Goal: Transaction & Acquisition: Purchase product/service

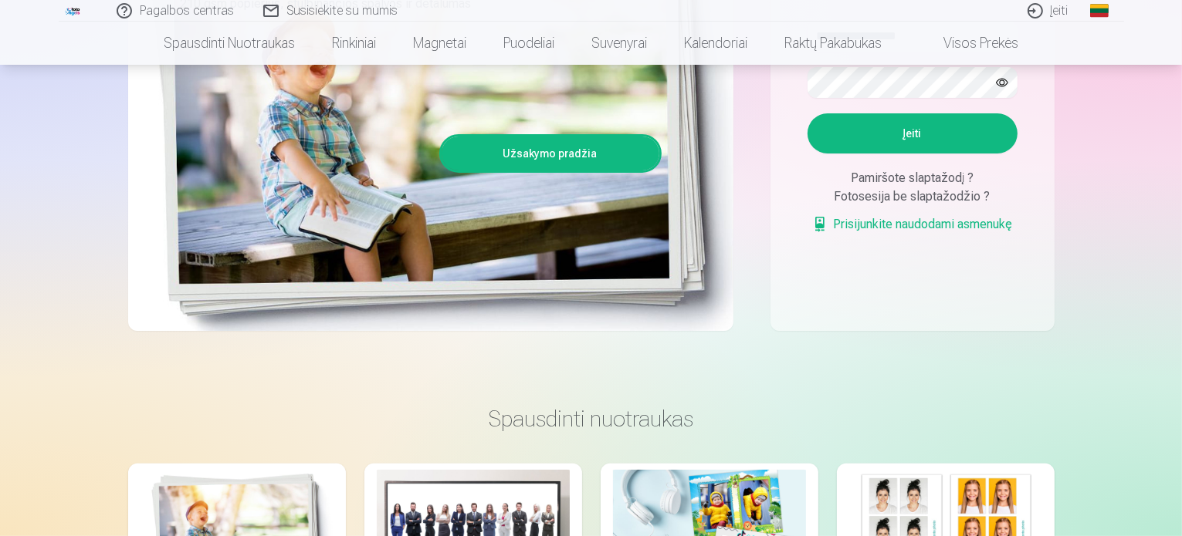
scroll to position [232, 0]
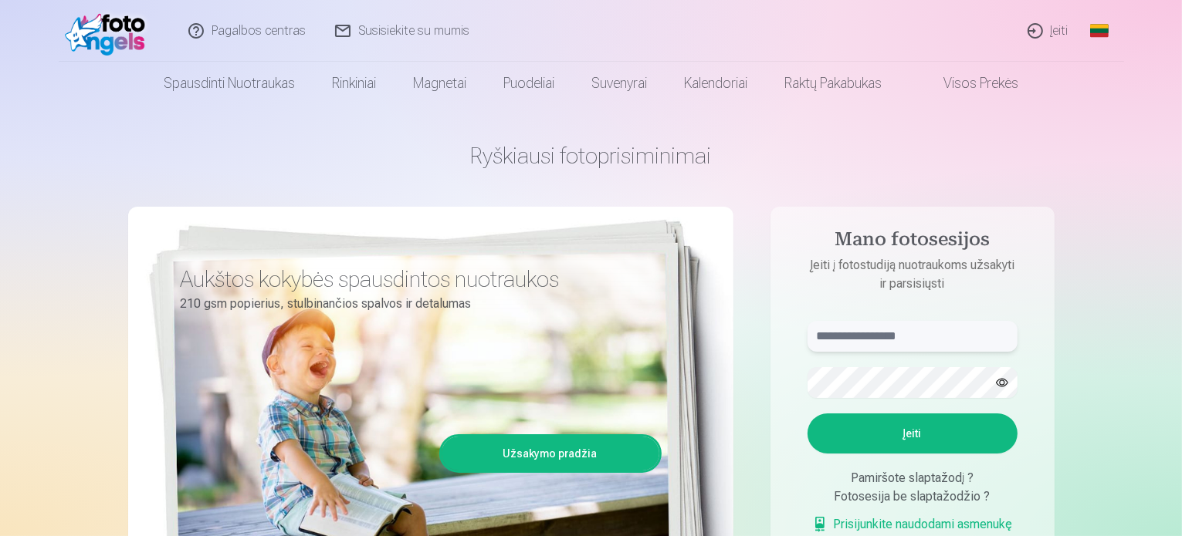
click at [883, 330] on input "text" at bounding box center [912, 336] width 210 height 31
click at [924, 428] on button "Įeiti" at bounding box center [912, 434] width 210 height 40
click at [996, 380] on keeper-lock "Open Keeper Popup" at bounding box center [998, 383] width 19 height 19
click at [786, 385] on aside "**********" at bounding box center [912, 419] width 284 height 424
click at [923, 335] on input "**********" at bounding box center [912, 336] width 210 height 31
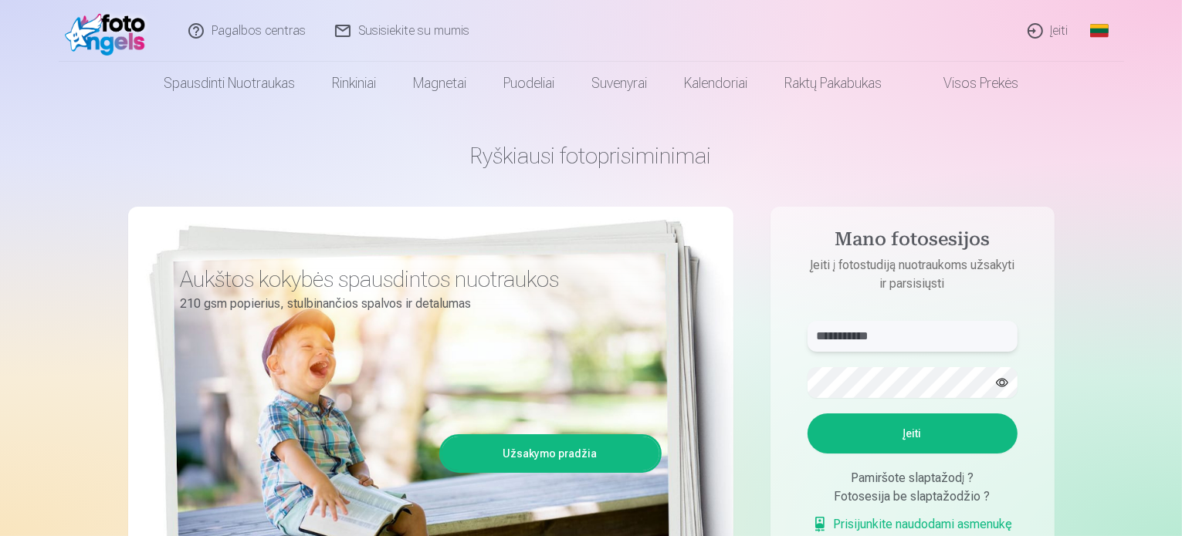
click at [877, 338] on input "**********" at bounding box center [912, 336] width 210 height 31
click at [868, 333] on input "**********" at bounding box center [912, 336] width 210 height 31
click at [895, 341] on input "**********" at bounding box center [912, 336] width 210 height 31
type input "**********"
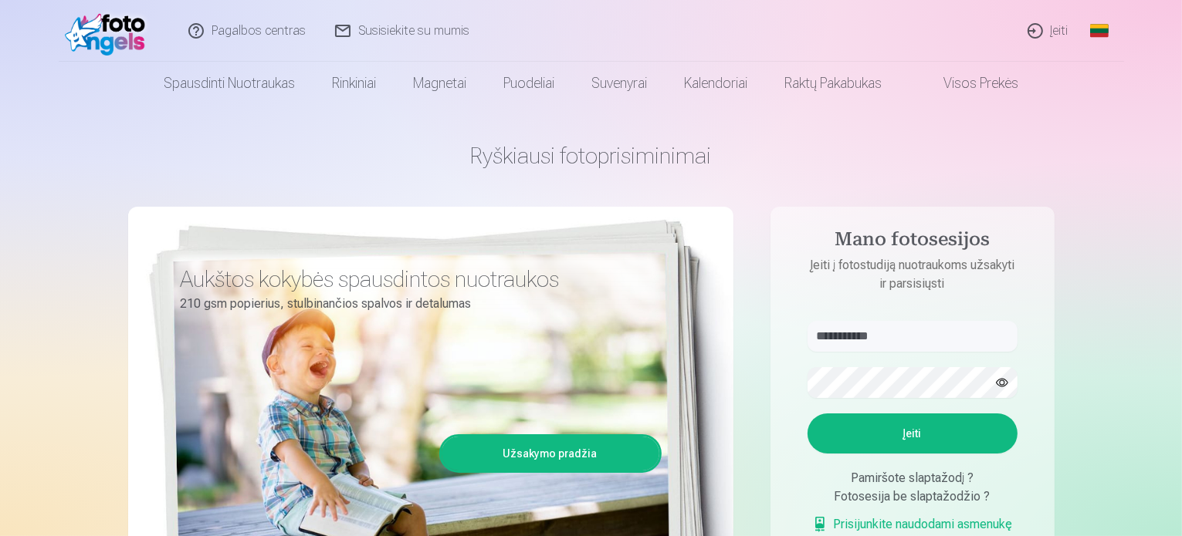
click at [861, 435] on button "Įeiti" at bounding box center [912, 434] width 210 height 40
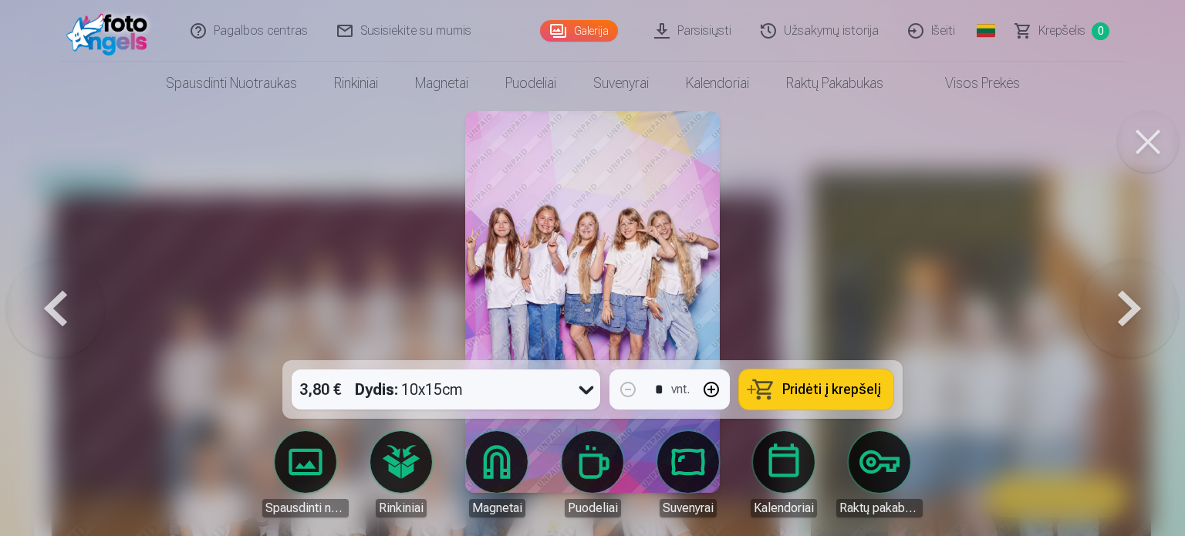
click at [577, 206] on img at bounding box center [592, 302] width 255 height 382
click at [660, 227] on img at bounding box center [592, 302] width 255 height 382
click at [1121, 303] on button at bounding box center [1129, 302] width 99 height 86
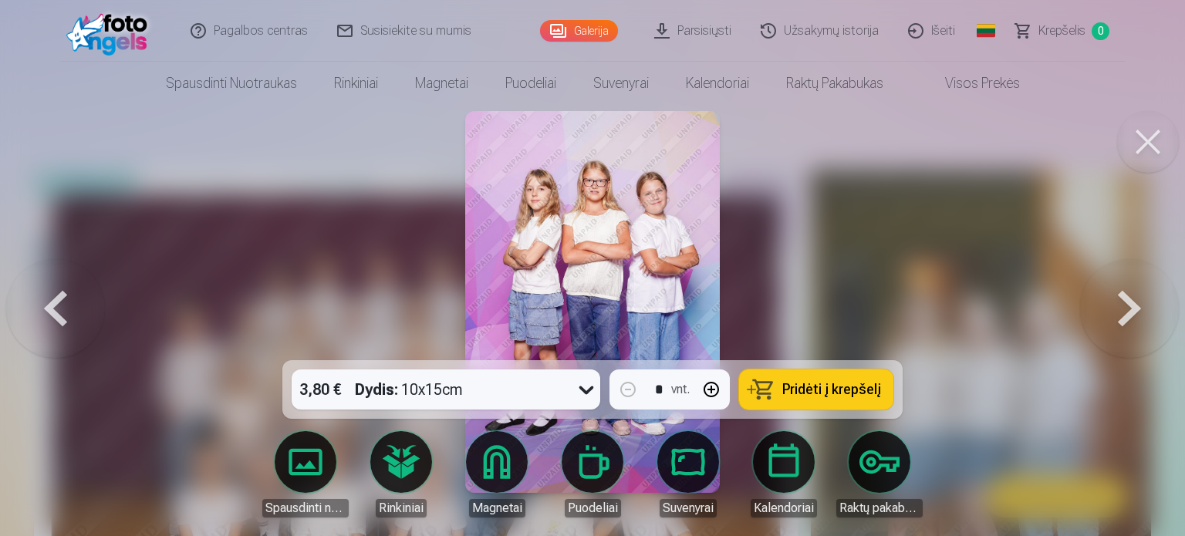
click at [1121, 303] on button at bounding box center [1129, 302] width 99 height 86
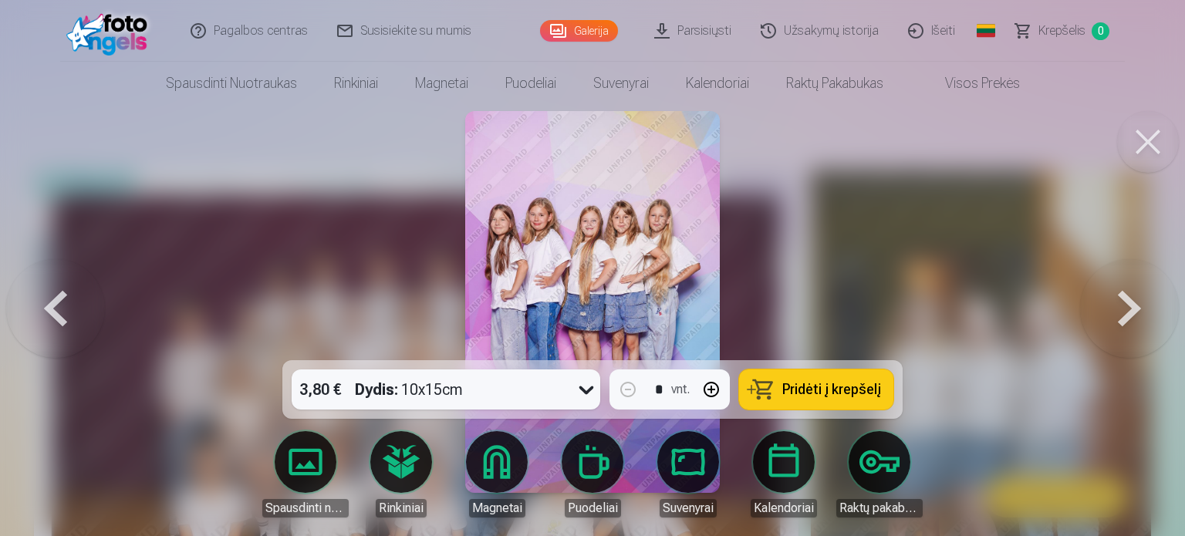
click at [1121, 303] on button at bounding box center [1129, 302] width 99 height 86
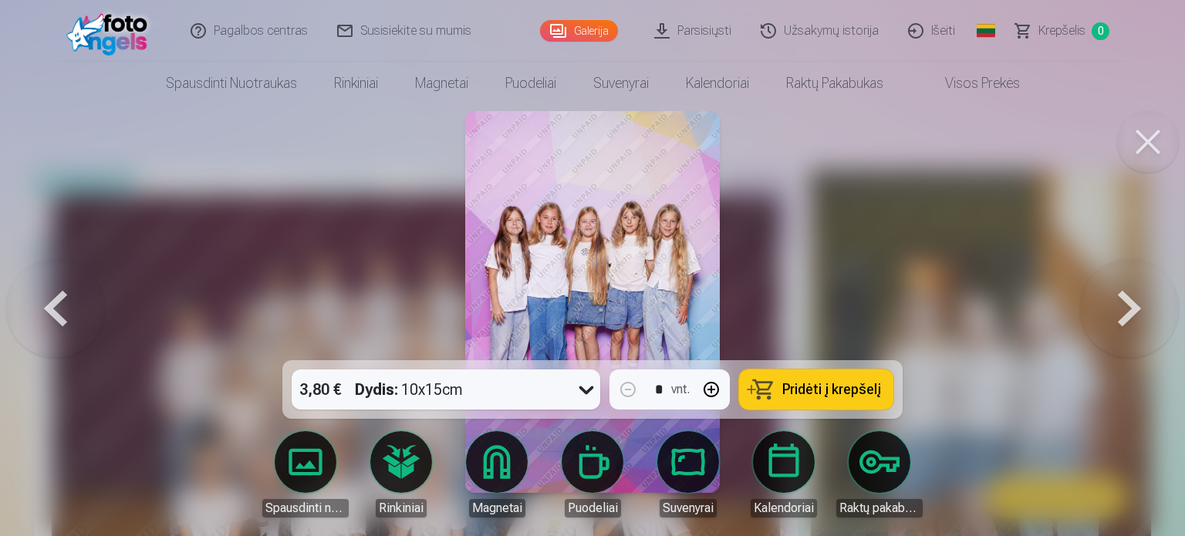
click at [1121, 303] on button at bounding box center [1129, 302] width 99 height 86
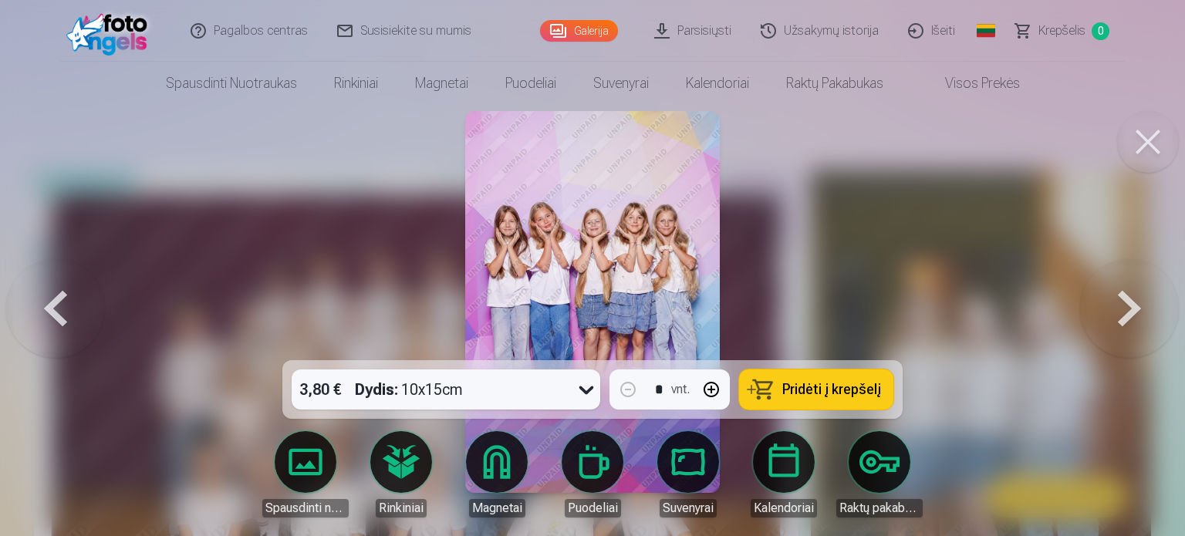
click at [1121, 303] on button at bounding box center [1129, 302] width 99 height 86
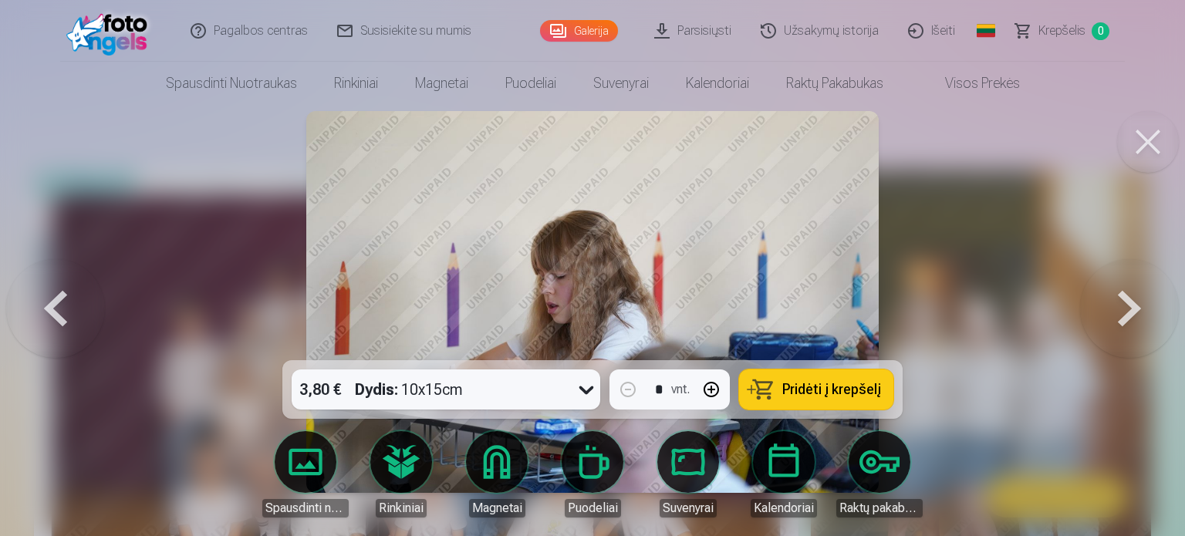
click at [1121, 303] on button at bounding box center [1129, 302] width 99 height 86
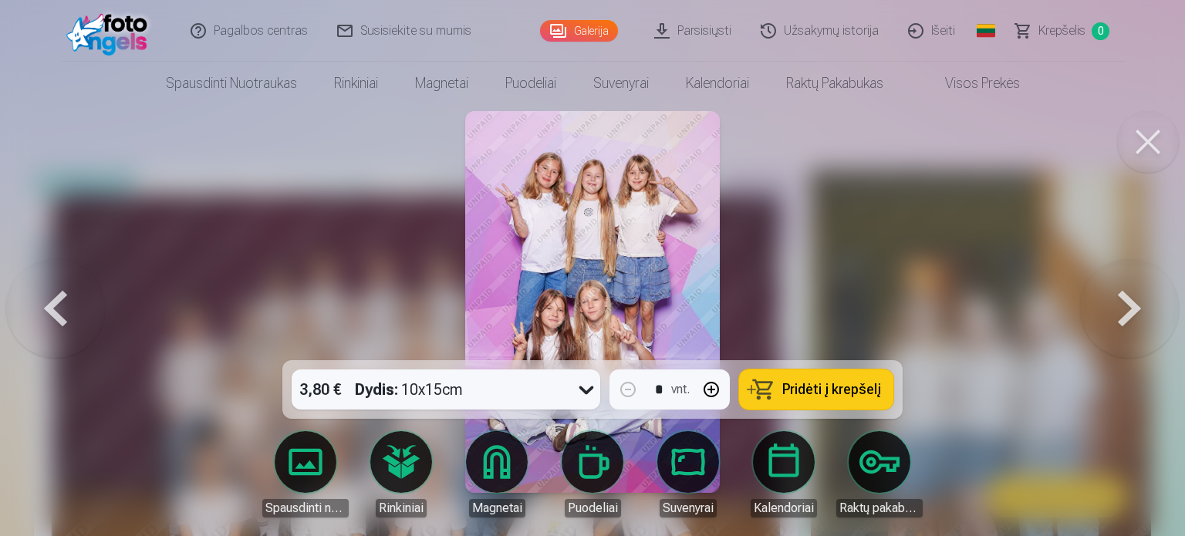
click at [1121, 303] on button at bounding box center [1129, 302] width 99 height 86
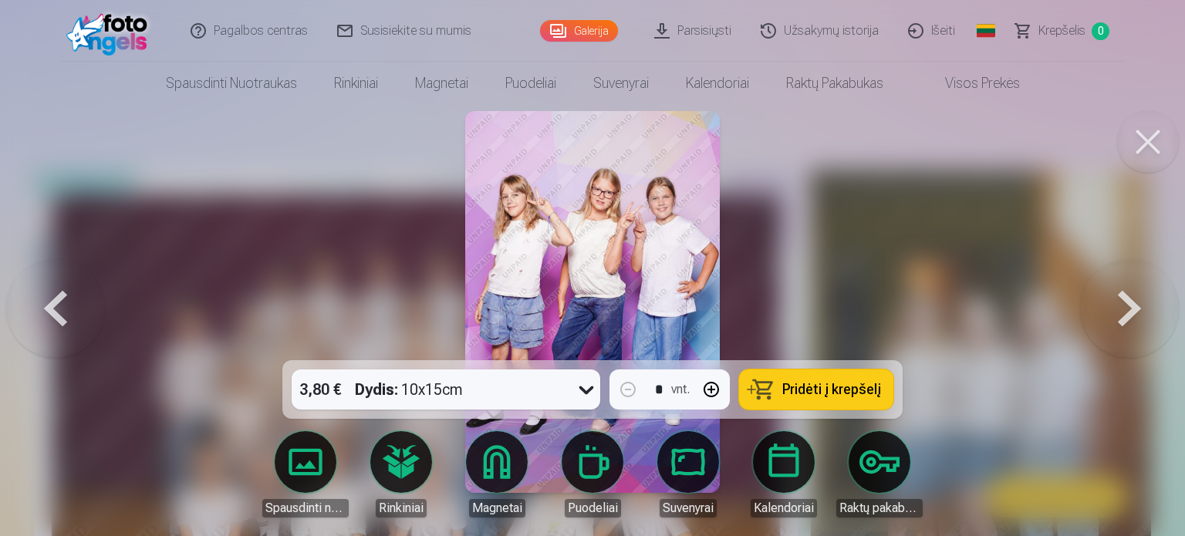
click at [1121, 303] on button at bounding box center [1129, 302] width 99 height 86
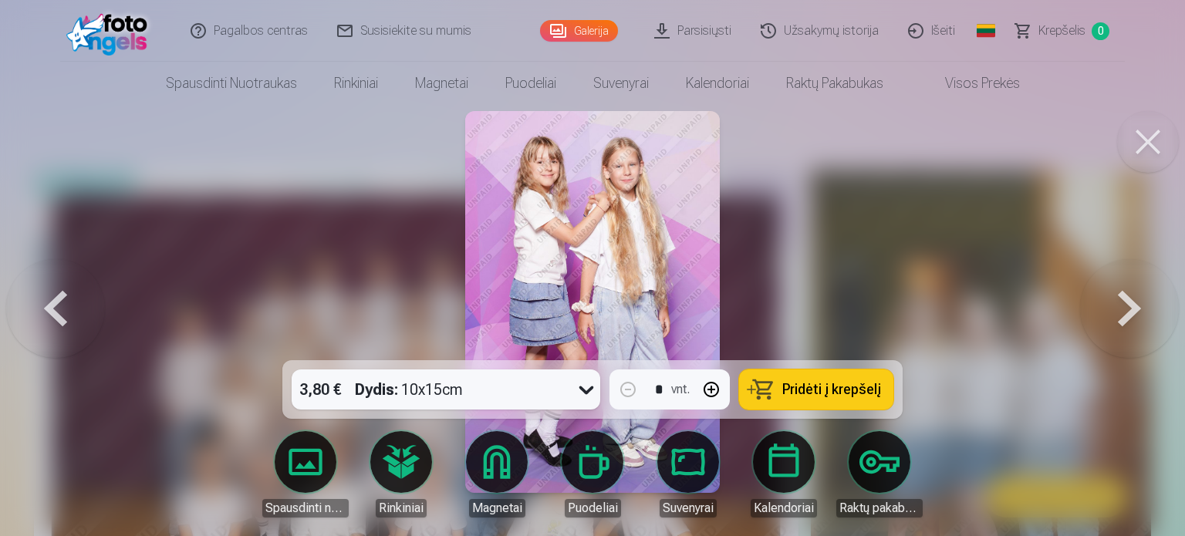
click at [1121, 303] on button at bounding box center [1129, 302] width 99 height 86
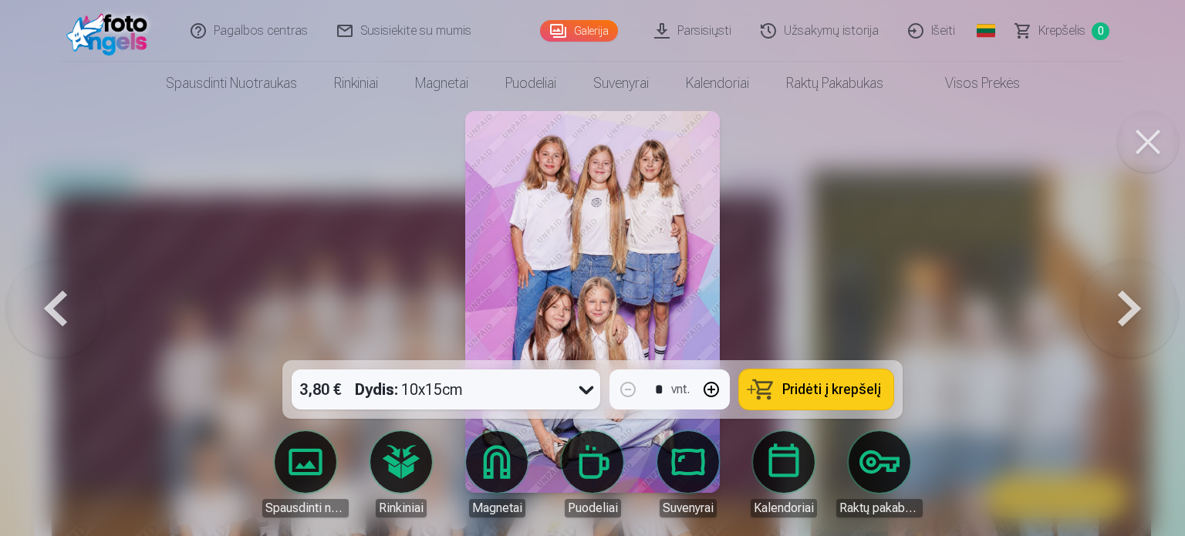
click at [1121, 303] on button at bounding box center [1129, 302] width 99 height 86
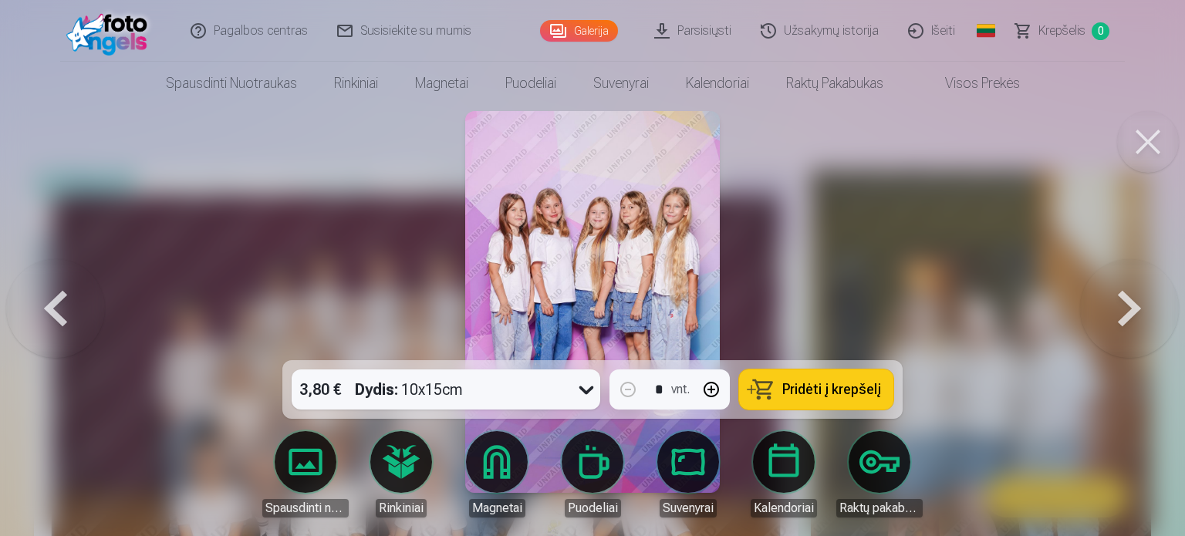
click at [1121, 303] on button at bounding box center [1129, 302] width 99 height 86
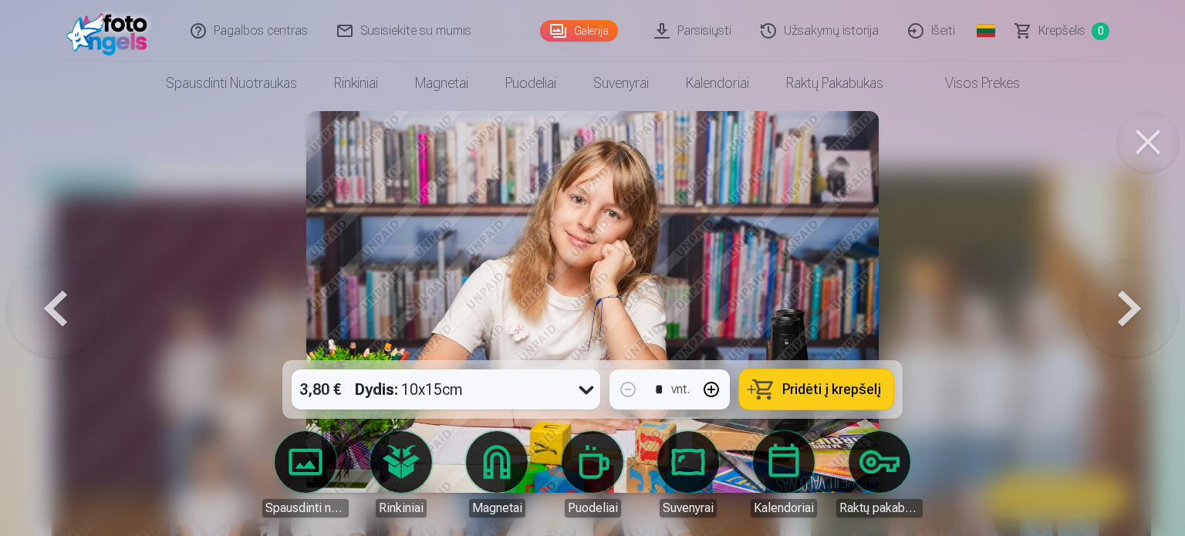
click at [1141, 308] on button at bounding box center [1129, 302] width 99 height 86
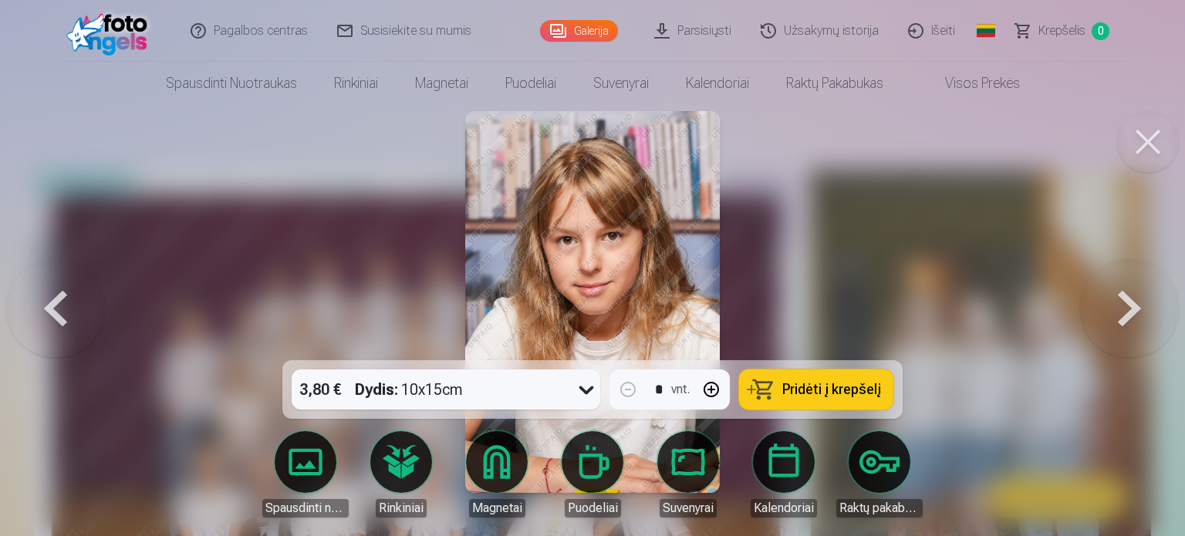
click at [1141, 308] on button at bounding box center [1129, 302] width 99 height 86
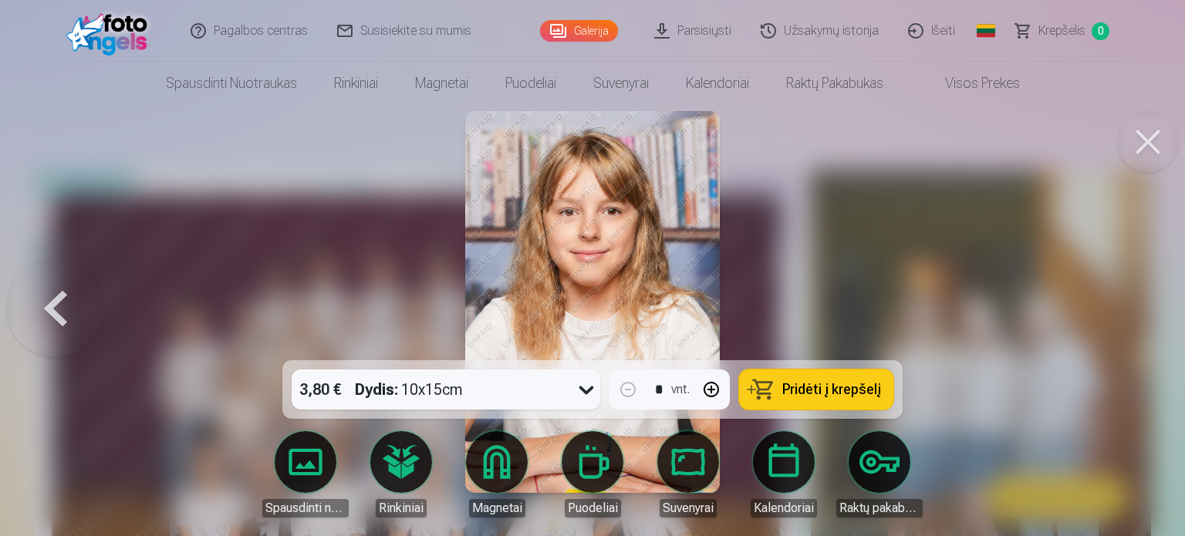
click at [1141, 308] on div at bounding box center [592, 268] width 1185 height 536
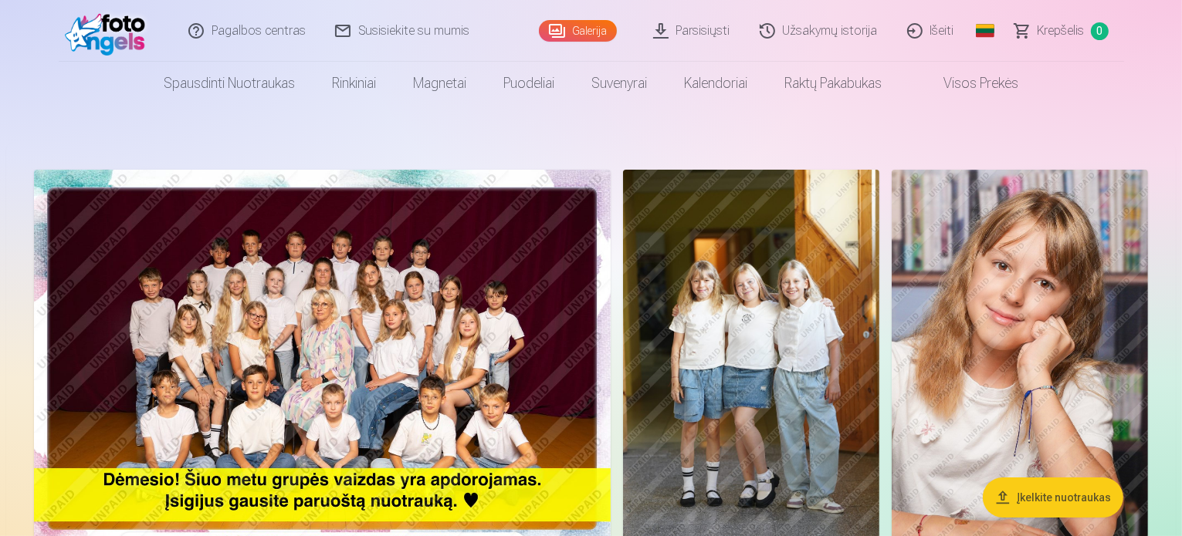
click at [423, 299] on img at bounding box center [322, 362] width 577 height 384
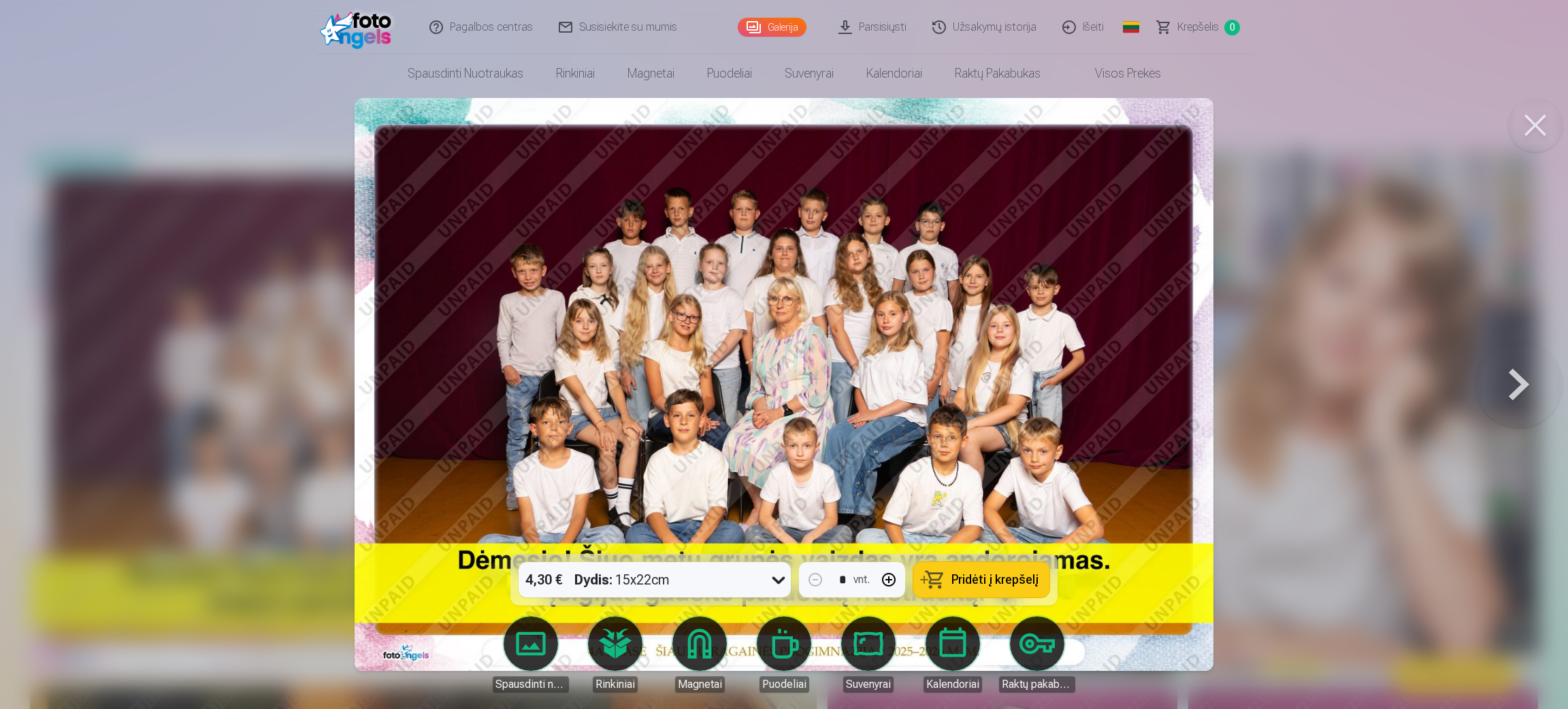
click at [1042, 365] on button at bounding box center [1519, 384] width 87 height 311
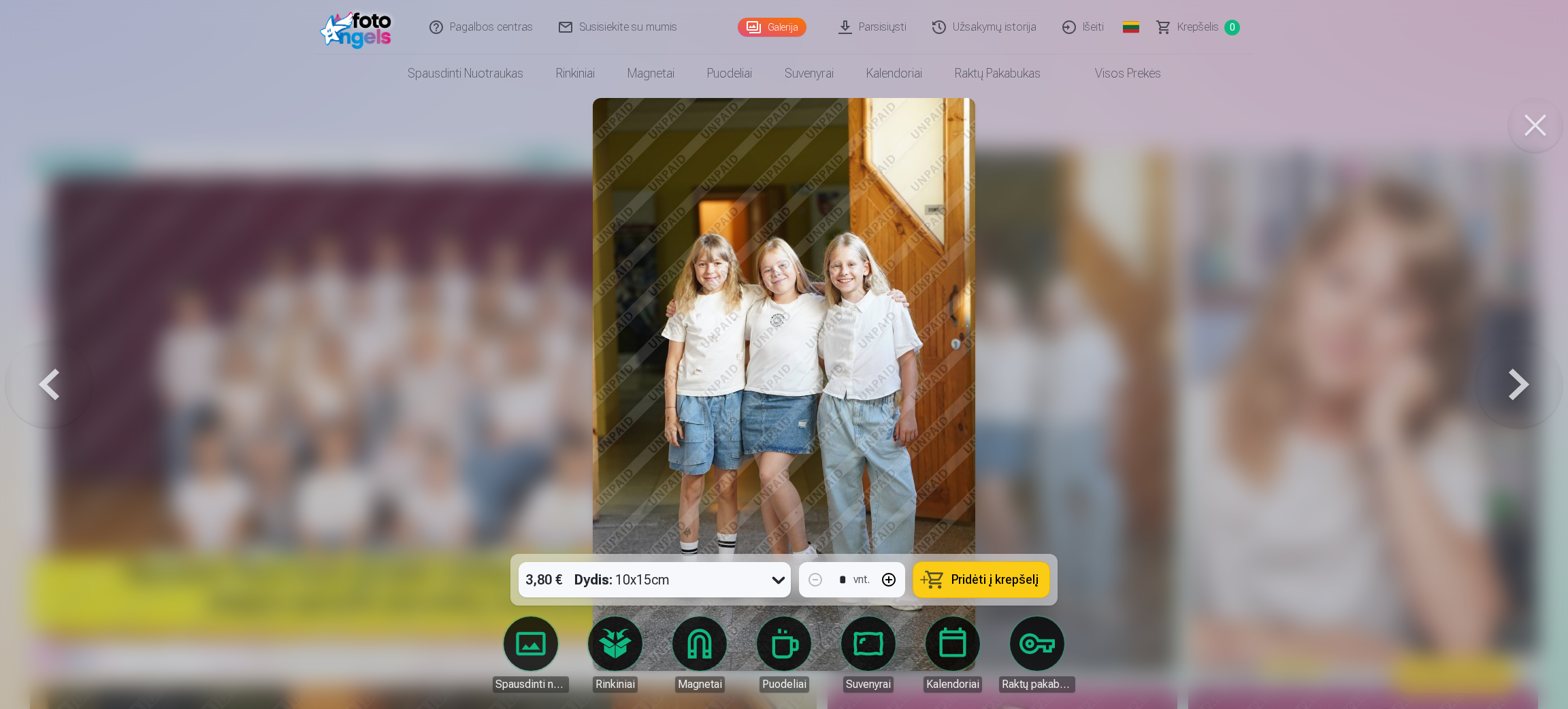
click at [1042, 365] on button at bounding box center [1519, 384] width 87 height 311
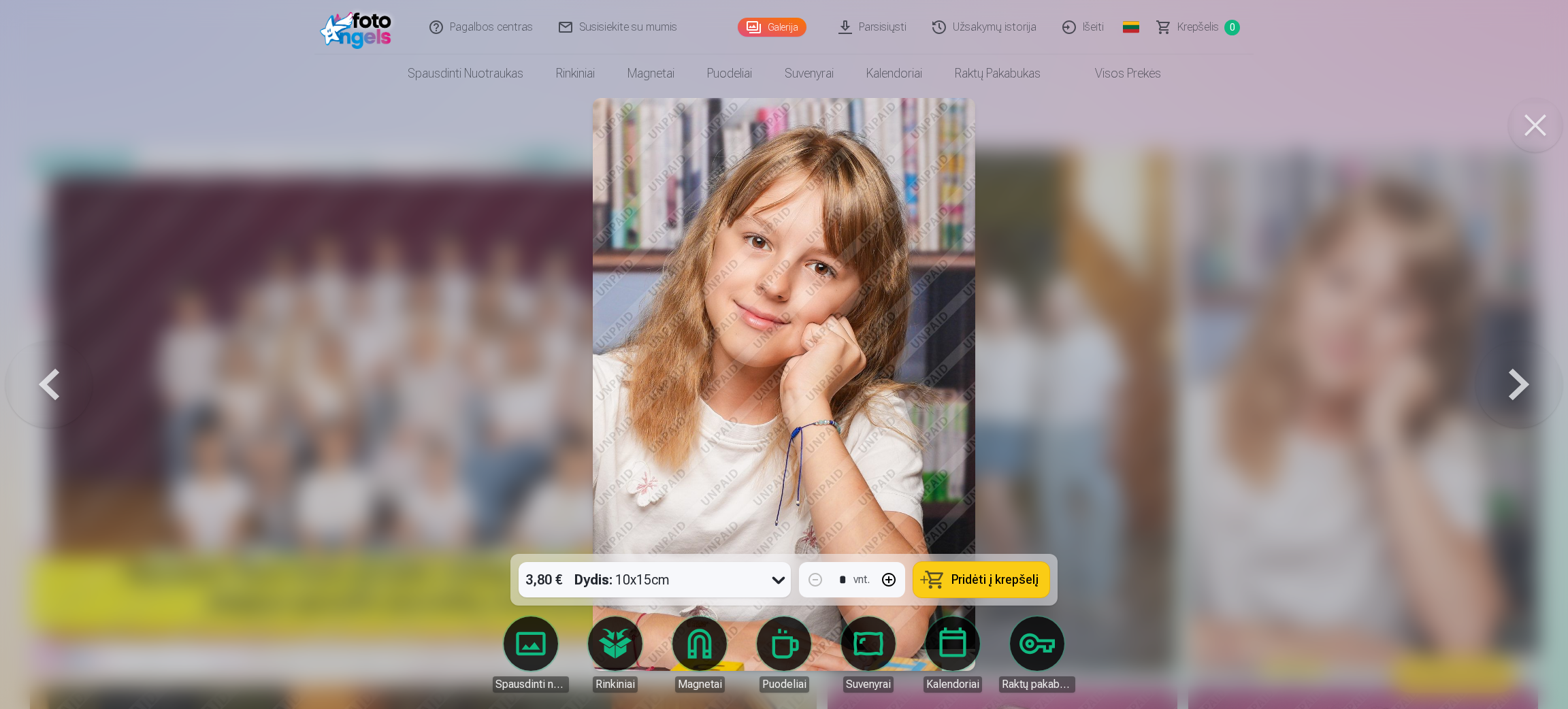
click at [1042, 365] on button at bounding box center [1519, 384] width 87 height 311
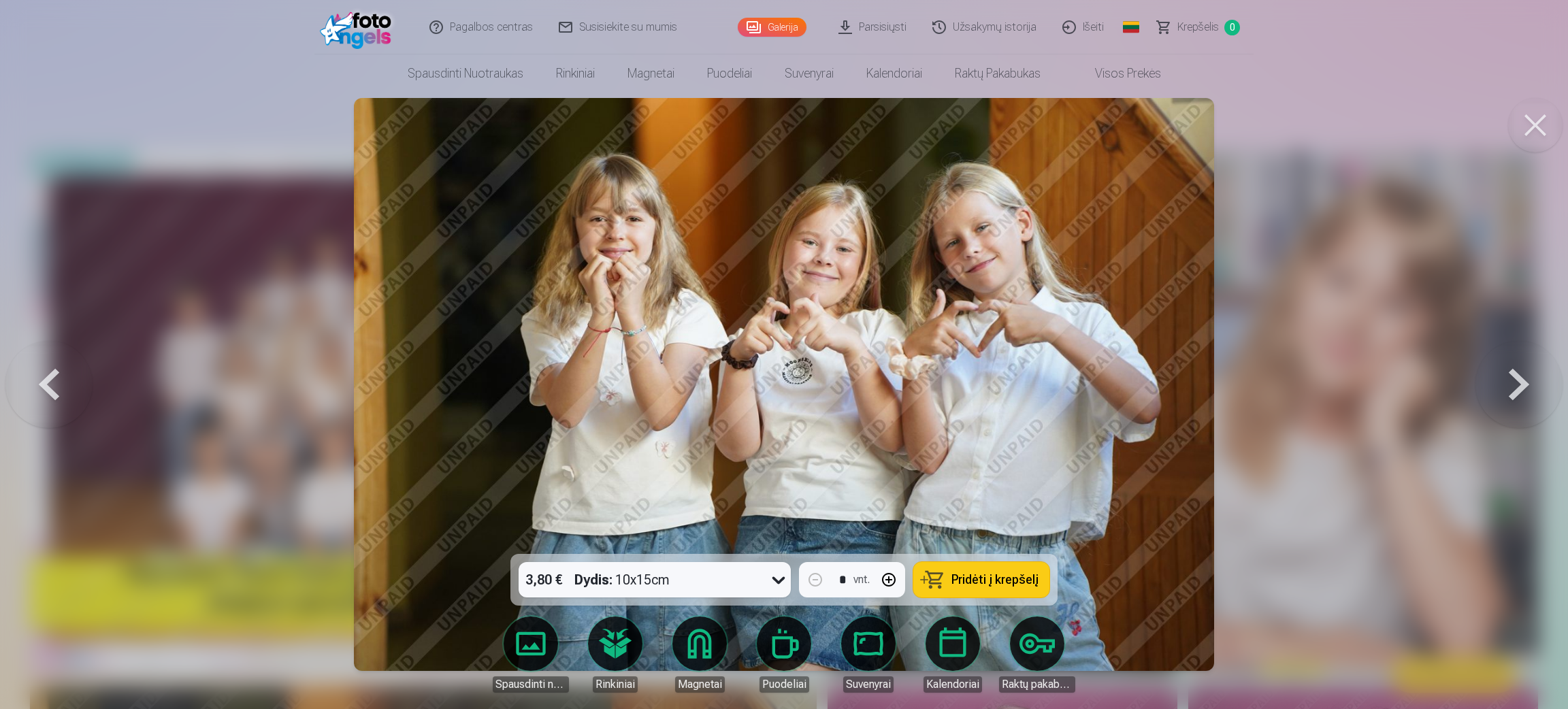
click at [1042, 365] on button at bounding box center [1519, 384] width 87 height 311
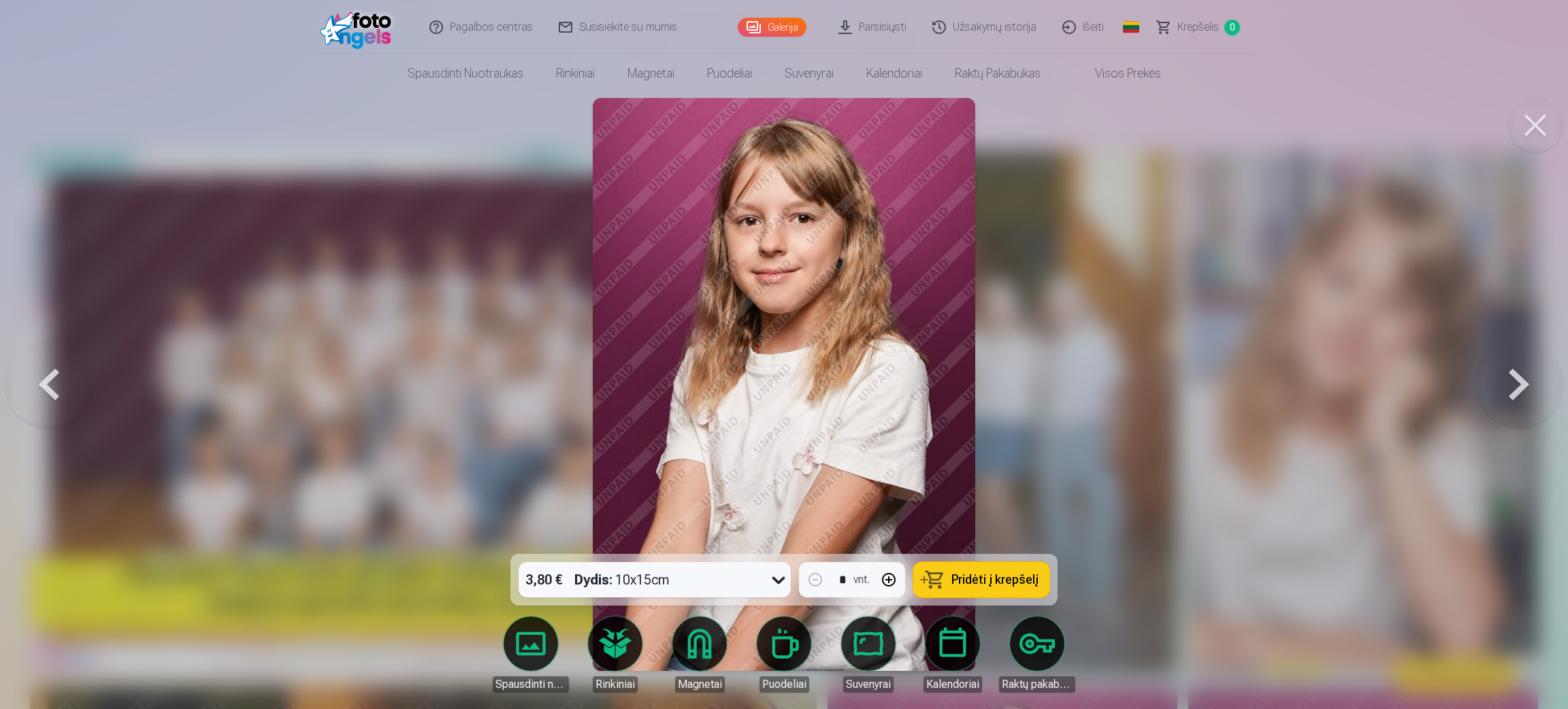
click at [1042, 365] on button at bounding box center [1519, 384] width 87 height 311
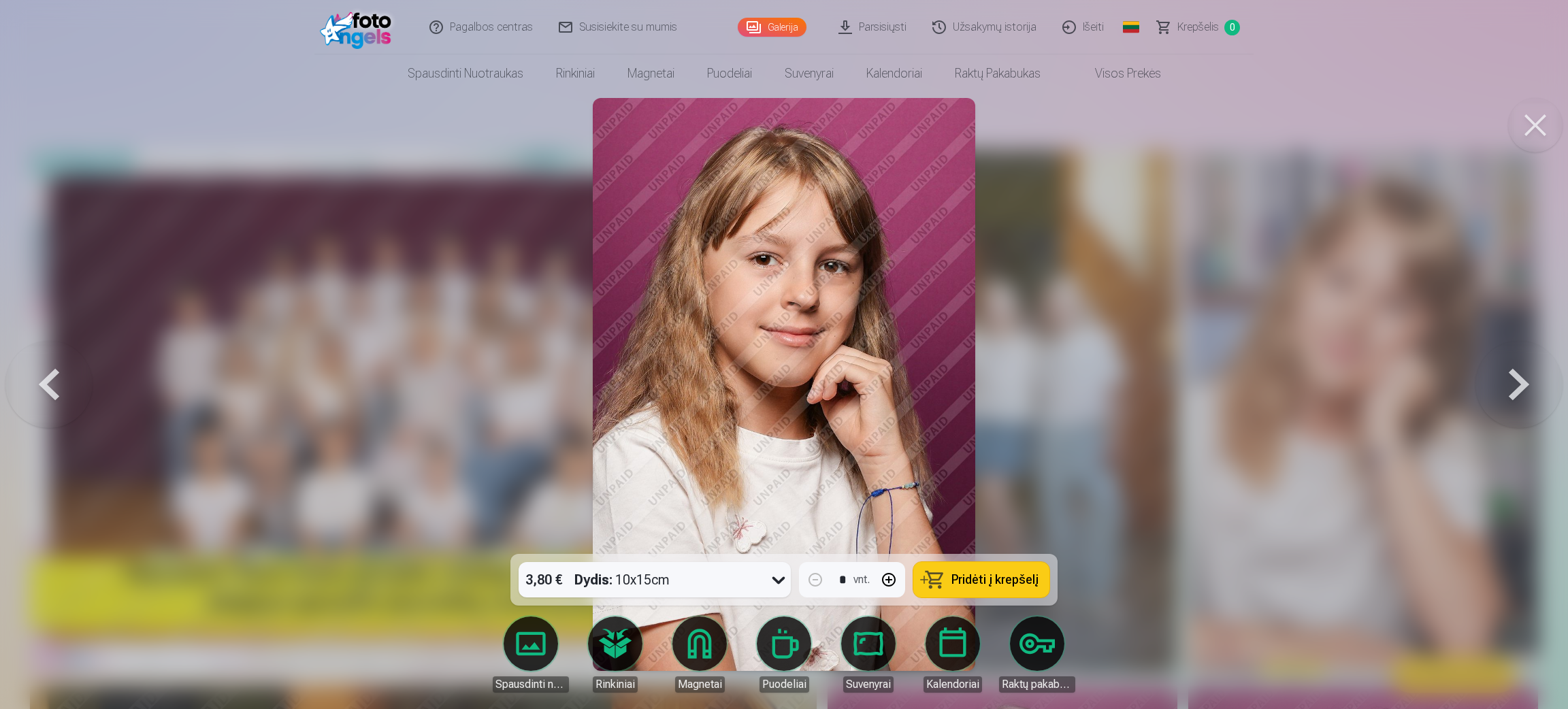
click at [1042, 365] on button at bounding box center [1519, 384] width 87 height 311
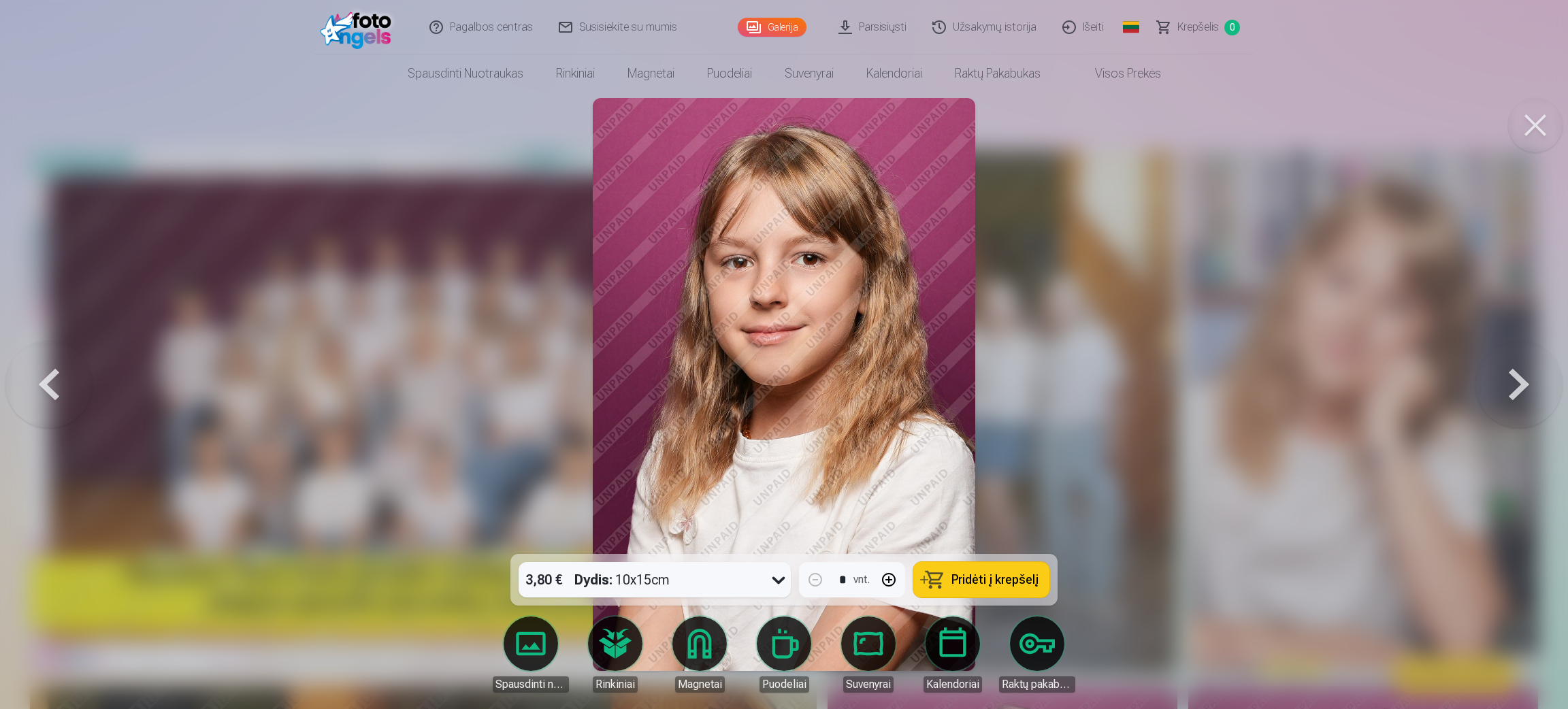
click at [1042, 365] on button at bounding box center [1519, 384] width 87 height 311
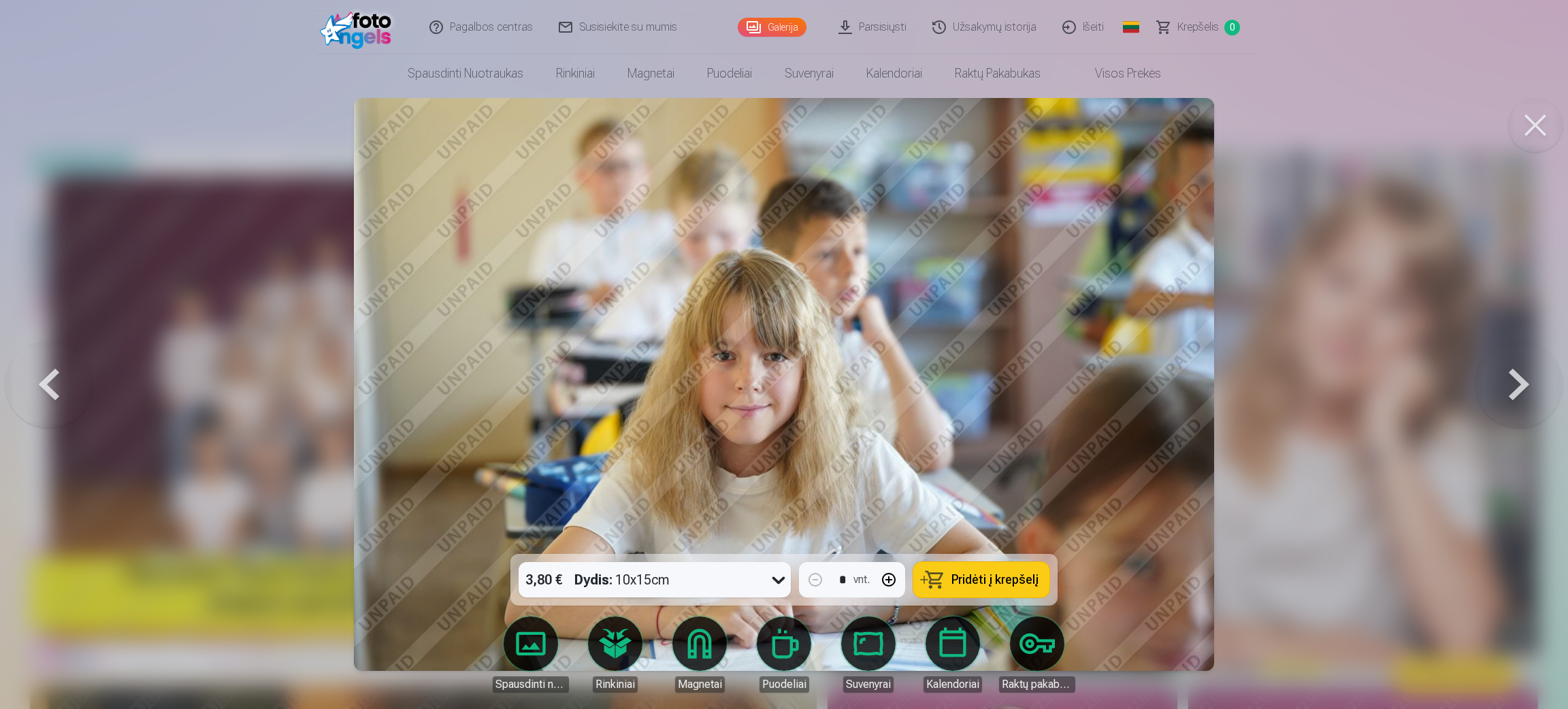
click at [1042, 365] on button at bounding box center [1519, 384] width 87 height 311
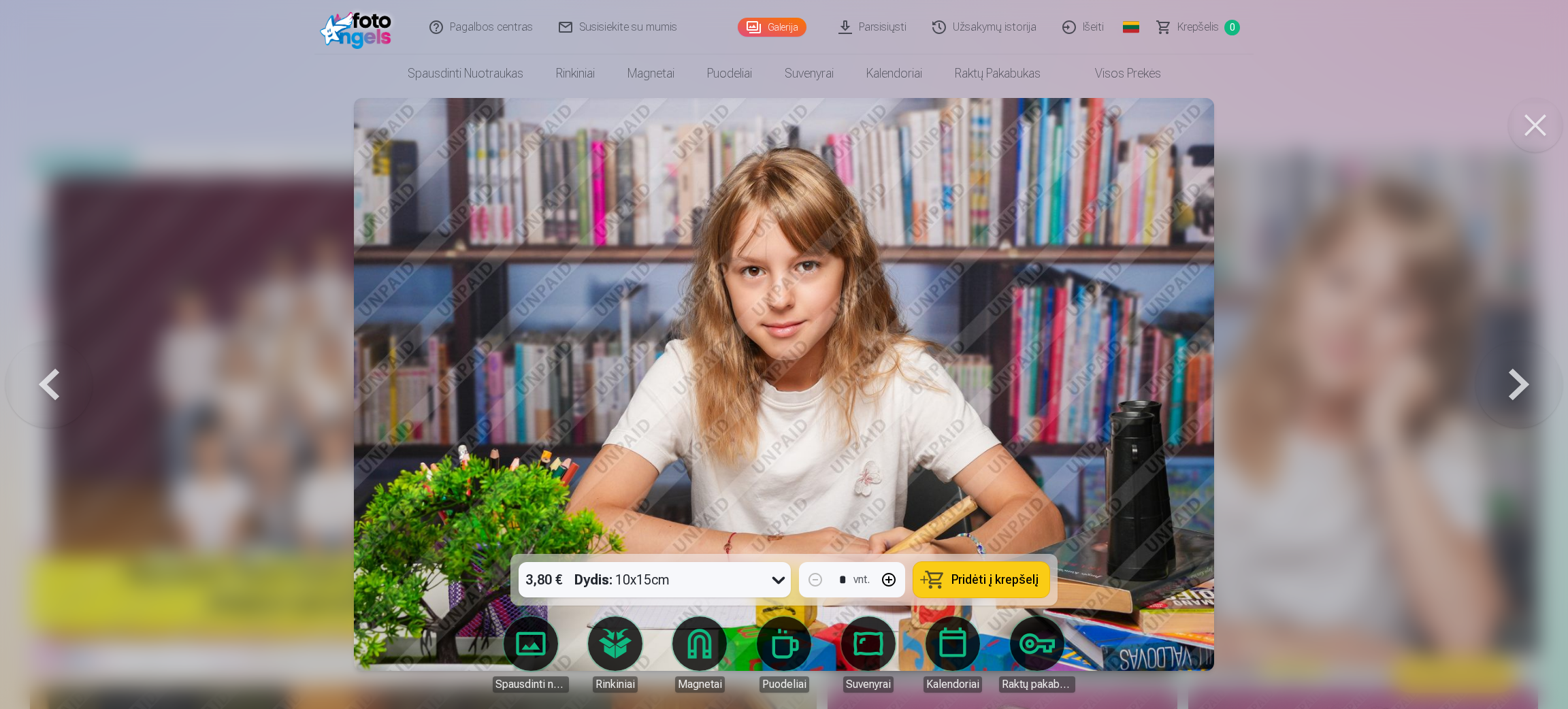
click at [1042, 365] on button at bounding box center [1519, 384] width 87 height 311
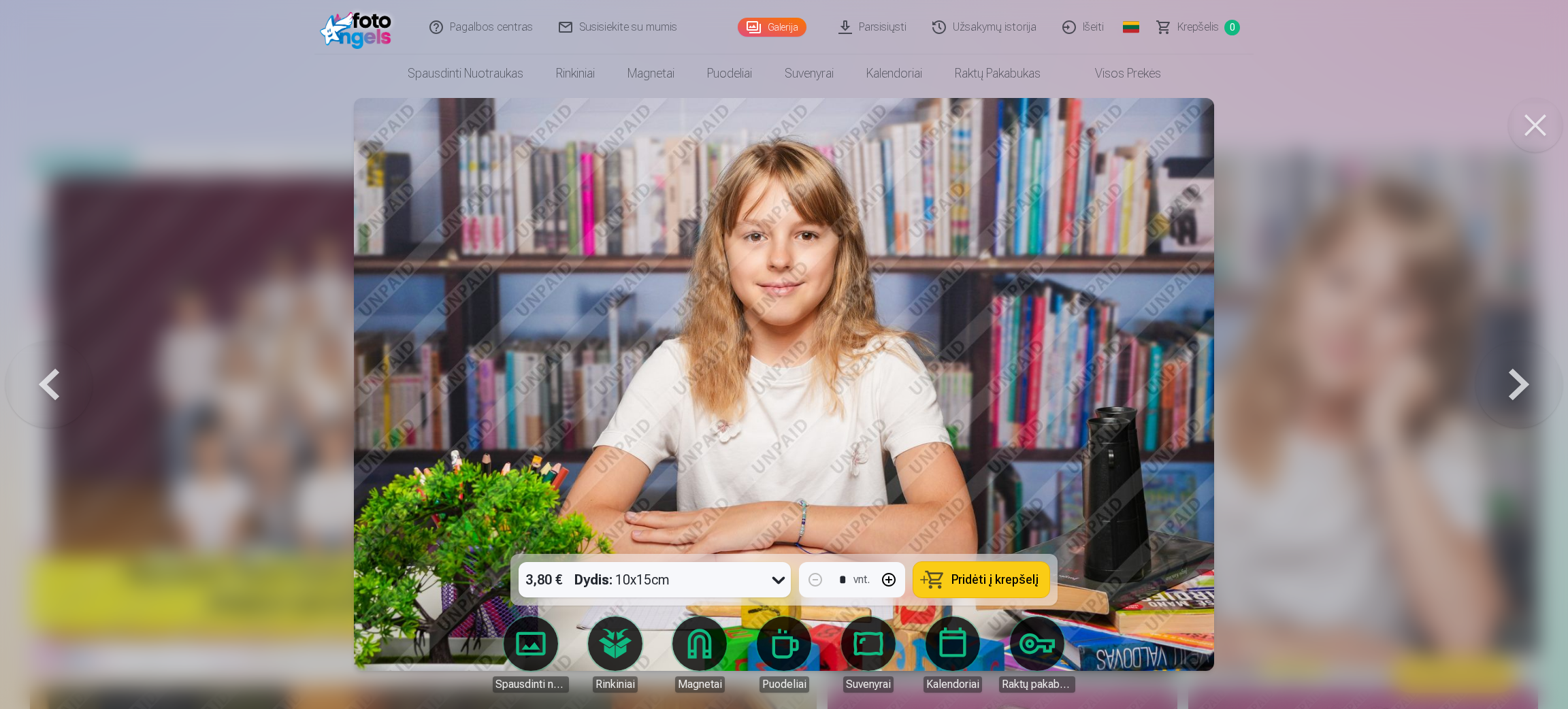
click at [1042, 365] on button at bounding box center [1519, 384] width 87 height 311
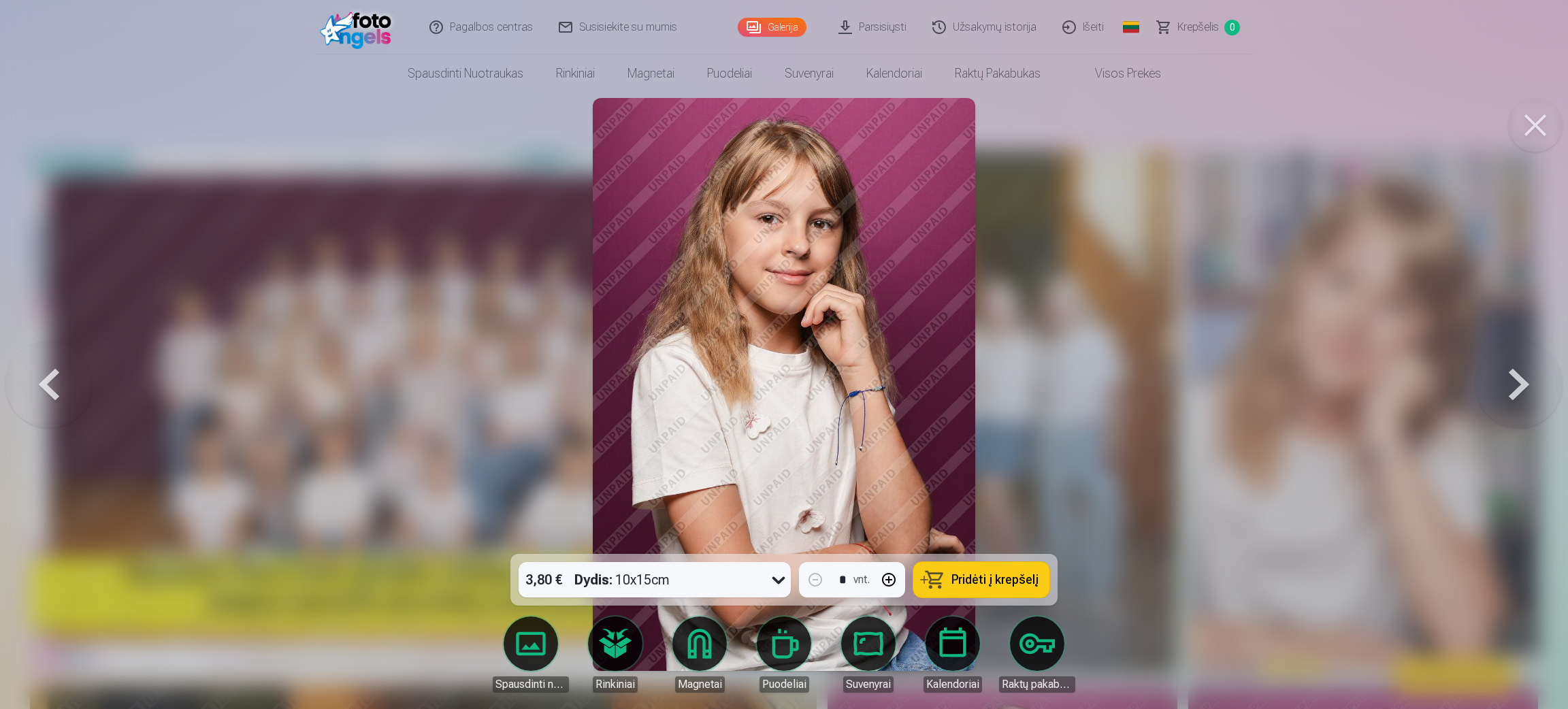
click at [1042, 365] on button at bounding box center [1519, 384] width 87 height 311
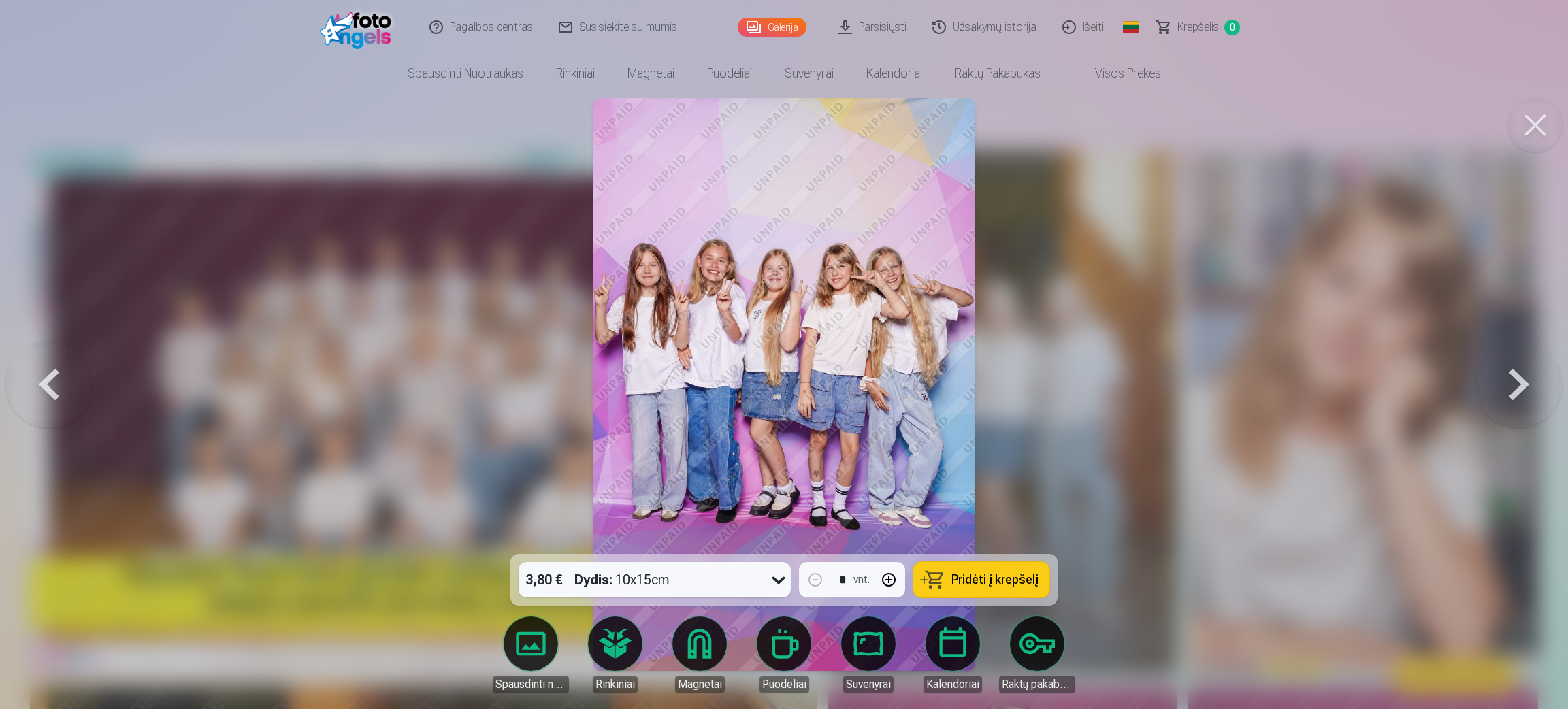
click at [1042, 365] on button at bounding box center [1519, 384] width 87 height 311
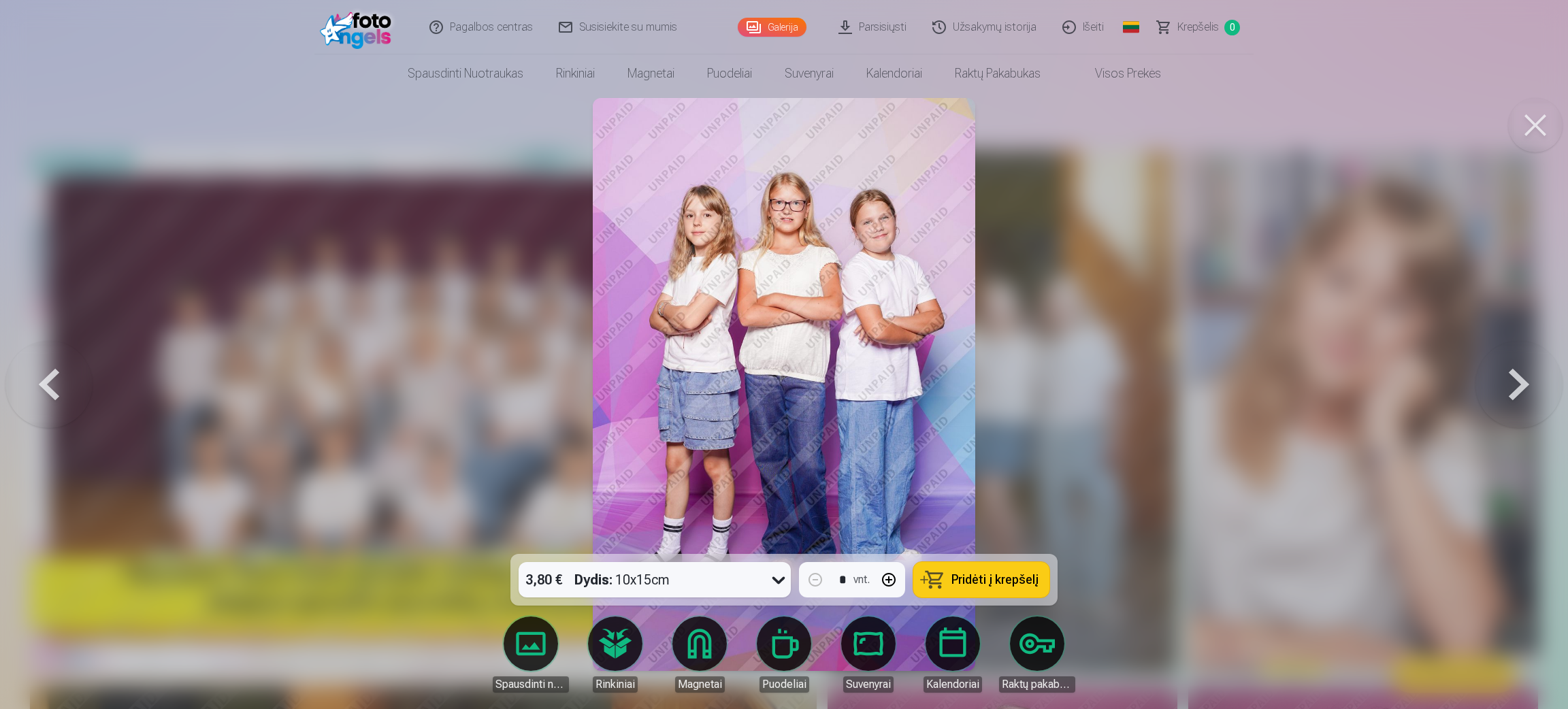
click at [1042, 365] on button at bounding box center [1519, 384] width 87 height 311
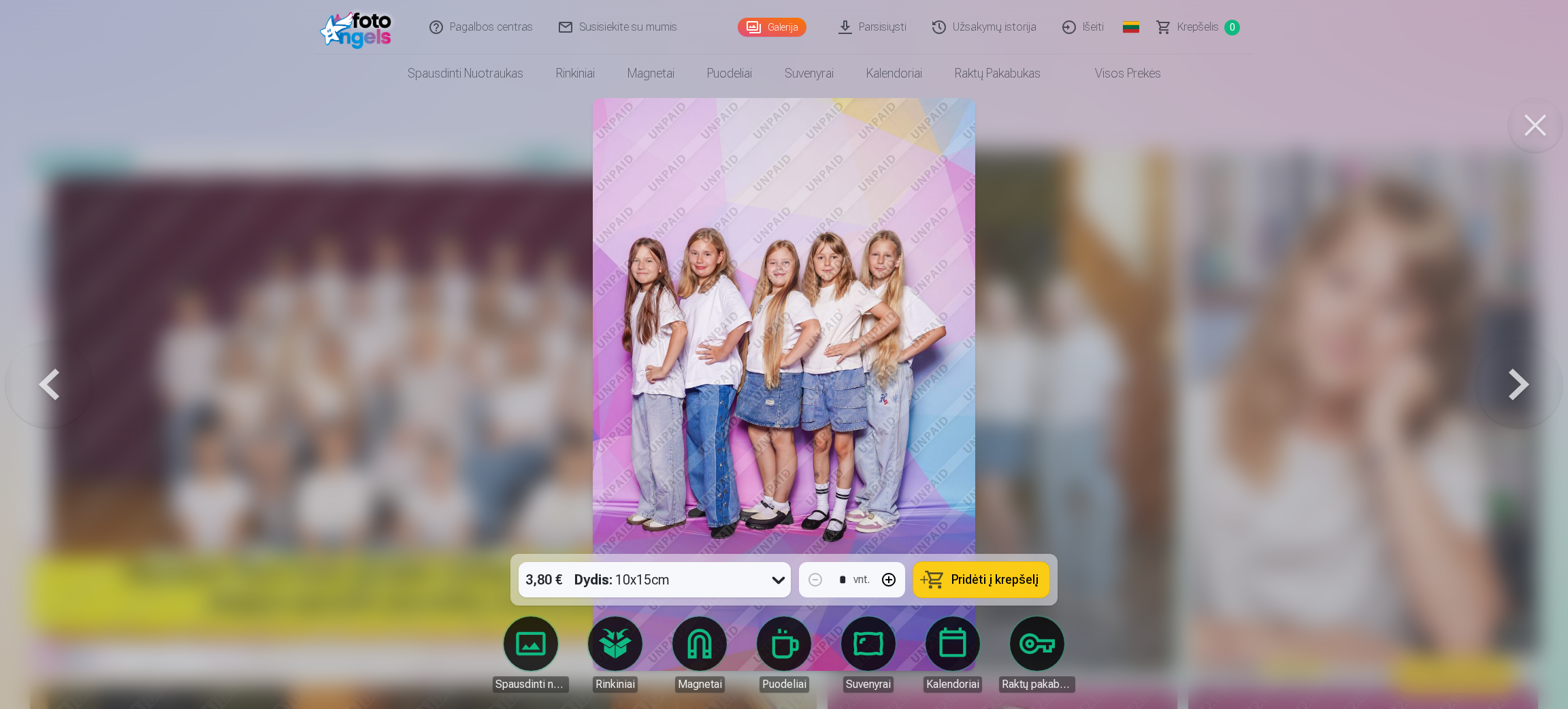
click at [1042, 365] on button at bounding box center [1519, 384] width 87 height 311
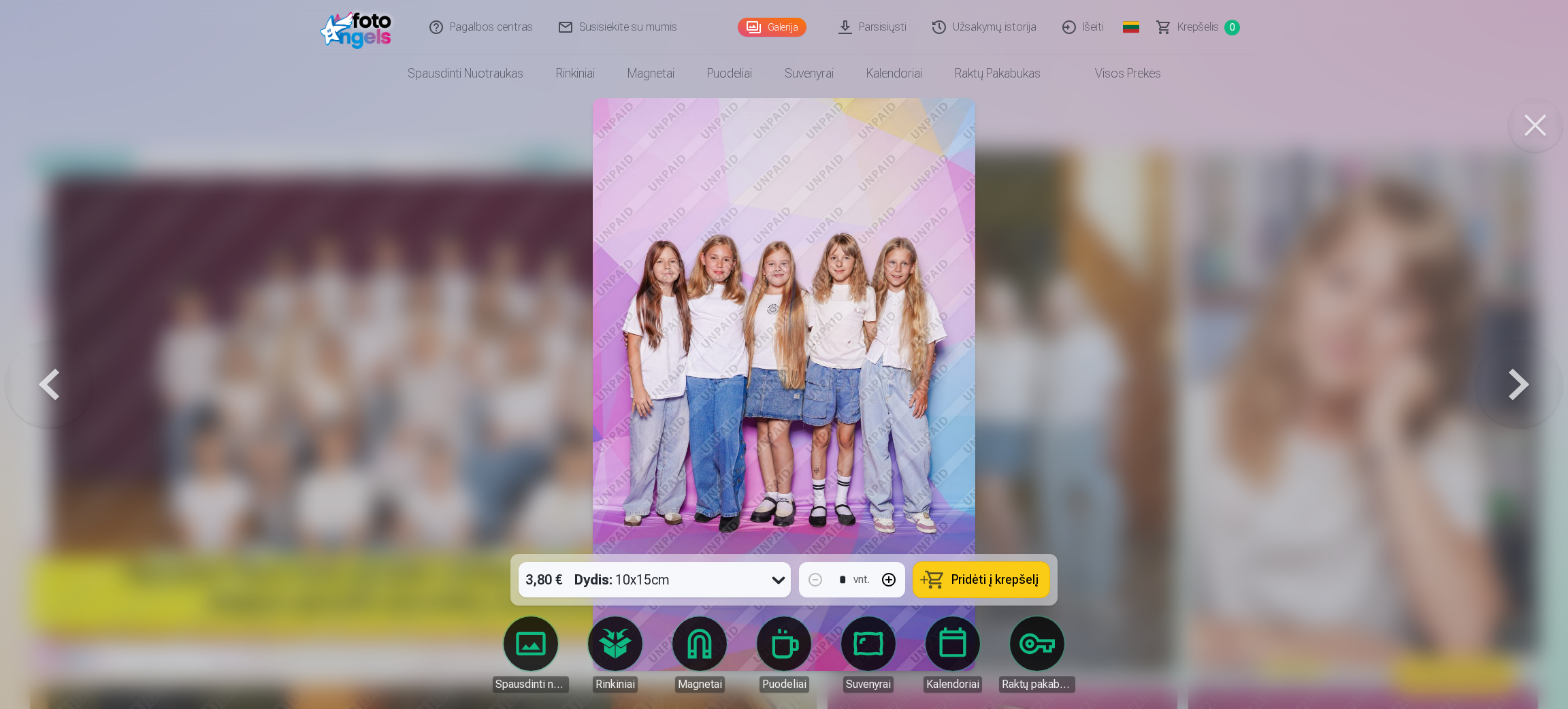
click at [52, 376] on button at bounding box center [49, 384] width 87 height 311
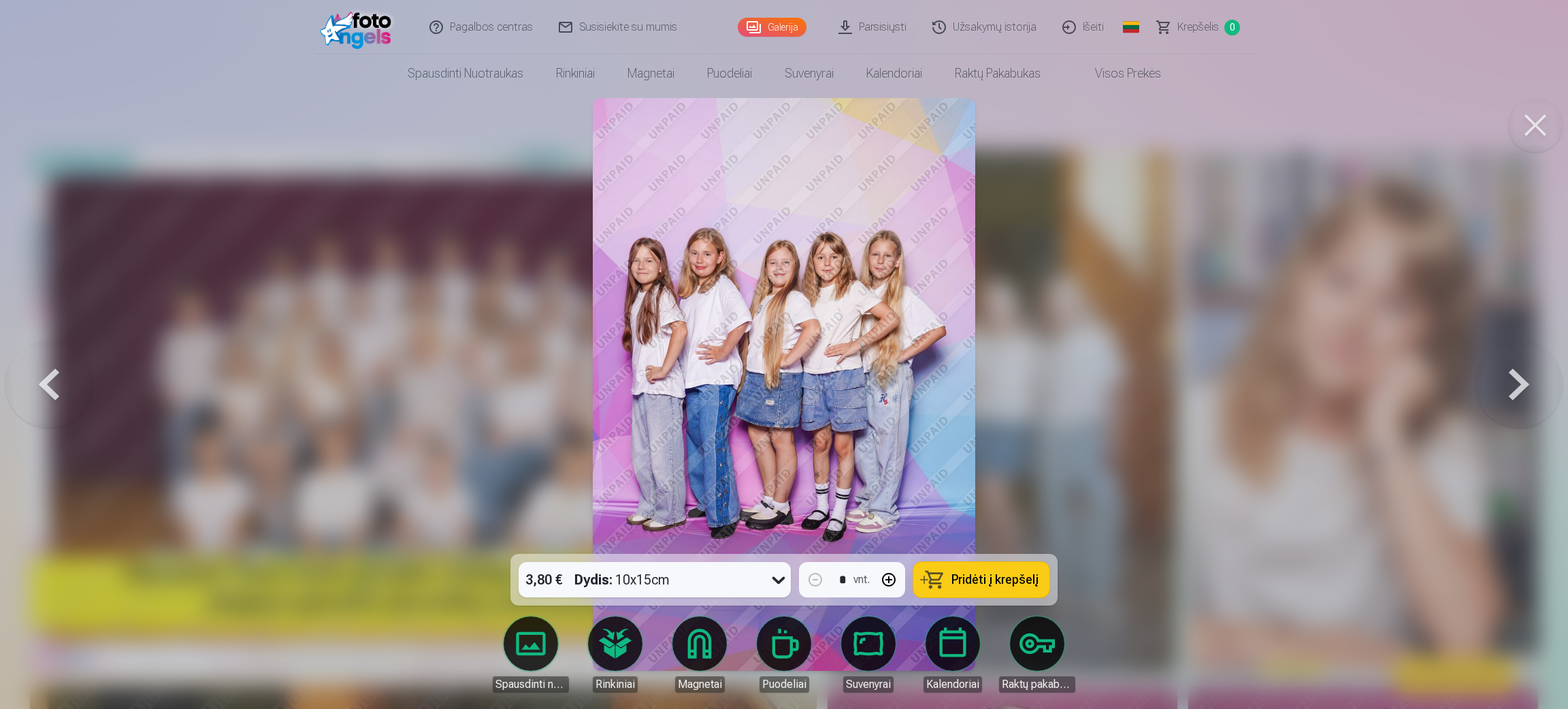
click at [52, 376] on button at bounding box center [49, 384] width 87 height 311
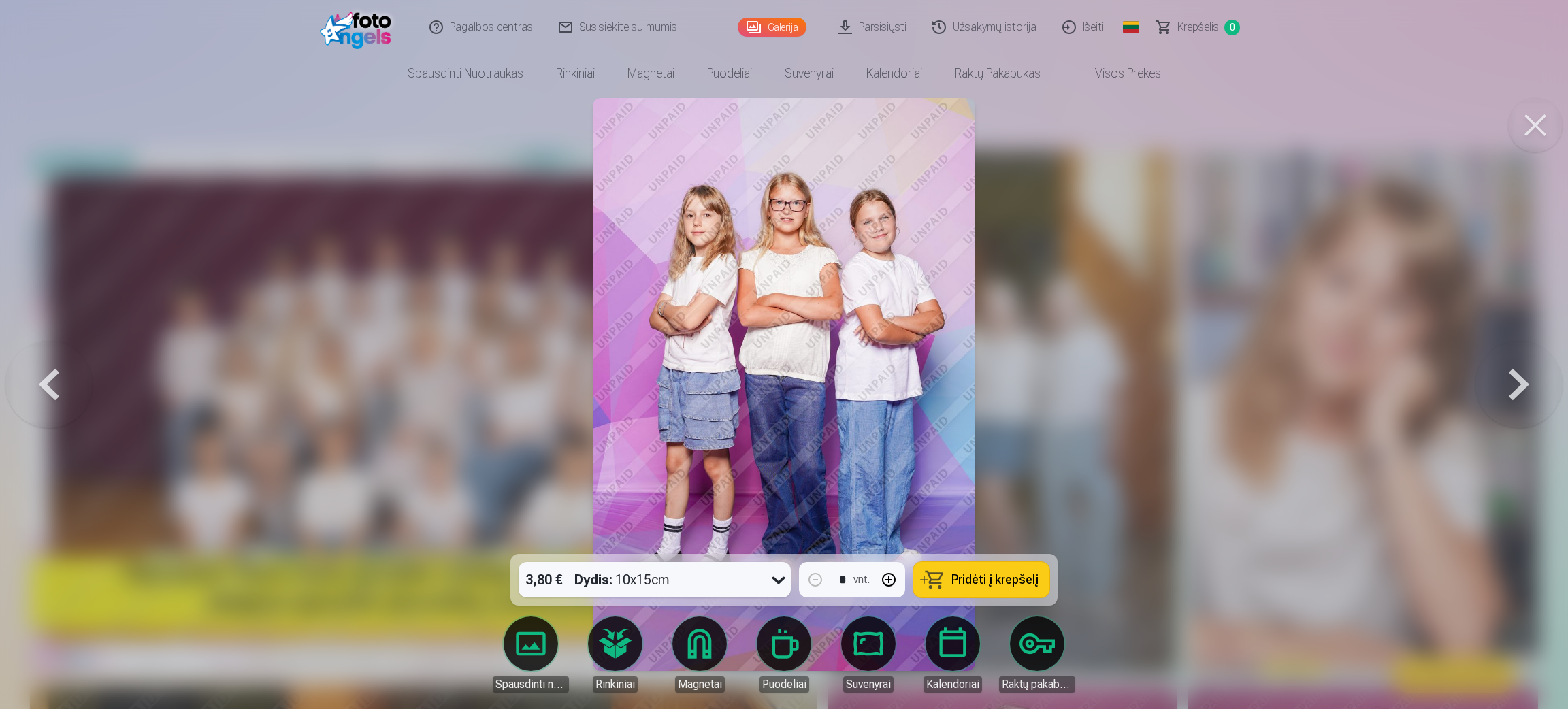
click at [1042, 398] on button at bounding box center [1519, 384] width 87 height 311
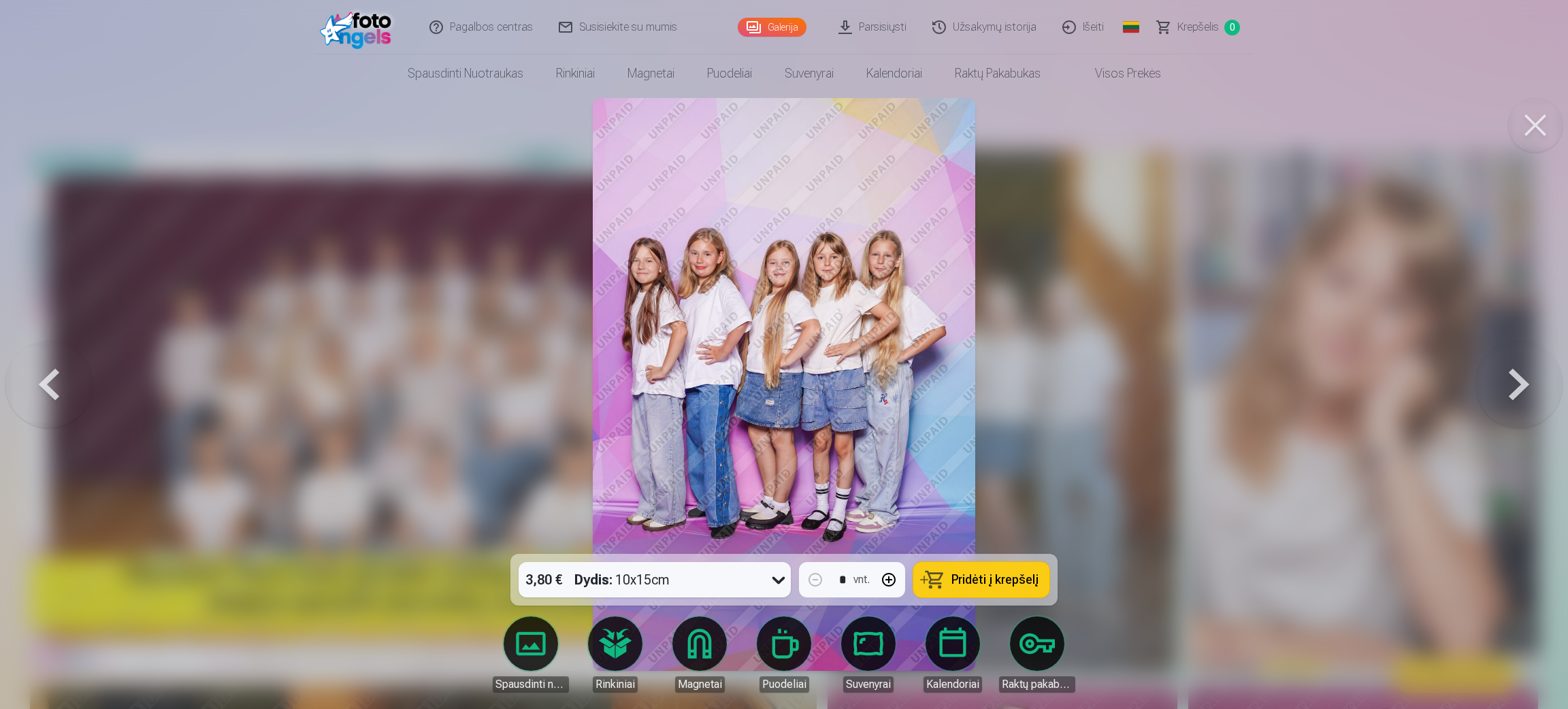
click at [1042, 396] on button at bounding box center [1519, 384] width 87 height 311
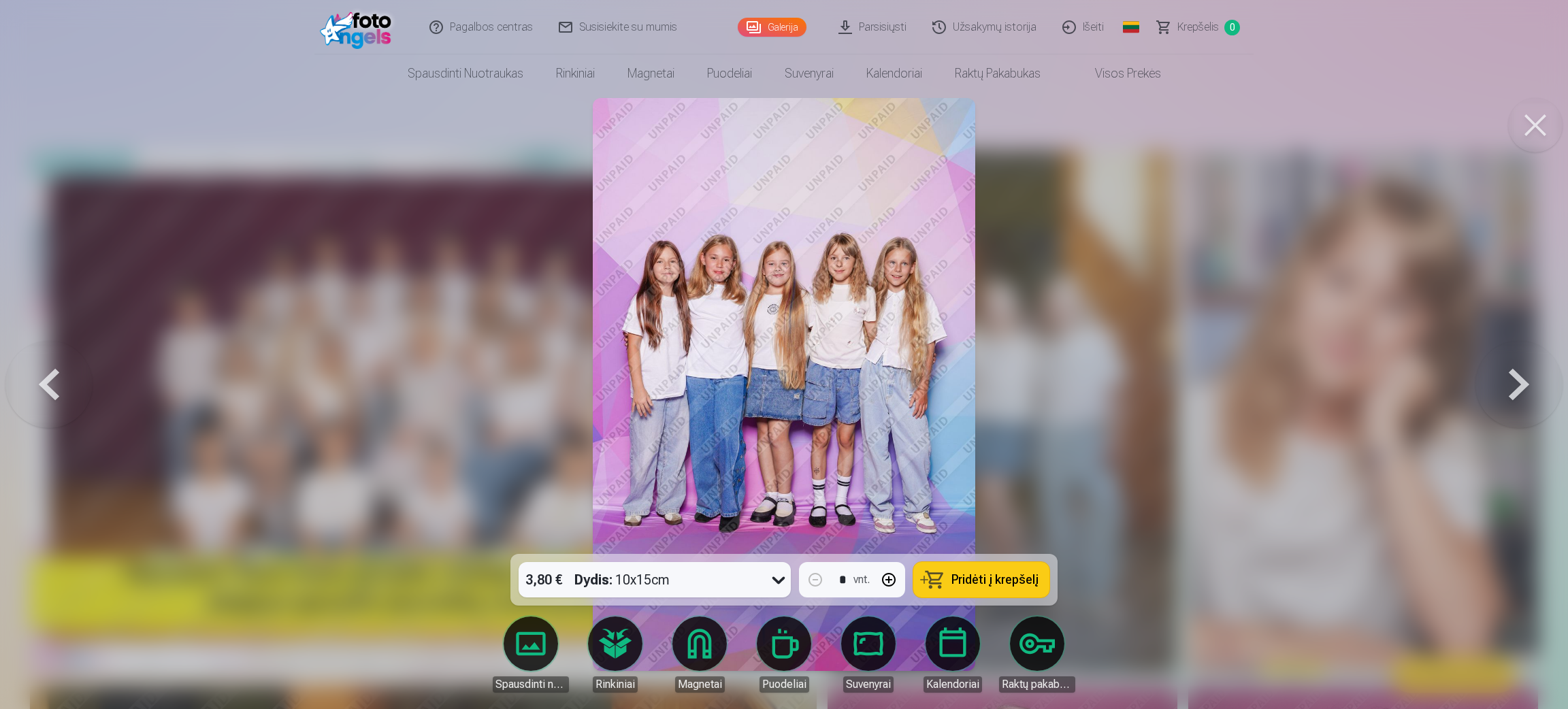
click at [1042, 395] on button at bounding box center [1519, 384] width 87 height 311
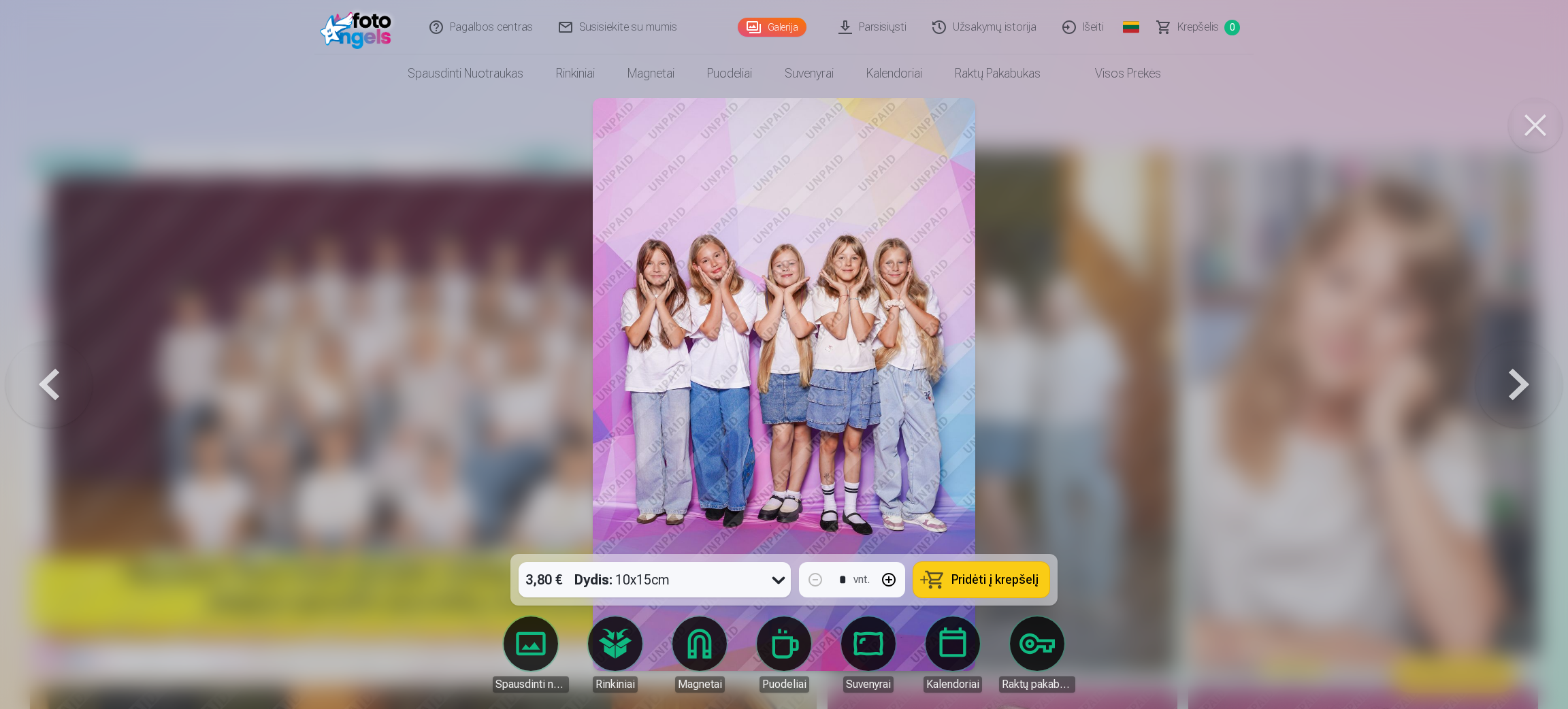
click at [1042, 395] on button at bounding box center [1519, 384] width 87 height 311
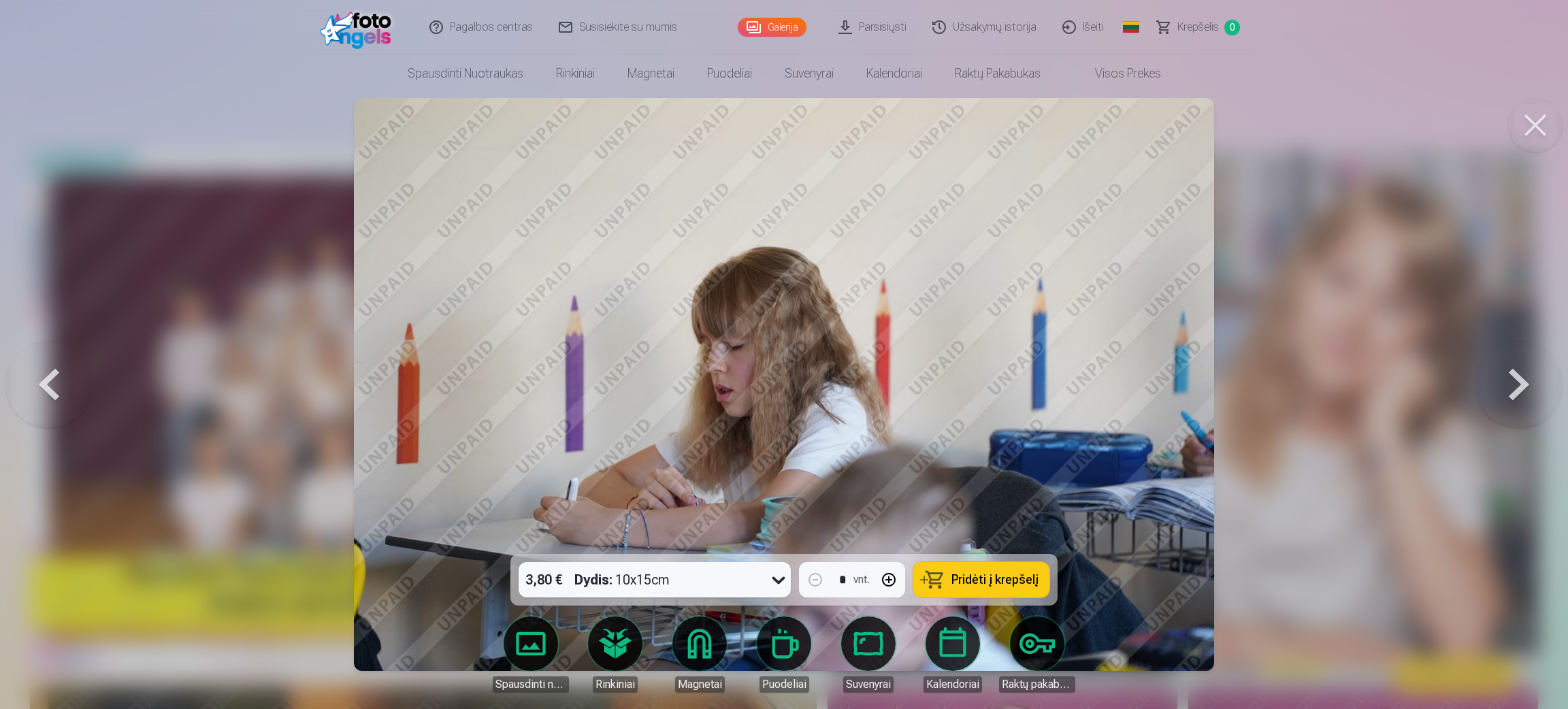
click at [1042, 395] on button at bounding box center [1519, 384] width 87 height 311
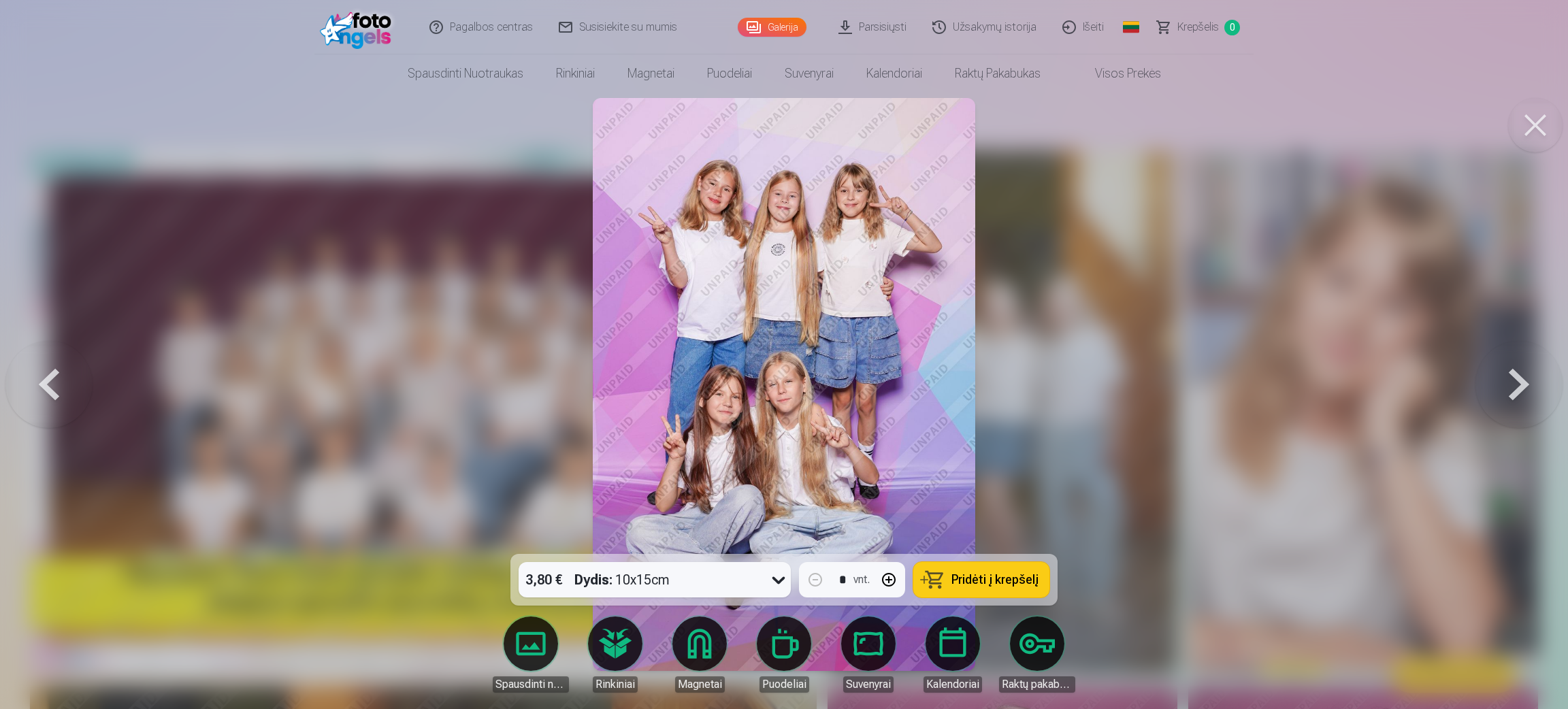
click at [1042, 395] on button at bounding box center [1519, 384] width 87 height 311
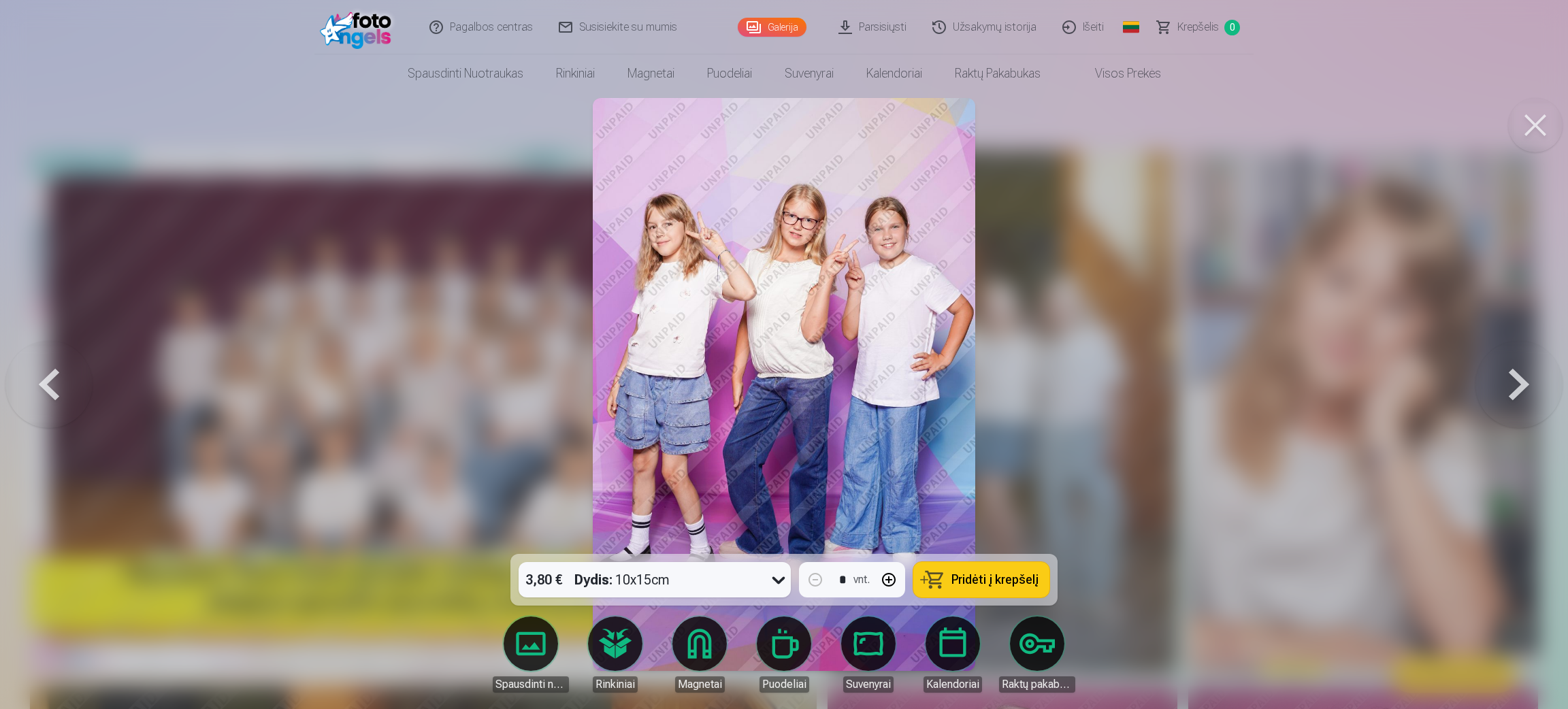
click at [1042, 395] on button at bounding box center [1519, 384] width 87 height 311
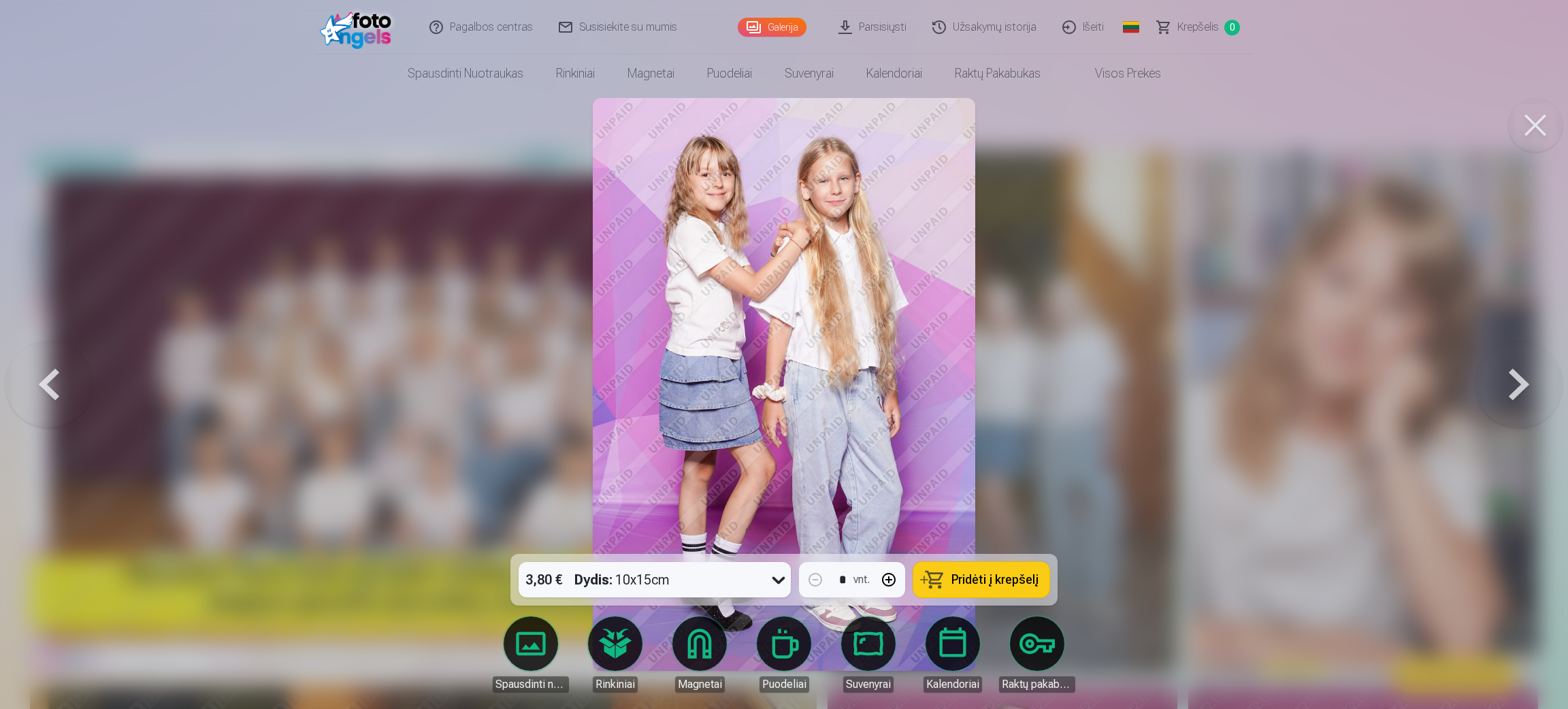
click at [1042, 395] on button at bounding box center [1519, 384] width 87 height 311
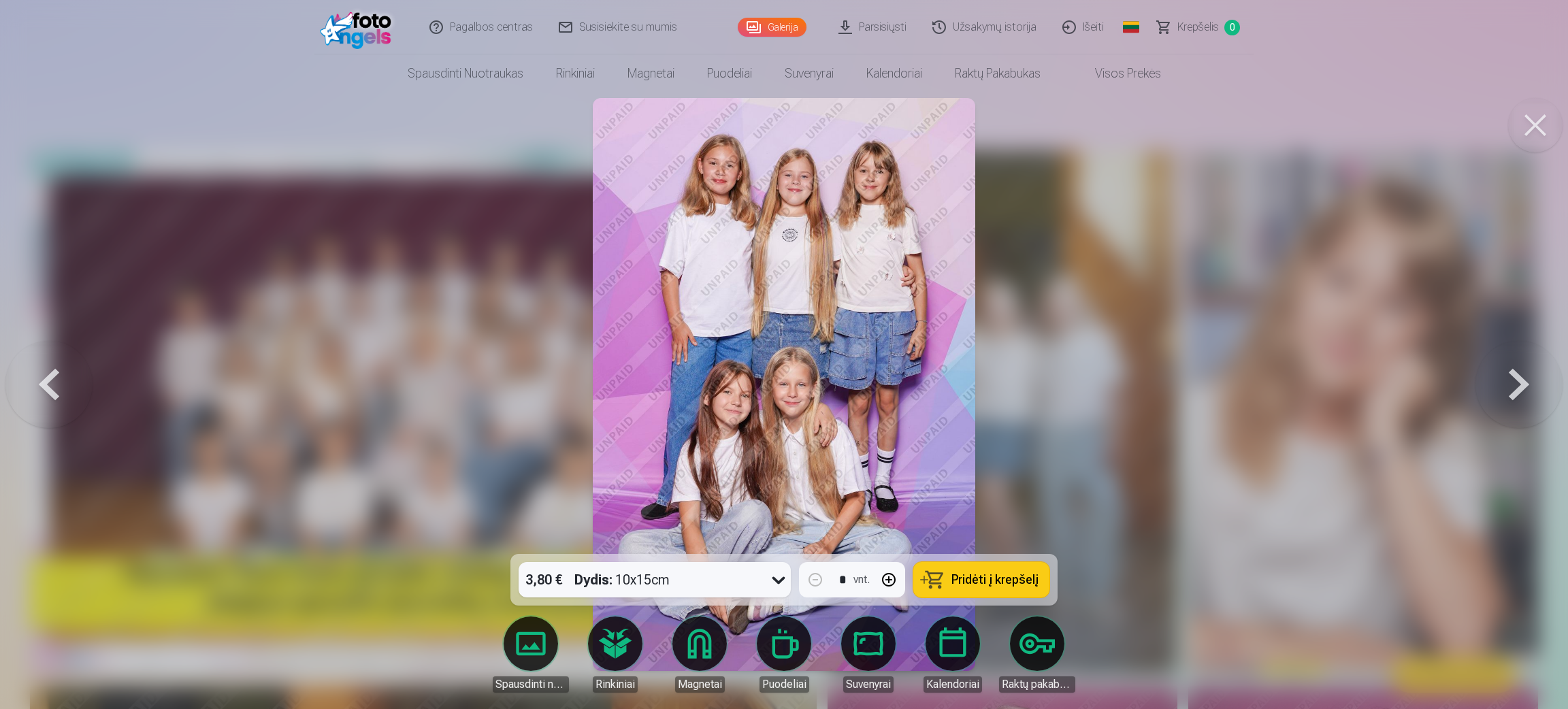
click at [1042, 395] on button at bounding box center [1519, 384] width 87 height 311
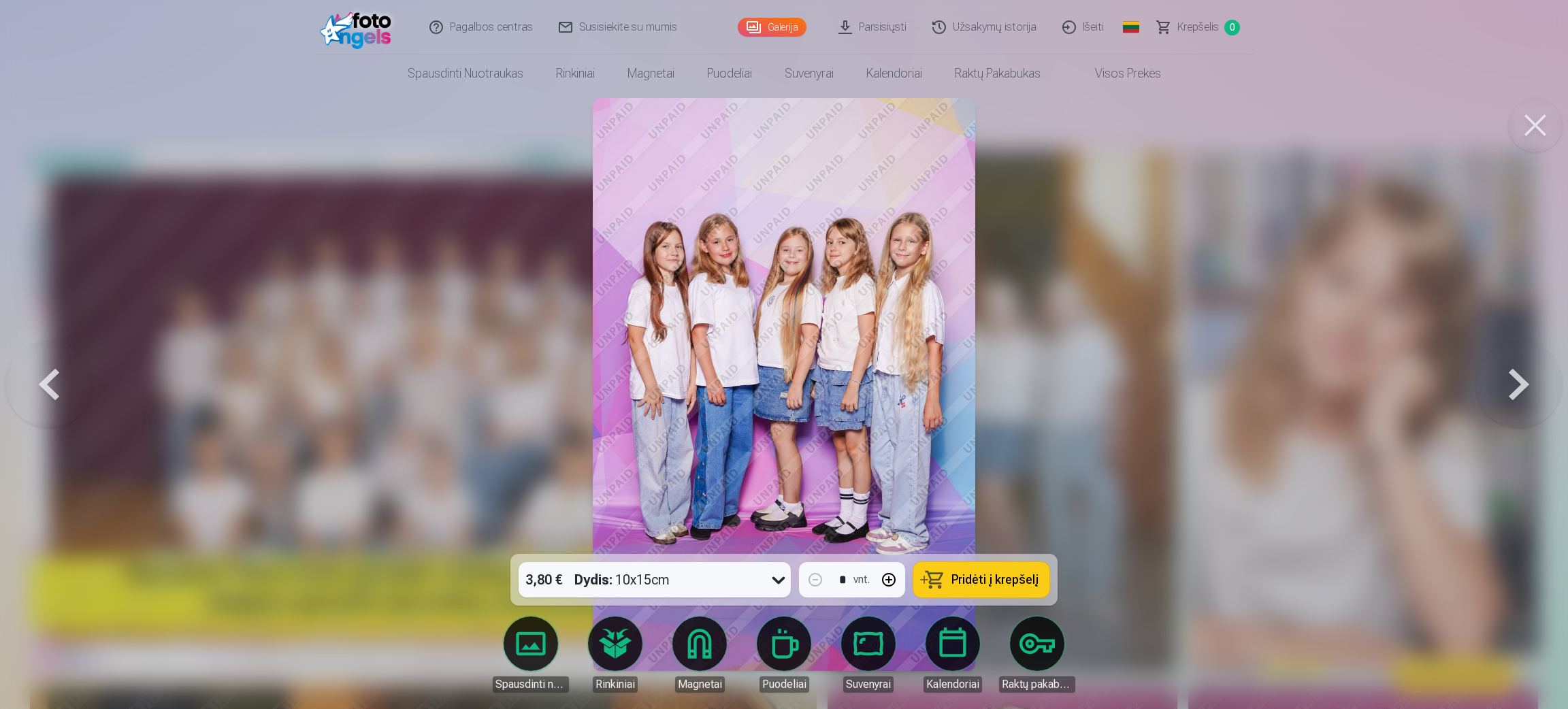
click at [1042, 395] on button at bounding box center [1519, 384] width 87 height 311
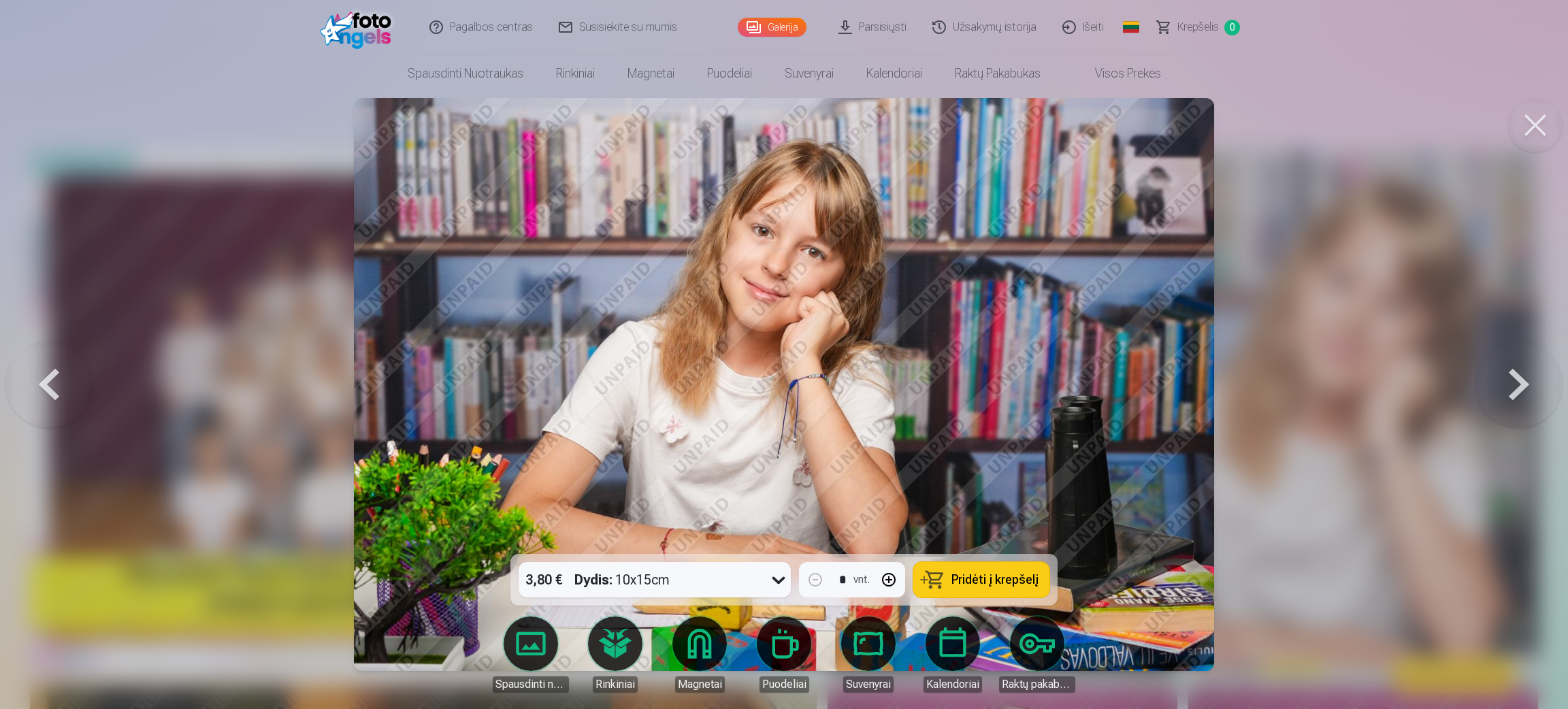
click at [1042, 395] on button at bounding box center [1519, 384] width 87 height 311
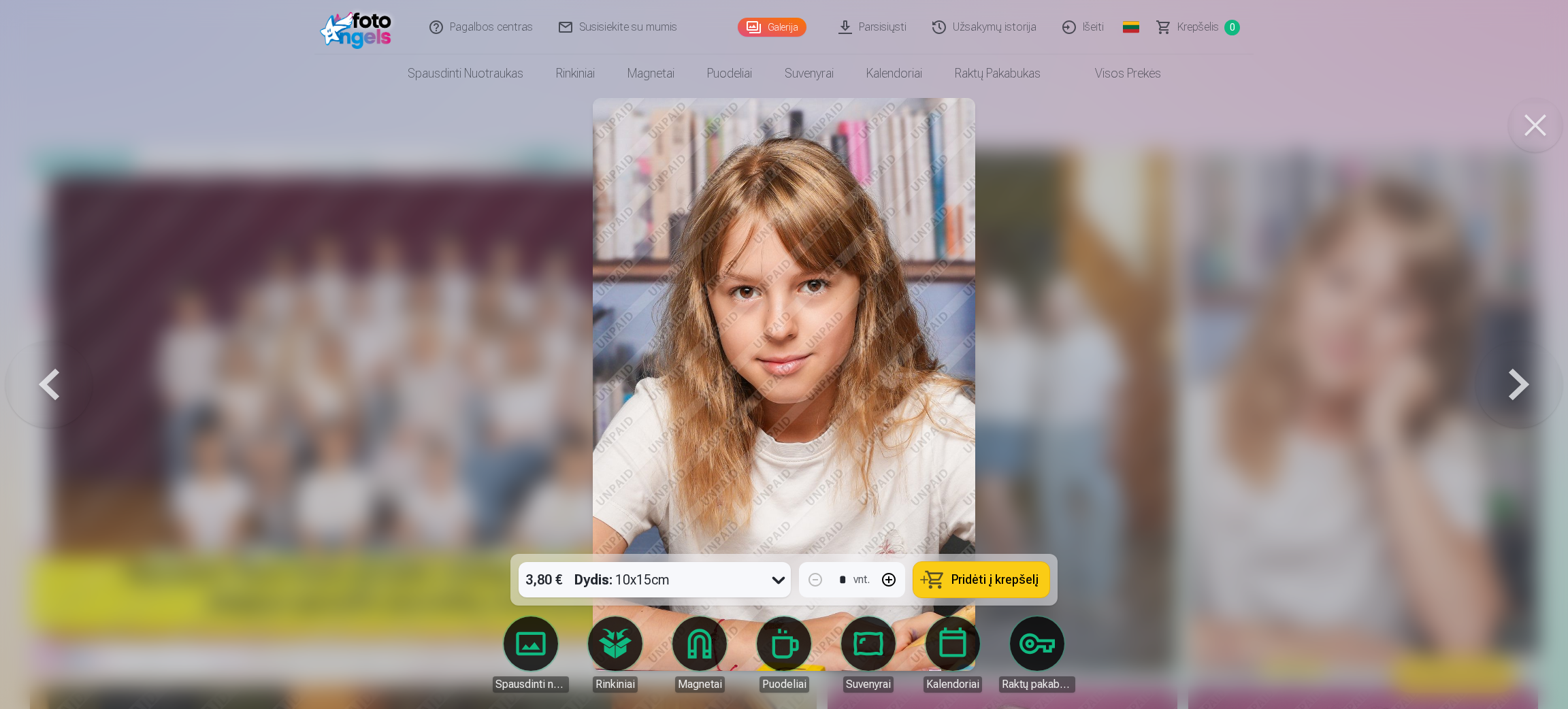
click at [1042, 395] on button at bounding box center [1519, 384] width 87 height 311
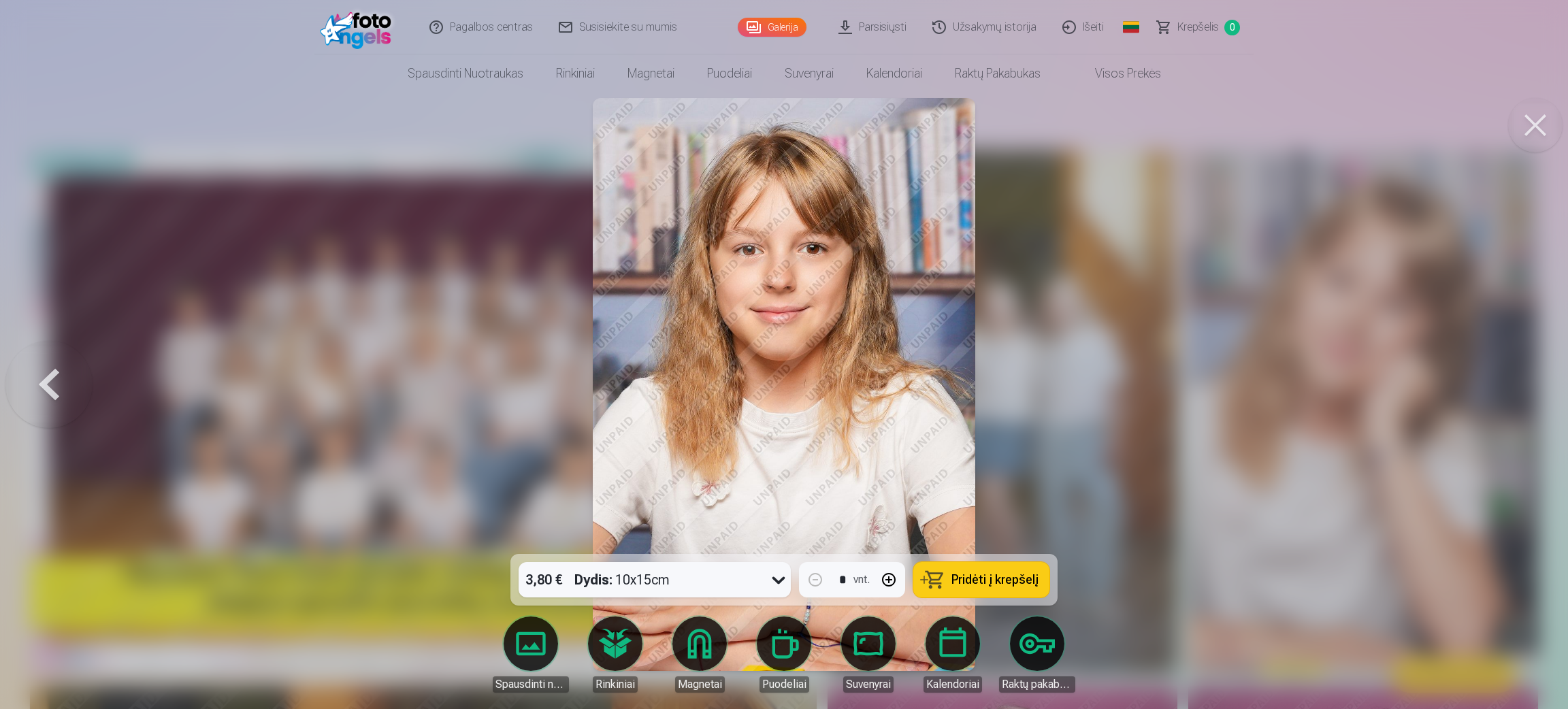
click at [34, 383] on button at bounding box center [49, 384] width 87 height 311
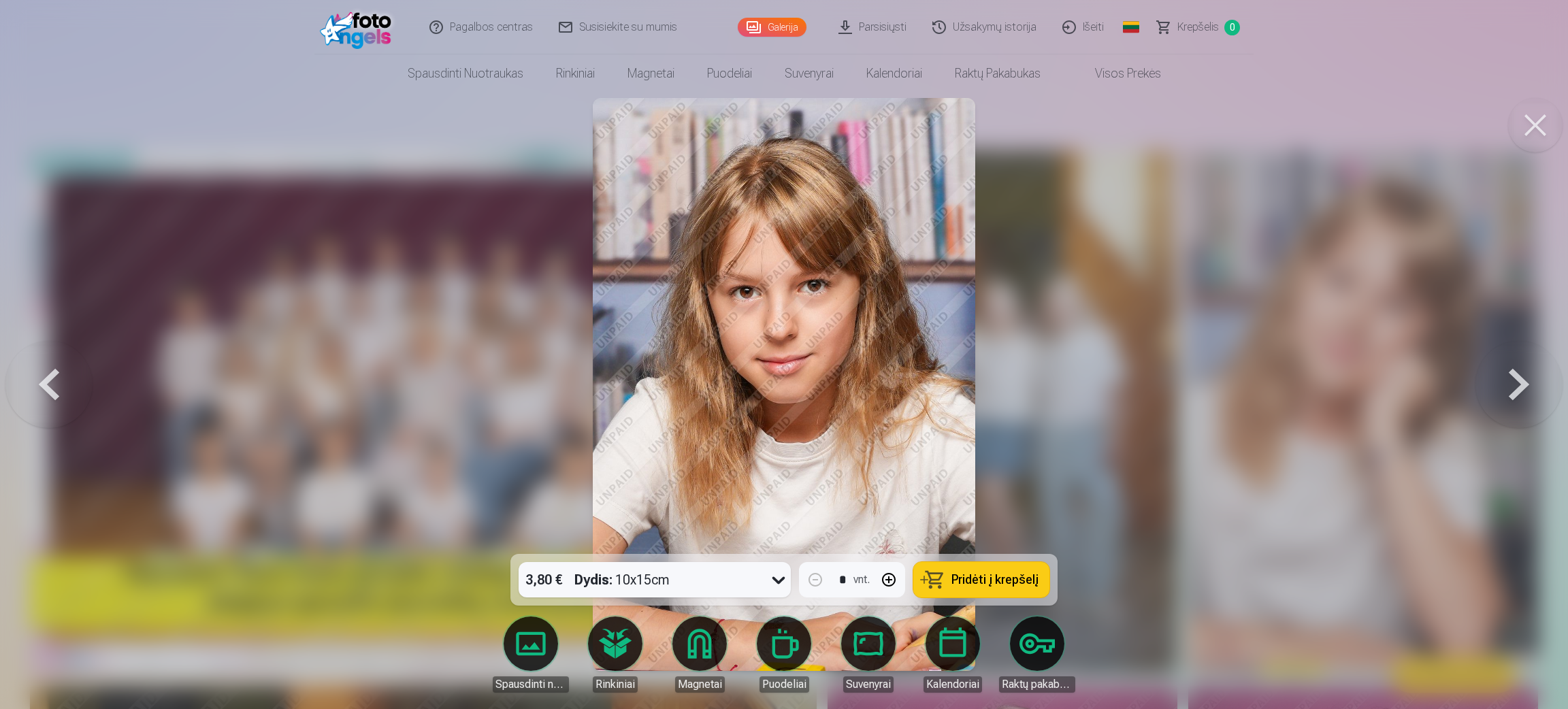
click at [34, 383] on button at bounding box center [49, 384] width 87 height 311
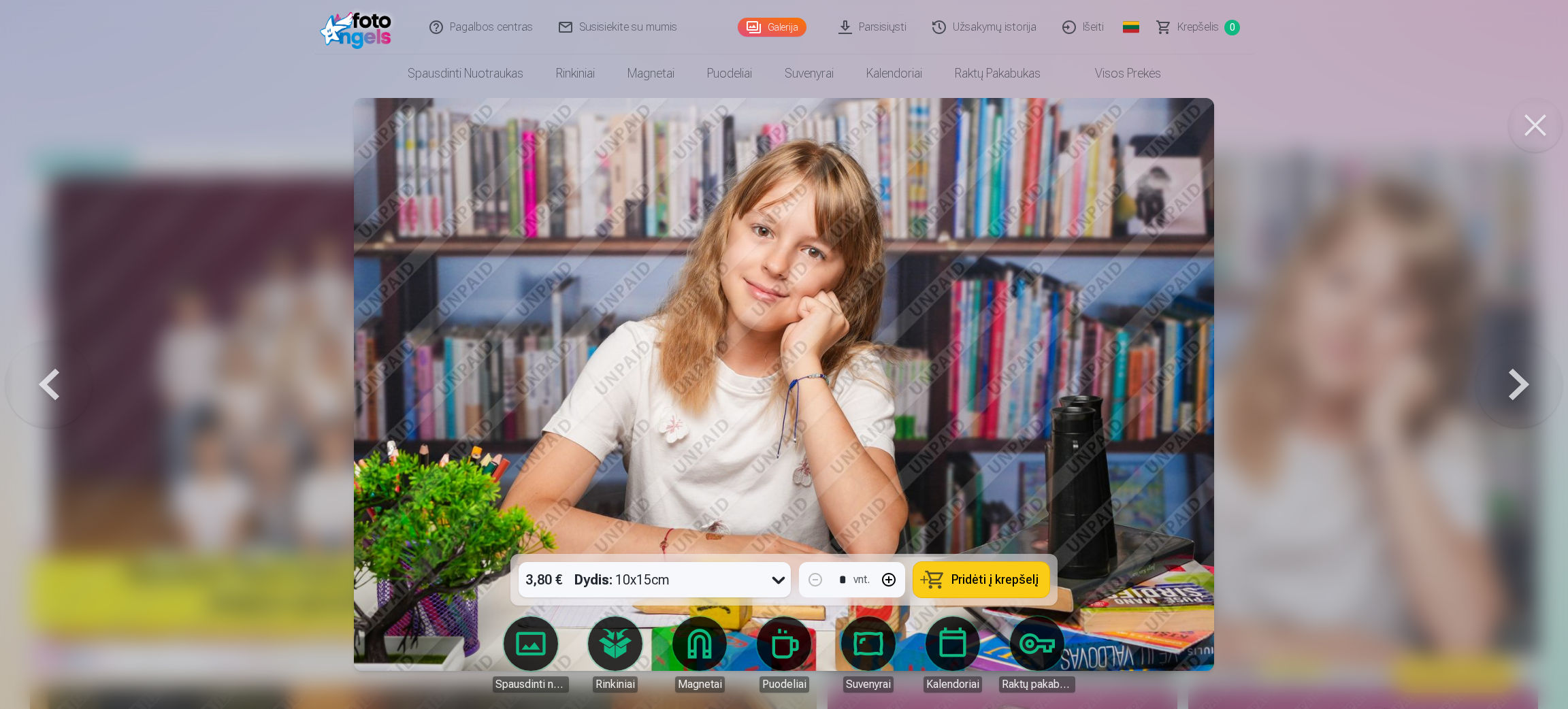
click at [34, 383] on button at bounding box center [49, 384] width 87 height 311
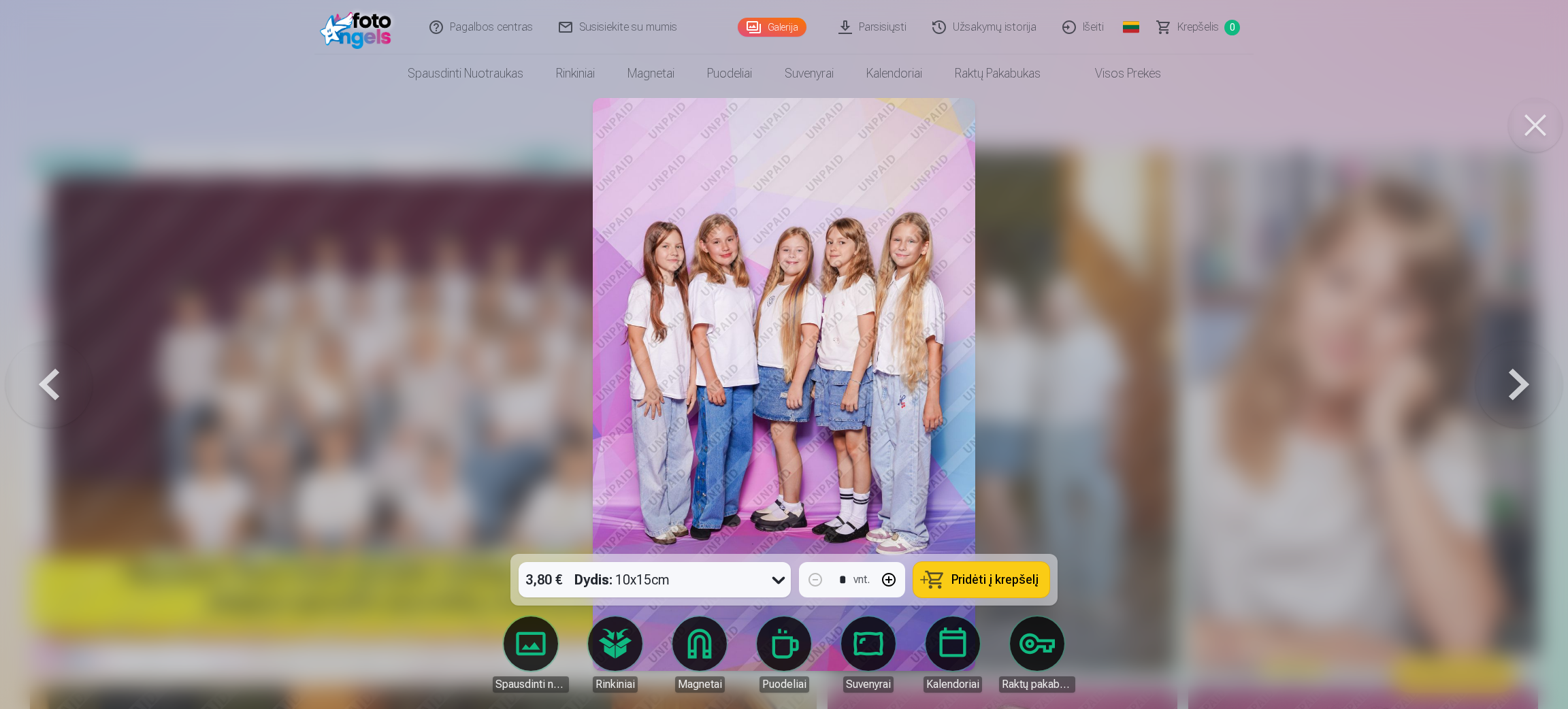
click at [34, 383] on button at bounding box center [49, 384] width 87 height 311
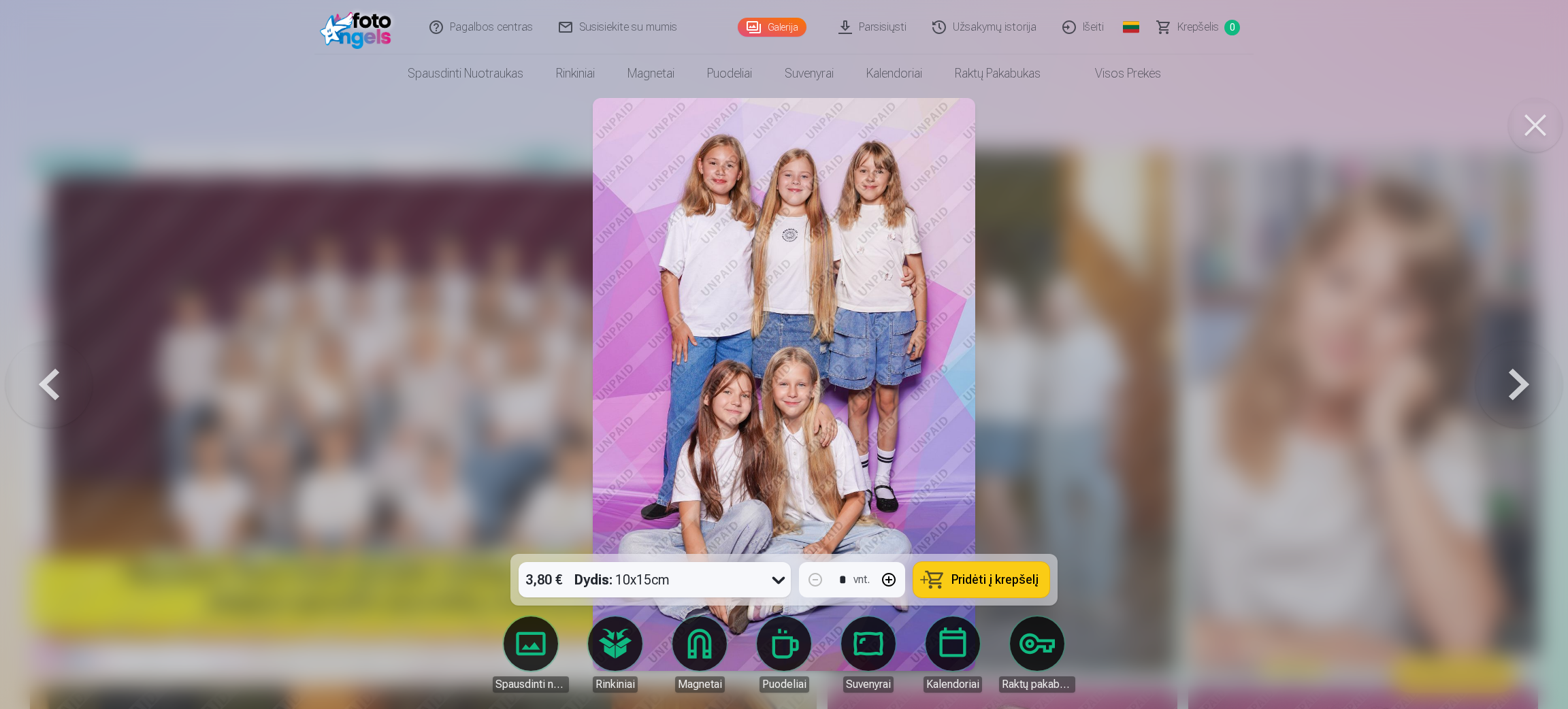
click at [34, 383] on button at bounding box center [49, 384] width 87 height 311
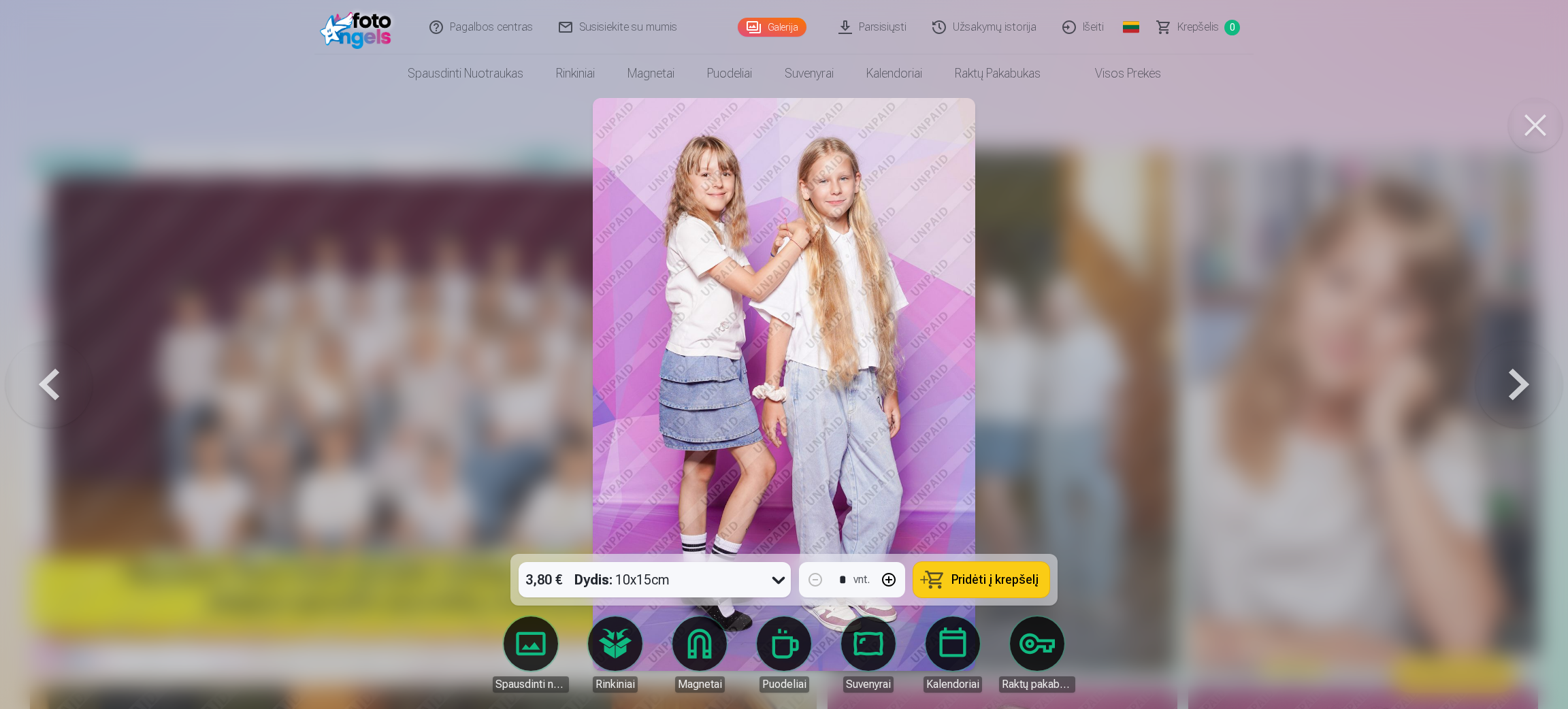
click at [34, 383] on button at bounding box center [49, 384] width 87 height 311
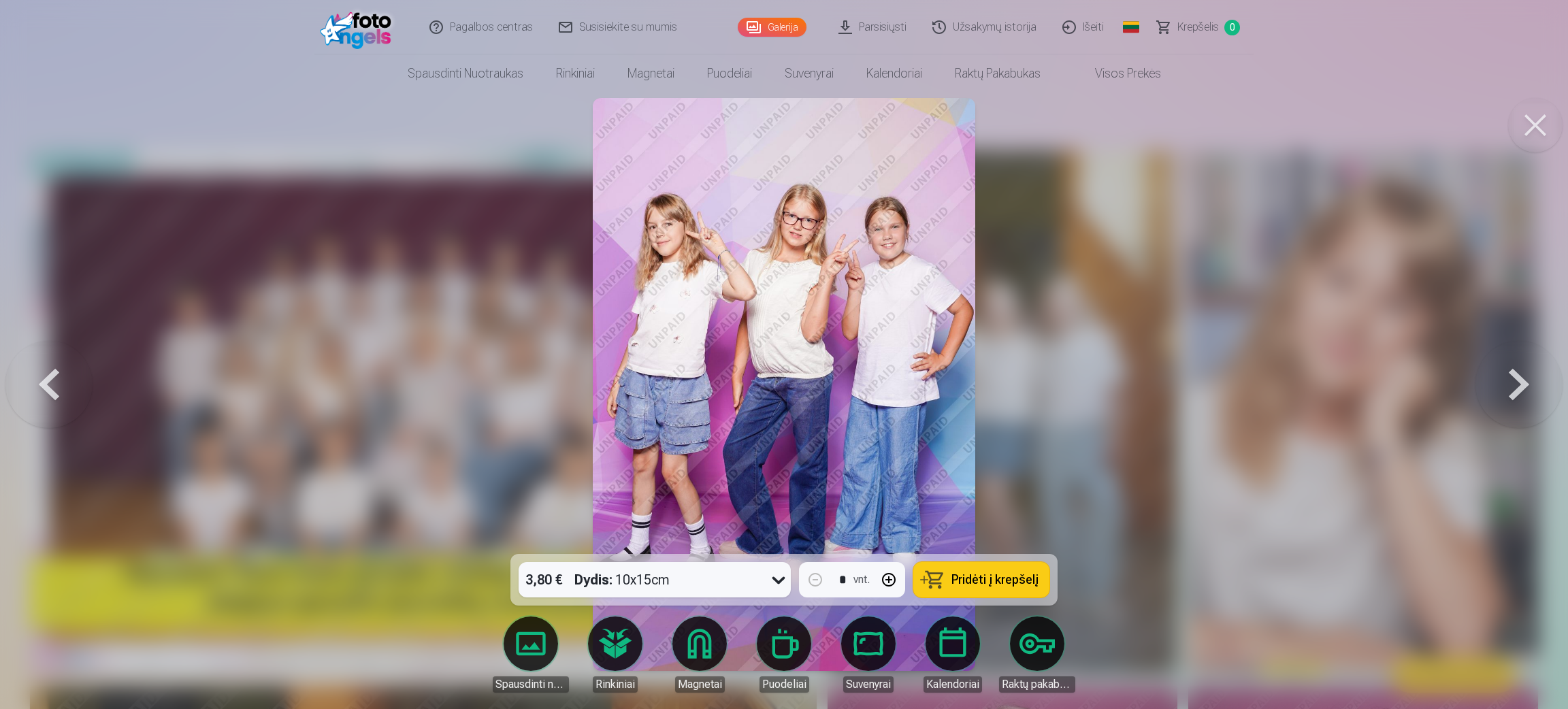
click at [34, 383] on button at bounding box center [49, 384] width 87 height 311
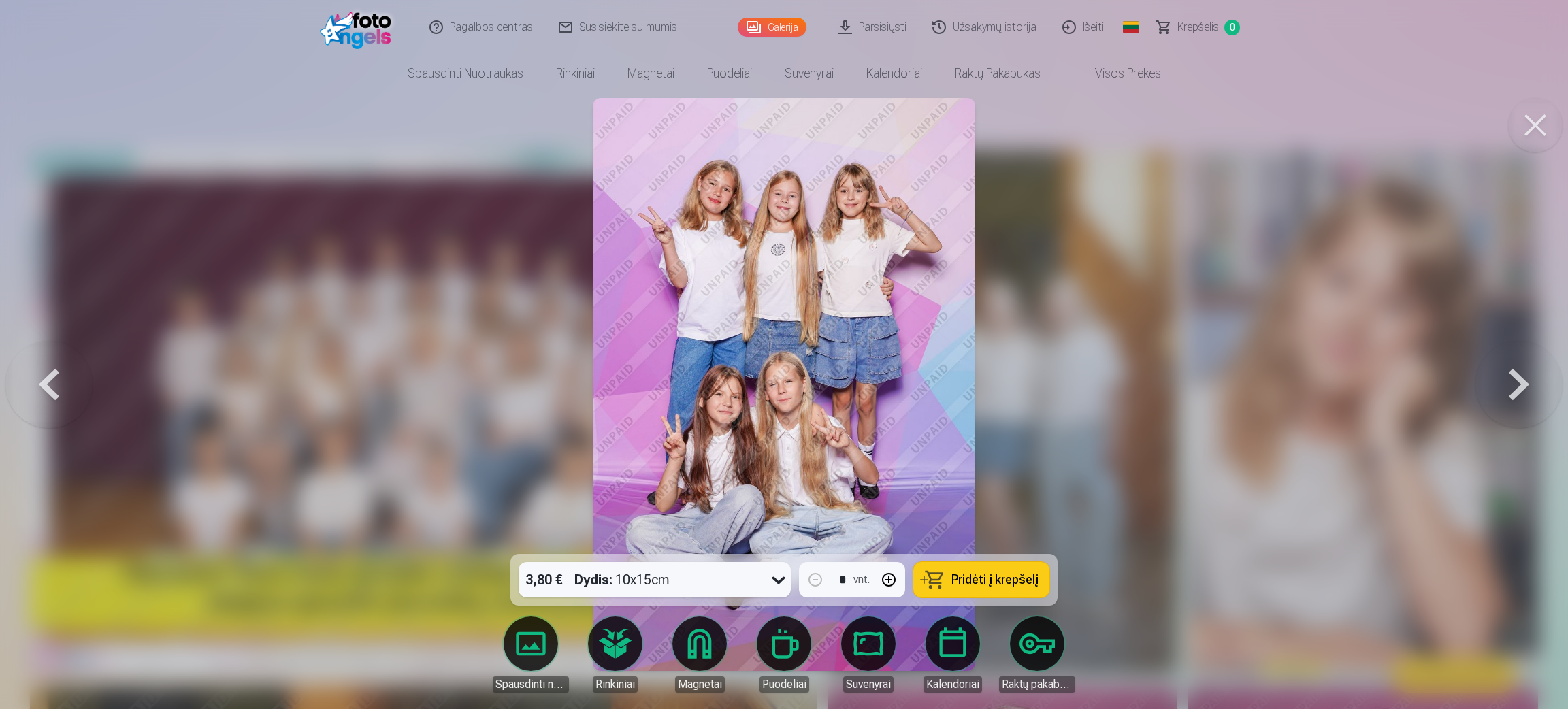
click at [61, 373] on button at bounding box center [49, 384] width 87 height 311
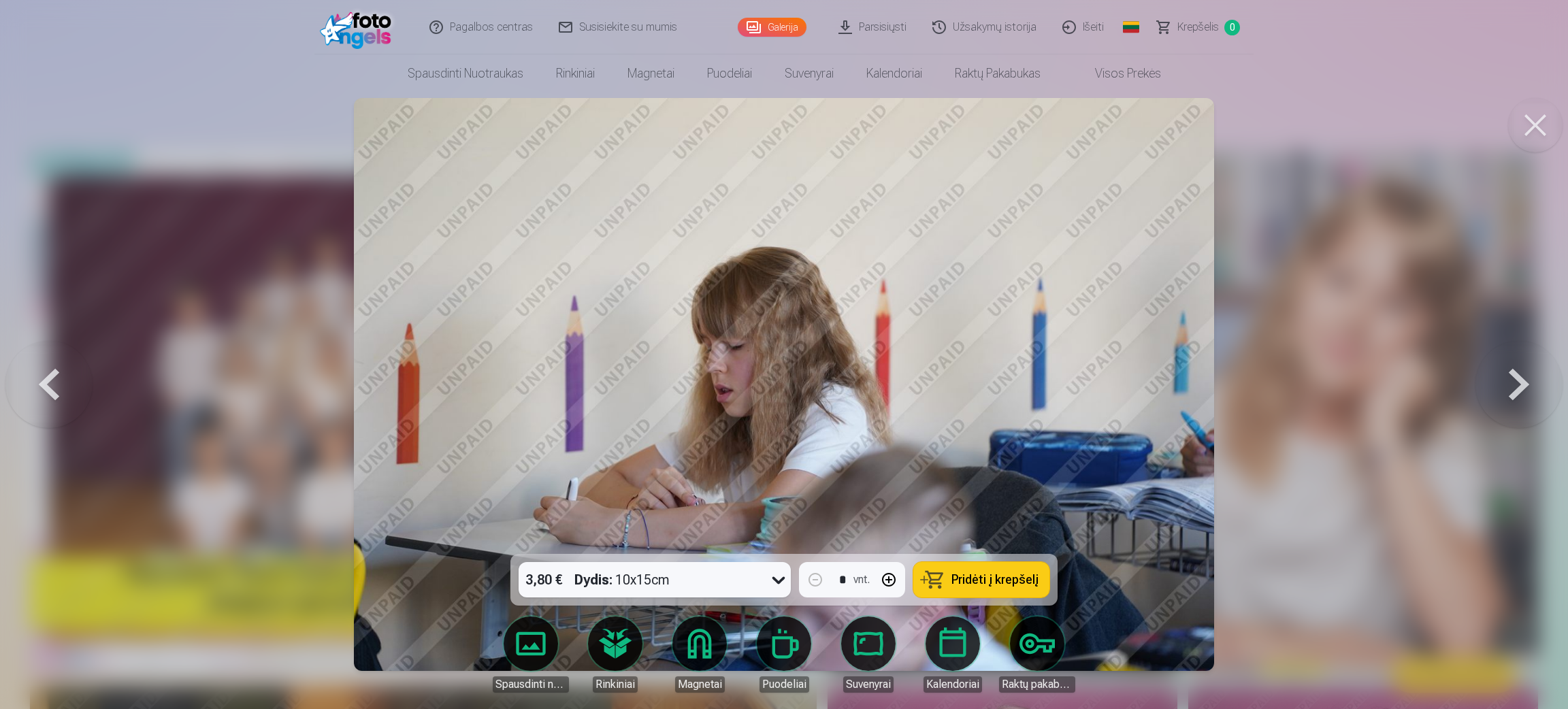
click at [61, 373] on button at bounding box center [49, 384] width 87 height 311
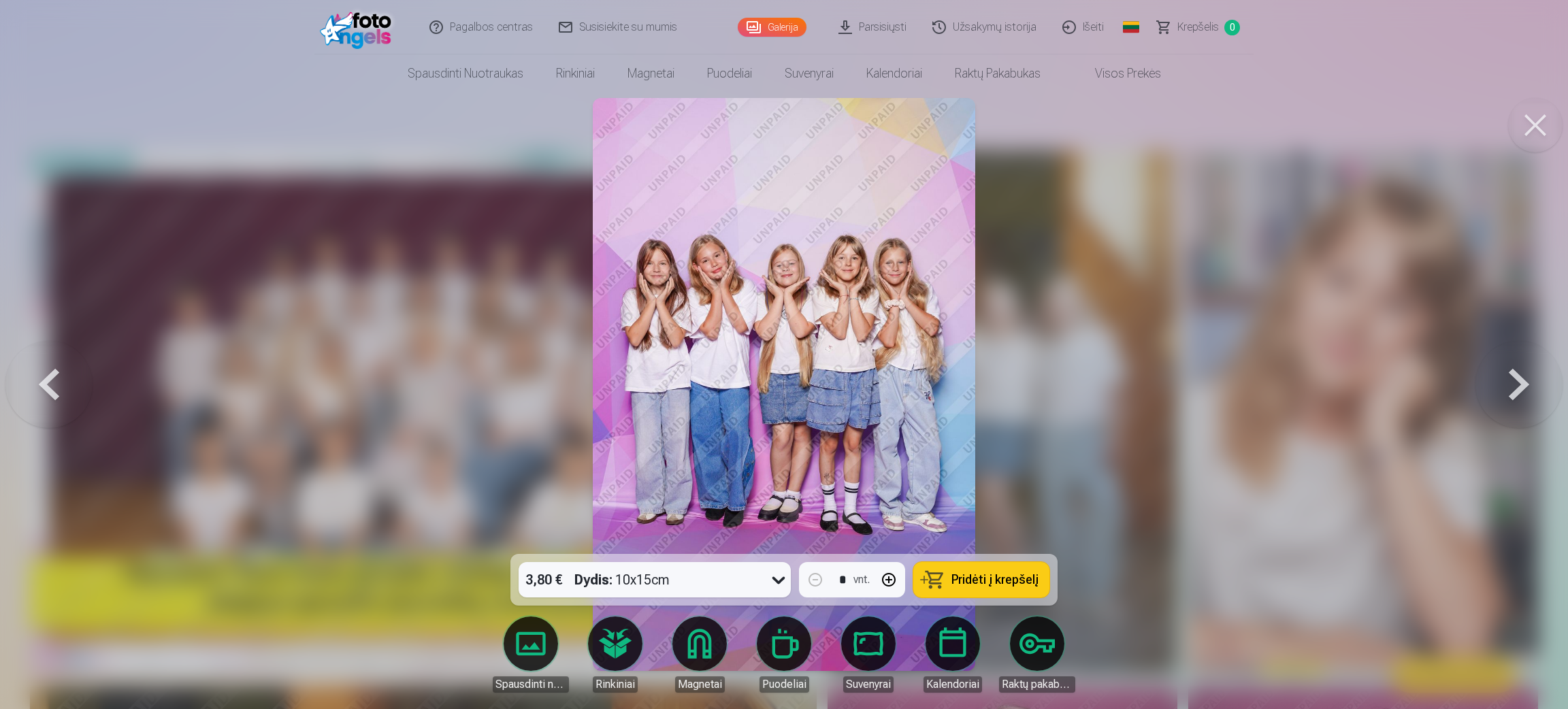
click at [61, 373] on button at bounding box center [49, 384] width 87 height 311
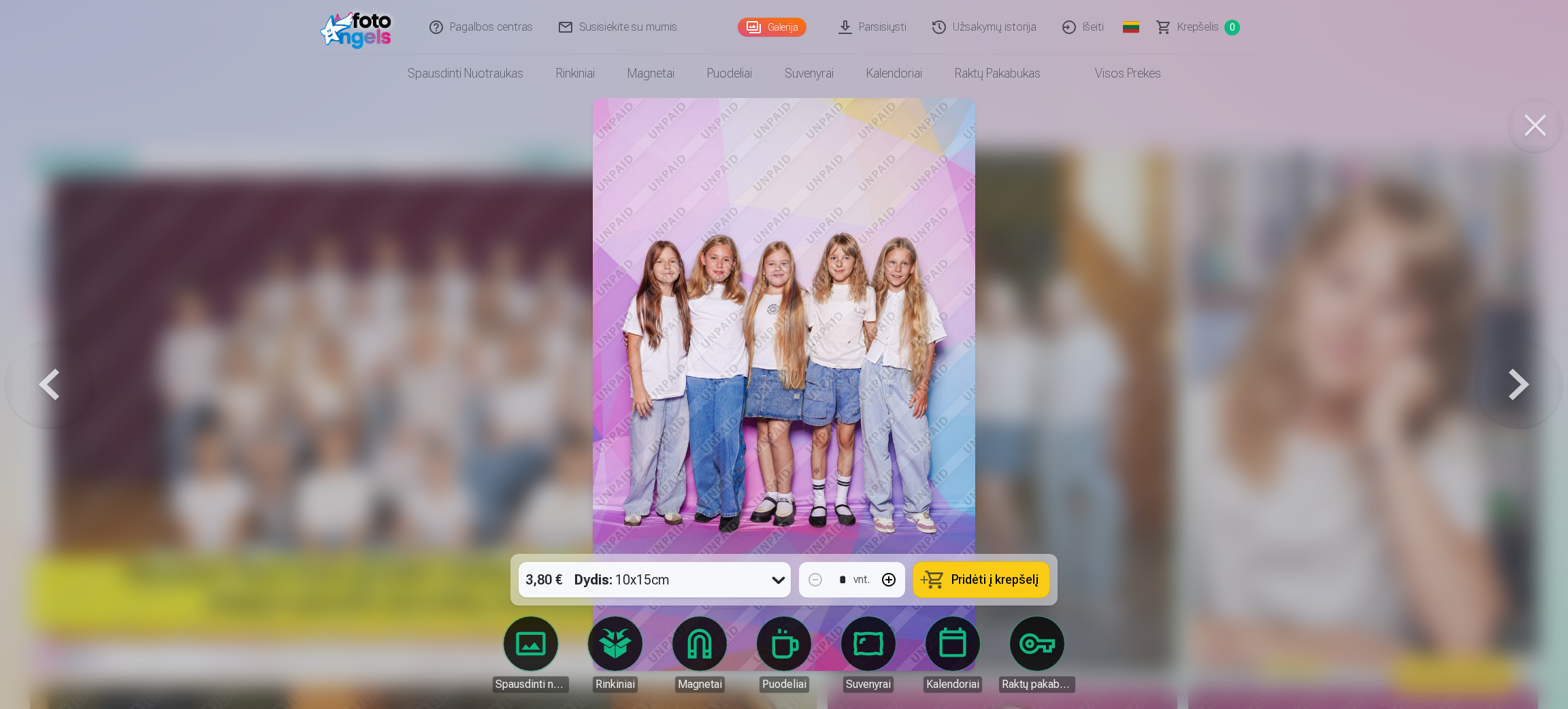
click at [61, 373] on button at bounding box center [49, 384] width 87 height 311
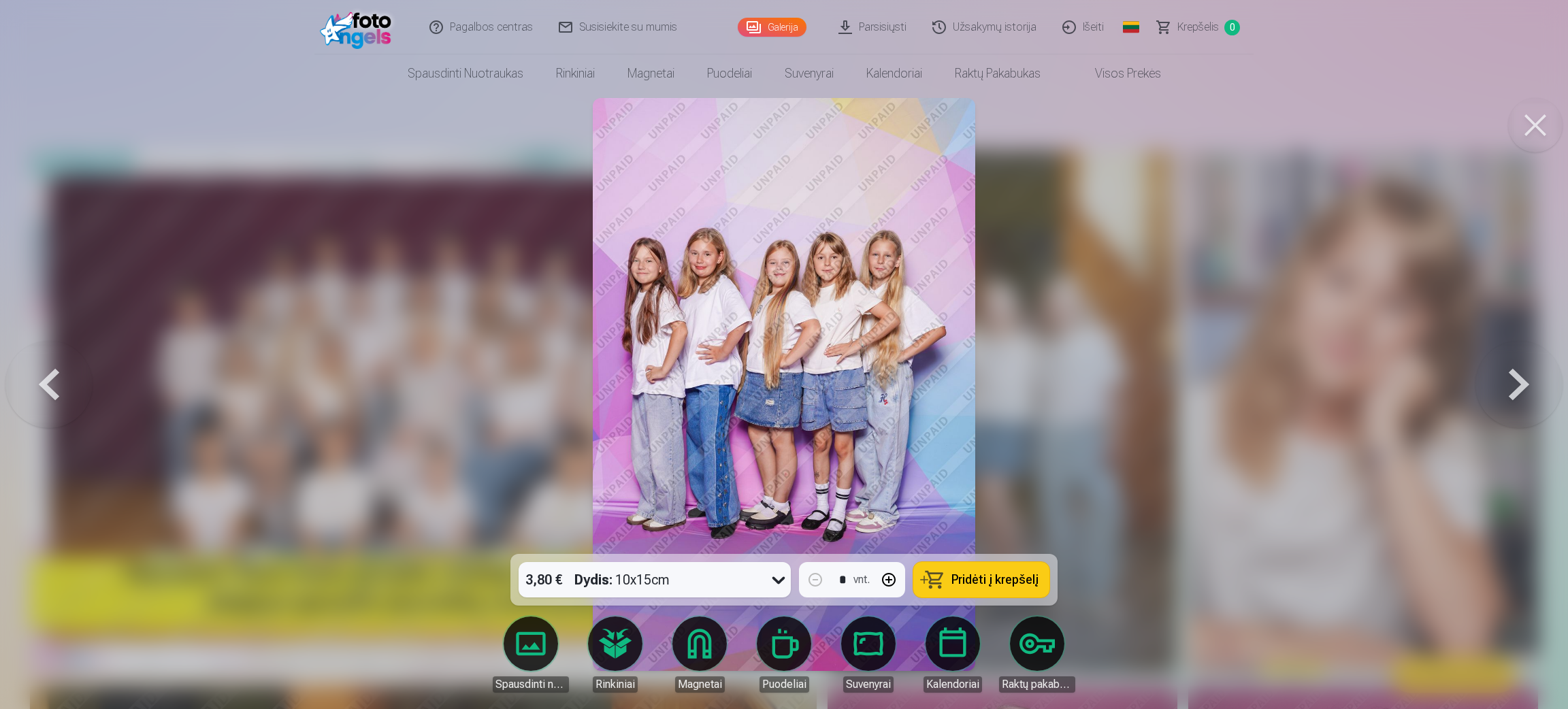
click at [61, 373] on button at bounding box center [49, 384] width 87 height 311
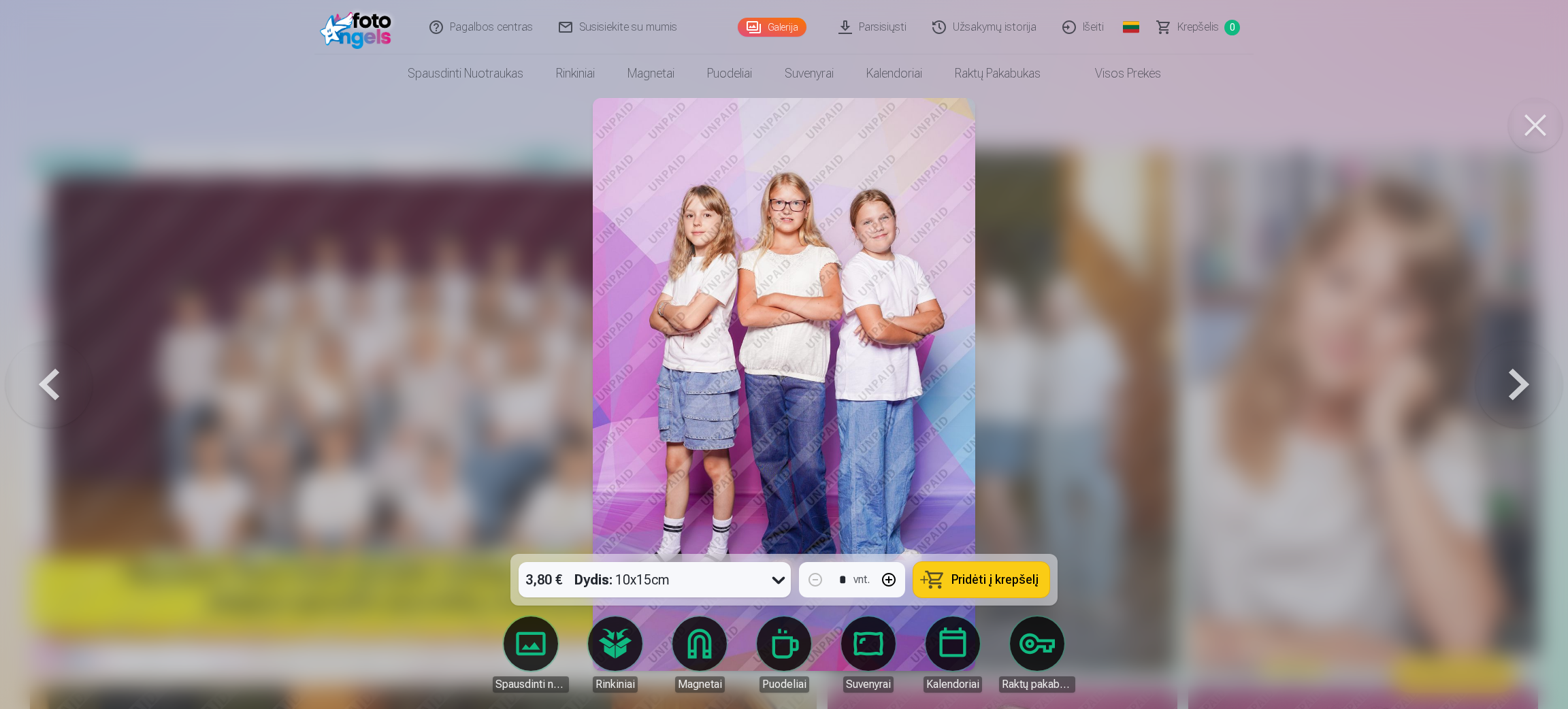
click at [61, 373] on button at bounding box center [49, 384] width 87 height 311
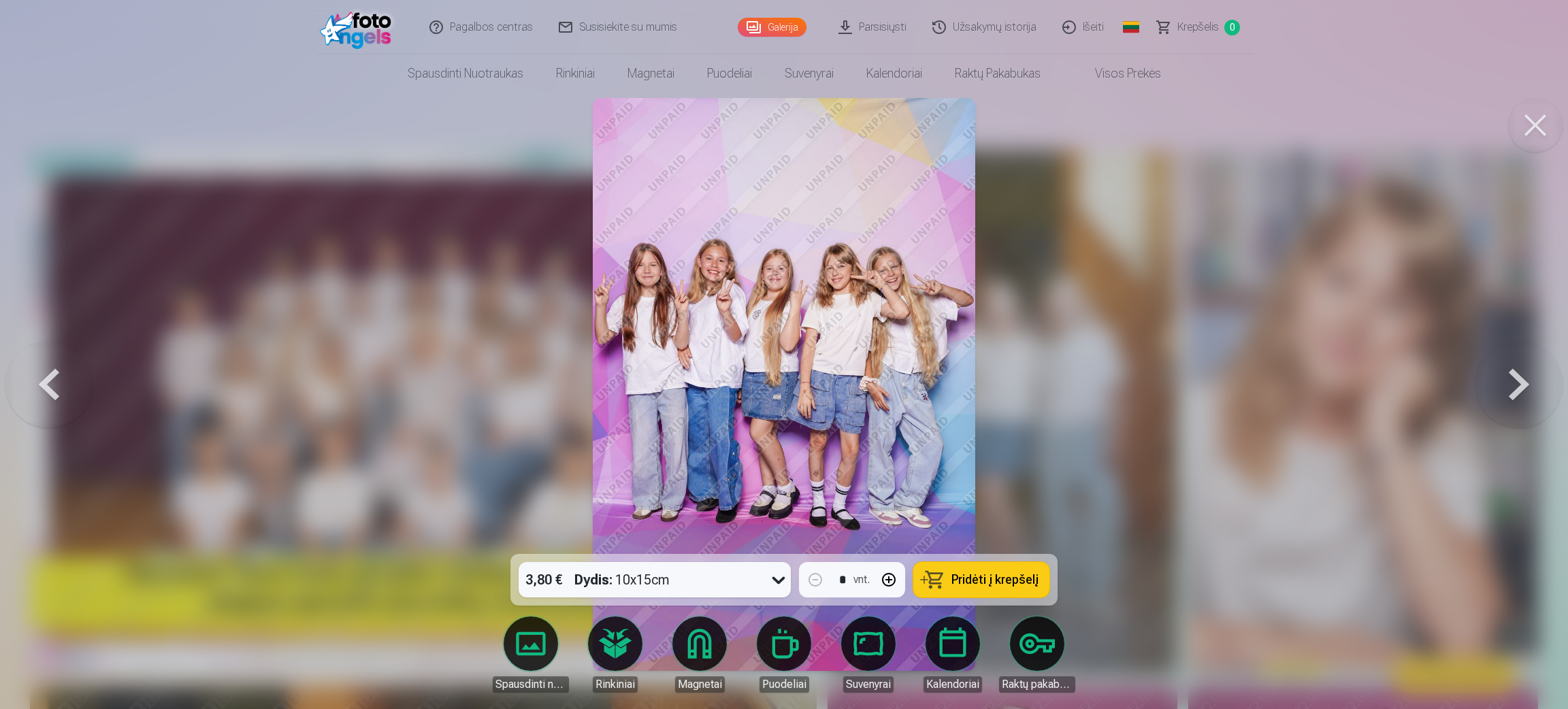
click at [52, 382] on button at bounding box center [49, 384] width 87 height 311
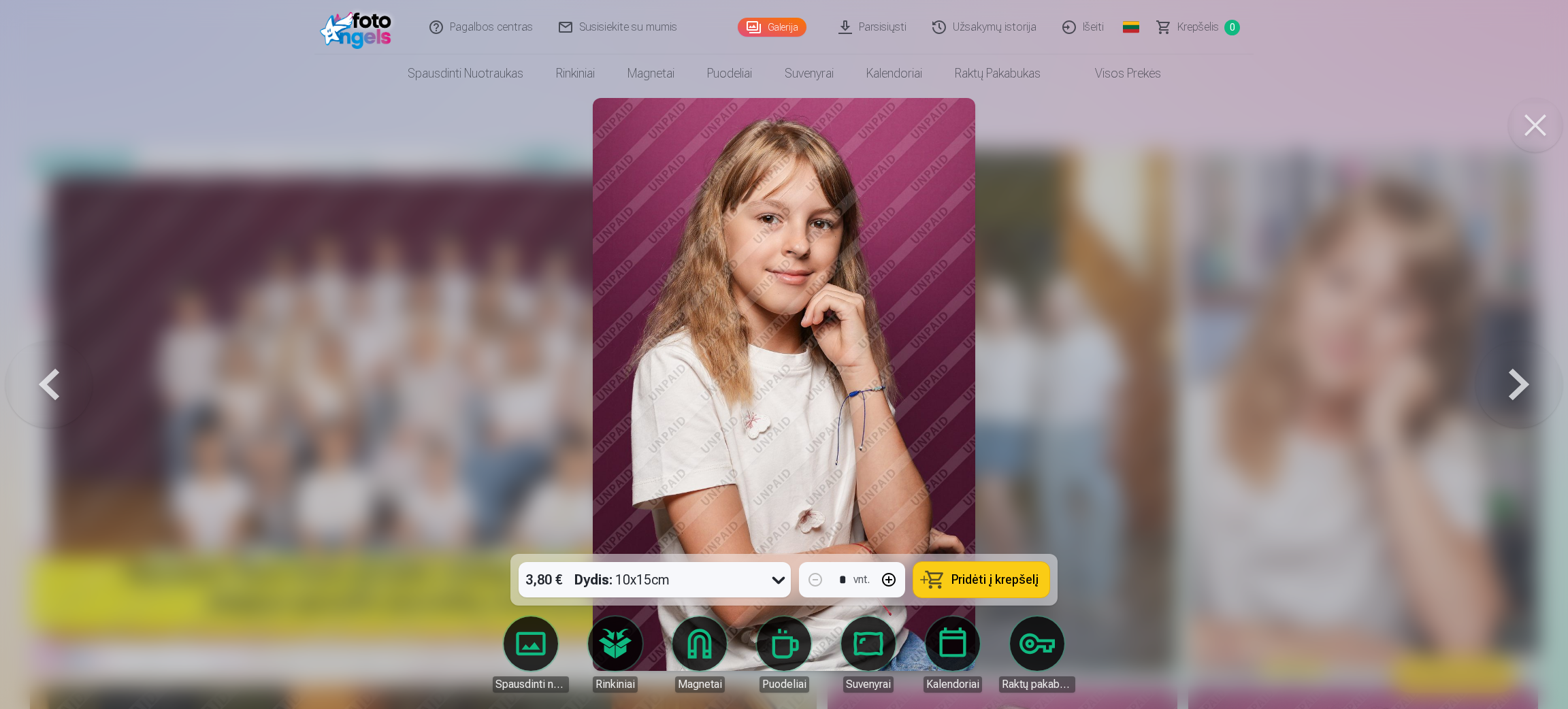
click at [52, 382] on button at bounding box center [49, 384] width 87 height 311
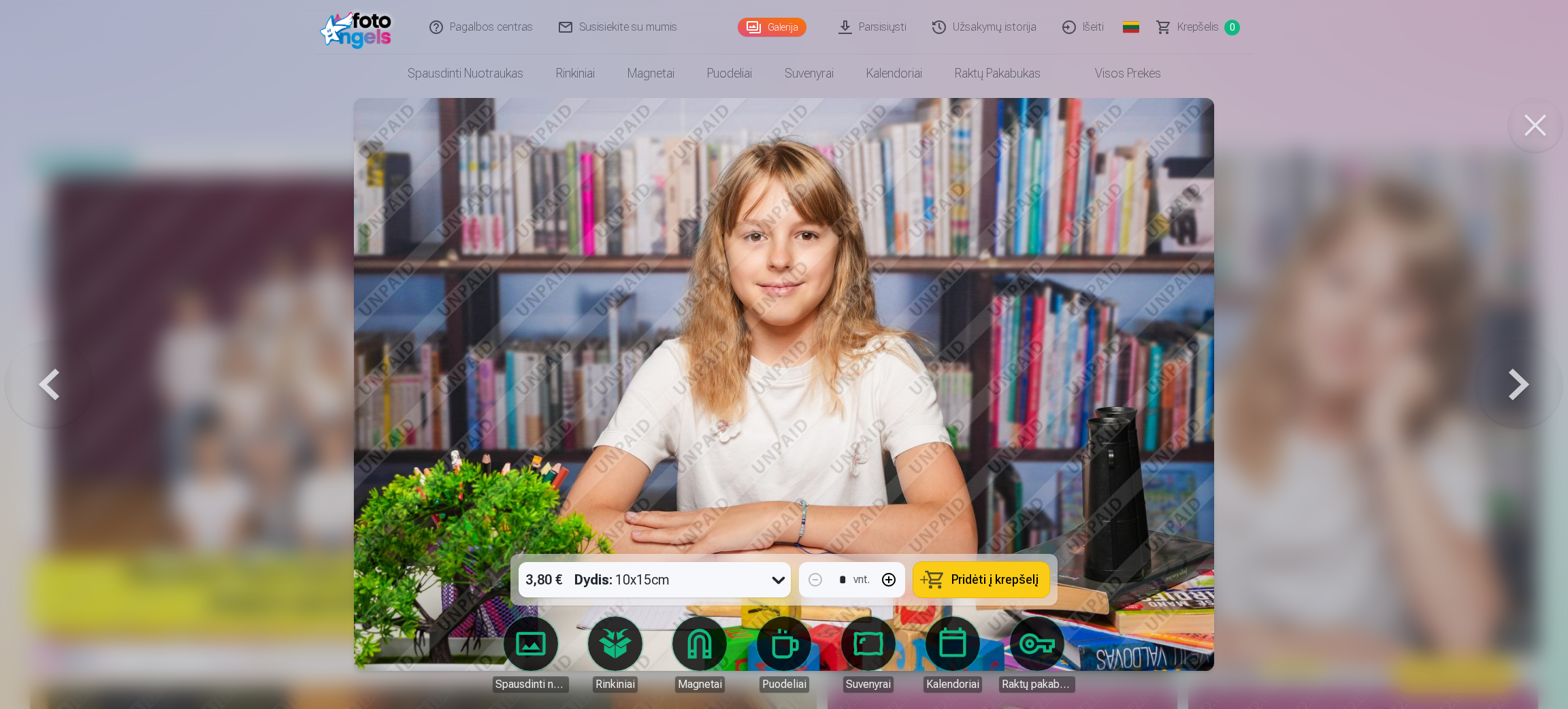
click at [52, 382] on button at bounding box center [49, 384] width 87 height 311
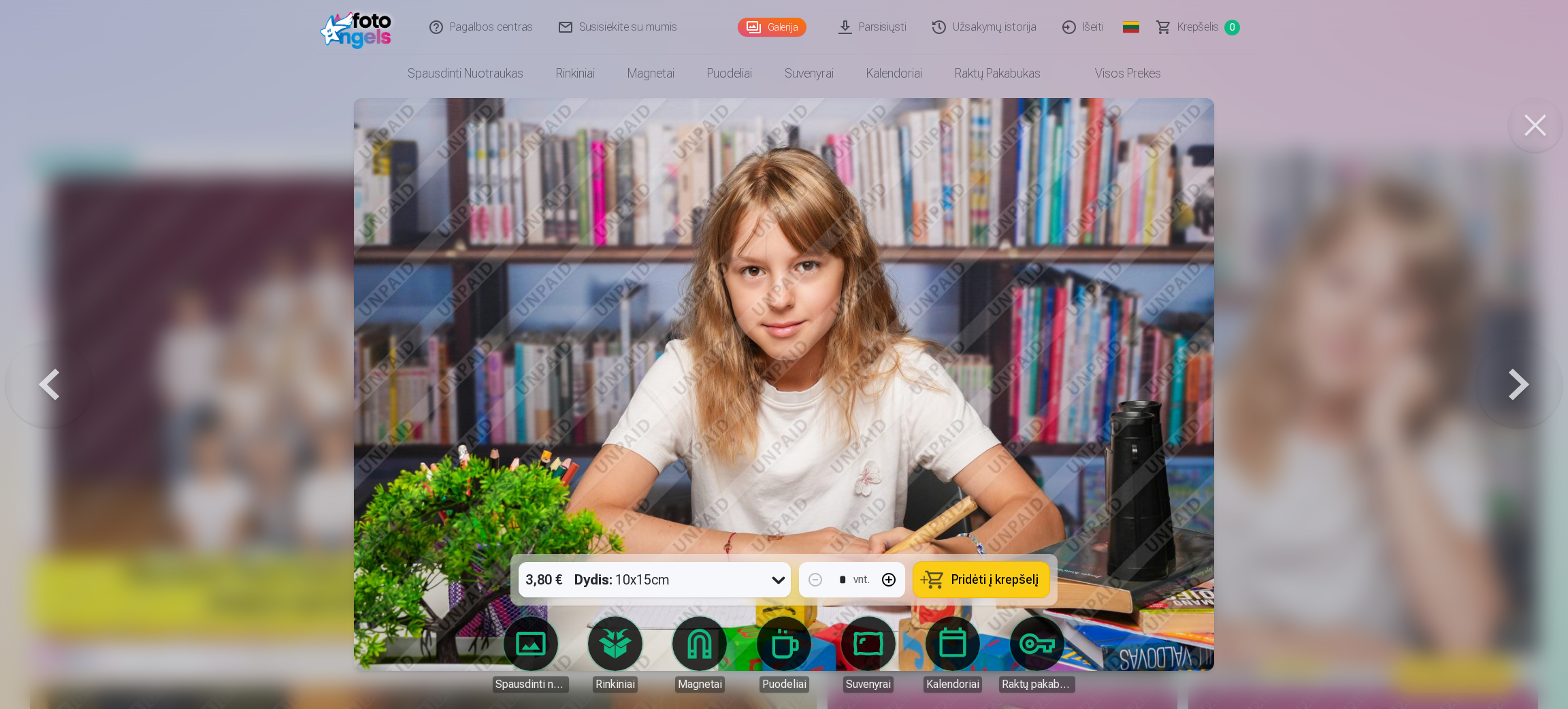
click at [52, 386] on button at bounding box center [49, 384] width 87 height 311
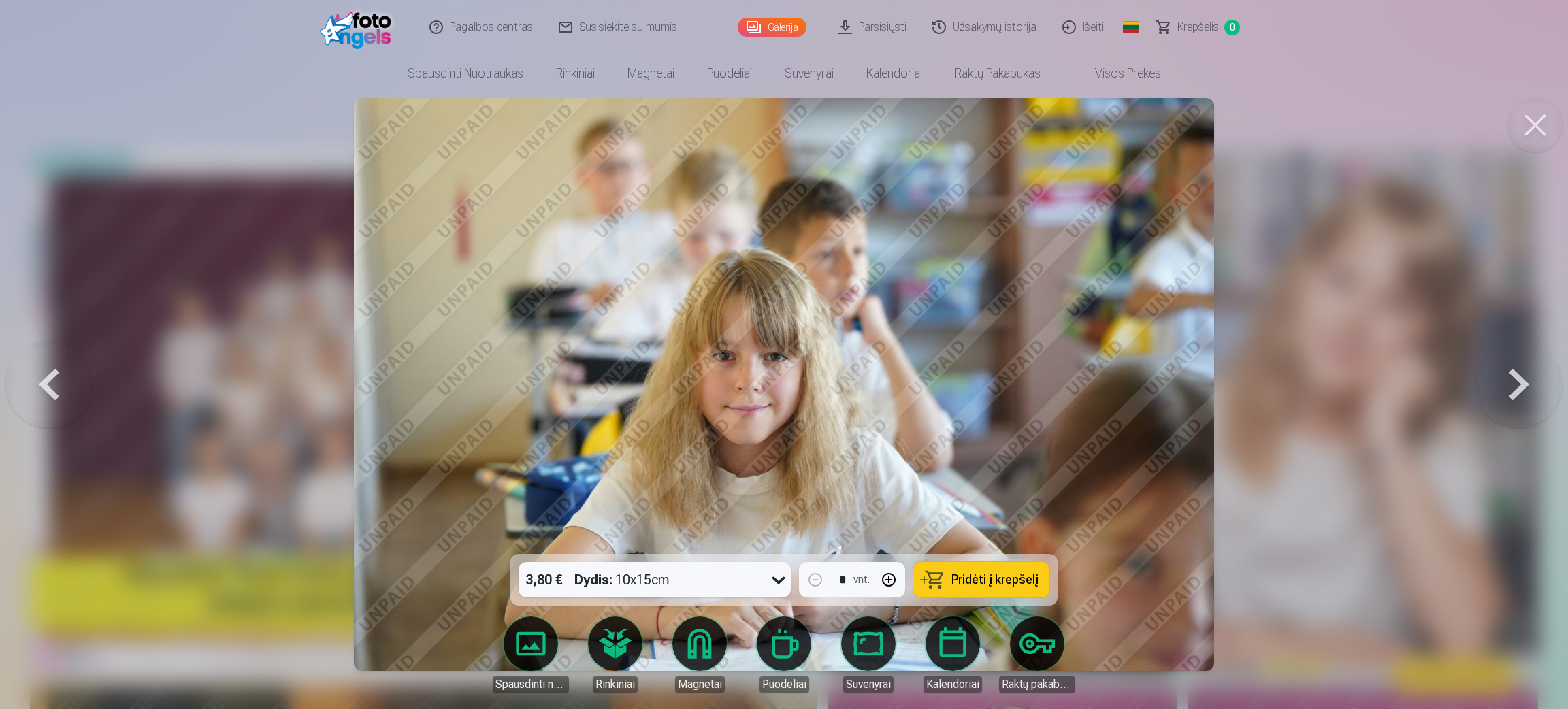
click at [52, 386] on button at bounding box center [49, 384] width 87 height 311
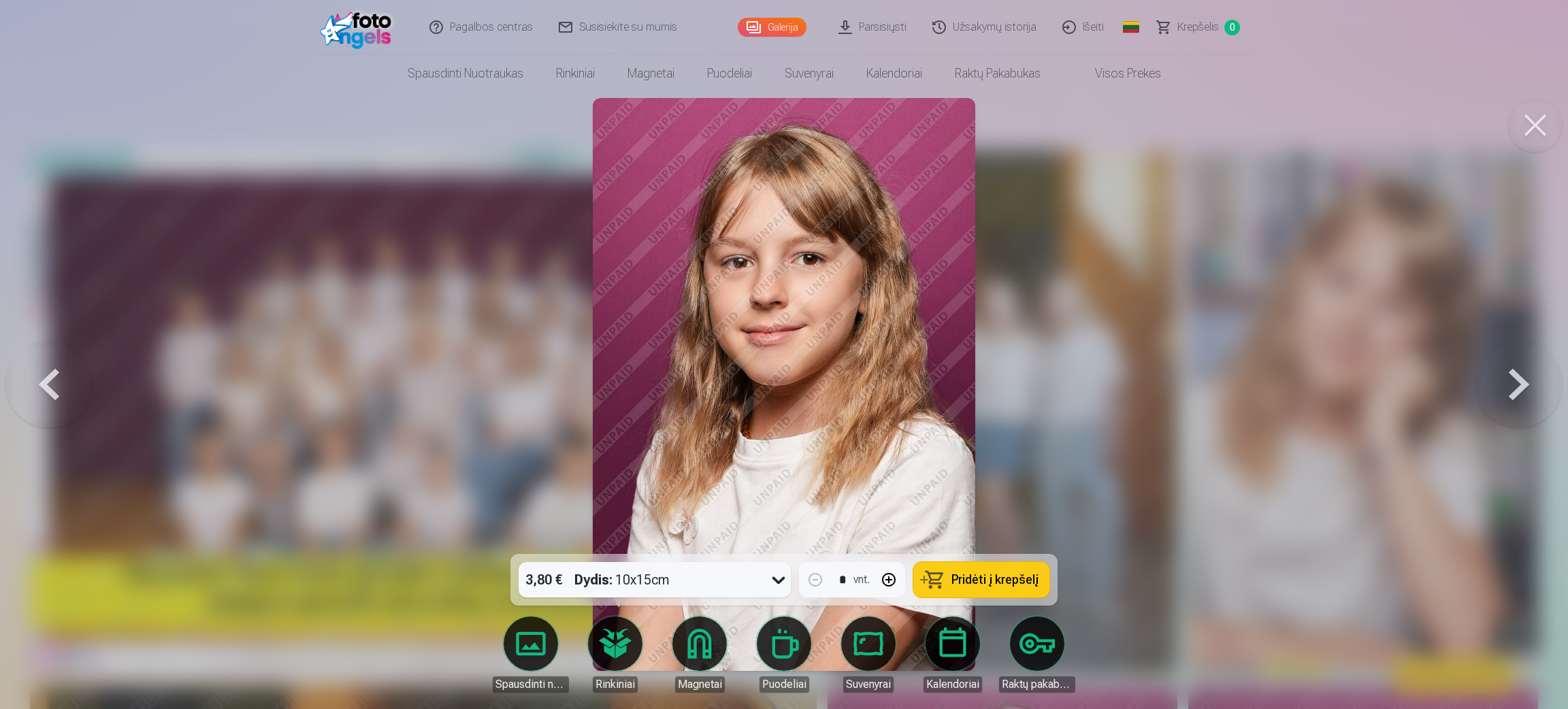
click at [52, 386] on button at bounding box center [49, 384] width 87 height 311
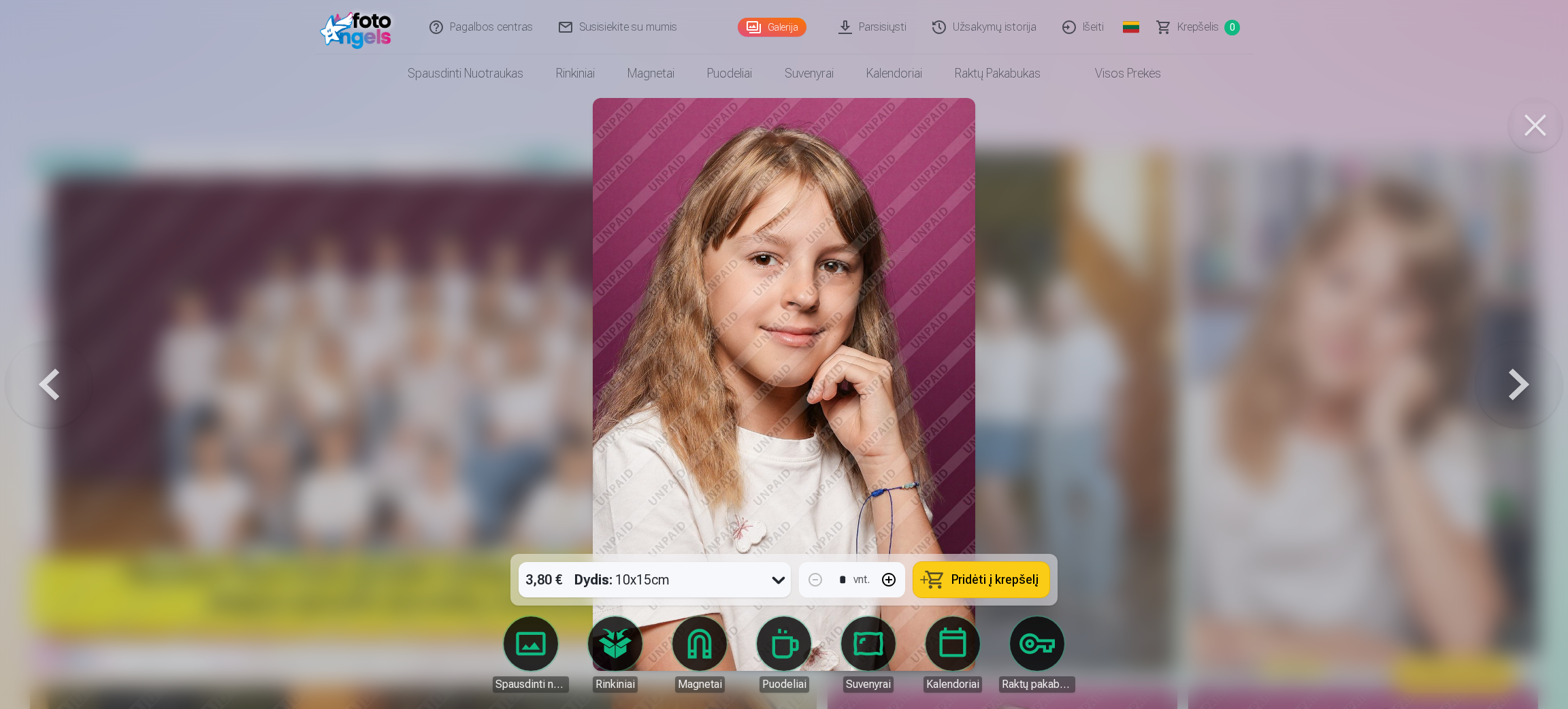
click at [52, 386] on button at bounding box center [49, 384] width 87 height 311
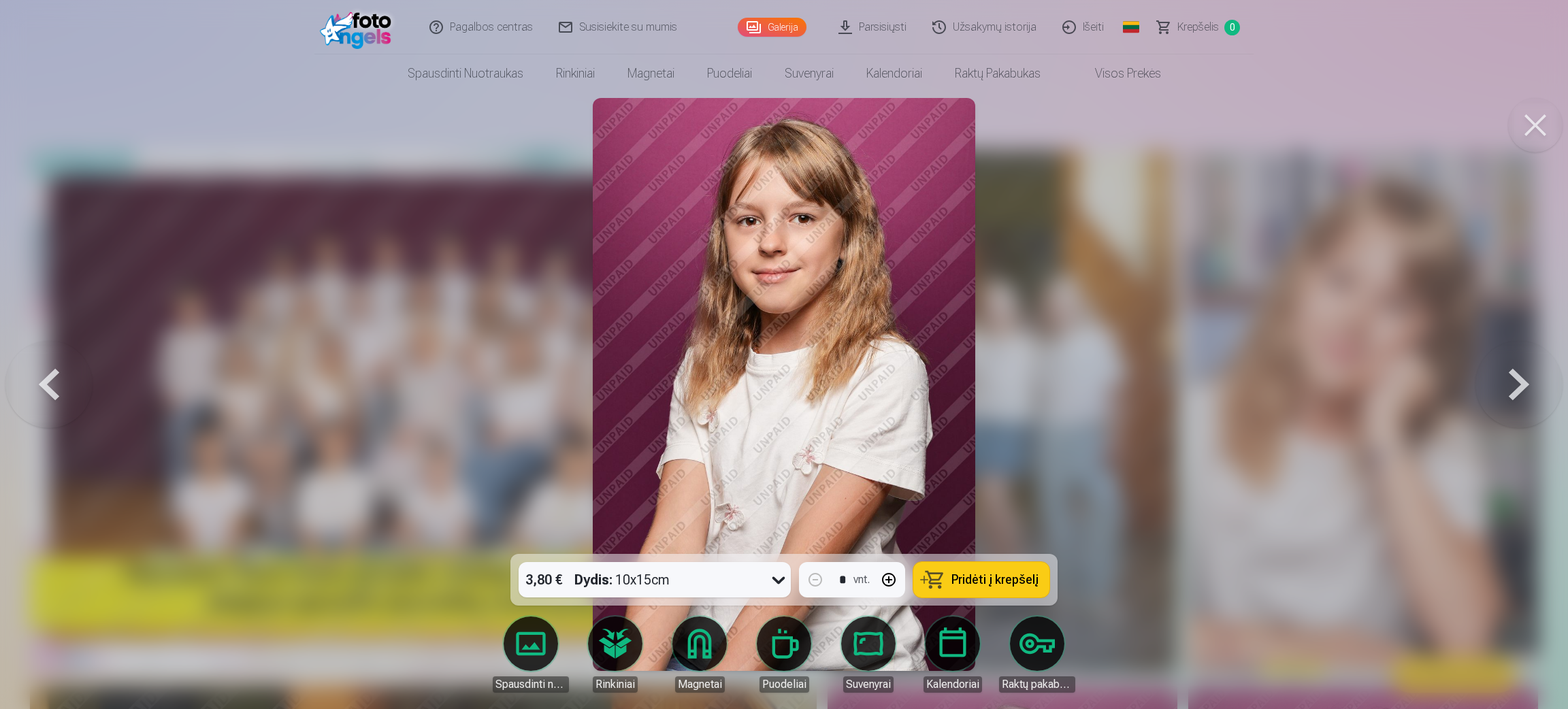
click at [52, 386] on button at bounding box center [49, 384] width 87 height 311
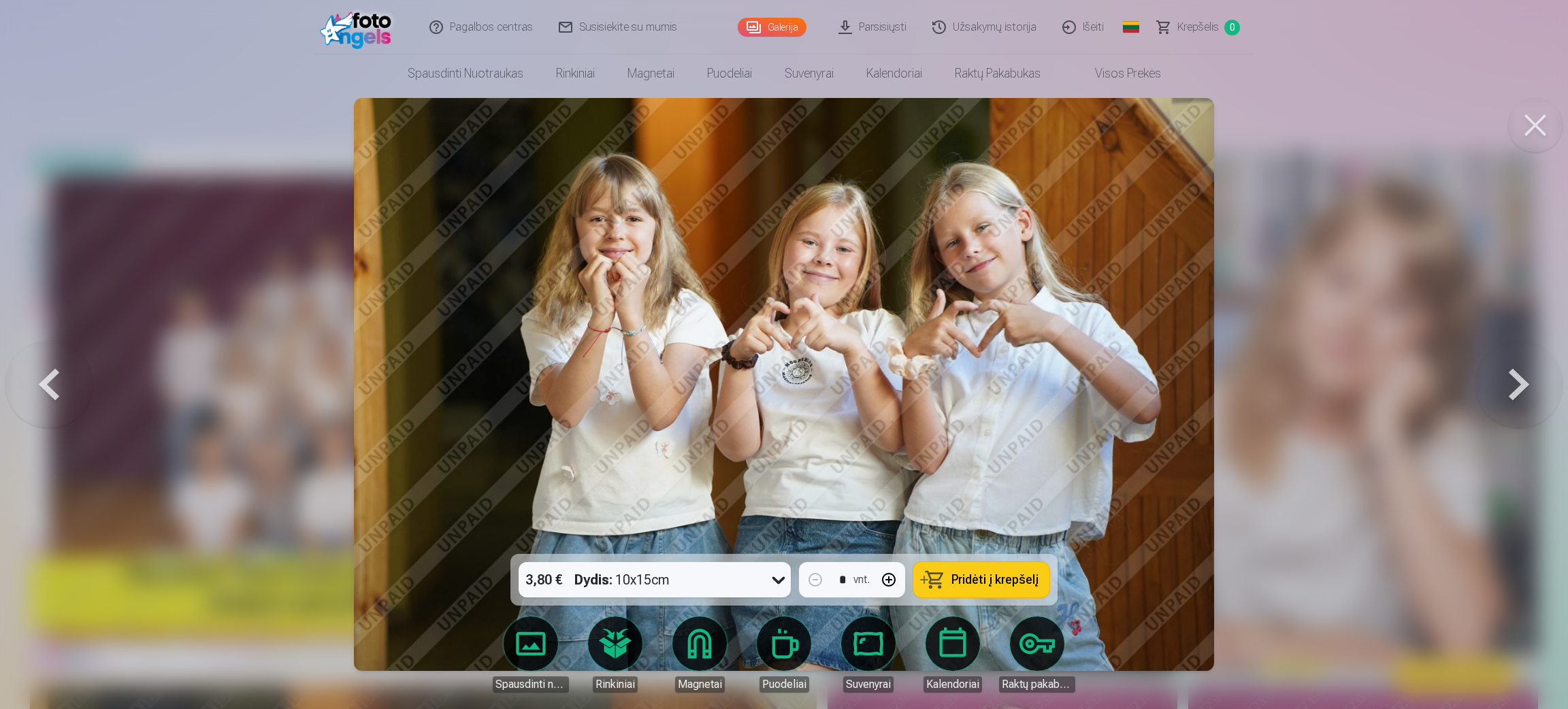
click at [49, 380] on button at bounding box center [49, 384] width 87 height 311
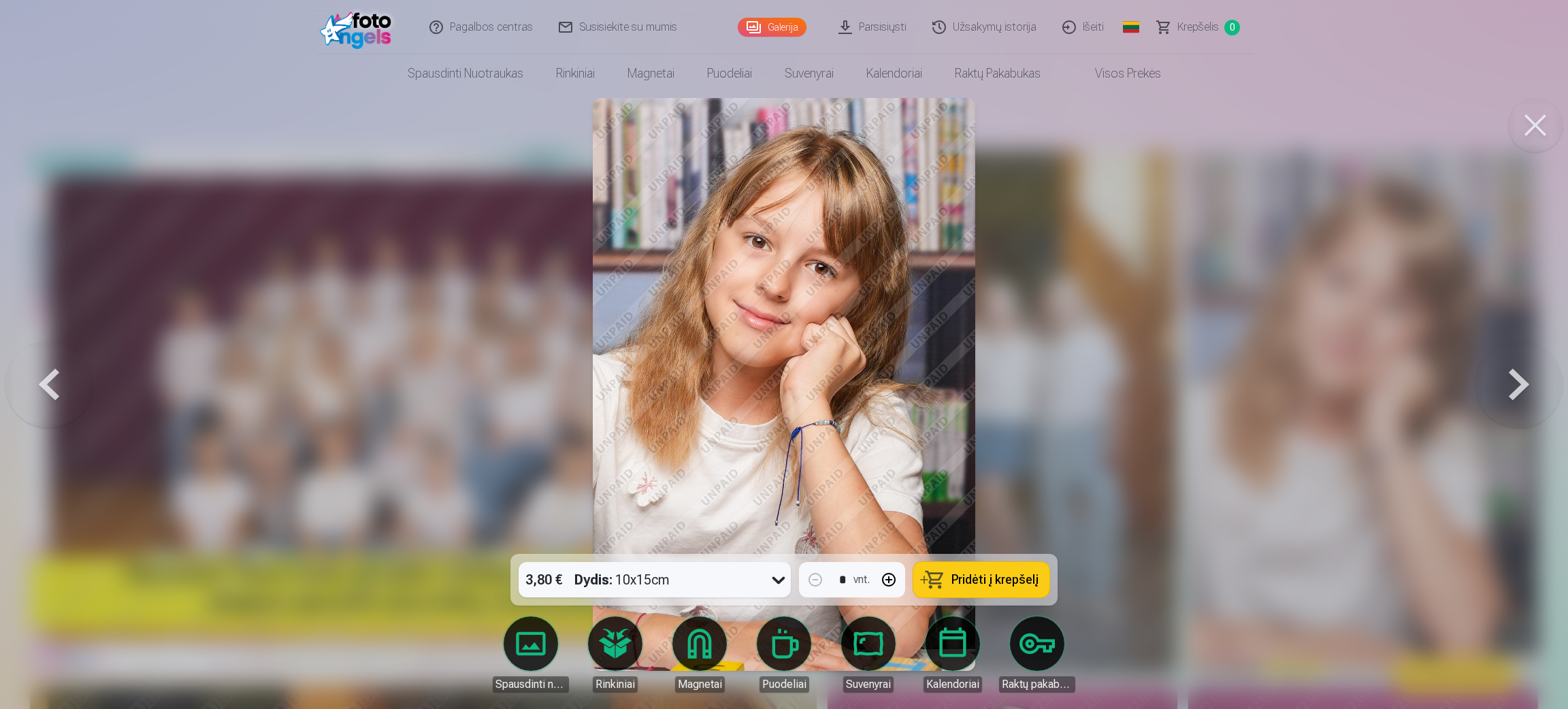
click at [49, 380] on button at bounding box center [49, 384] width 87 height 311
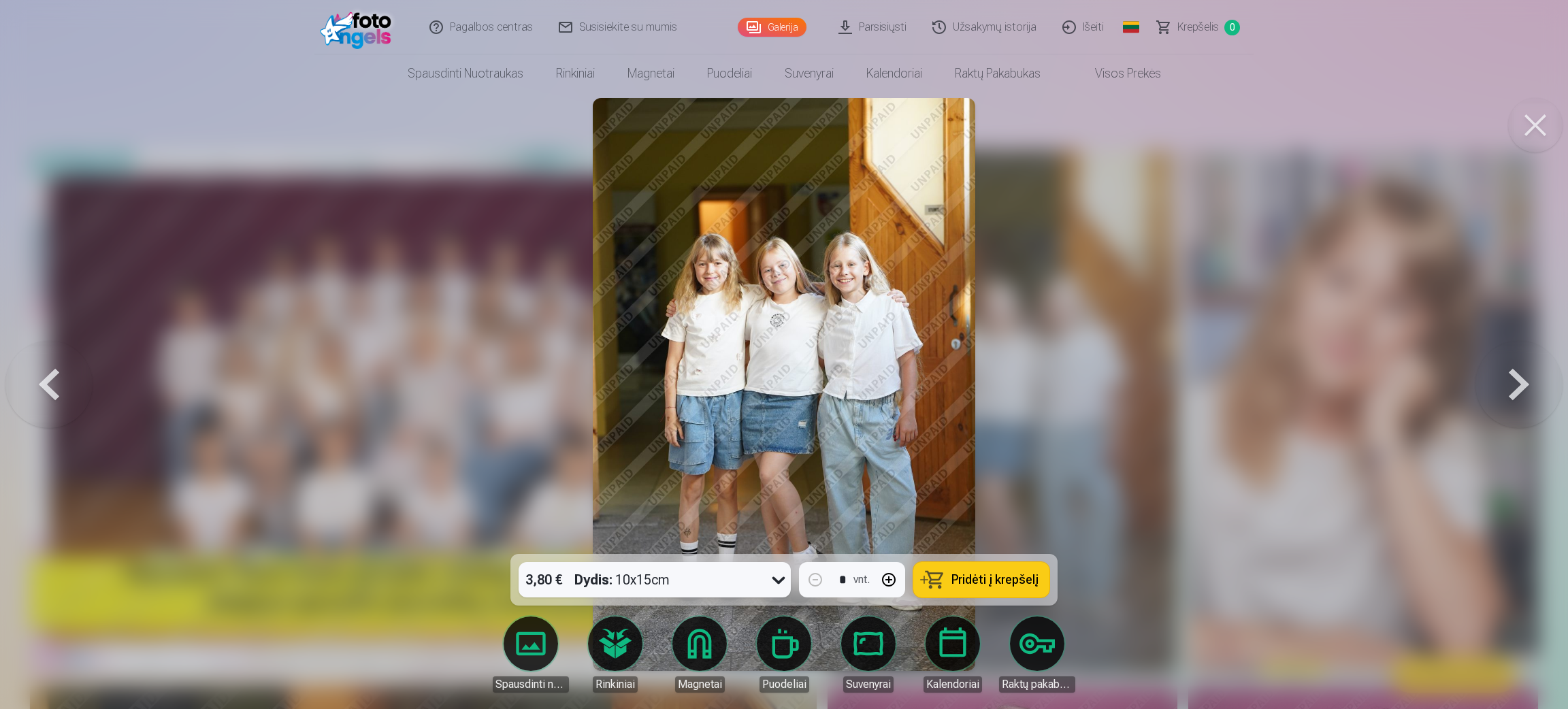
click at [49, 380] on button at bounding box center [49, 384] width 87 height 311
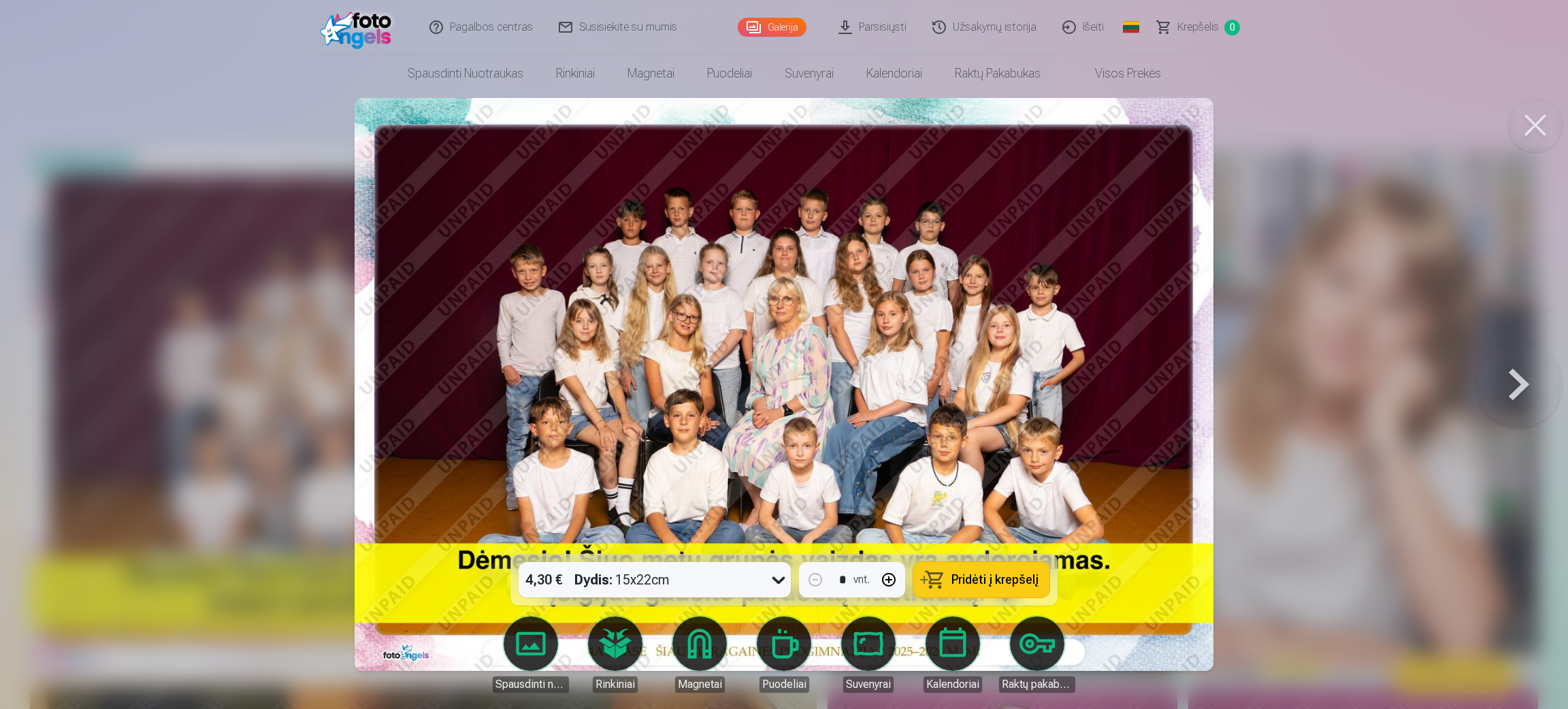
click at [49, 380] on div at bounding box center [784, 354] width 1568 height 709
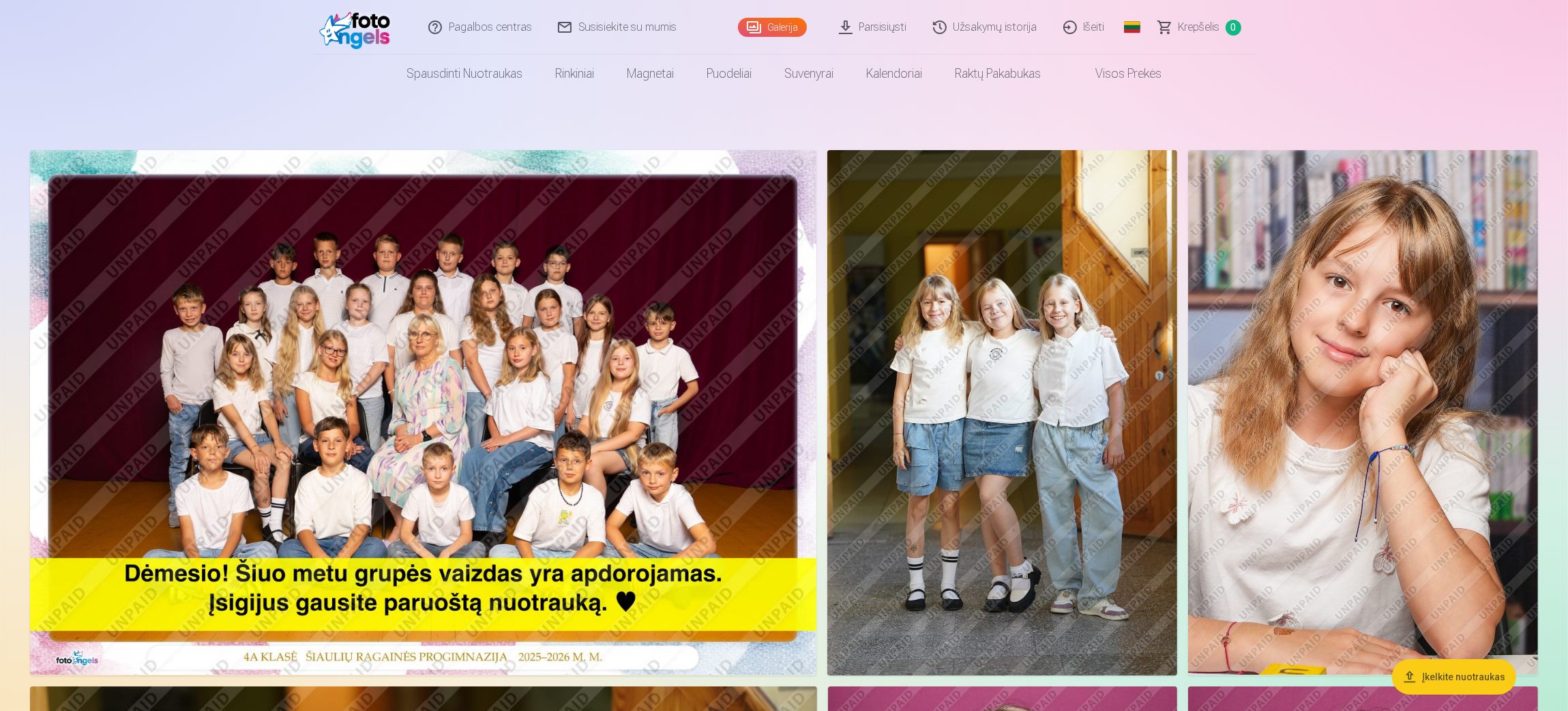
click at [279, 374] on img at bounding box center [423, 412] width 787 height 524
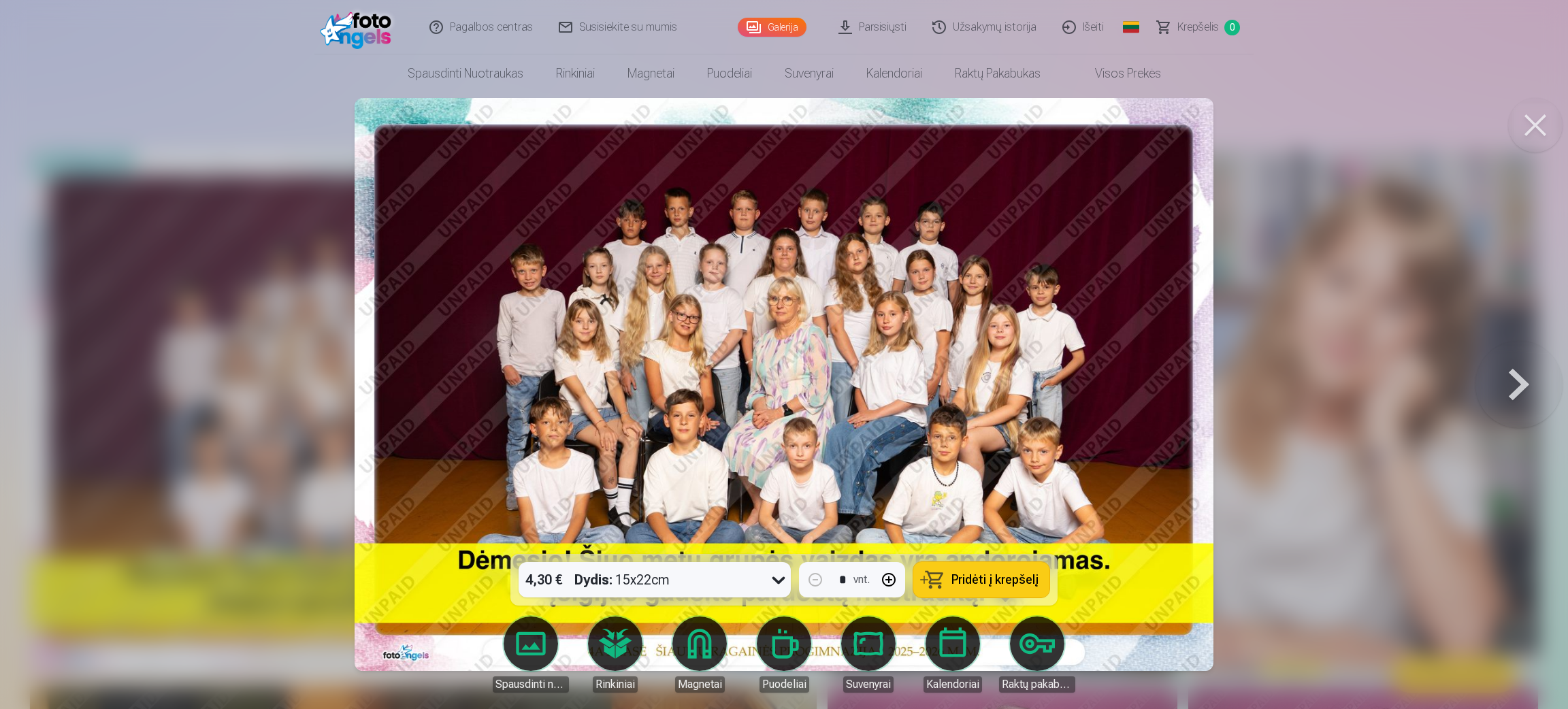
click at [1042, 380] on button at bounding box center [1519, 384] width 87 height 311
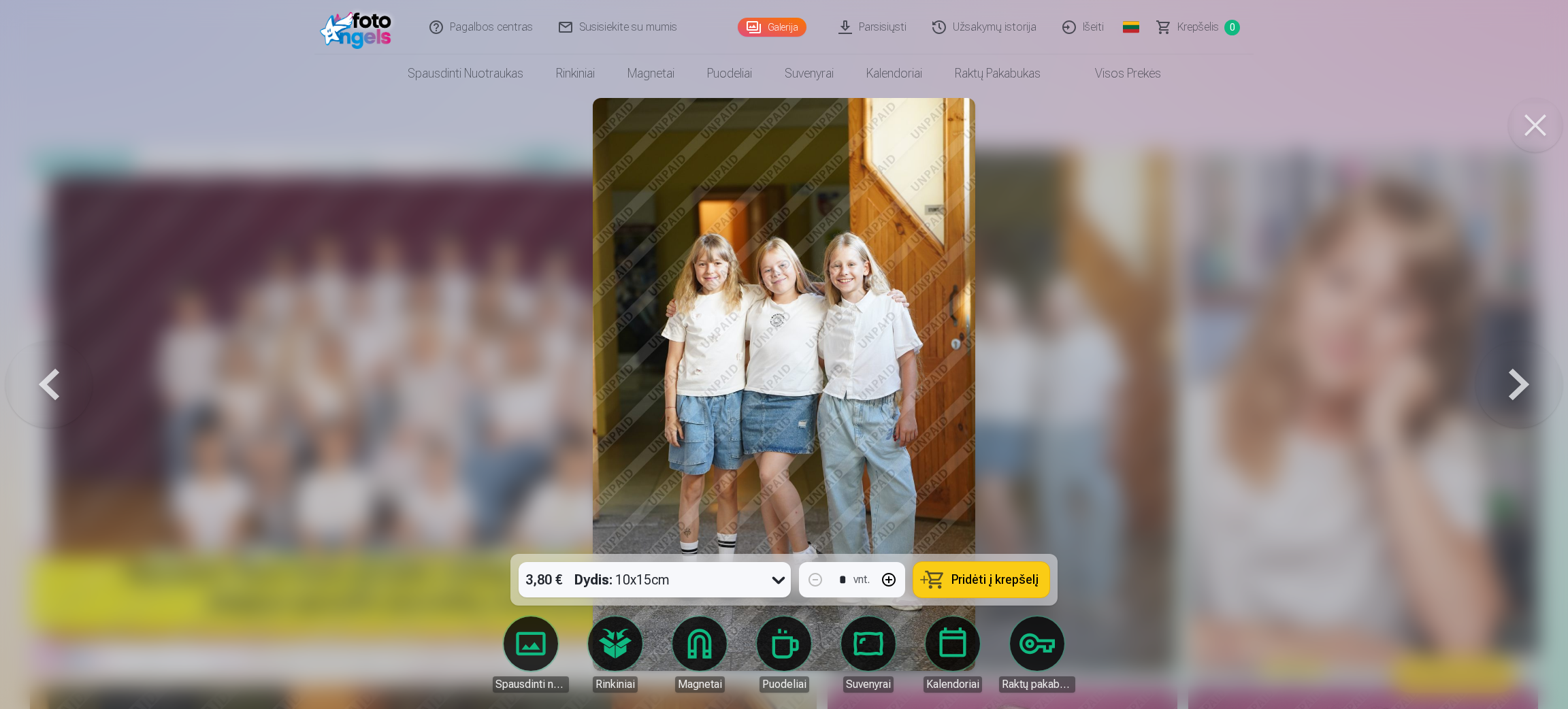
click at [48, 377] on button at bounding box center [49, 384] width 87 height 311
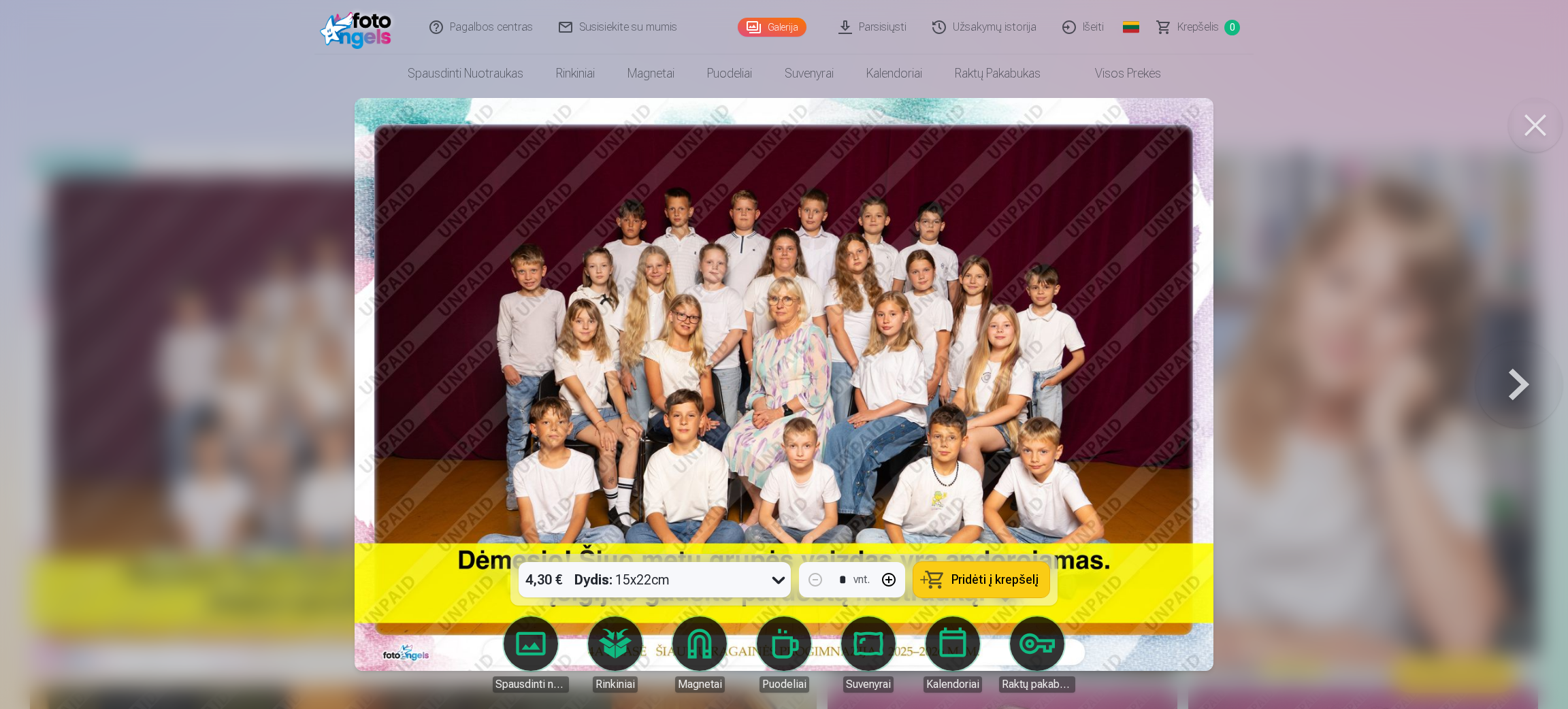
click at [1042, 395] on button at bounding box center [1519, 384] width 87 height 311
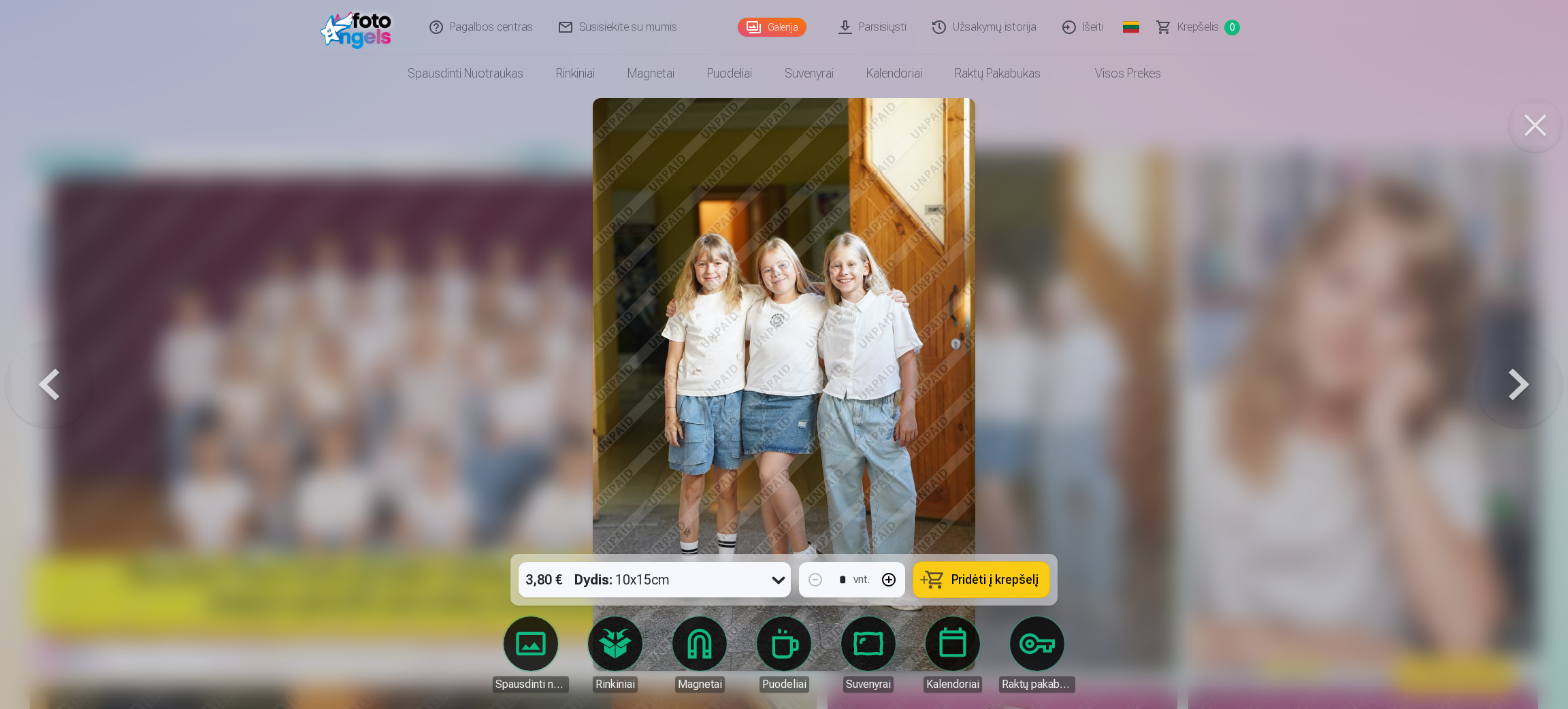
click at [1042, 382] on button at bounding box center [1519, 384] width 87 height 311
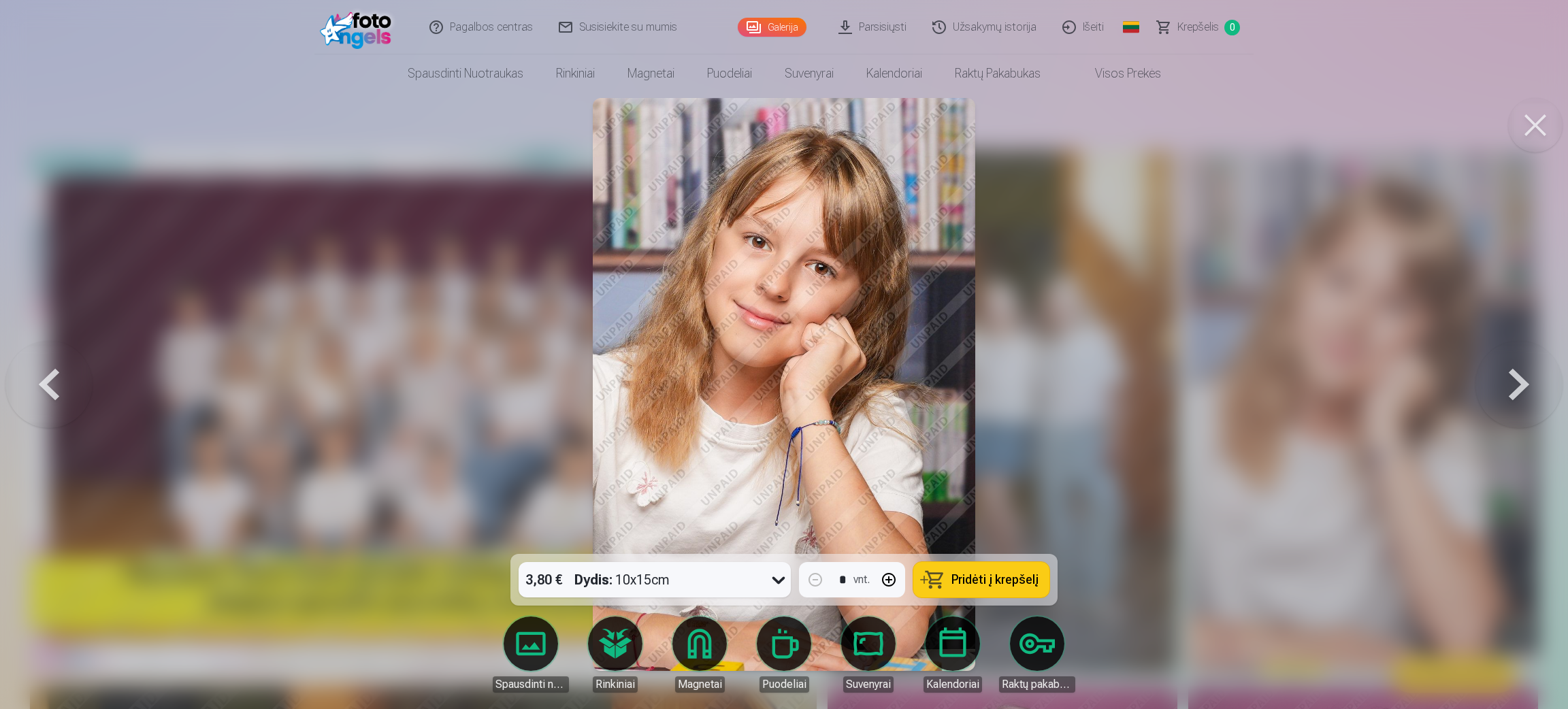
click at [1042, 382] on button at bounding box center [1519, 384] width 87 height 311
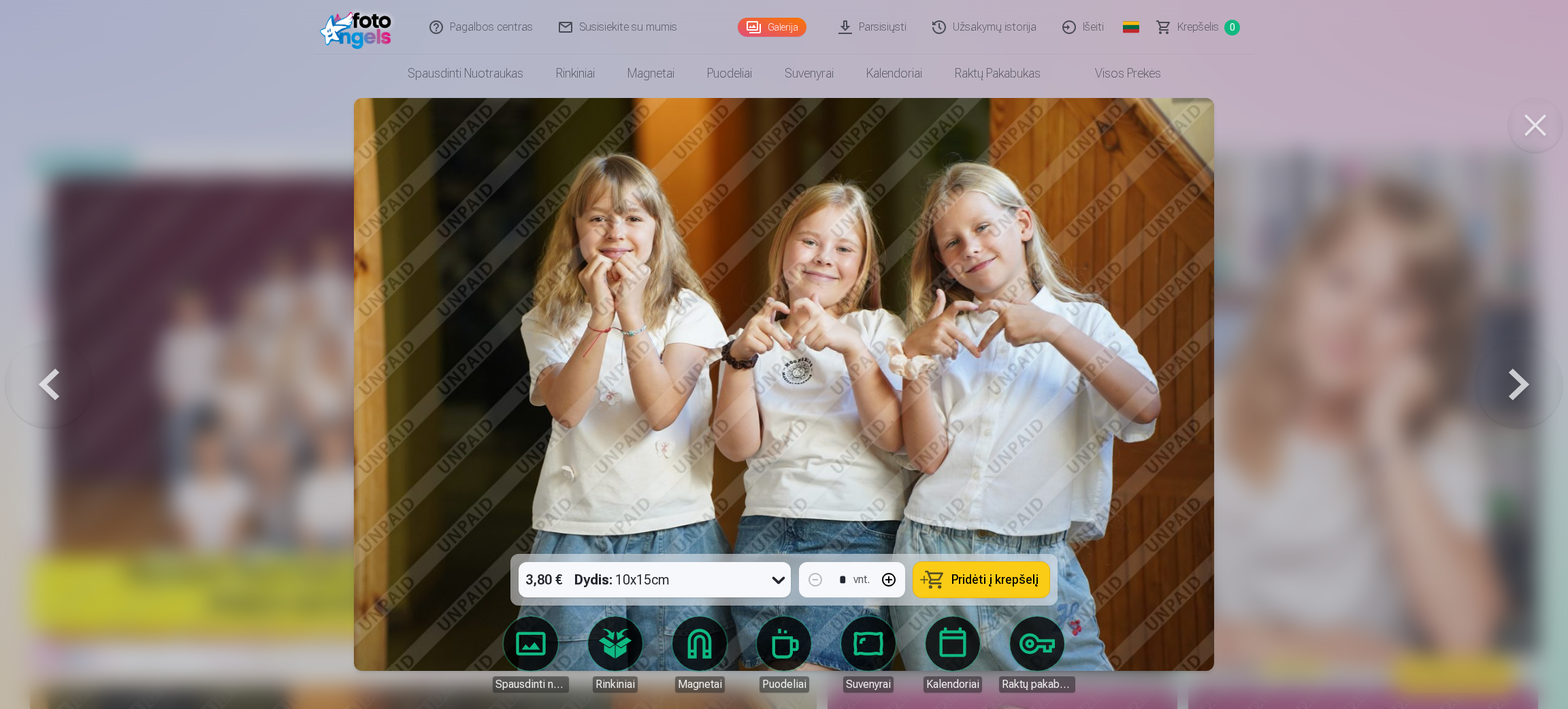
click at [1042, 382] on button at bounding box center [1519, 384] width 87 height 311
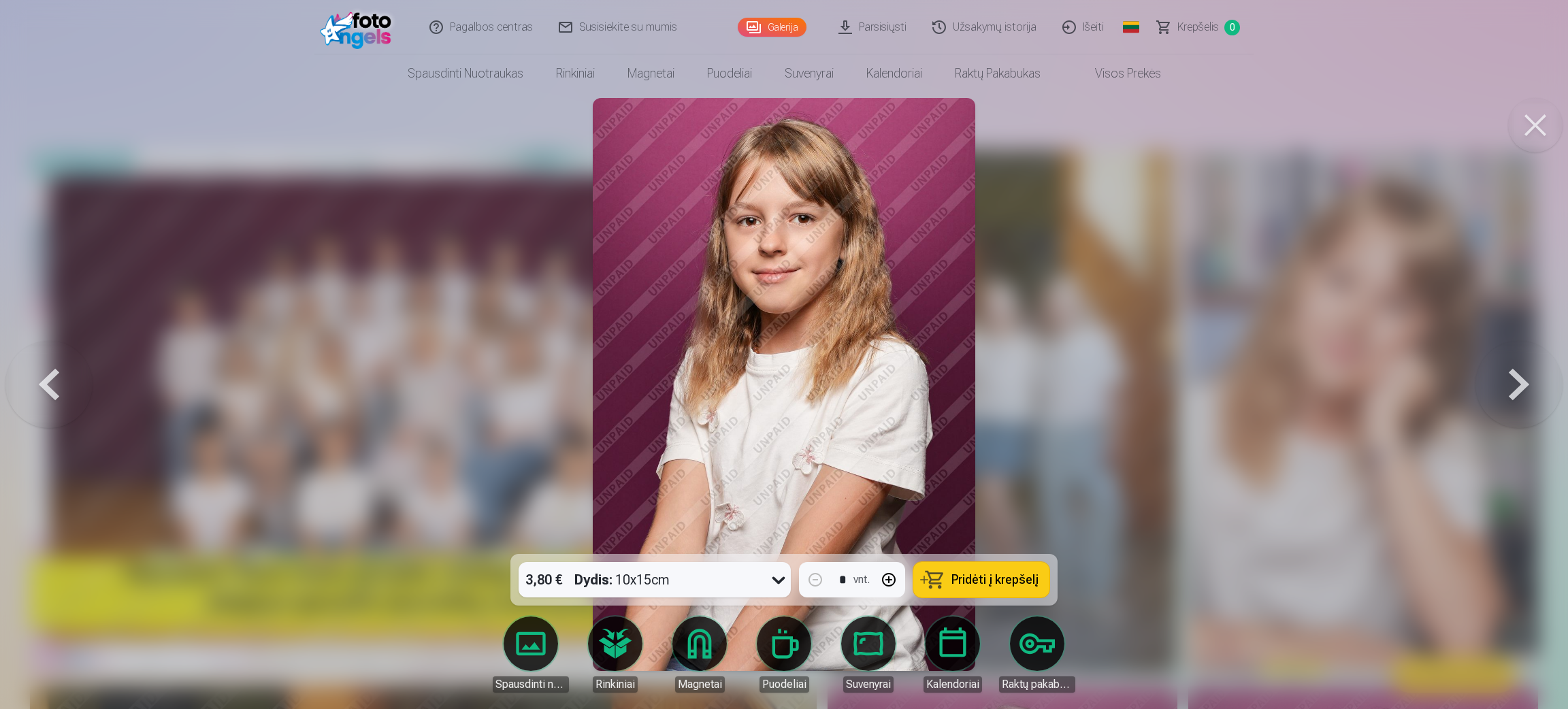
click at [1042, 382] on button at bounding box center [1519, 384] width 87 height 311
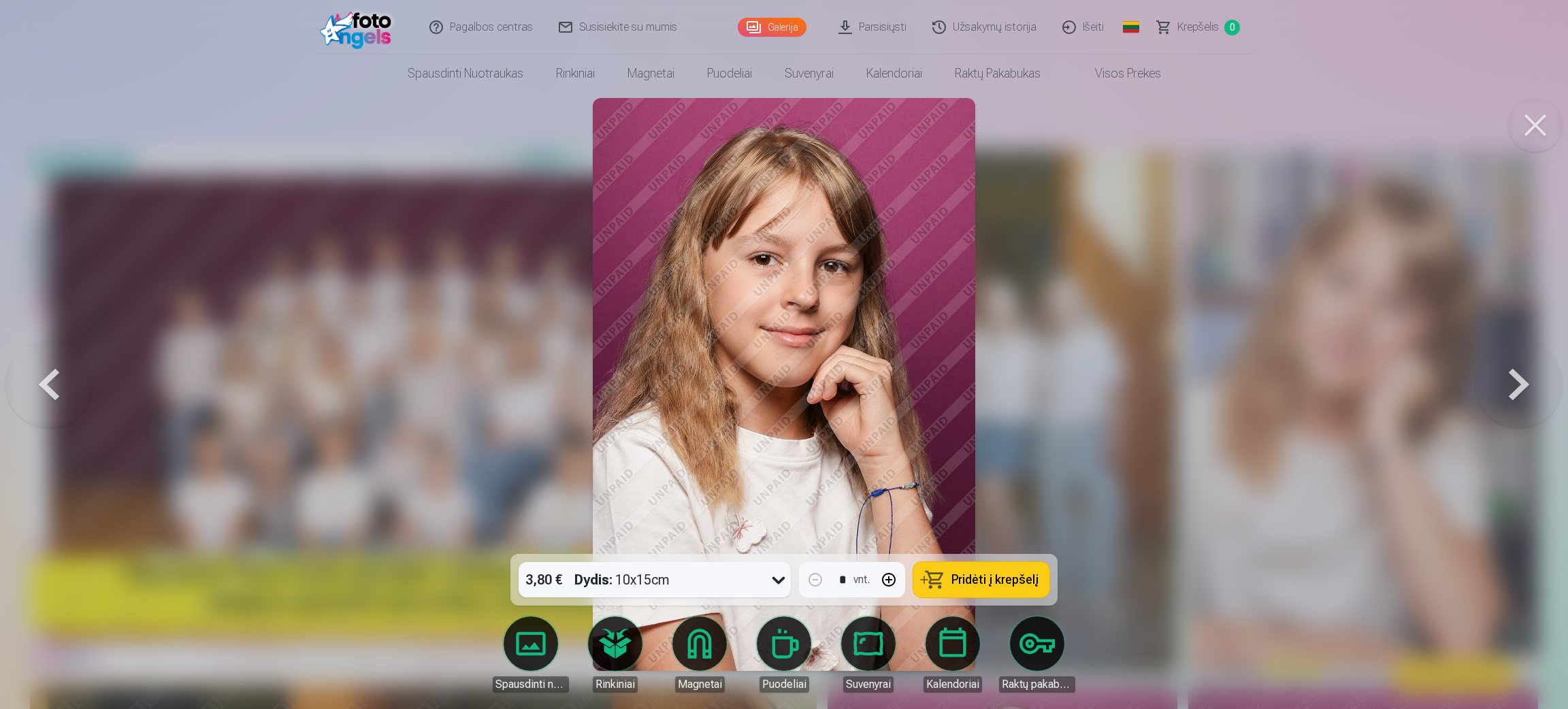
click at [1042, 382] on button at bounding box center [1519, 384] width 87 height 311
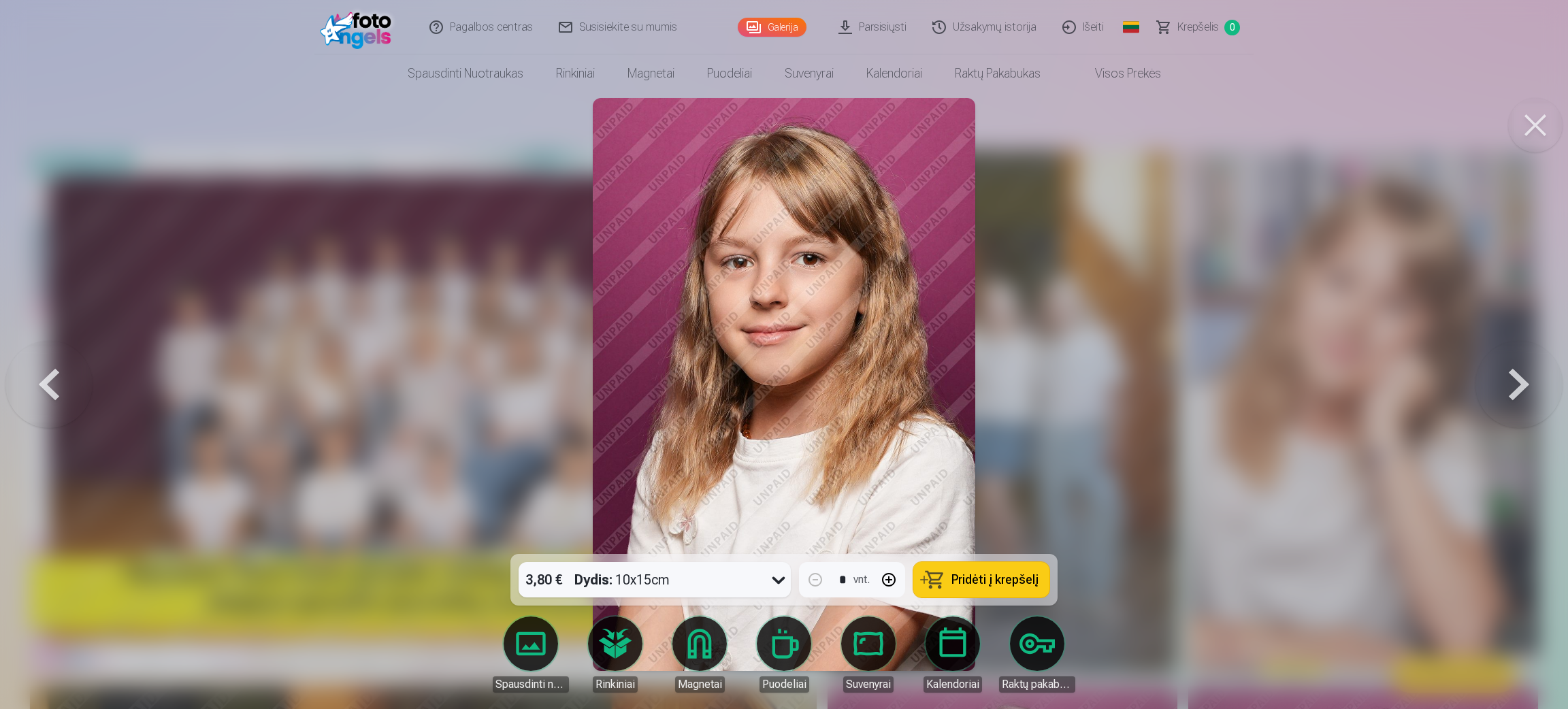
click at [1042, 382] on button at bounding box center [1519, 384] width 87 height 311
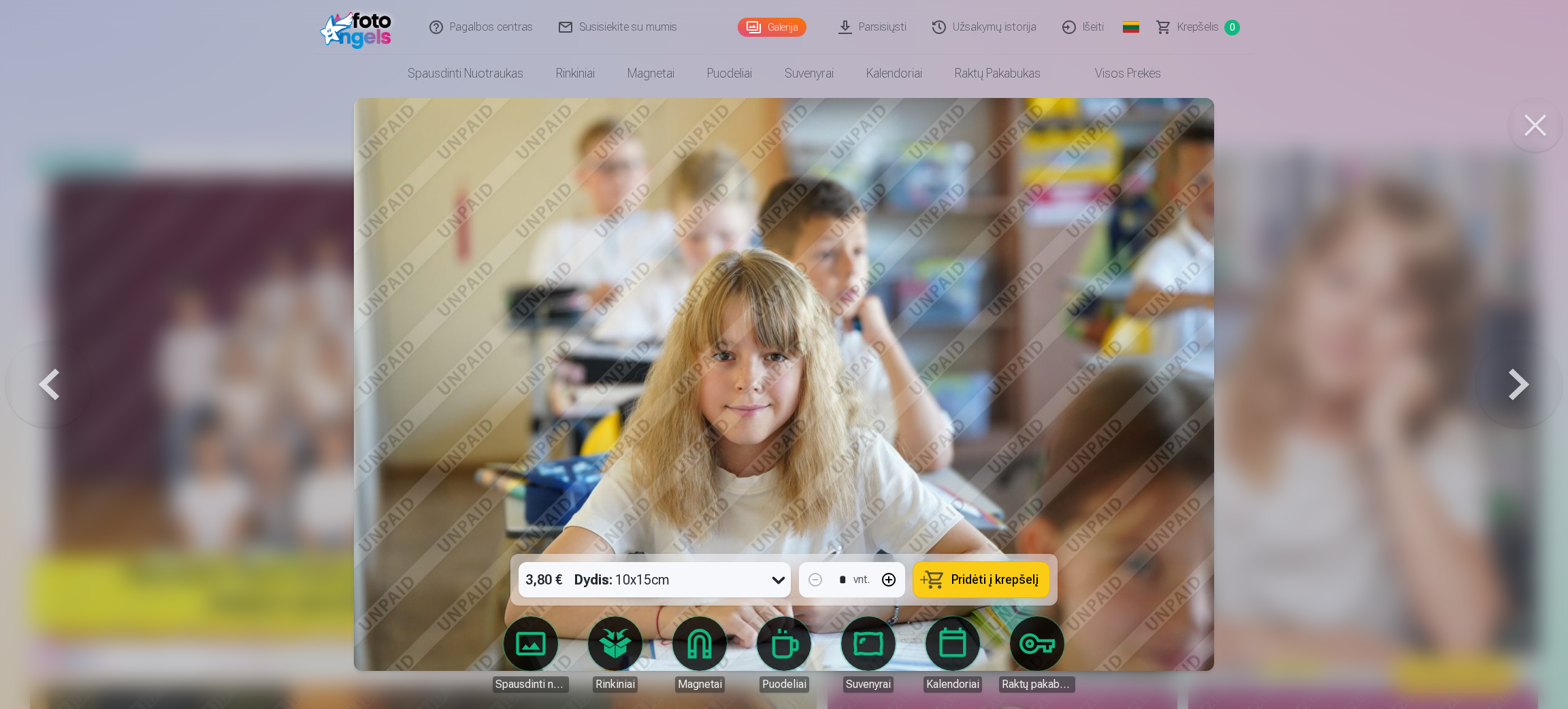
click at [1042, 382] on button at bounding box center [1519, 384] width 87 height 311
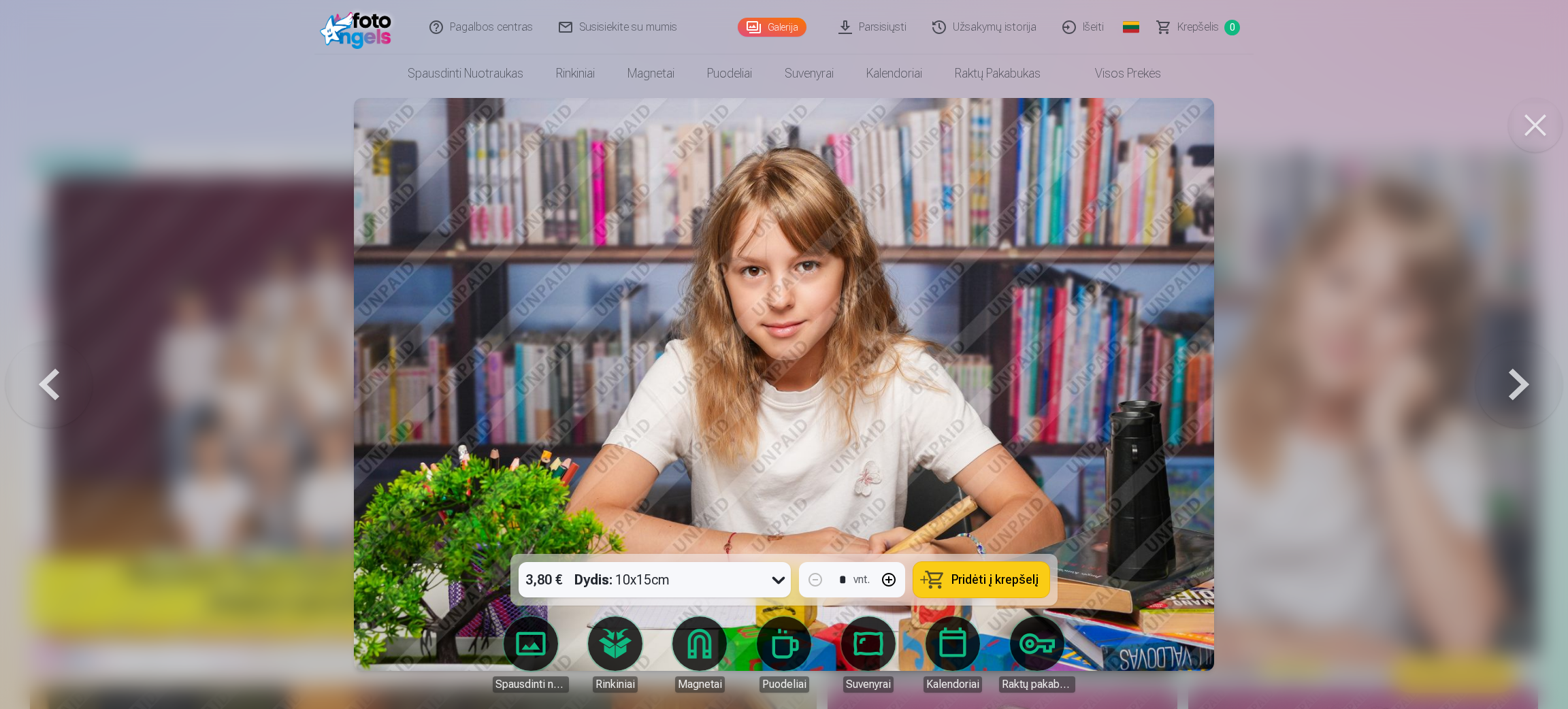
click at [1042, 382] on button at bounding box center [1519, 384] width 87 height 311
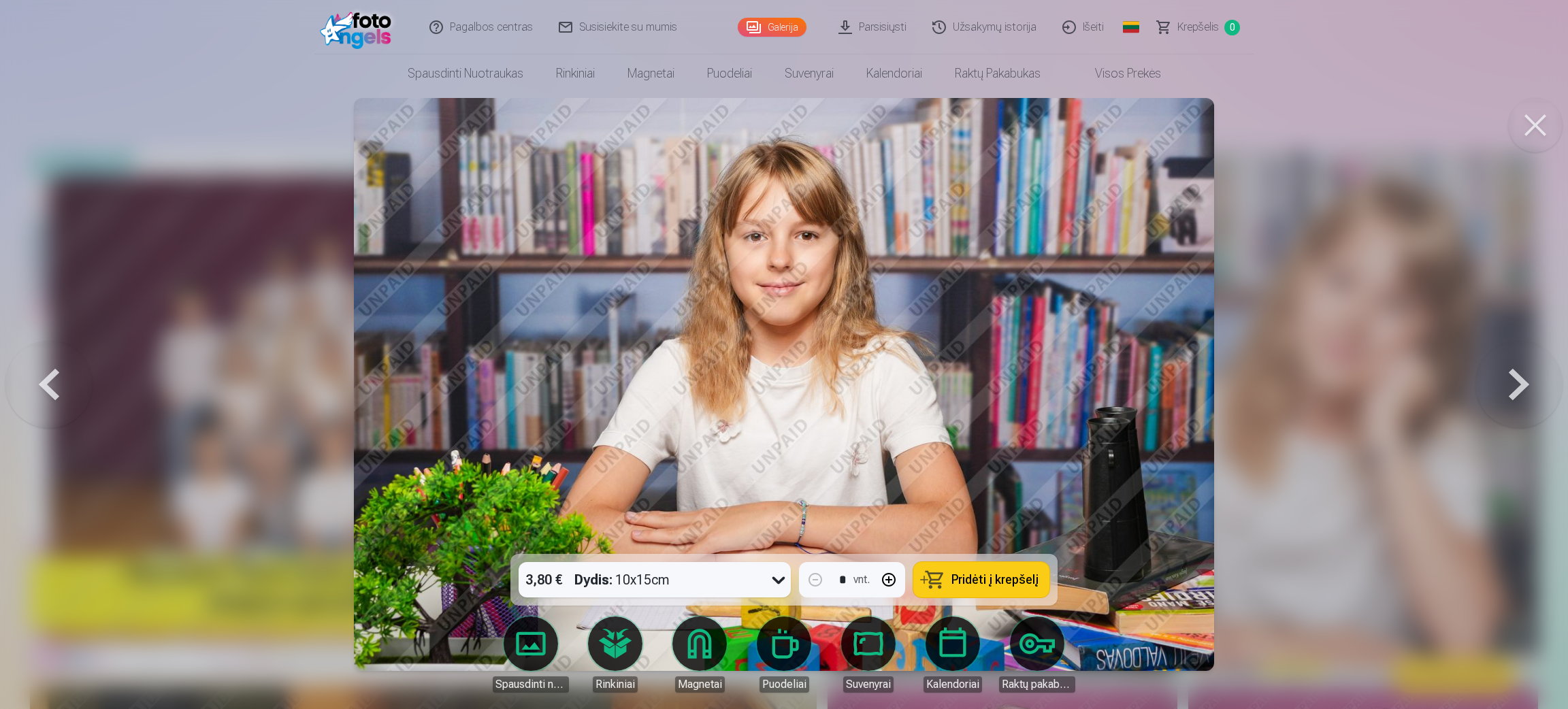
click at [1042, 382] on button at bounding box center [1519, 384] width 87 height 311
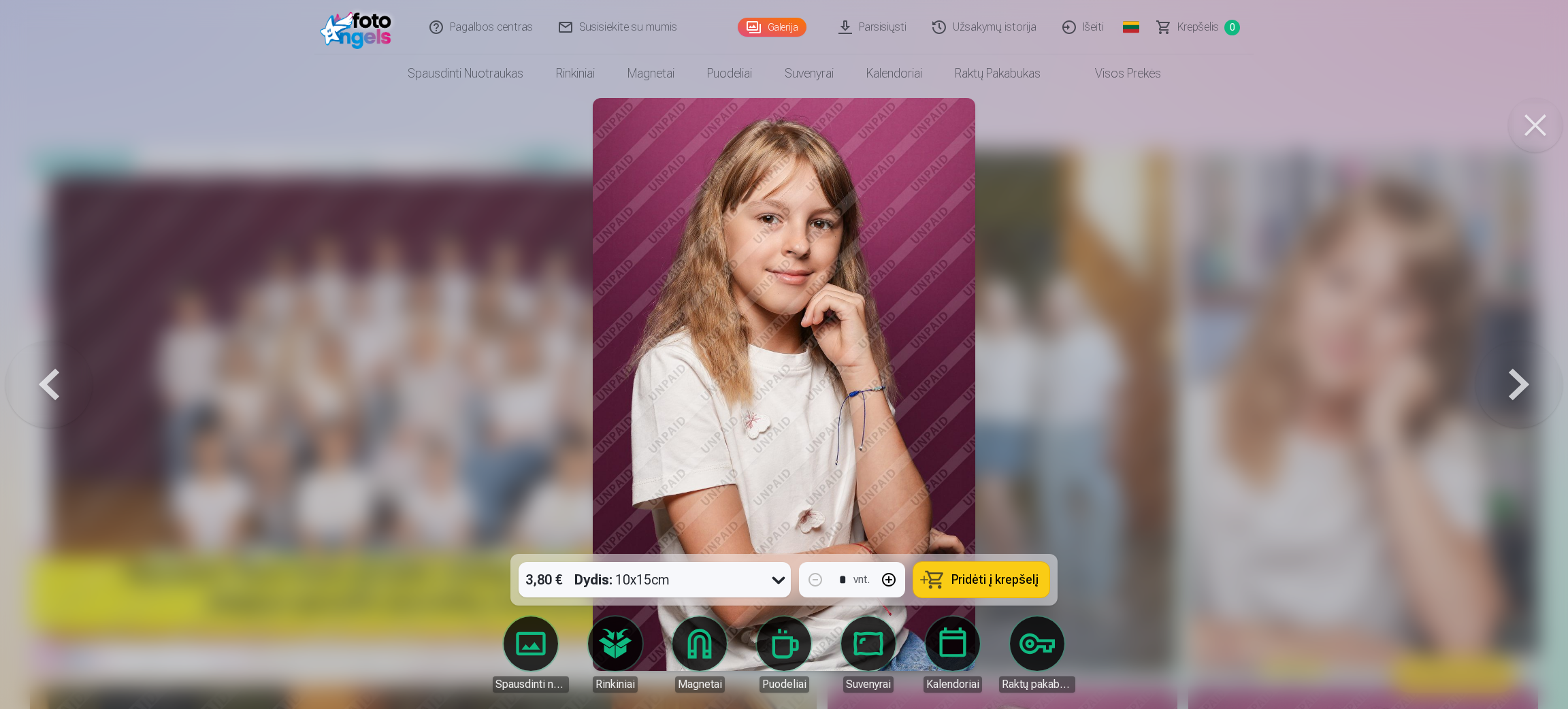
click at [34, 381] on button at bounding box center [49, 384] width 87 height 311
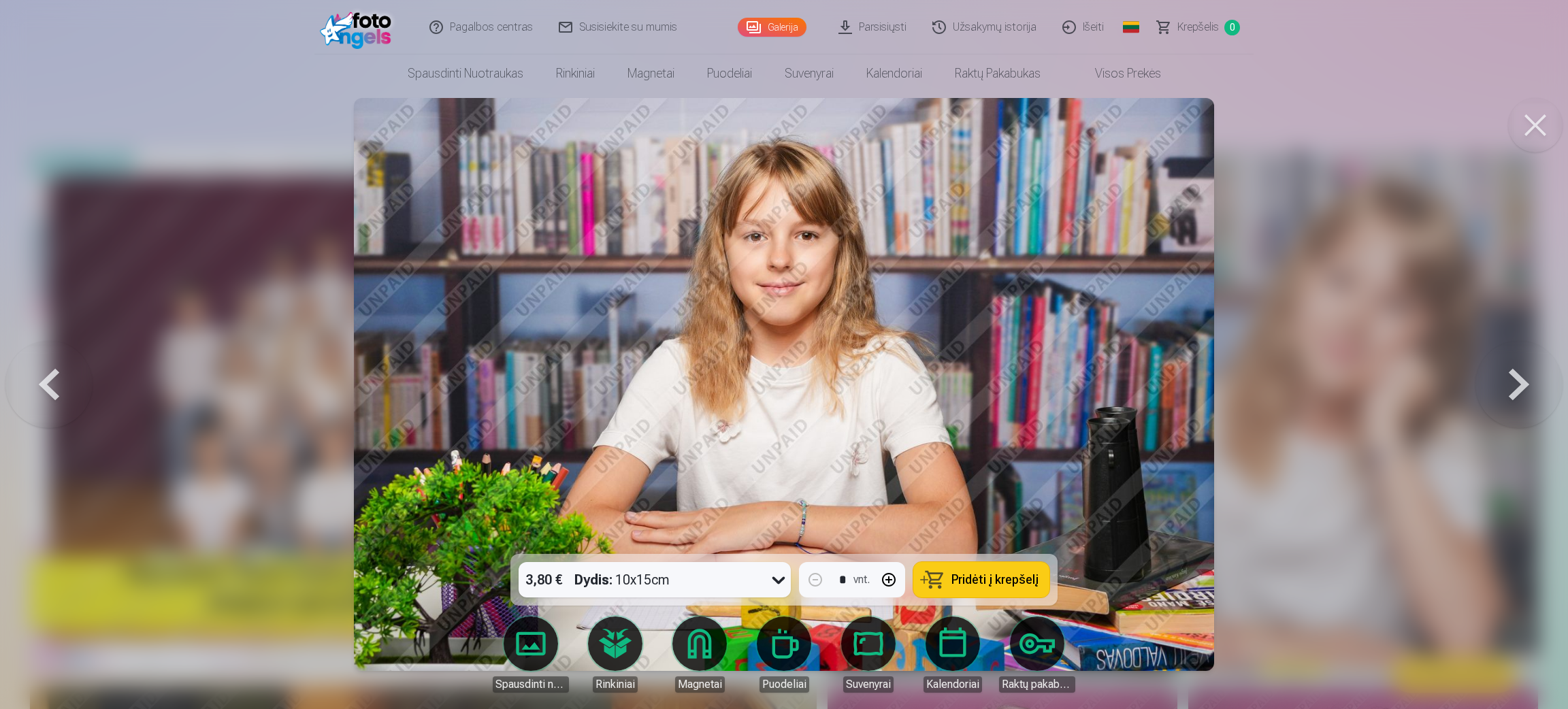
click at [35, 380] on button at bounding box center [49, 384] width 87 height 311
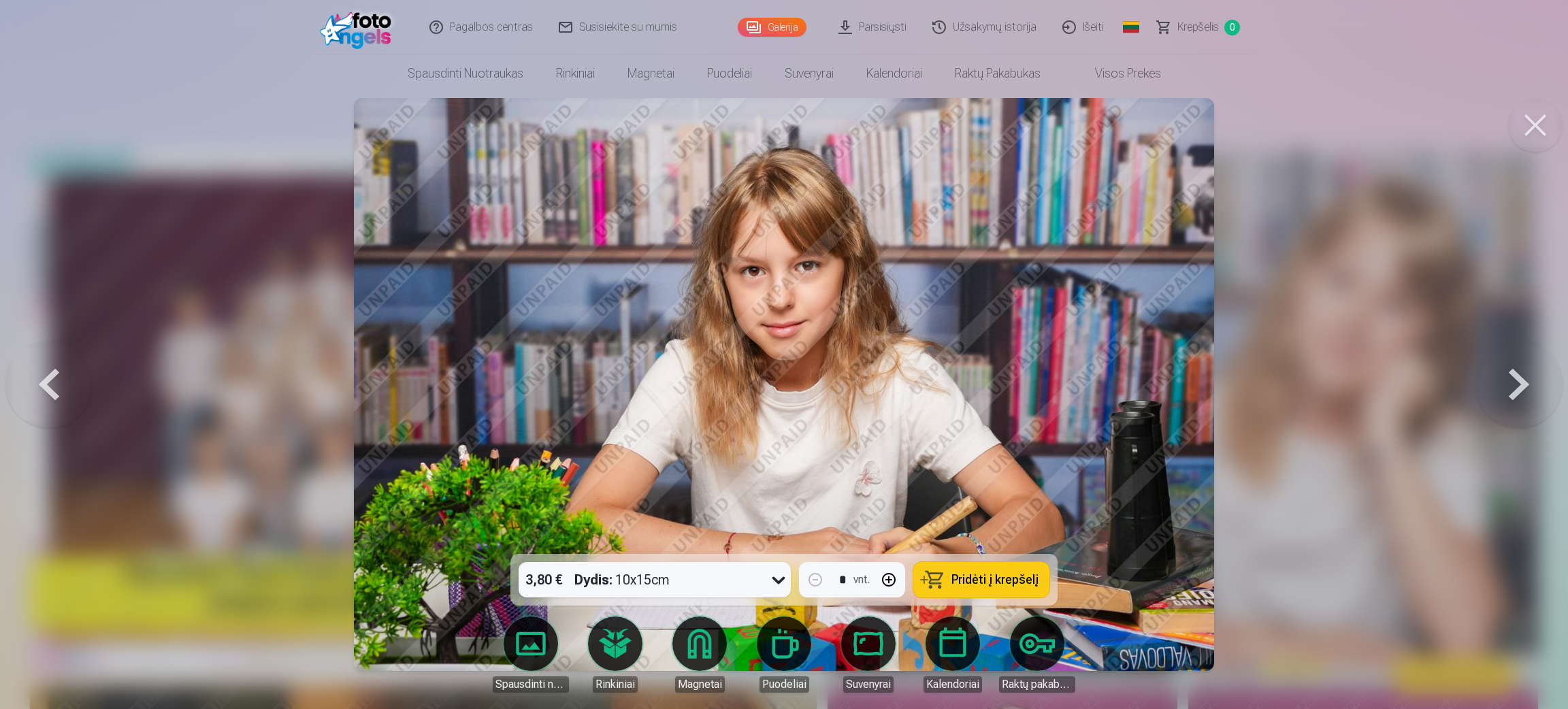
click at [1042, 398] on button at bounding box center [1519, 384] width 87 height 311
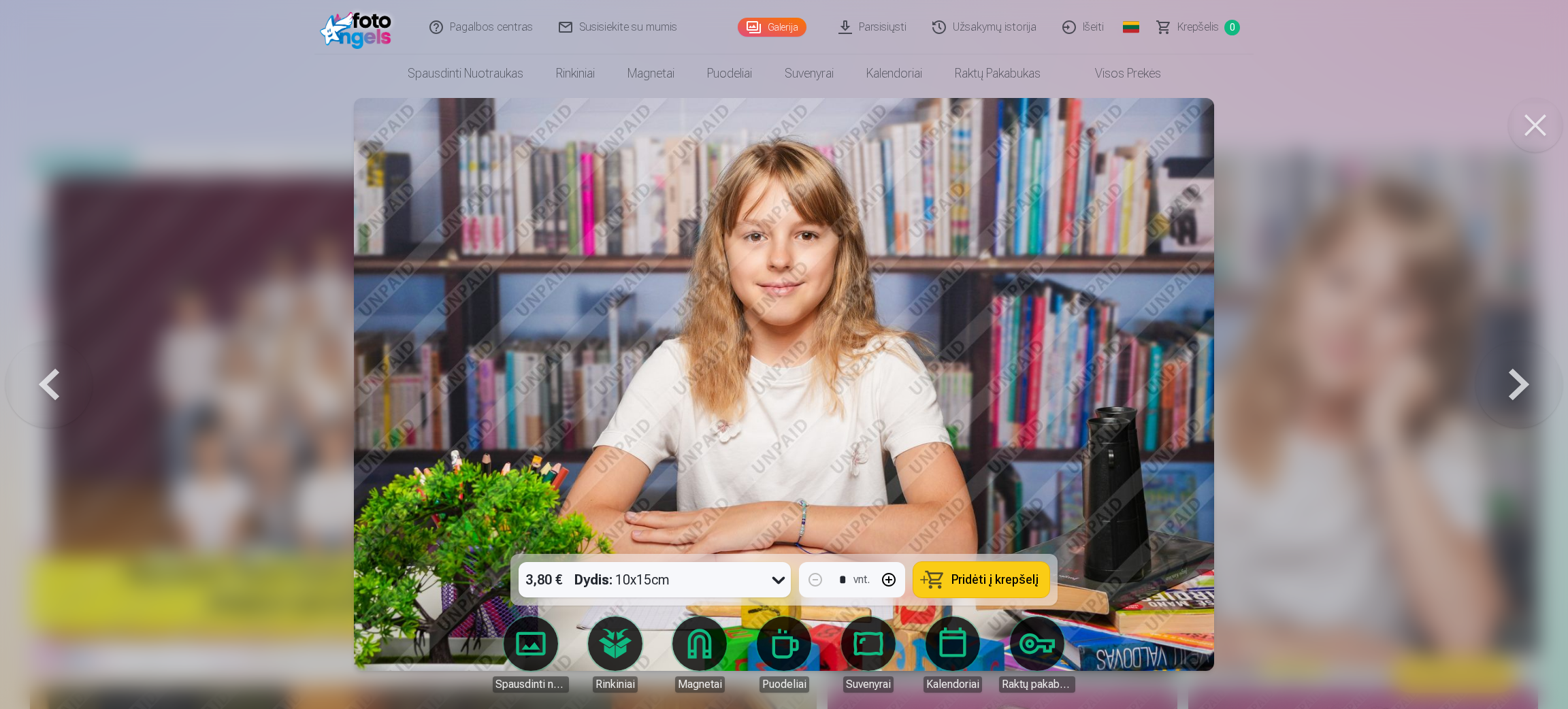
click at [1042, 398] on button at bounding box center [1519, 384] width 87 height 311
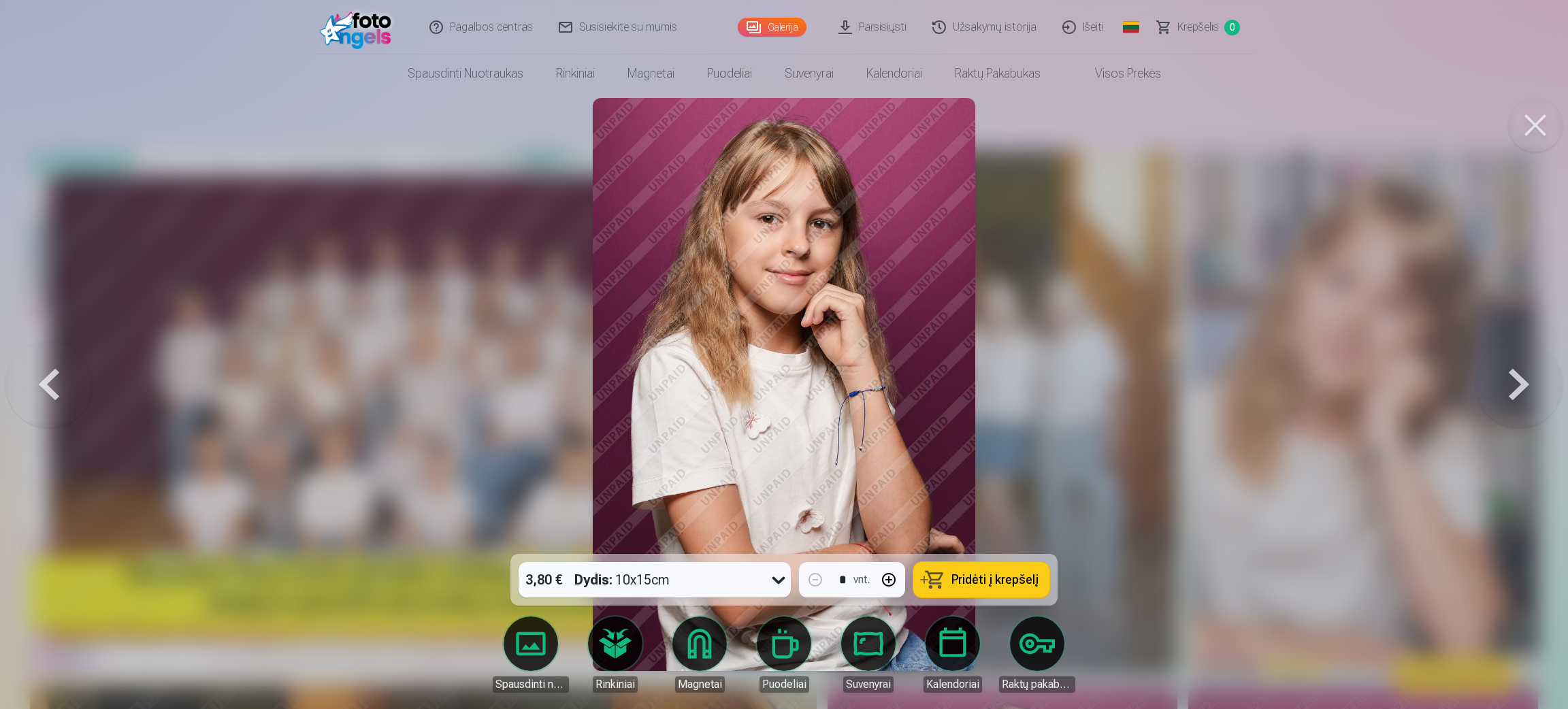
click at [1042, 398] on button at bounding box center [1519, 384] width 87 height 311
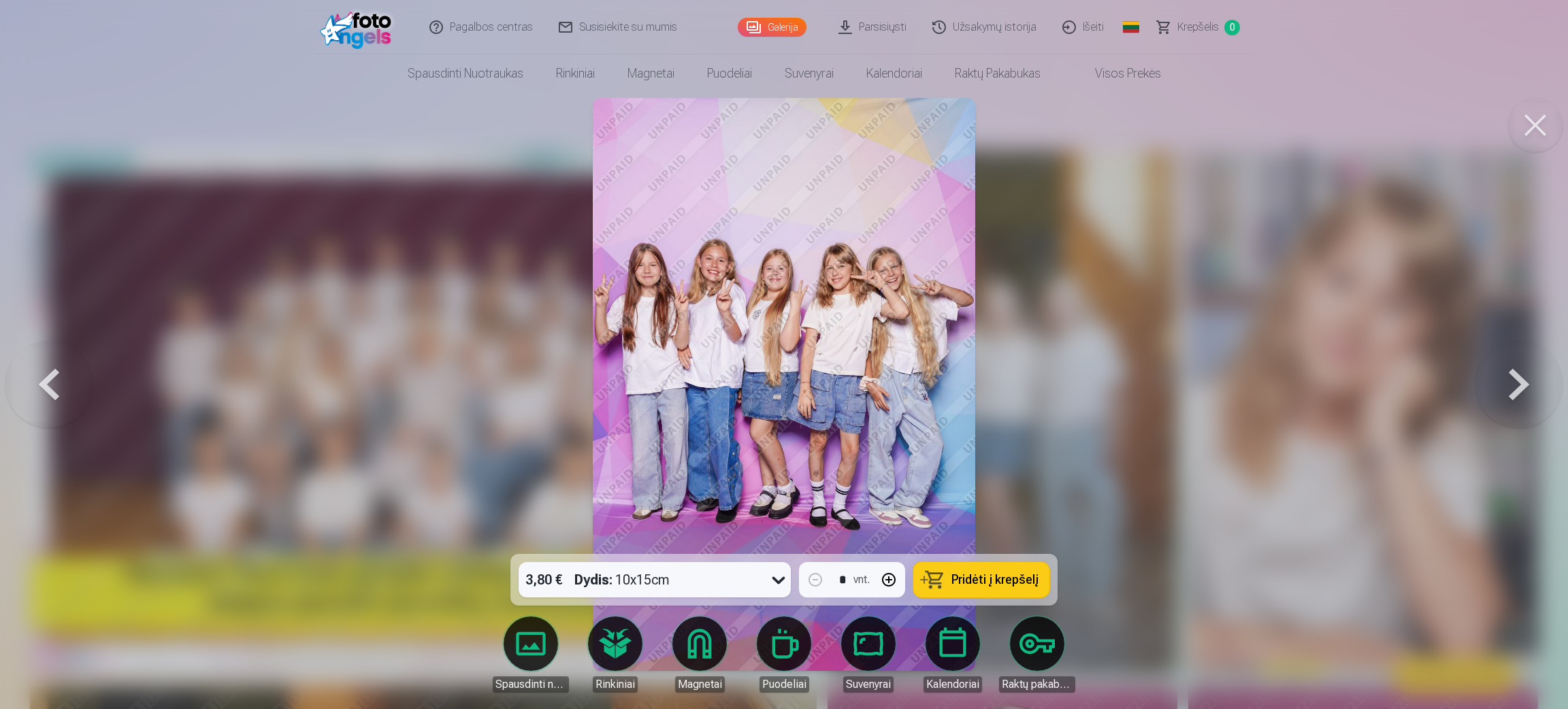
click at [1042, 398] on button at bounding box center [1519, 384] width 87 height 311
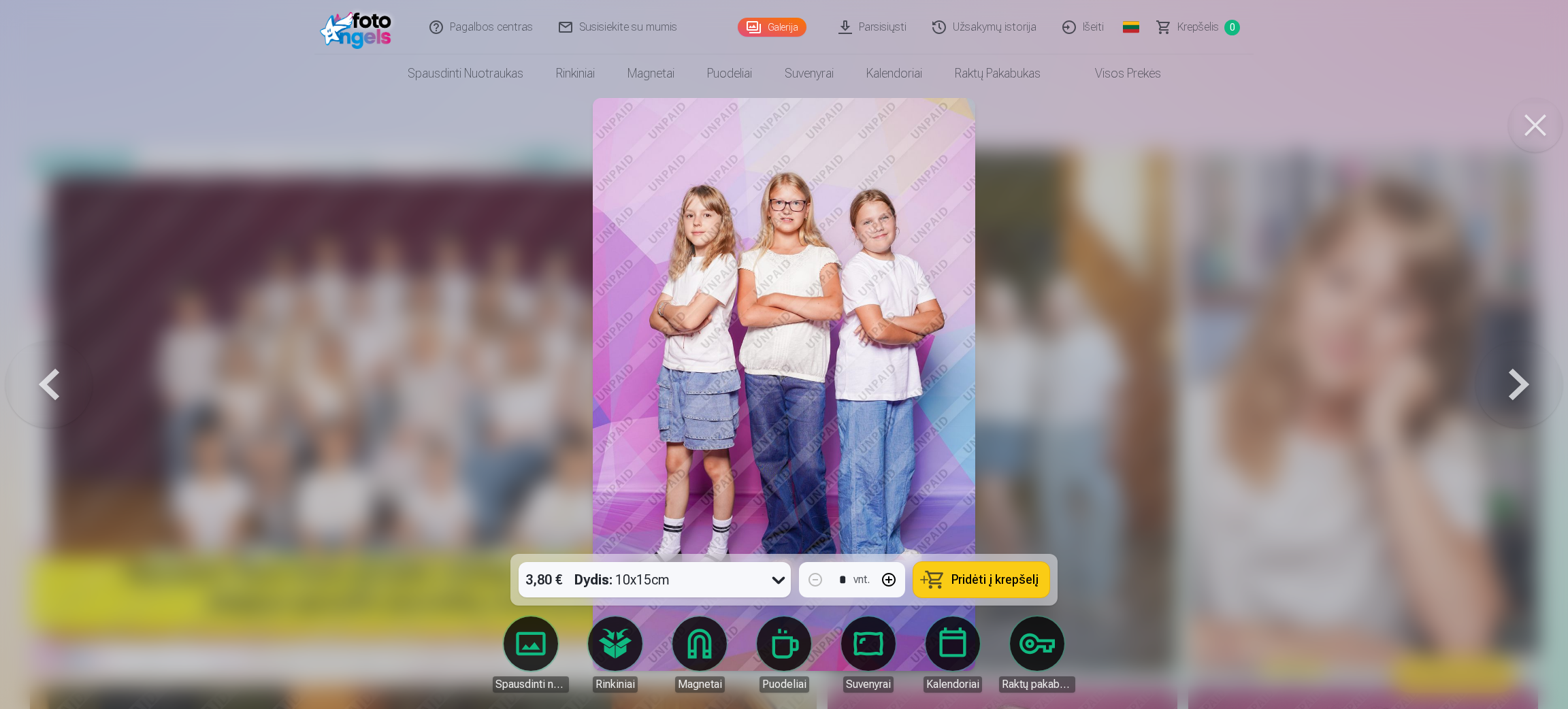
click at [1042, 398] on button at bounding box center [1519, 384] width 87 height 311
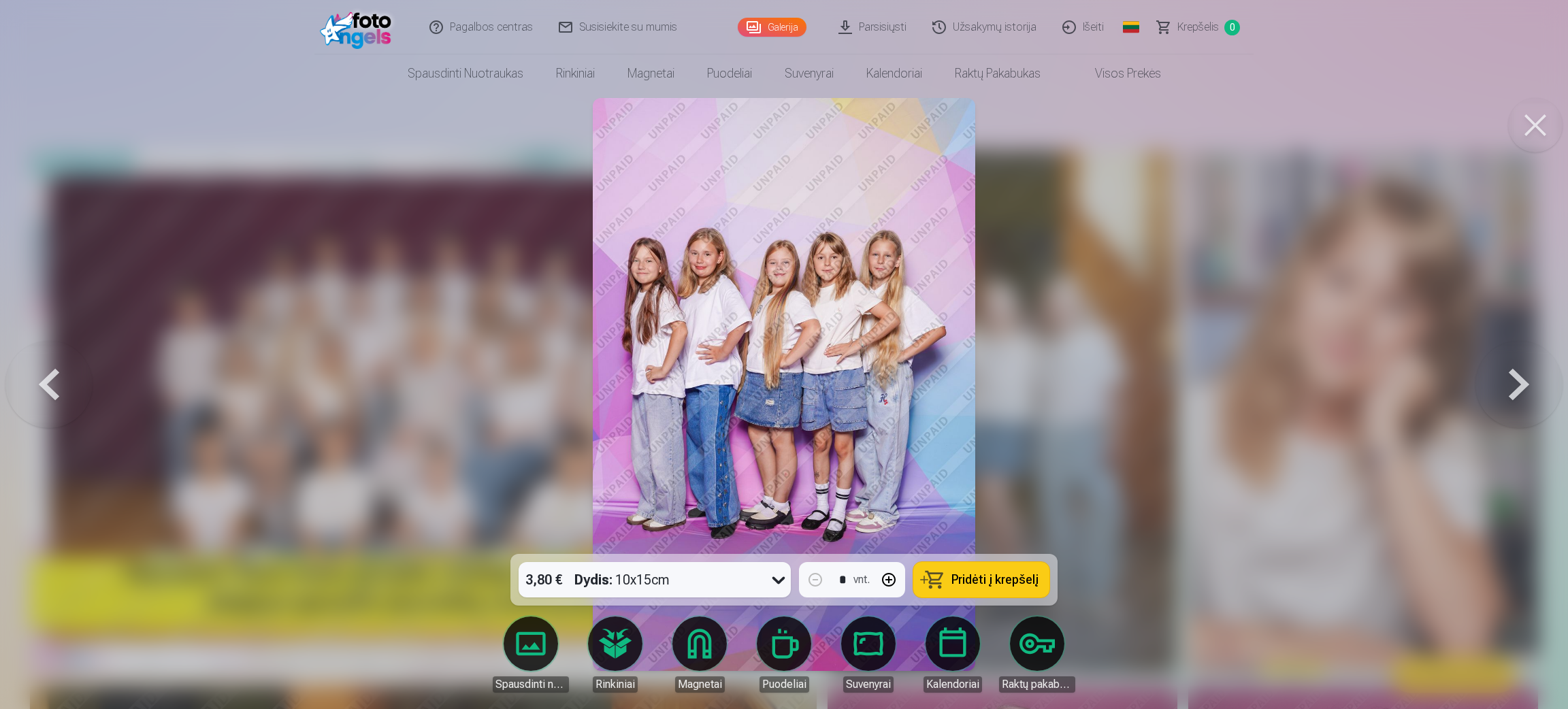
click at [76, 380] on button at bounding box center [49, 384] width 87 height 311
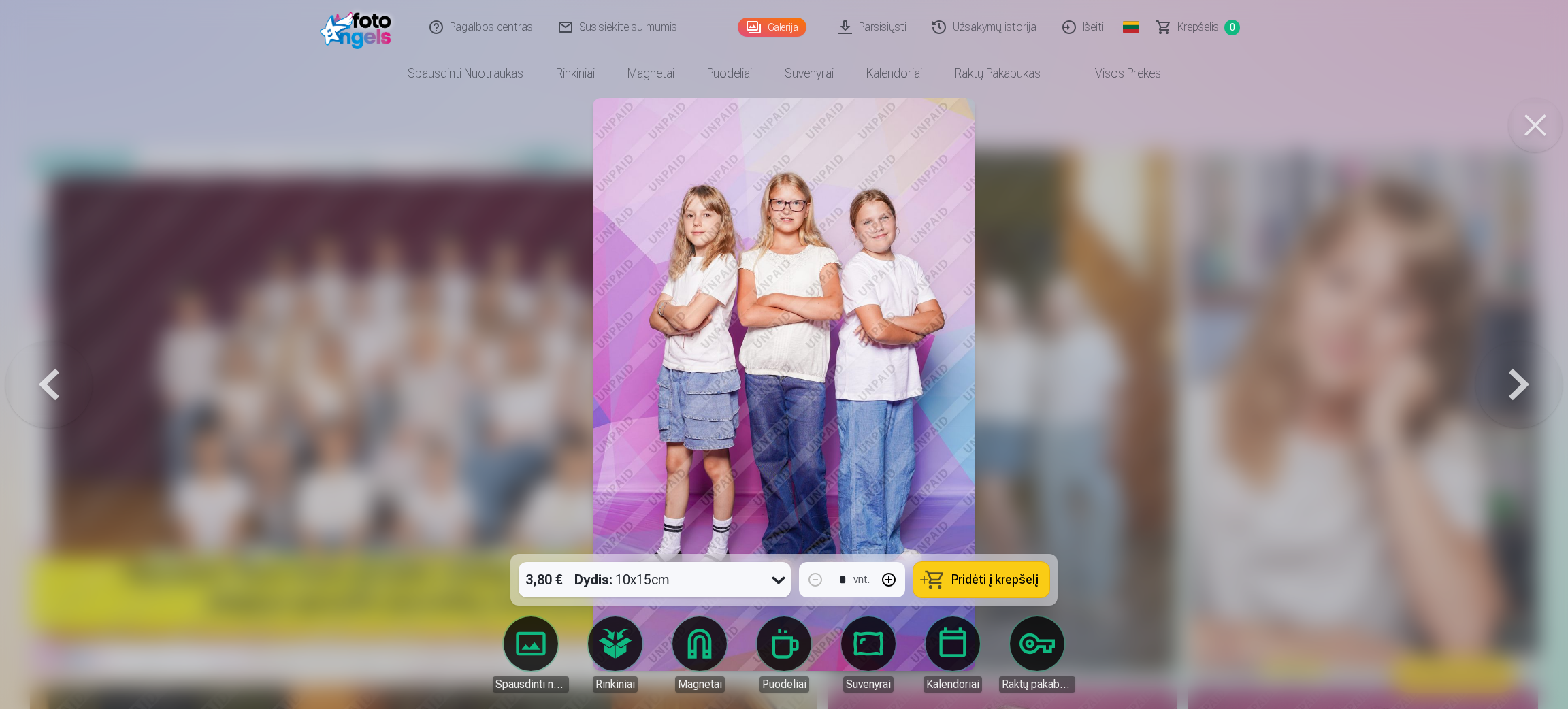
click at [76, 380] on button at bounding box center [49, 384] width 87 height 311
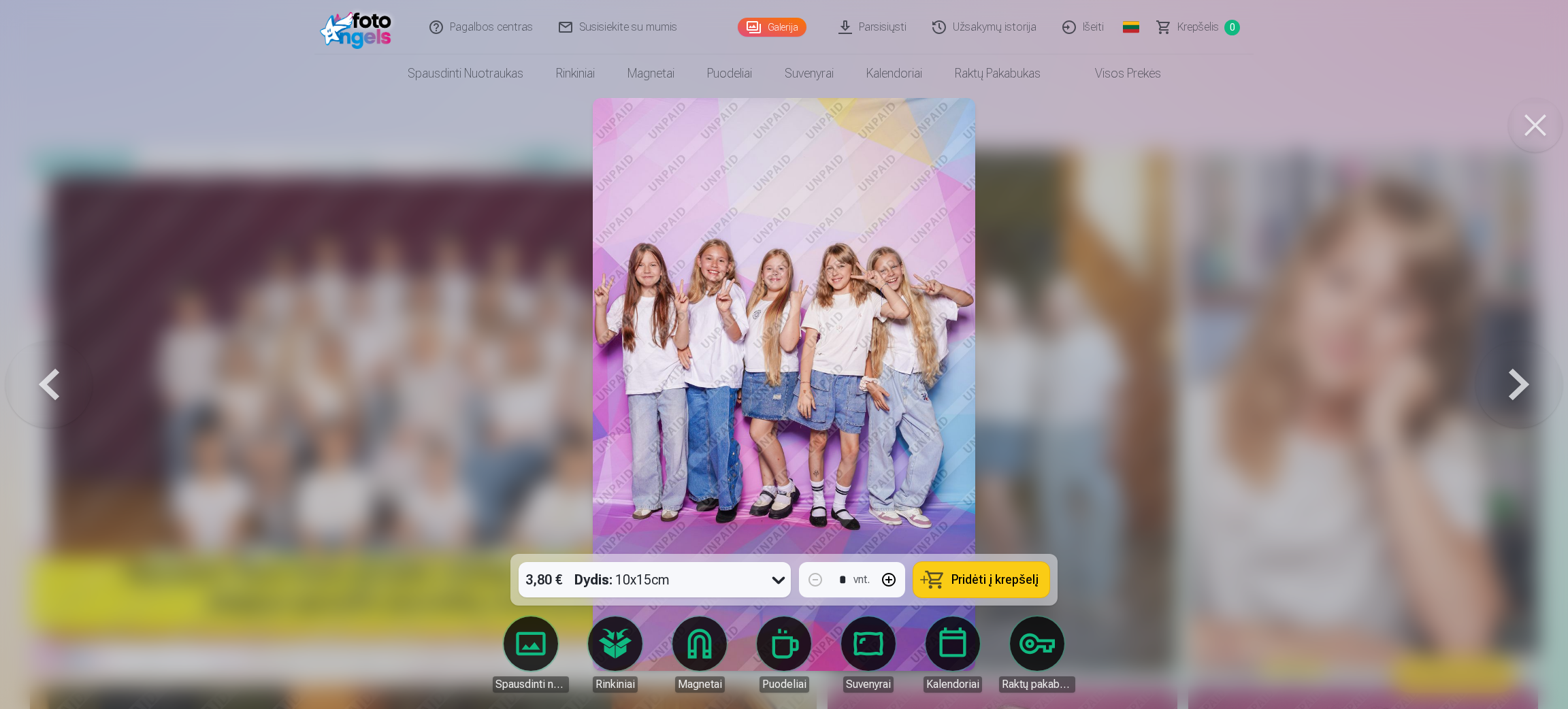
click at [76, 380] on button at bounding box center [49, 384] width 87 height 311
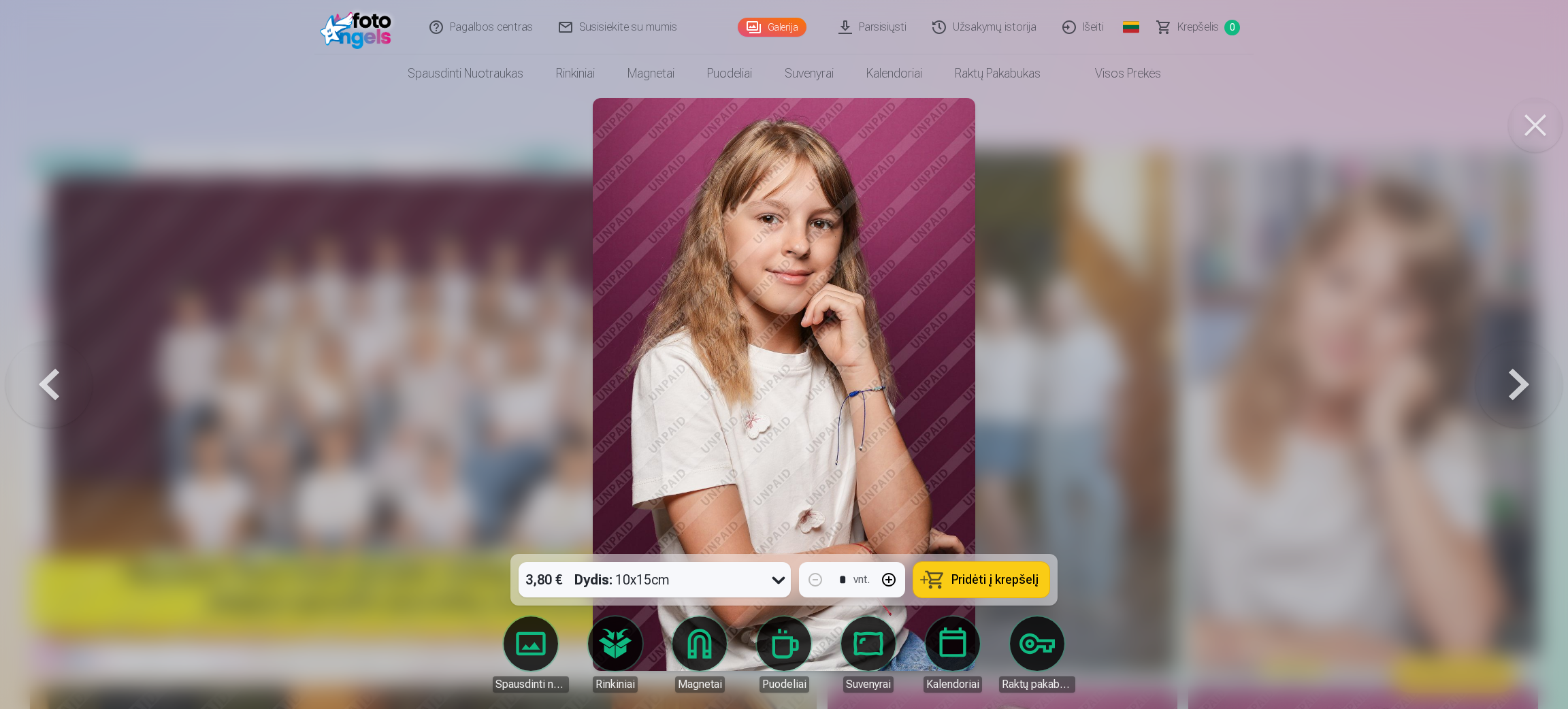
click at [1042, 379] on button at bounding box center [1519, 384] width 87 height 311
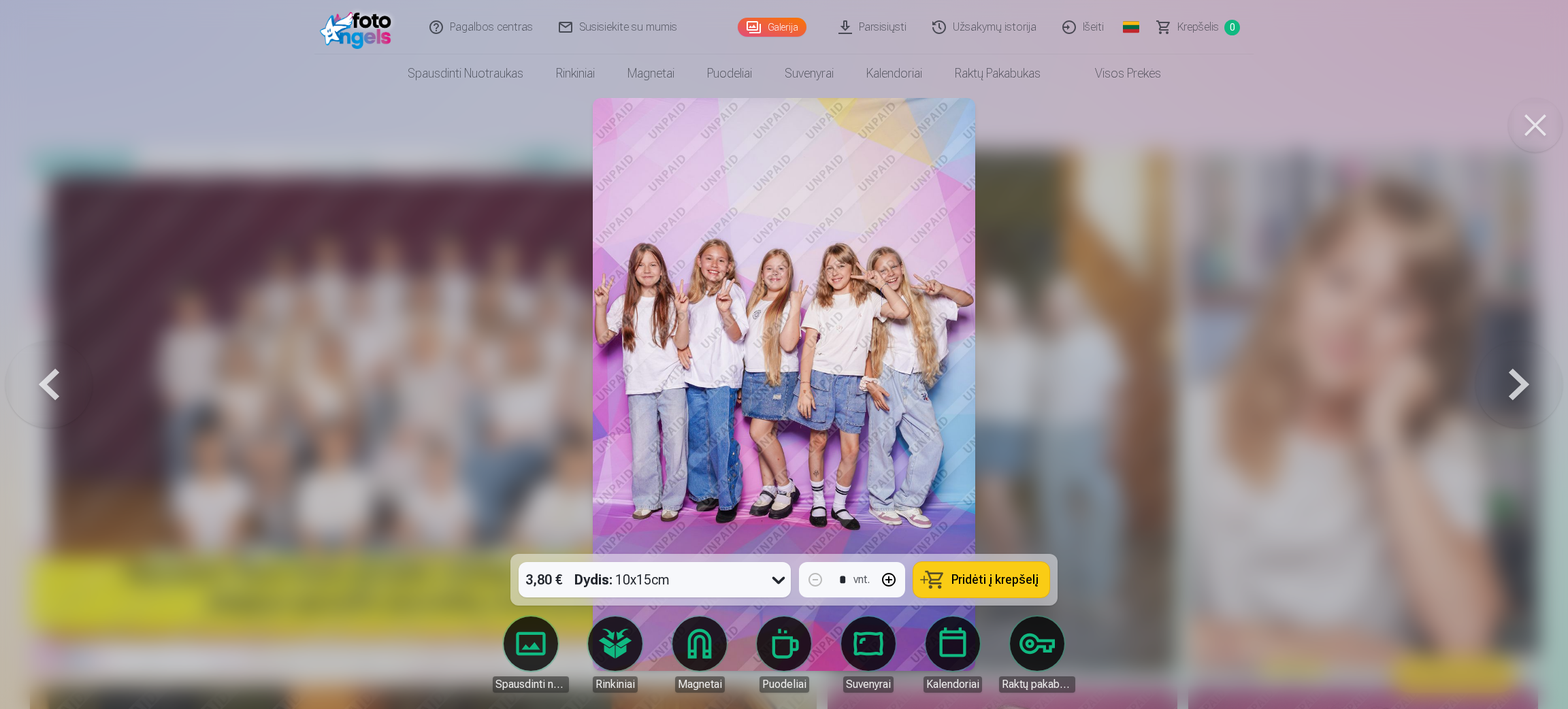
click at [1042, 379] on button at bounding box center [1519, 384] width 87 height 311
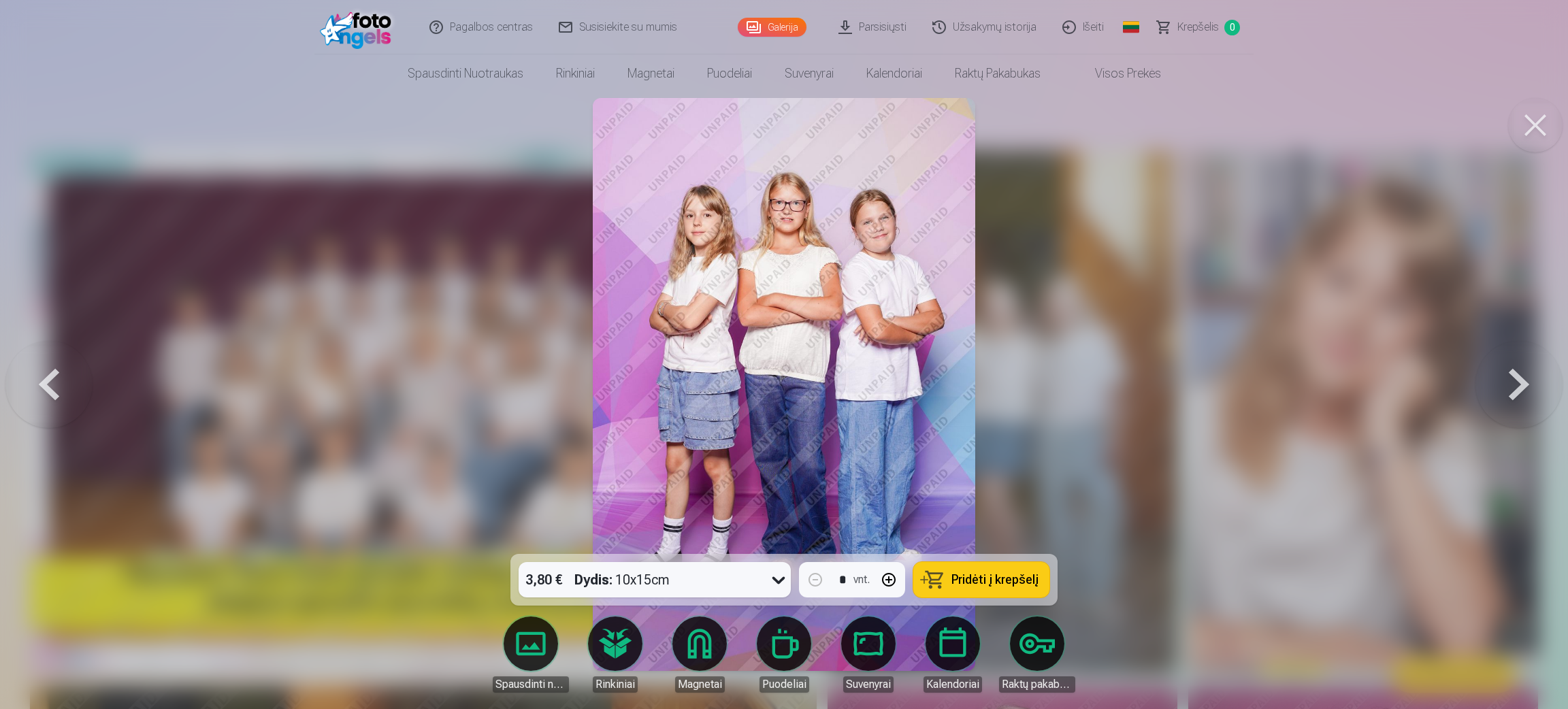
click at [1042, 379] on button at bounding box center [1519, 384] width 87 height 311
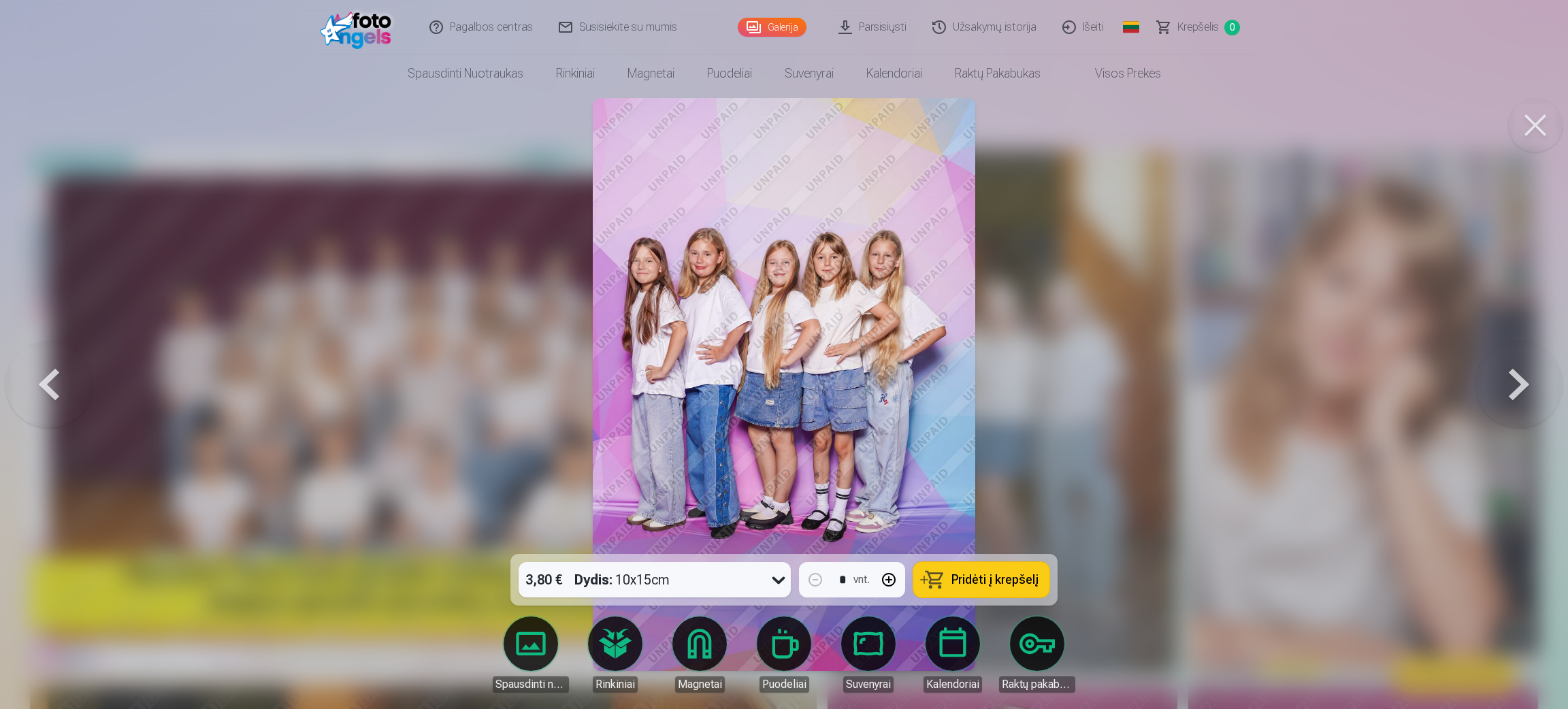
click at [1042, 379] on button at bounding box center [1519, 384] width 87 height 311
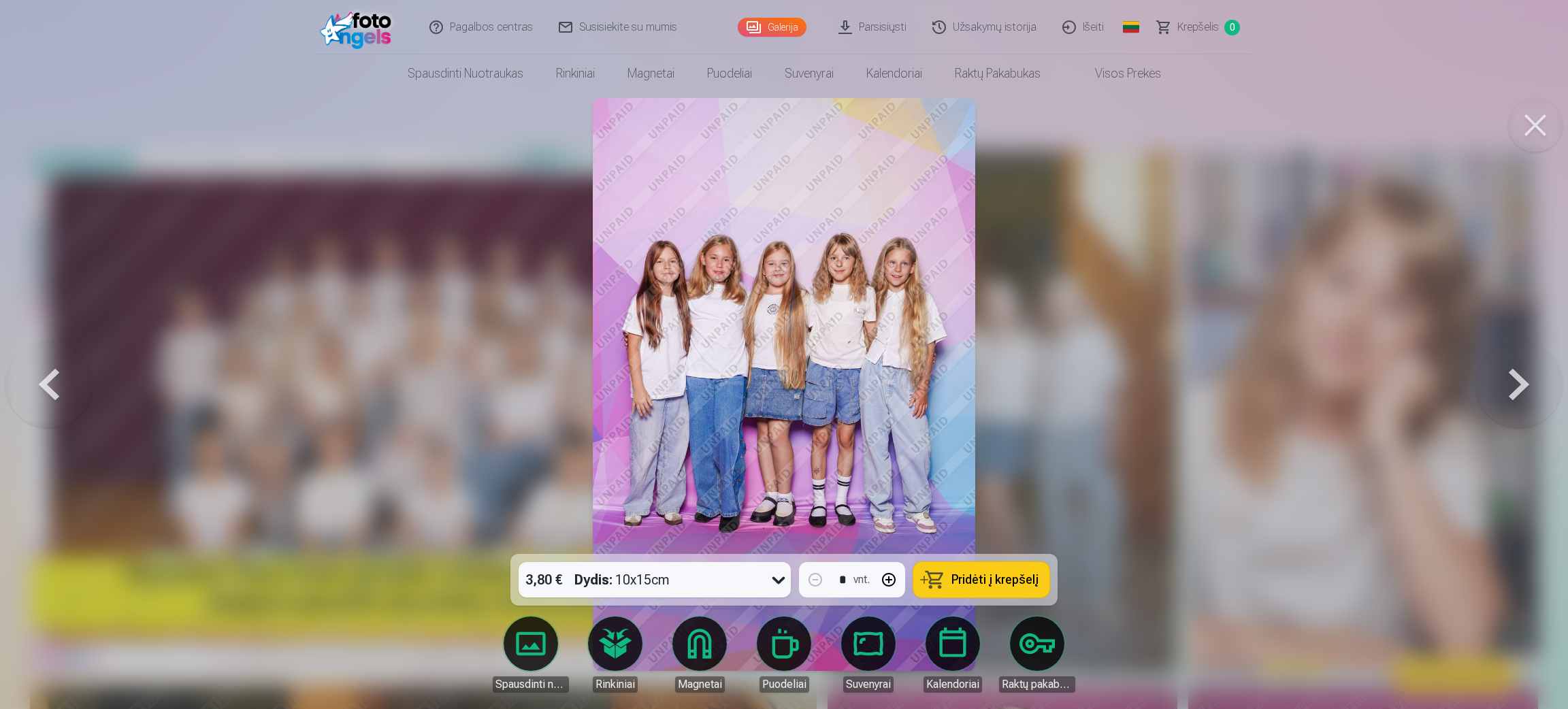
click at [945, 473] on body "Pagalbos centras Susisiekite su mumis Galerija Parsisiųsti Užsakymų istorija Iš…" at bounding box center [784, 354] width 1568 height 709
click at [1042, 368] on button at bounding box center [1519, 384] width 87 height 311
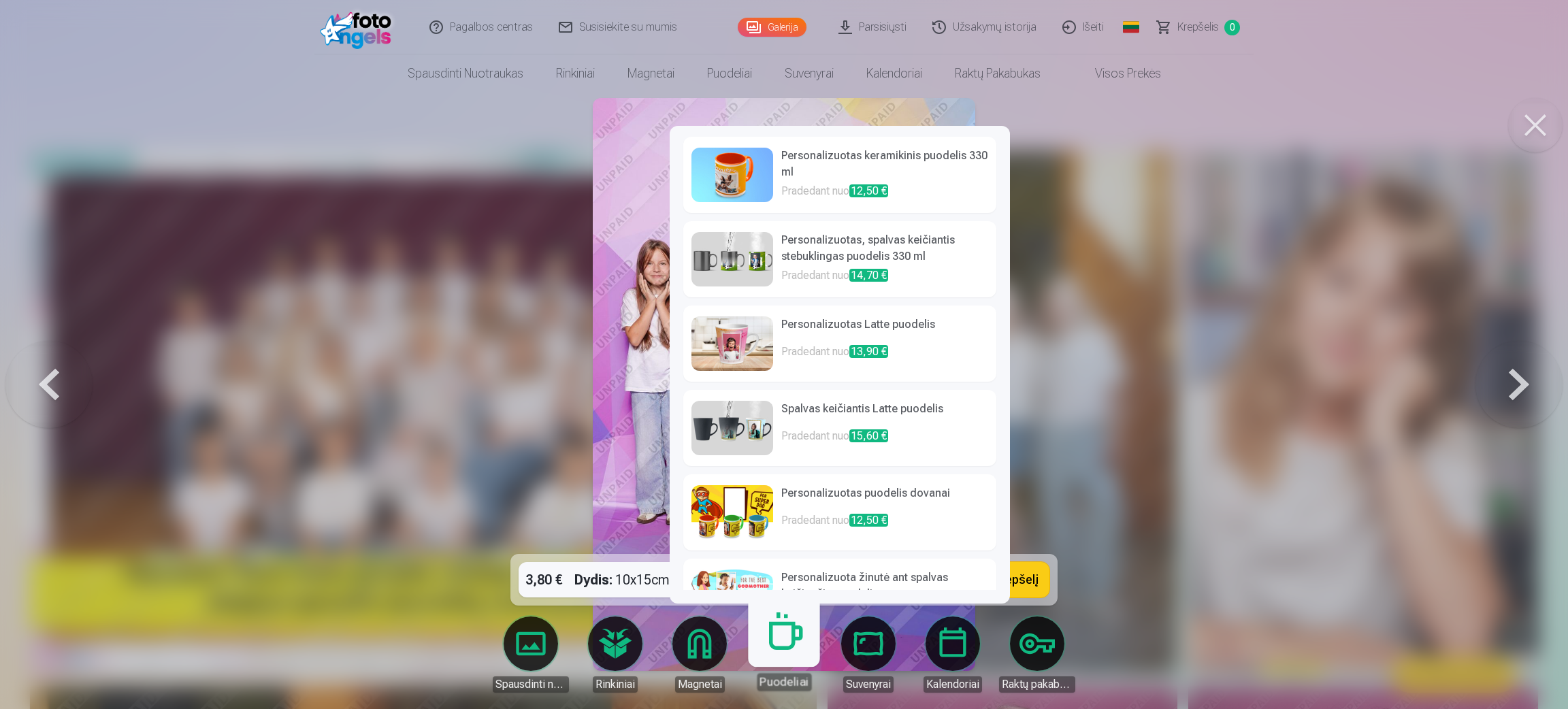
click at [803, 473] on link "Puodeliai" at bounding box center [783, 648] width 84 height 84
click at [828, 180] on h6 "Personalizuotas keramikinis puodelis 330 ml" at bounding box center [885, 165] width 207 height 35
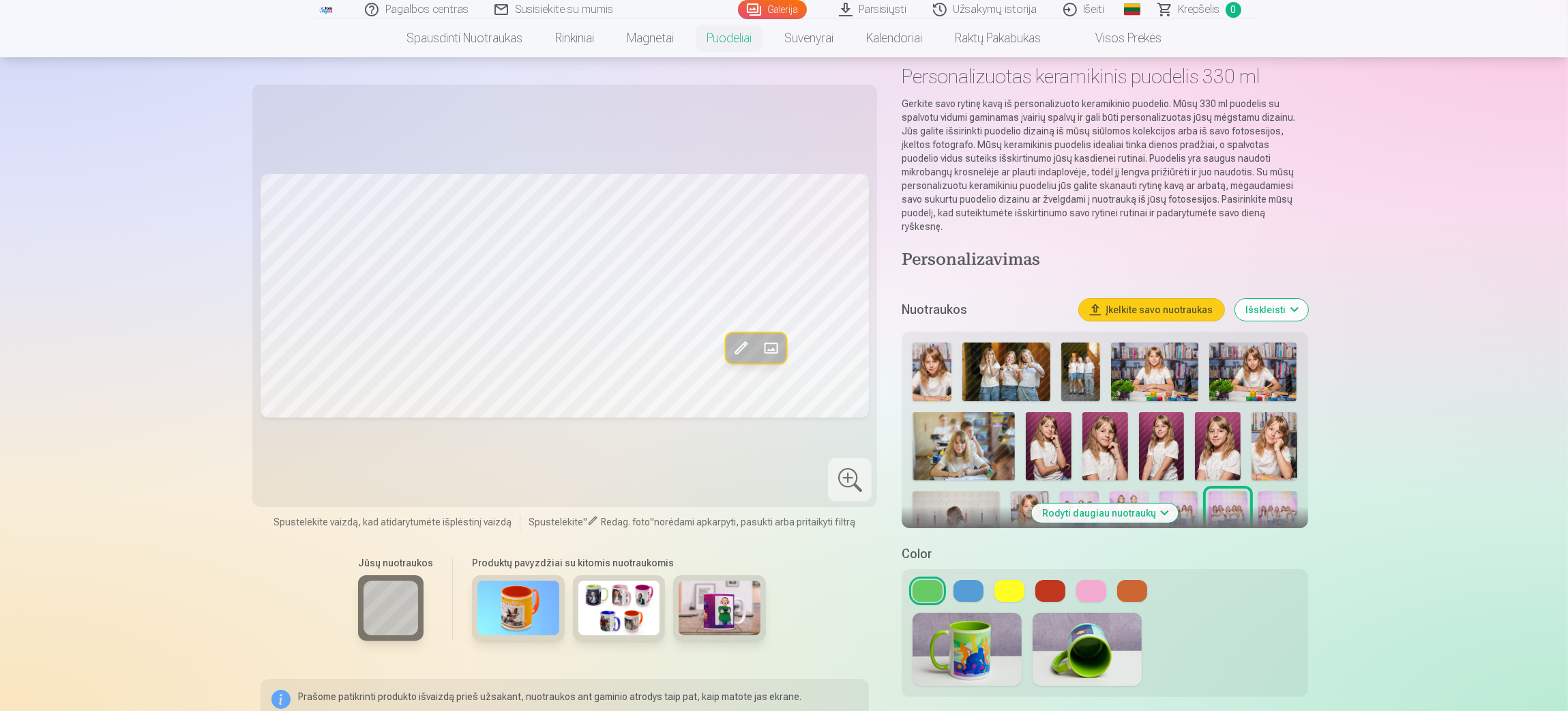
scroll to position [103, 0]
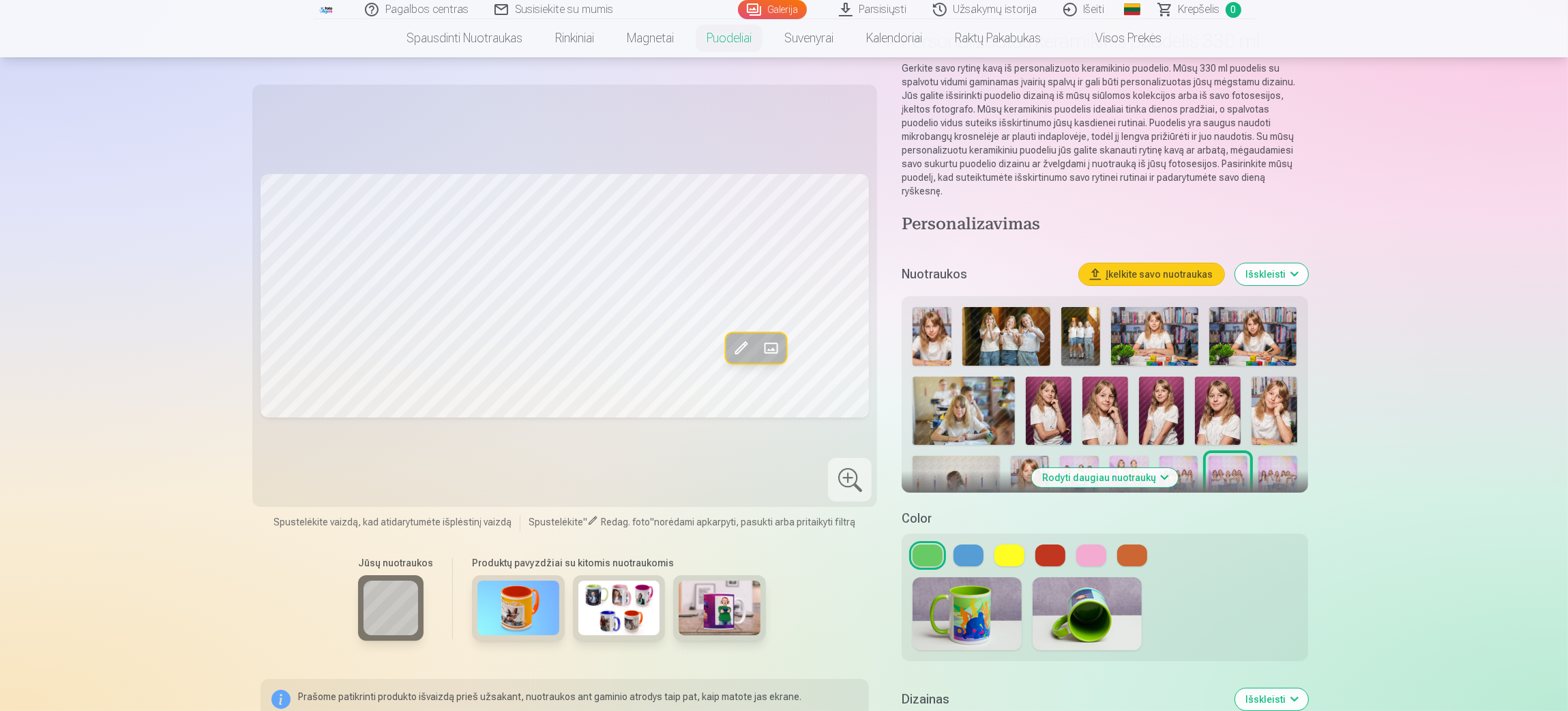
click at [969, 474] on button at bounding box center [969, 555] width 30 height 22
click at [1015, 474] on button at bounding box center [1009, 555] width 30 height 22
click at [1044, 474] on button at bounding box center [1051, 555] width 30 height 22
click at [1044, 474] on button at bounding box center [1092, 555] width 30 height 22
click at [1044, 474] on button at bounding box center [1132, 555] width 30 height 22
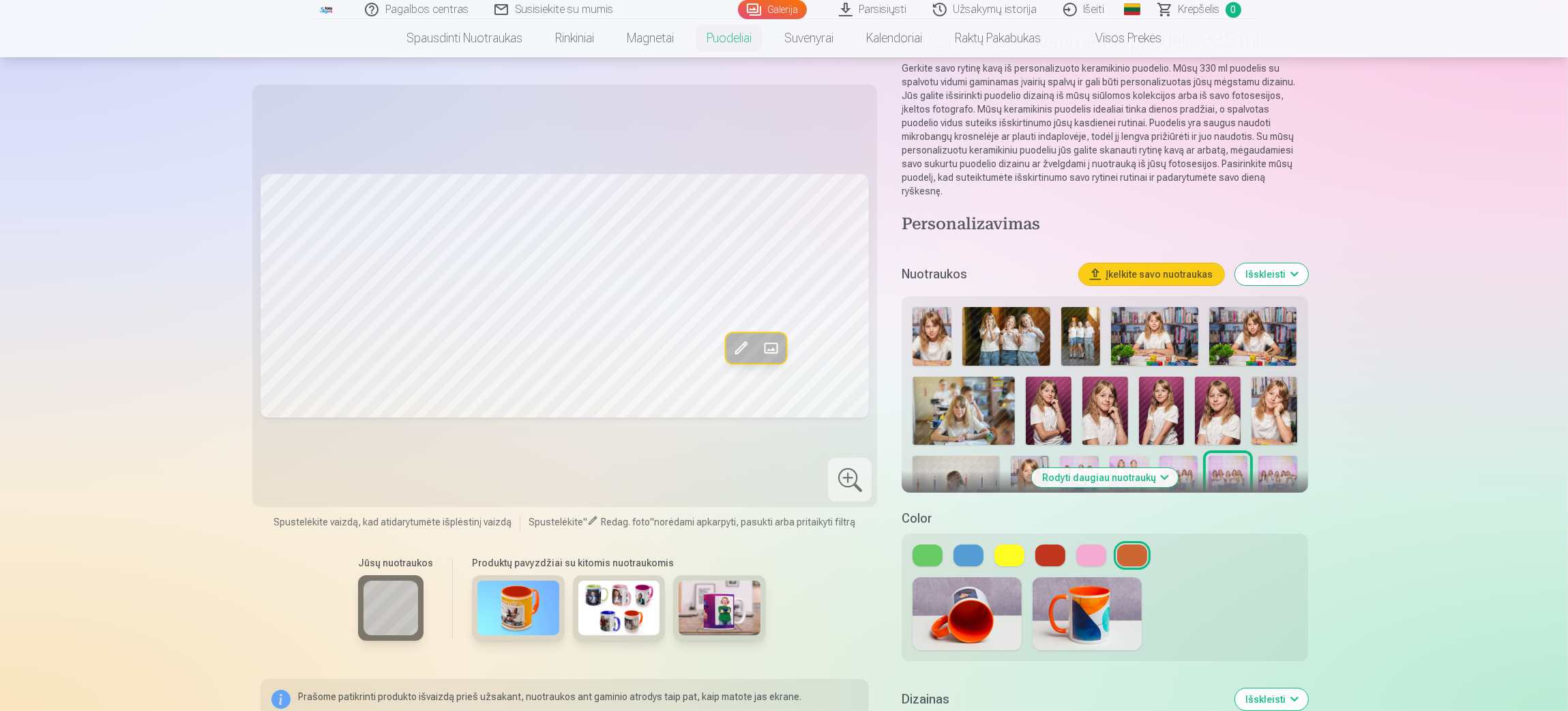
click at [1044, 474] on button at bounding box center [1051, 555] width 30 height 22
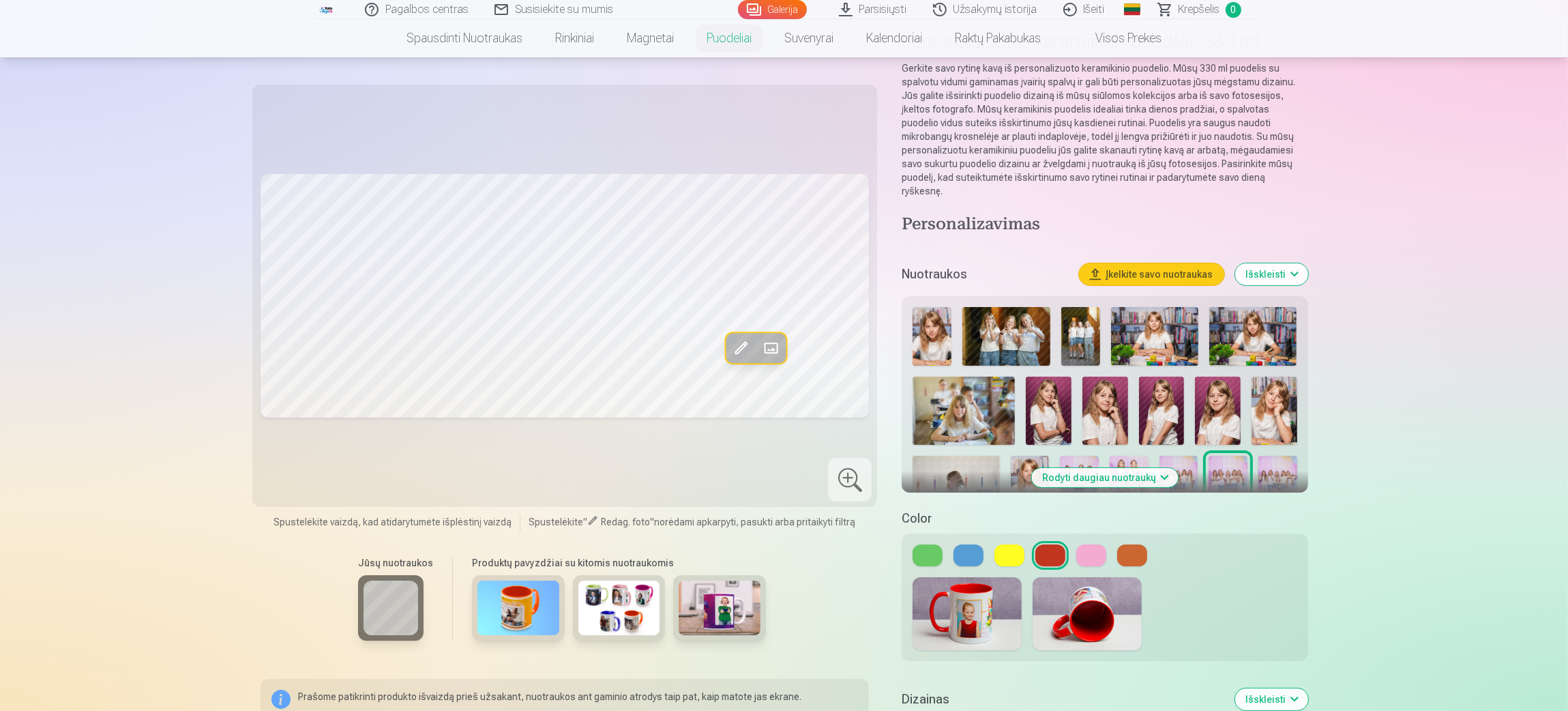
click at [973, 474] on button at bounding box center [969, 555] width 30 height 22
click at [1044, 474] on button at bounding box center [1092, 555] width 30 height 22
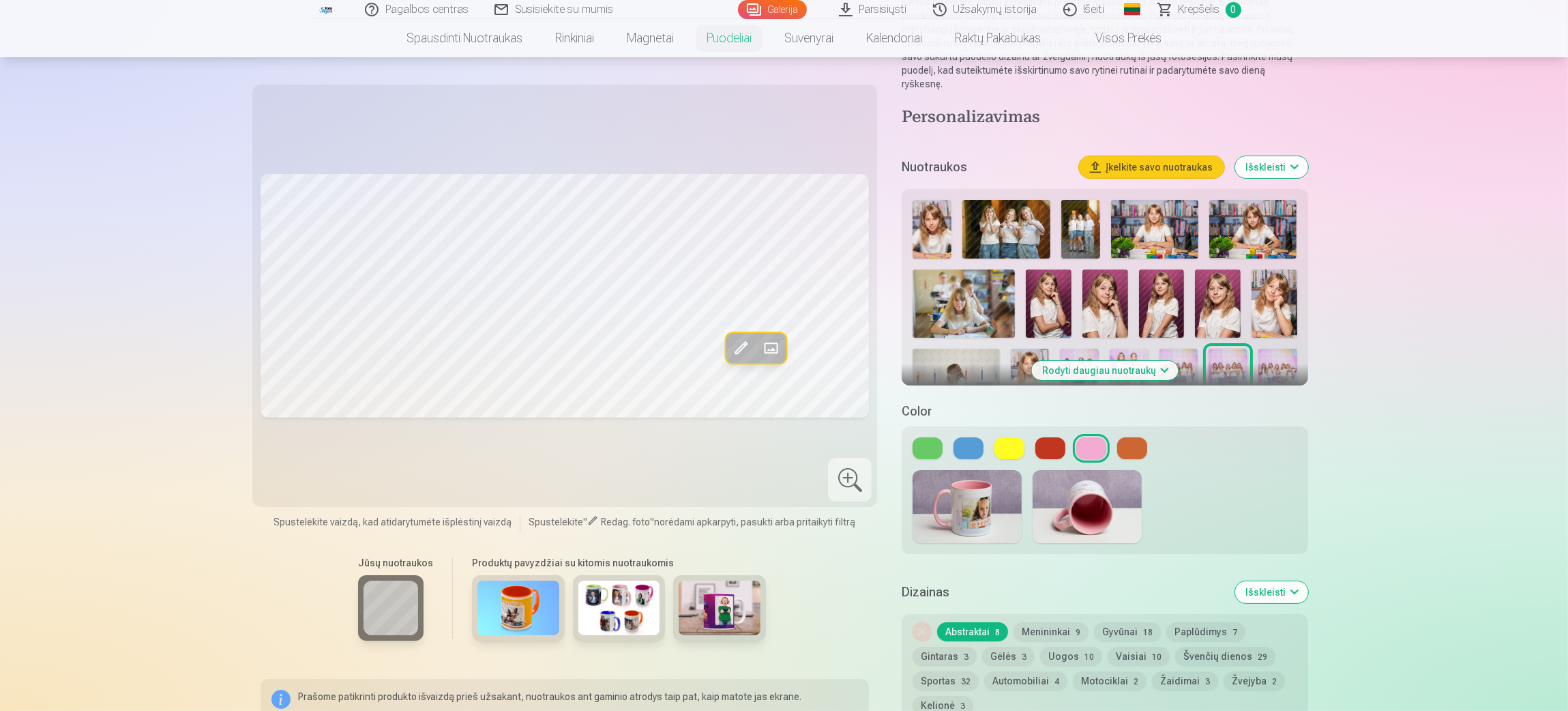
scroll to position [409, 0]
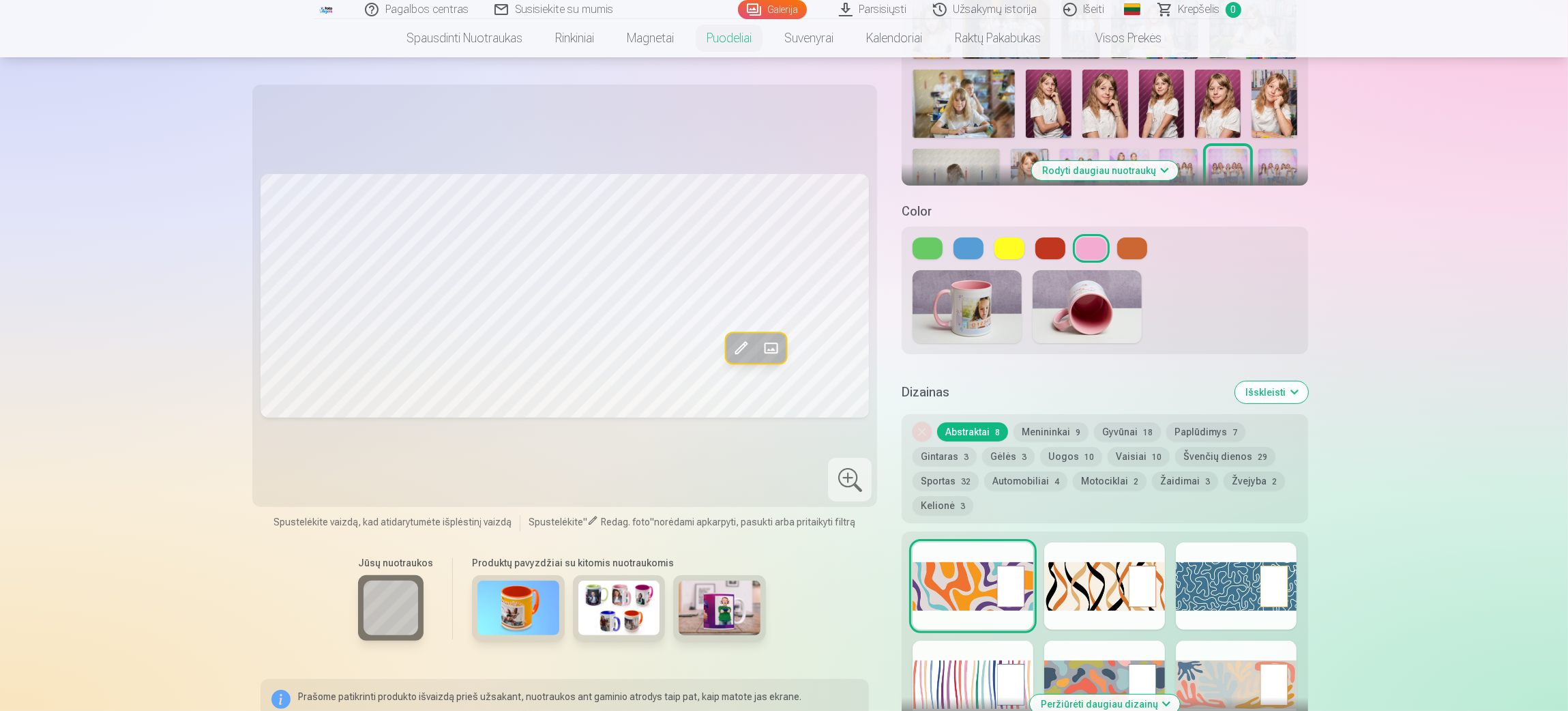
click at [1035, 414] on div "Nuimkite dizainą Abstraktai 8 Menininkai 9 Gyvūnai 18 Paplūdimys 7 Gintaras 3 G…" at bounding box center [1104, 468] width 406 height 109
click at [1039, 423] on button "Menininkai 9" at bounding box center [1051, 432] width 75 height 19
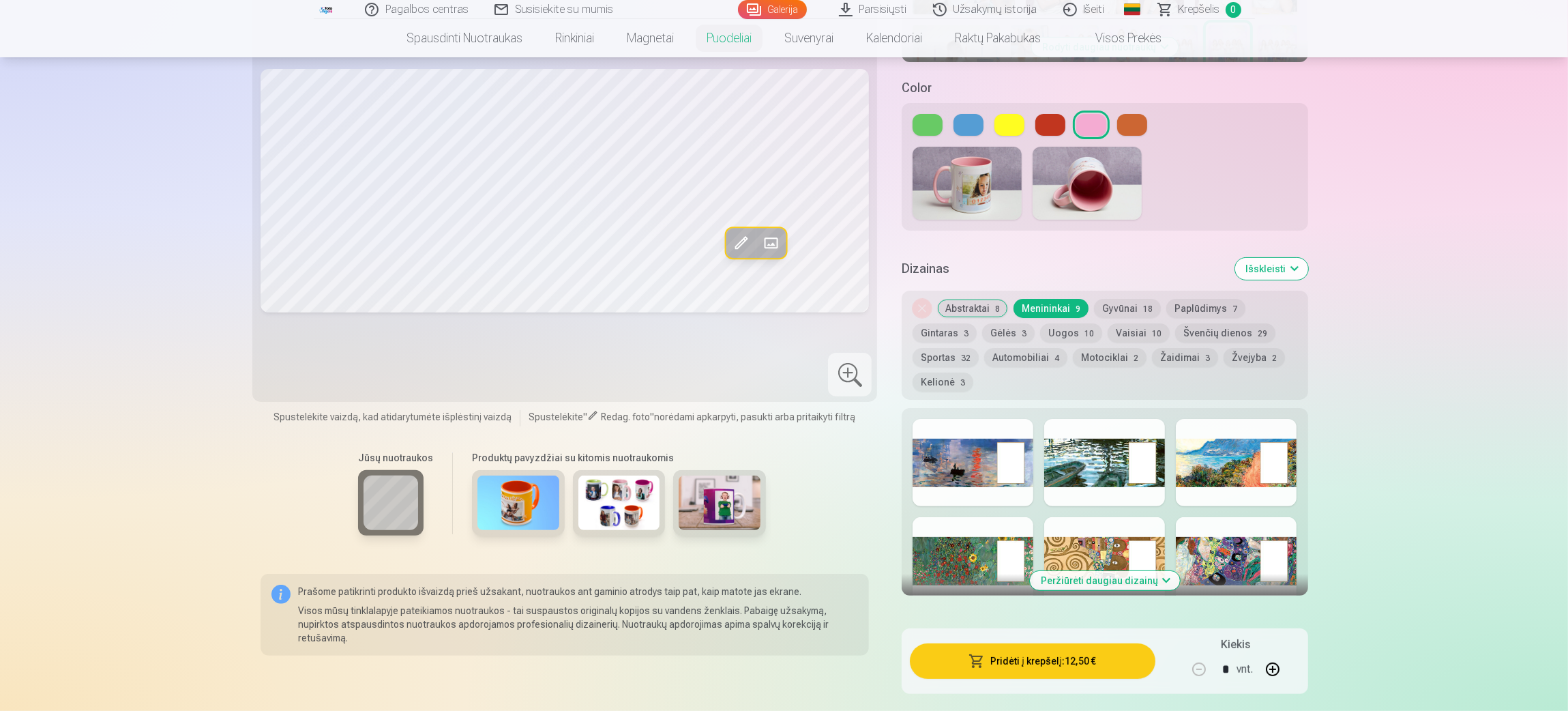
scroll to position [716, 0]
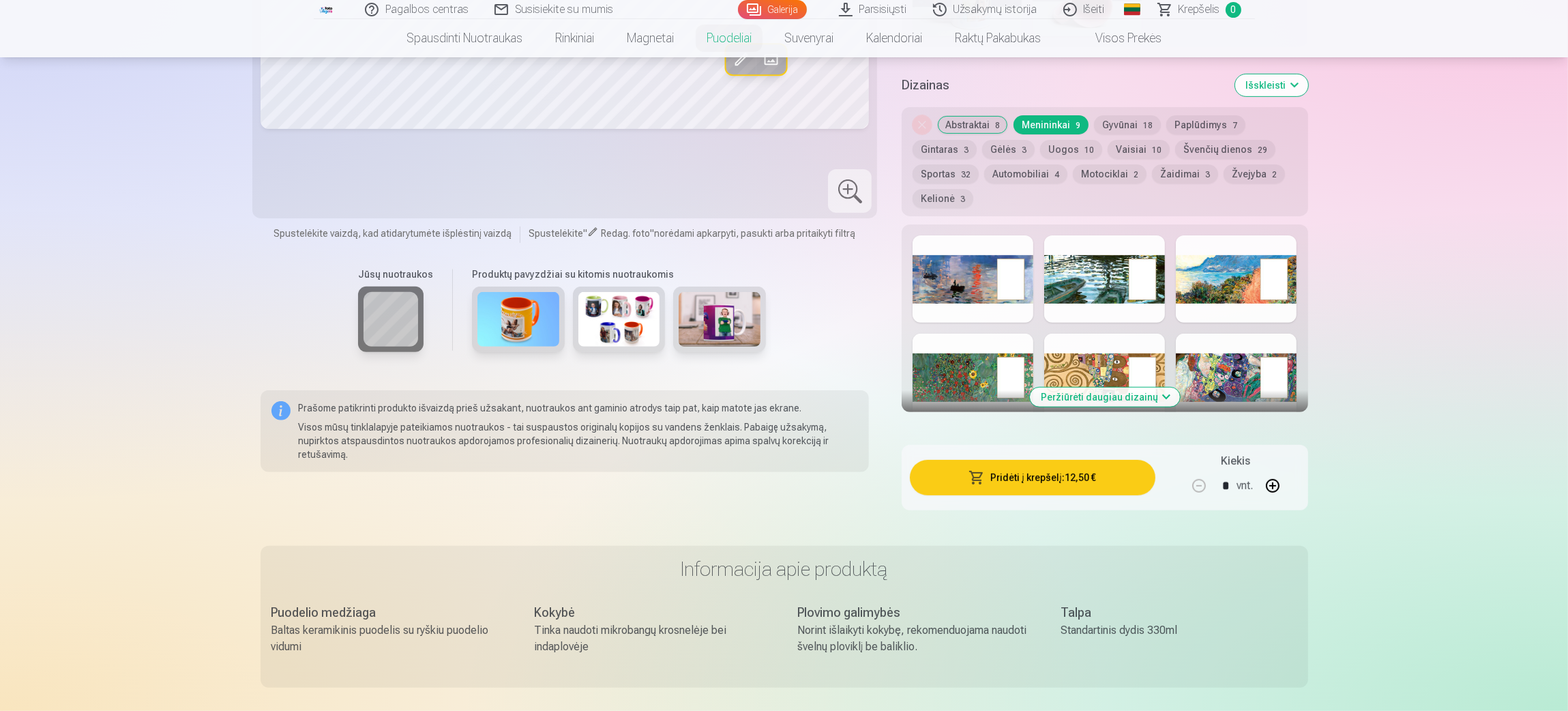
click at [983, 368] on div at bounding box center [973, 377] width 121 height 88
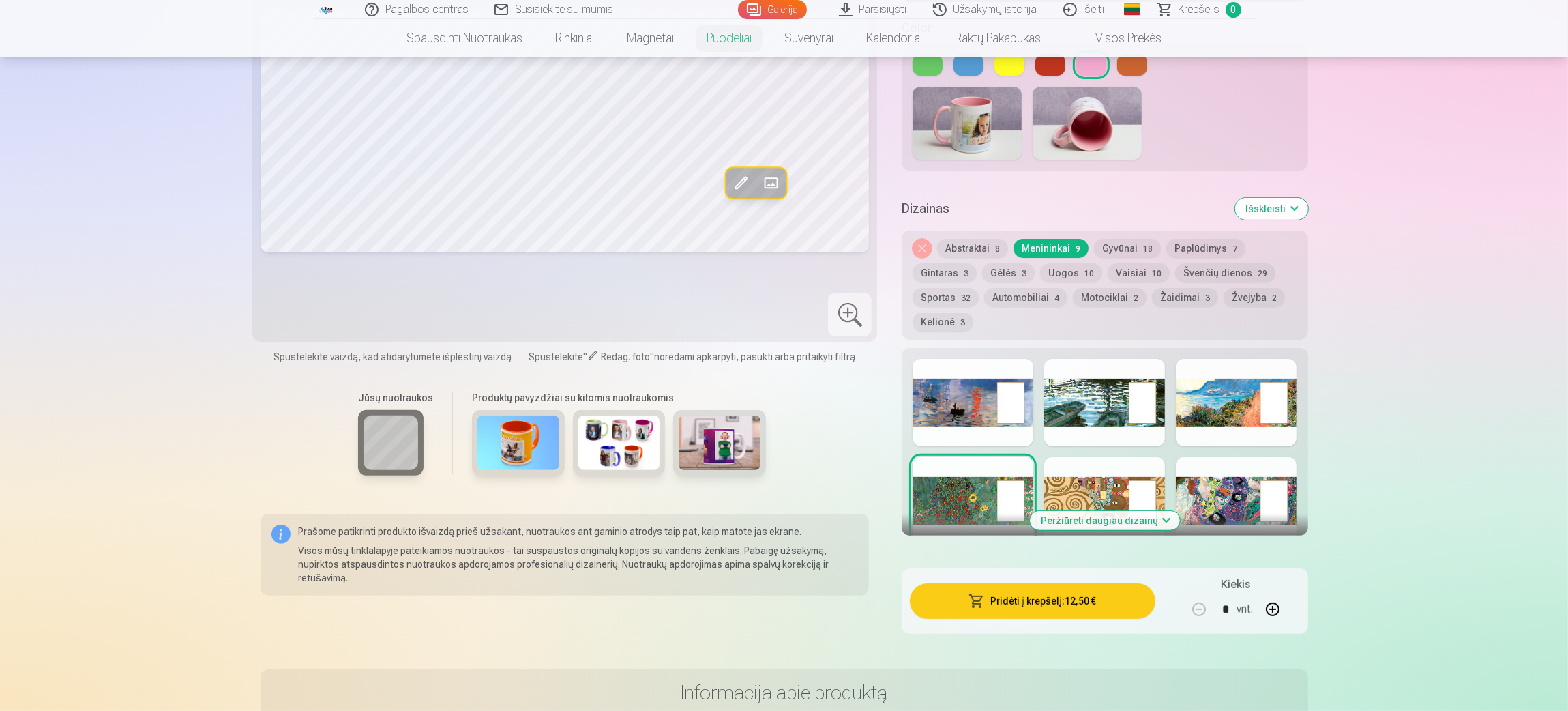
scroll to position [409, 0]
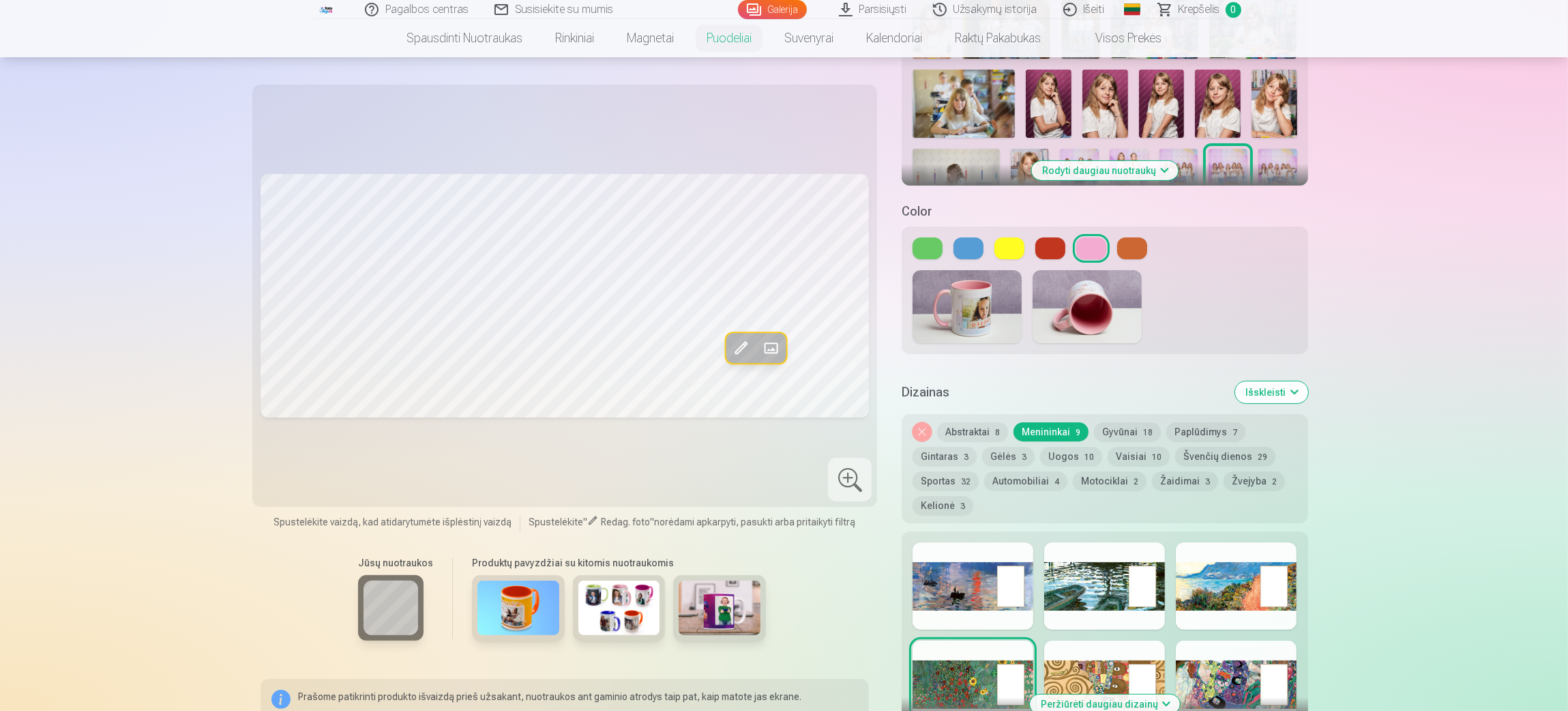
click at [985, 474] on div at bounding box center [973, 586] width 121 height 88
click at [1044, 423] on button "Gyvūnai 18" at bounding box center [1128, 432] width 67 height 19
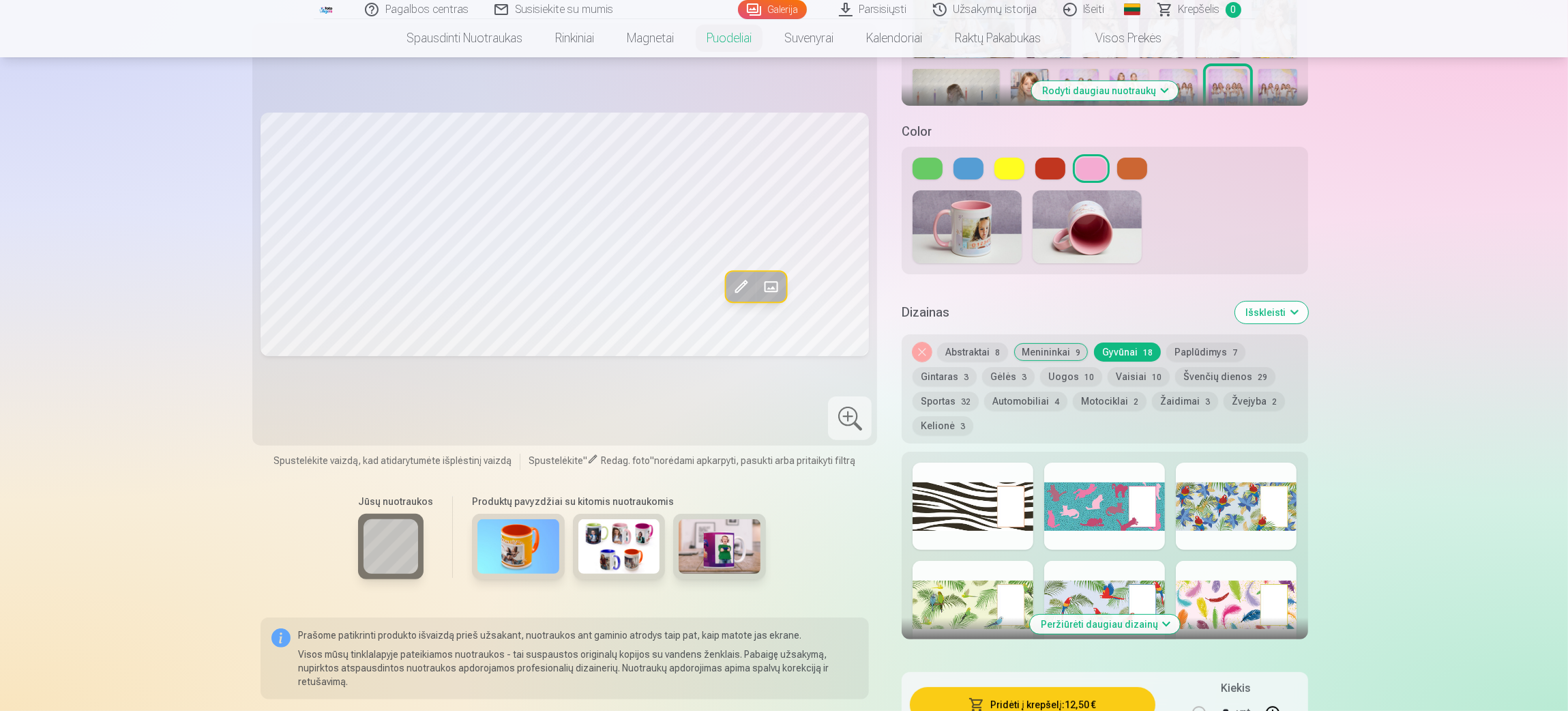
scroll to position [511, 0]
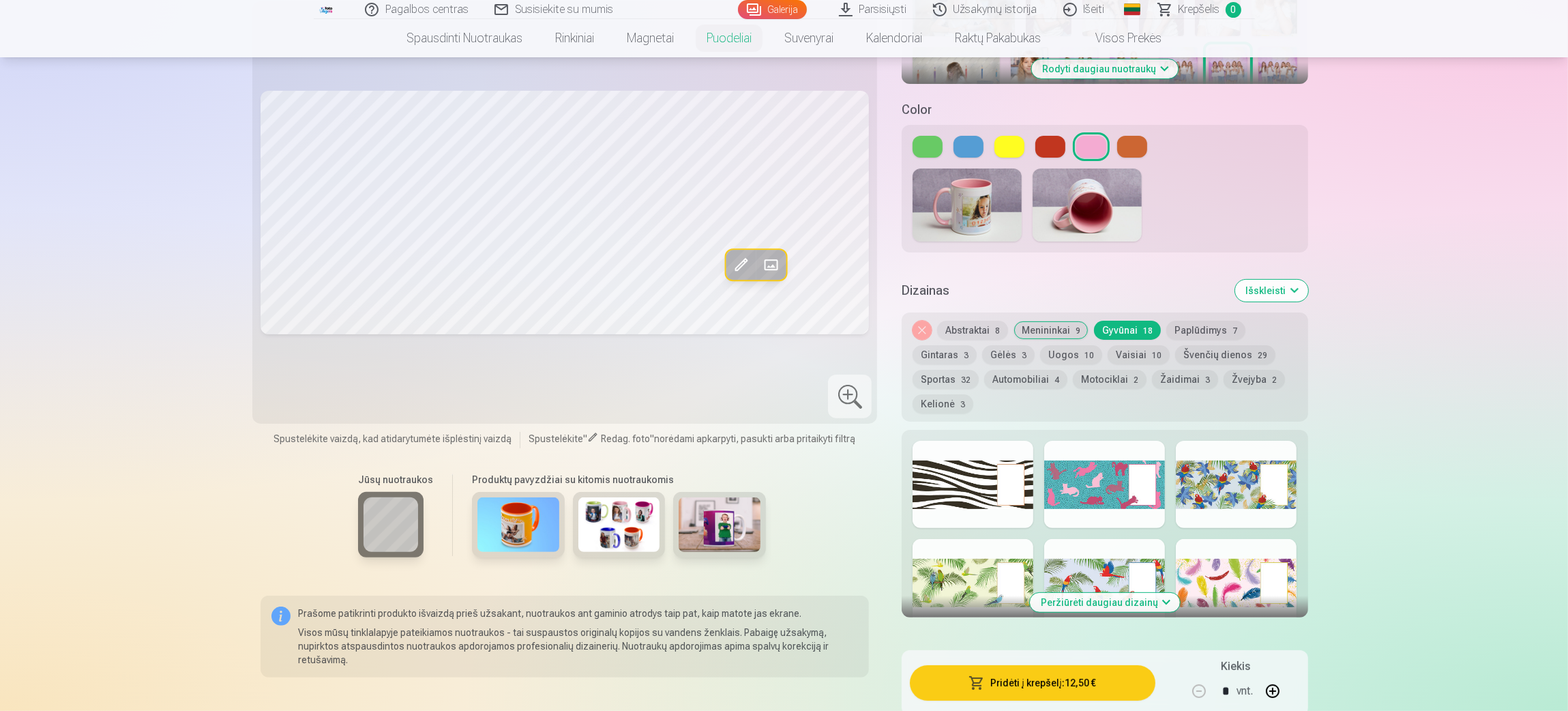
click at [1044, 474] on button "Peržiūrėti daugiau dizainų" at bounding box center [1105, 603] width 150 height 19
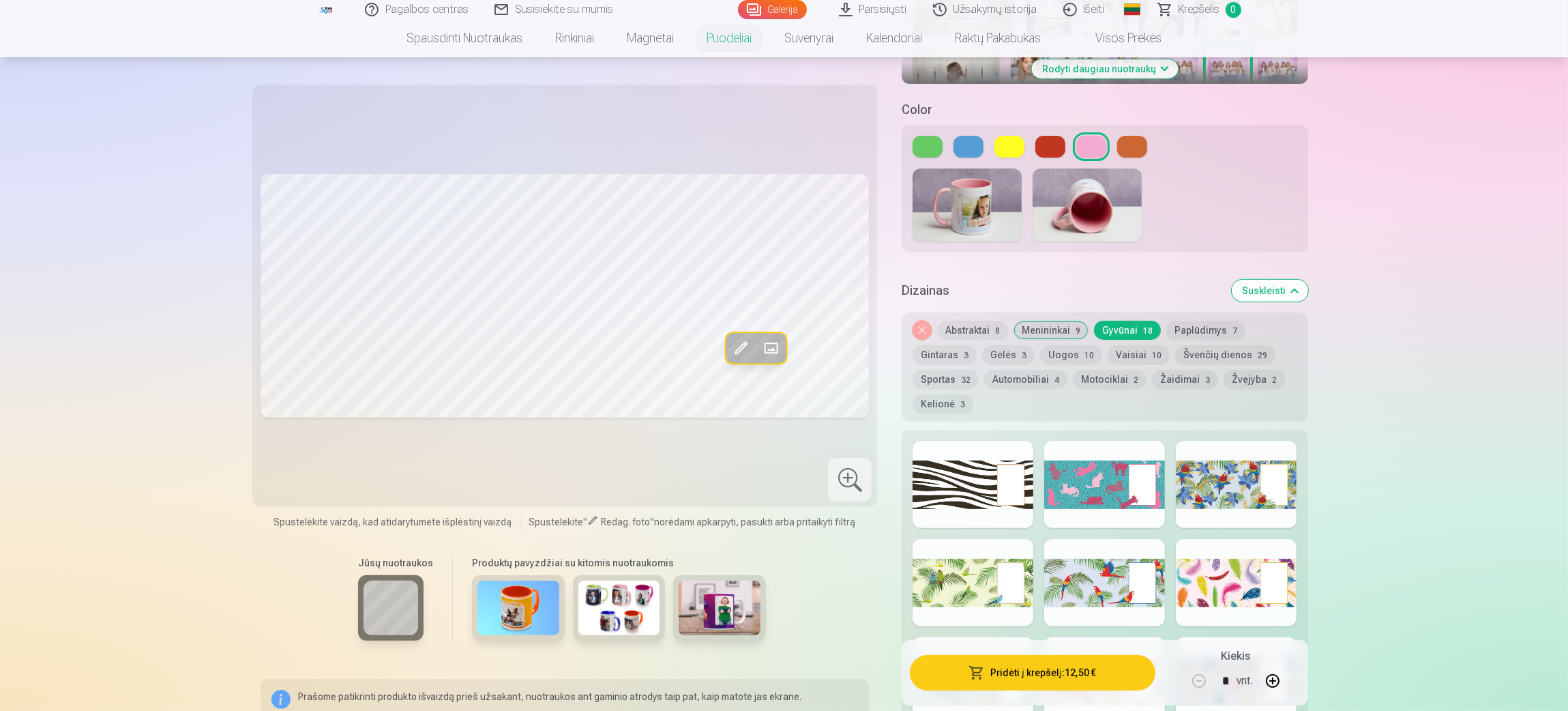
click at [1044, 321] on button "Gyvūnai 18" at bounding box center [1128, 331] width 67 height 19
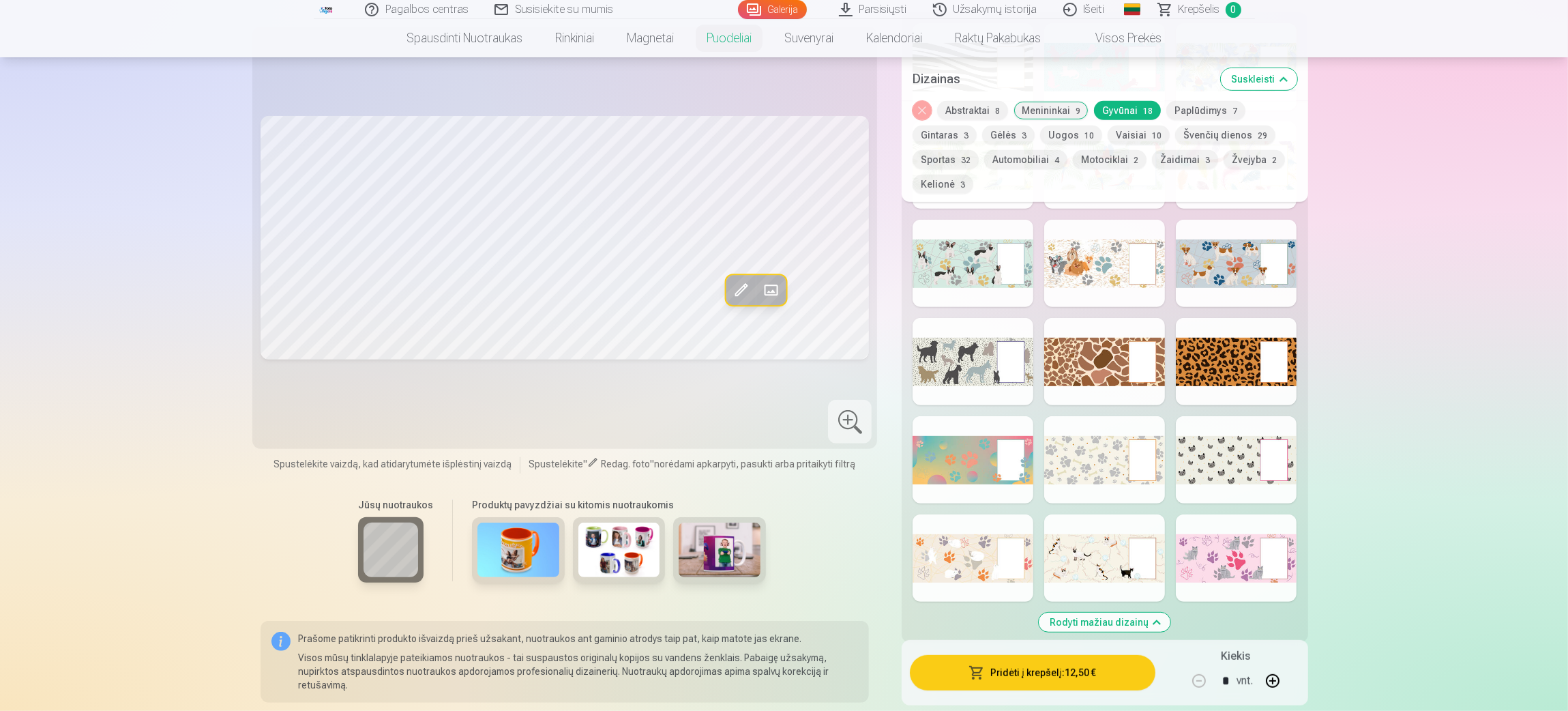
scroll to position [819, 0]
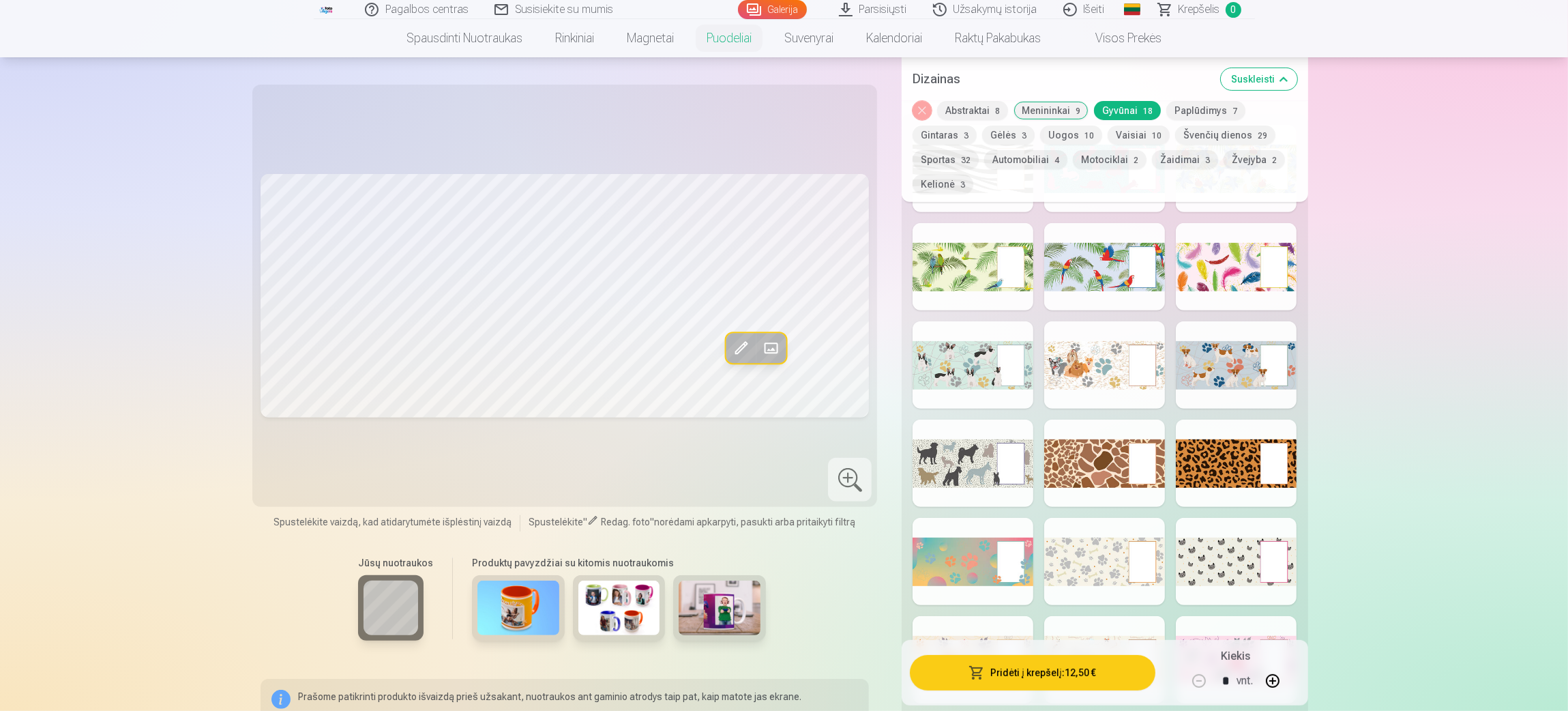
click at [1044, 360] on div at bounding box center [1105, 365] width 121 height 88
click at [969, 354] on div at bounding box center [973, 365] width 121 height 88
click at [1044, 348] on div at bounding box center [1105, 365] width 121 height 88
click at [1044, 349] on div at bounding box center [1237, 365] width 121 height 88
click at [978, 444] on div at bounding box center [973, 463] width 121 height 88
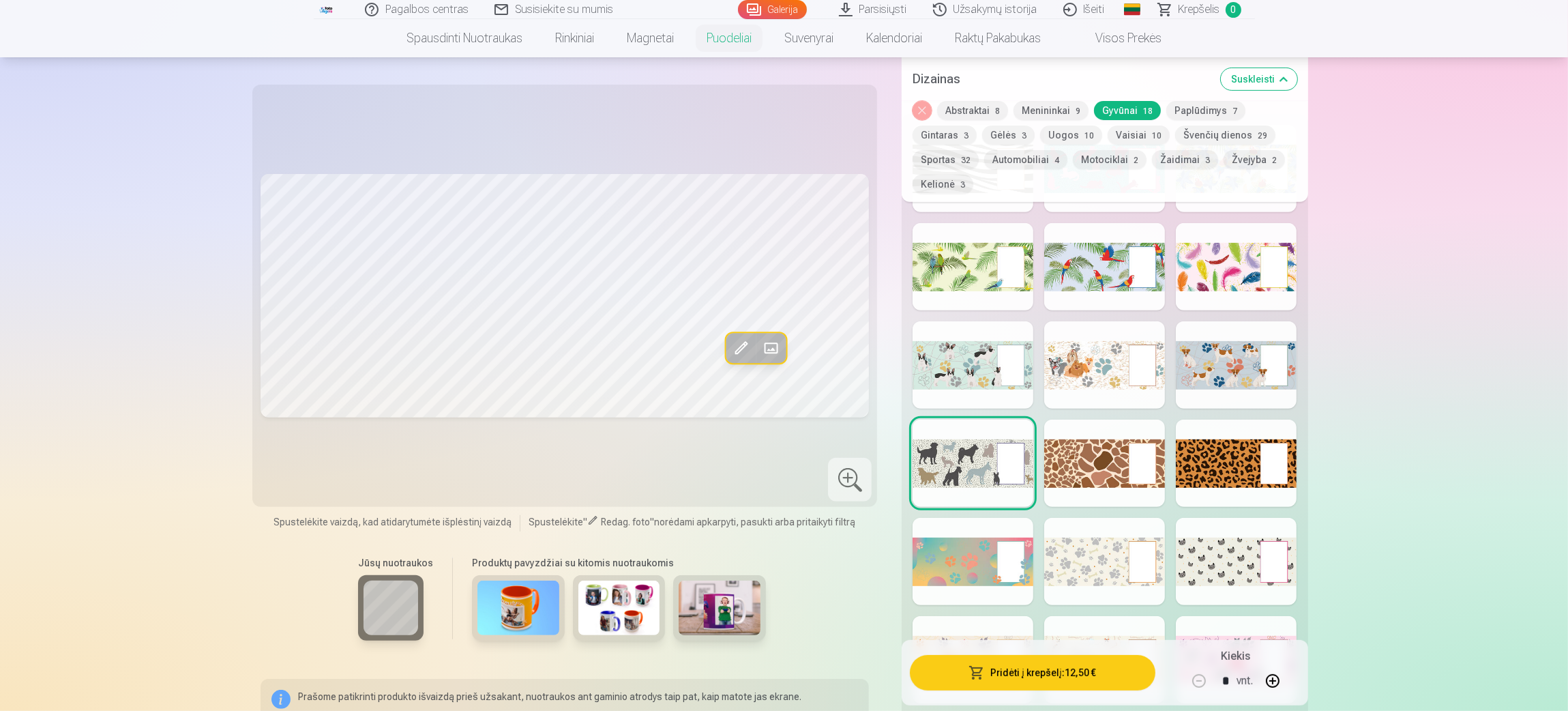
click at [1044, 453] on div at bounding box center [1237, 463] width 121 height 88
click at [969, 474] on div at bounding box center [973, 562] width 121 height 88
click at [1044, 474] on div at bounding box center [1105, 562] width 121 height 88
click at [1044, 474] on div at bounding box center [1237, 562] width 121 height 88
click at [967, 474] on div at bounding box center [973, 660] width 121 height 88
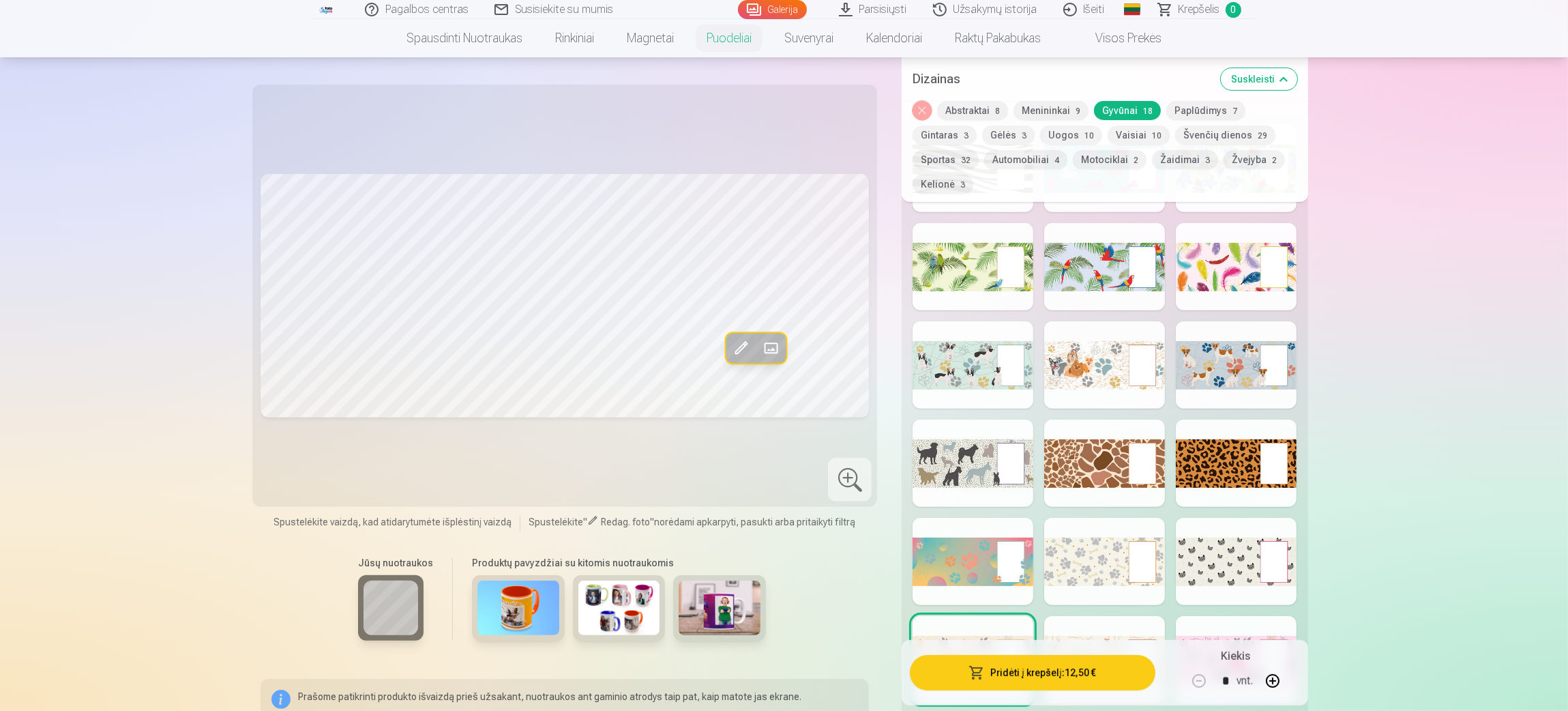
click at [961, 279] on div at bounding box center [973, 266] width 121 height 88
click at [1044, 245] on div at bounding box center [1237, 266] width 121 height 88
click at [1044, 362] on div at bounding box center [1105, 365] width 121 height 88
click at [956, 474] on div at bounding box center [973, 562] width 121 height 88
click at [1044, 108] on button "Paplūdimys 7" at bounding box center [1206, 111] width 80 height 19
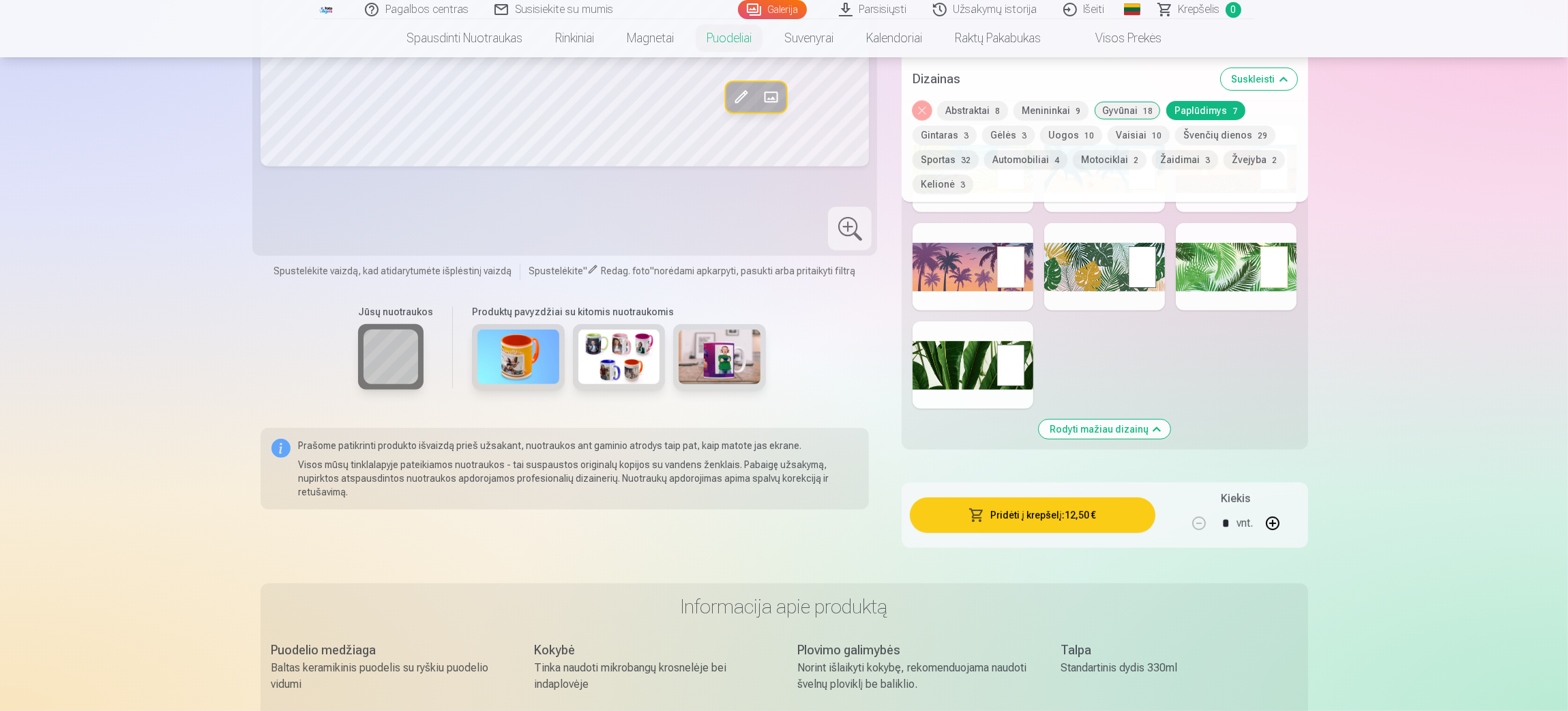
click at [961, 134] on button "Gintaras 3" at bounding box center [945, 135] width 65 height 19
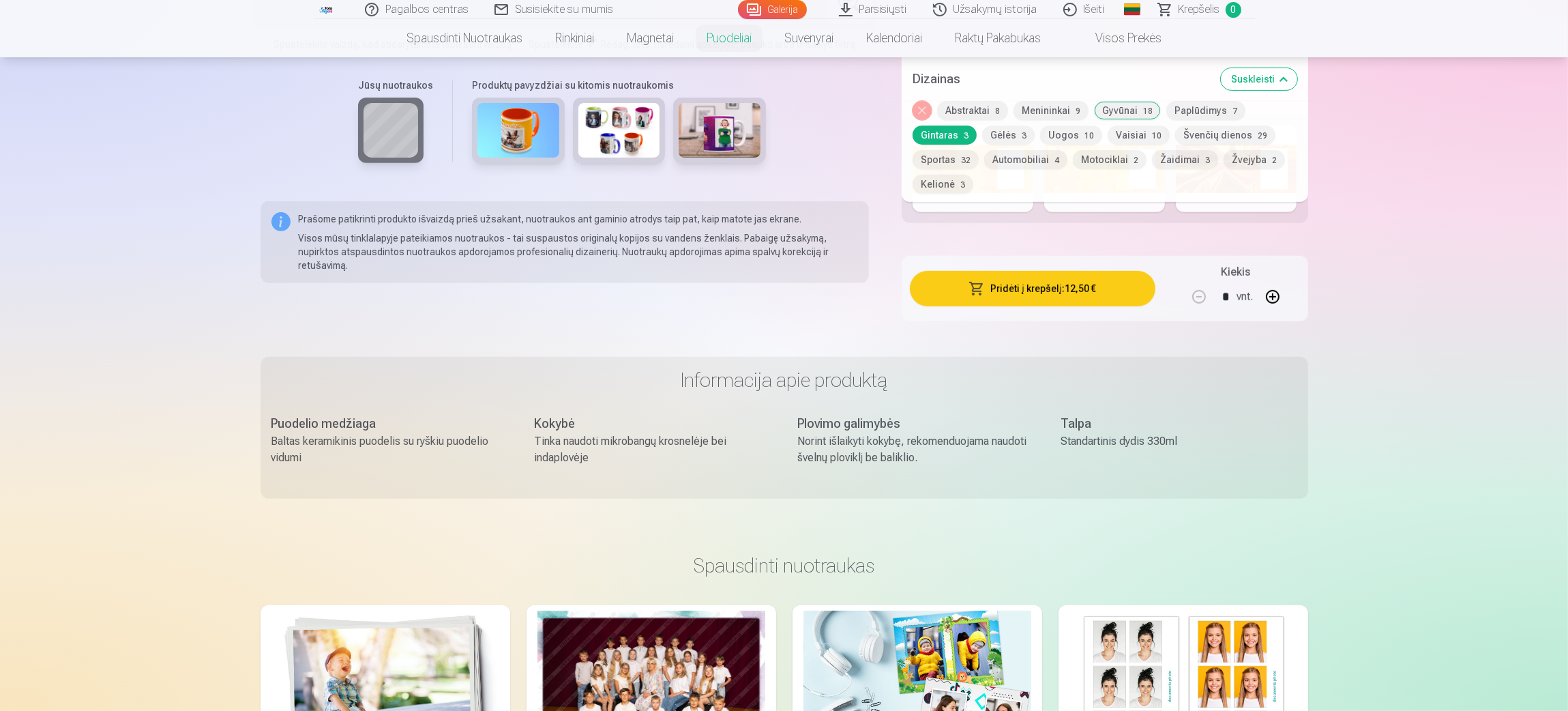
click at [1023, 134] on button "Gėlės 3" at bounding box center [1008, 135] width 52 height 19
click at [1044, 133] on button "Uogos 10" at bounding box center [1071, 135] width 62 height 19
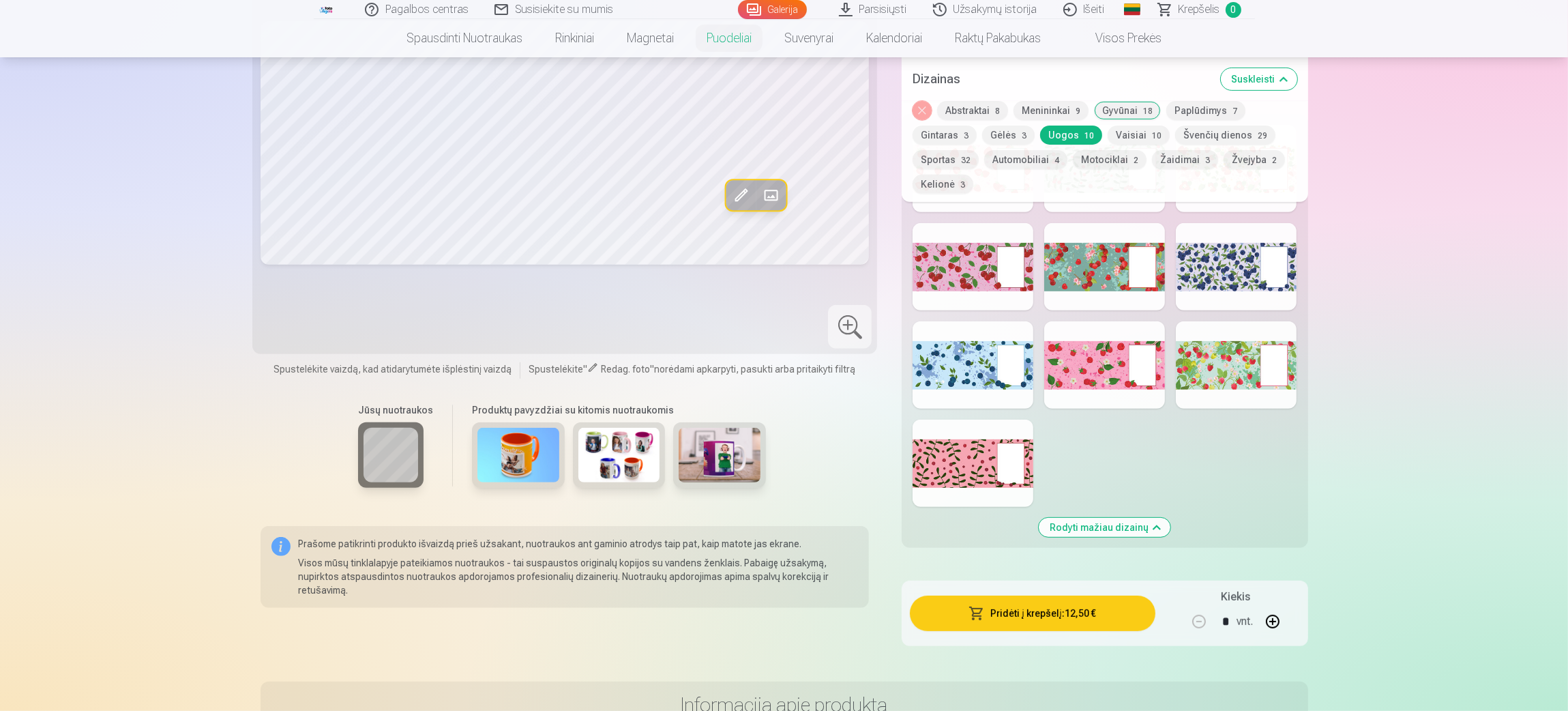
click at [1044, 134] on button "Vaisiai 10" at bounding box center [1138, 135] width 62 height 19
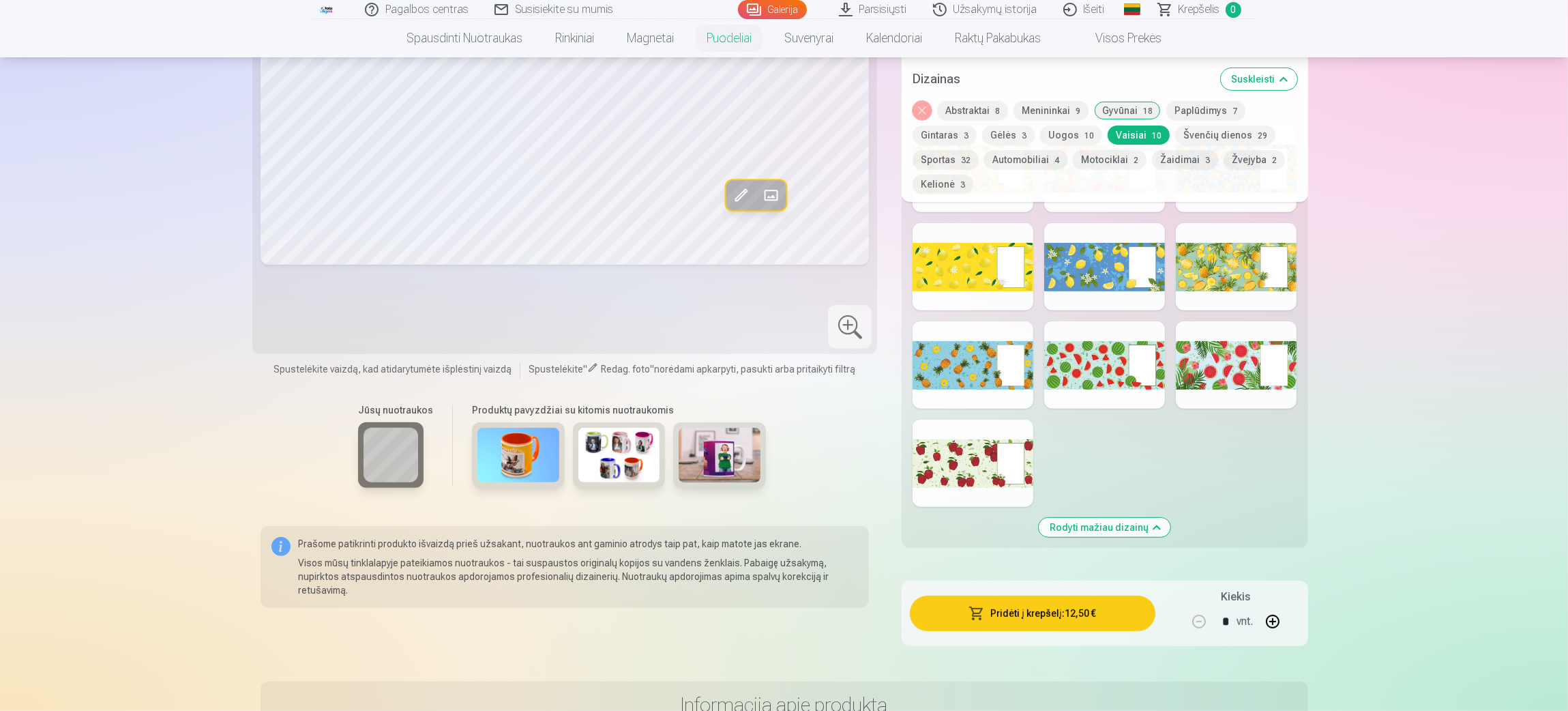
click at [1044, 138] on button "Švenčių dienos 29" at bounding box center [1225, 135] width 100 height 19
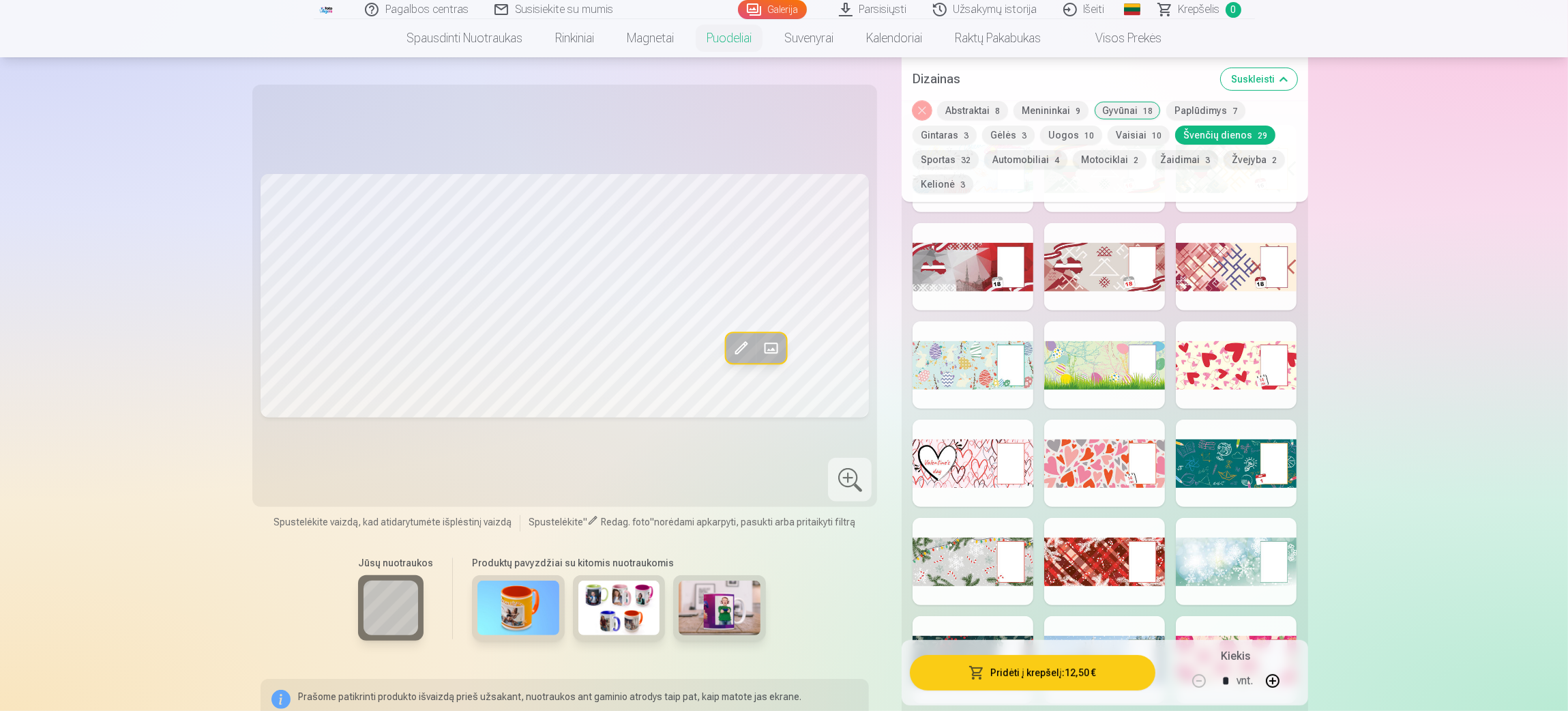
click at [970, 157] on button "Sportas 32" at bounding box center [946, 160] width 66 height 19
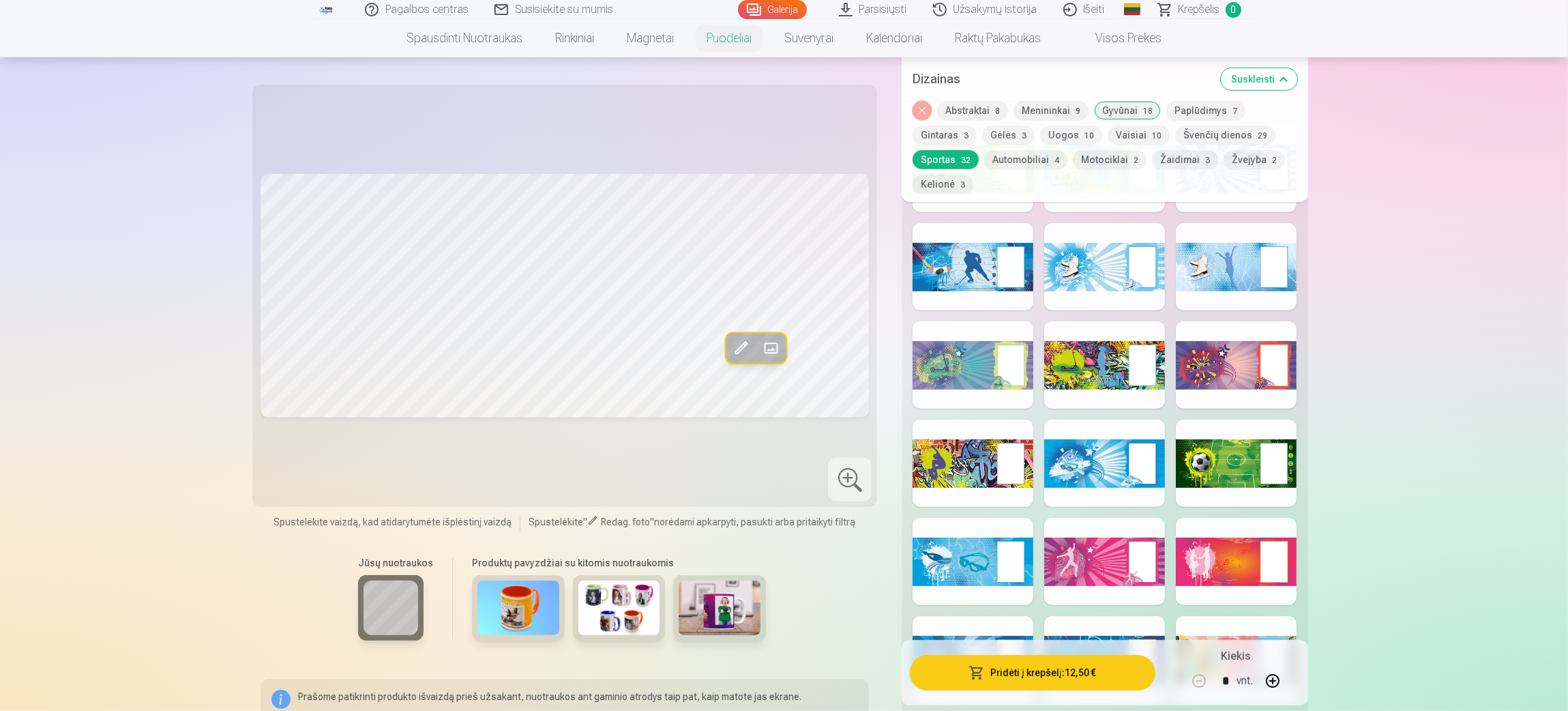
click at [1034, 158] on button "Automobiliai 4" at bounding box center [1026, 160] width 83 height 19
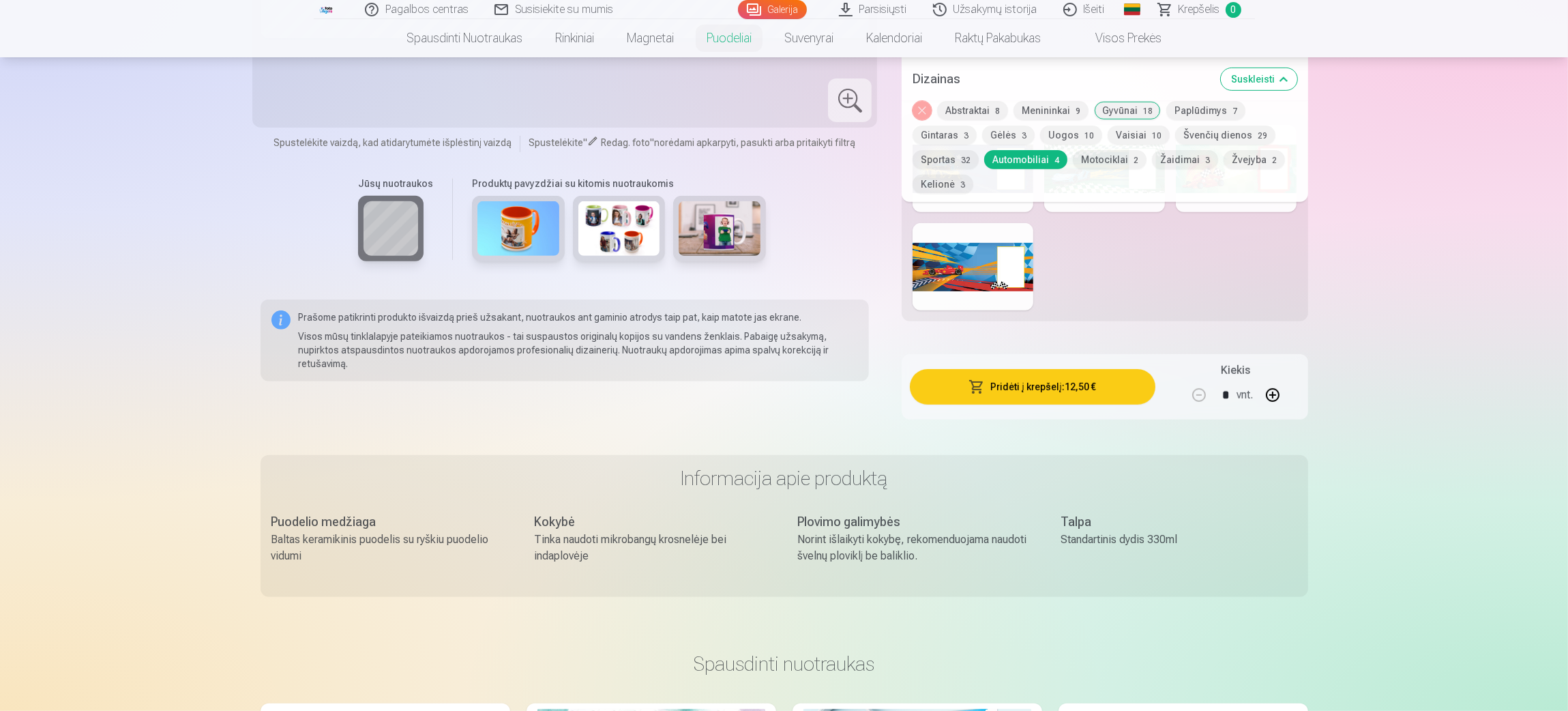
click at [1044, 166] on button "Motociklai 2" at bounding box center [1109, 160] width 73 height 19
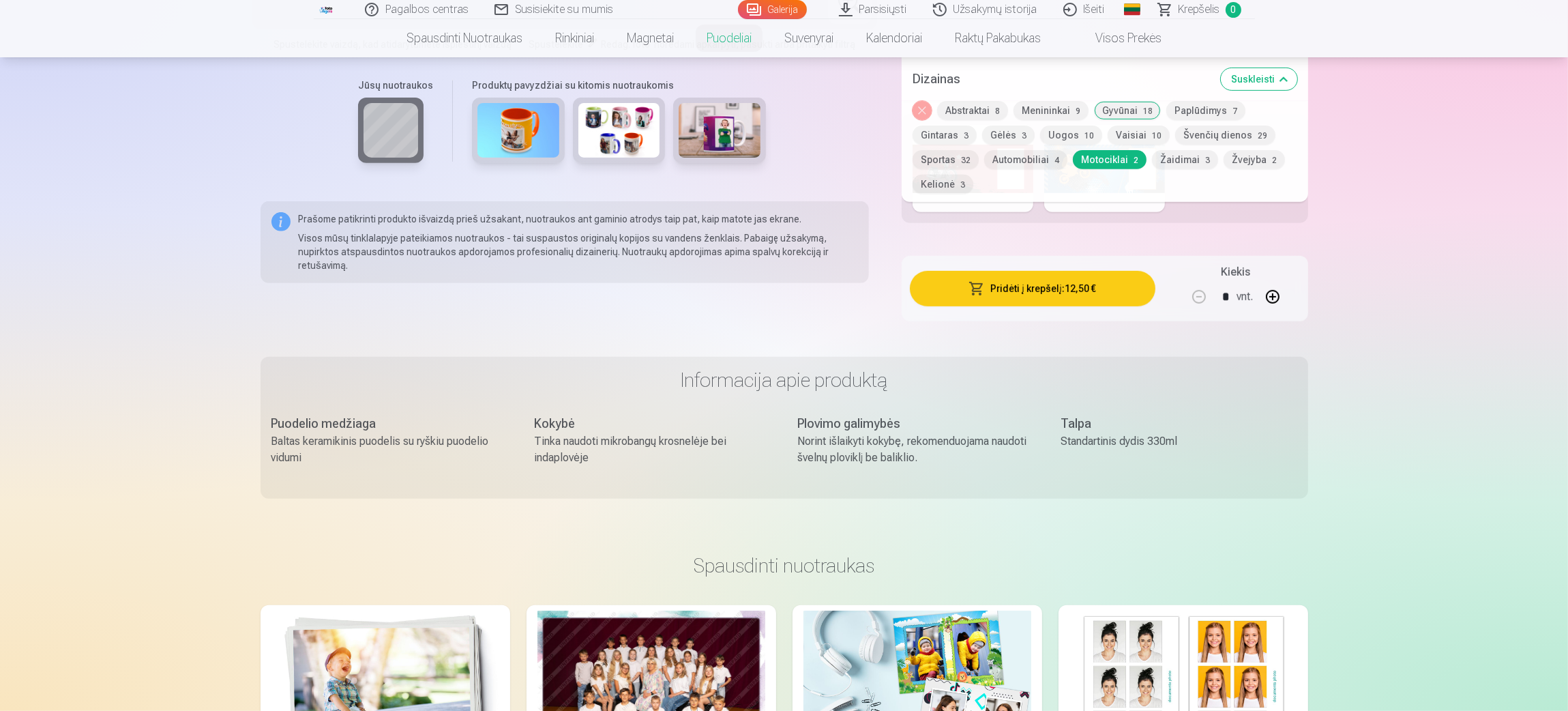
click at [1044, 158] on button "Žaidimai 3" at bounding box center [1185, 160] width 66 height 19
click at [1044, 156] on span "2" at bounding box center [1274, 160] width 4 height 10
click at [932, 178] on button "Kelionė 3" at bounding box center [943, 185] width 61 height 19
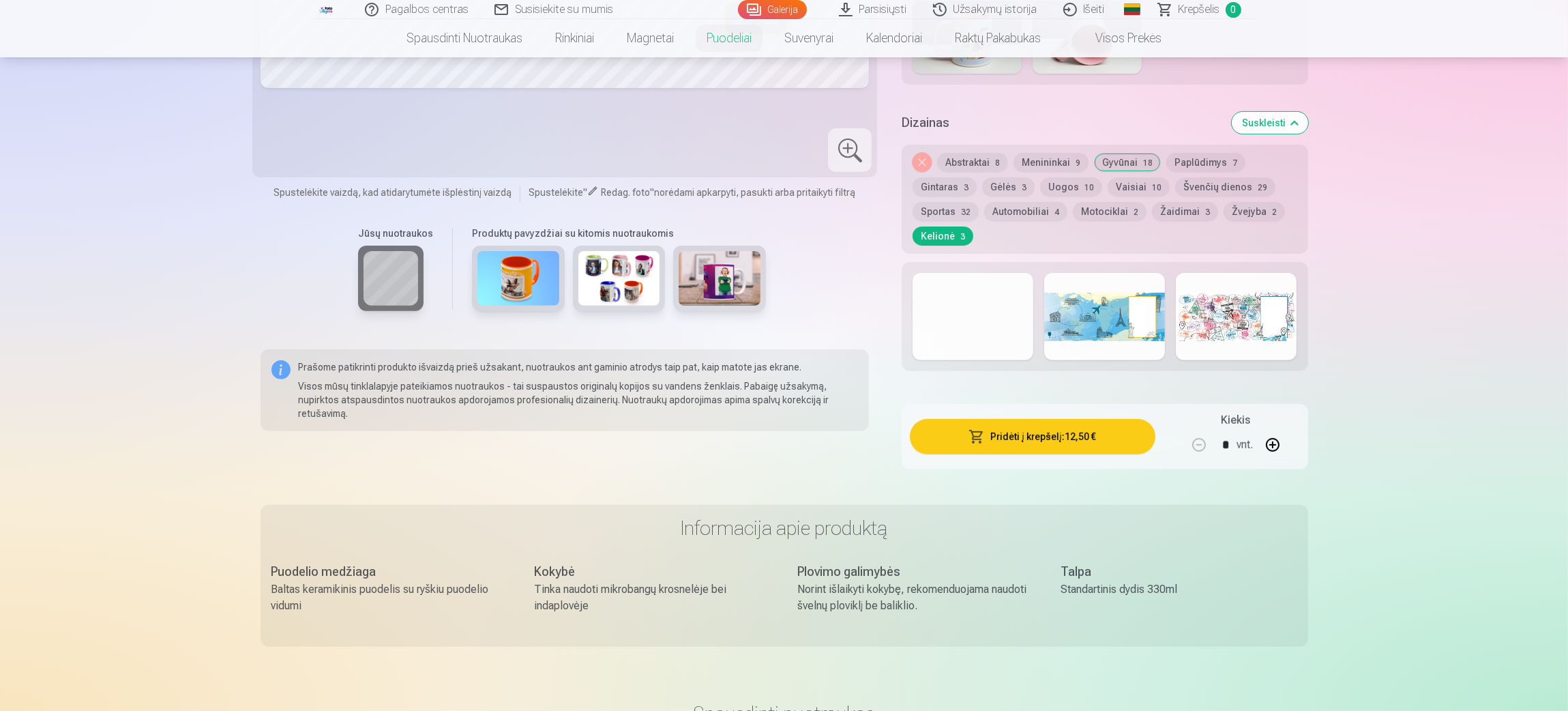
scroll to position [511, 0]
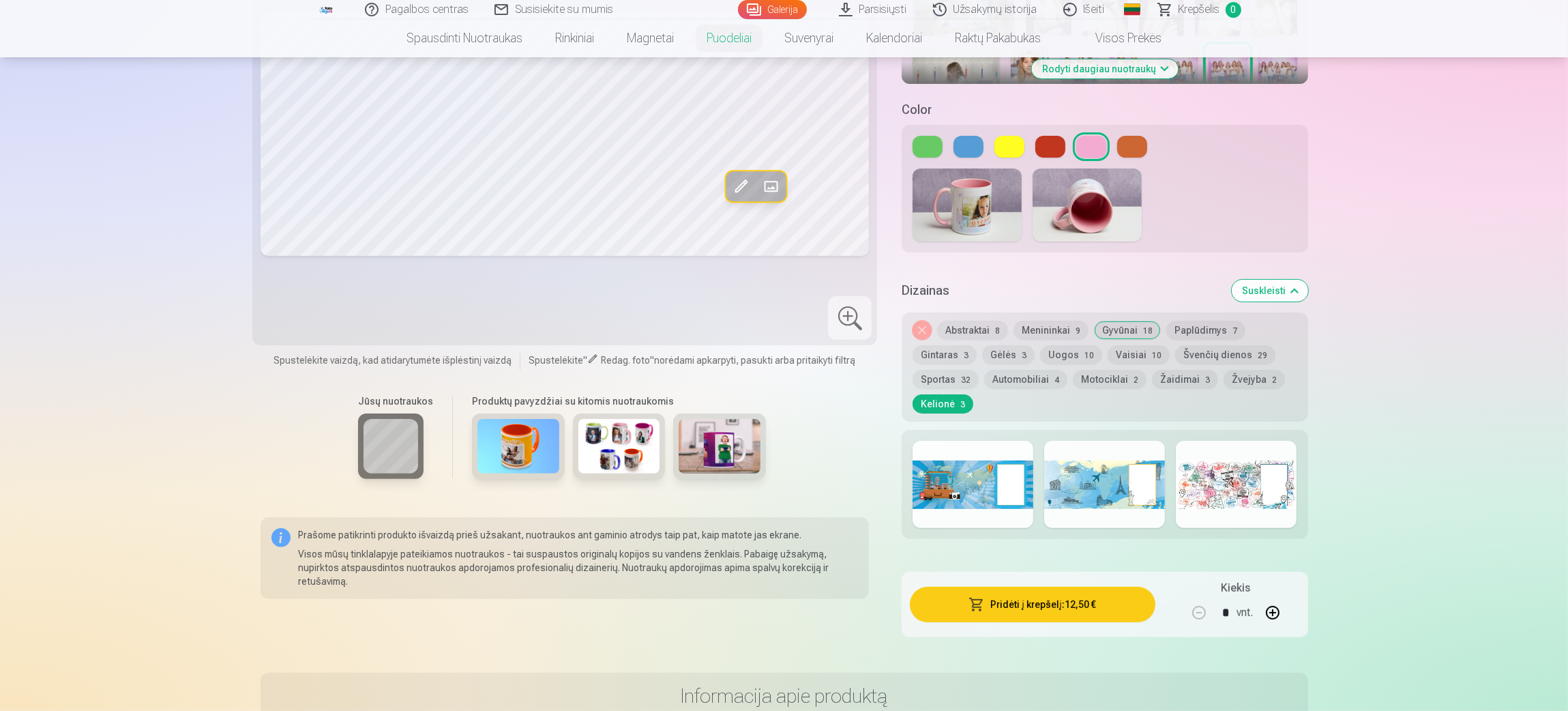
click at [1044, 474] on div at bounding box center [1105, 485] width 121 height 88
click at [1044, 474] on div at bounding box center [1237, 485] width 121 height 88
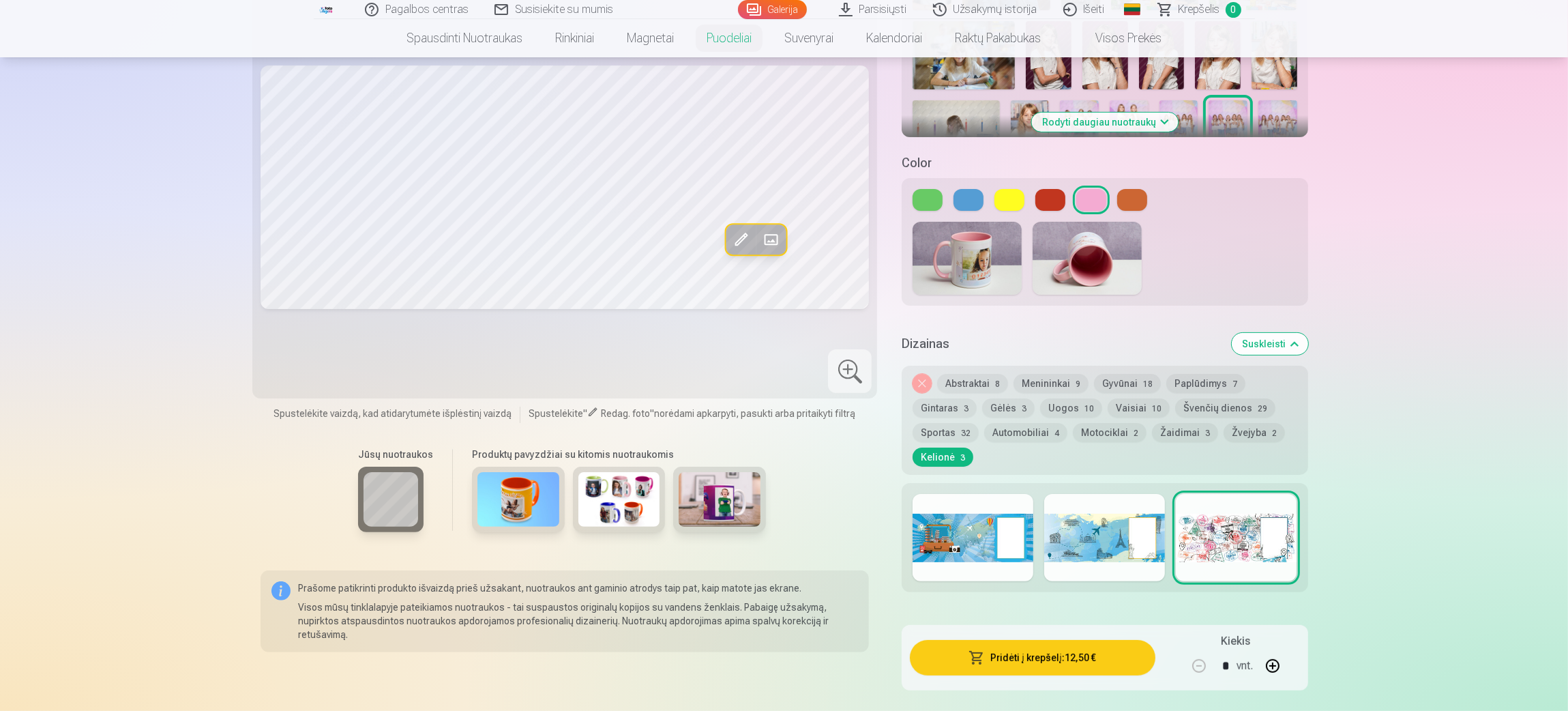
scroll to position [409, 0]
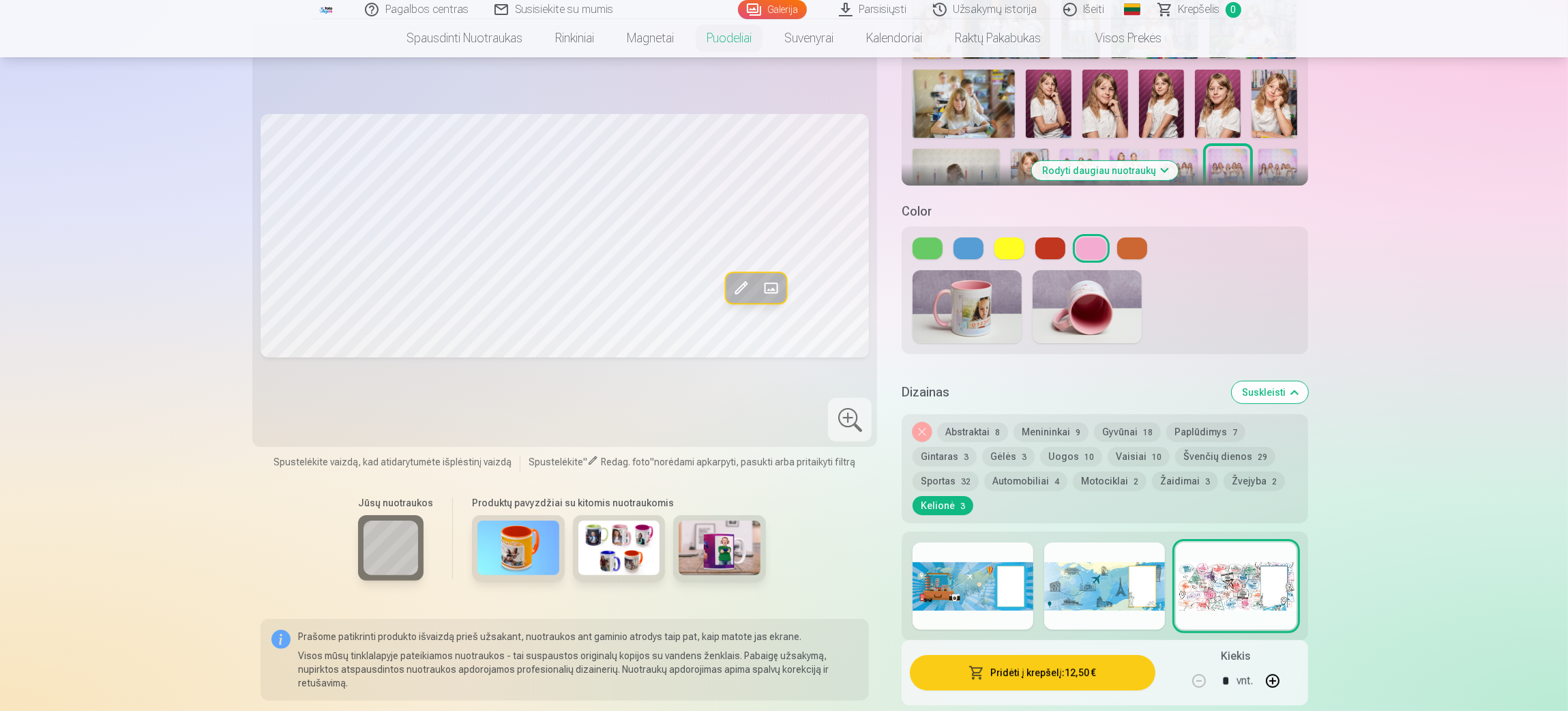
click at [936, 474] on div at bounding box center [973, 586] width 121 height 88
click at [1044, 471] on button "Žaidimai 3" at bounding box center [1185, 481] width 66 height 19
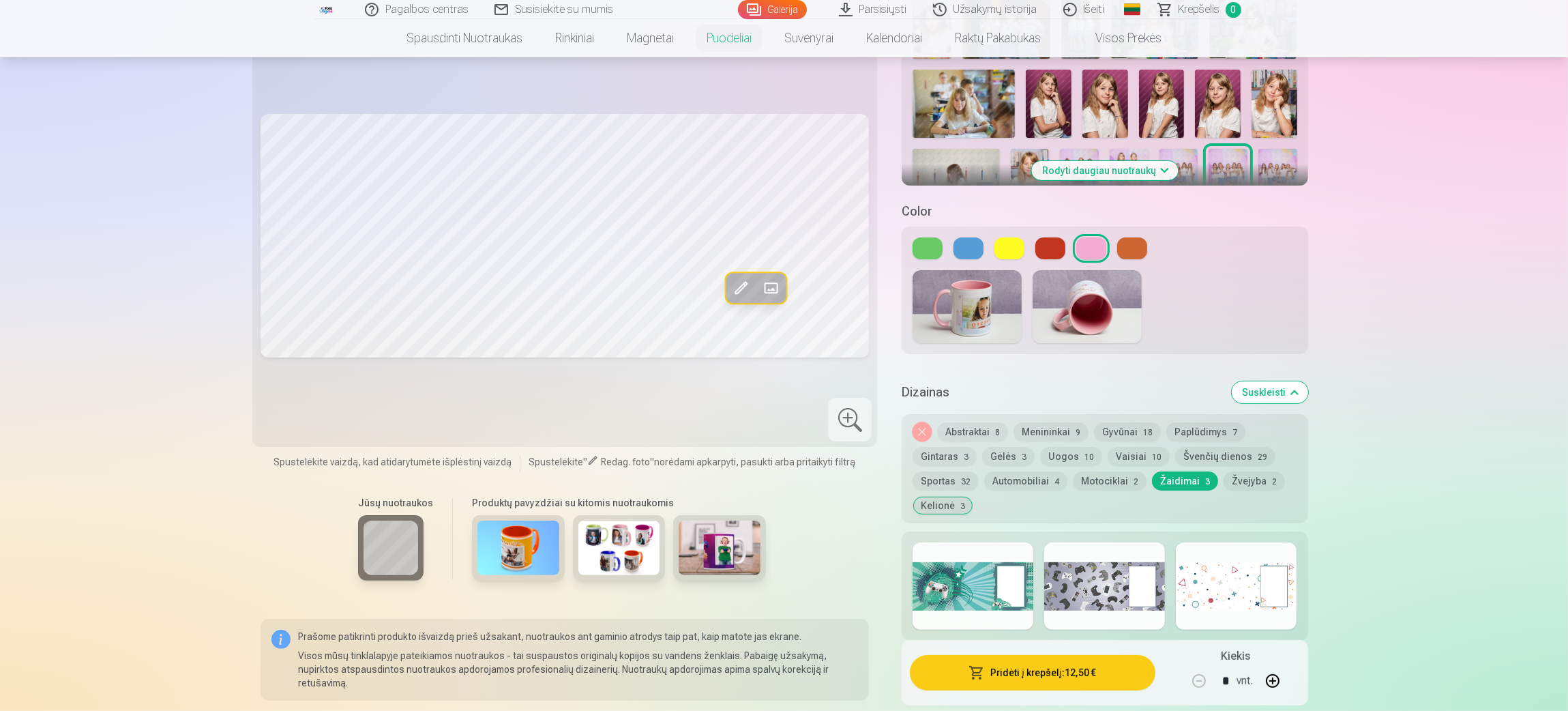
click at [965, 474] on div at bounding box center [973, 586] width 121 height 88
click at [1044, 474] on div at bounding box center [1105, 586] width 121 height 88
click at [1044, 474] on div at bounding box center [1237, 586] width 121 height 88
click at [1044, 423] on button "Gyvūnai 18" at bounding box center [1128, 432] width 67 height 19
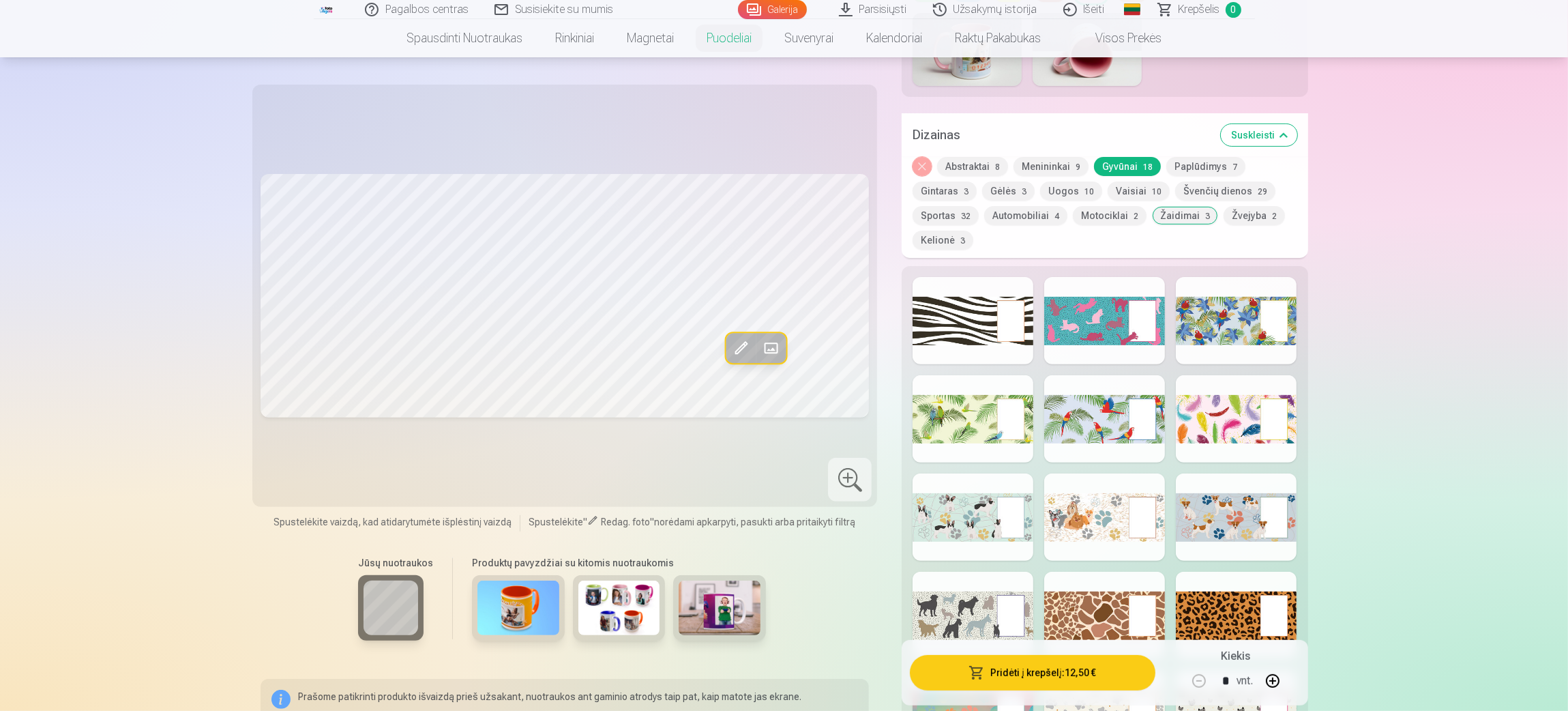
scroll to position [716, 0]
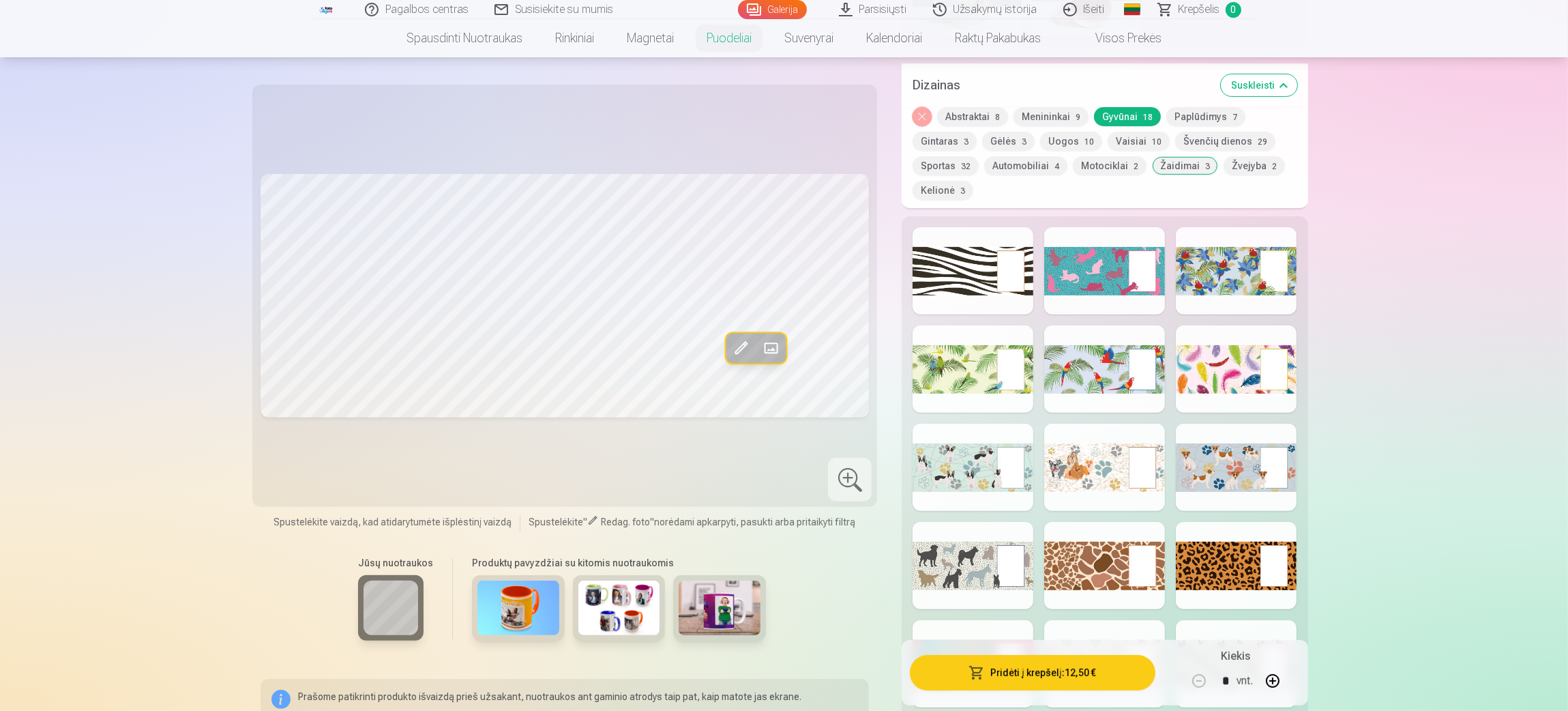
click at [1044, 447] on div at bounding box center [1105, 467] width 121 height 88
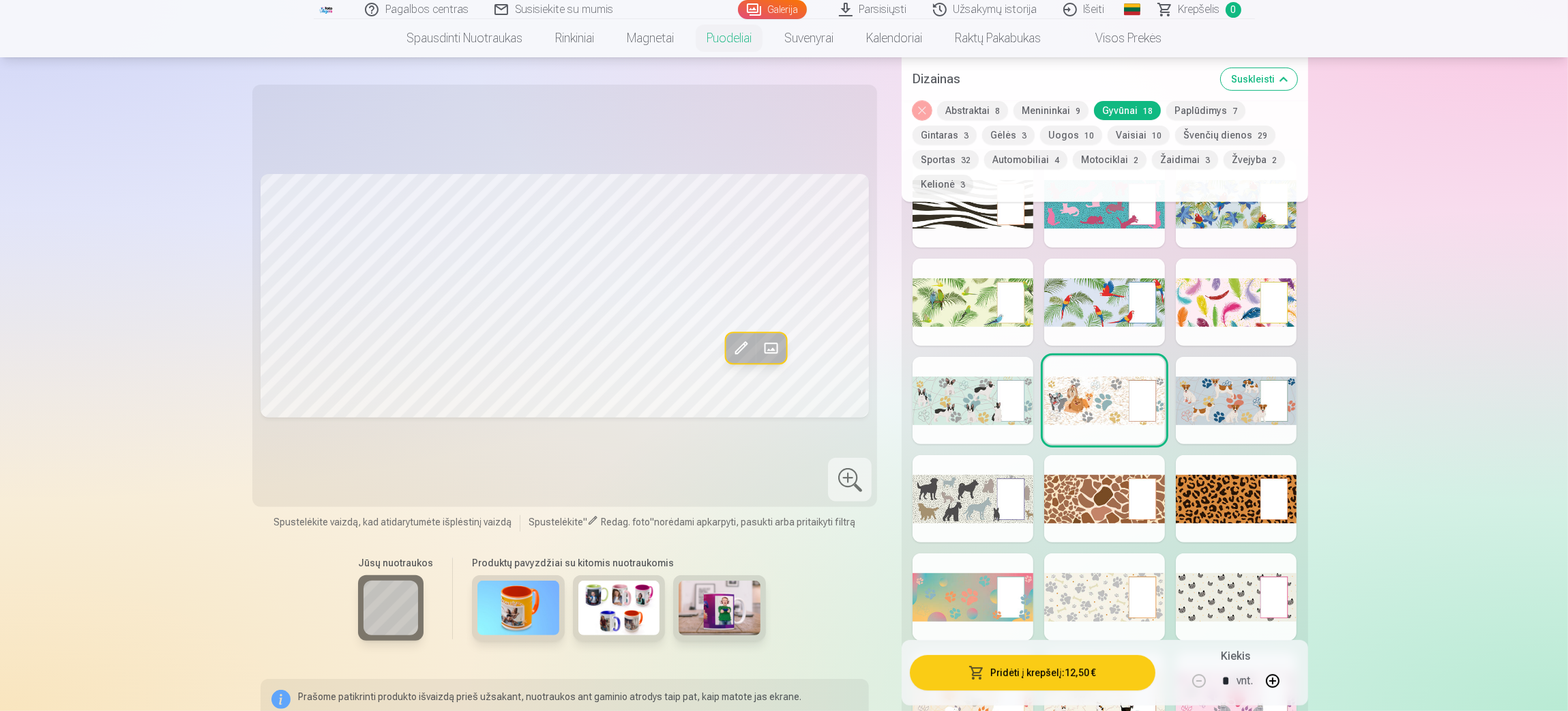
scroll to position [819, 0]
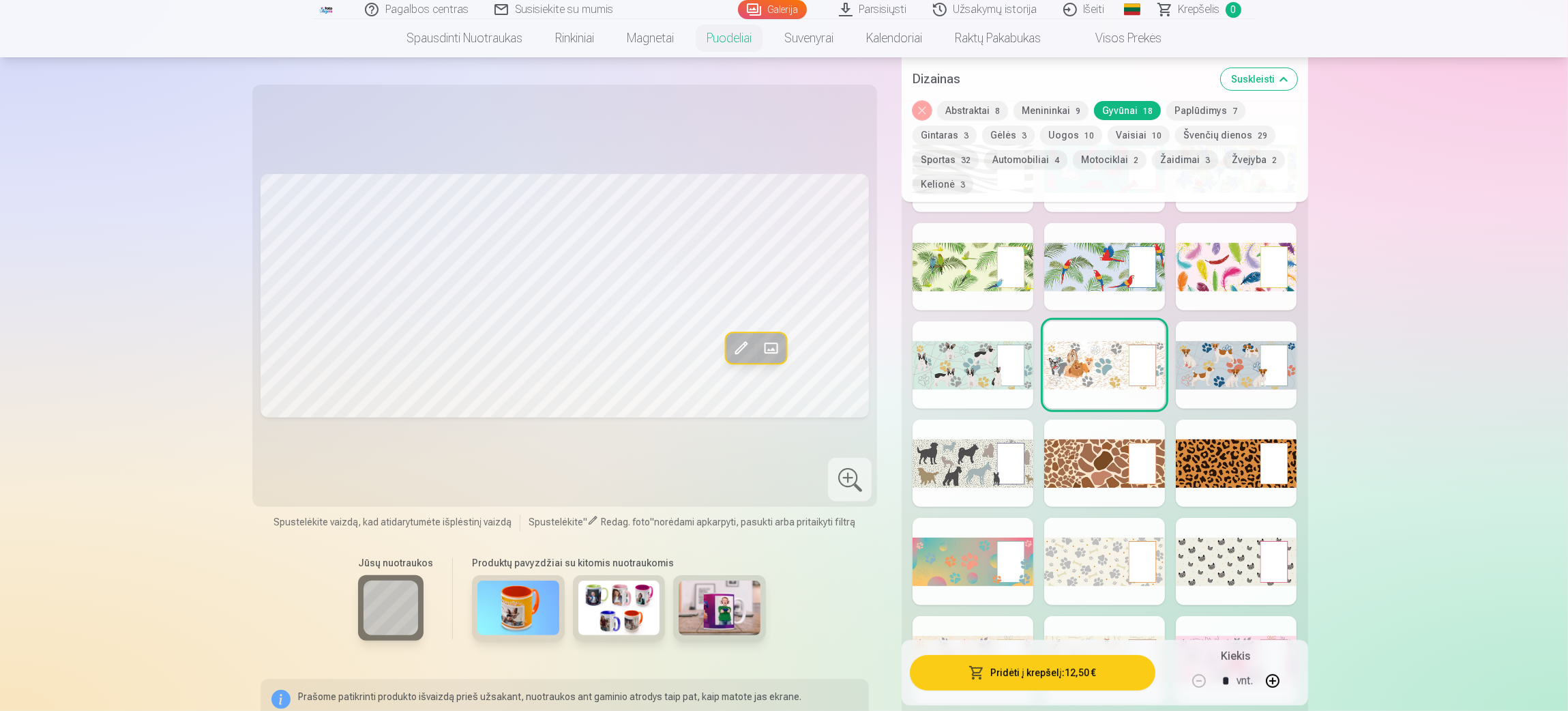
click at [976, 474] on div at bounding box center [973, 562] width 121 height 88
click at [1044, 347] on div at bounding box center [1105, 365] width 121 height 88
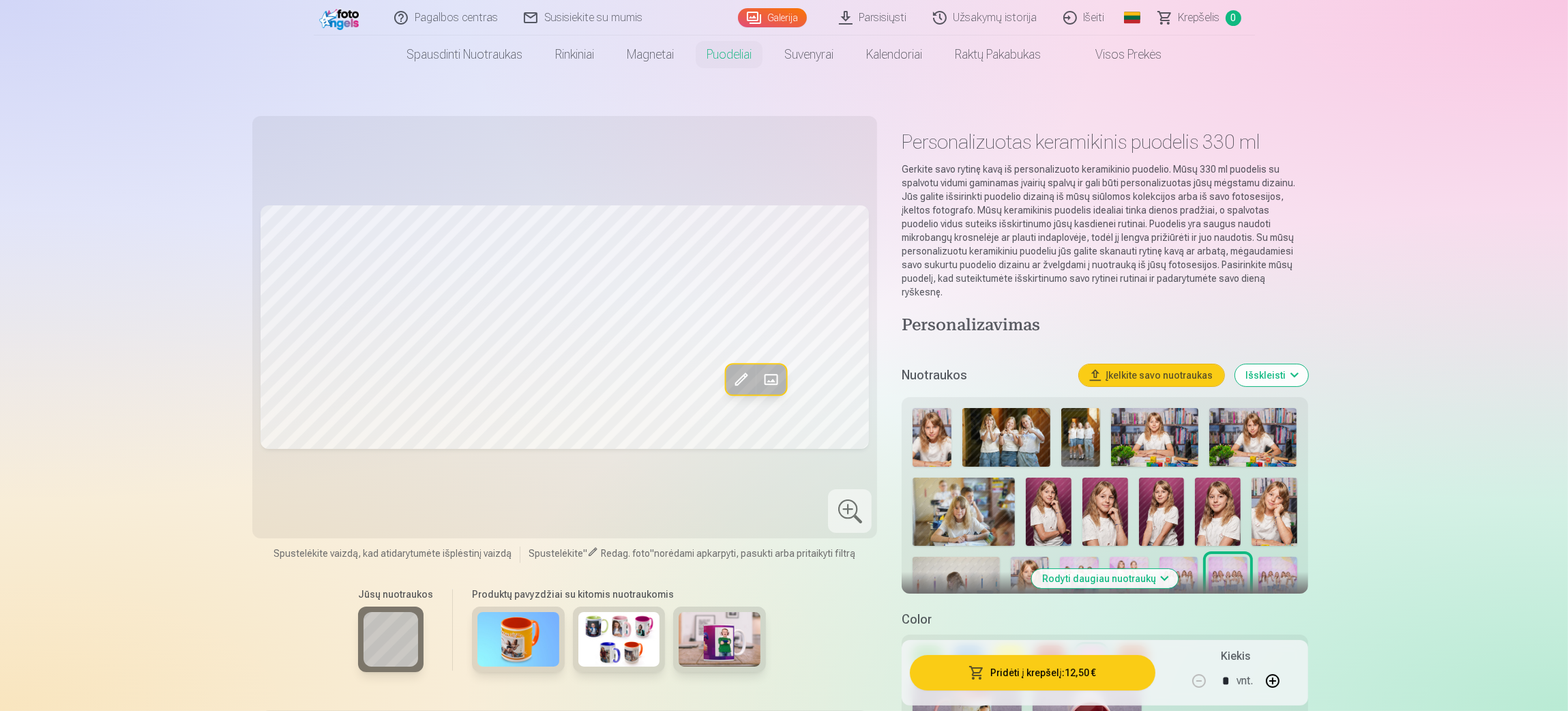
scroll to position [0, 0]
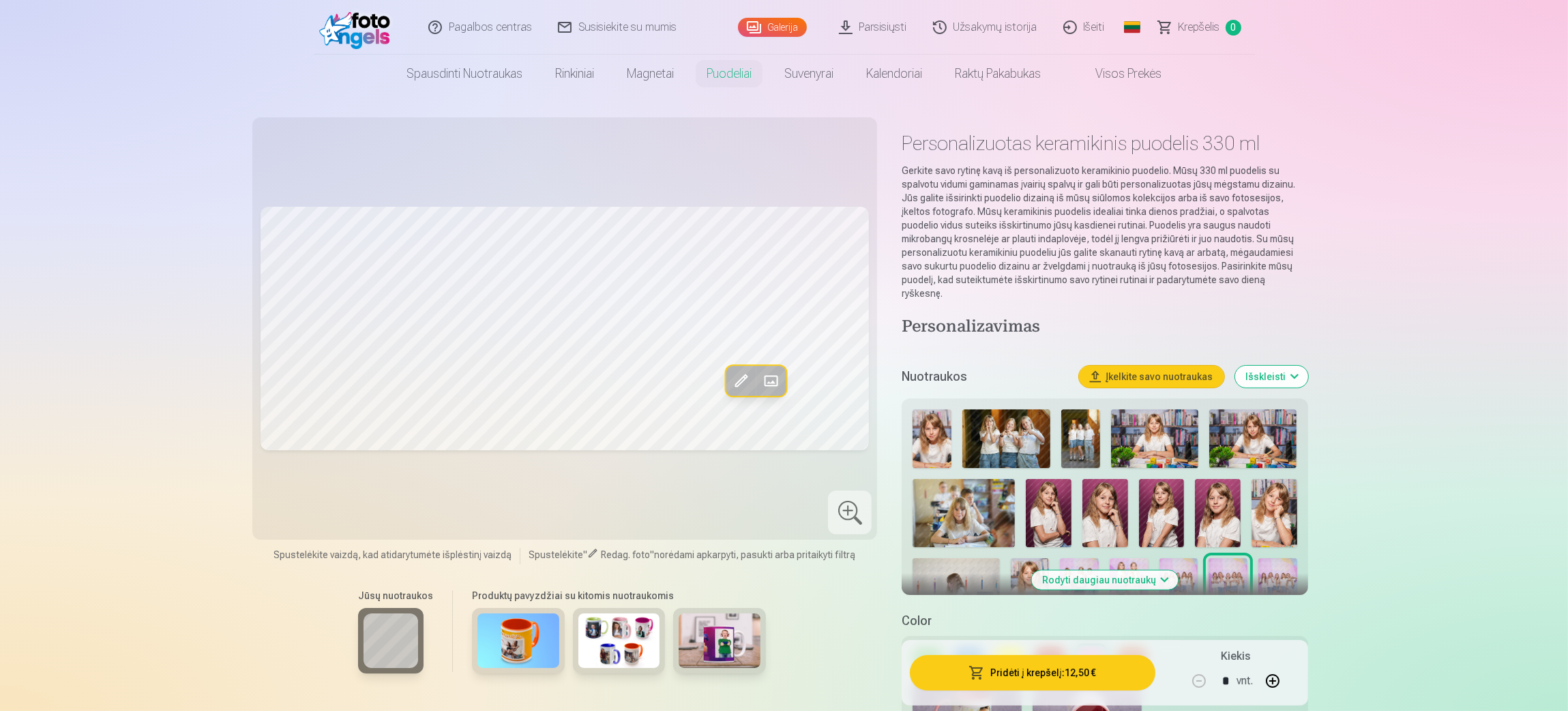
click at [1044, 432] on img at bounding box center [1154, 439] width 88 height 58
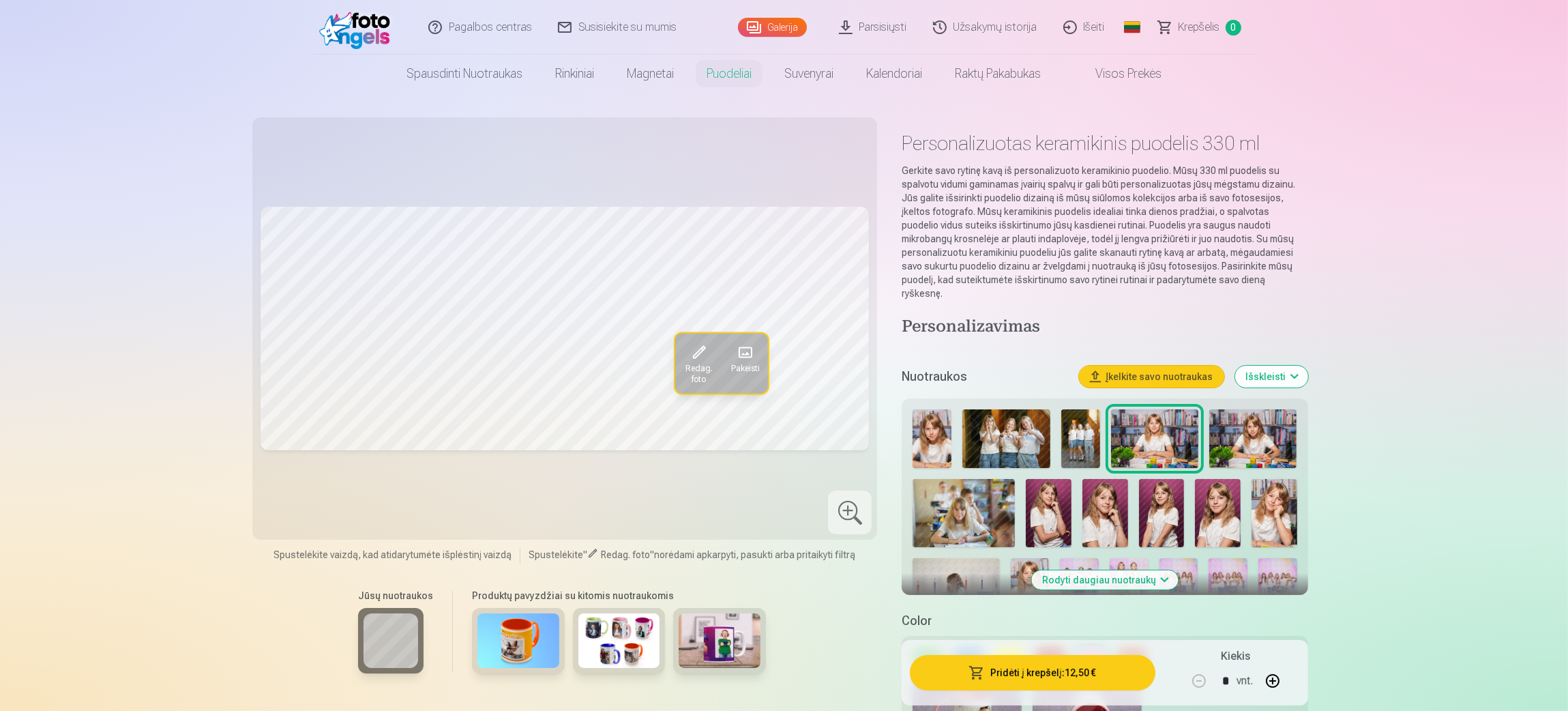
click at [1044, 417] on img at bounding box center [1252, 439] width 88 height 58
click at [1044, 435] on img at bounding box center [1154, 439] width 88 height 58
click at [1044, 416] on img at bounding box center [1252, 439] width 88 height 58
click at [925, 422] on img at bounding box center [932, 439] width 39 height 58
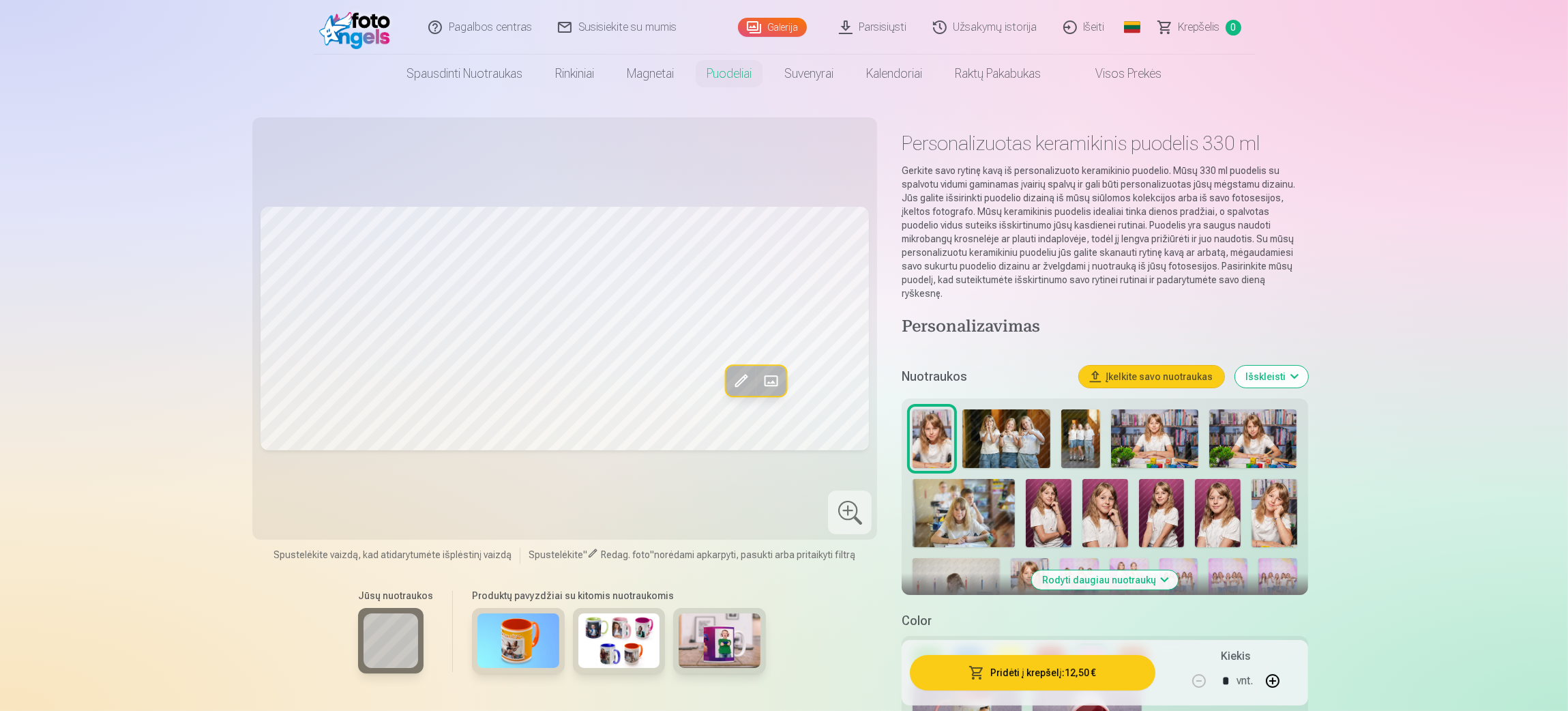
click at [1044, 420] on img at bounding box center [1252, 439] width 88 height 58
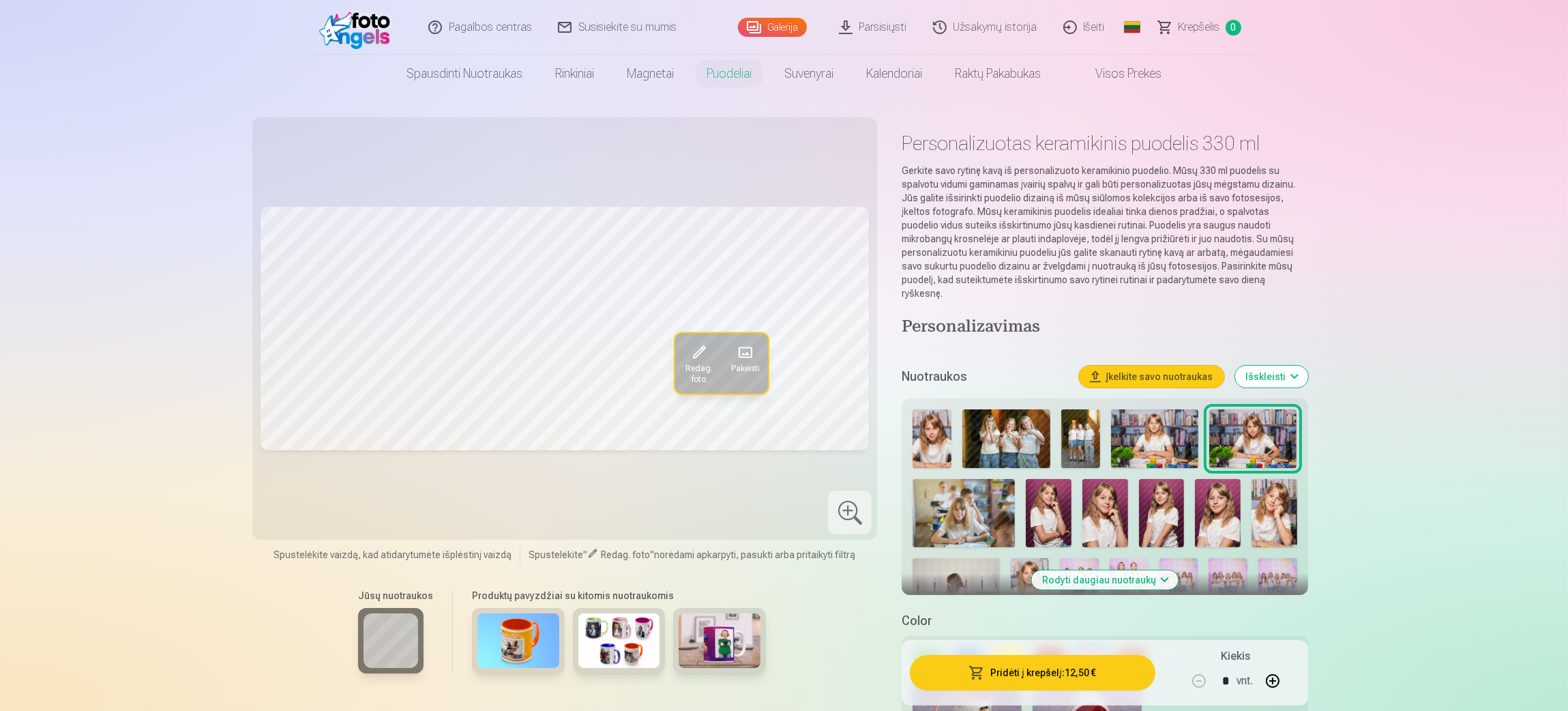
click at [932, 433] on img at bounding box center [932, 439] width 39 height 58
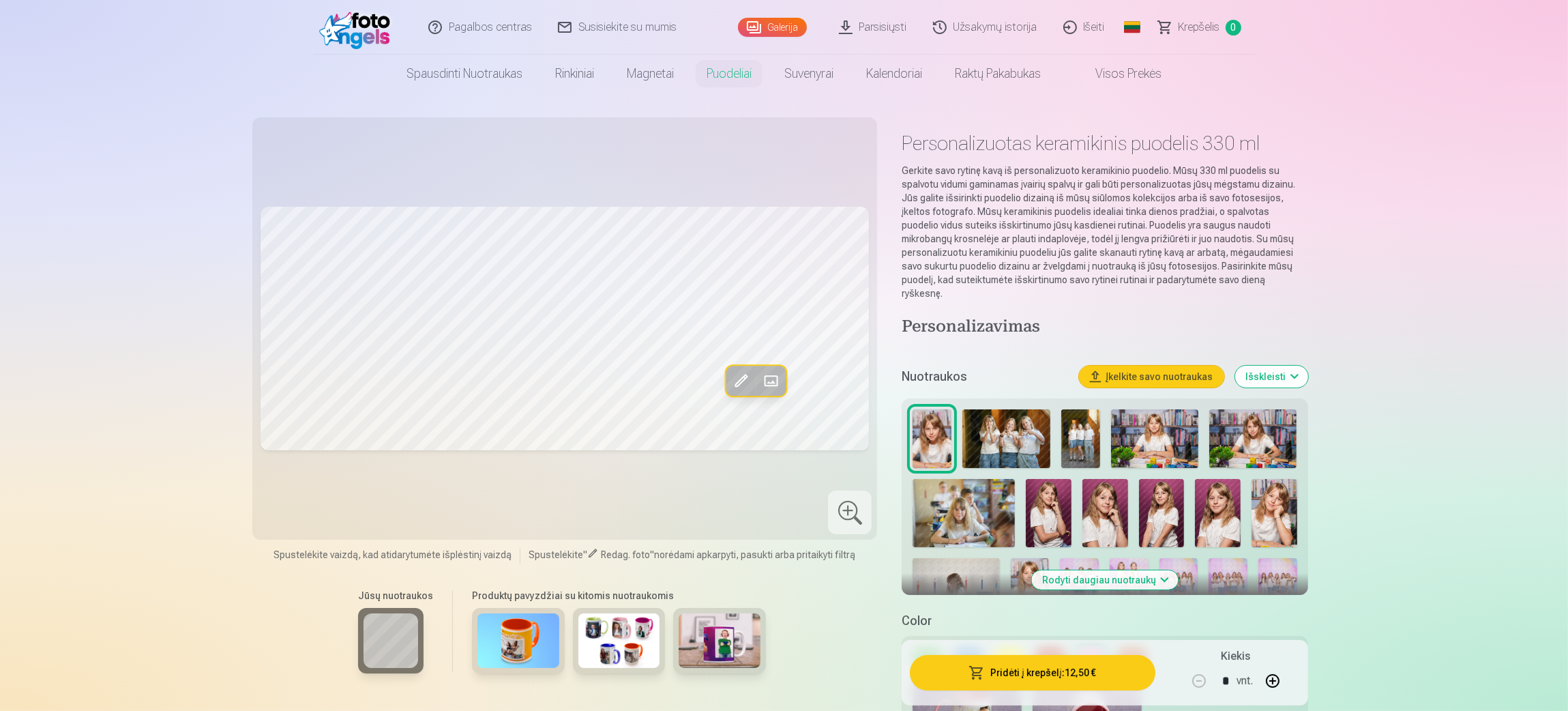
click at [1044, 474] on img at bounding box center [1106, 513] width 46 height 68
click at [1044, 474] on img at bounding box center [1275, 513] width 46 height 68
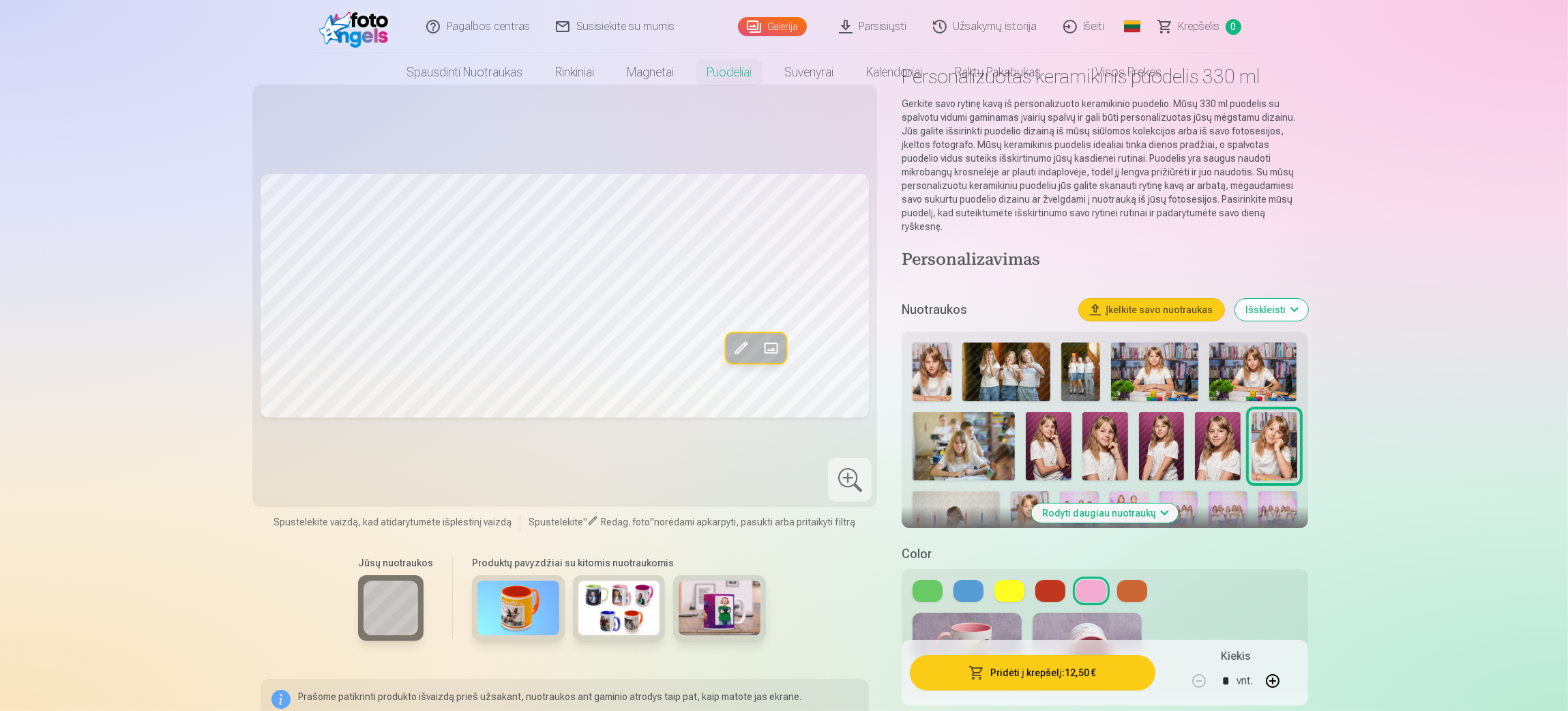
scroll to position [103, 0]
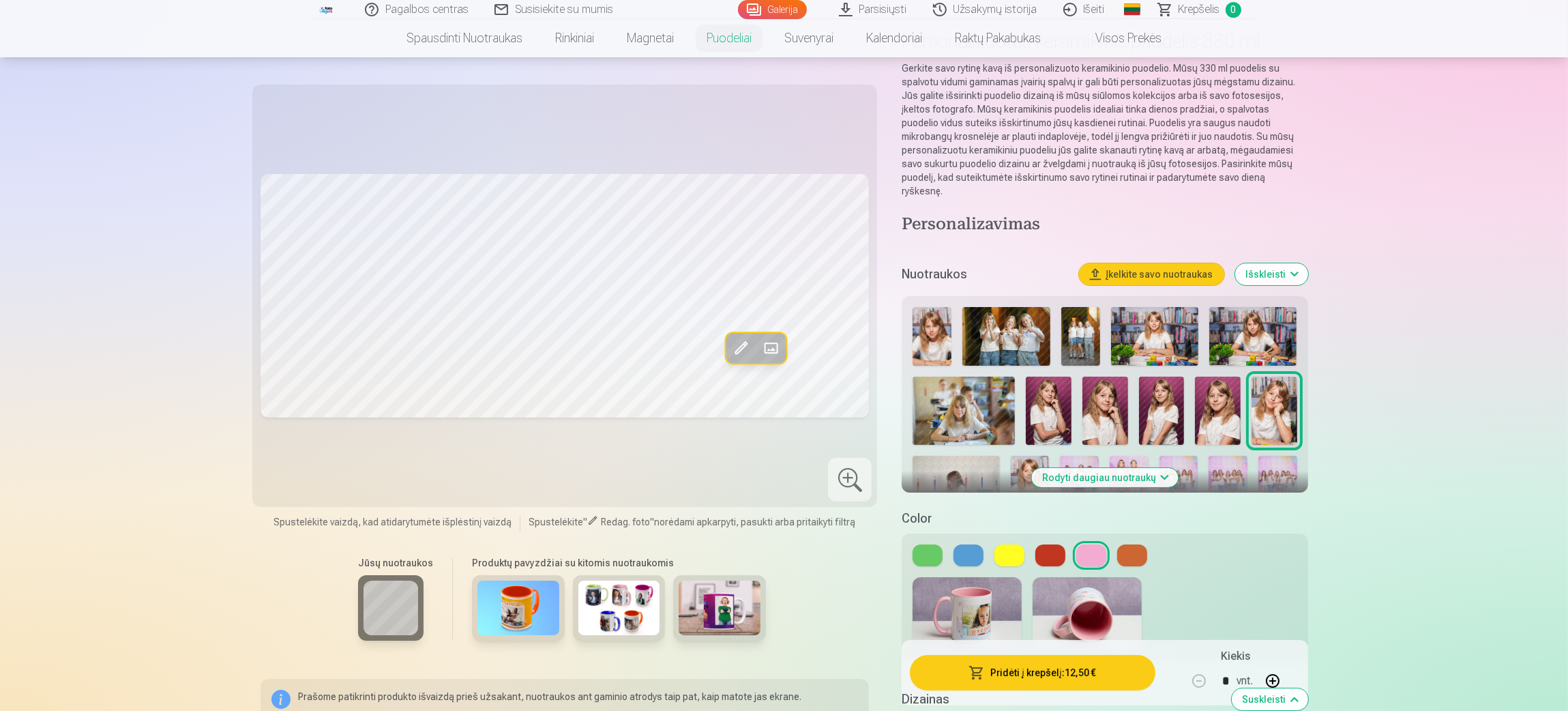
click at [1044, 468] on button "Rodyti daugiau nuotraukų" at bounding box center [1105, 478] width 147 height 19
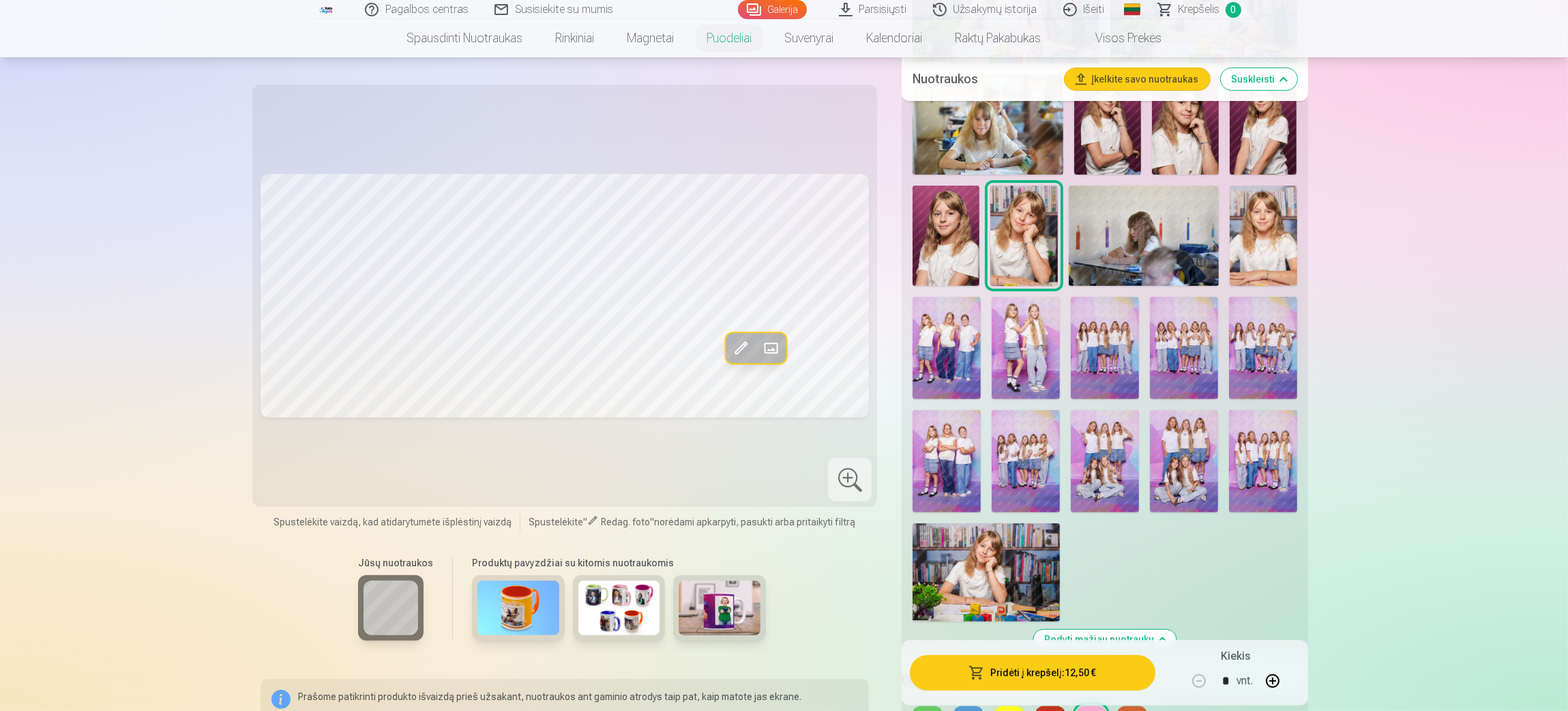
scroll to position [614, 0]
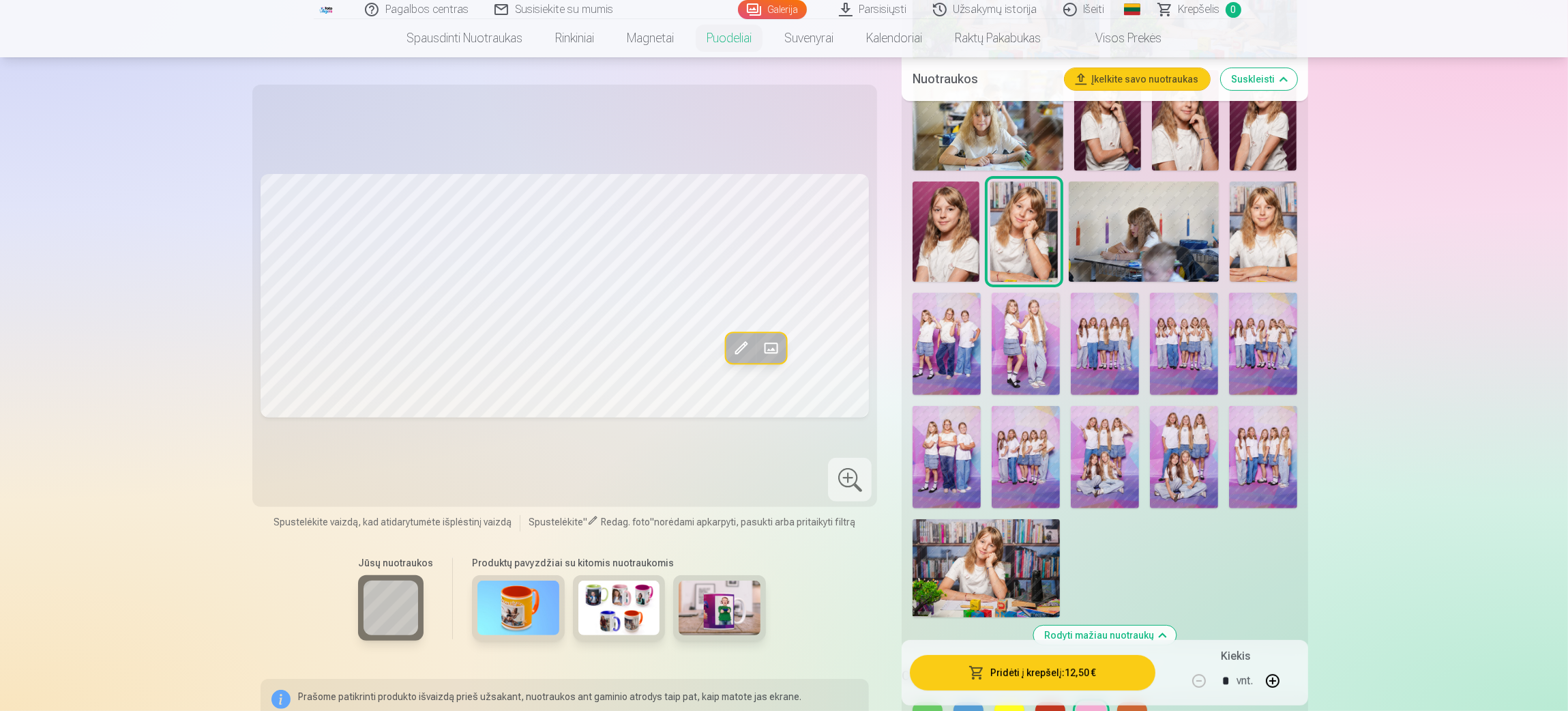
click at [1000, 474] on img at bounding box center [986, 568] width 148 height 98
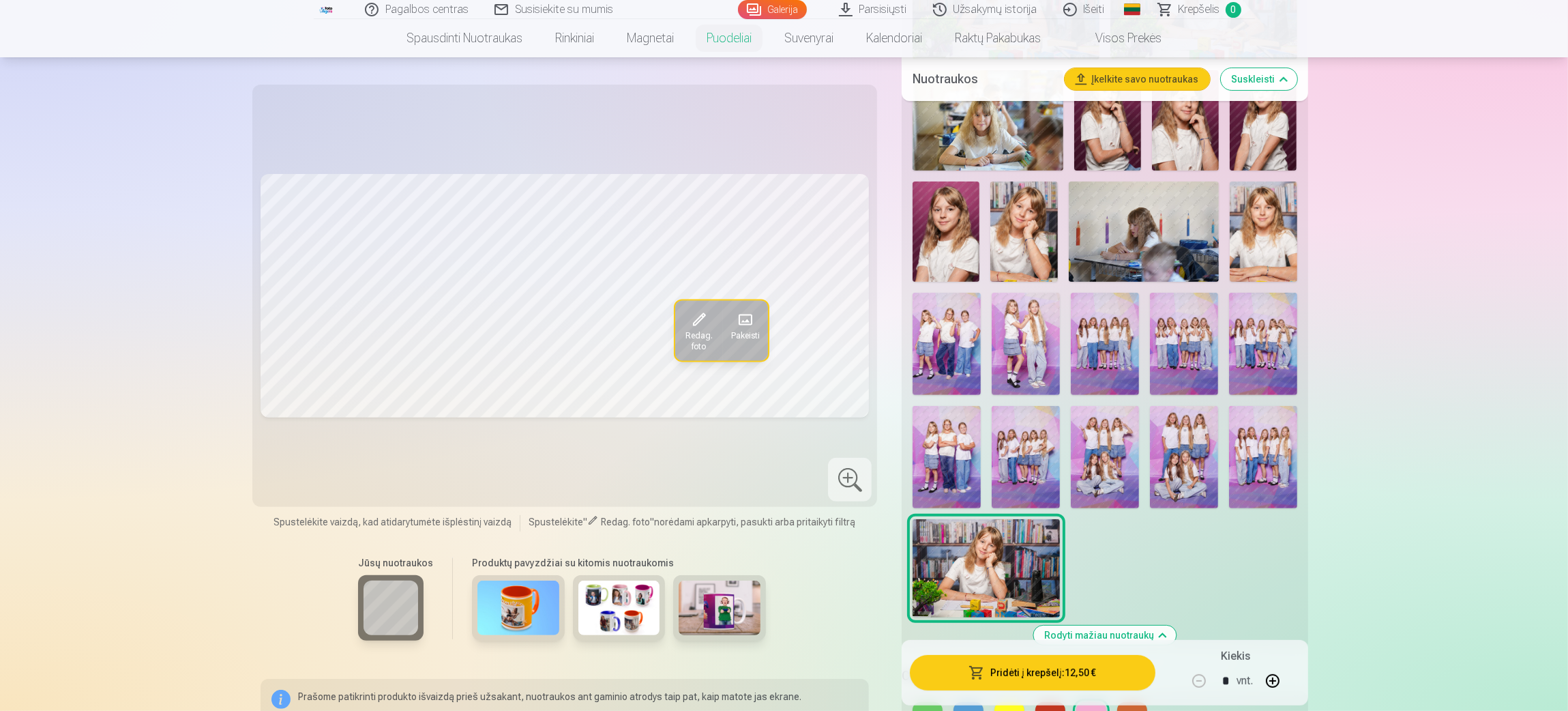
click at [1044, 223] on img at bounding box center [1144, 231] width 151 height 100
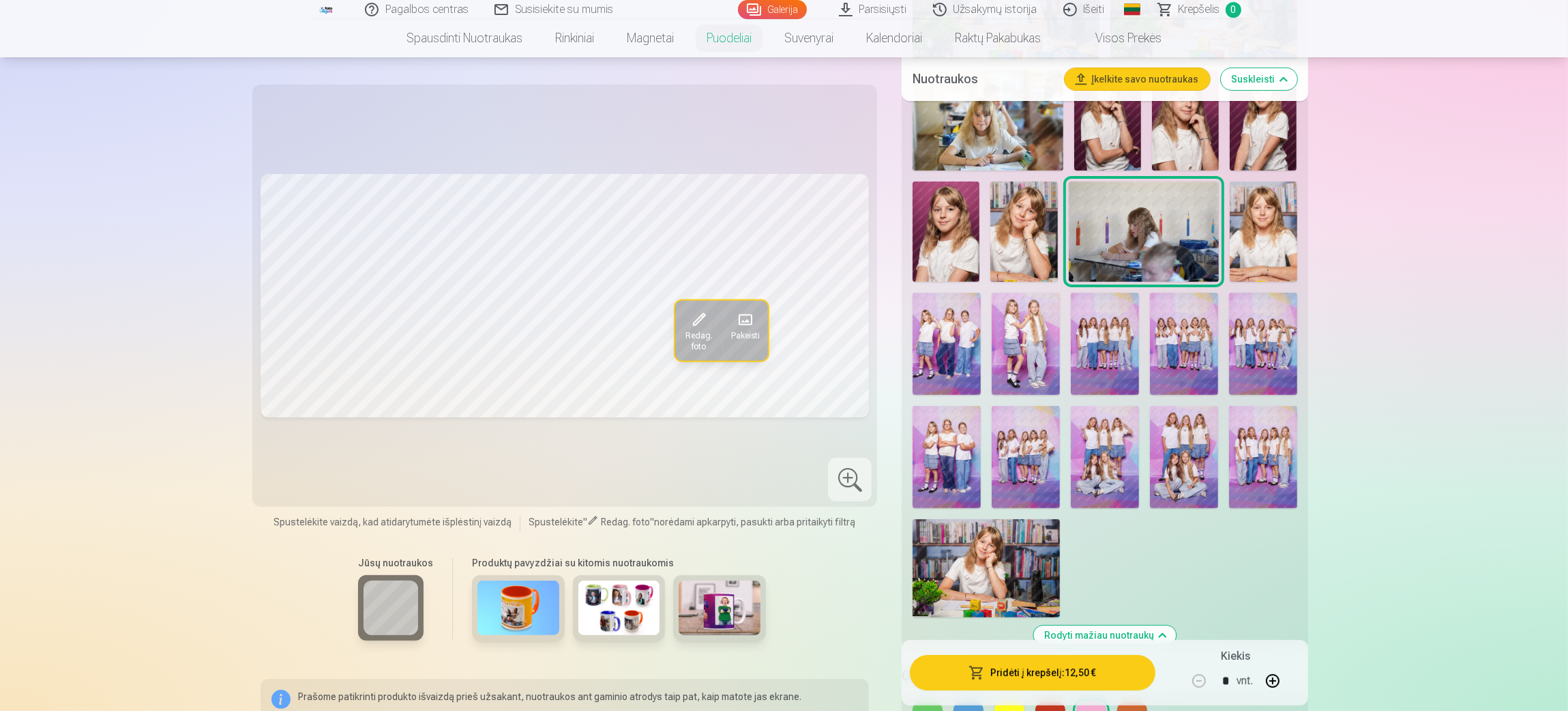
click at [1044, 205] on img at bounding box center [1264, 231] width 67 height 100
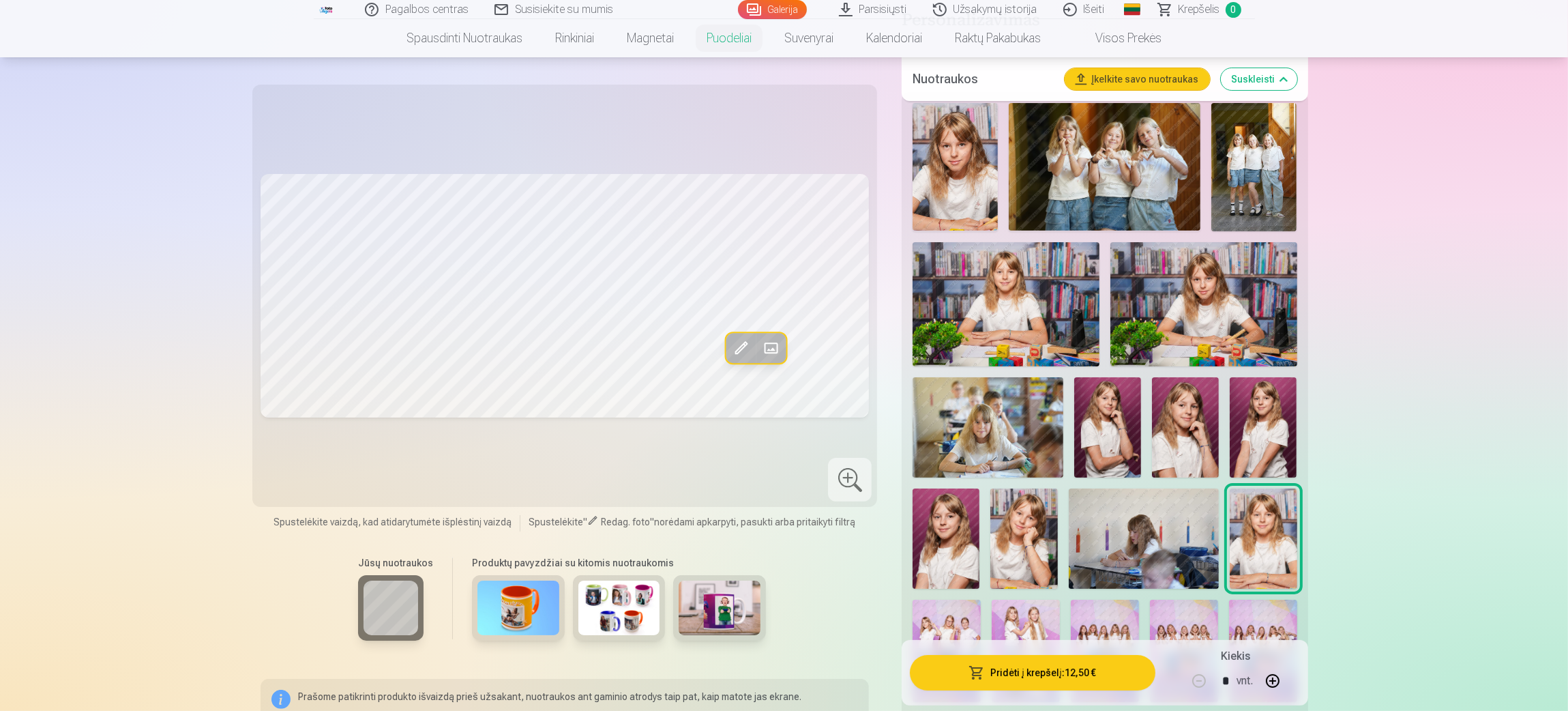
scroll to position [511, 0]
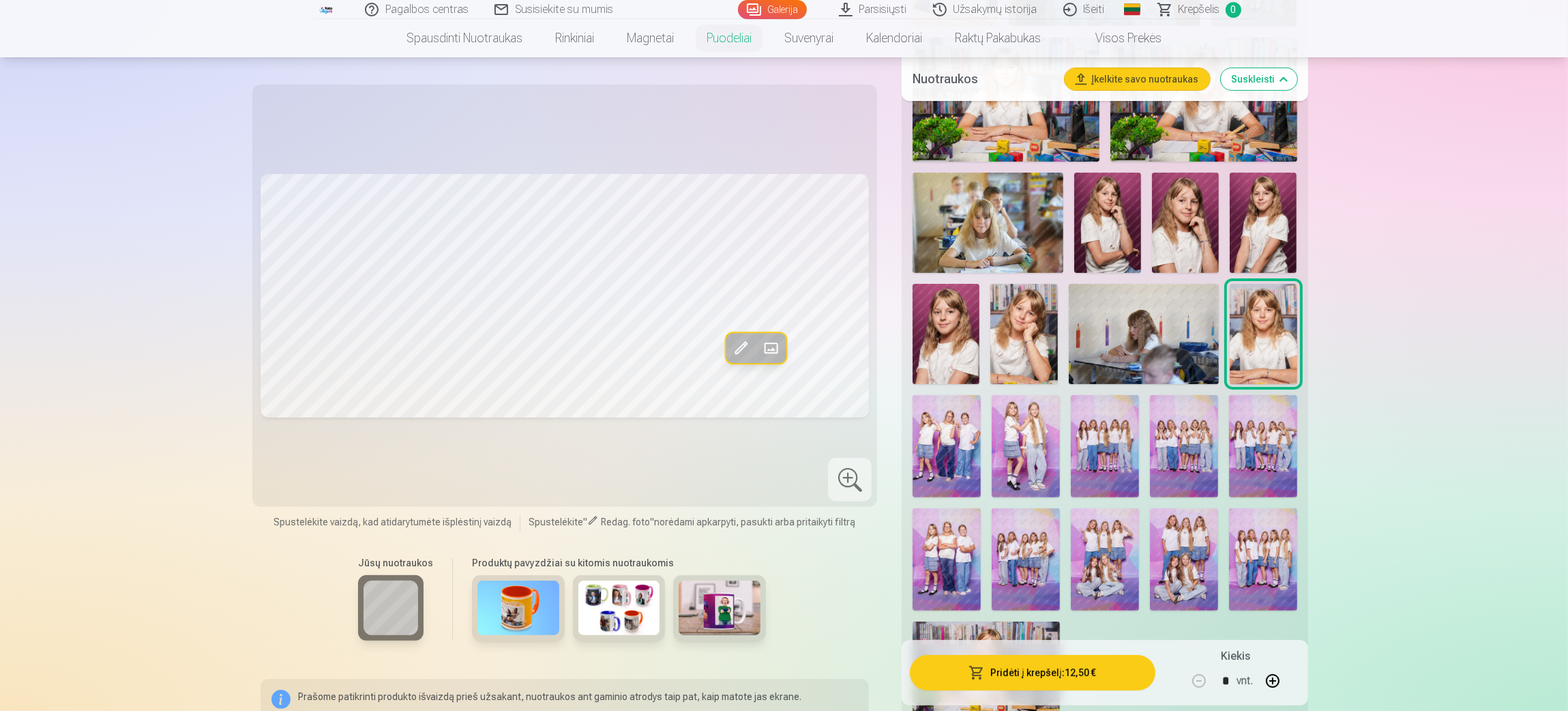
click at [961, 449] on img at bounding box center [947, 447] width 68 height 103
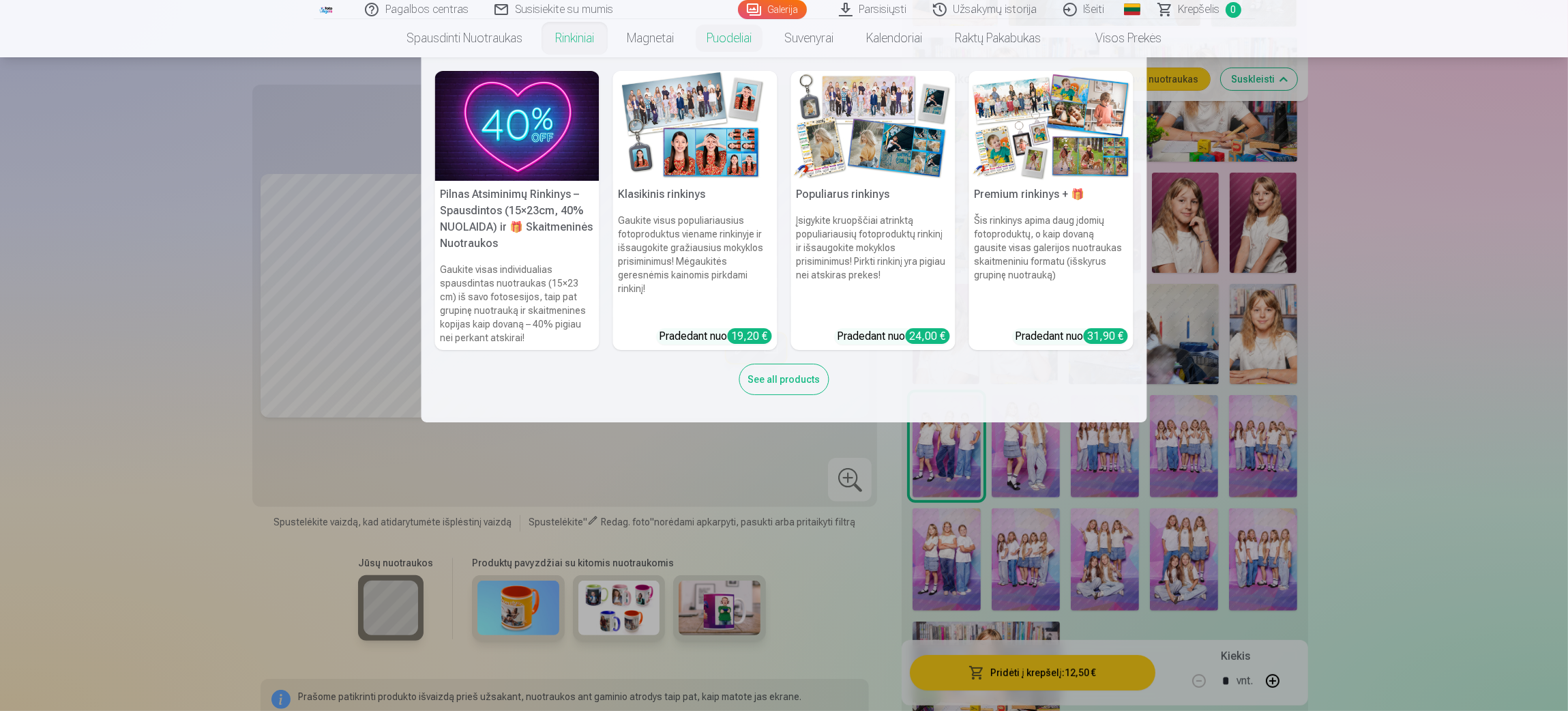
click at [681, 103] on img at bounding box center [696, 126] width 164 height 110
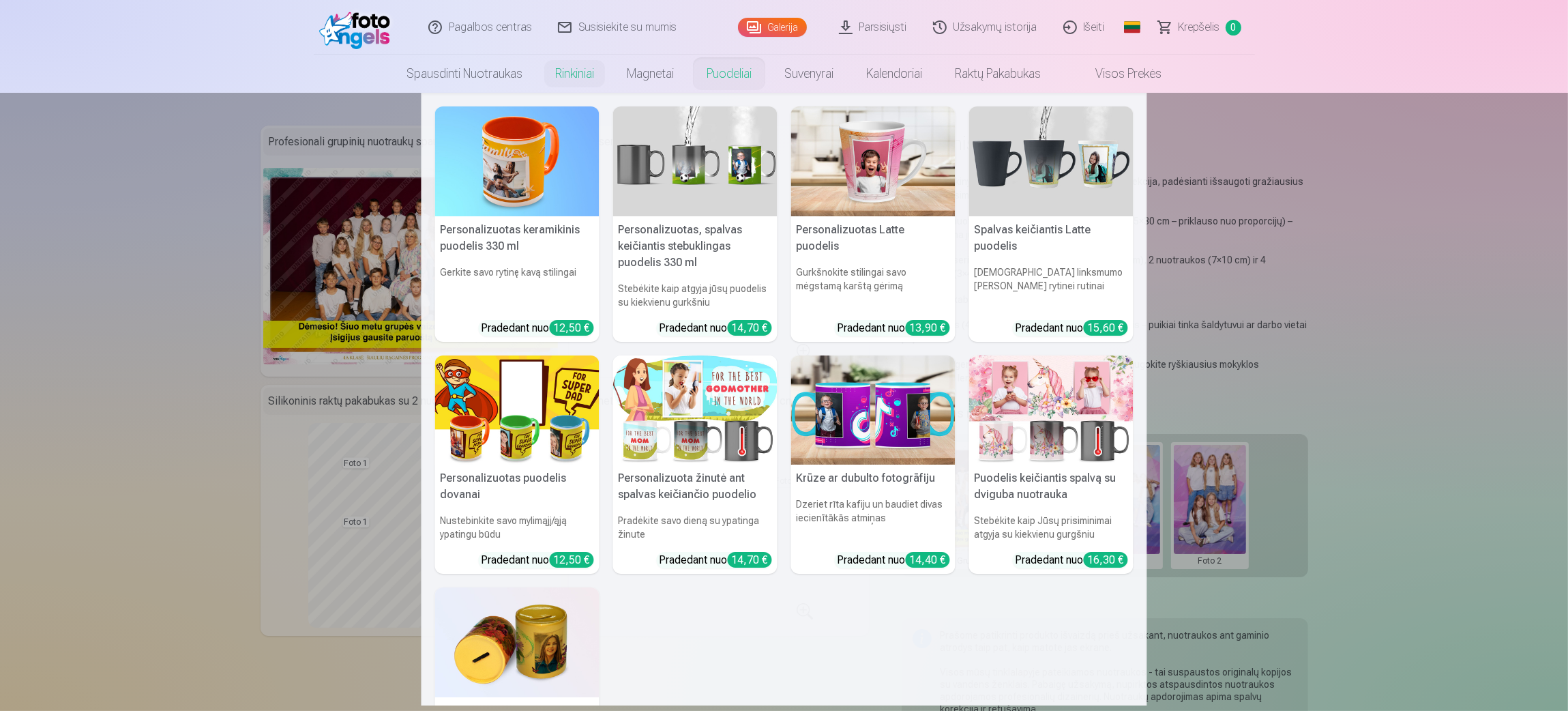
click at [722, 80] on link "Puodeliai" at bounding box center [729, 73] width 78 height 38
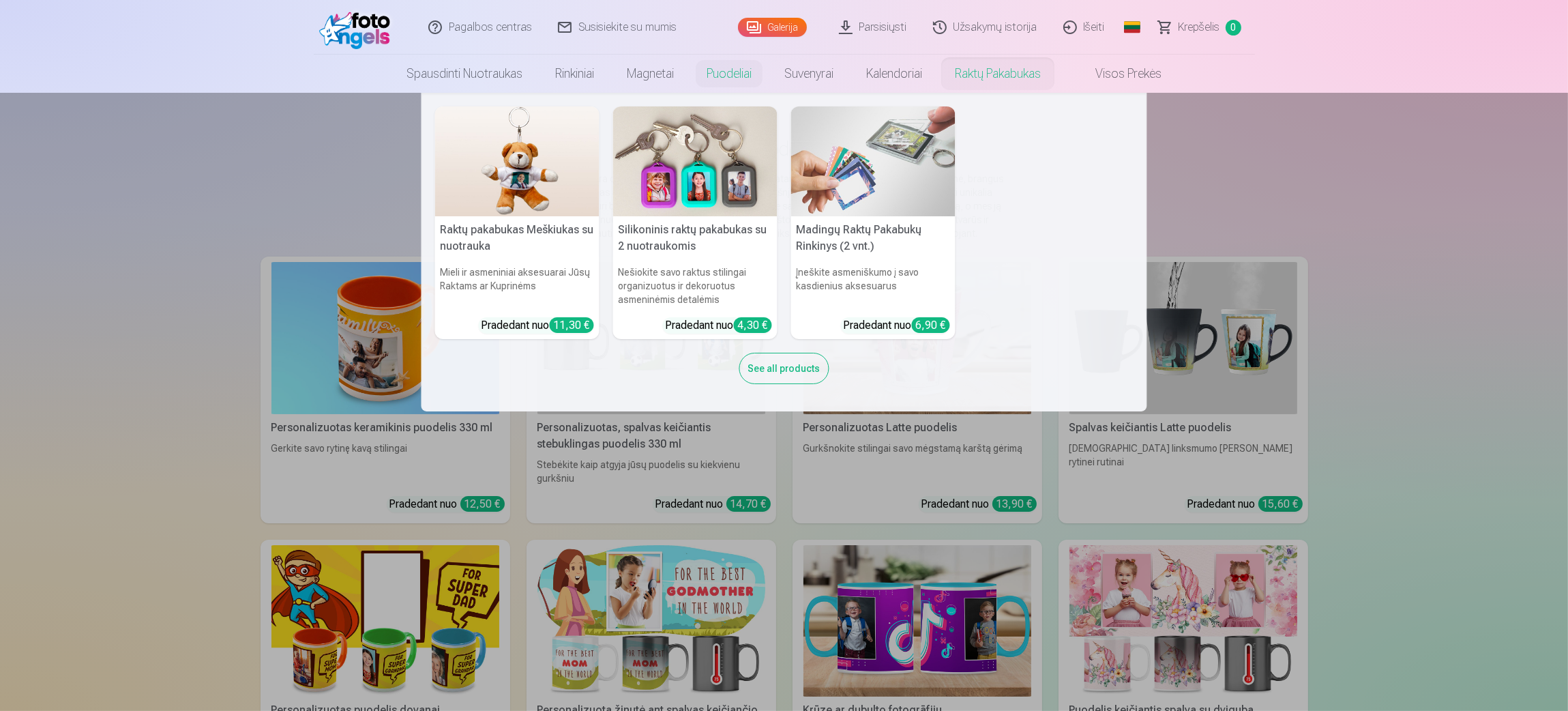
click at [968, 81] on link "Raktų pakabukas" at bounding box center [998, 73] width 118 height 38
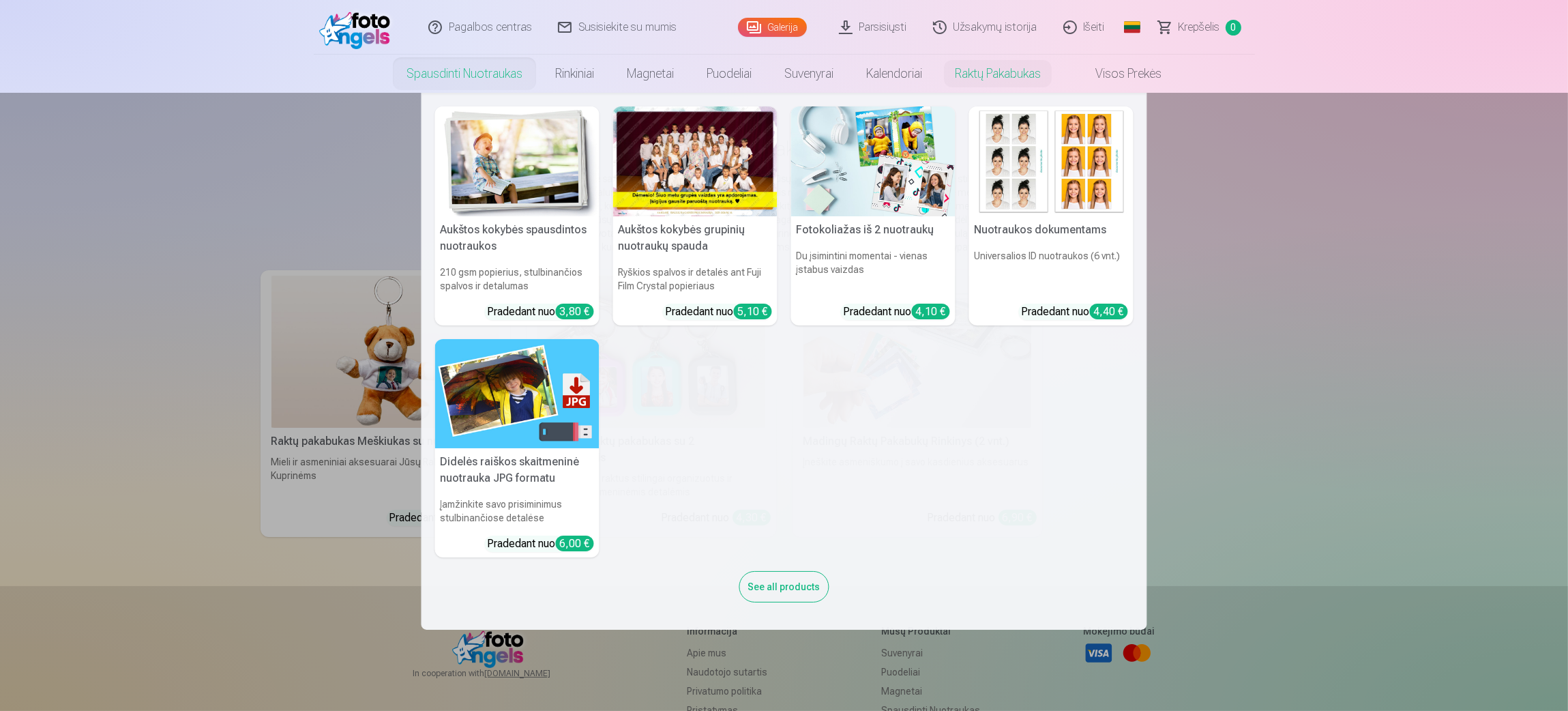
click at [471, 73] on link "Spausdinti nuotraukas" at bounding box center [464, 73] width 148 height 38
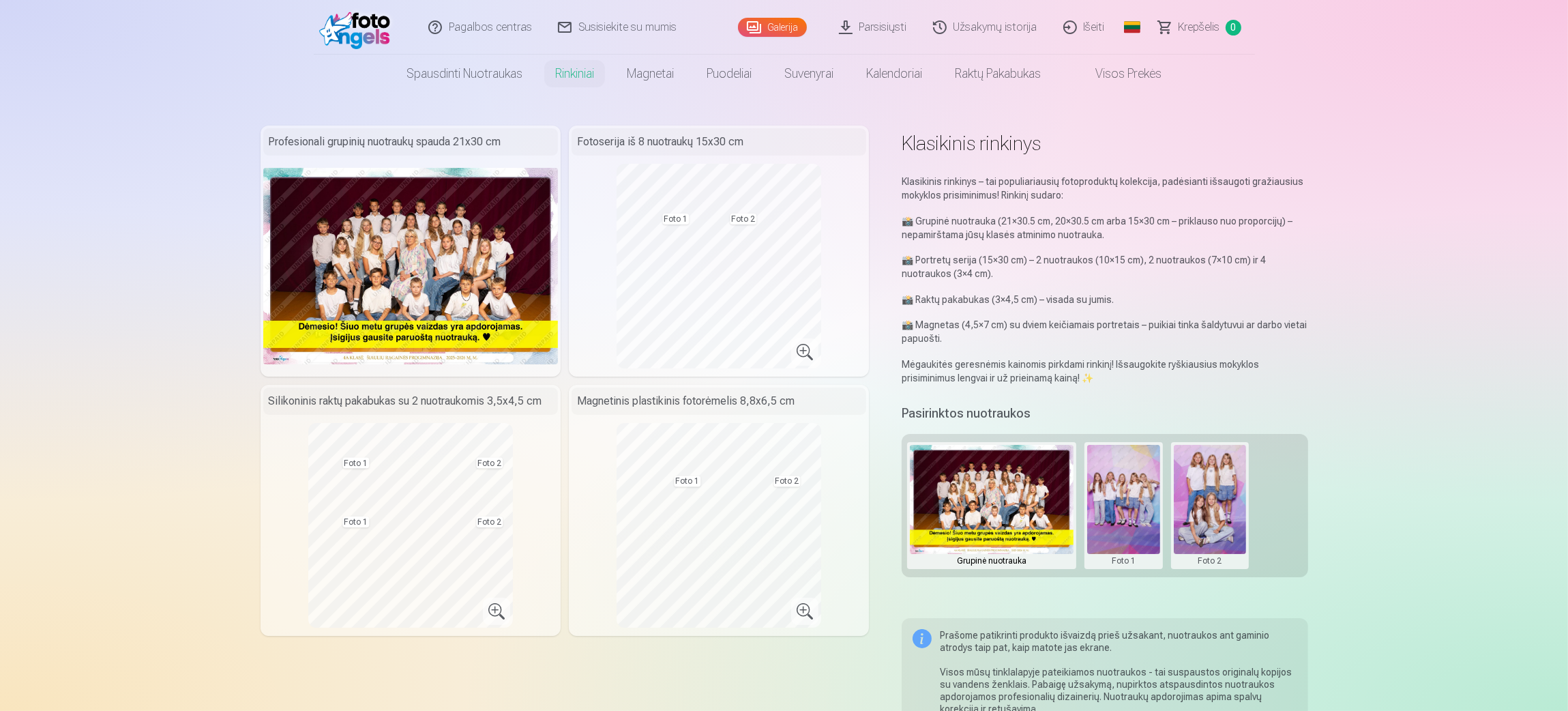
click at [785, 27] on link "Galerija" at bounding box center [773, 27] width 69 height 19
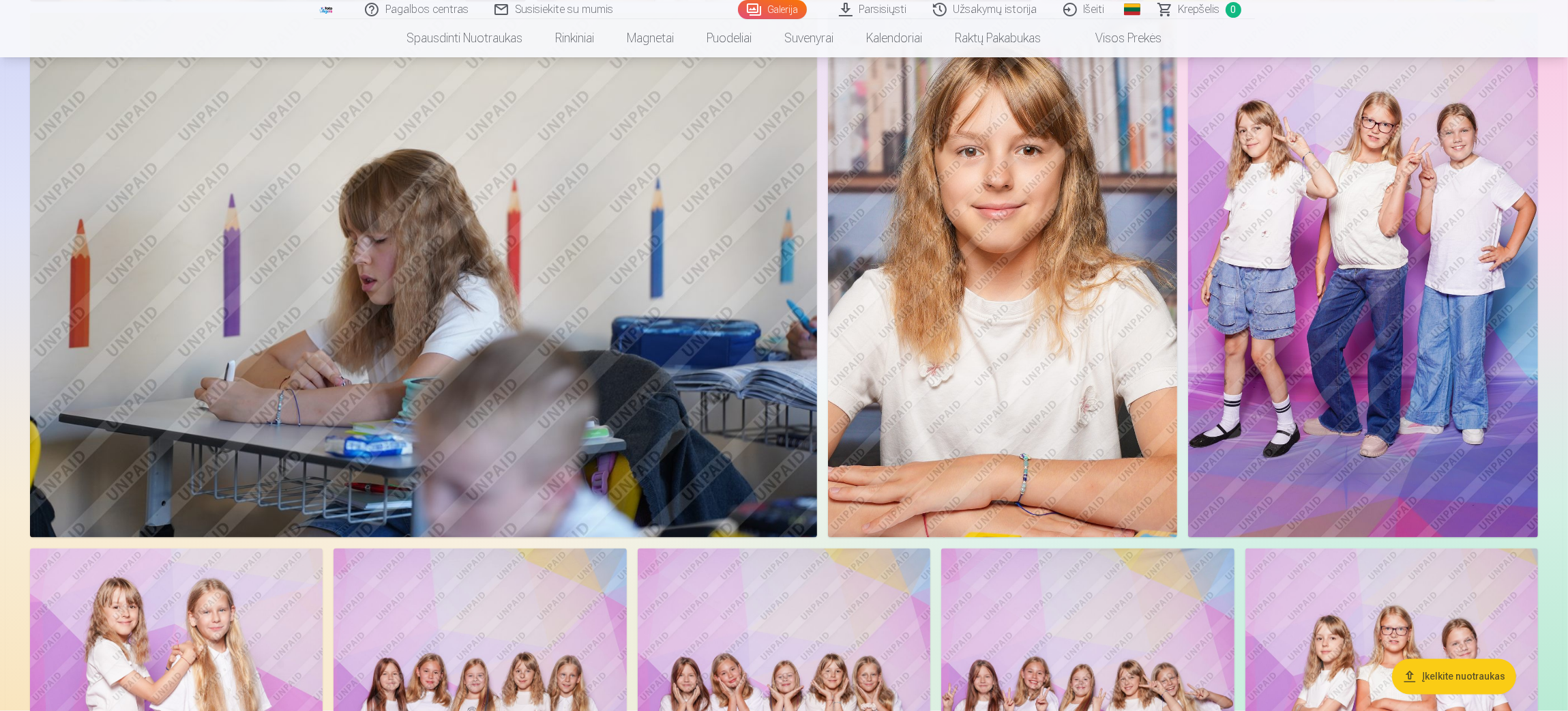
scroll to position [3582, 0]
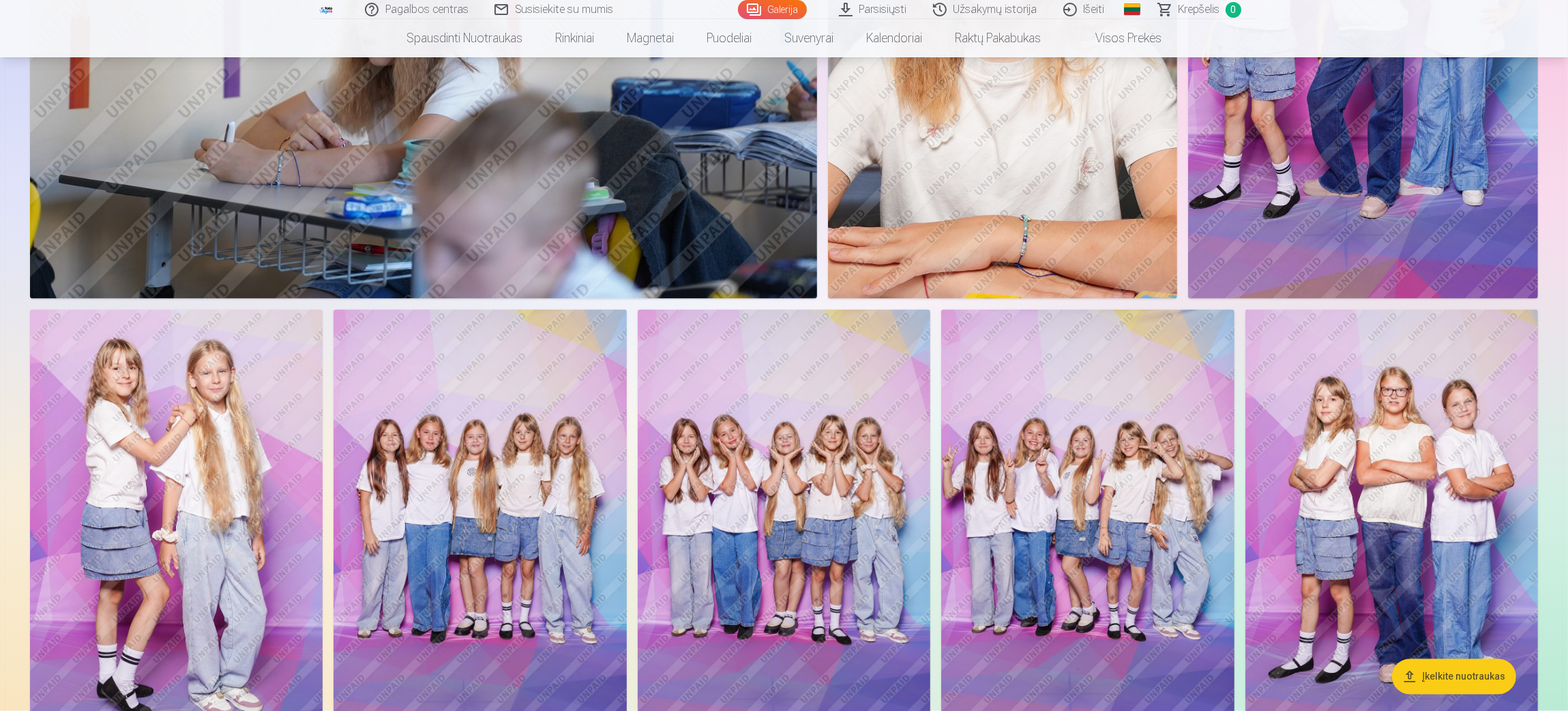
click at [1044, 456] on img at bounding box center [1391, 529] width 293 height 440
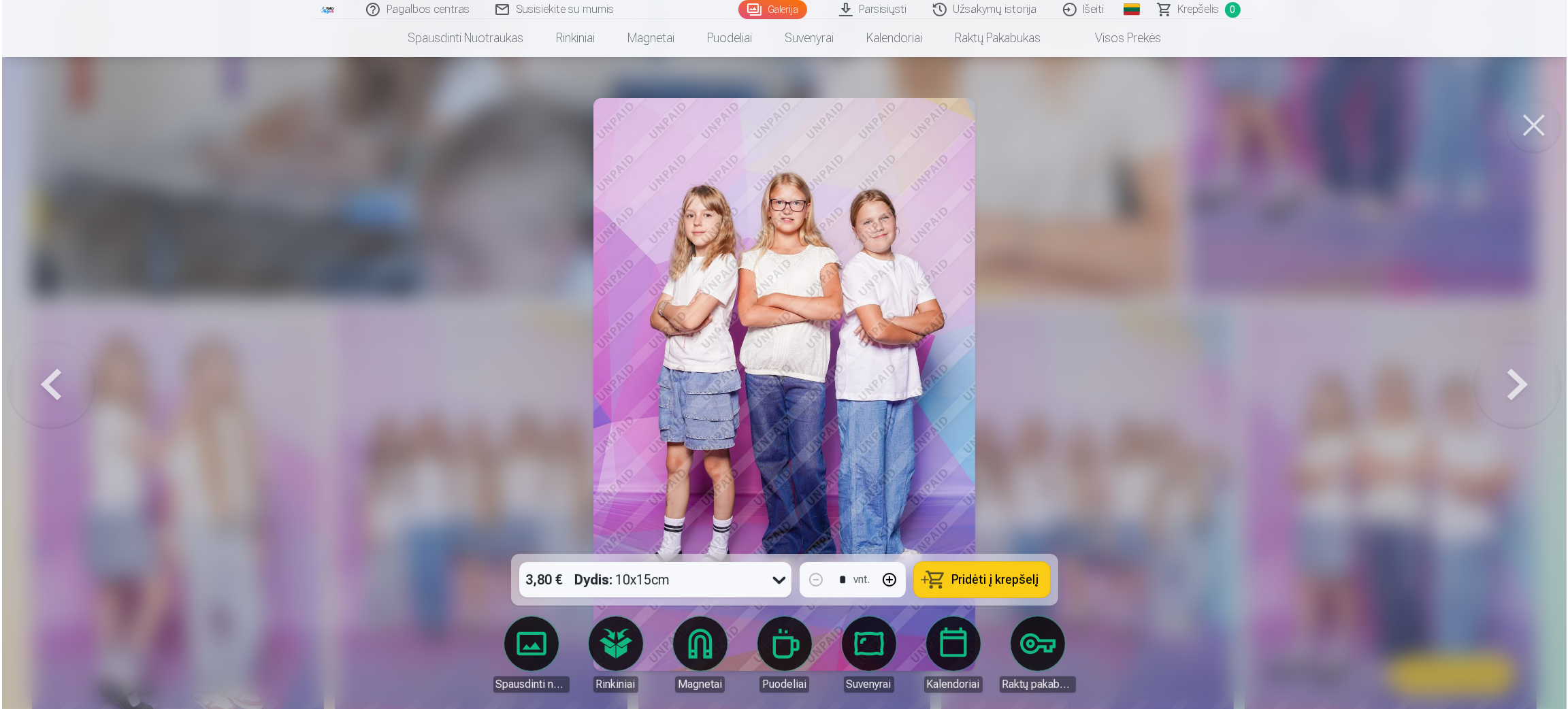
scroll to position [3579, 0]
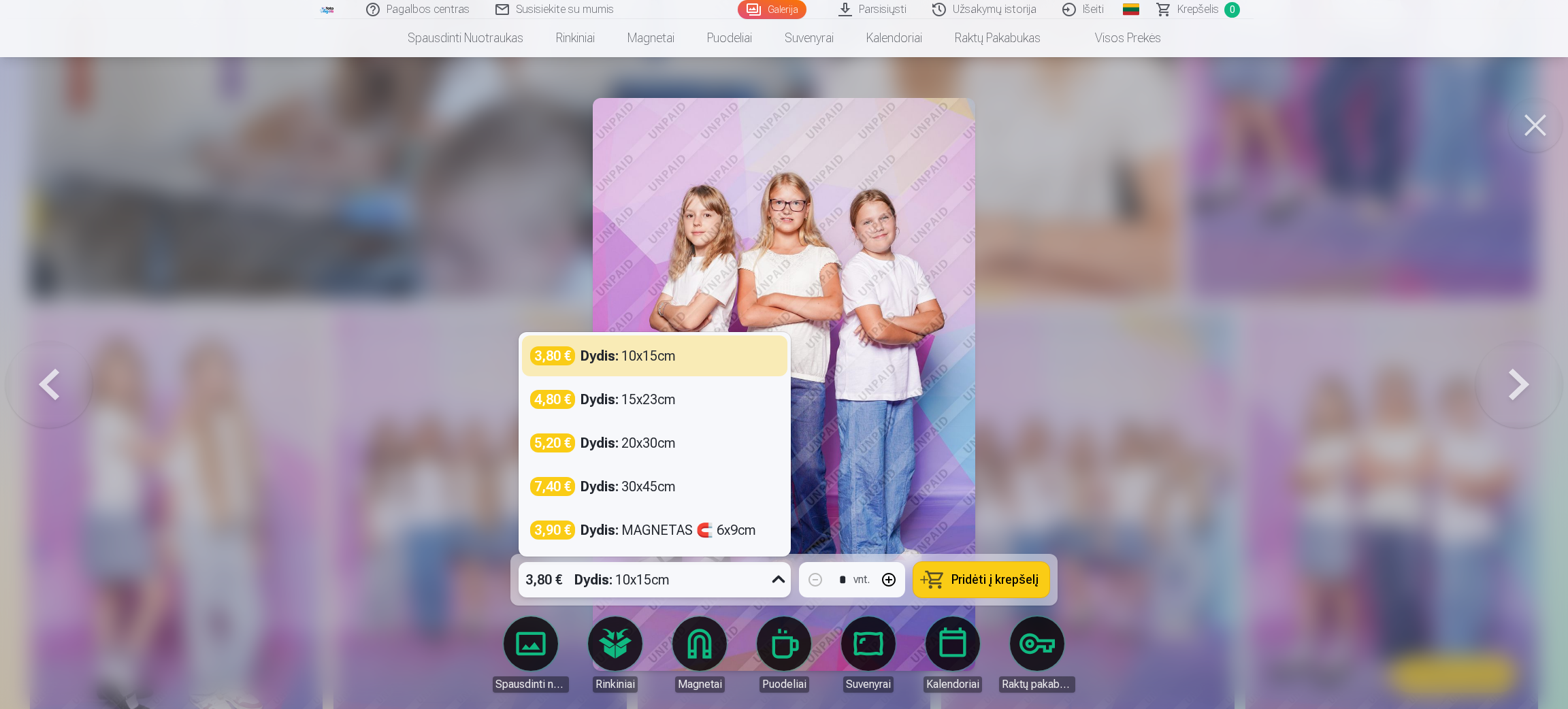
click at [769, 473] on icon at bounding box center [779, 579] width 22 height 22
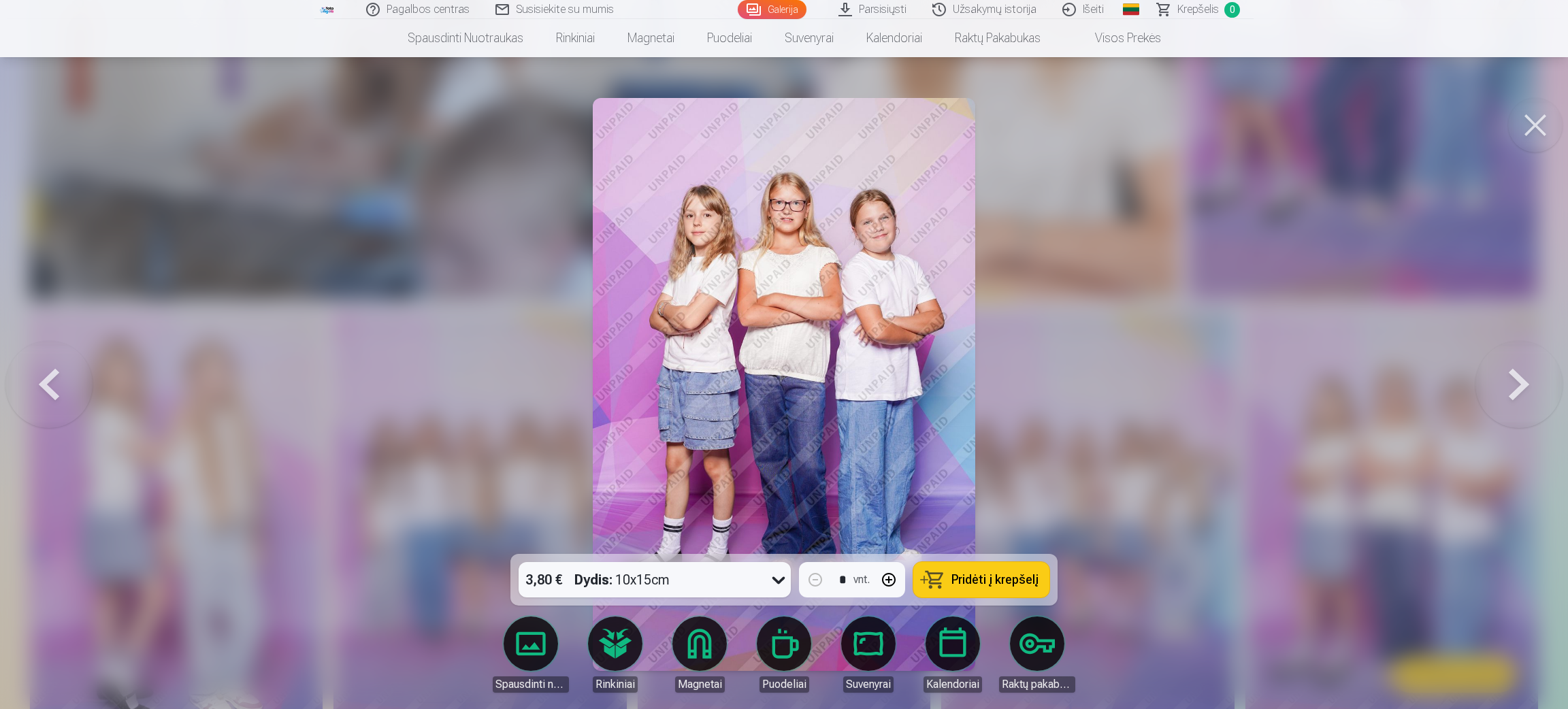
click at [947, 473] on button "Pridėti į krepšelį" at bounding box center [982, 579] width 136 height 35
click at [61, 374] on button at bounding box center [49, 384] width 87 height 311
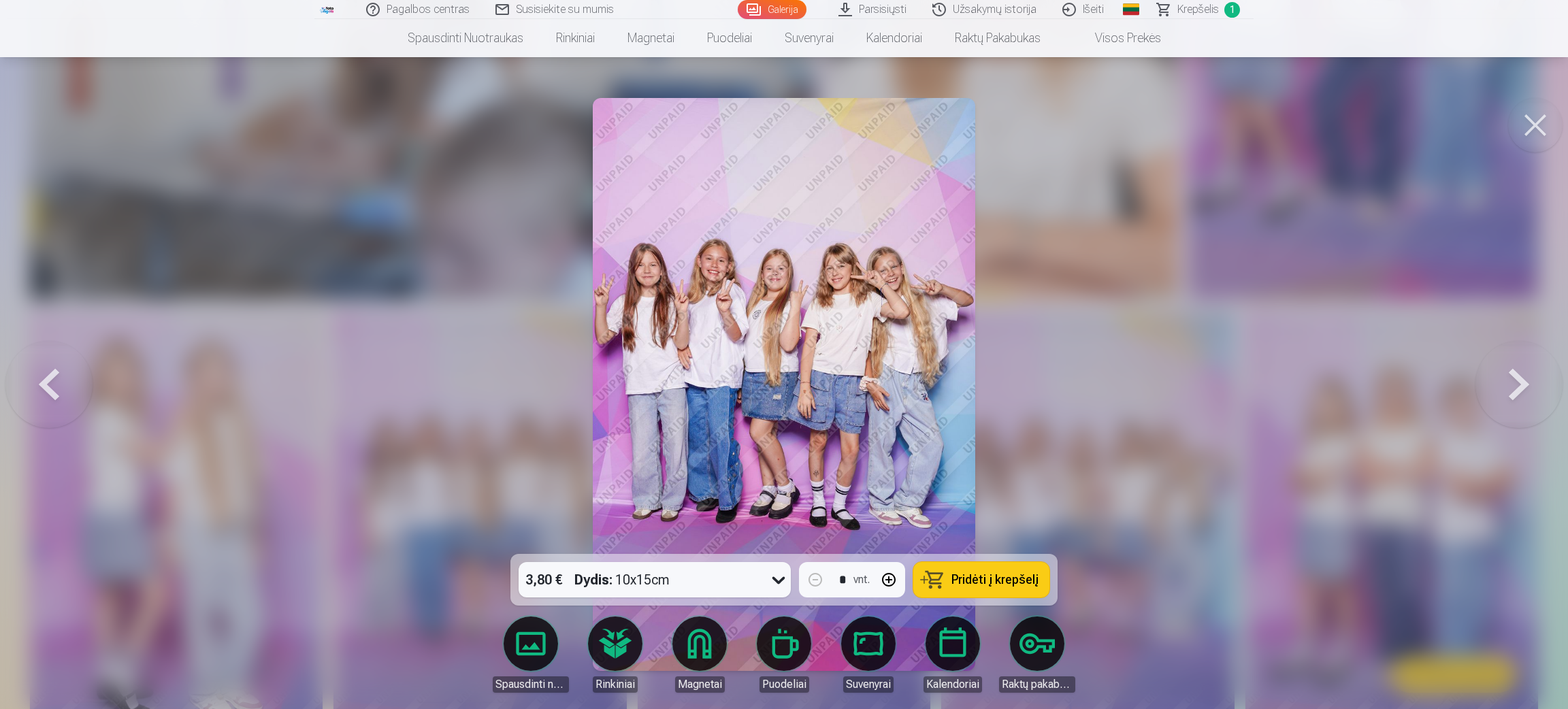
click at [61, 374] on button at bounding box center [49, 384] width 87 height 311
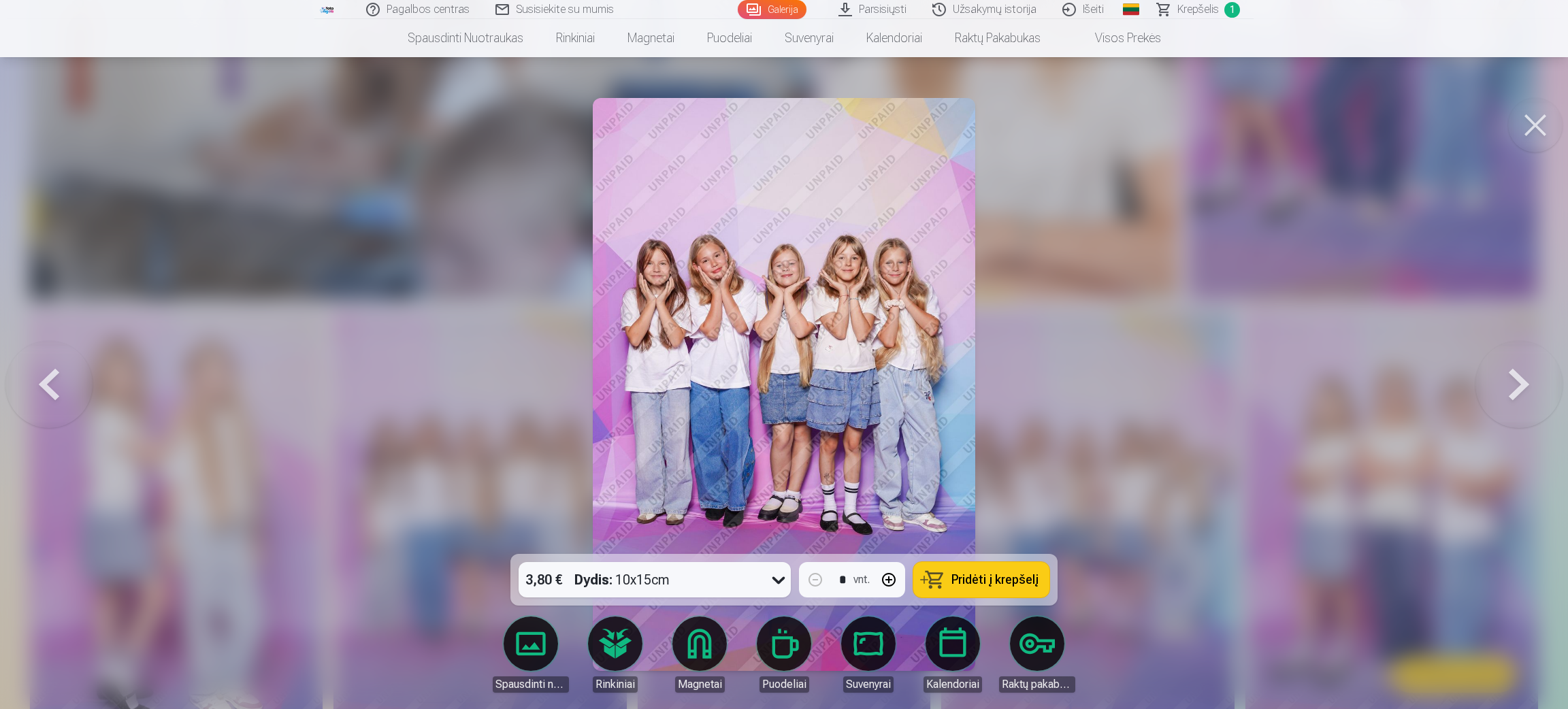
click at [61, 374] on button at bounding box center [49, 384] width 87 height 311
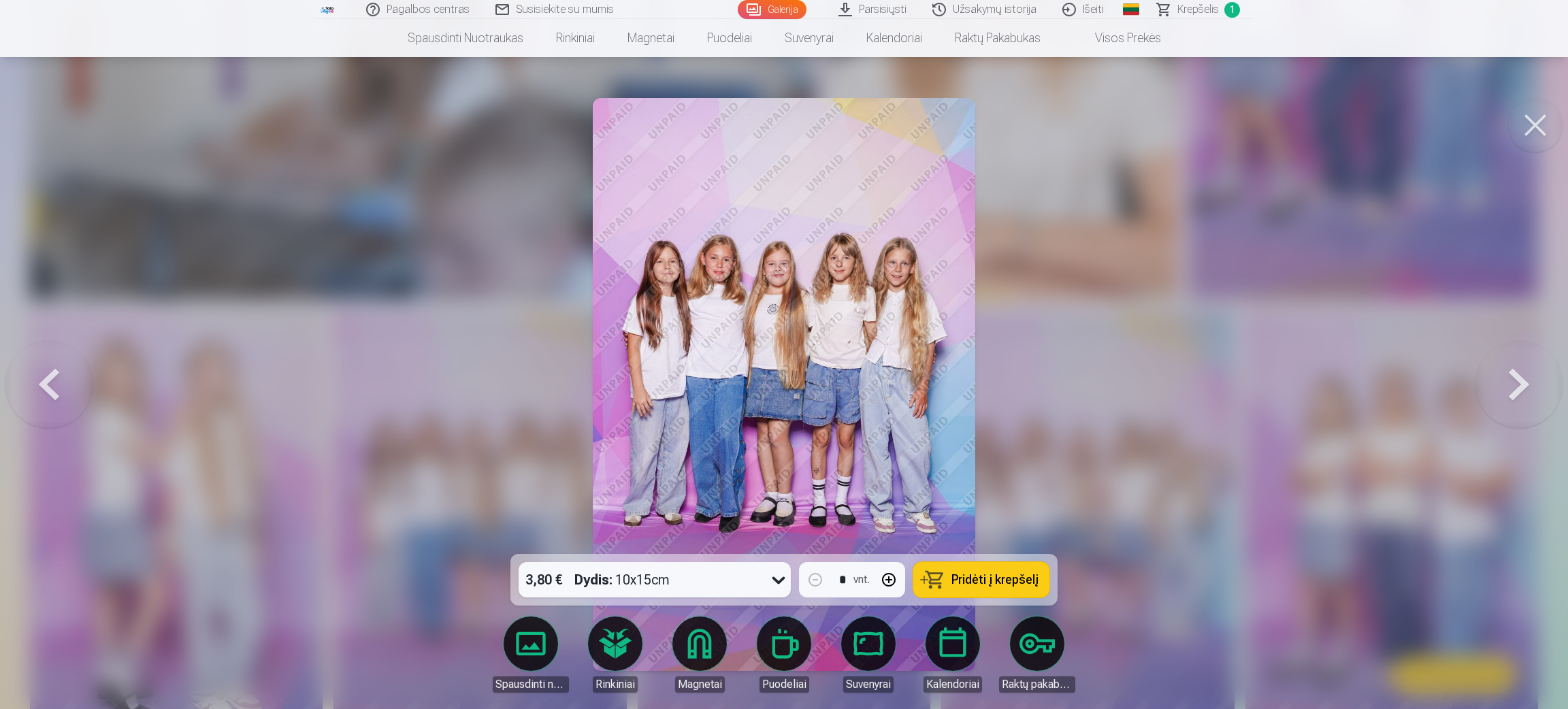
click at [61, 374] on button at bounding box center [49, 384] width 87 height 311
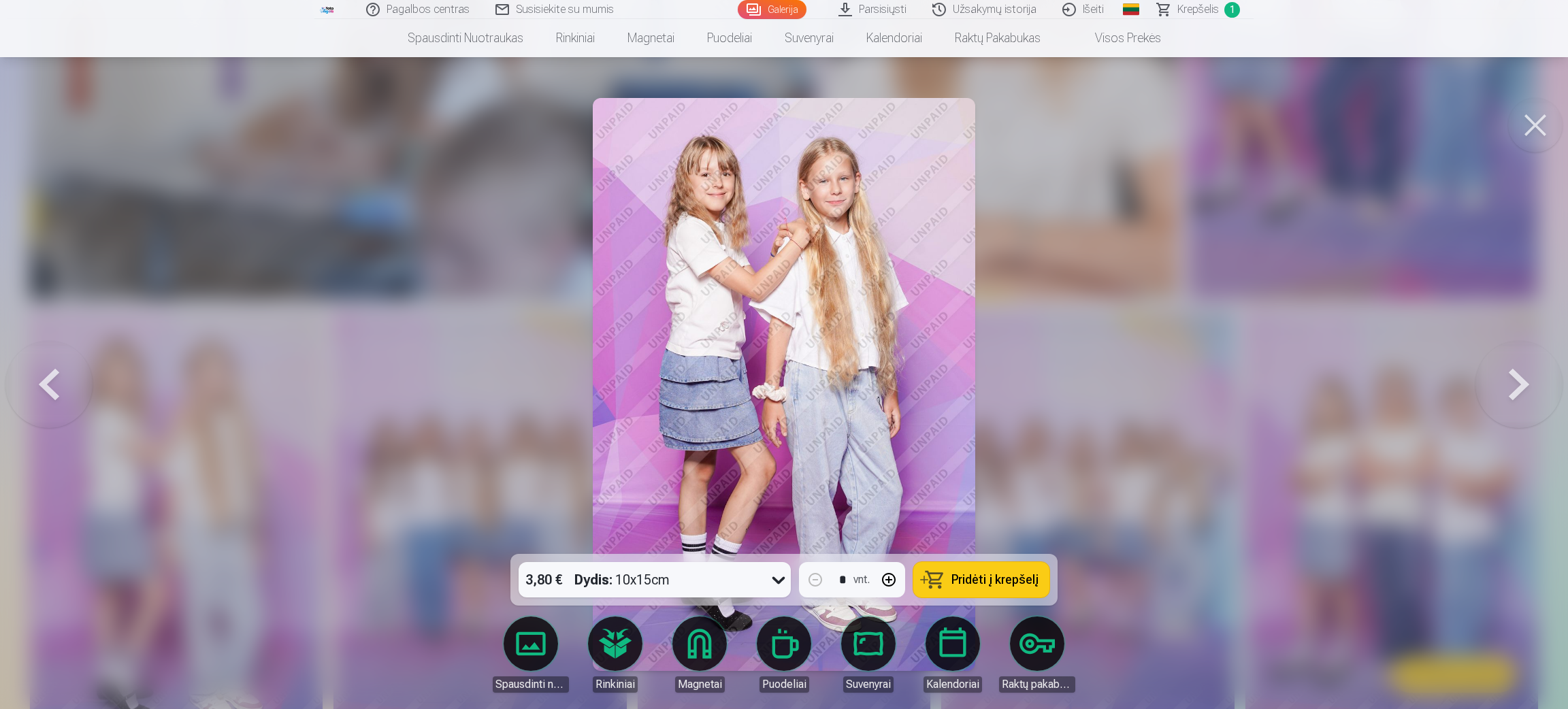
click at [61, 374] on button at bounding box center [49, 384] width 87 height 311
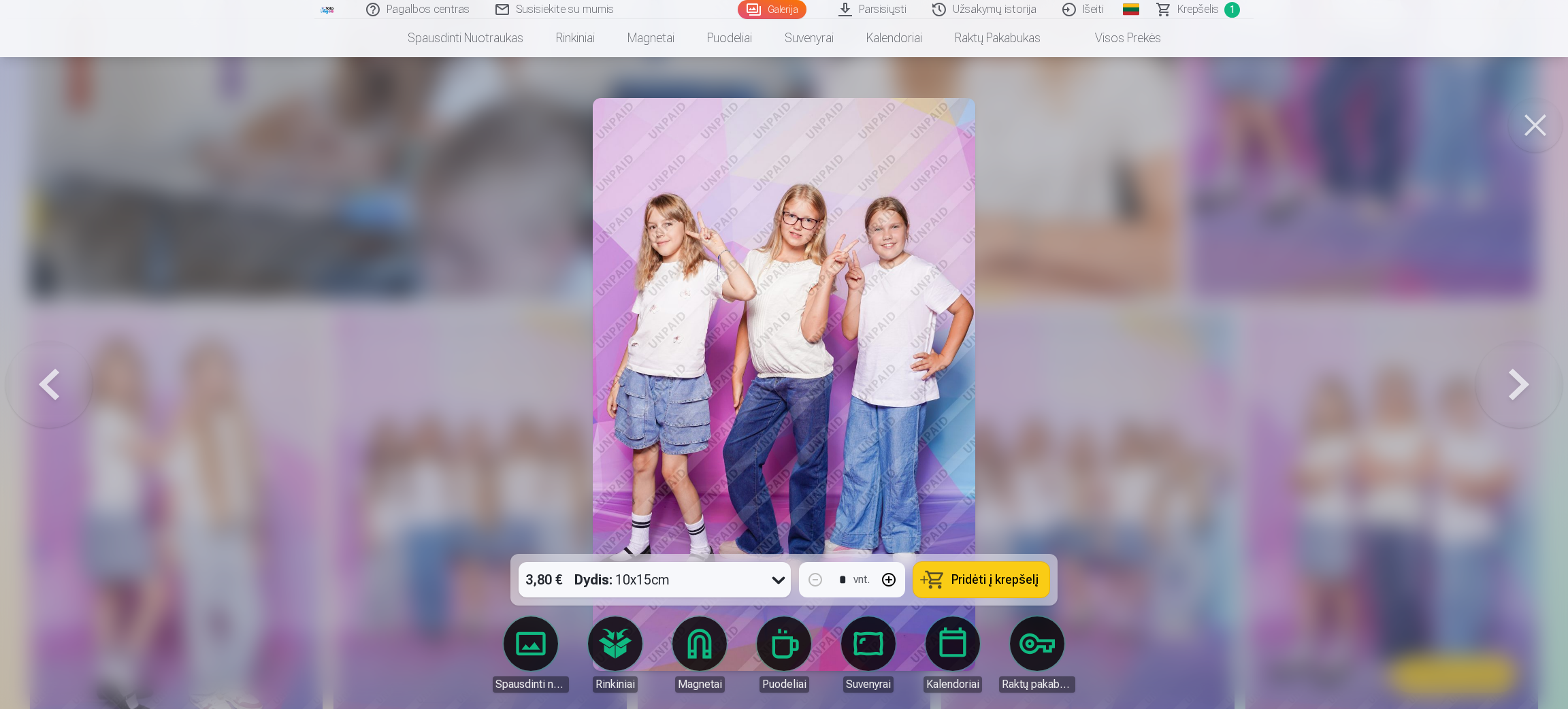
click at [61, 374] on button at bounding box center [49, 384] width 87 height 311
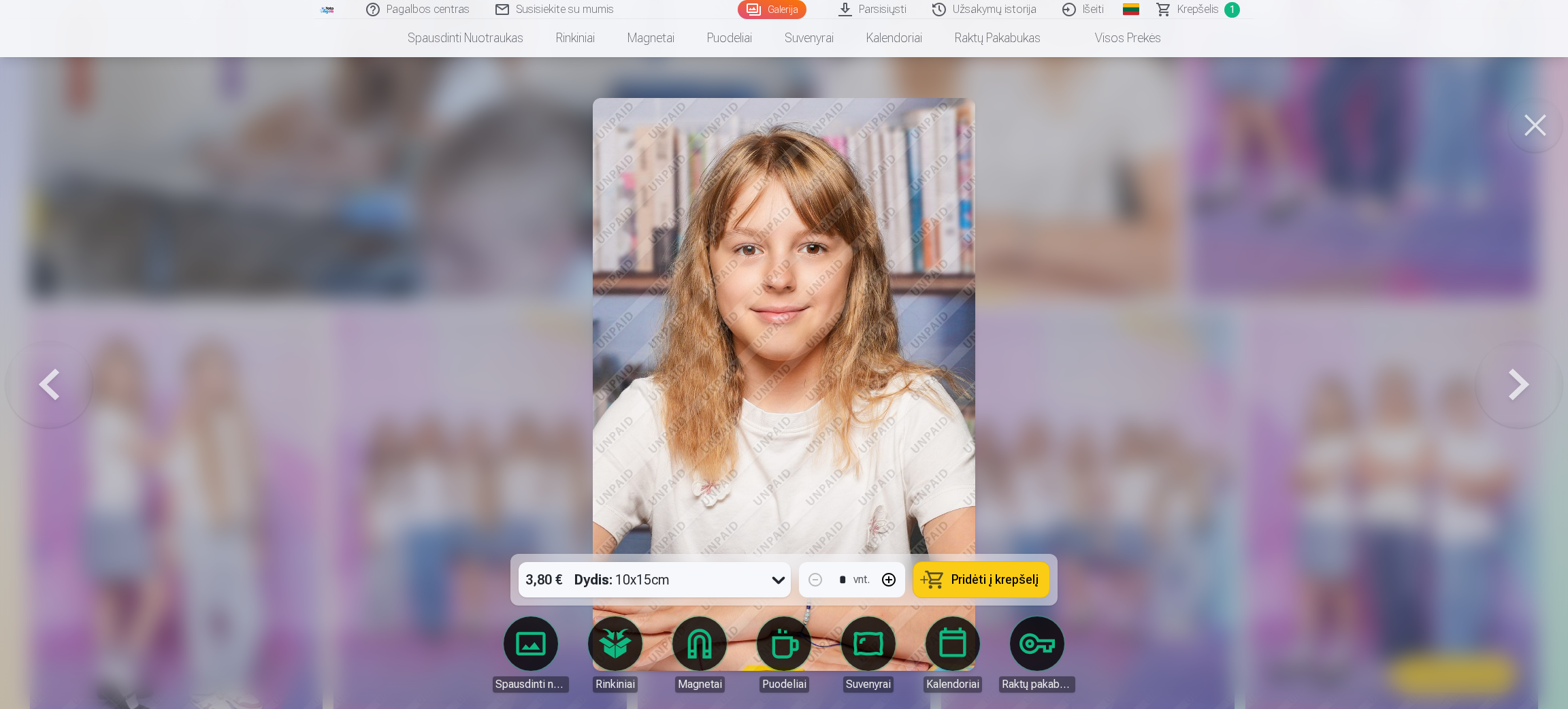
click at [61, 374] on button at bounding box center [49, 384] width 87 height 311
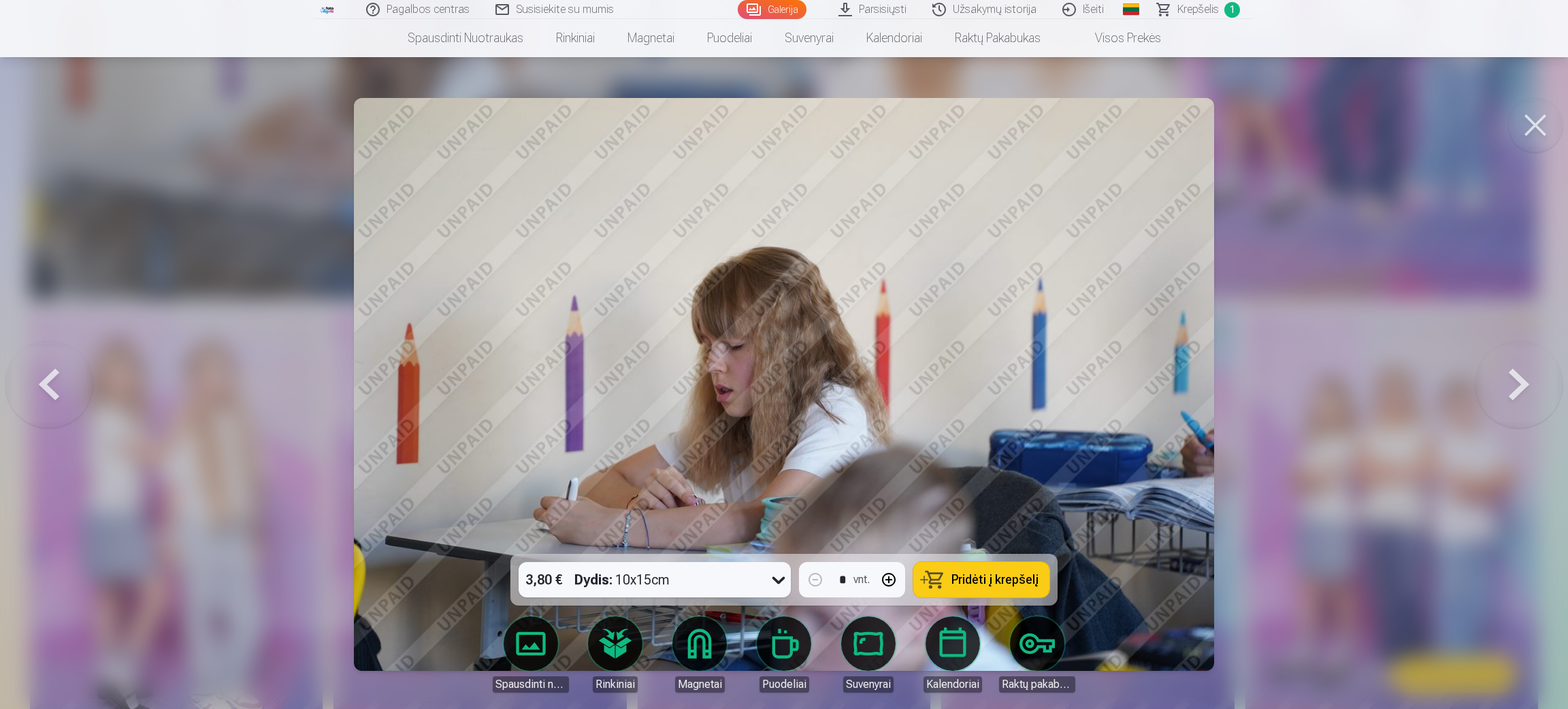
click at [61, 374] on button at bounding box center [49, 384] width 87 height 311
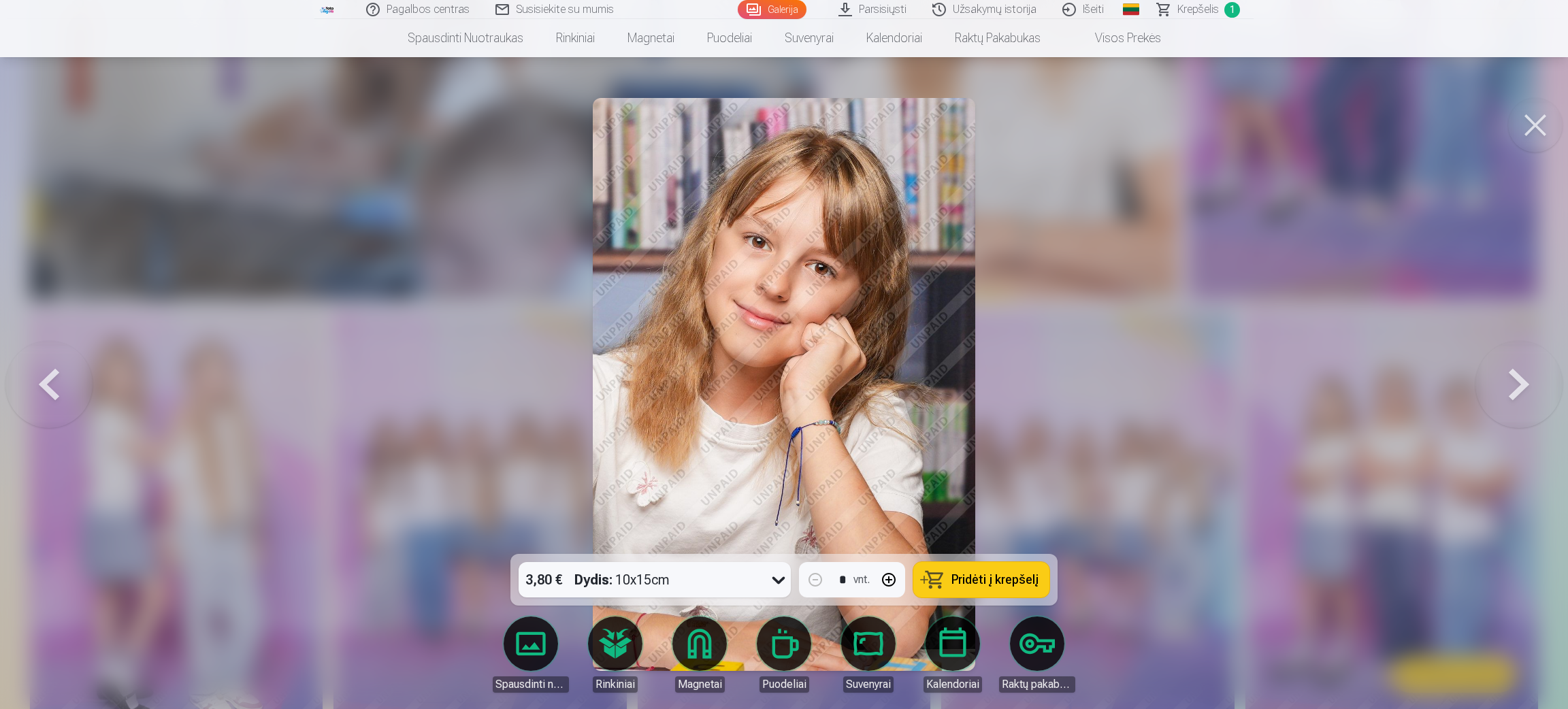
click at [61, 374] on button at bounding box center [49, 384] width 87 height 311
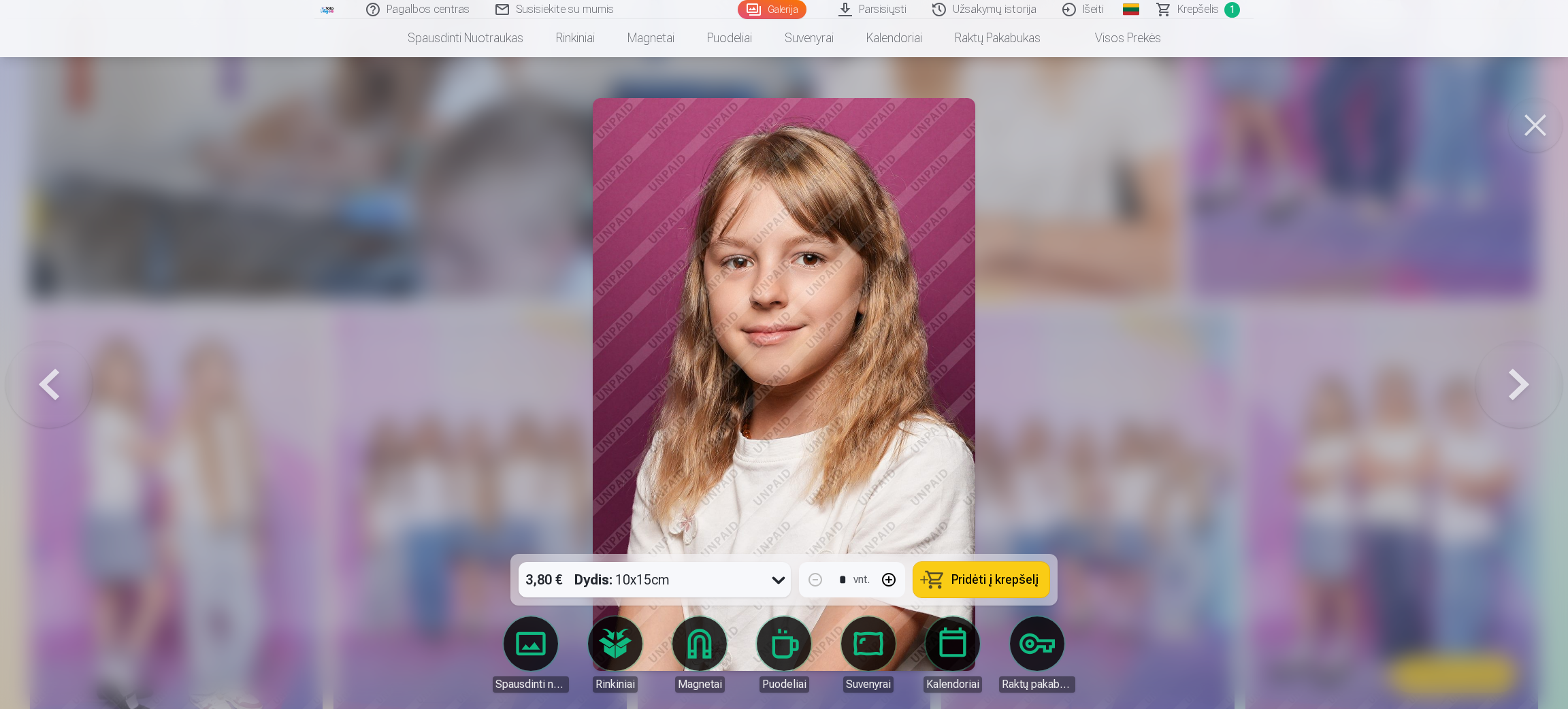
click at [61, 374] on button at bounding box center [49, 384] width 87 height 311
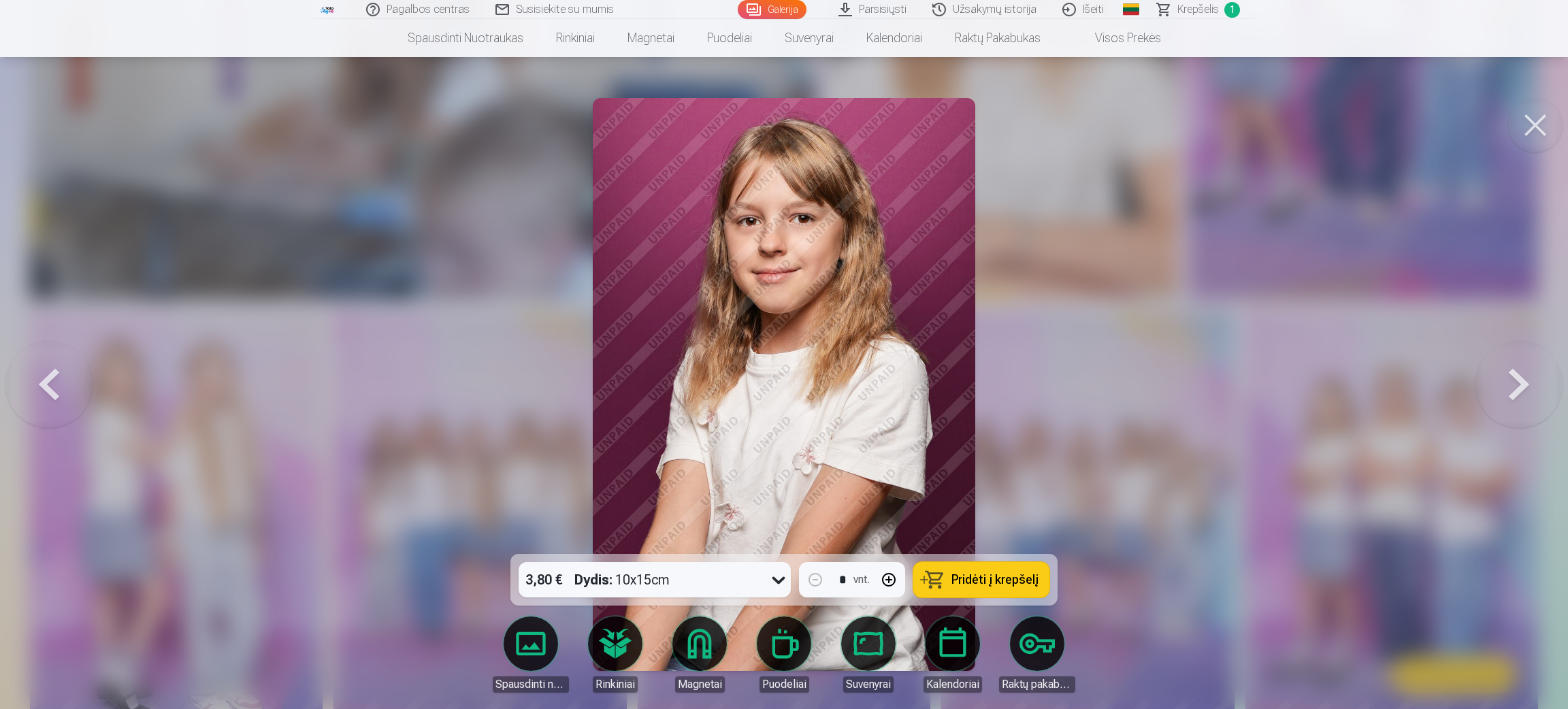
click at [61, 374] on button at bounding box center [49, 384] width 87 height 311
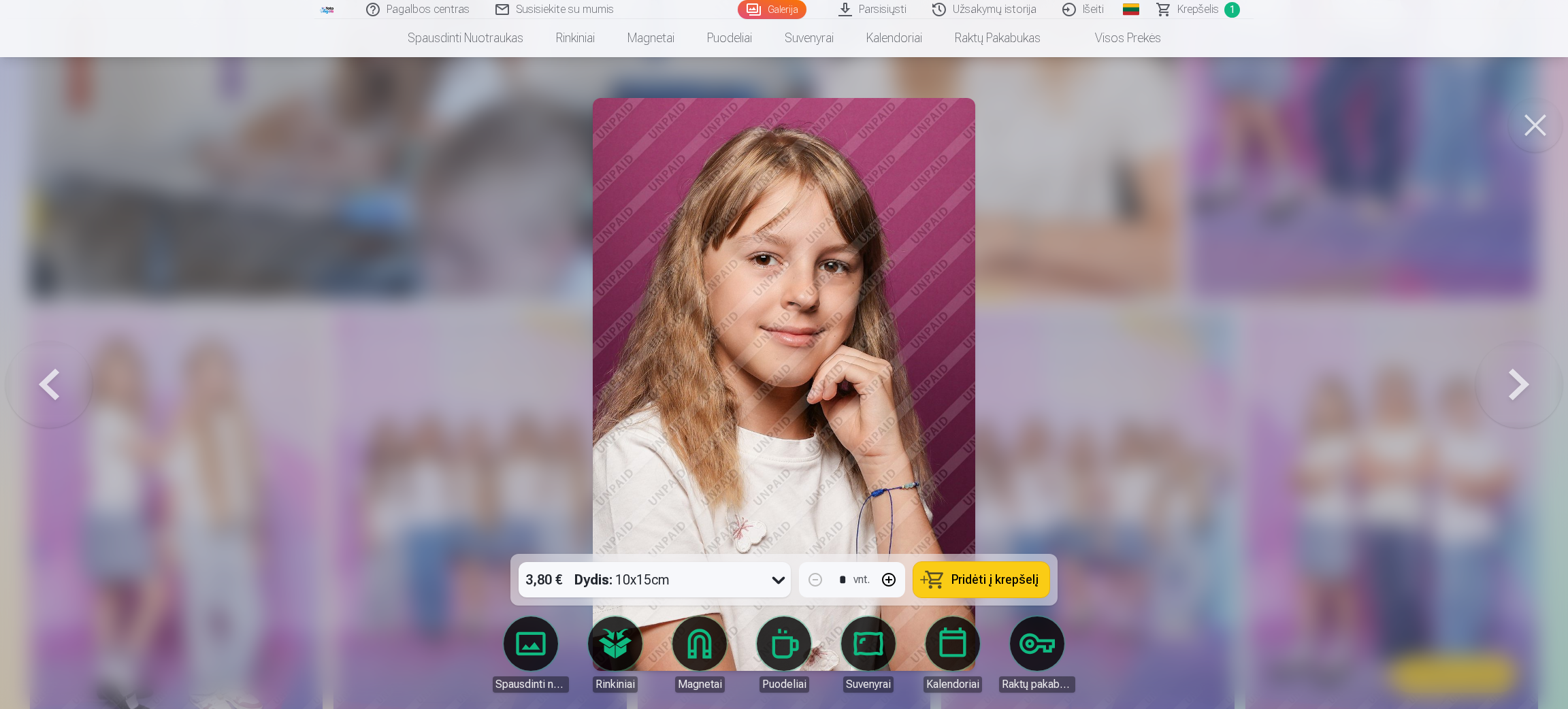
click at [61, 374] on button at bounding box center [49, 384] width 87 height 311
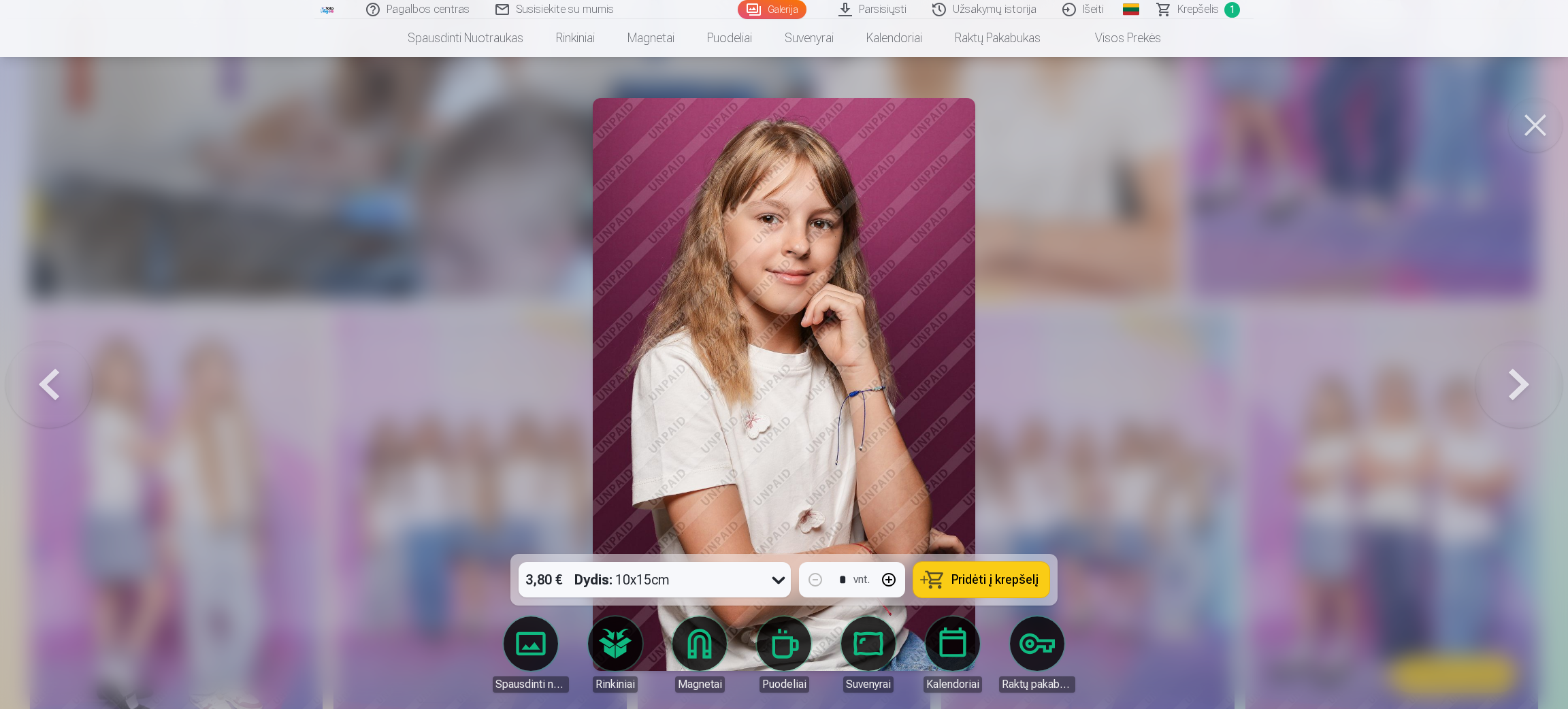
click at [61, 374] on button at bounding box center [49, 384] width 87 height 311
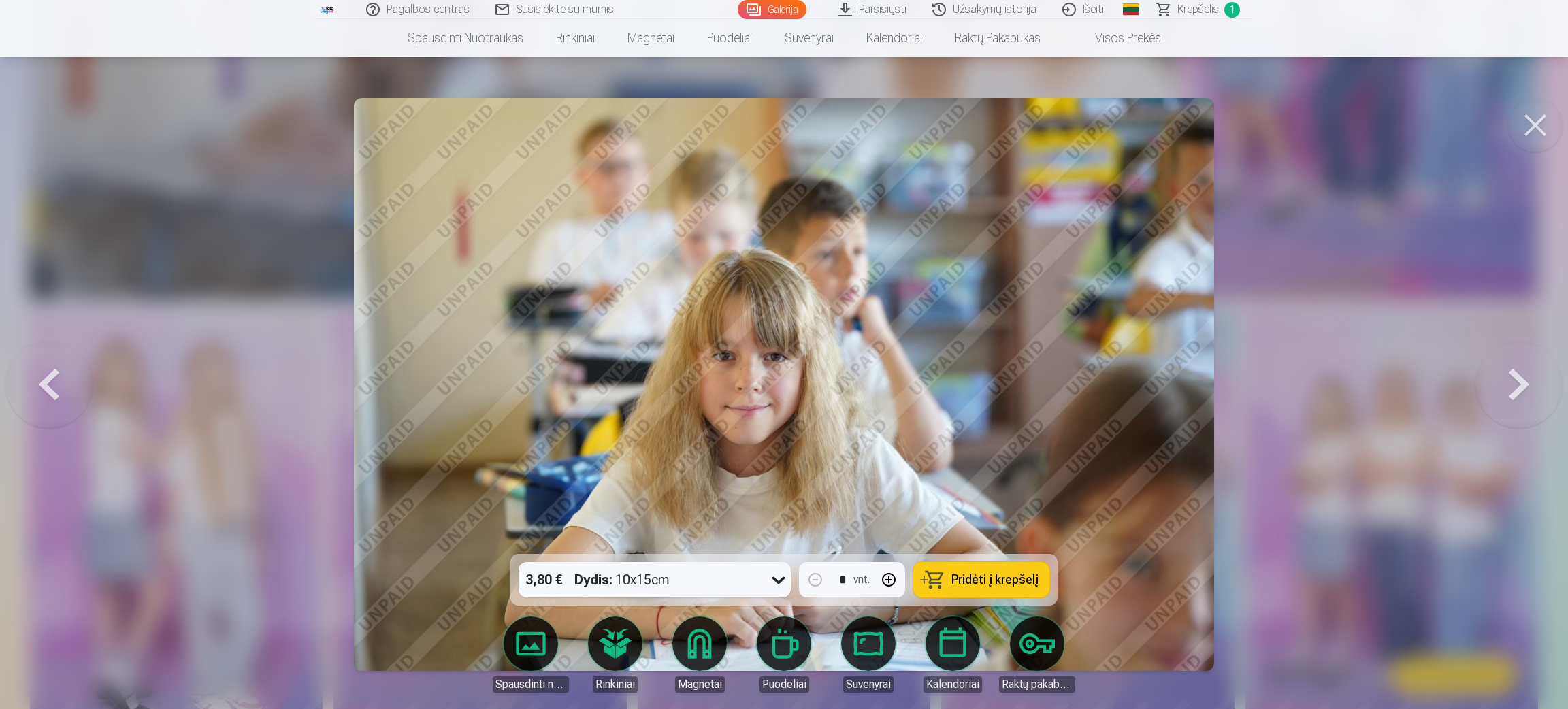
click at [61, 374] on button at bounding box center [49, 384] width 87 height 311
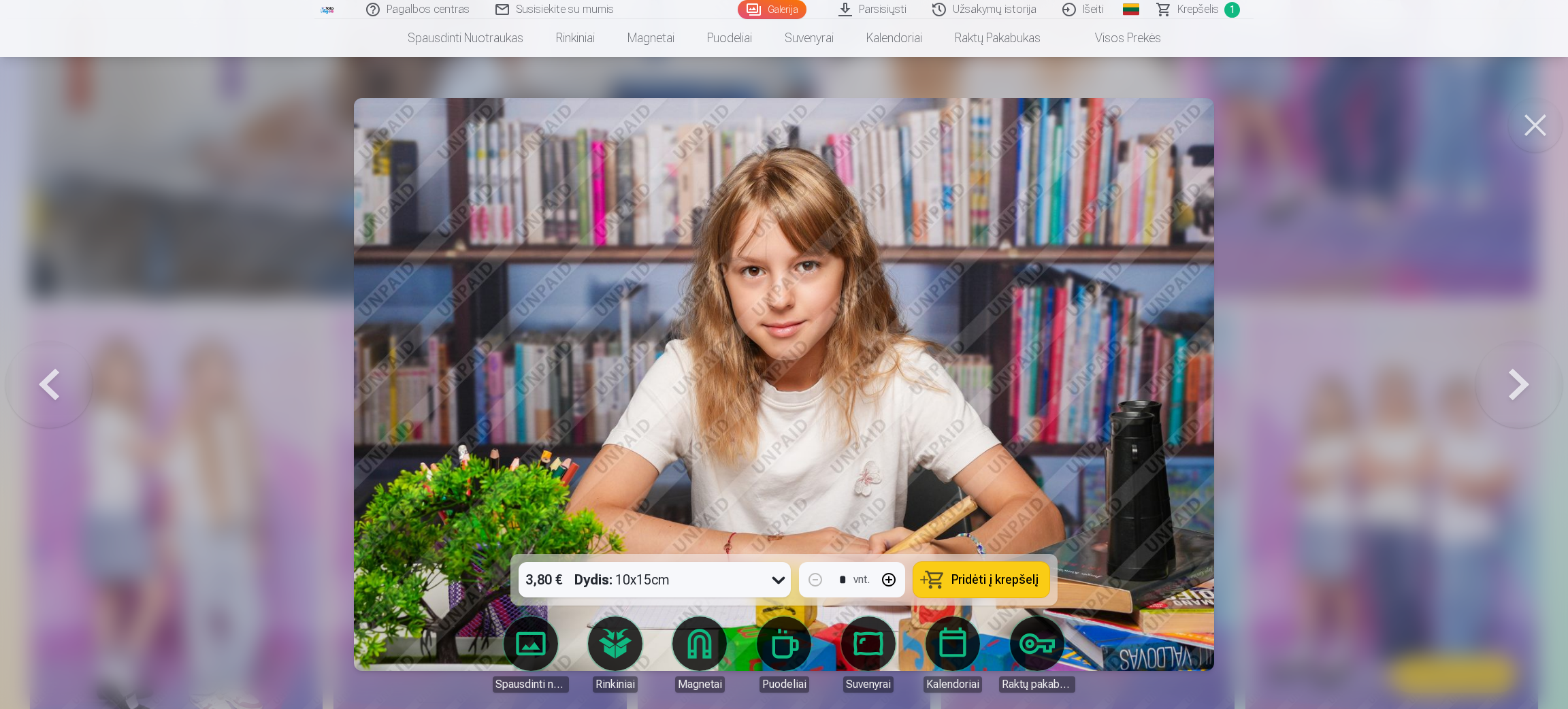
click at [61, 374] on button at bounding box center [49, 384] width 87 height 311
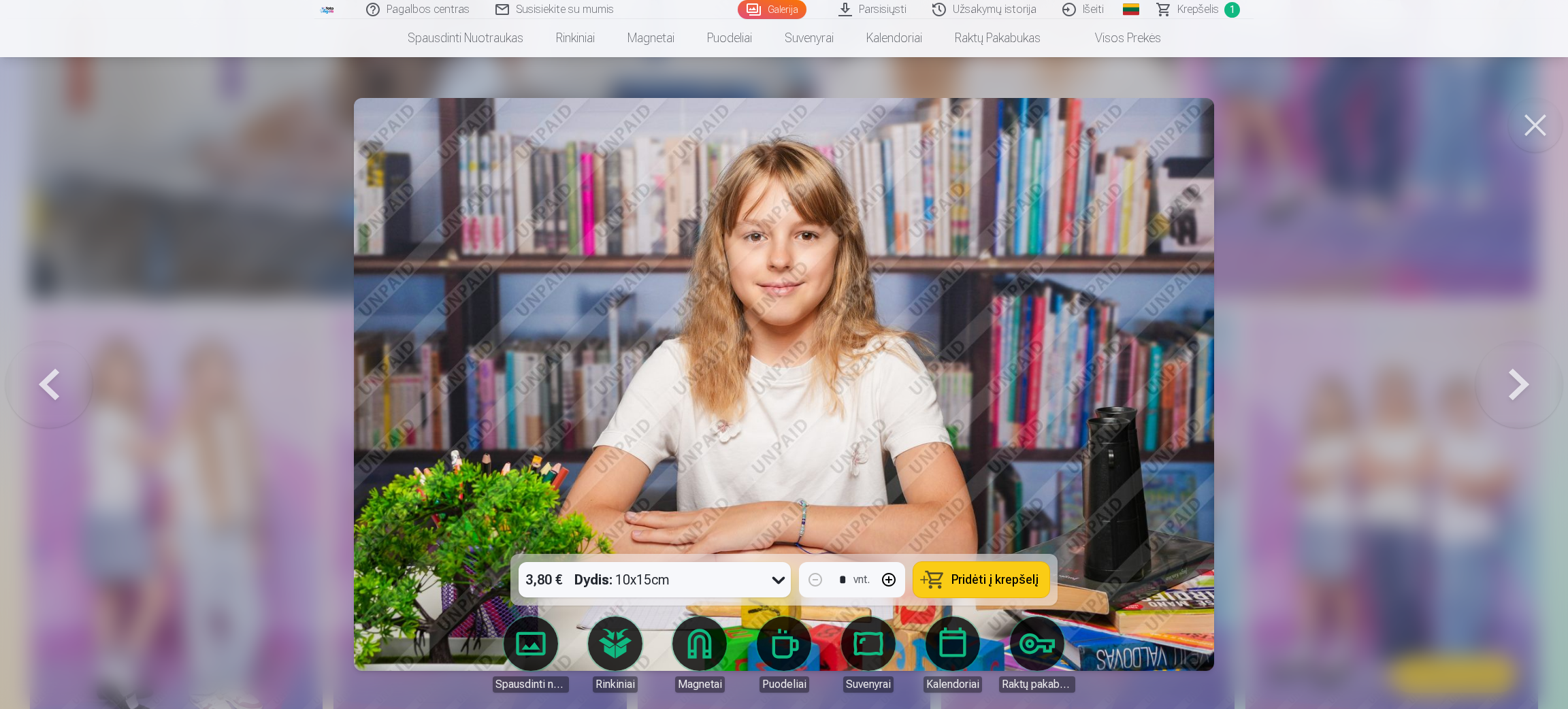
click at [61, 374] on button at bounding box center [49, 384] width 87 height 311
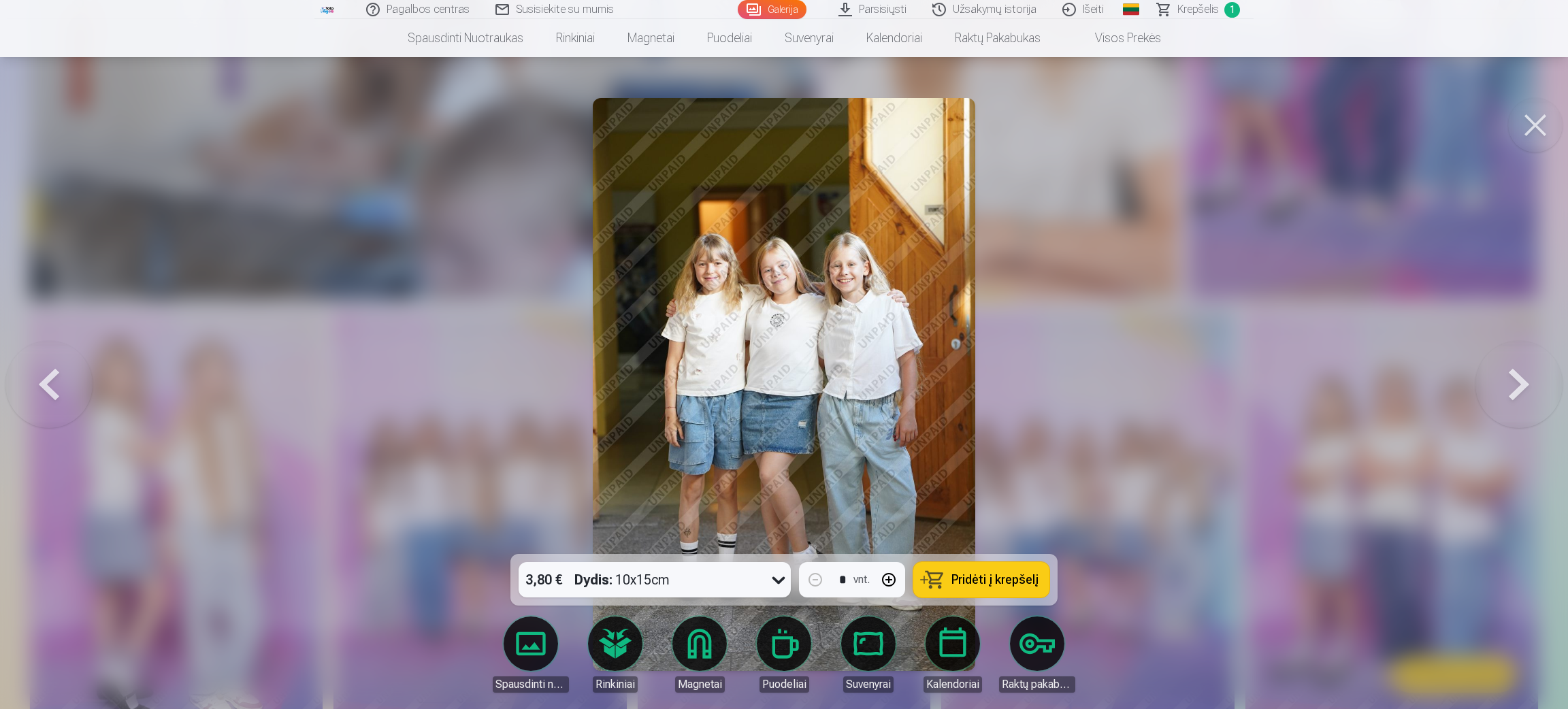
click at [61, 374] on button at bounding box center [49, 384] width 87 height 311
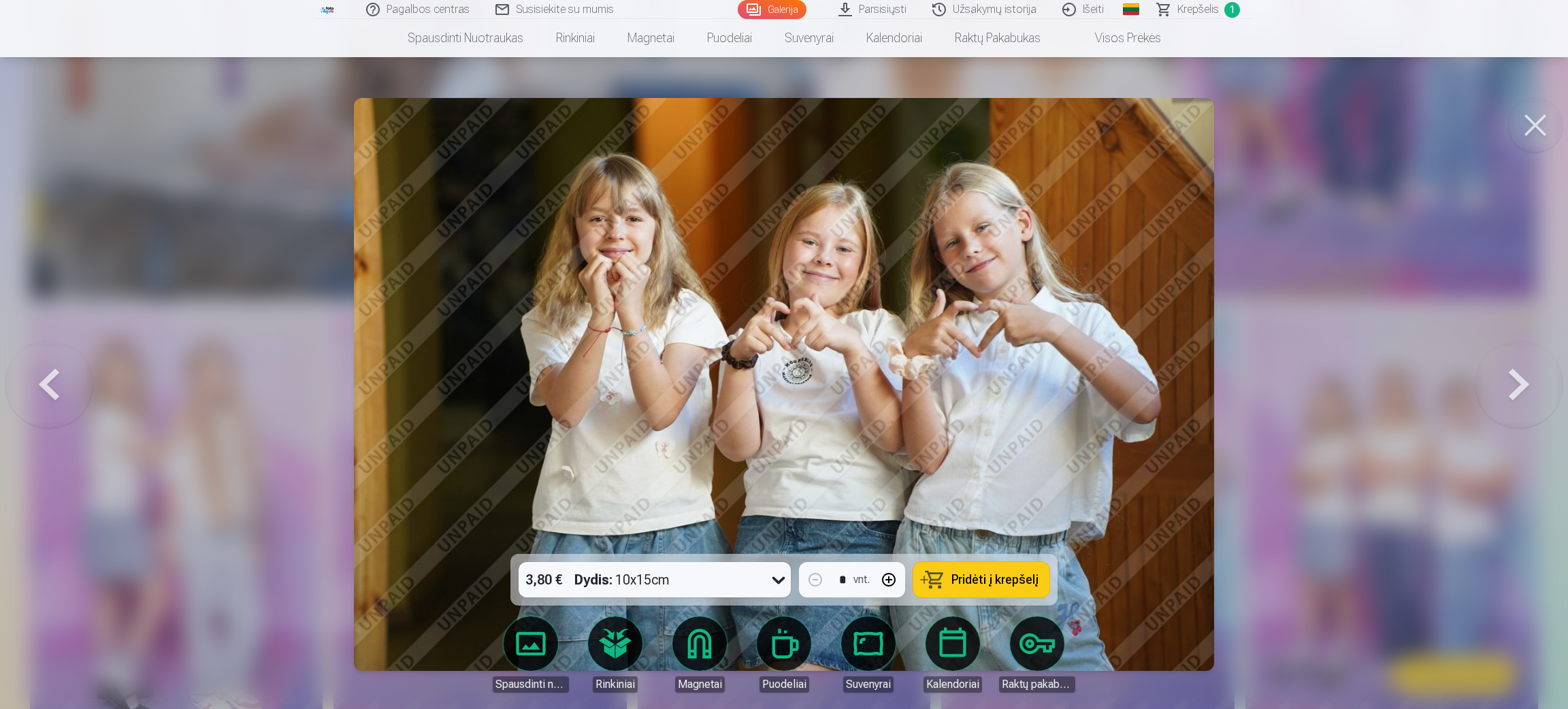
click at [49, 384] on button at bounding box center [49, 384] width 87 height 311
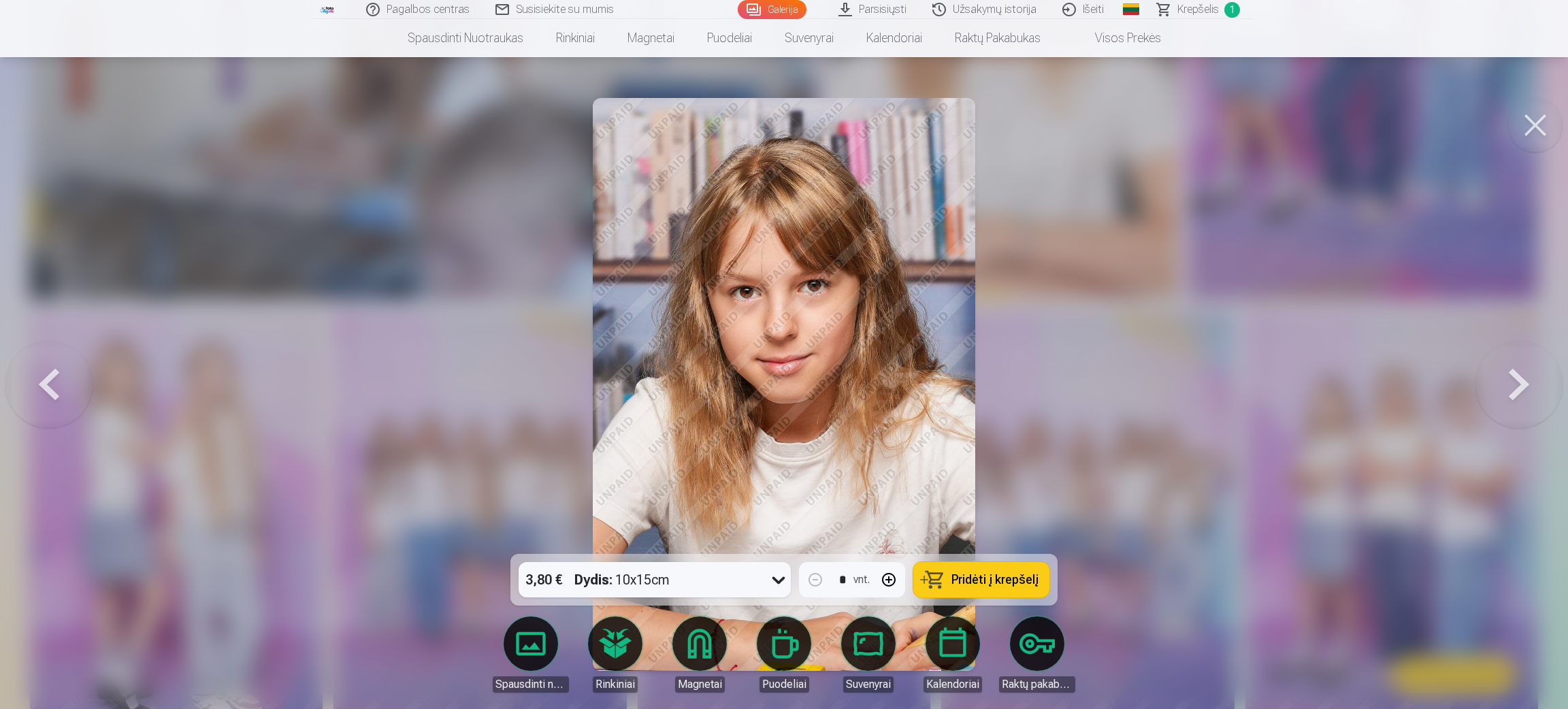
click at [49, 384] on button at bounding box center [49, 384] width 87 height 311
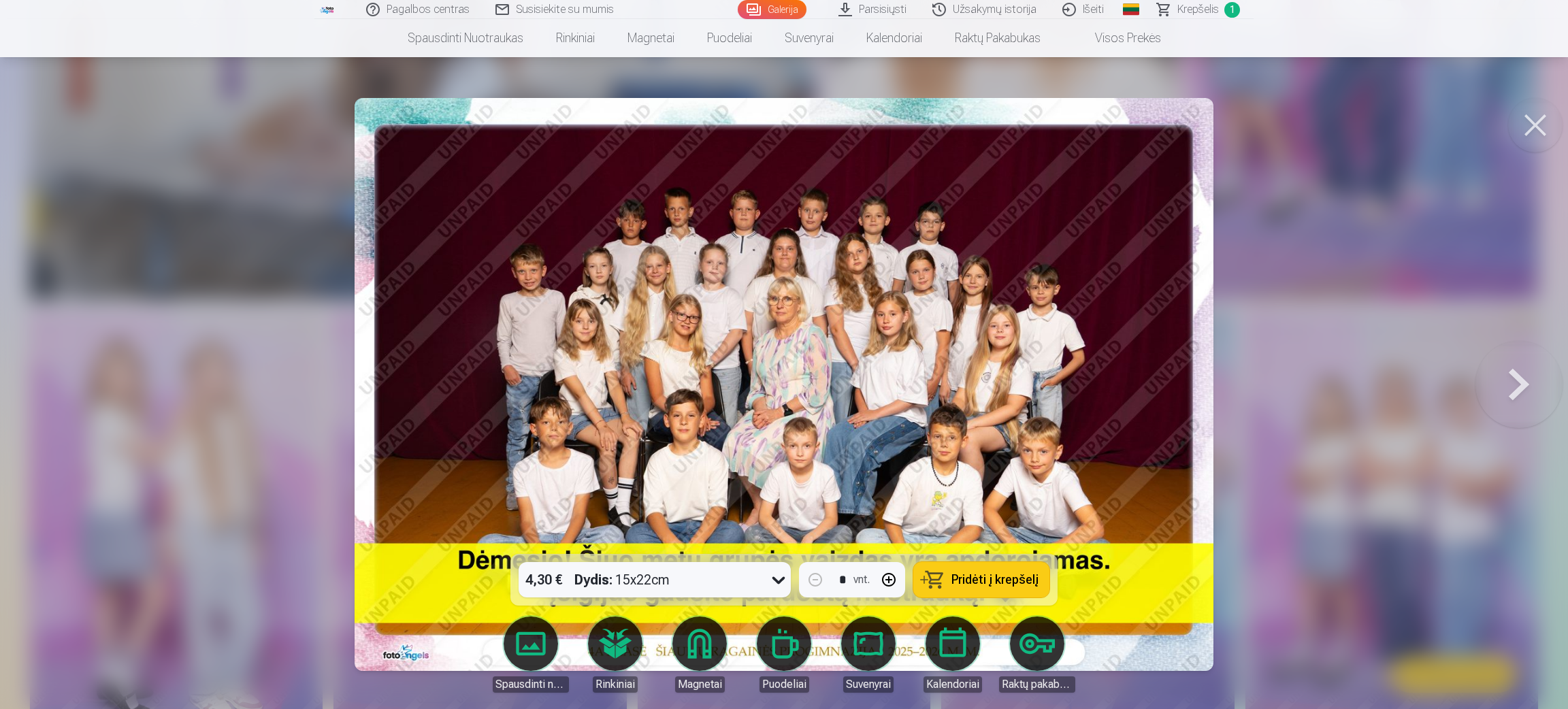
click at [1042, 367] on button at bounding box center [1519, 384] width 87 height 311
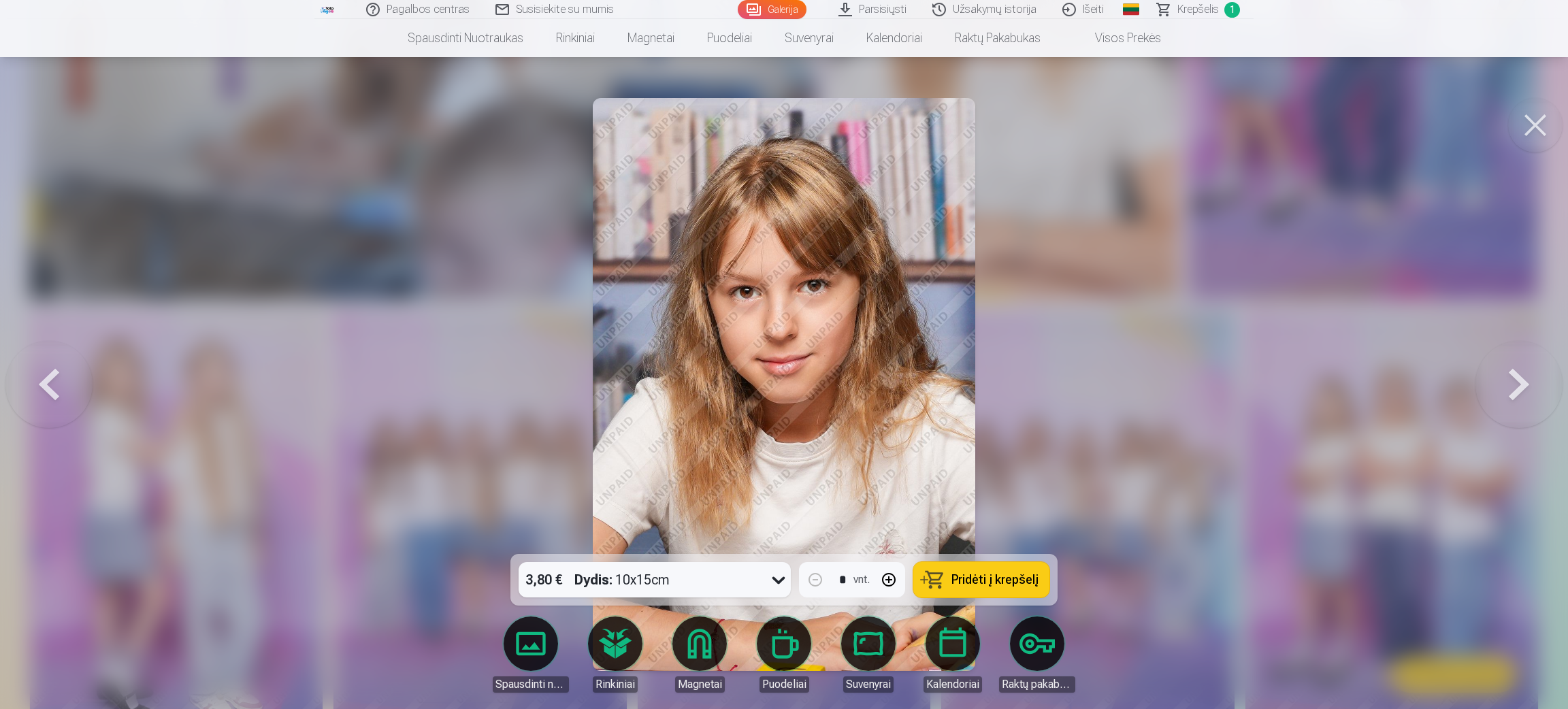
click at [1042, 367] on button at bounding box center [1519, 384] width 87 height 311
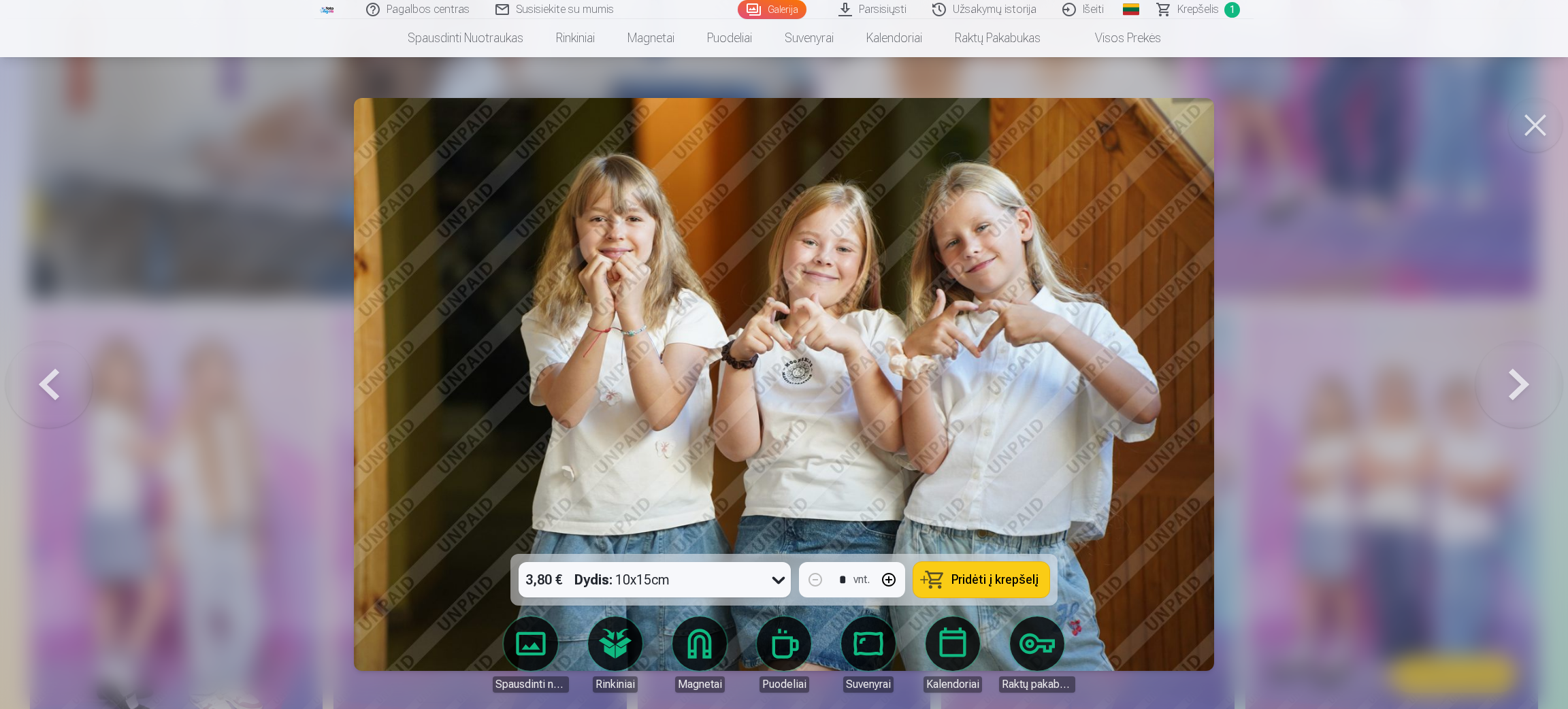
click at [1042, 367] on button at bounding box center [1519, 384] width 87 height 311
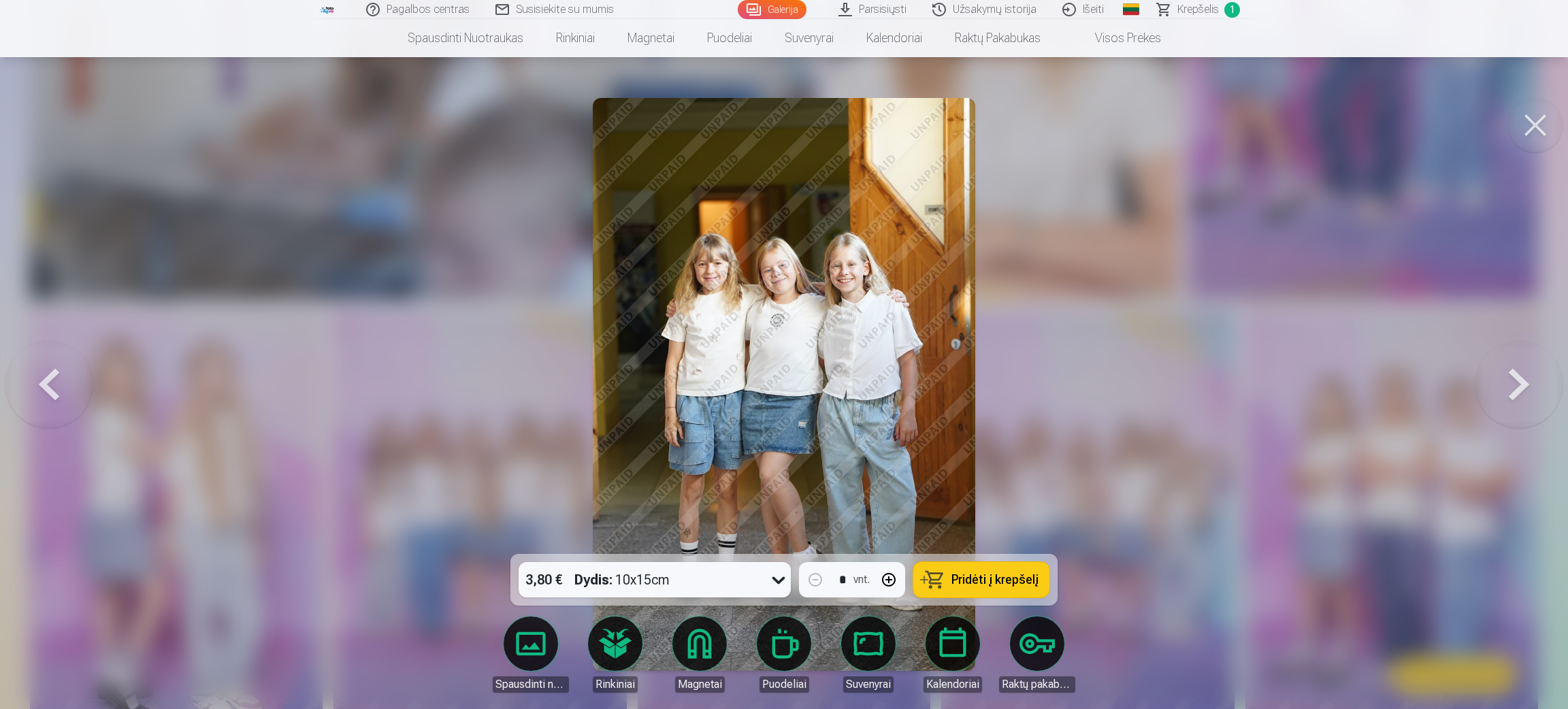
click at [1042, 367] on button at bounding box center [1519, 384] width 87 height 311
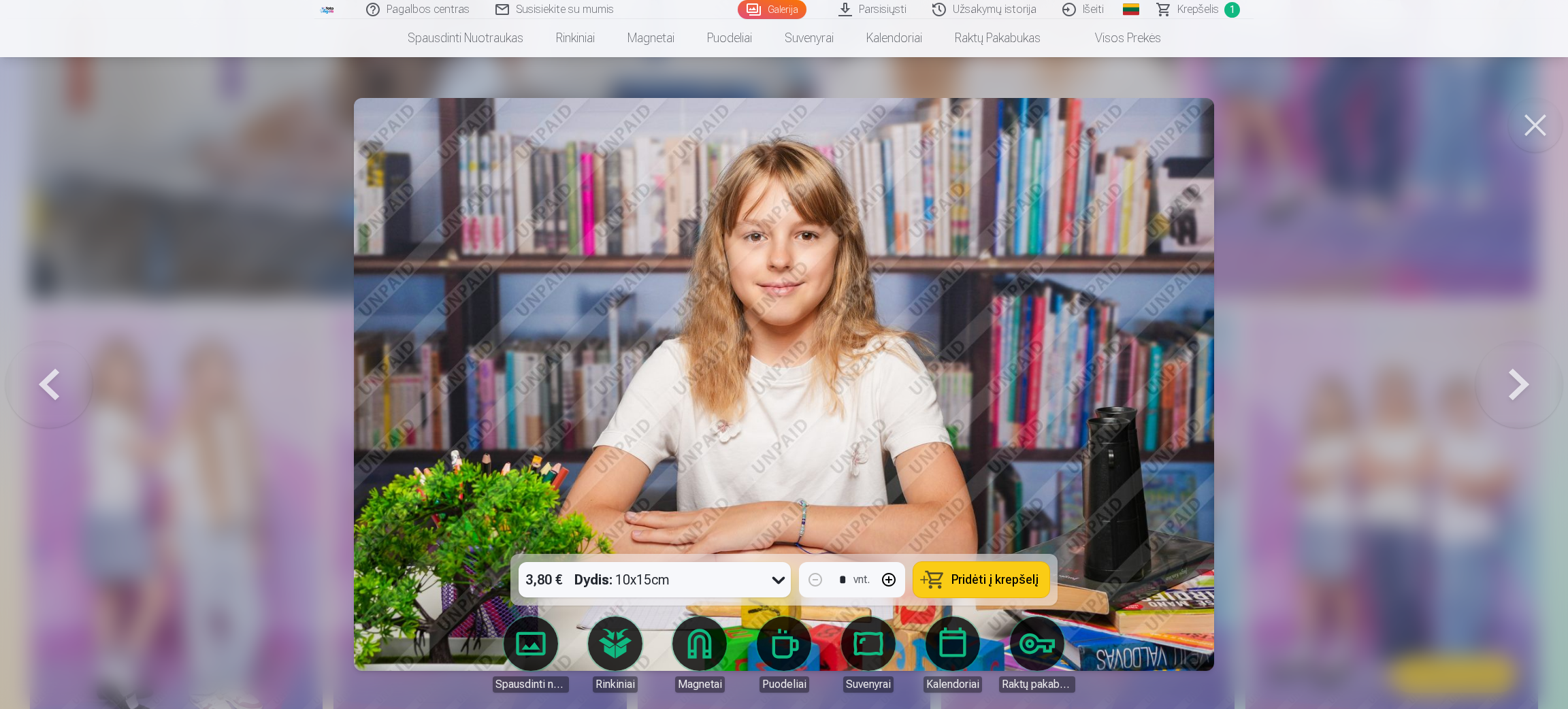
click at [1042, 367] on button at bounding box center [1519, 384] width 87 height 311
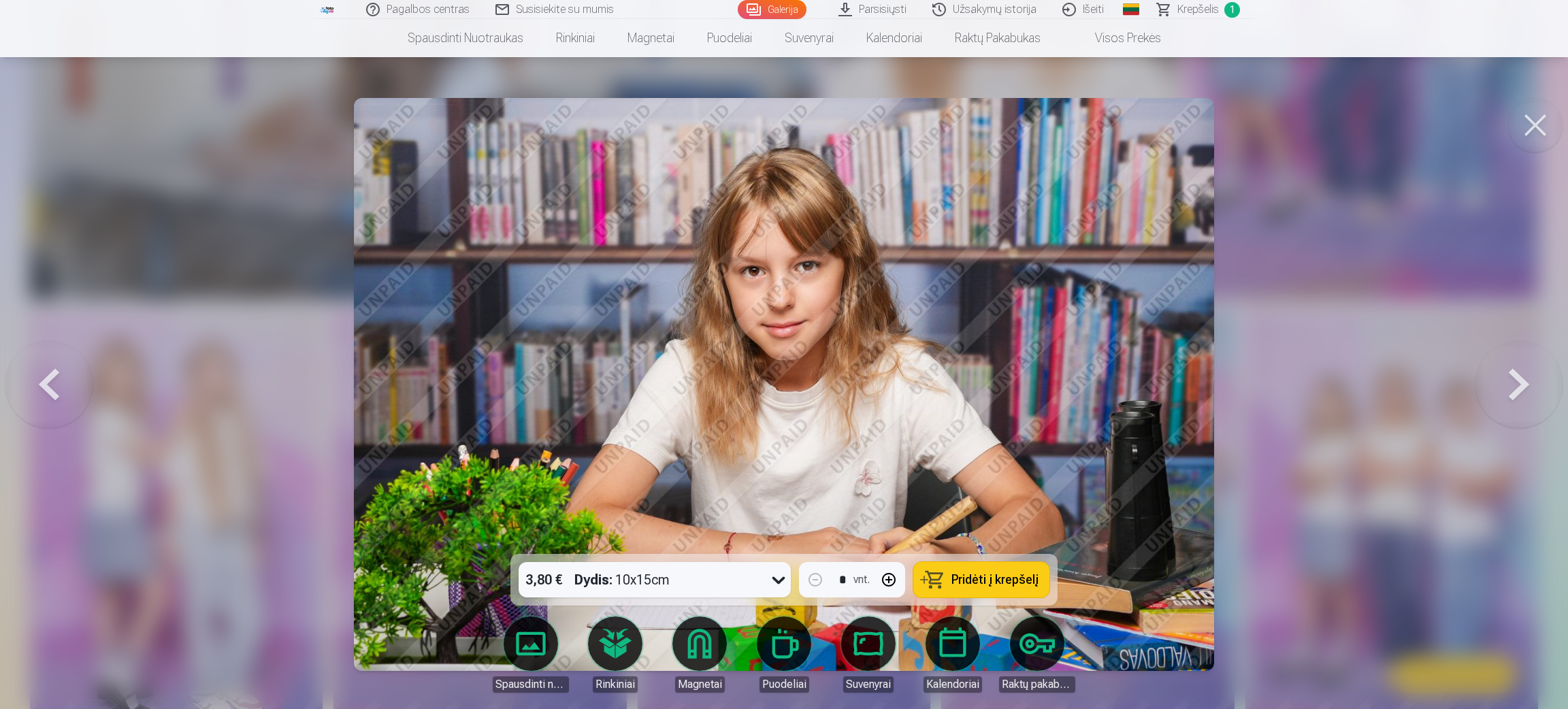
click at [1042, 367] on button at bounding box center [1519, 384] width 87 height 311
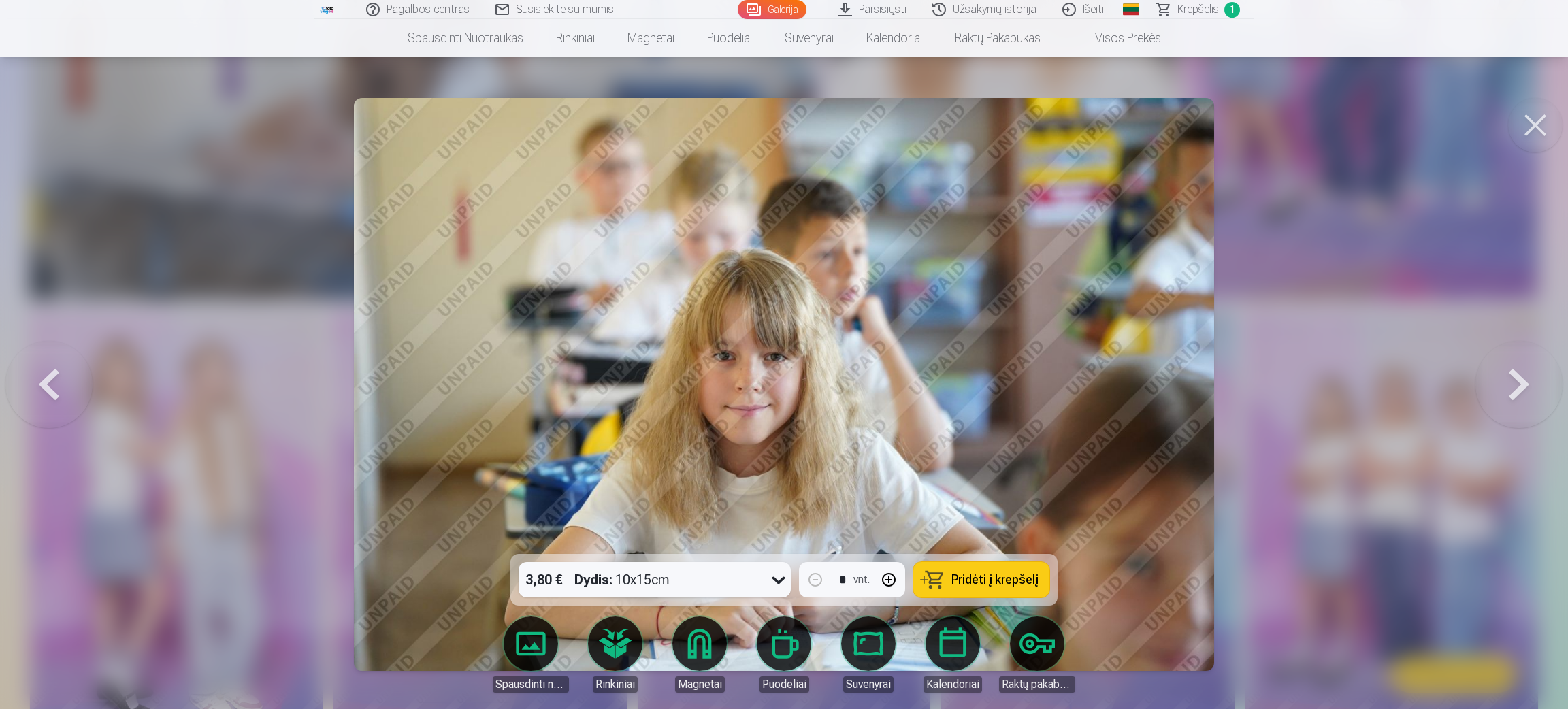
click at [1042, 367] on button at bounding box center [1519, 384] width 87 height 311
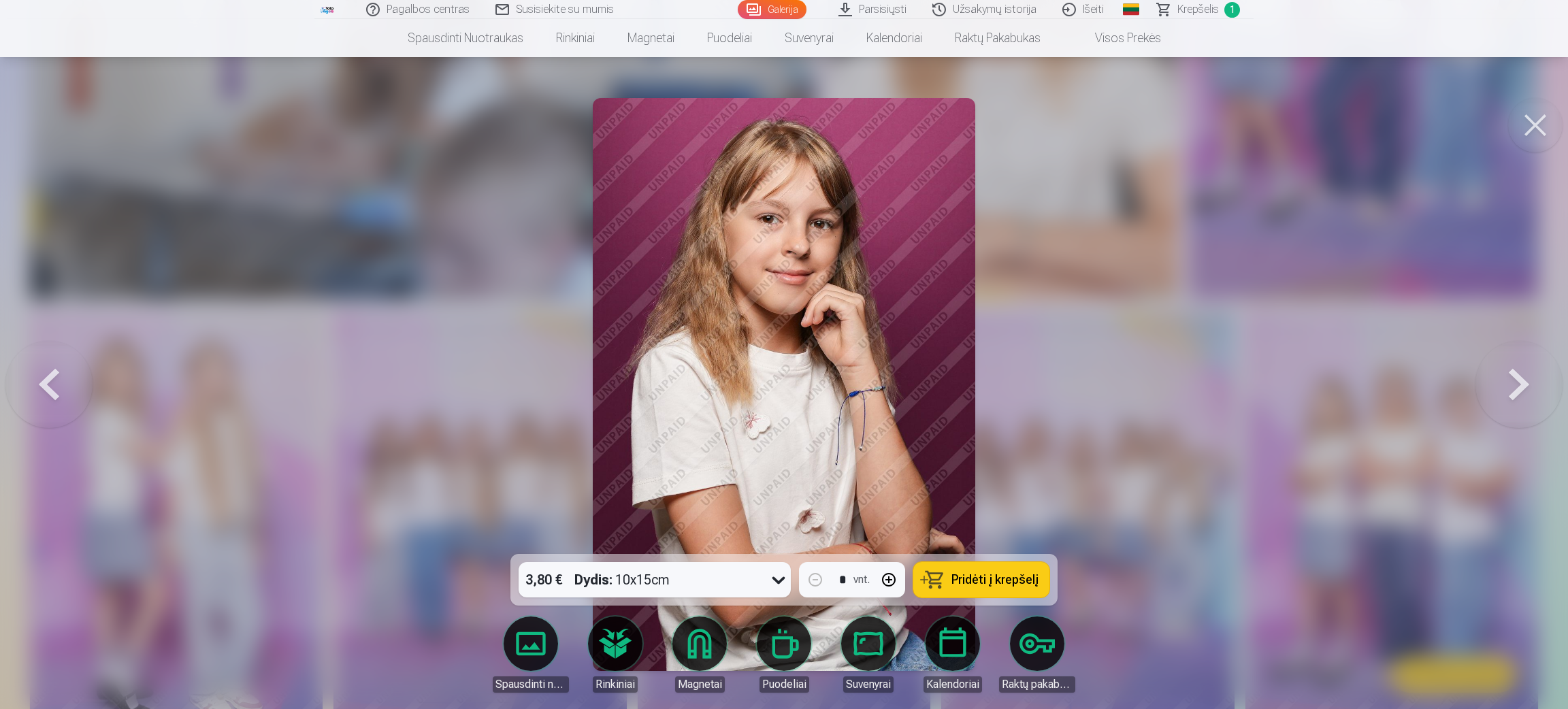
click at [1042, 367] on button at bounding box center [1519, 384] width 87 height 311
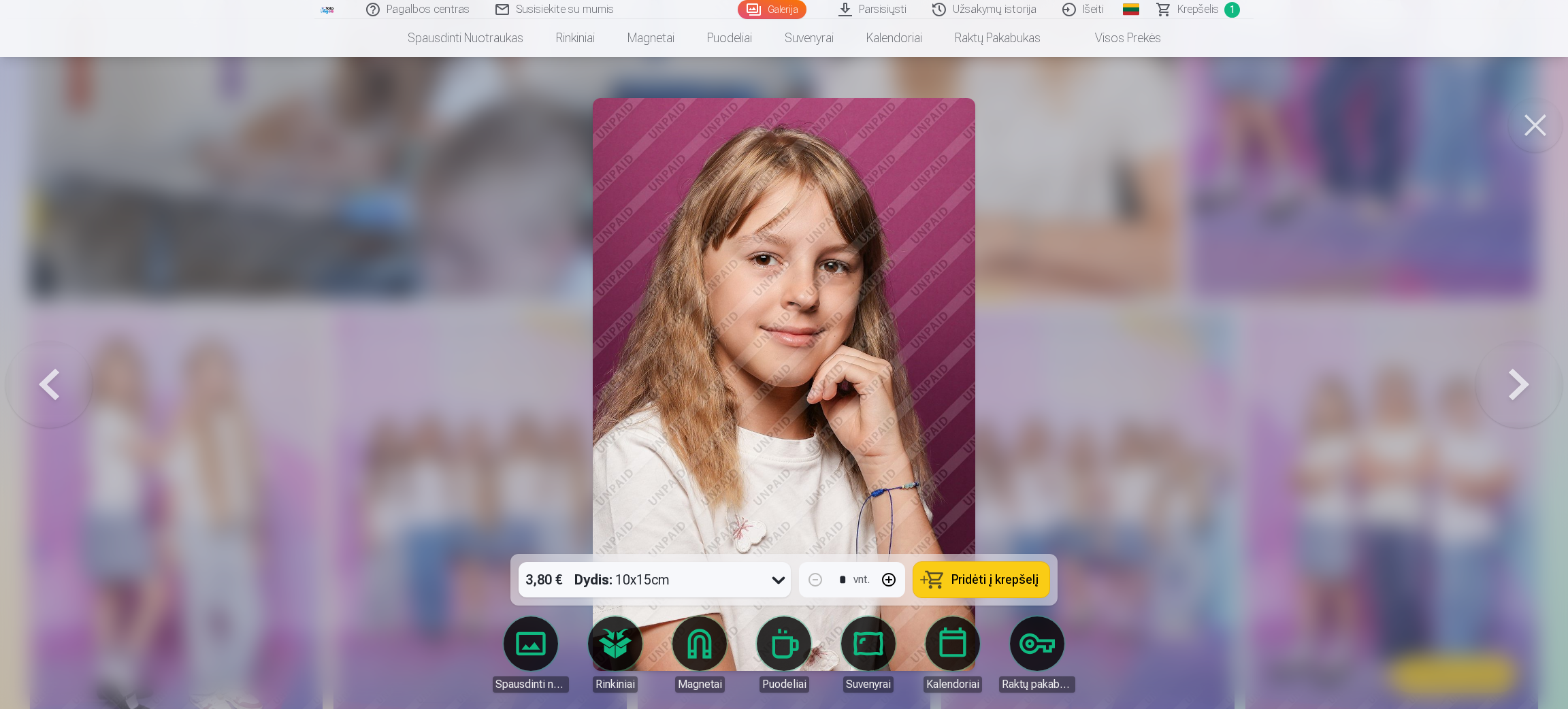
click at [48, 366] on button at bounding box center [49, 384] width 87 height 311
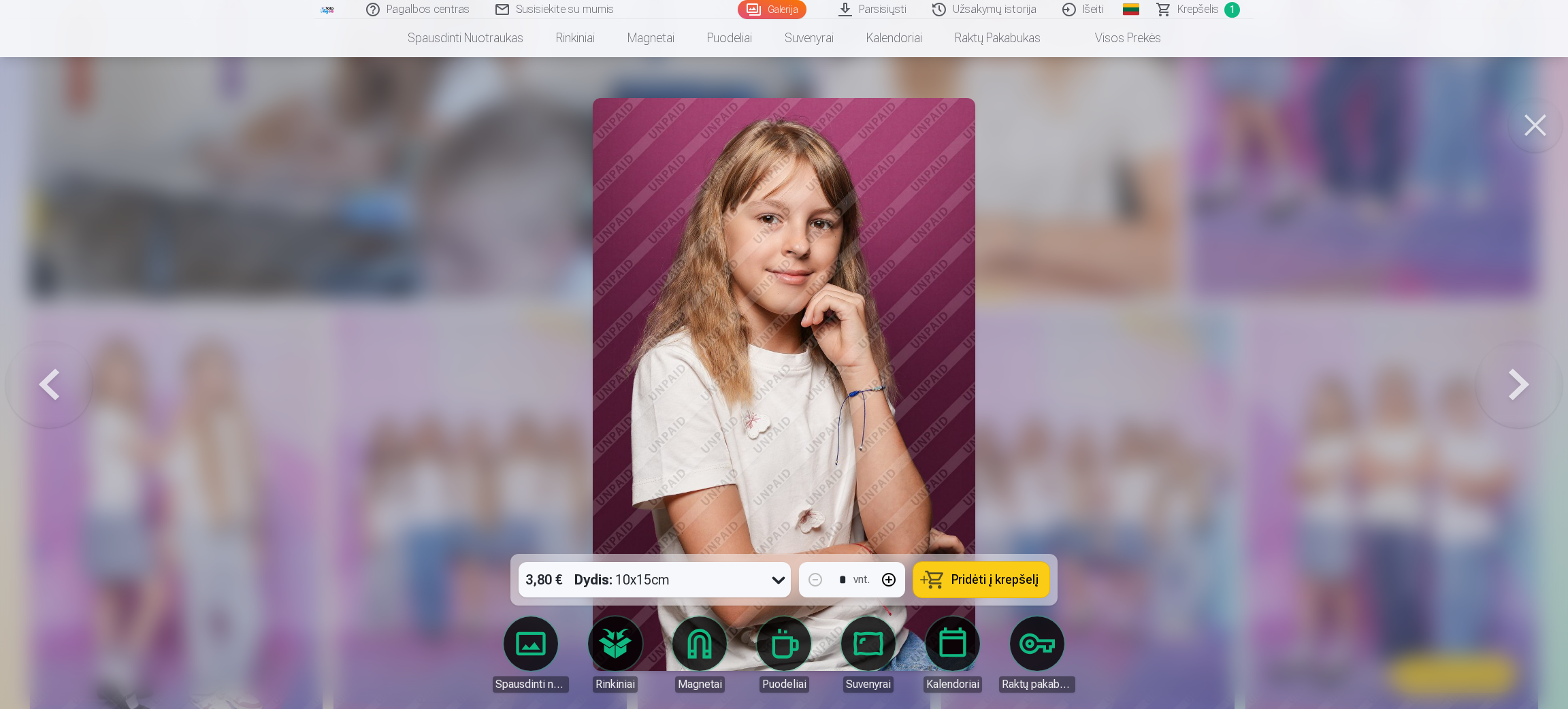
click at [48, 366] on button at bounding box center [49, 384] width 87 height 311
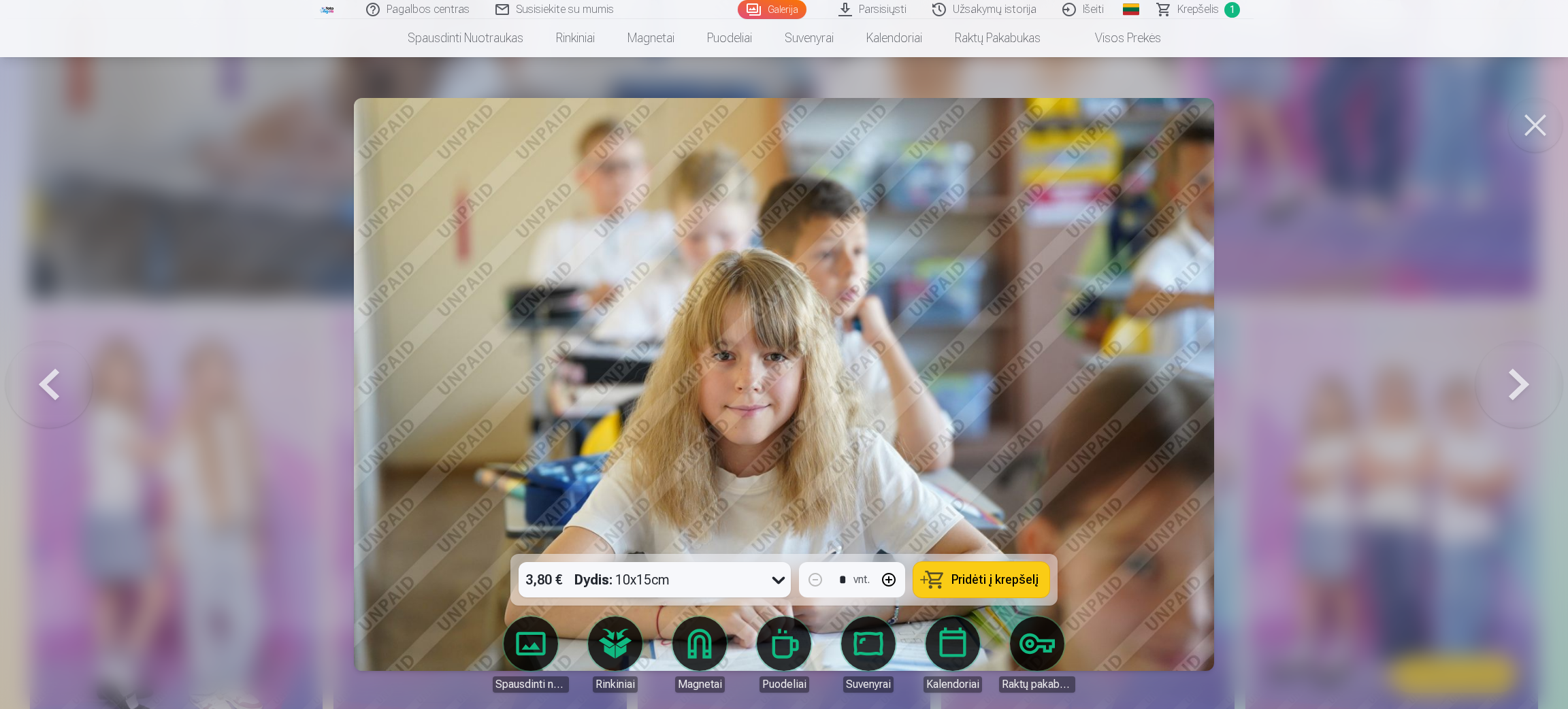
click at [48, 366] on button at bounding box center [49, 384] width 87 height 311
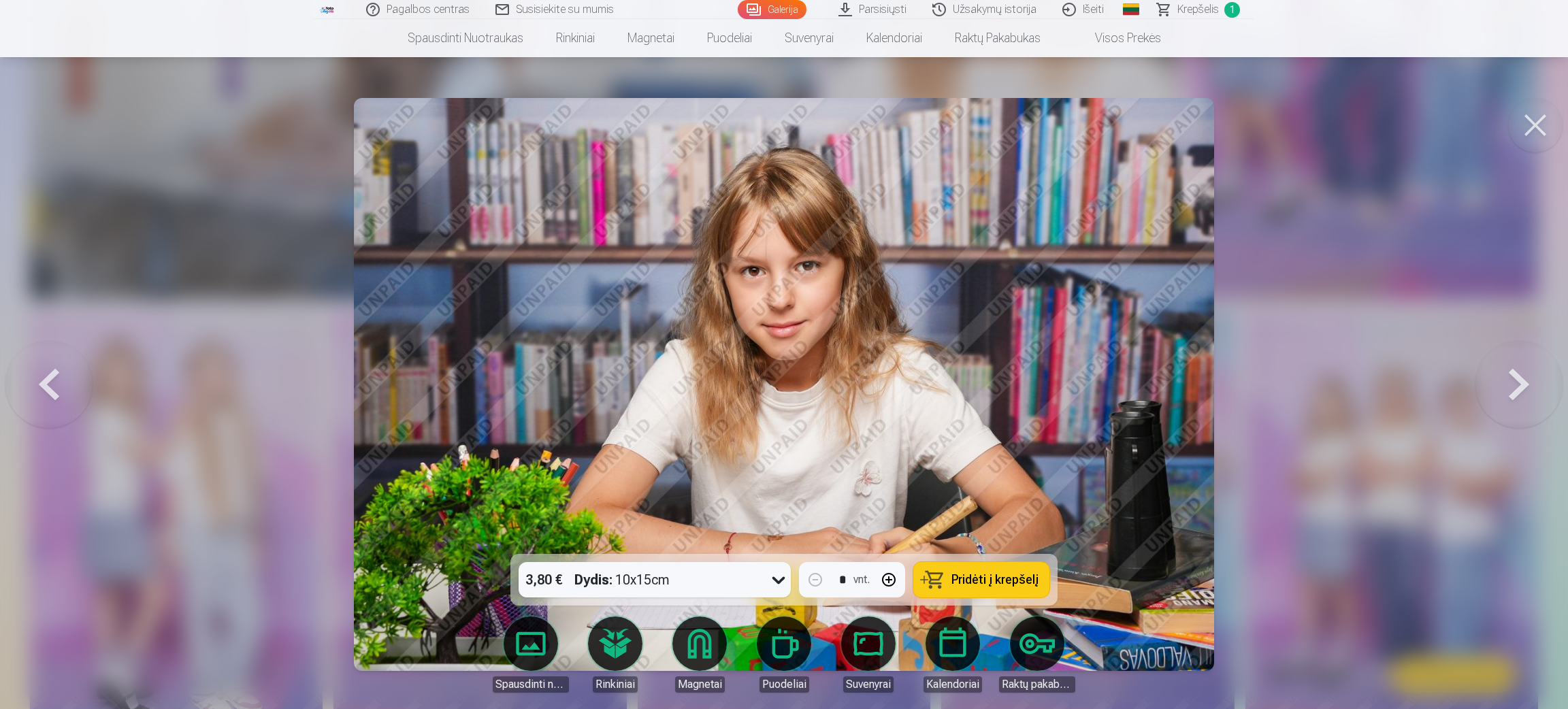
click at [48, 366] on button at bounding box center [49, 384] width 87 height 311
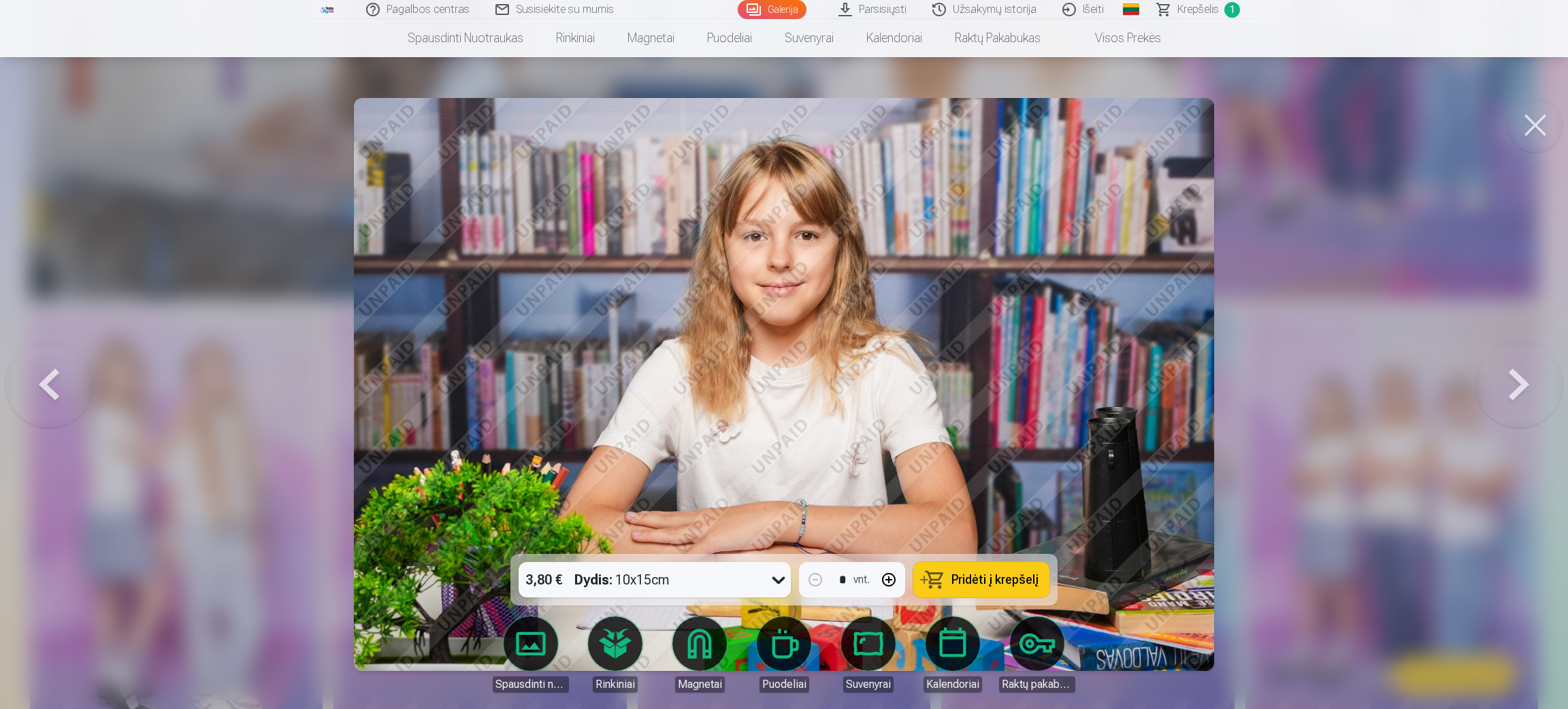
click at [48, 365] on button at bounding box center [49, 384] width 87 height 311
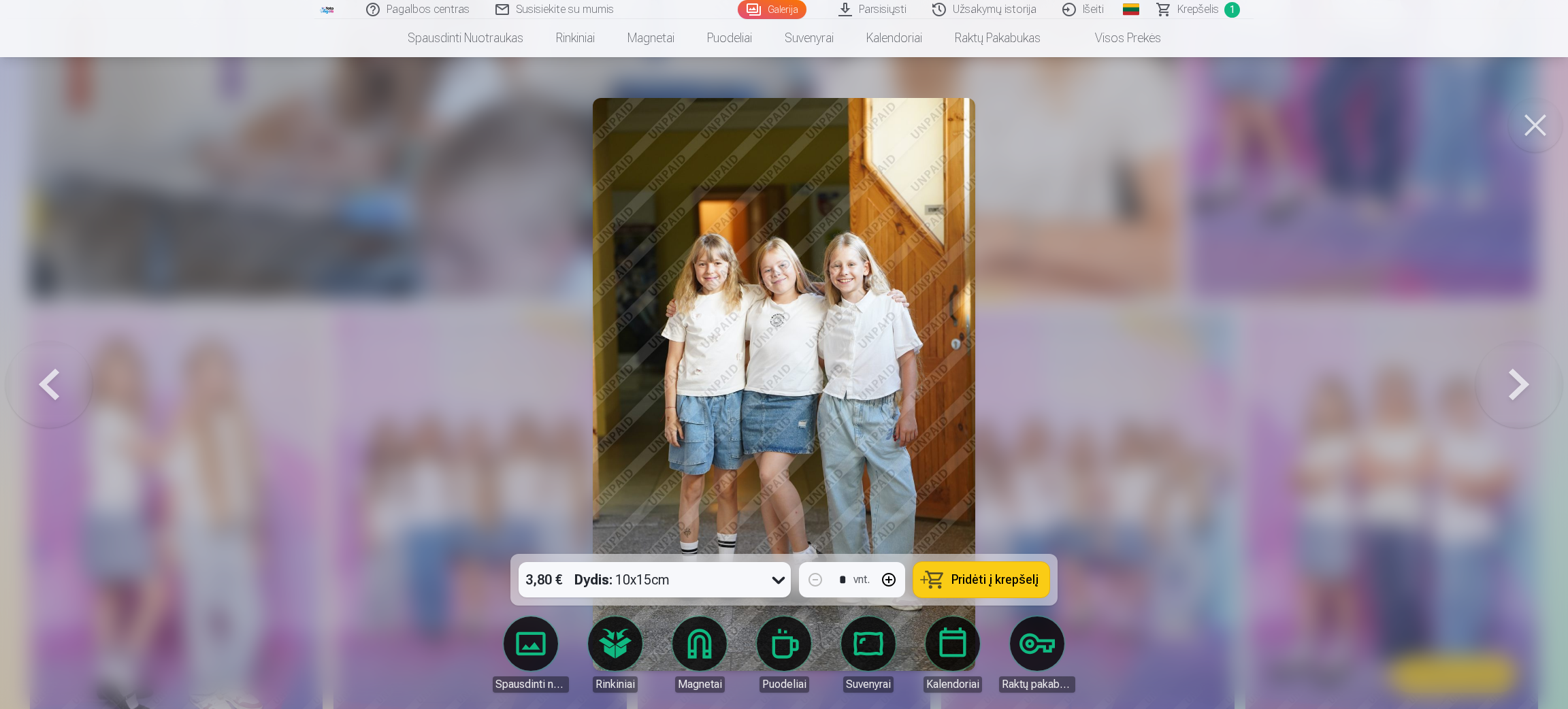
click at [49, 365] on button at bounding box center [49, 384] width 87 height 311
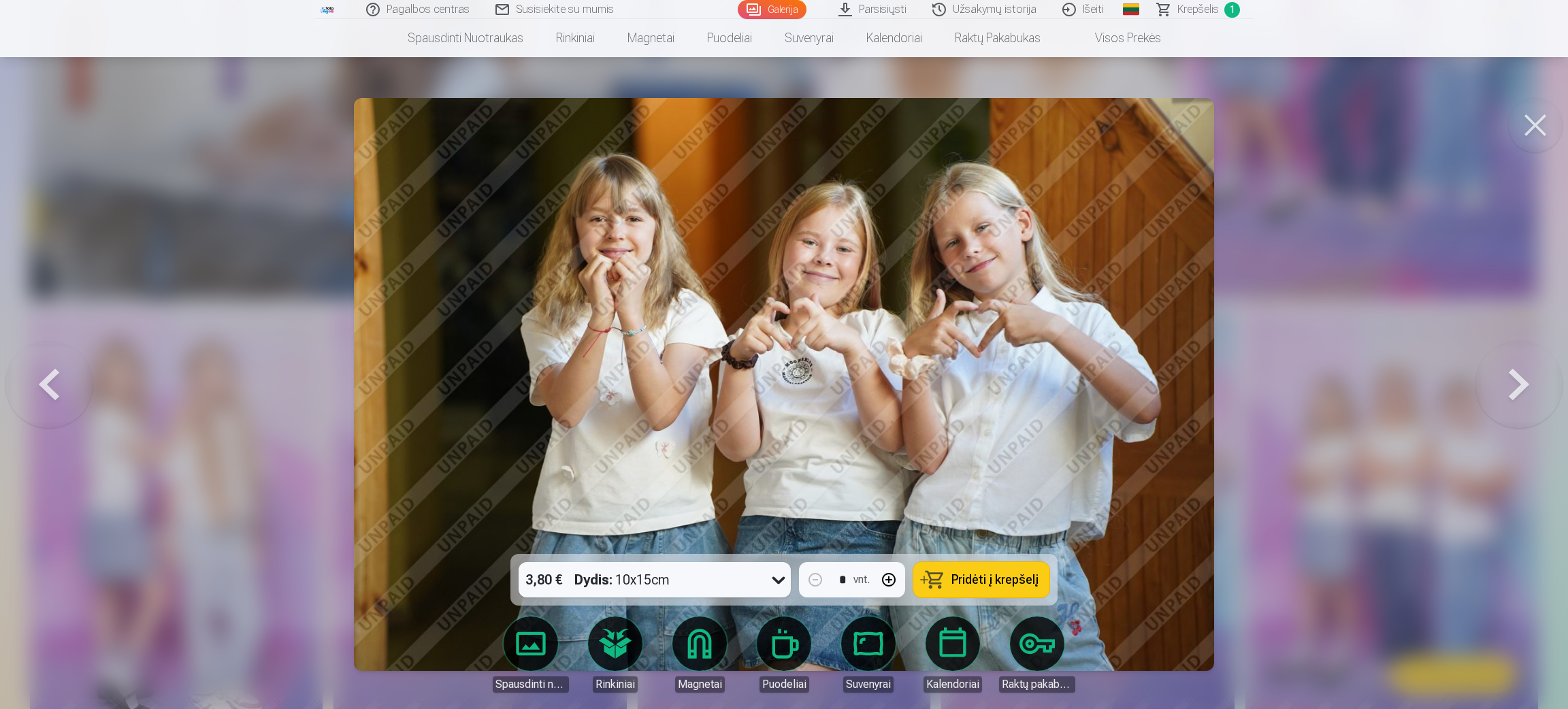
click at [49, 365] on button at bounding box center [49, 384] width 87 height 311
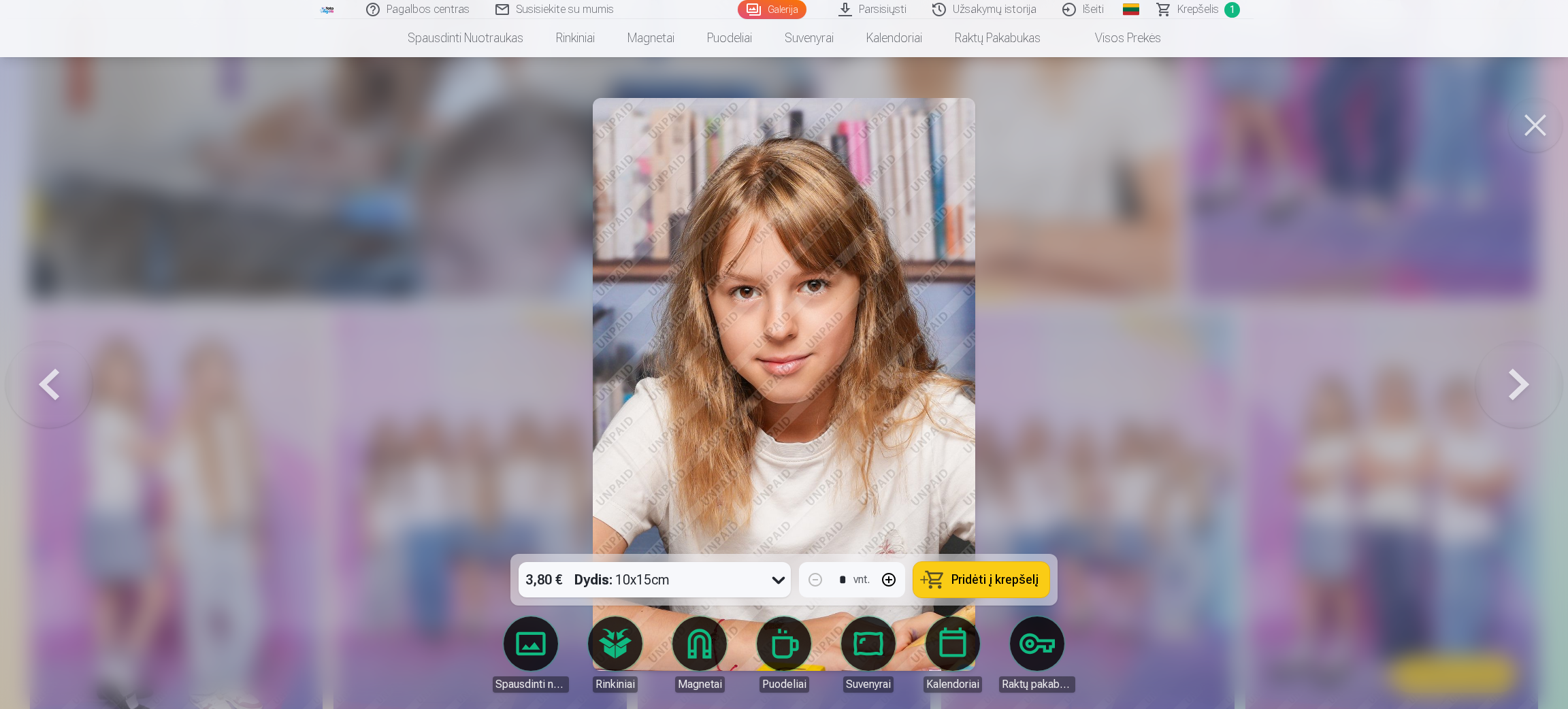
click at [49, 365] on button at bounding box center [49, 384] width 87 height 311
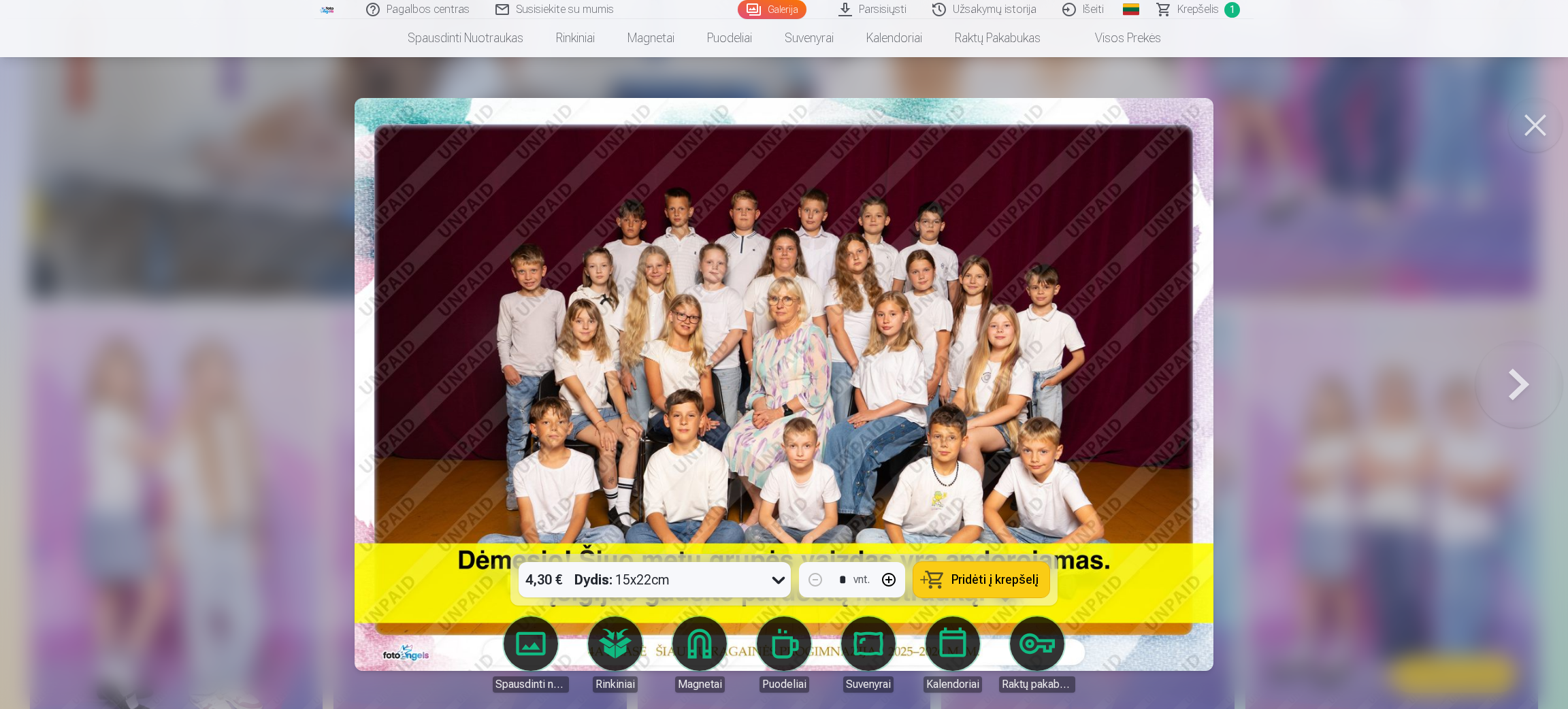
click at [49, 365] on div at bounding box center [784, 354] width 1568 height 709
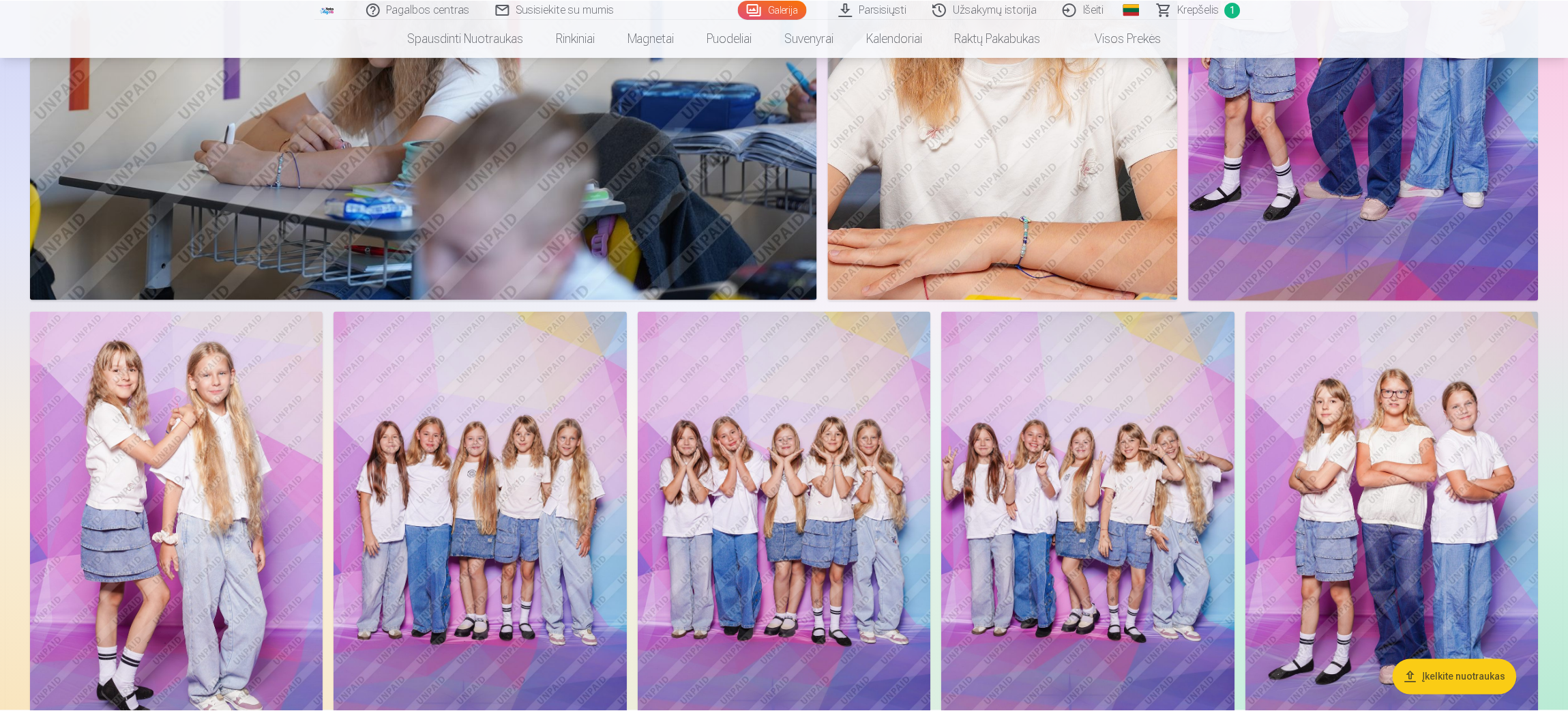
scroll to position [3582, 0]
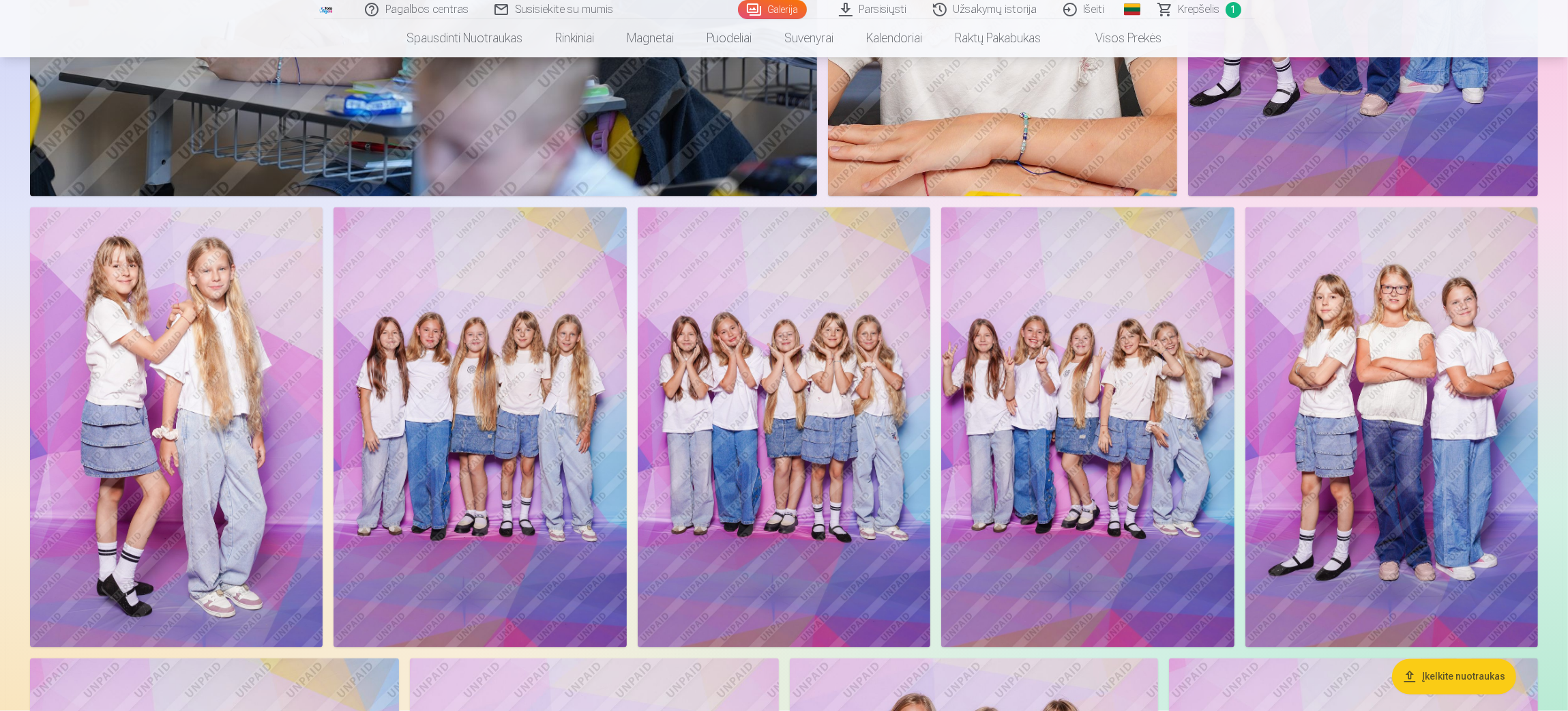
click at [1044, 474] on img at bounding box center [1391, 427] width 293 height 440
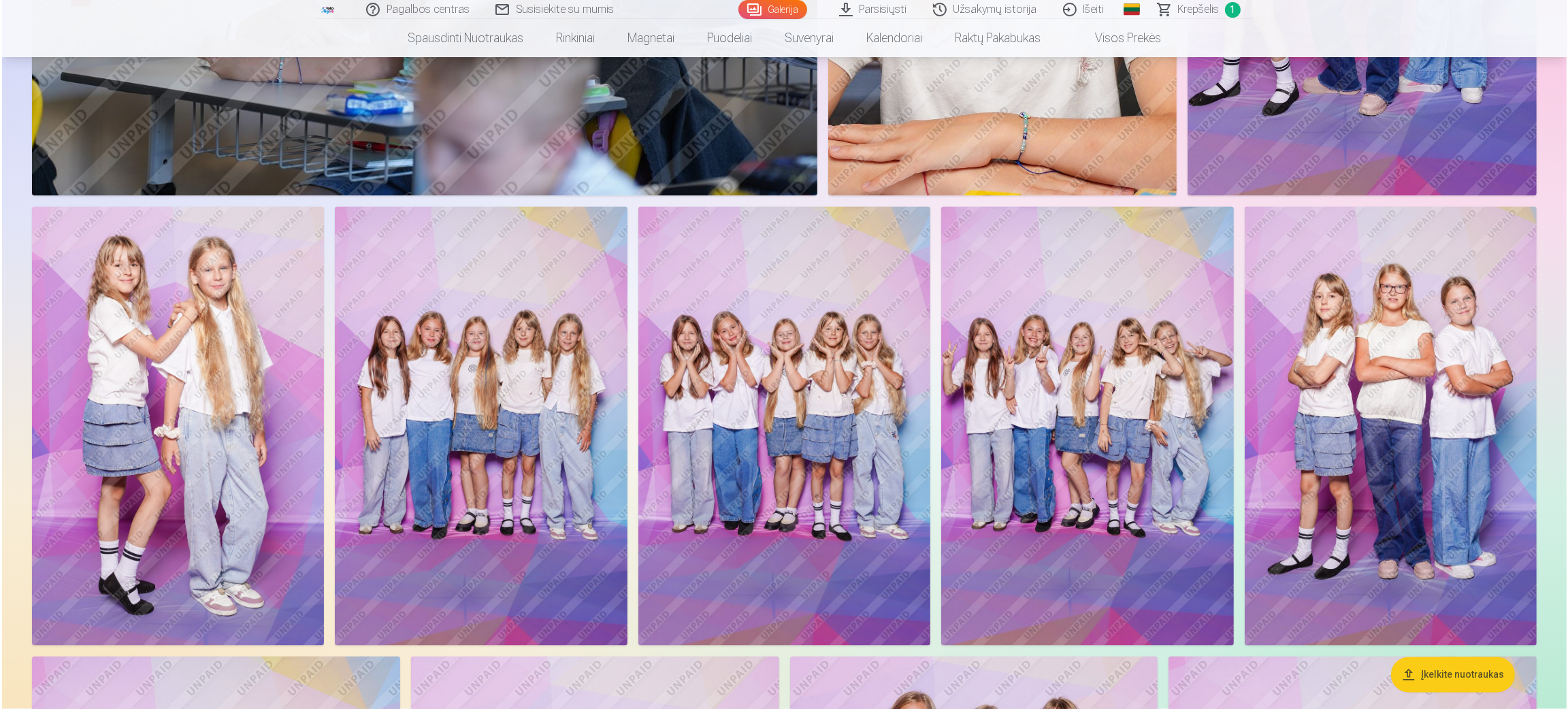
scroll to position [3682, 0]
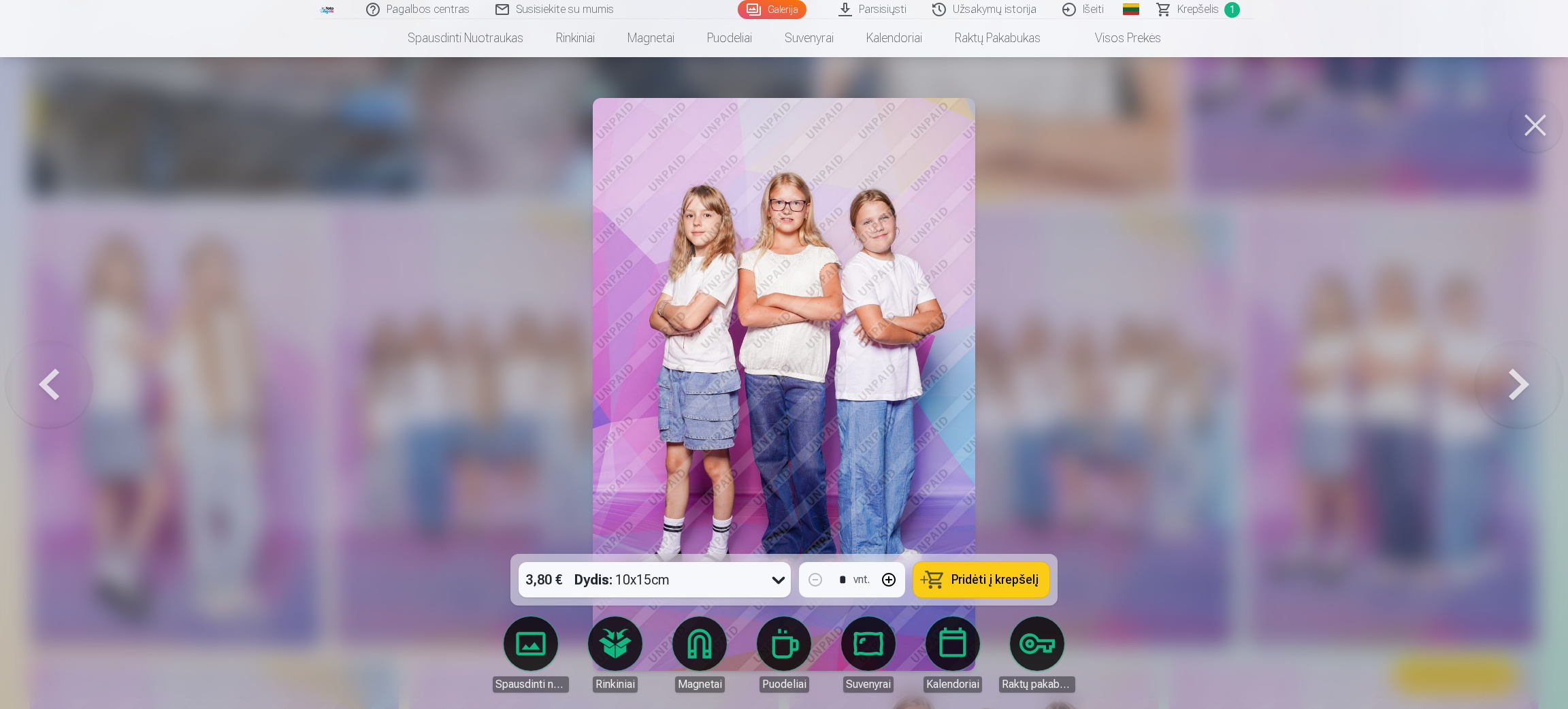
click at [1042, 385] on button at bounding box center [1519, 384] width 87 height 311
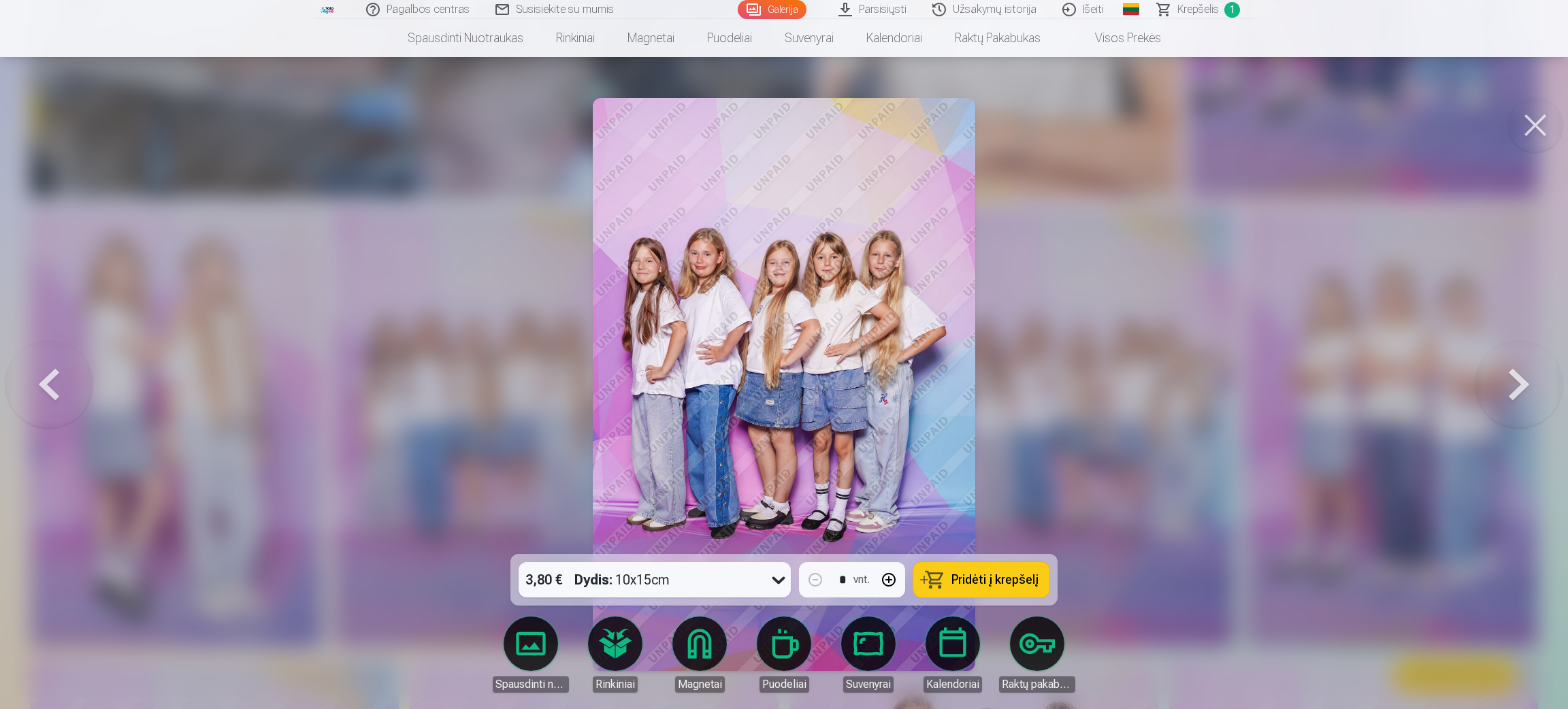
click at [1042, 385] on button at bounding box center [1519, 384] width 87 height 311
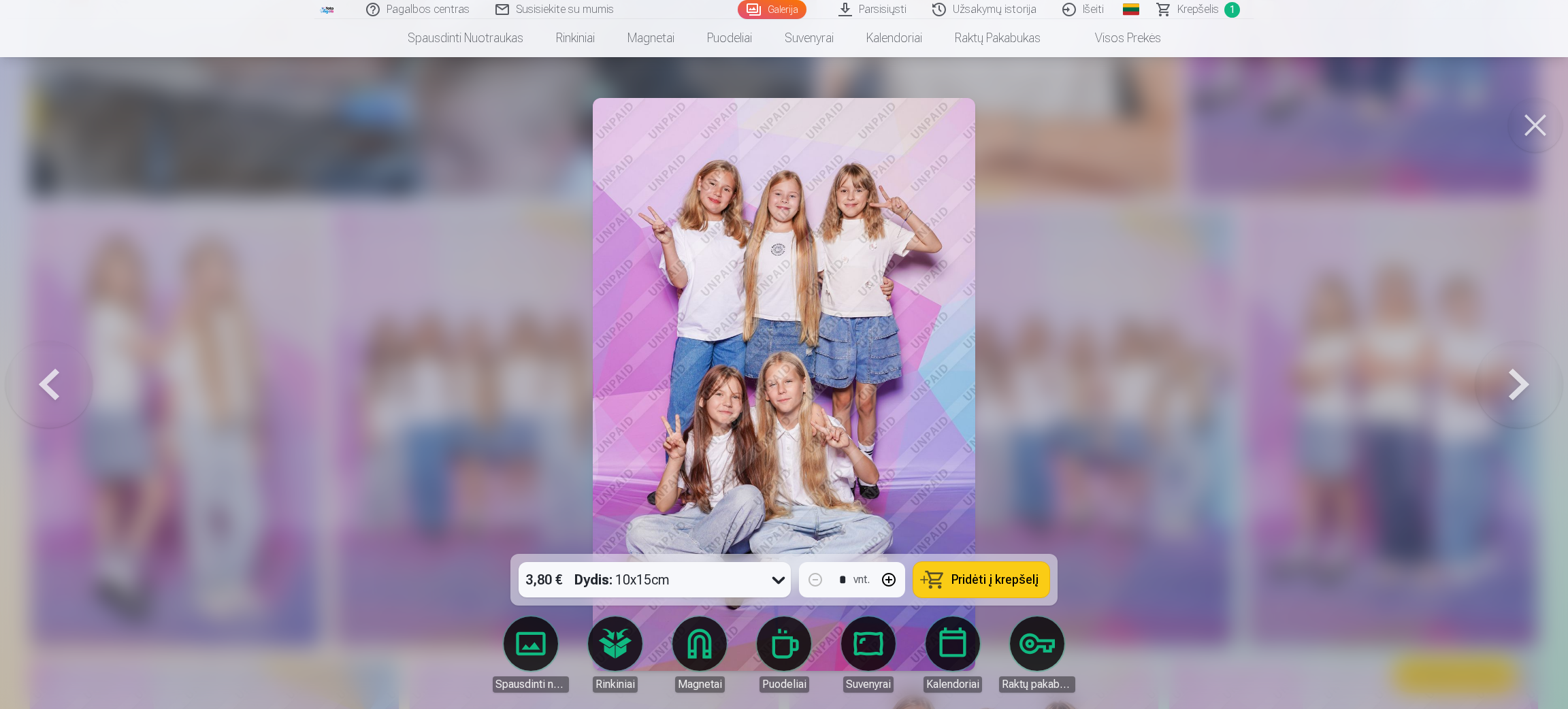
click at [1042, 385] on button at bounding box center [1519, 384] width 87 height 311
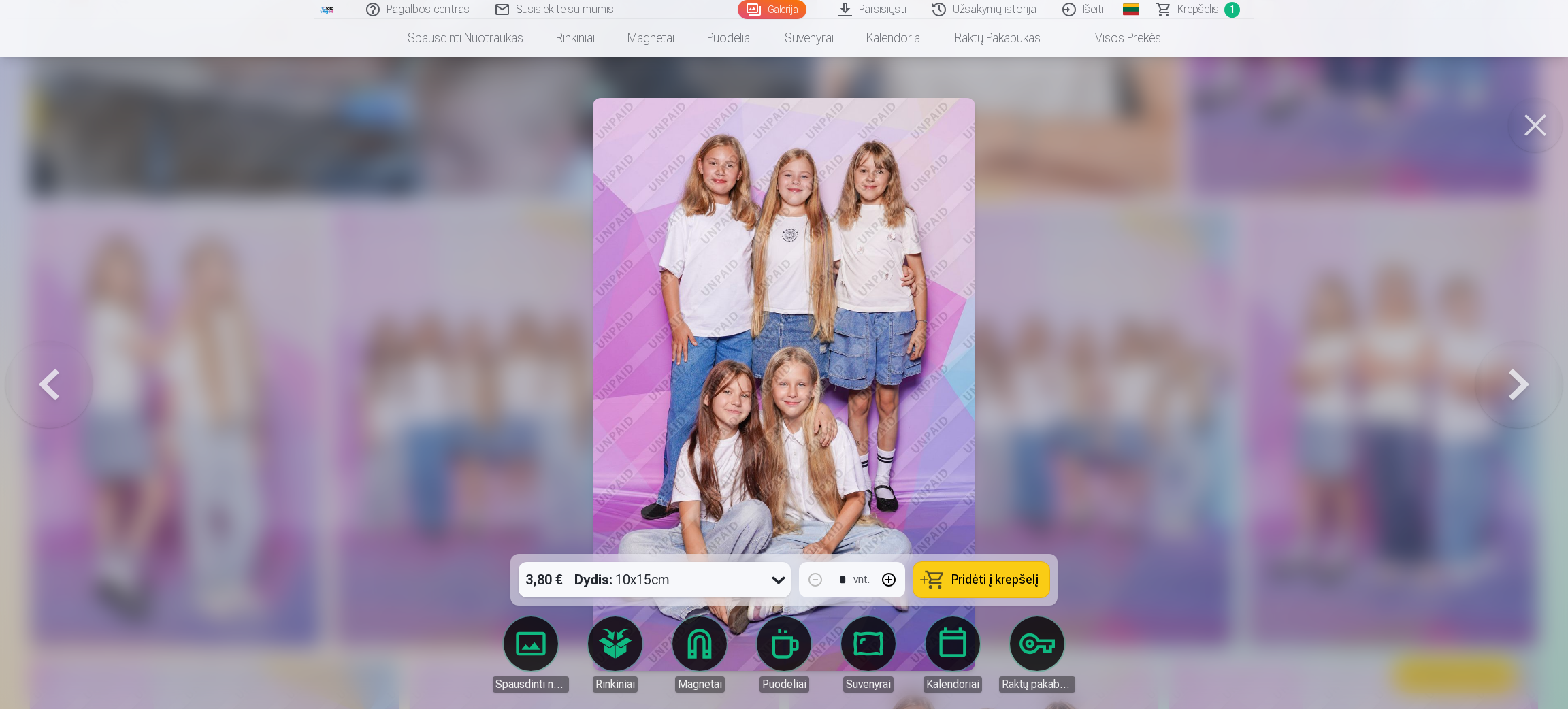
click at [1042, 122] on button at bounding box center [1535, 125] width 55 height 55
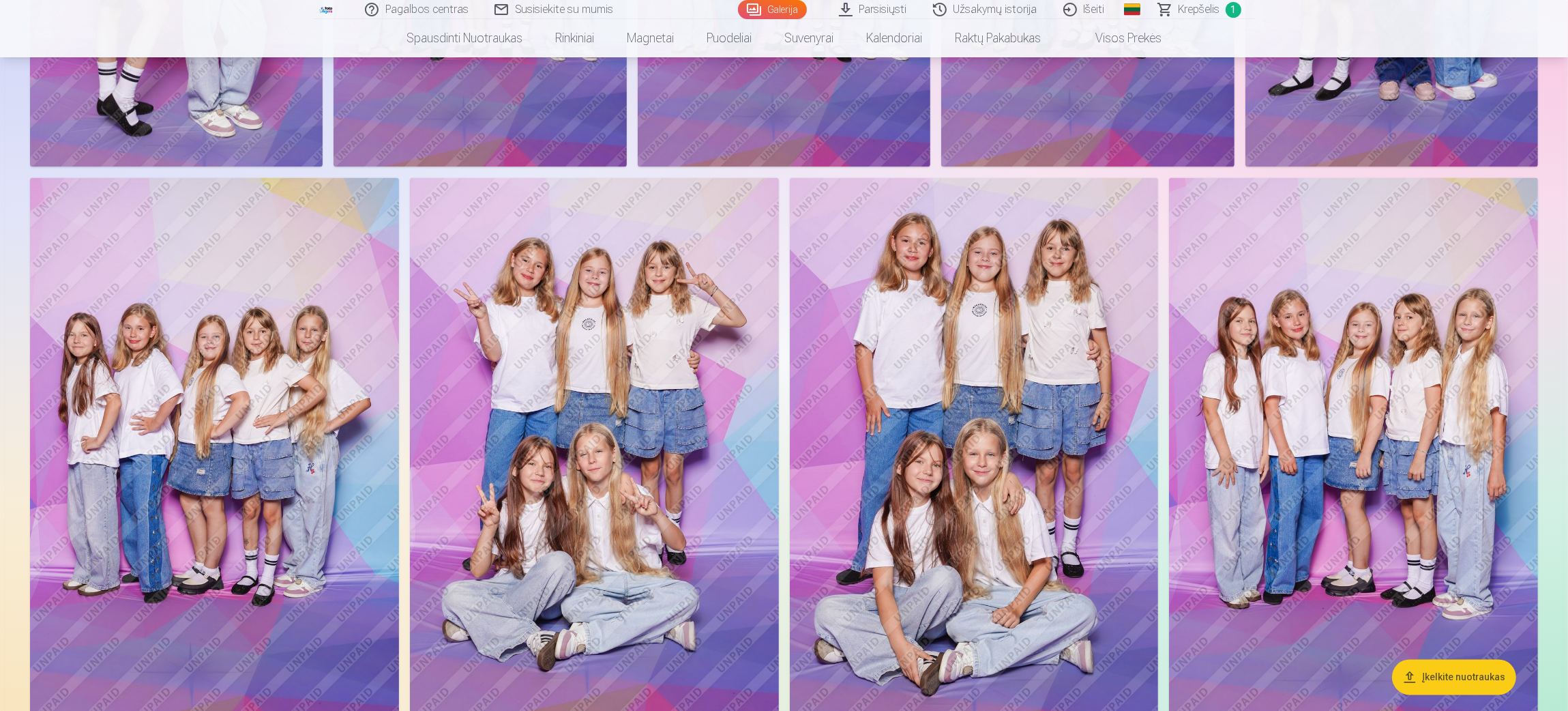
scroll to position [4197, 0]
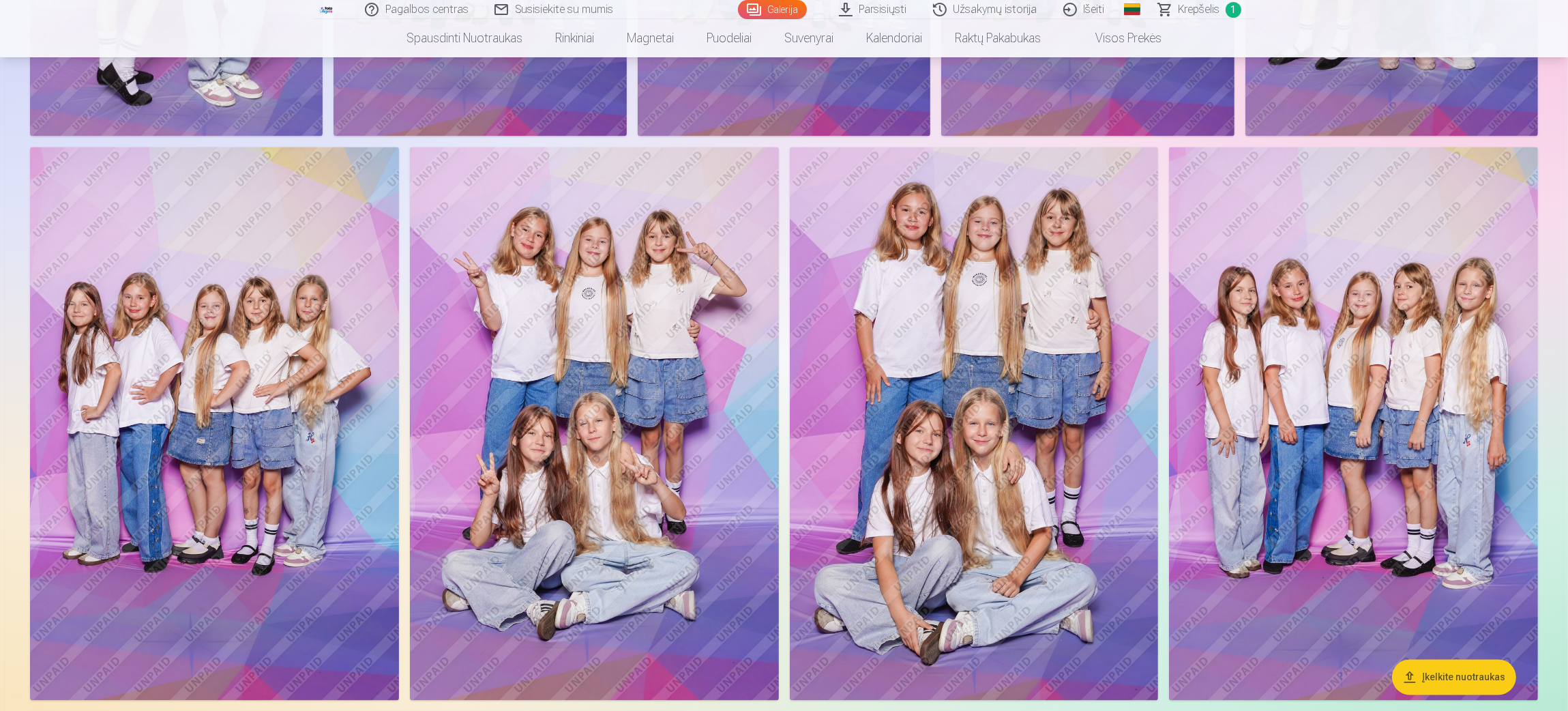
click at [1044, 335] on img at bounding box center [1354, 424] width 369 height 554
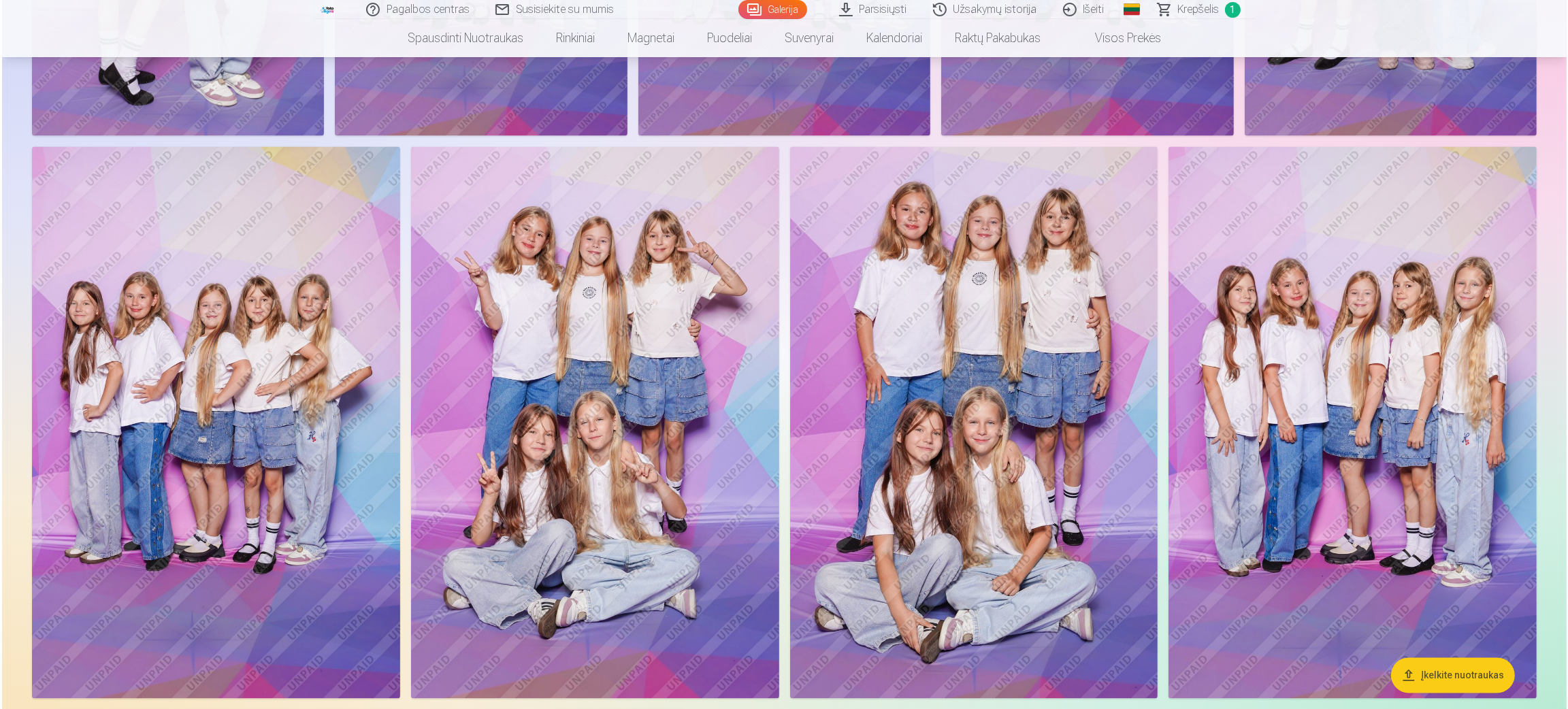
scroll to position [4193, 0]
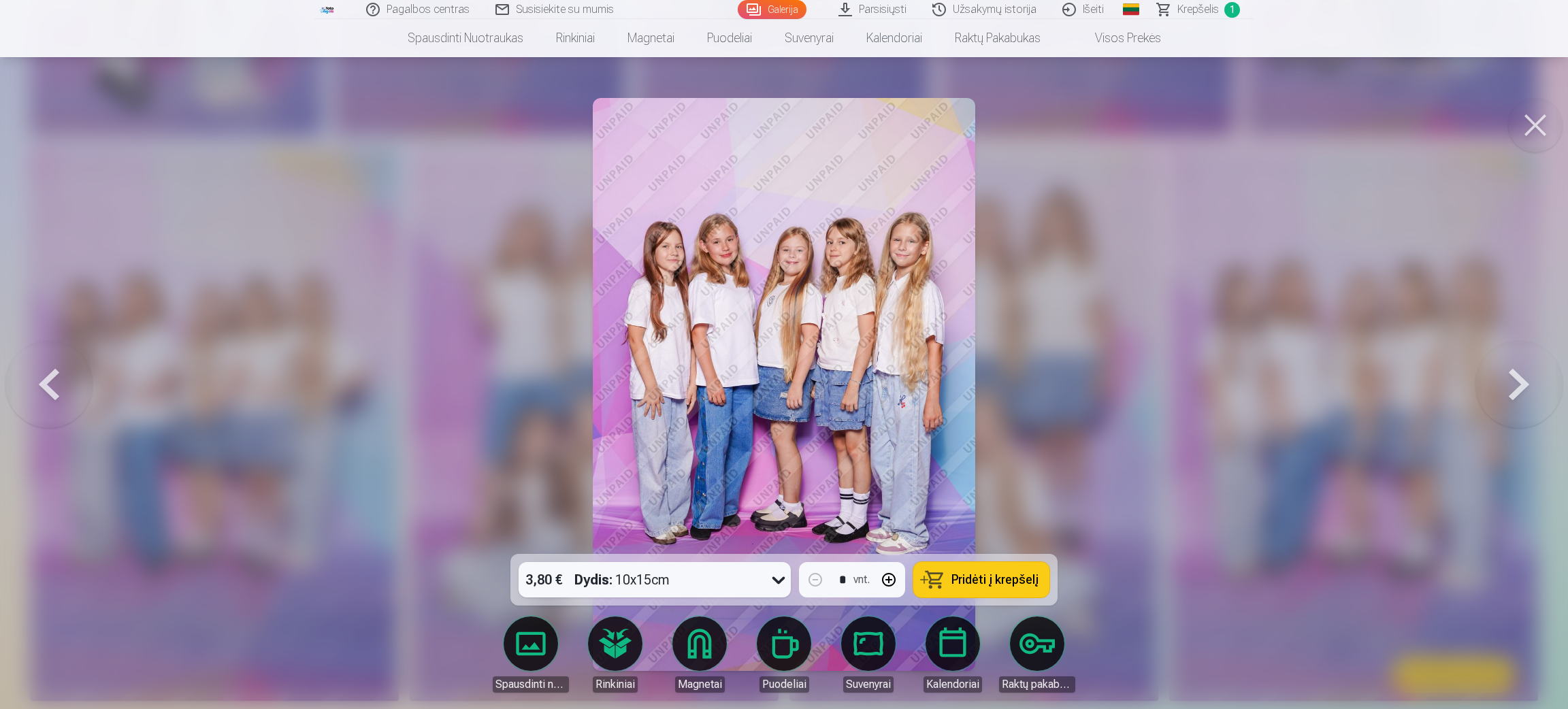
click at [1042, 116] on button at bounding box center [1535, 125] width 55 height 55
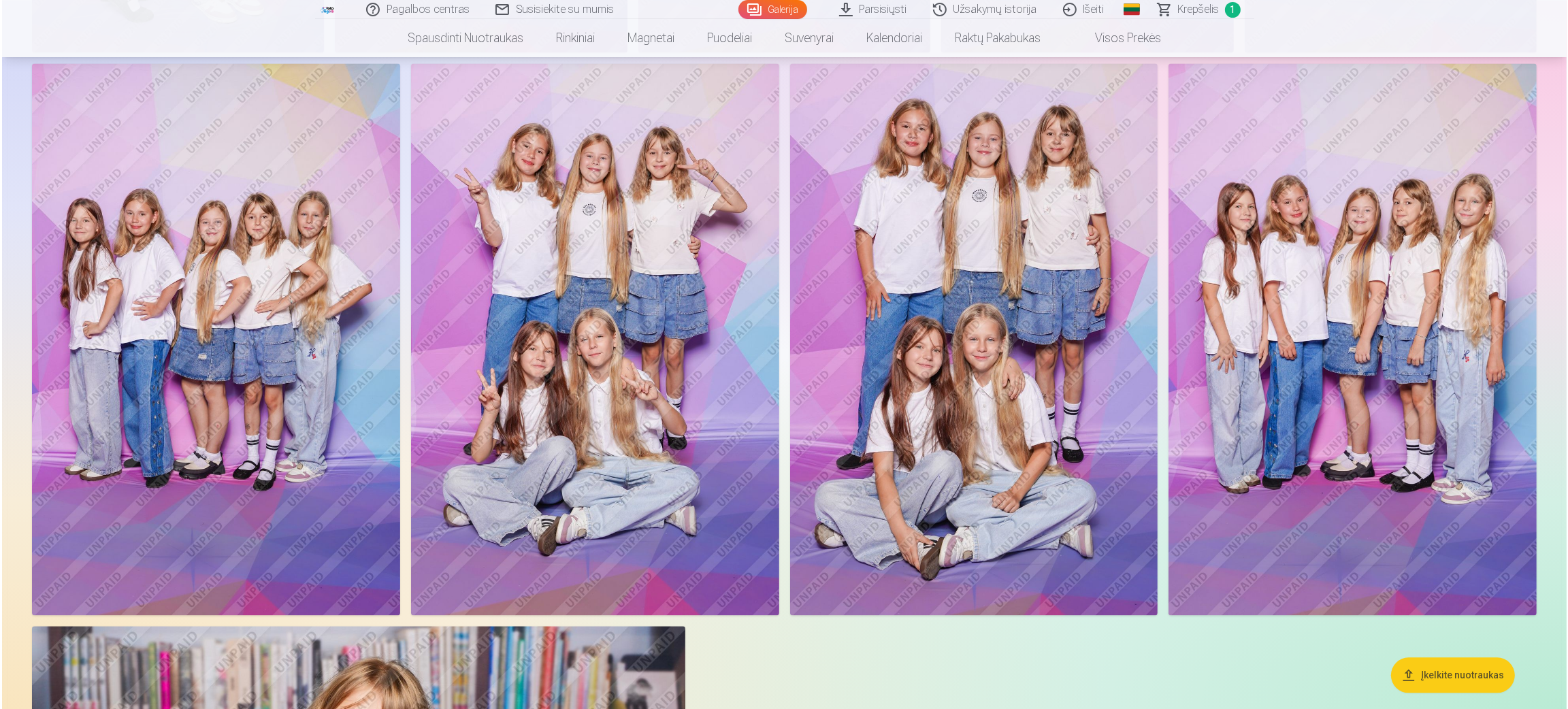
scroll to position [4389, 0]
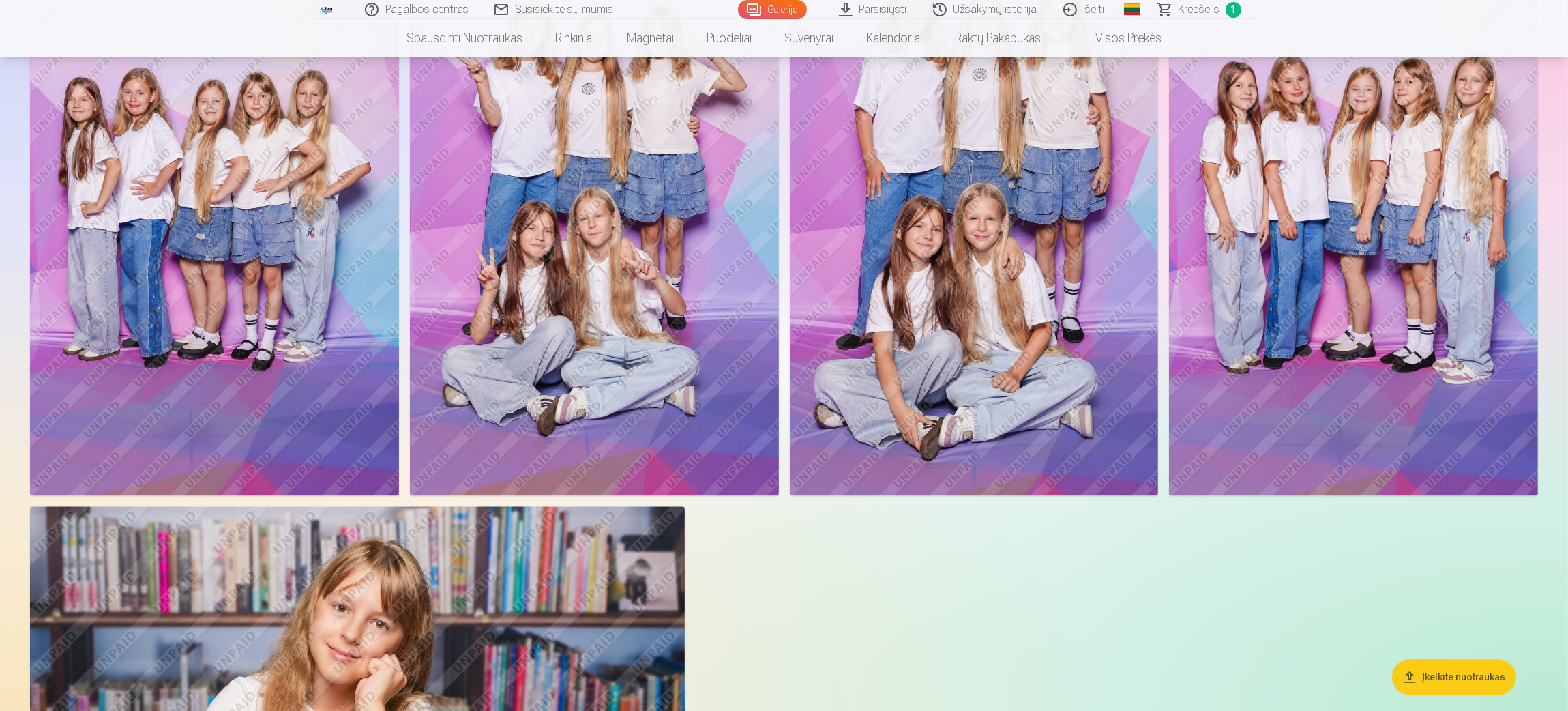
click at [198, 286] on img at bounding box center [215, 218] width 369 height 554
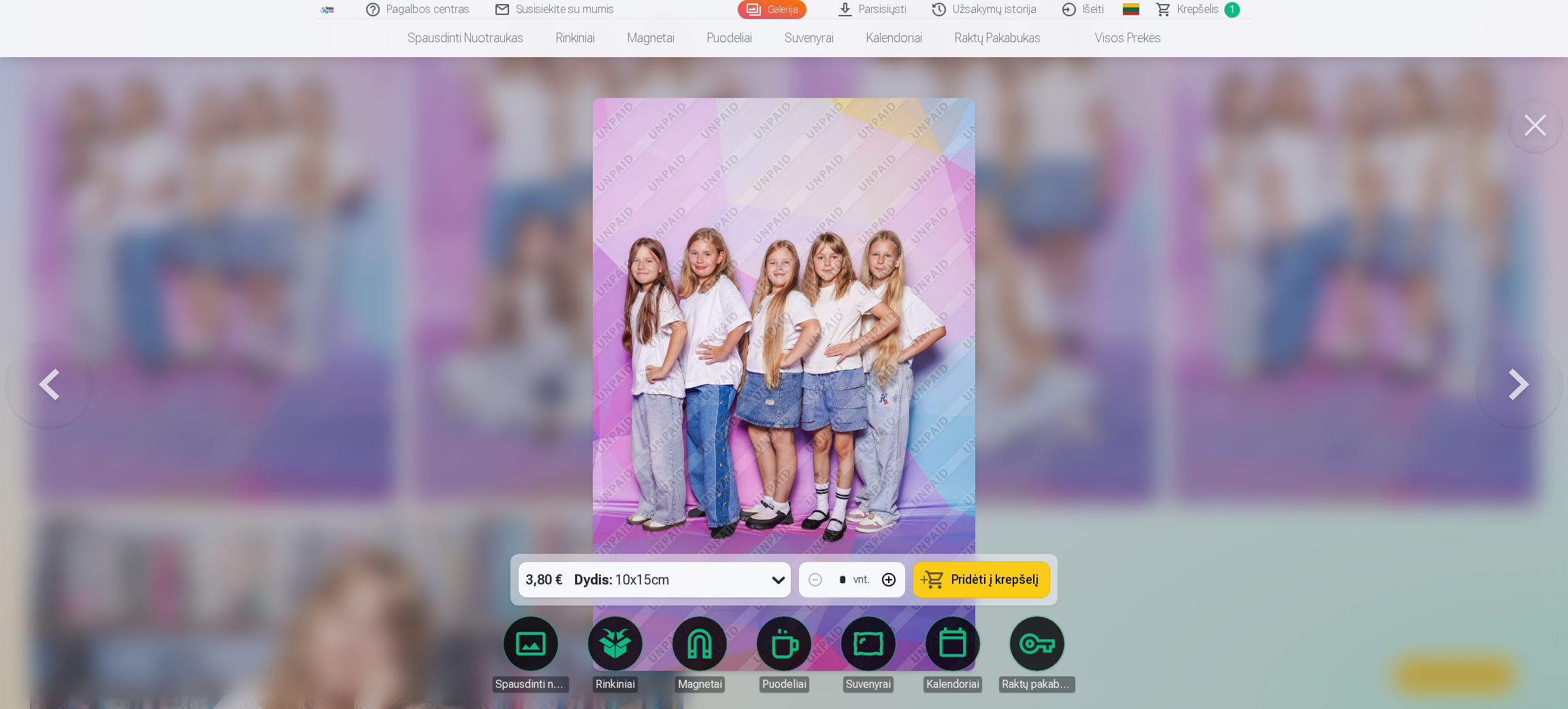
click at [1042, 125] on button at bounding box center [1535, 125] width 55 height 55
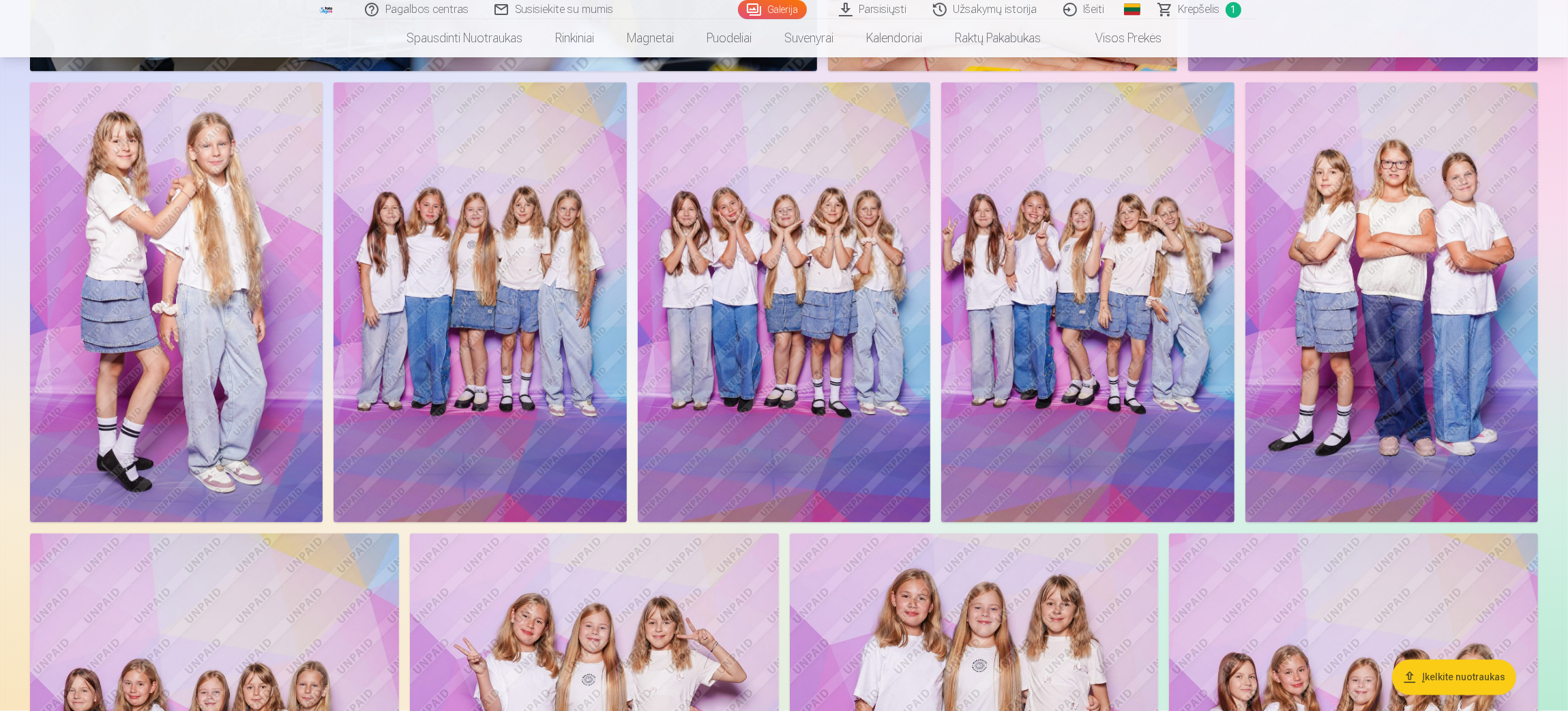
scroll to position [3779, 0]
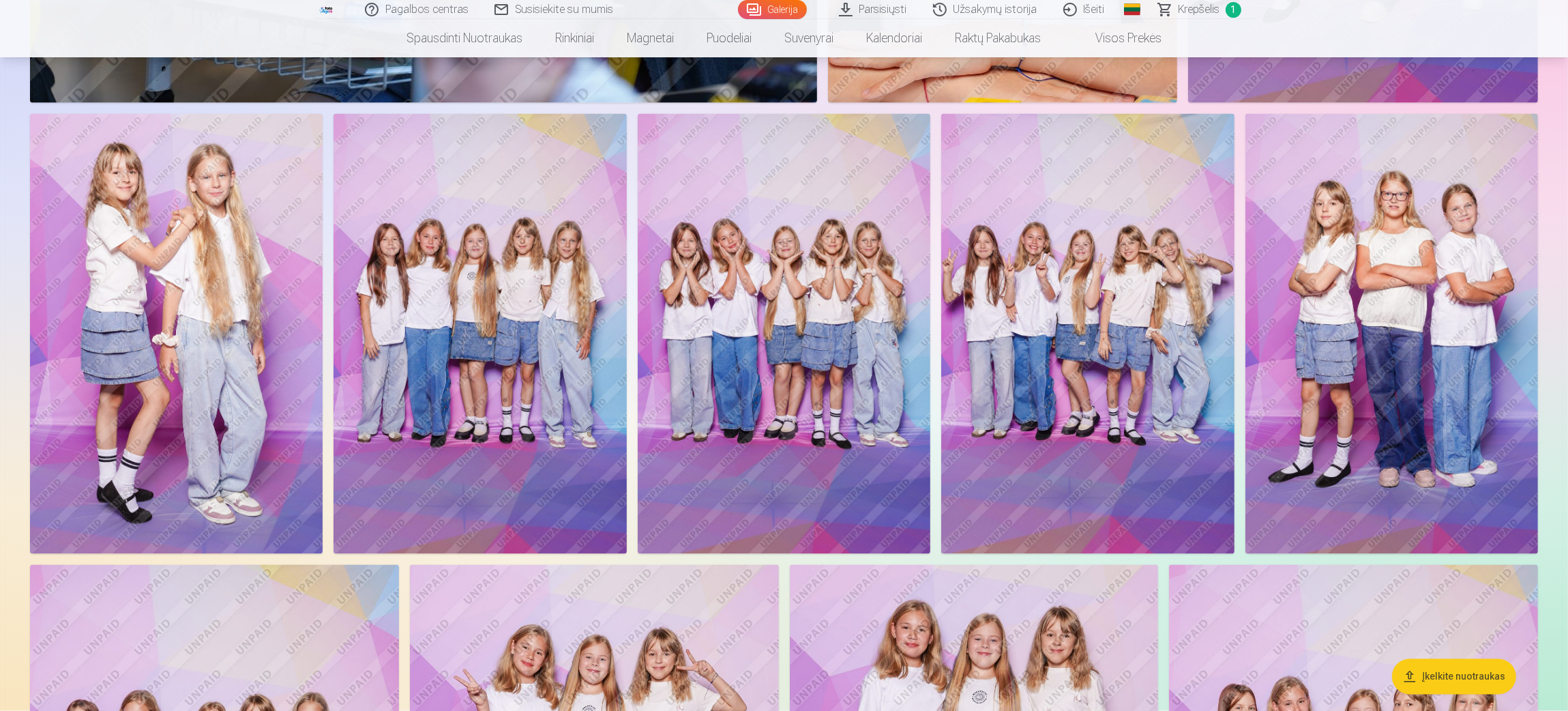
click at [1044, 380] on img at bounding box center [1087, 333] width 293 height 440
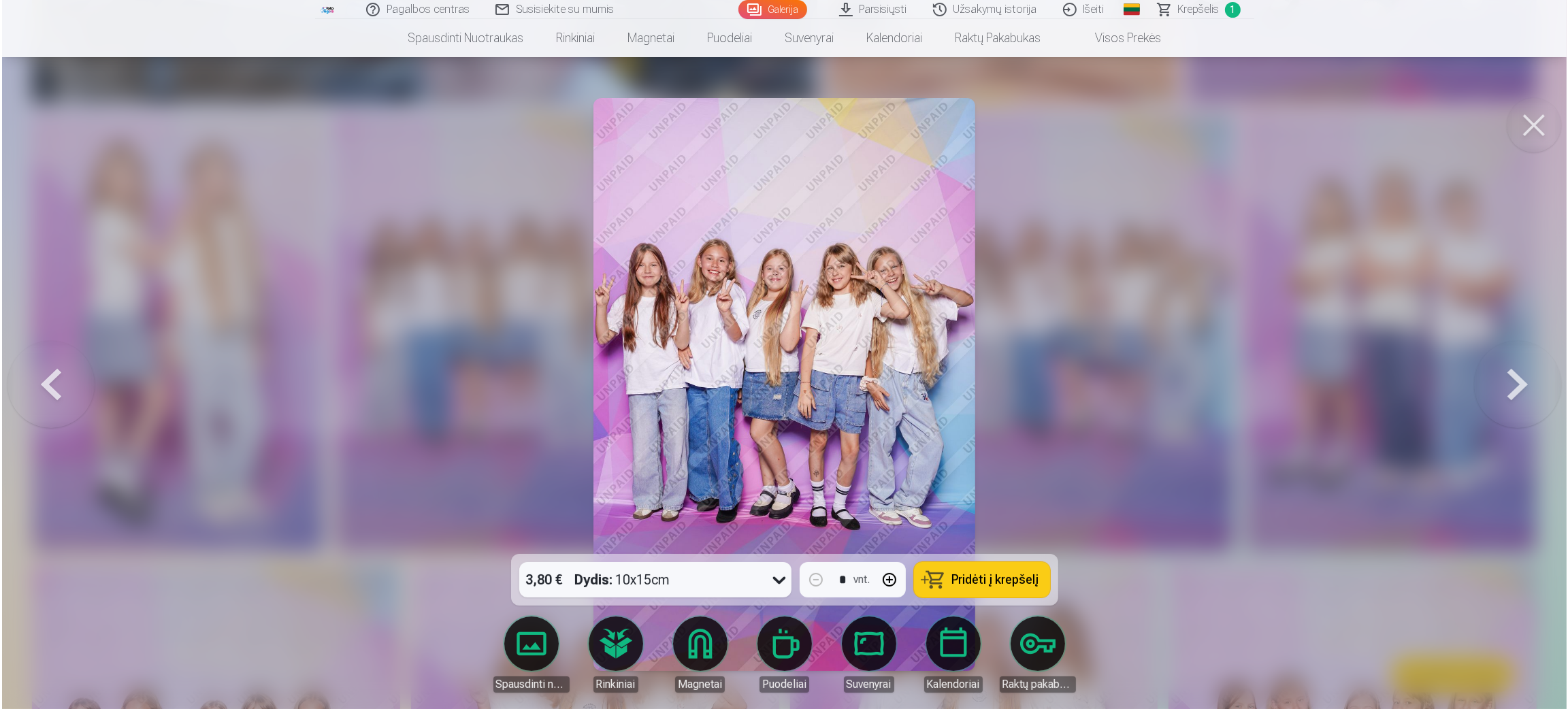
scroll to position [3774, 0]
click at [1042, 128] on button at bounding box center [1535, 125] width 55 height 55
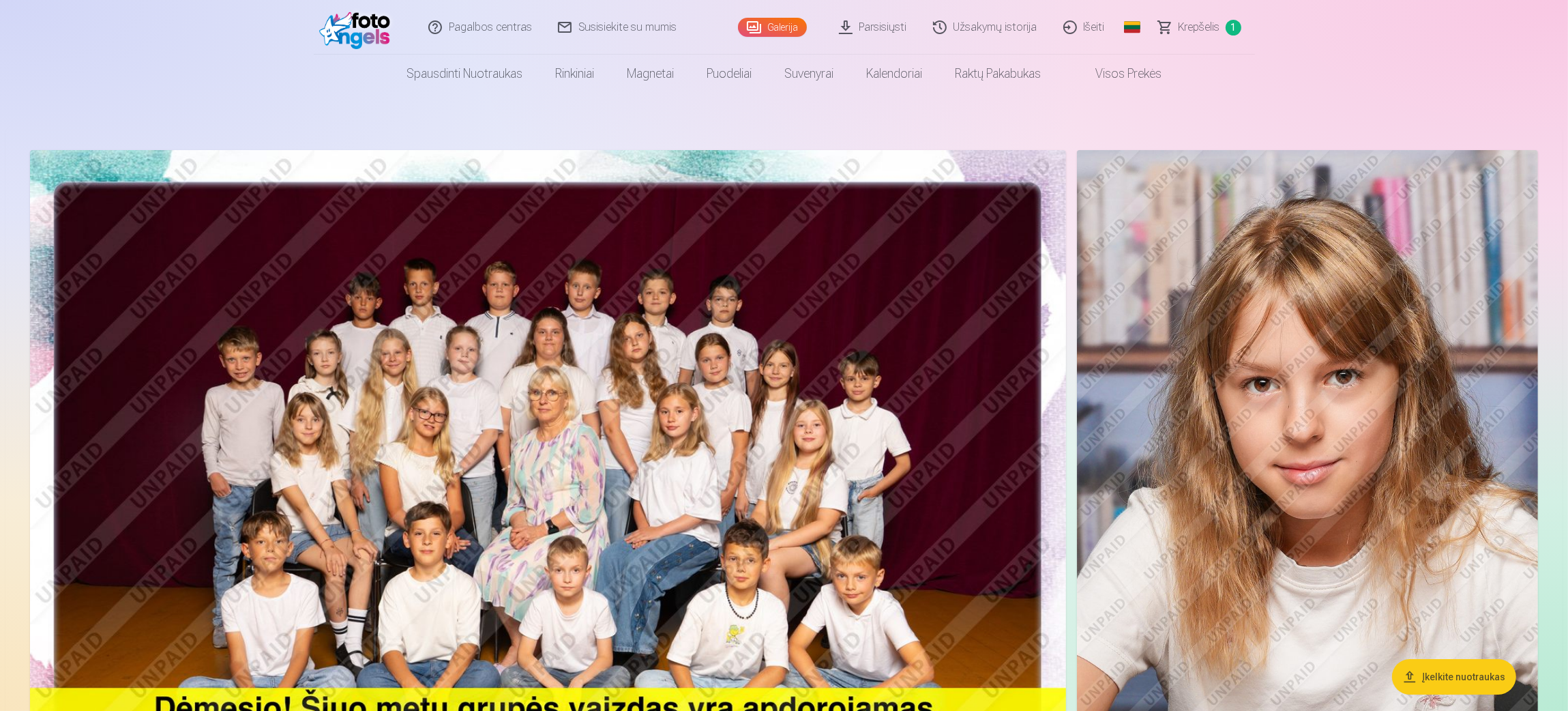
click at [1044, 474] on button "Įkelkite nuotraukas" at bounding box center [1454, 677] width 124 height 35
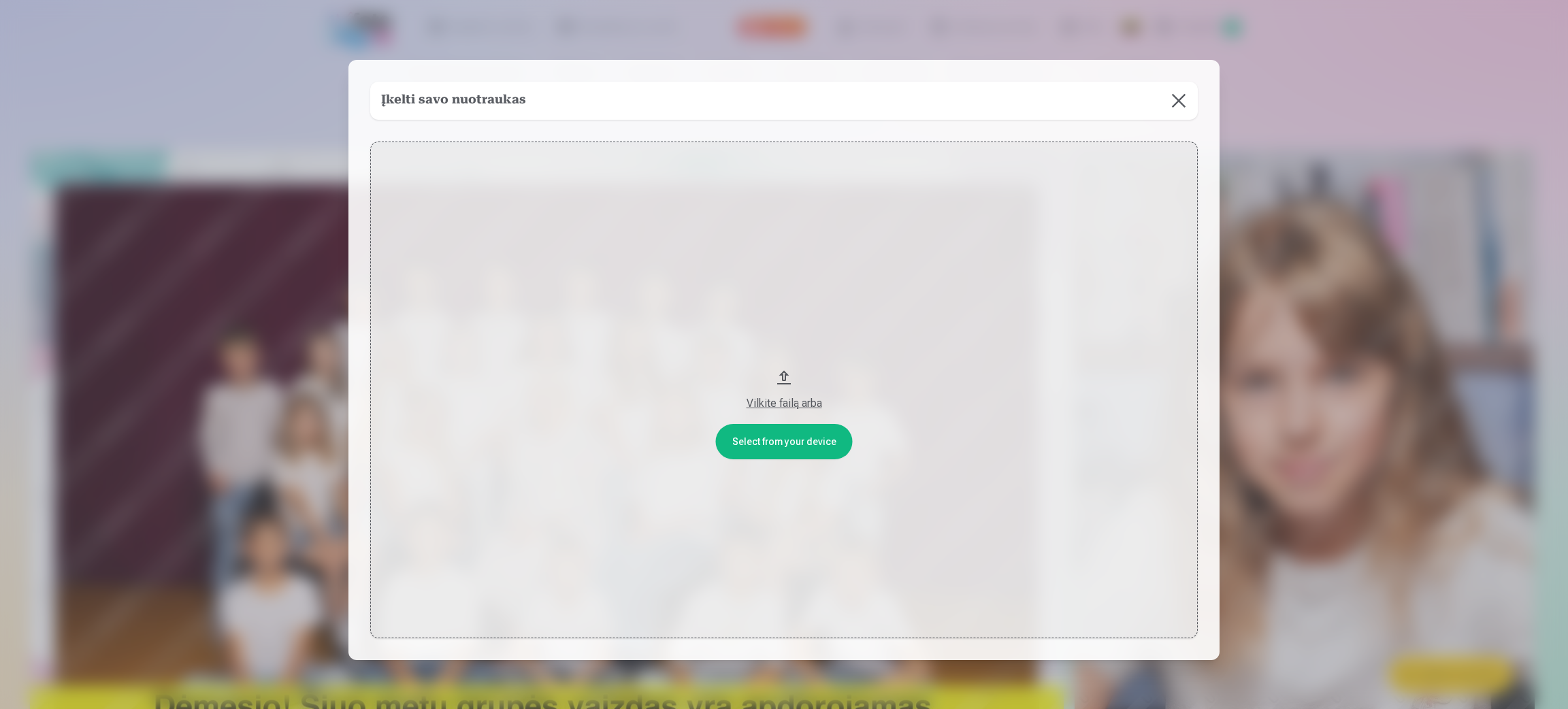
click at [1042, 100] on button at bounding box center [1178, 101] width 38 height 38
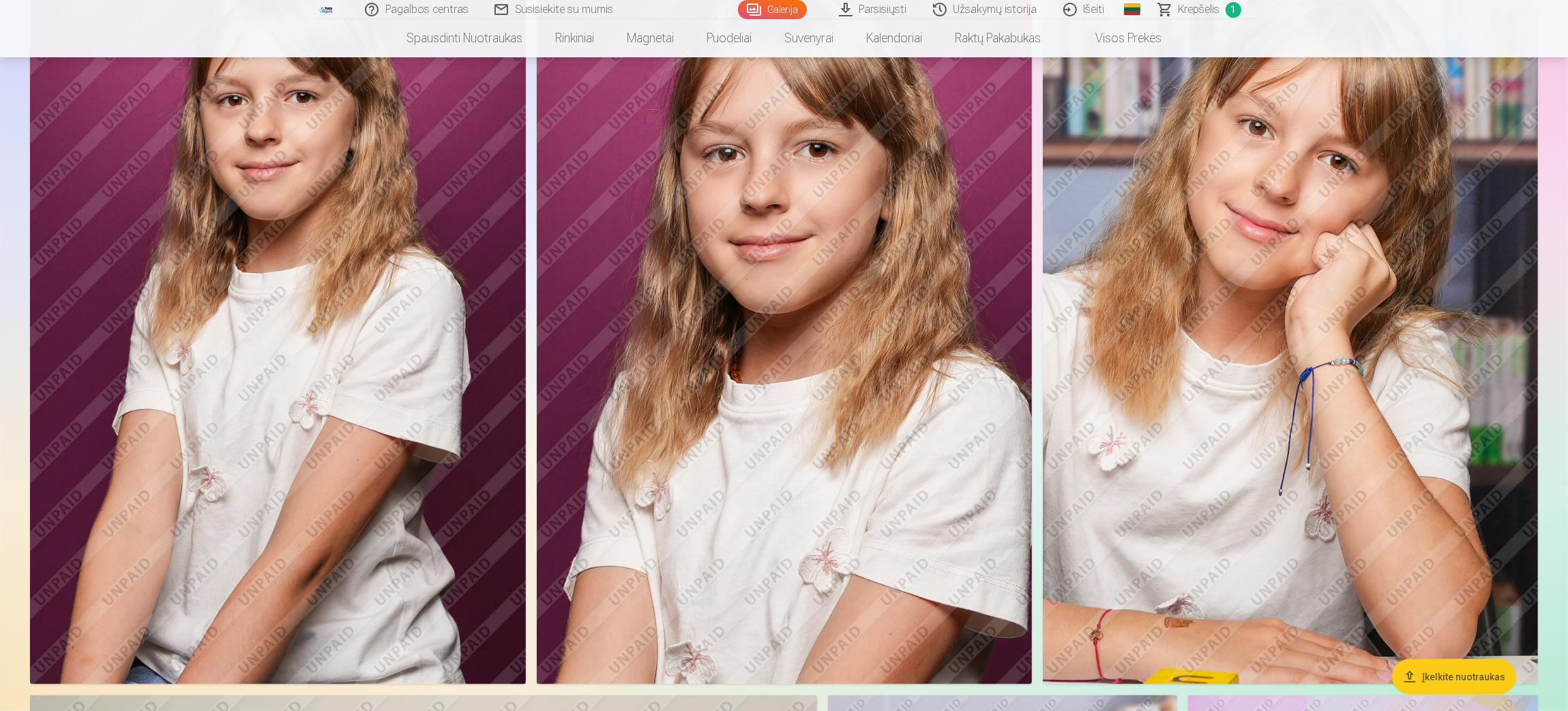
scroll to position [2558, 0]
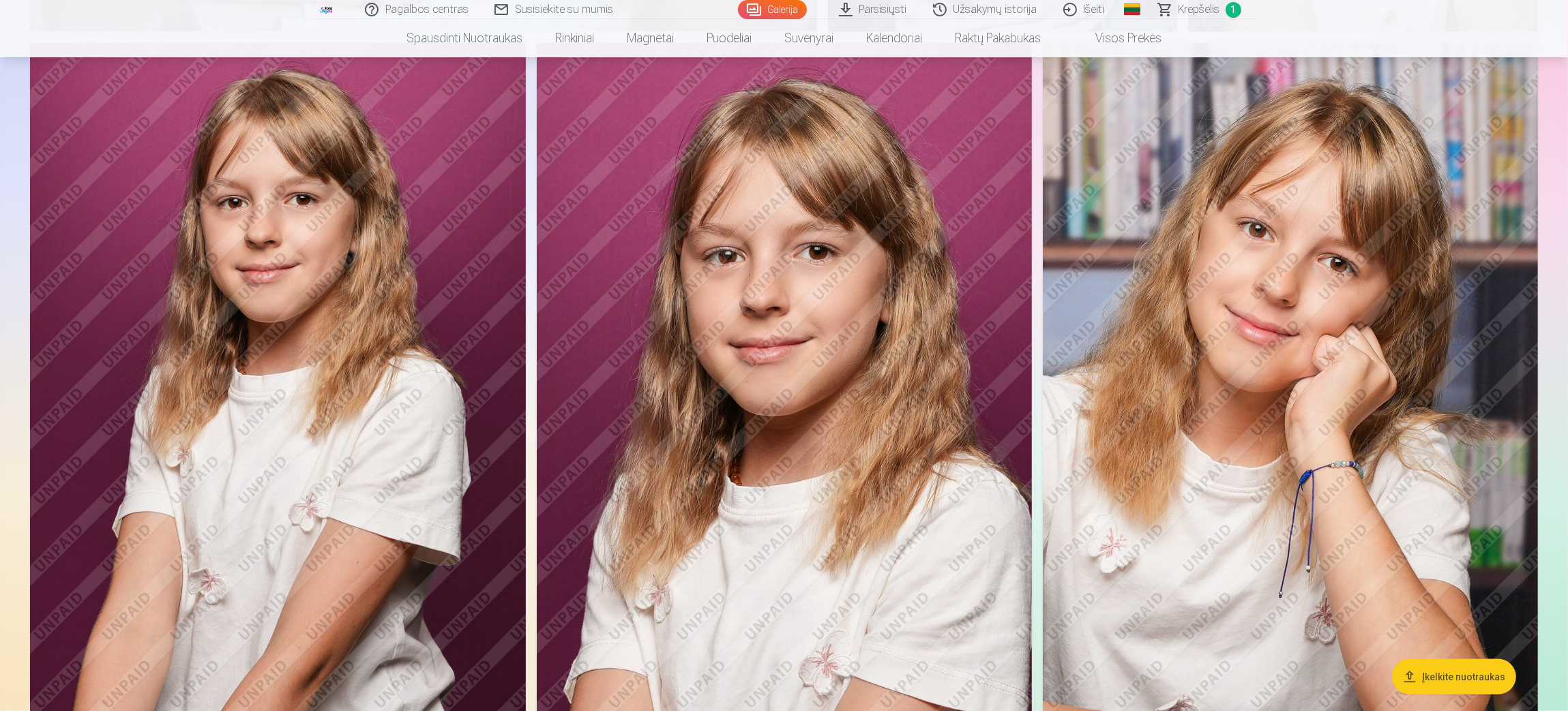
click at [1044, 369] on img at bounding box center [1290, 415] width 495 height 744
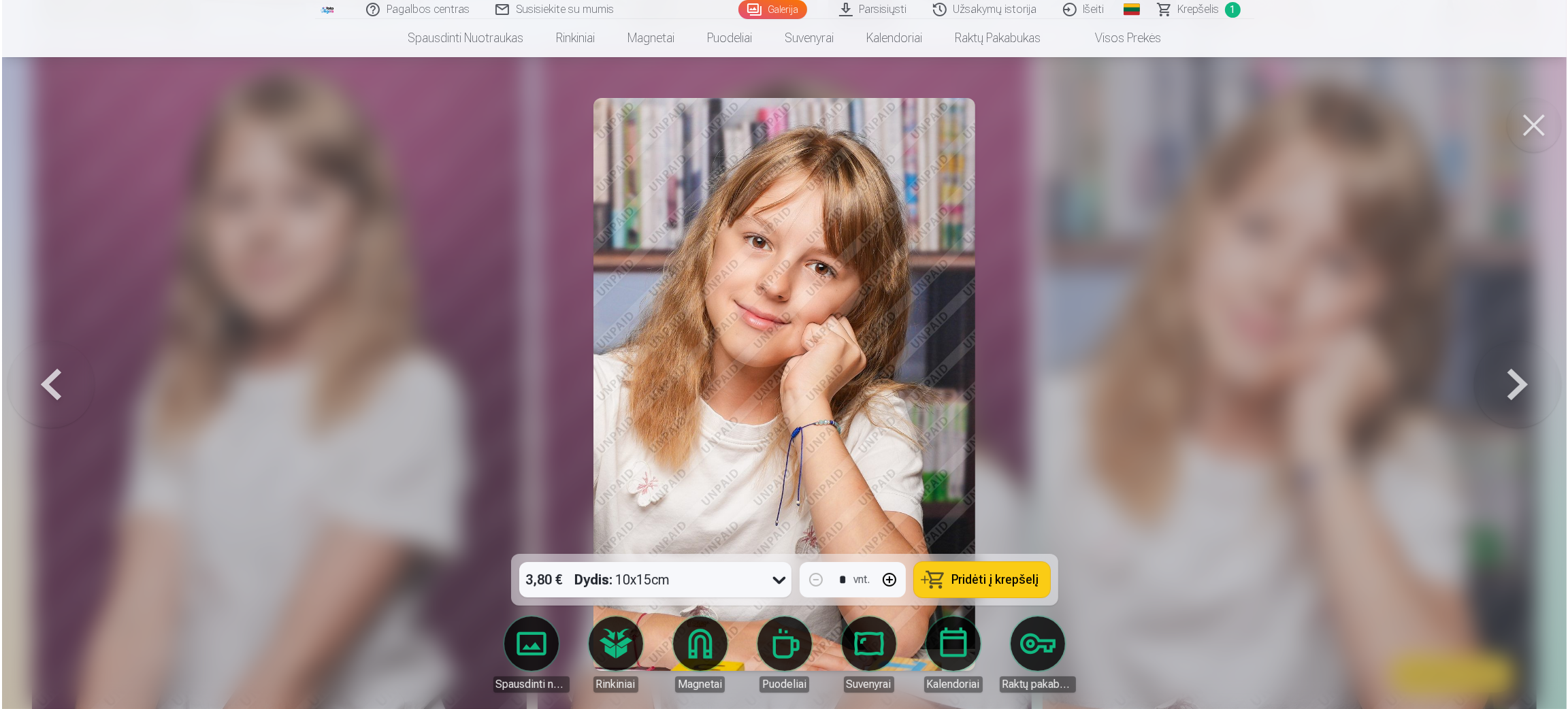
scroll to position [2556, 0]
click at [1042, 128] on button at bounding box center [1535, 125] width 55 height 55
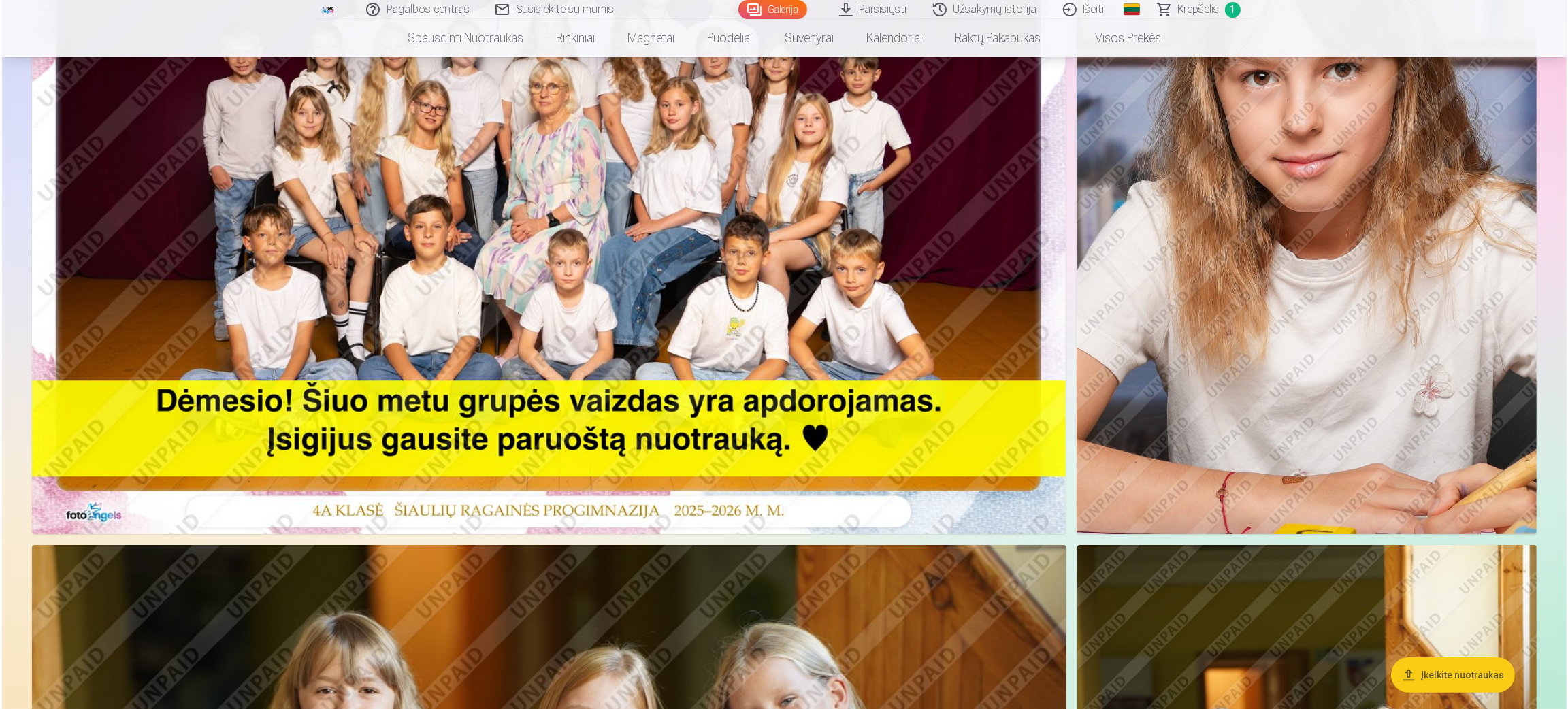
scroll to position [102, 0]
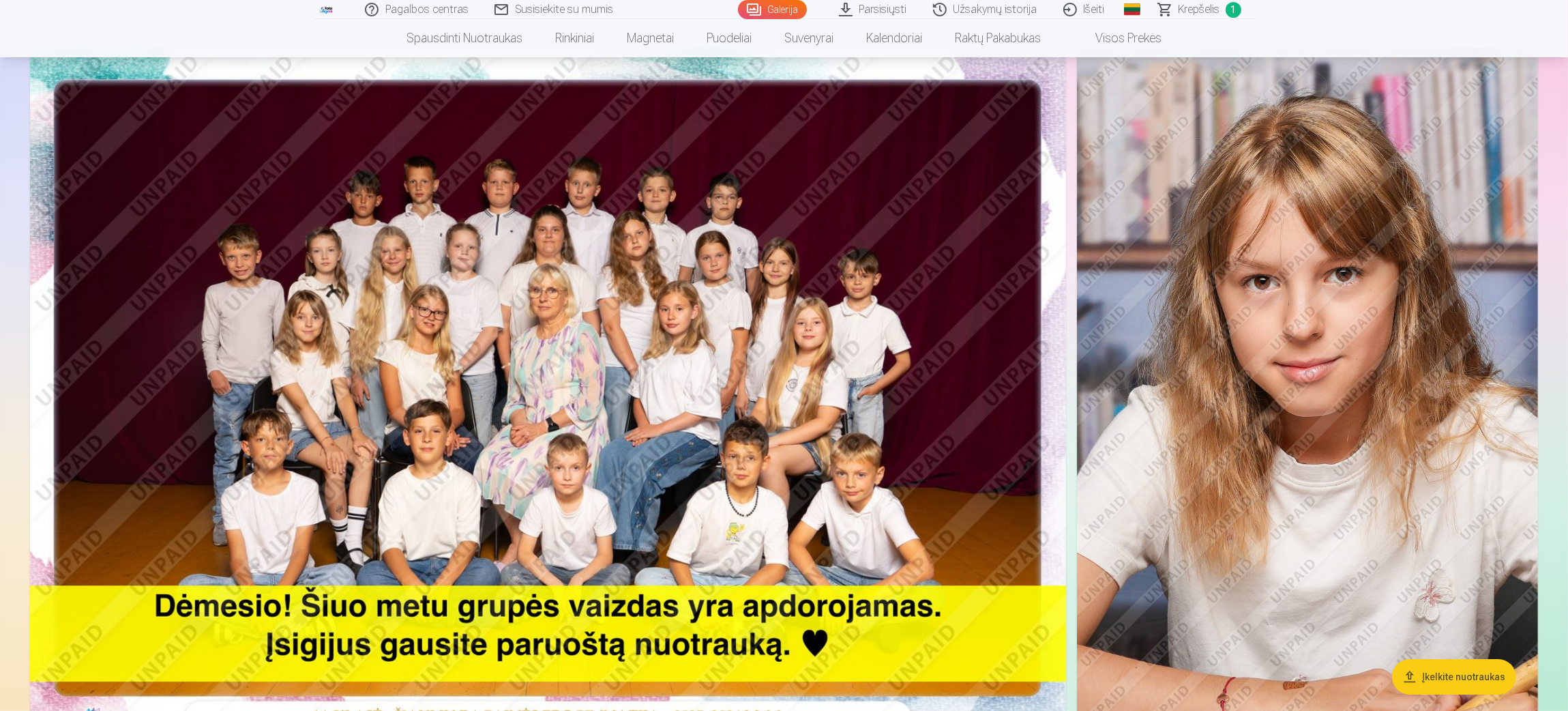
click at [506, 228] on img at bounding box center [548, 394] width 1036 height 692
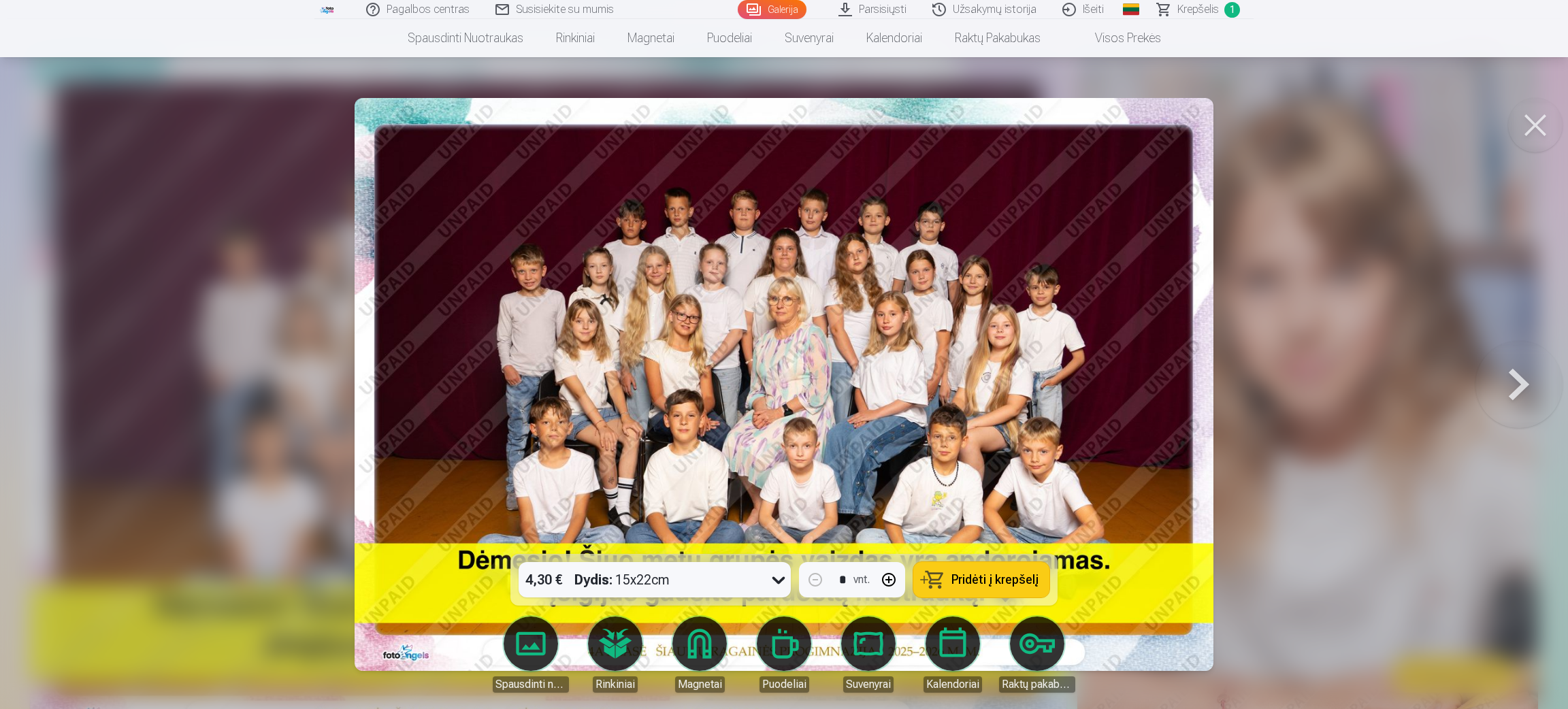
click at [974, 473] on button "Pridėti į krepšelį" at bounding box center [982, 579] width 136 height 35
click at [1042, 3] on span "Krepšelis" at bounding box center [1198, 10] width 41 height 17
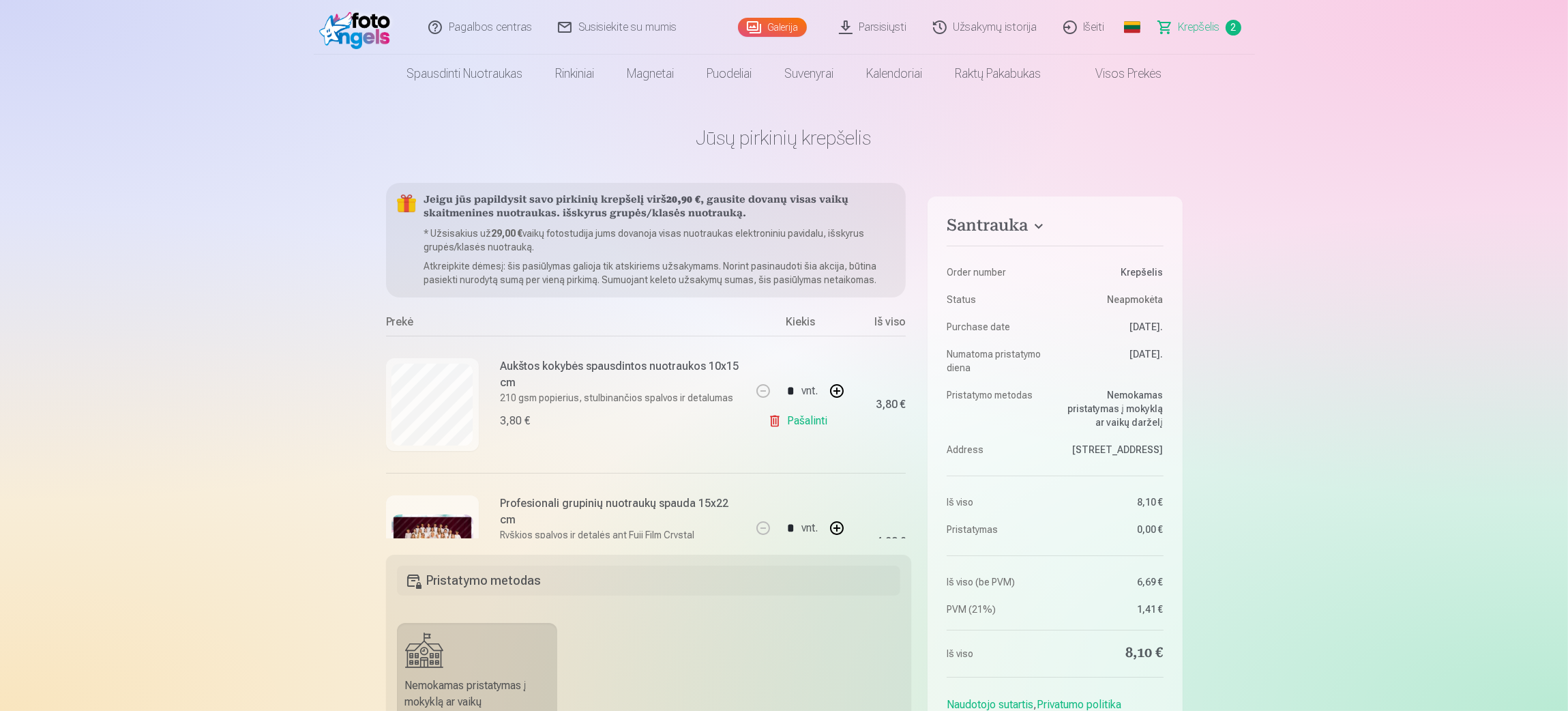
scroll to position [103, 0]
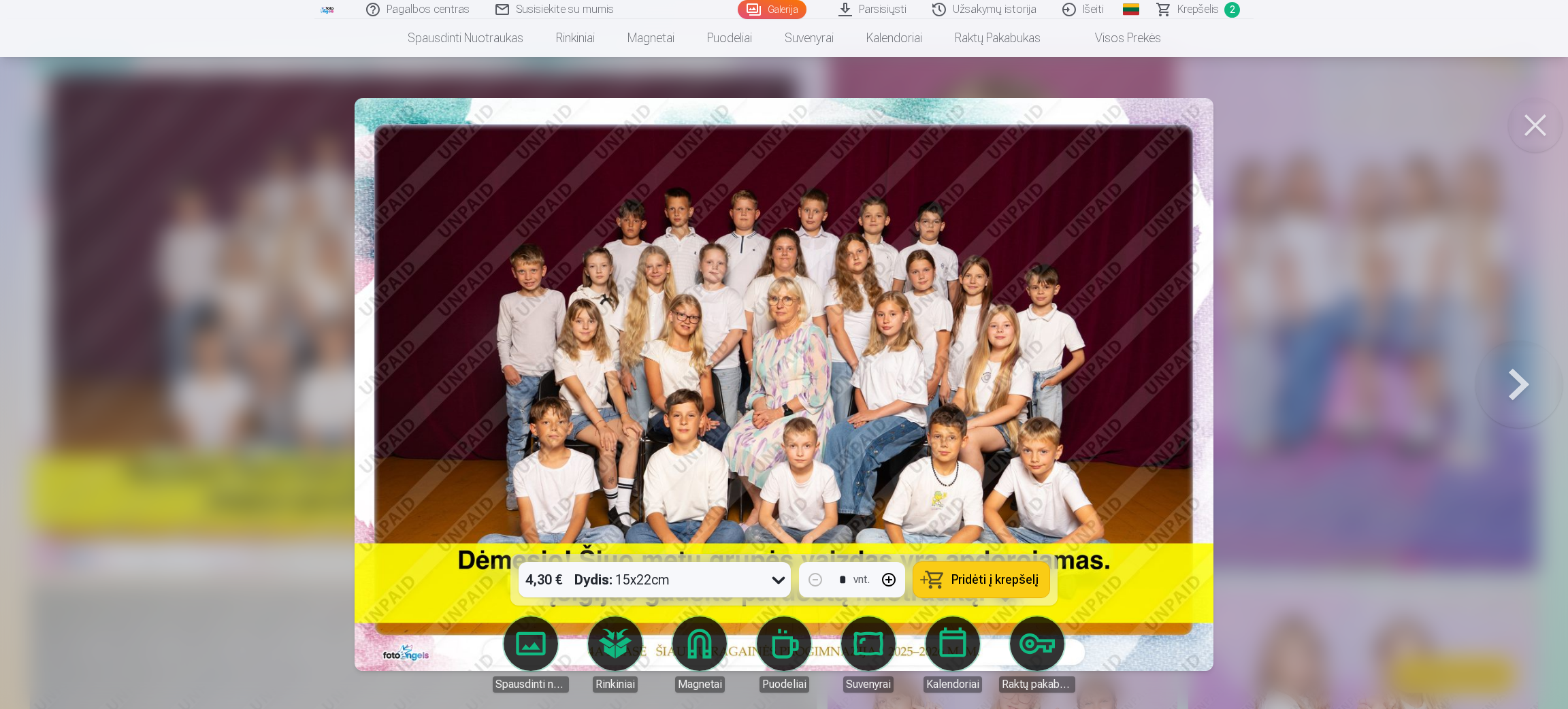
click at [1042, 376] on button at bounding box center [1519, 384] width 87 height 311
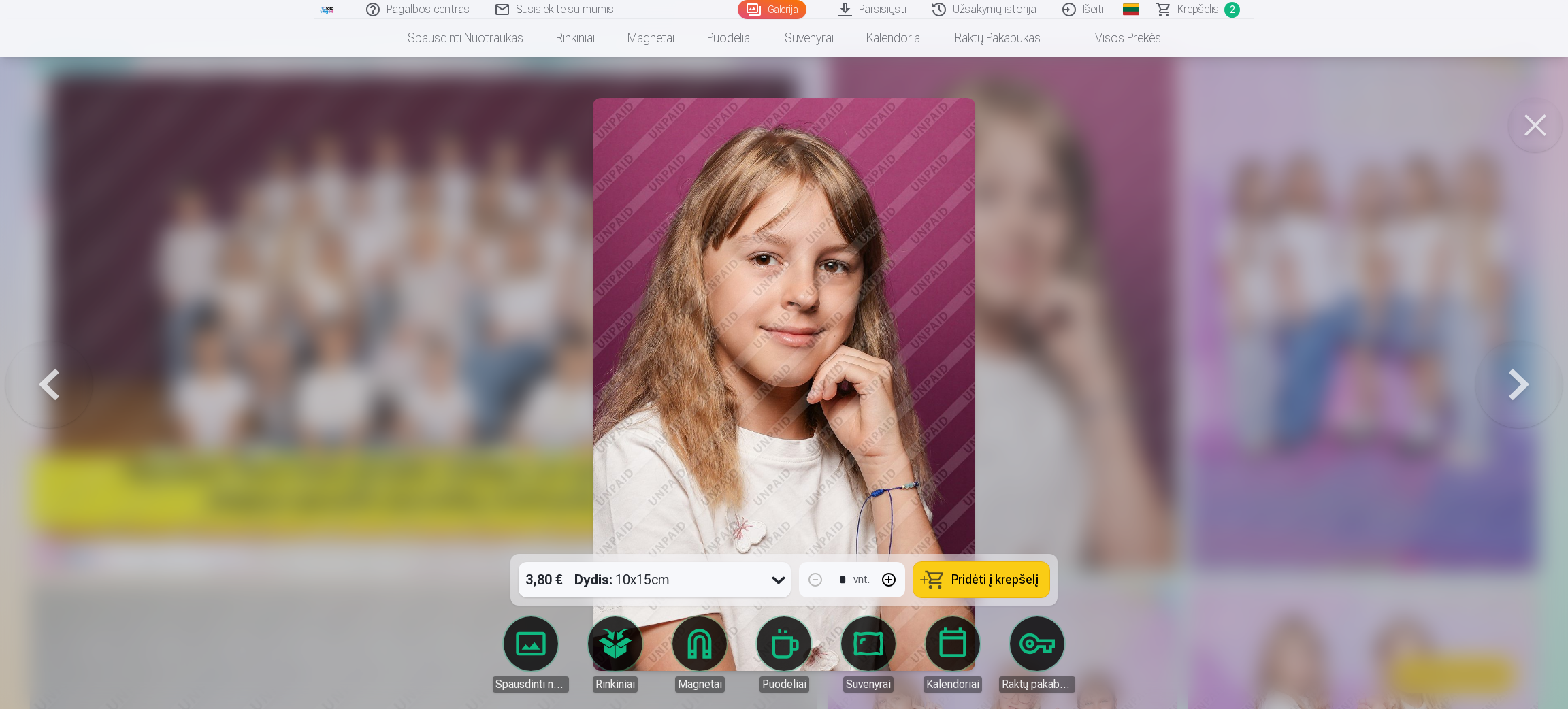
click at [1042, 376] on button at bounding box center [1519, 384] width 87 height 311
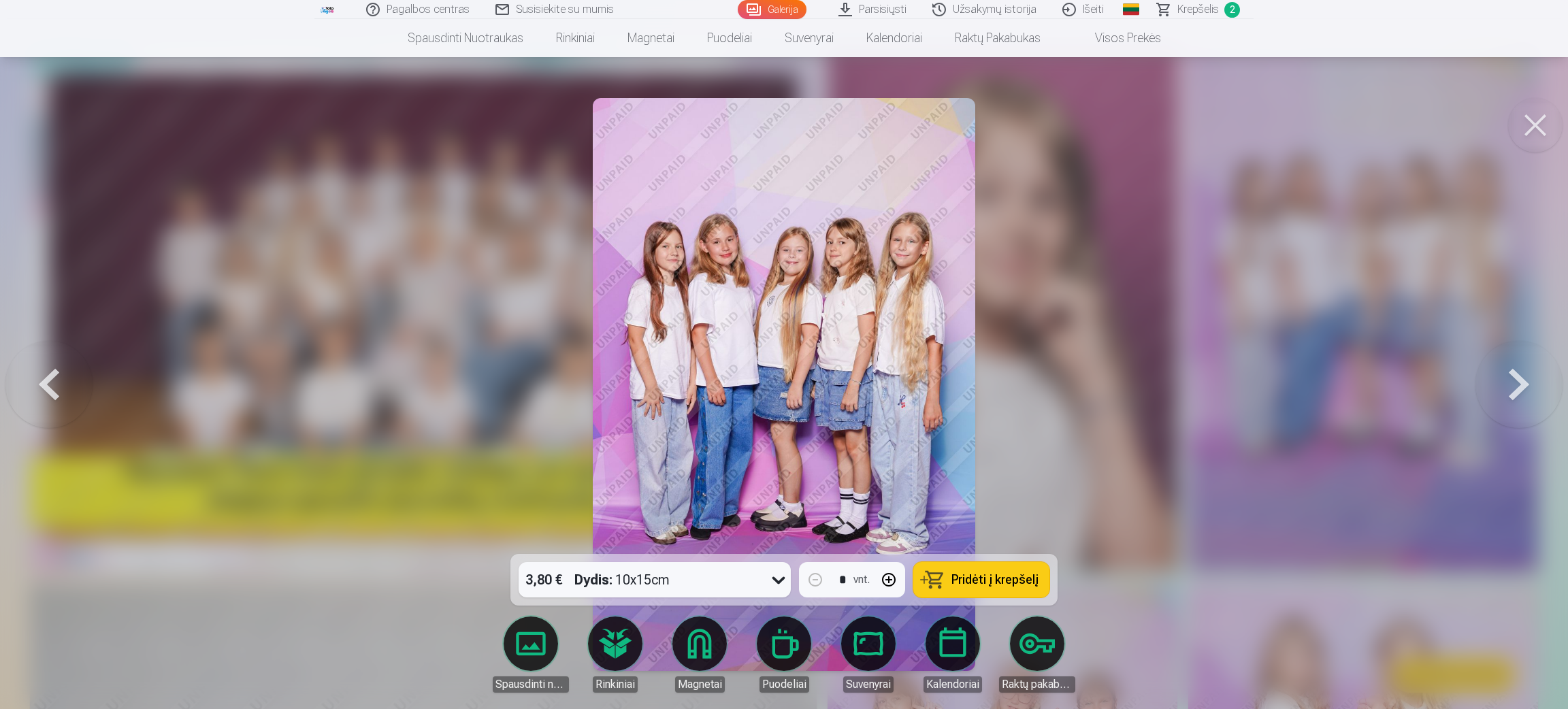
click at [1042, 376] on button at bounding box center [1519, 384] width 87 height 311
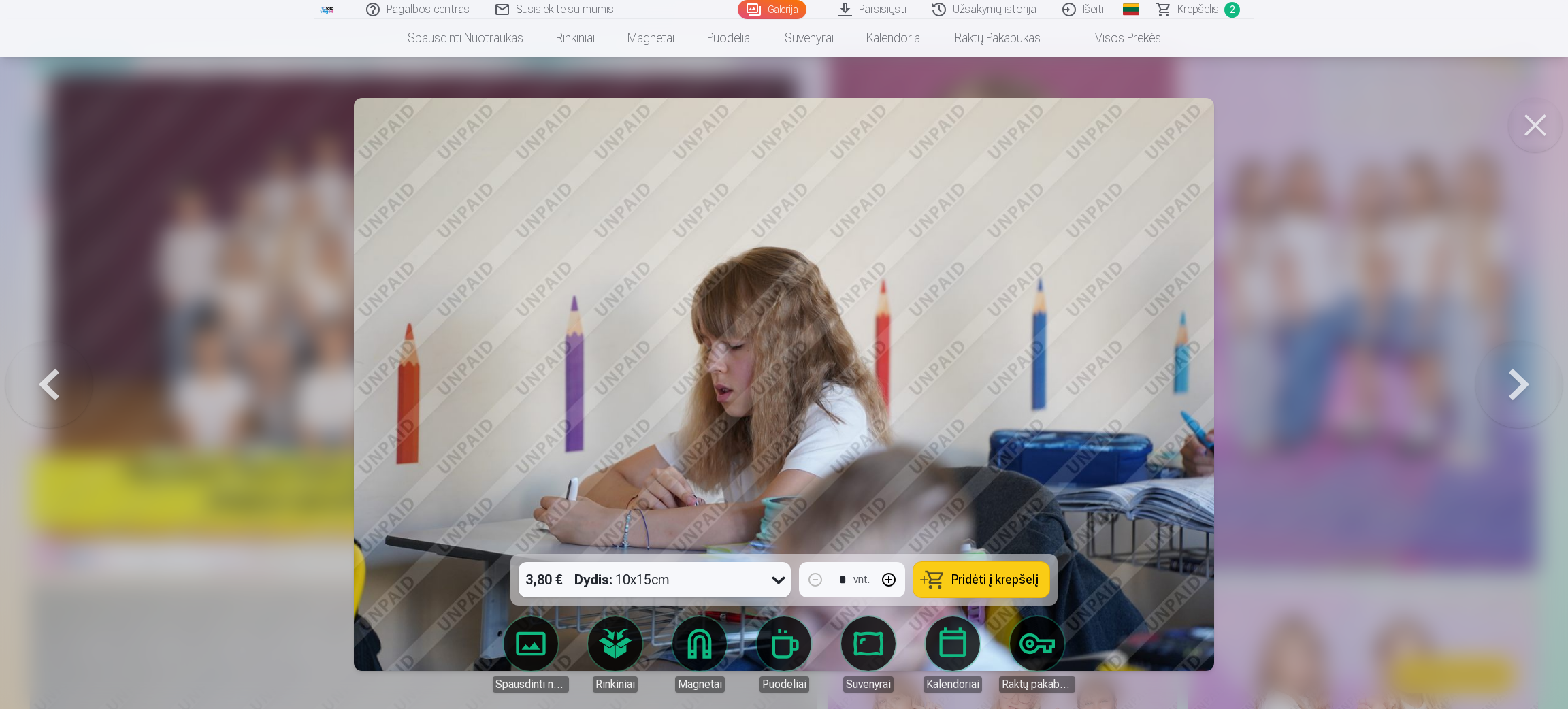
click at [1042, 376] on button at bounding box center [1519, 384] width 87 height 311
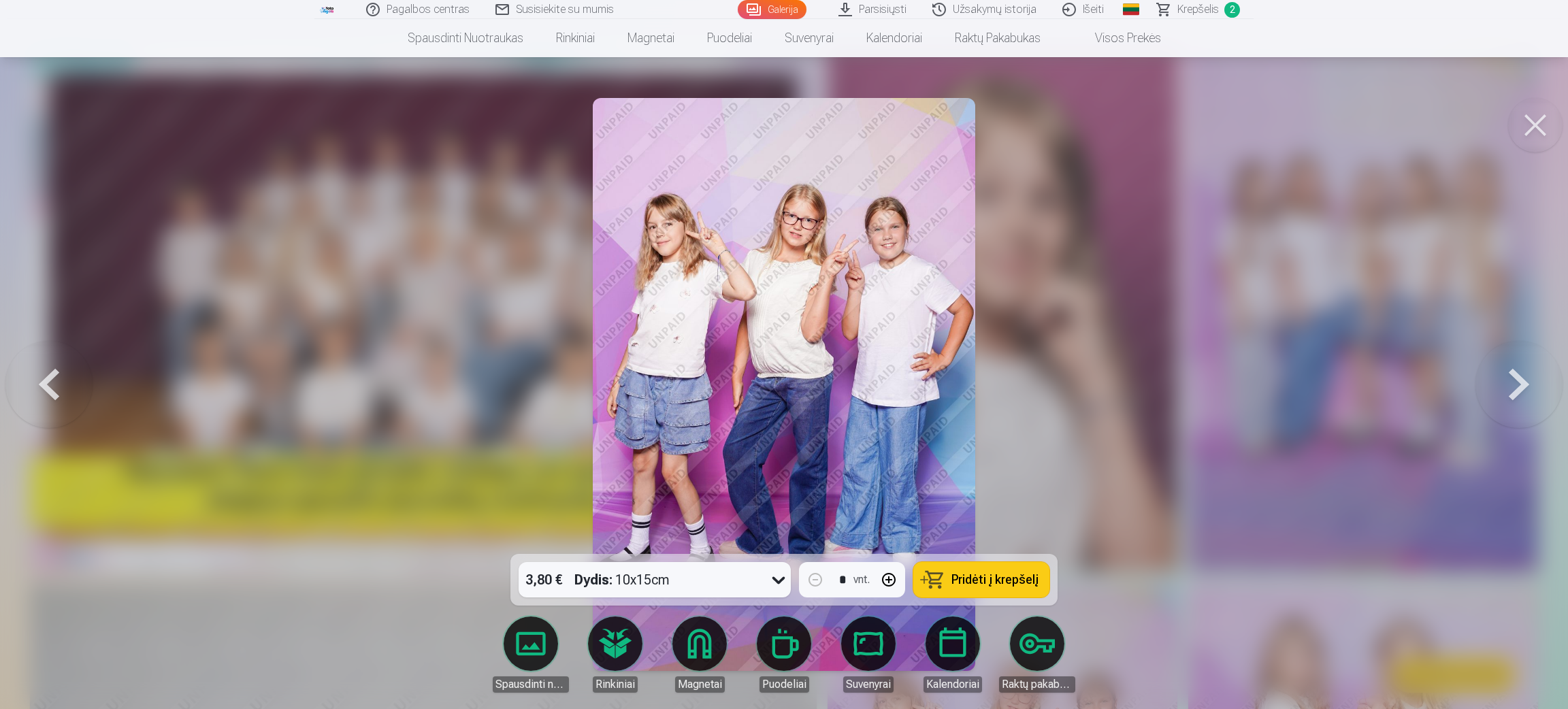
click at [1042, 376] on button at bounding box center [1519, 384] width 87 height 311
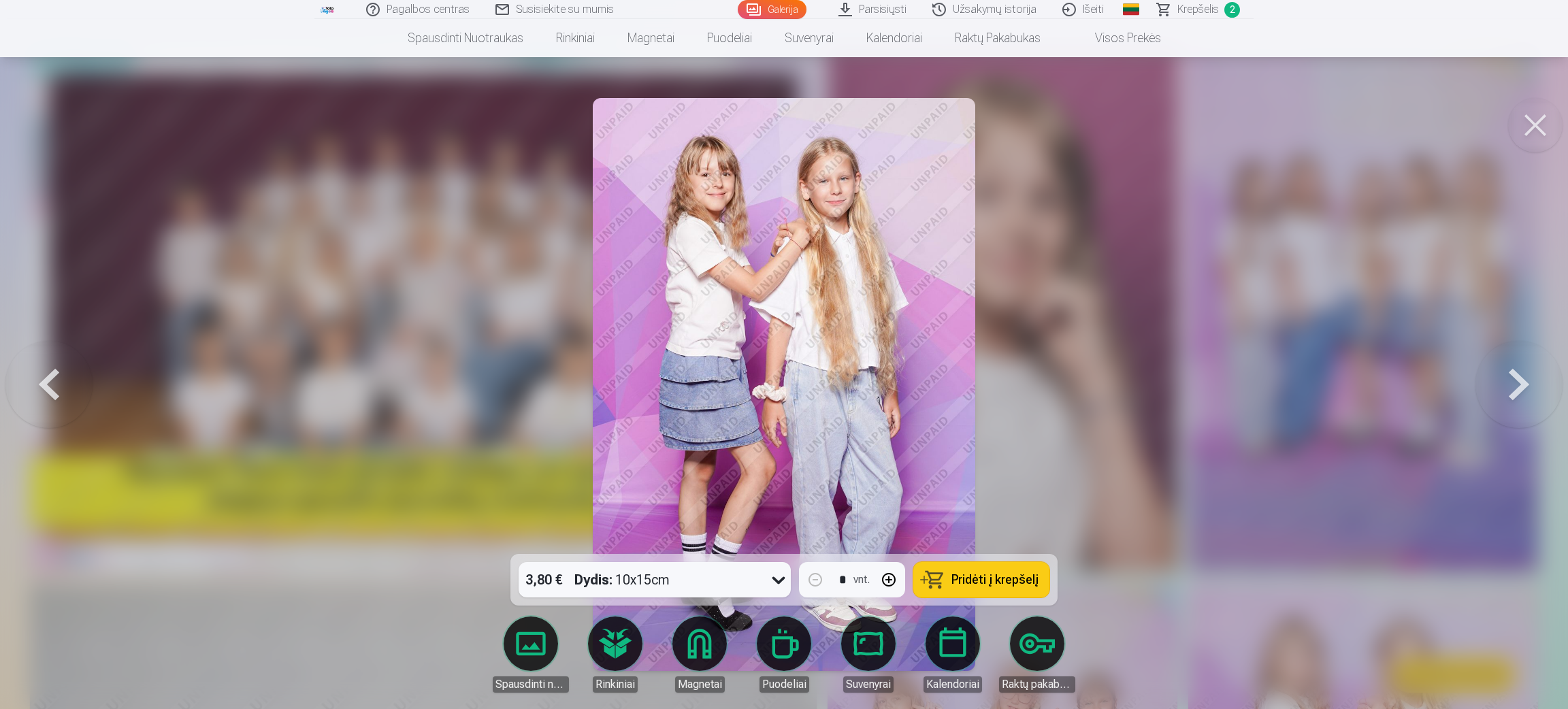
click at [1042, 376] on button at bounding box center [1519, 384] width 87 height 311
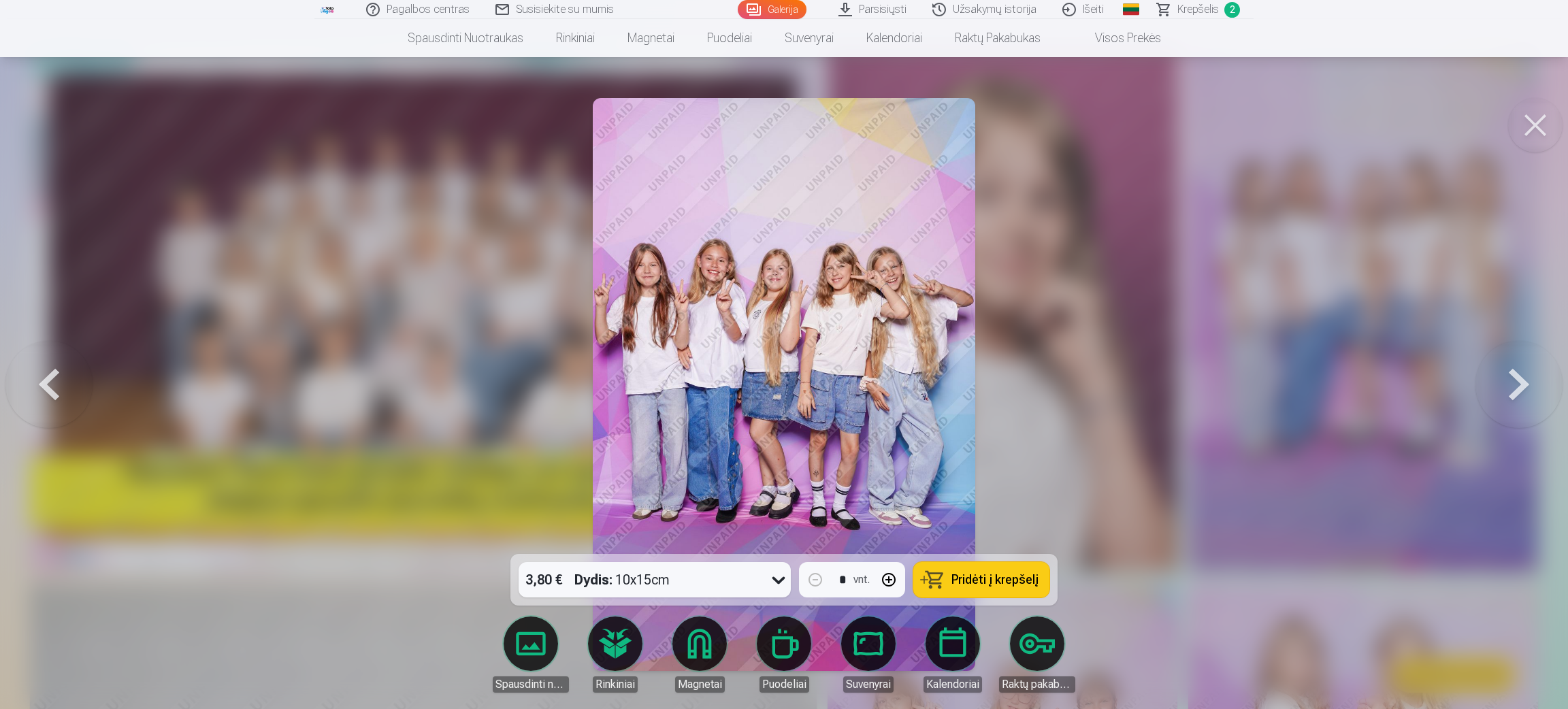
click at [1042, 376] on button at bounding box center [1519, 384] width 87 height 311
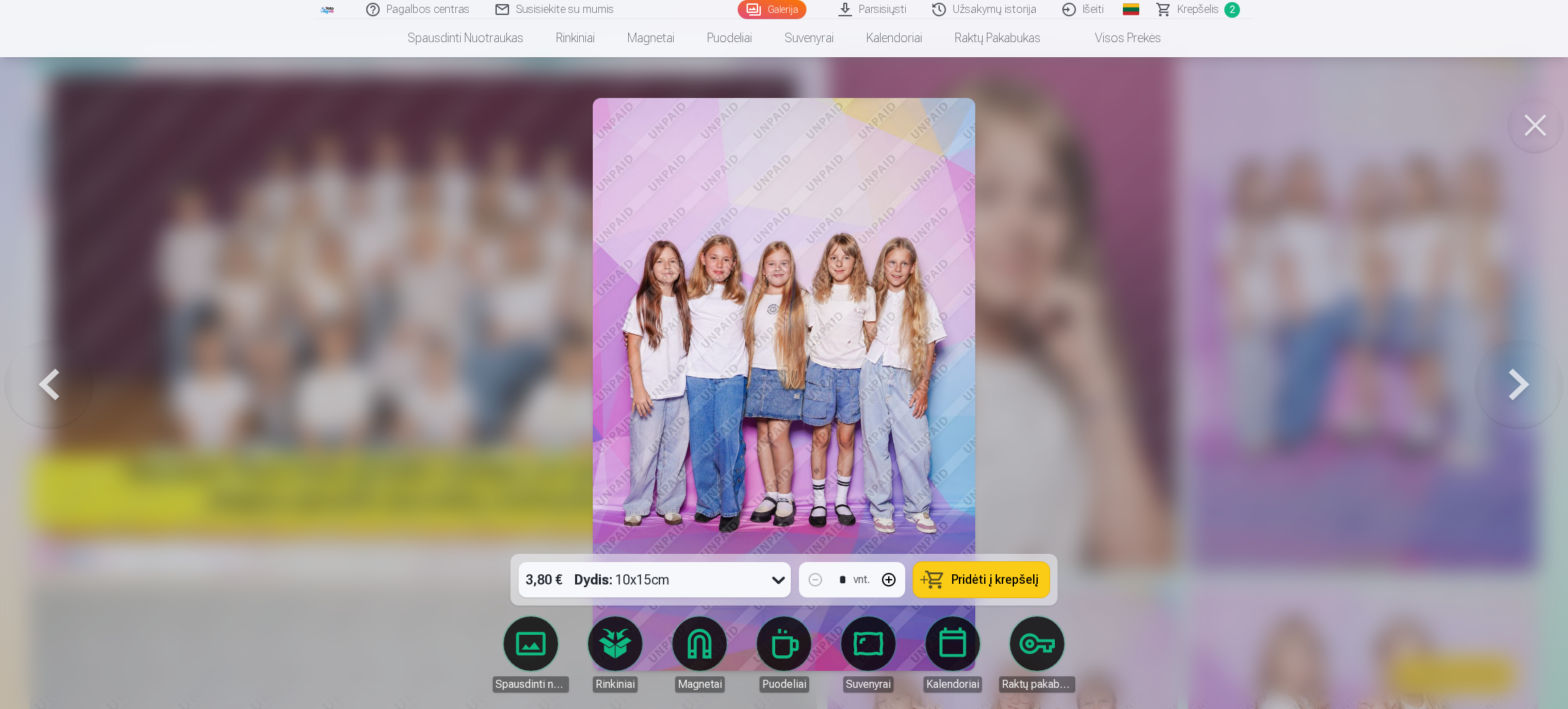
click at [42, 363] on button at bounding box center [49, 384] width 87 height 311
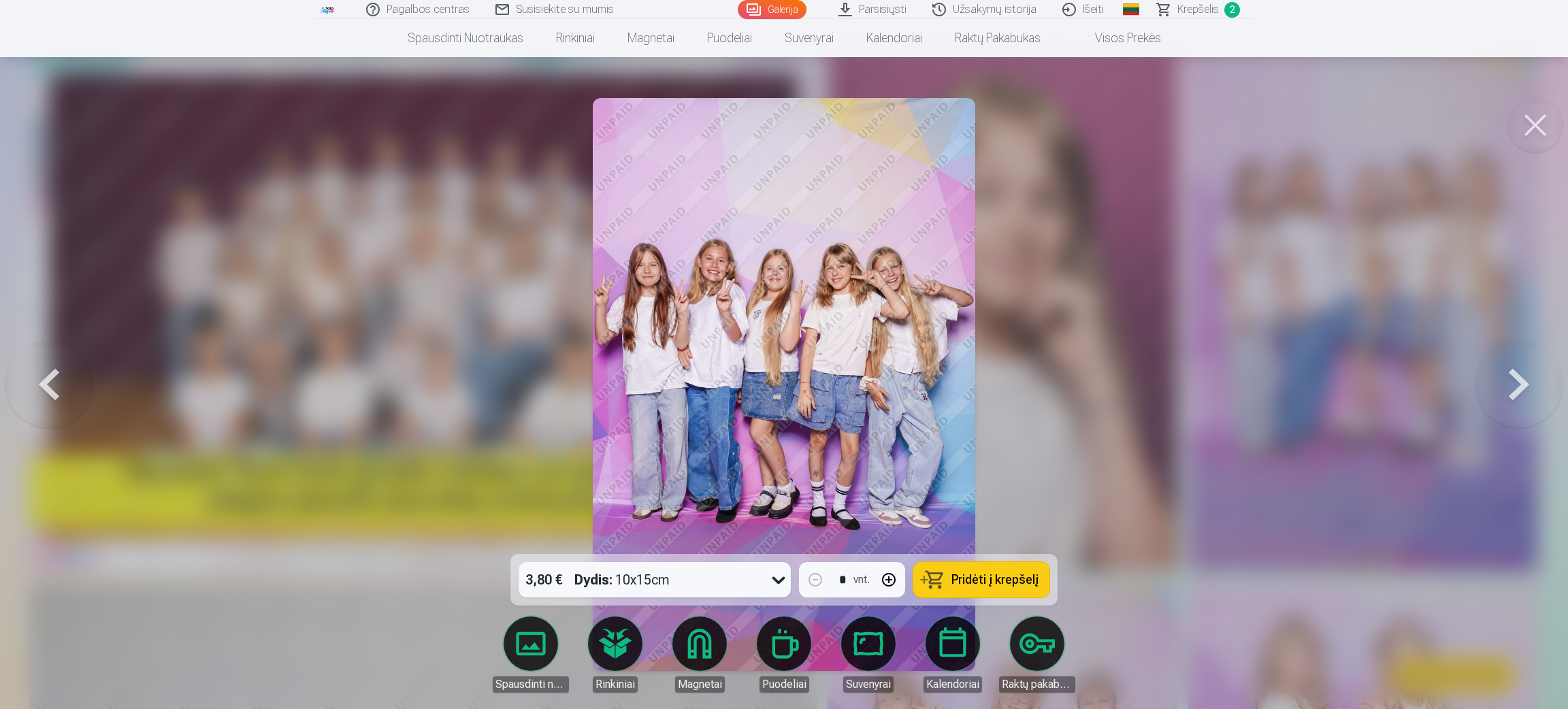
click at [960, 473] on span "Pridėti į krepšelį" at bounding box center [995, 580] width 87 height 12
click at [1042, 407] on button at bounding box center [1519, 384] width 87 height 311
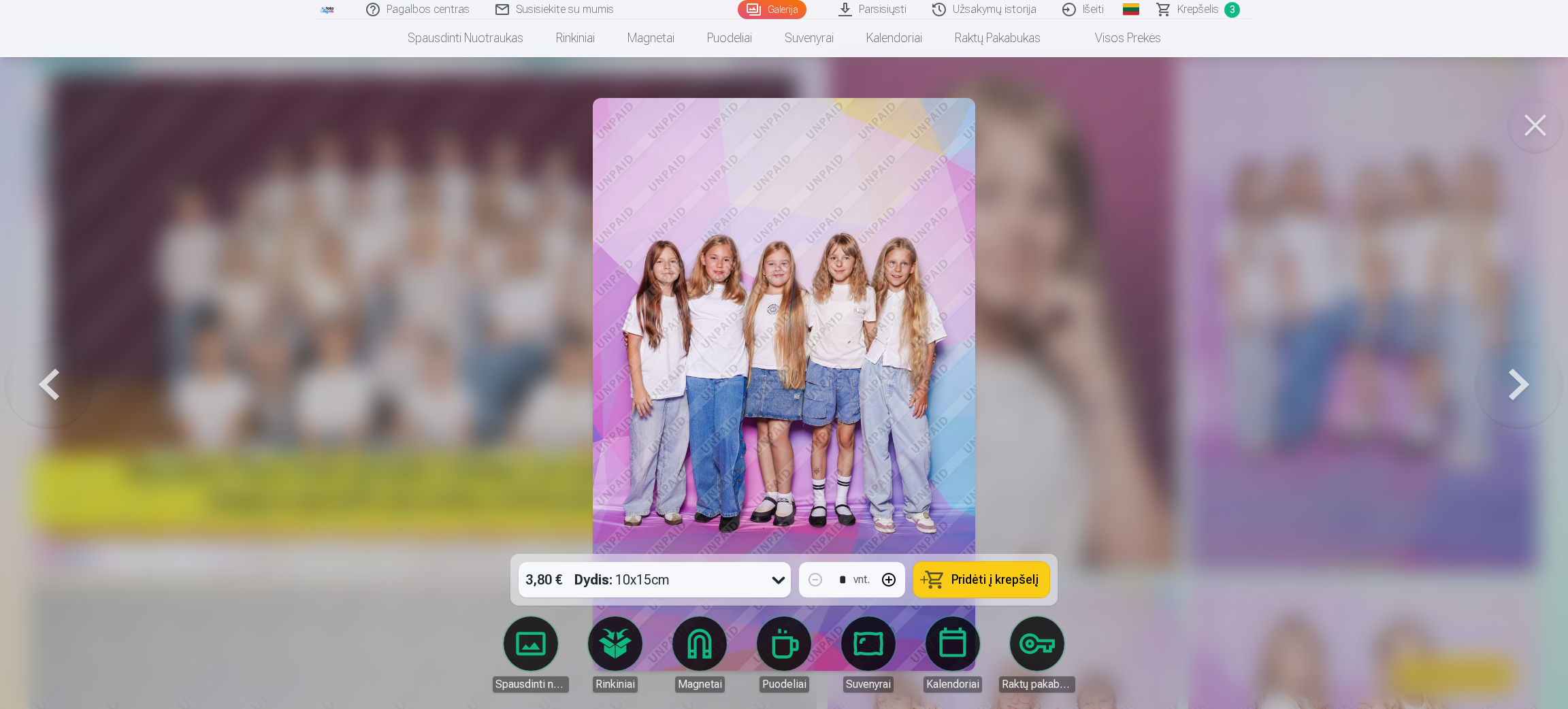
click at [1042, 407] on button at bounding box center [1519, 384] width 87 height 311
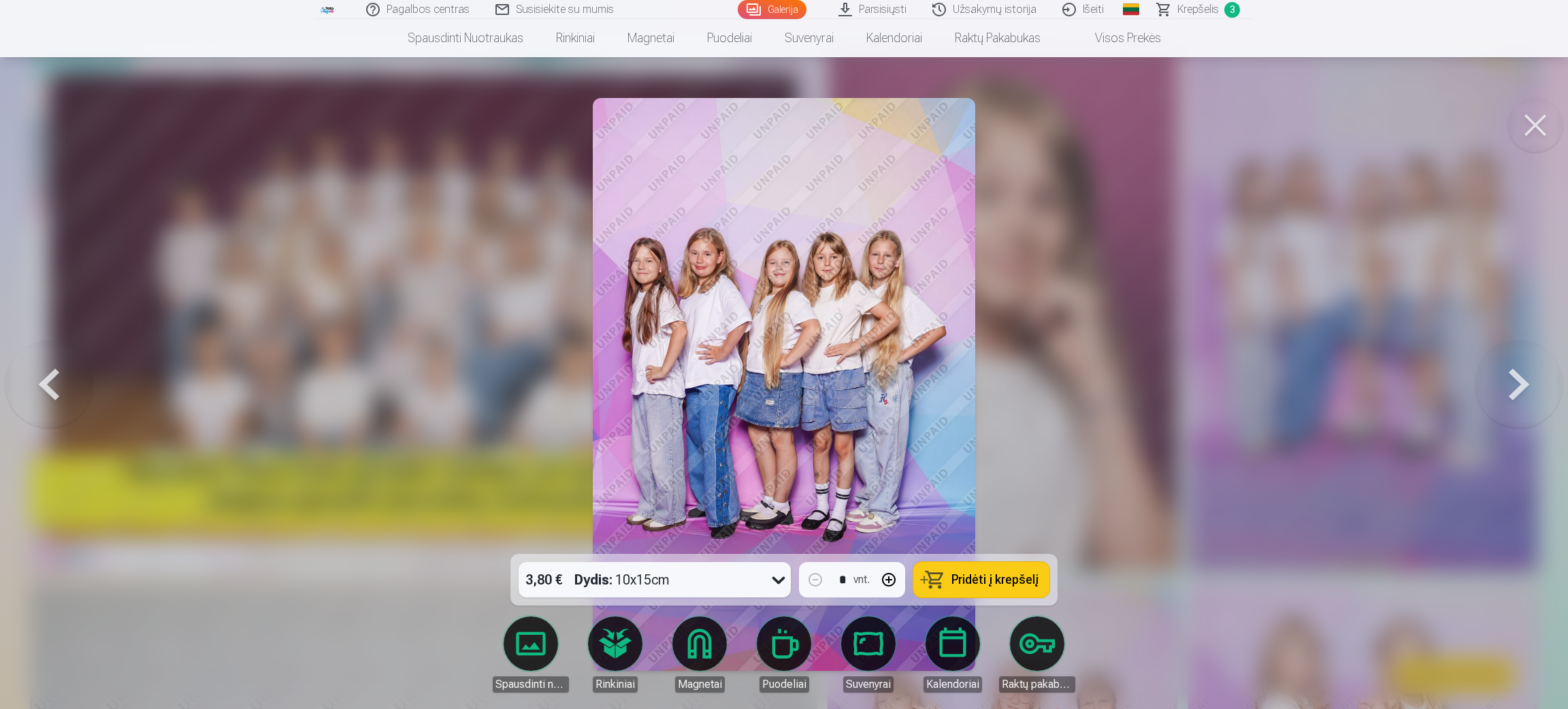
click at [1042, 407] on button at bounding box center [1519, 384] width 87 height 311
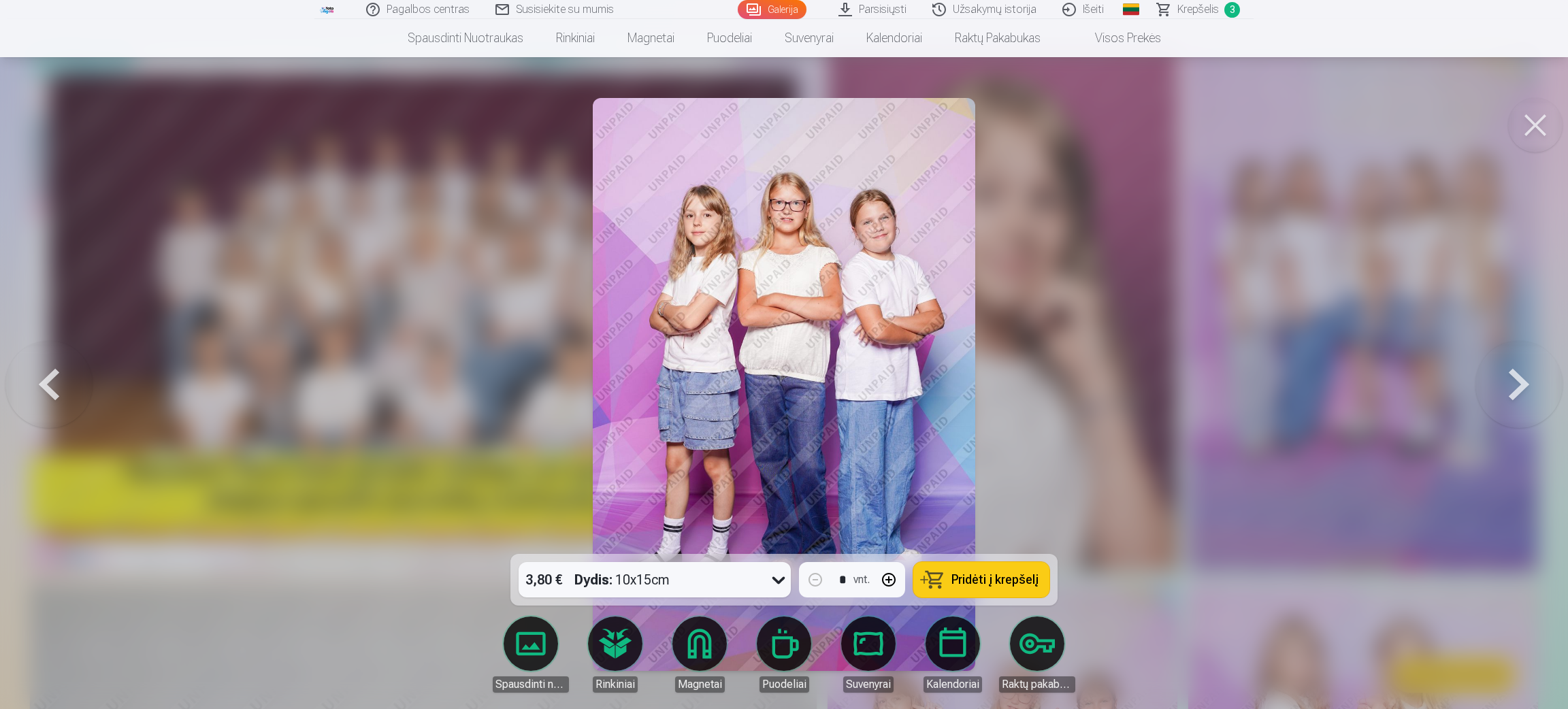
click at [1042, 407] on button at bounding box center [1519, 384] width 87 height 311
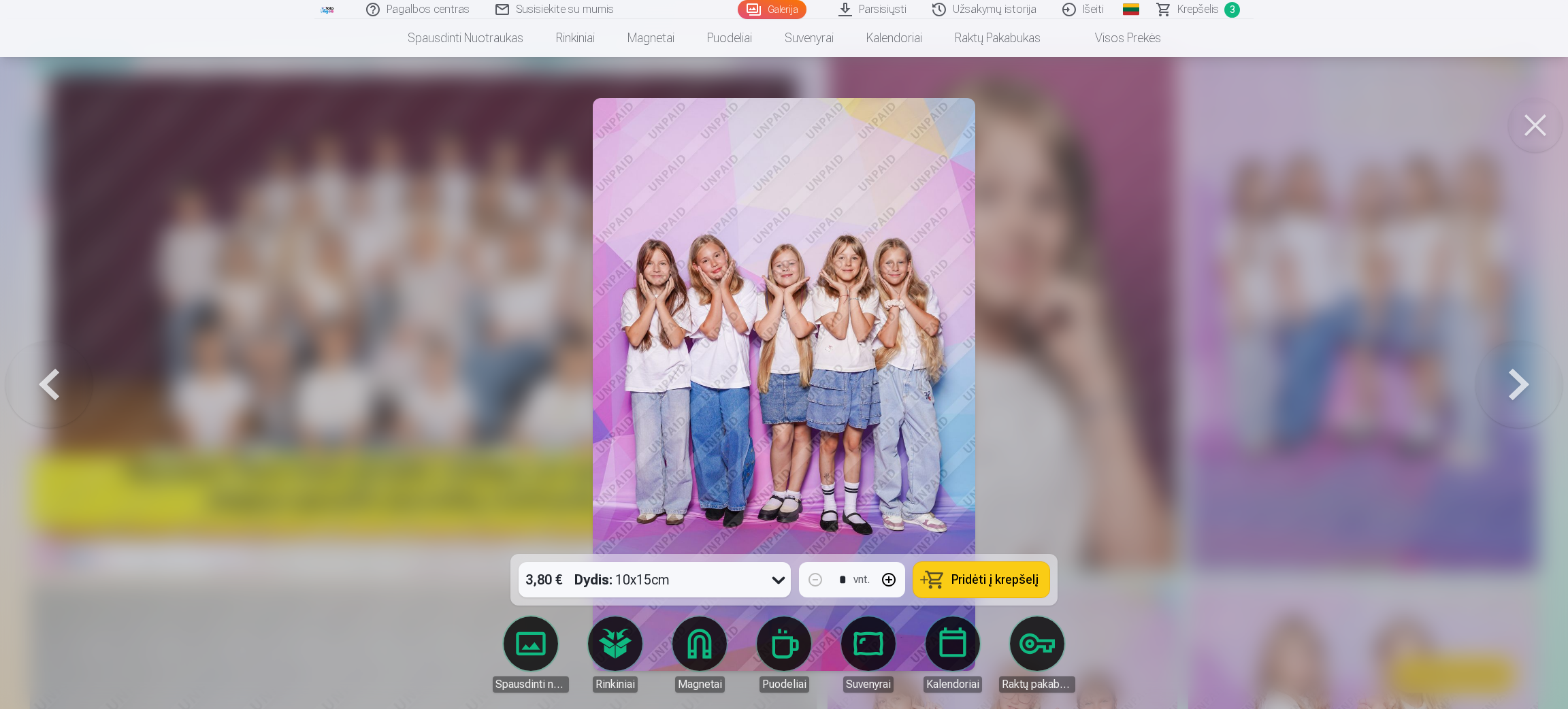
click at [1042, 407] on button at bounding box center [1519, 384] width 87 height 311
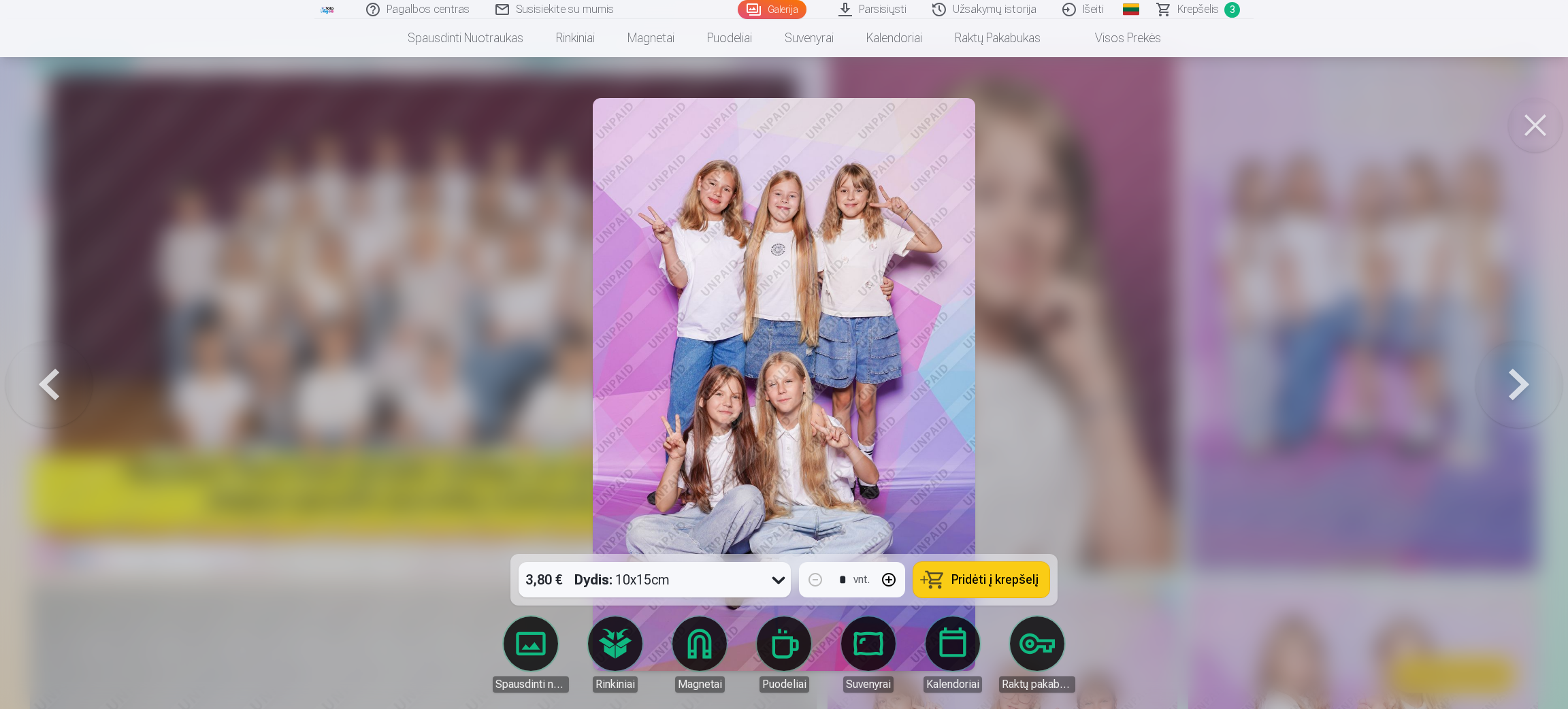
click at [1042, 407] on button at bounding box center [1519, 384] width 87 height 311
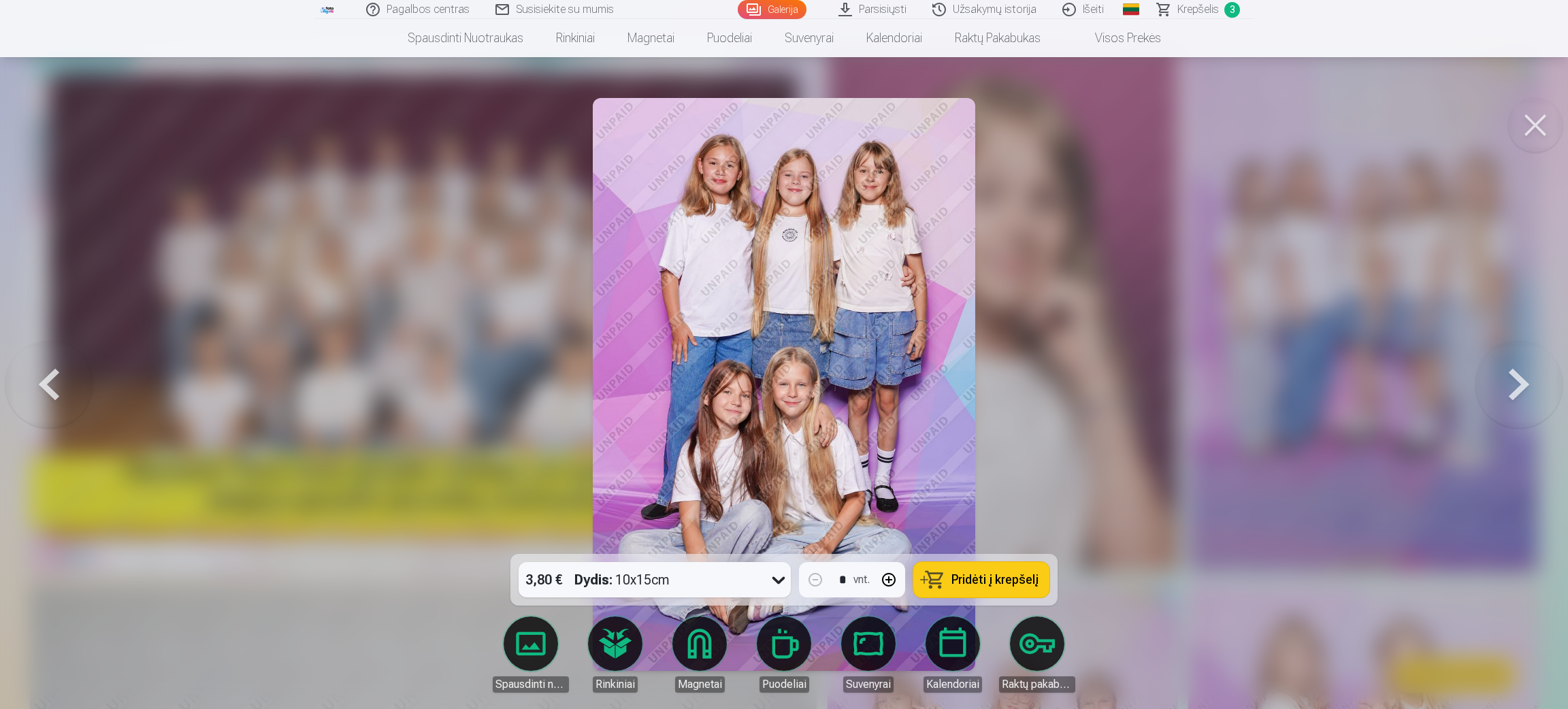
click at [1042, 407] on button at bounding box center [1519, 384] width 87 height 311
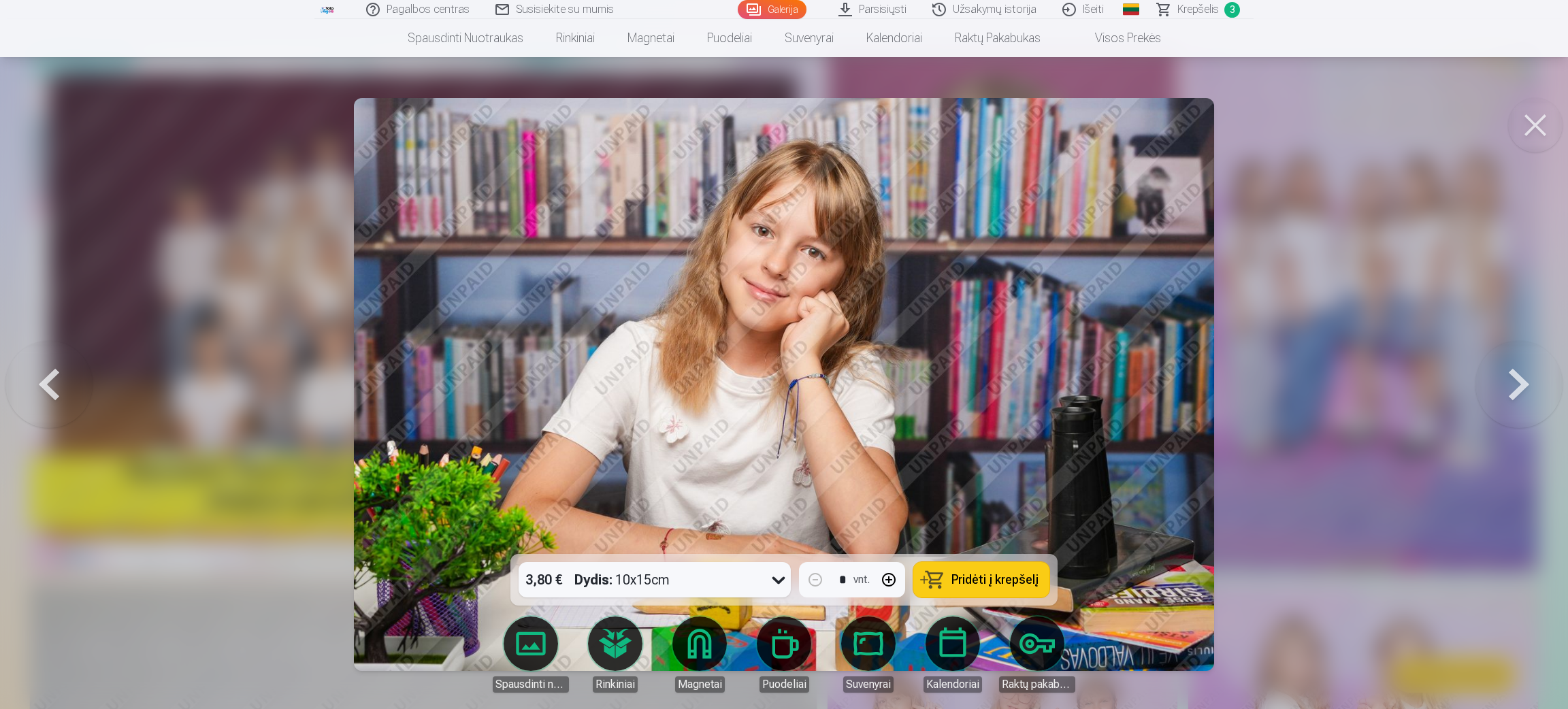
click at [1042, 407] on button at bounding box center [1519, 384] width 87 height 311
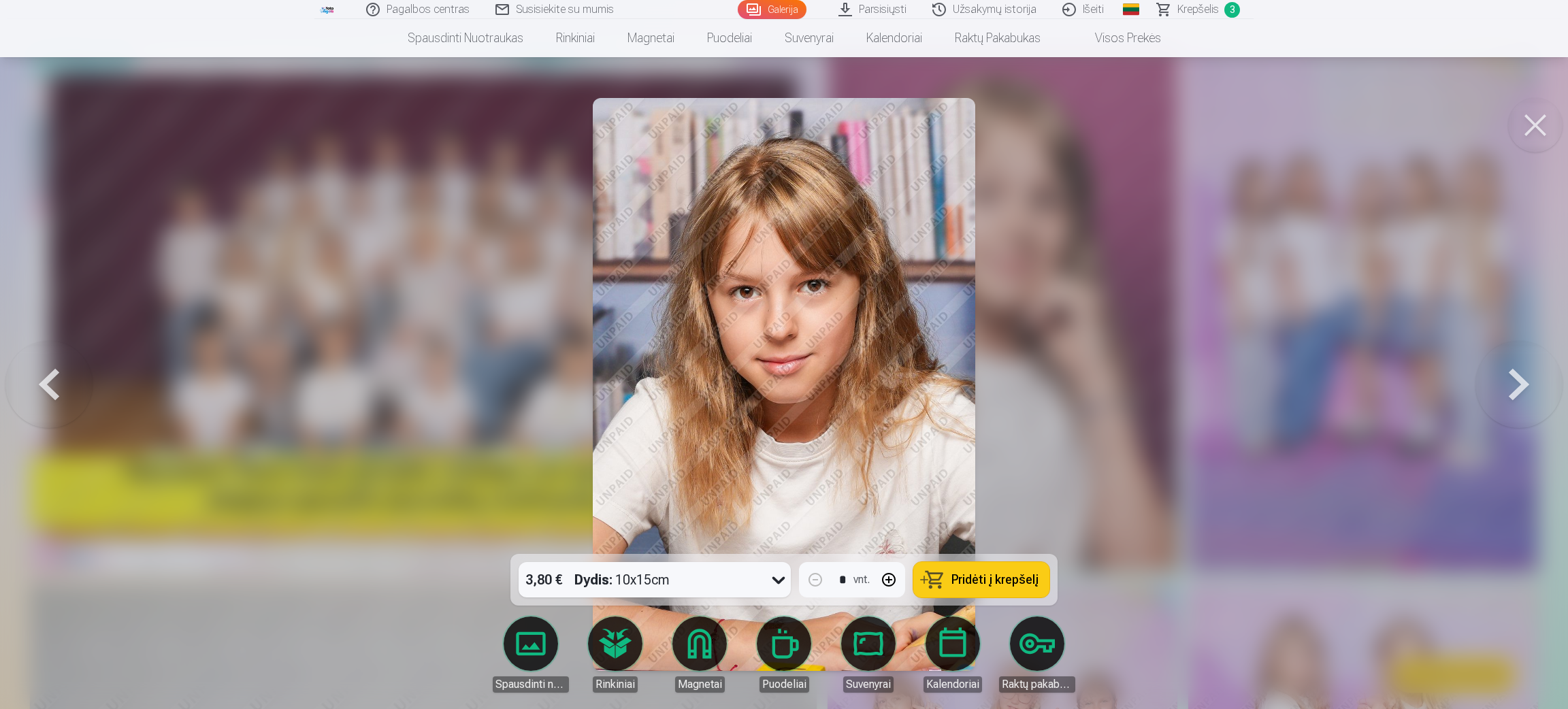
click at [973, 473] on span "Pridėti į krepšelį" at bounding box center [995, 580] width 87 height 12
click at [1042, 378] on button at bounding box center [1519, 384] width 87 height 311
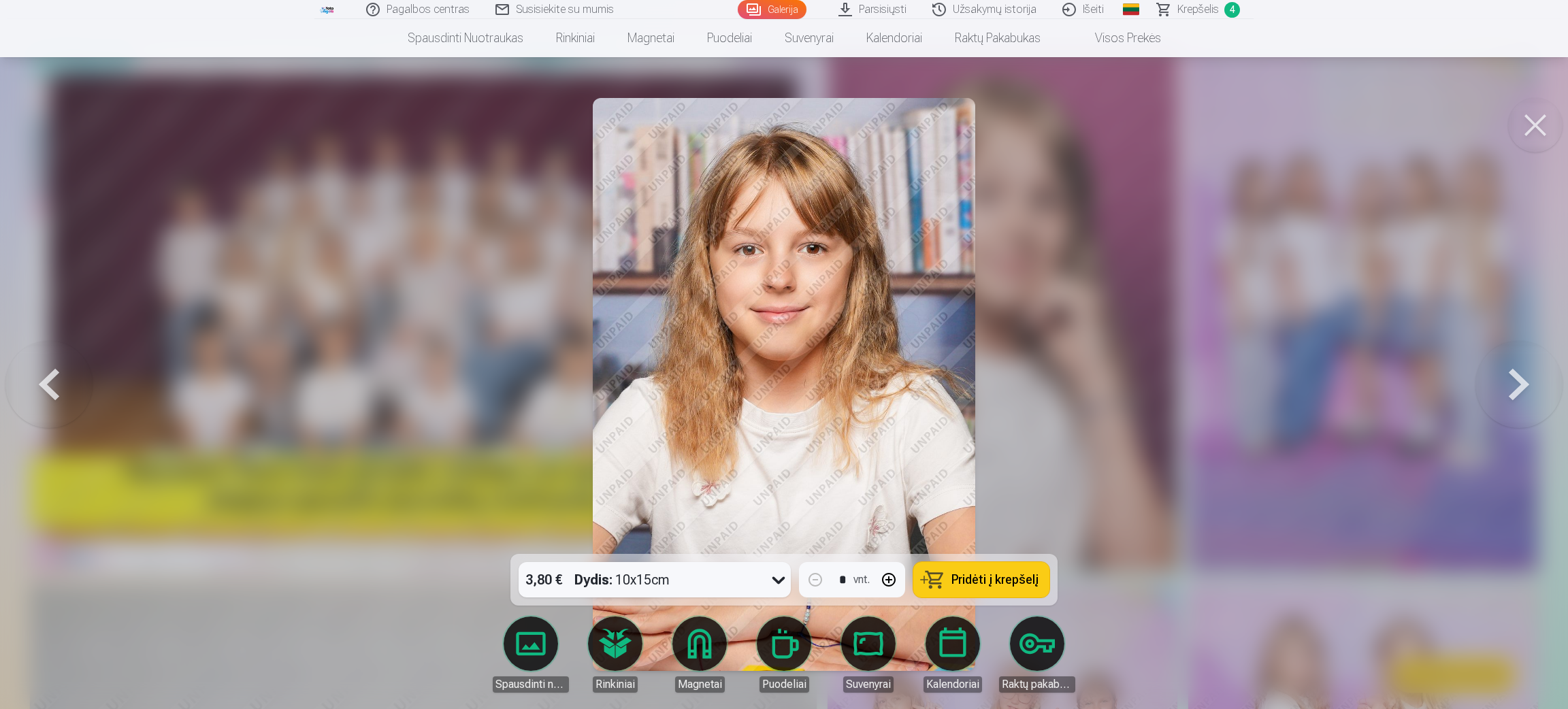
click at [1042, 378] on button at bounding box center [1519, 384] width 87 height 311
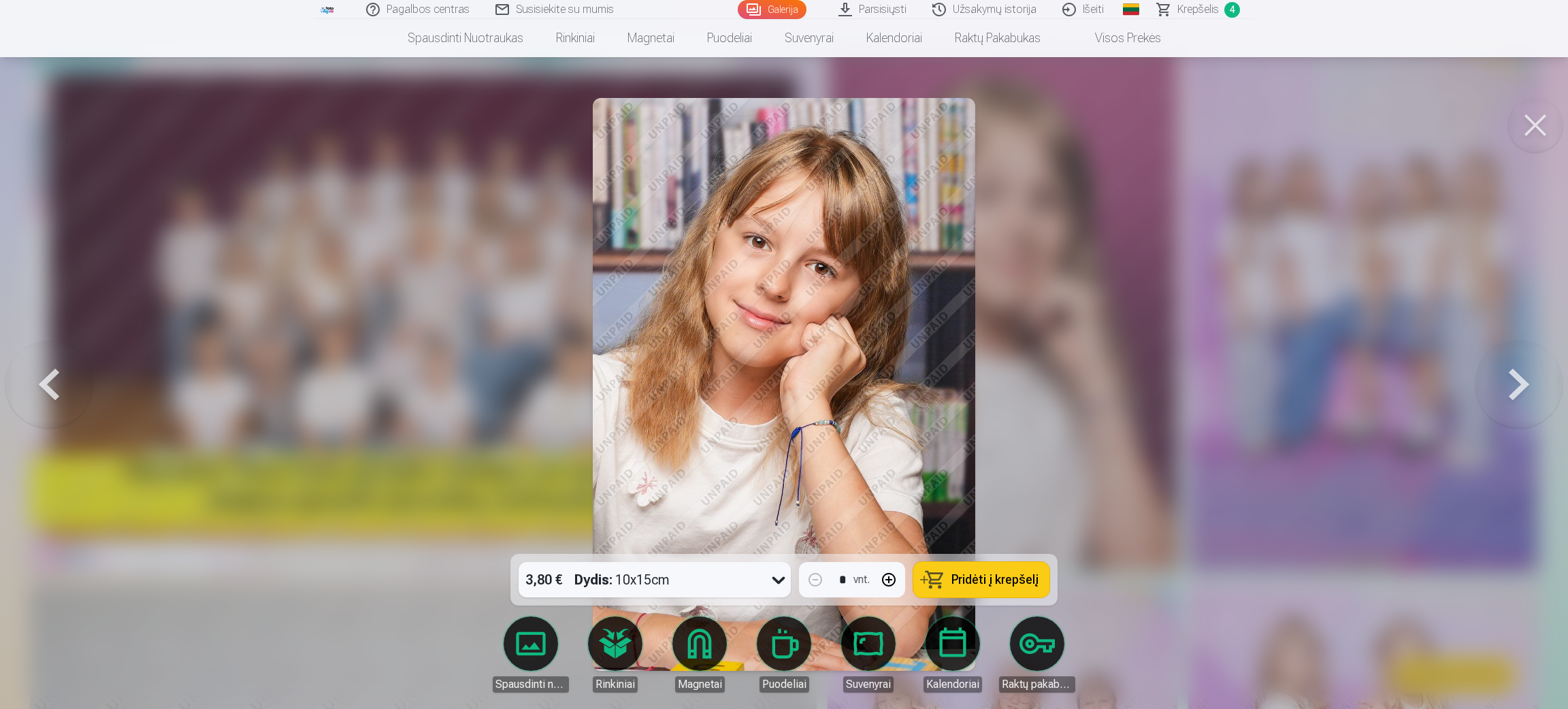
click at [1042, 378] on button at bounding box center [1519, 384] width 87 height 311
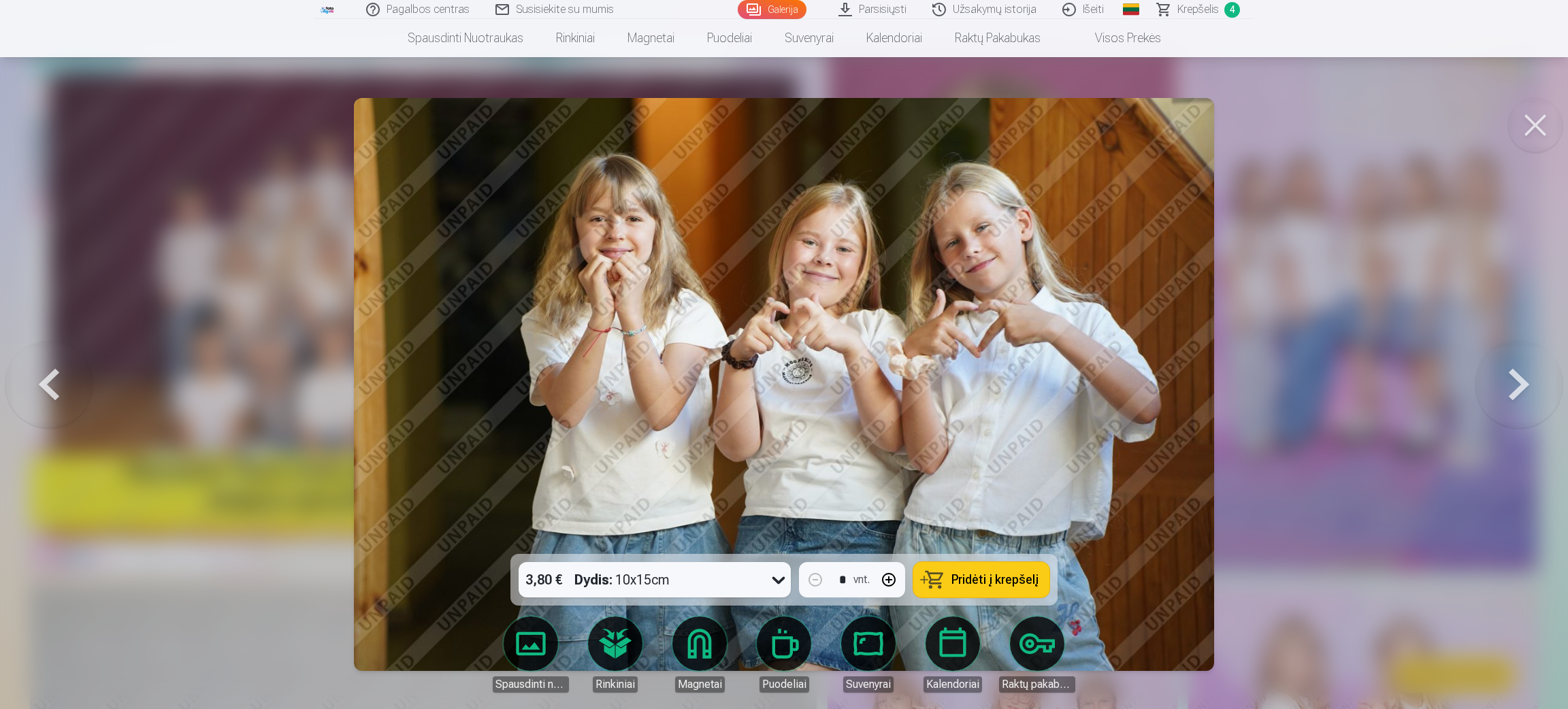
click at [1042, 378] on button at bounding box center [1519, 384] width 87 height 311
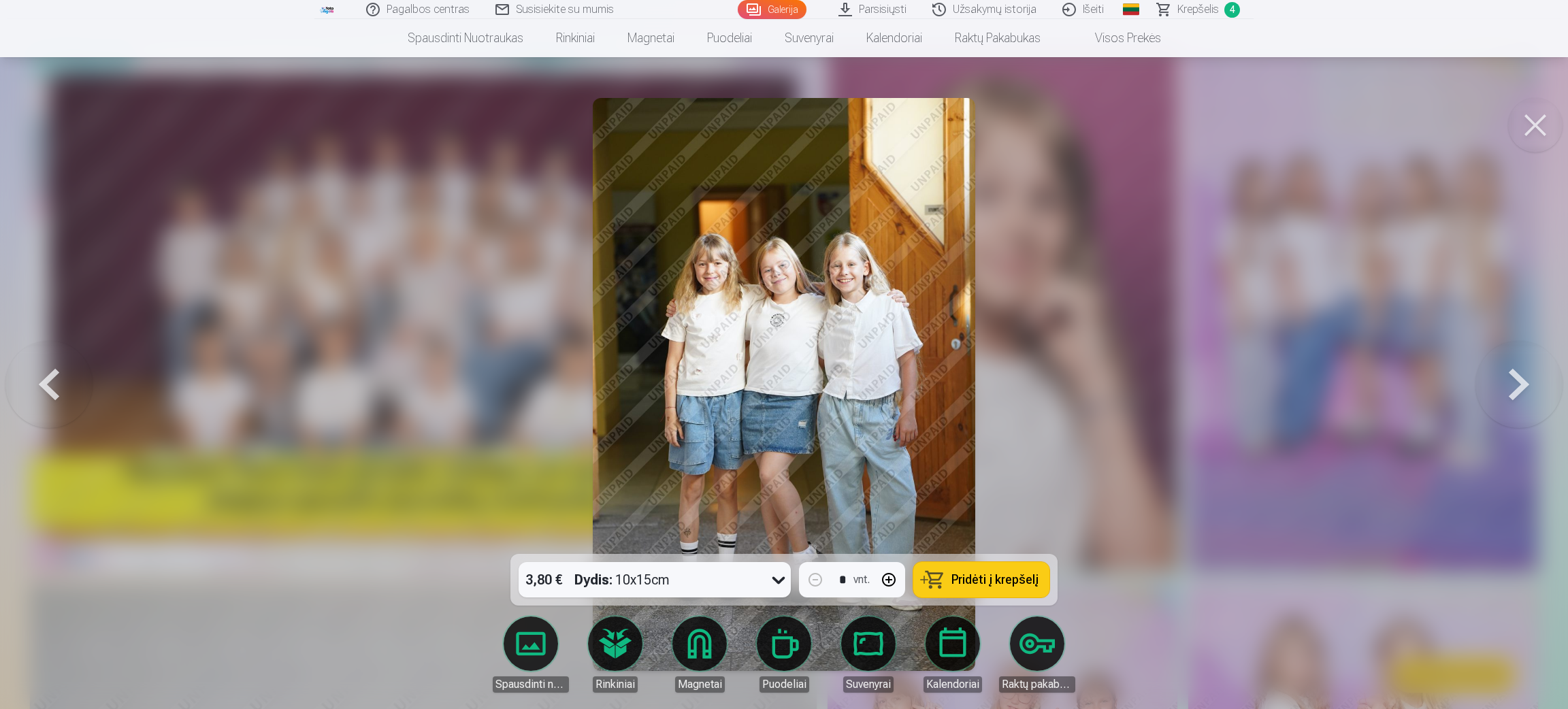
click at [1042, 378] on button at bounding box center [1519, 384] width 87 height 311
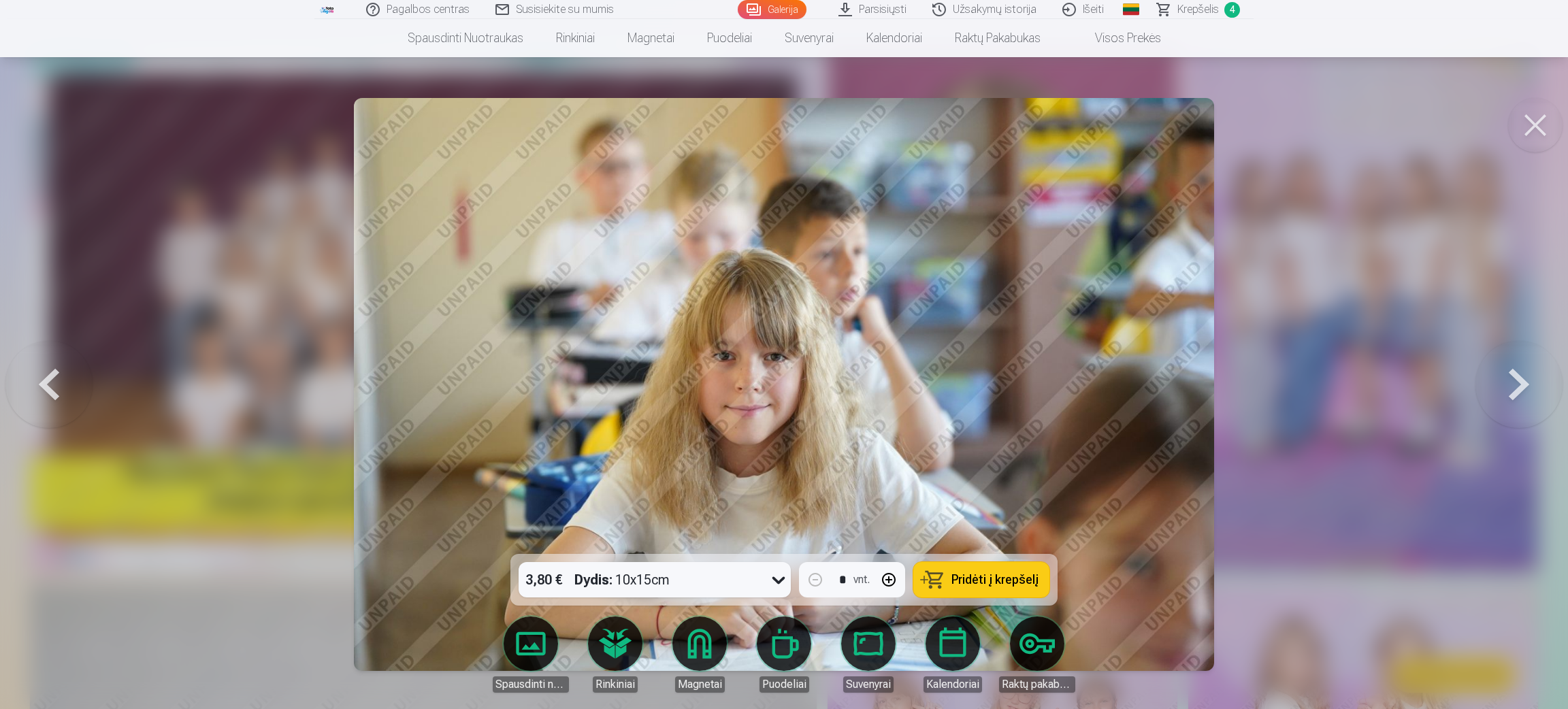
click at [1042, 378] on button at bounding box center [1519, 384] width 87 height 311
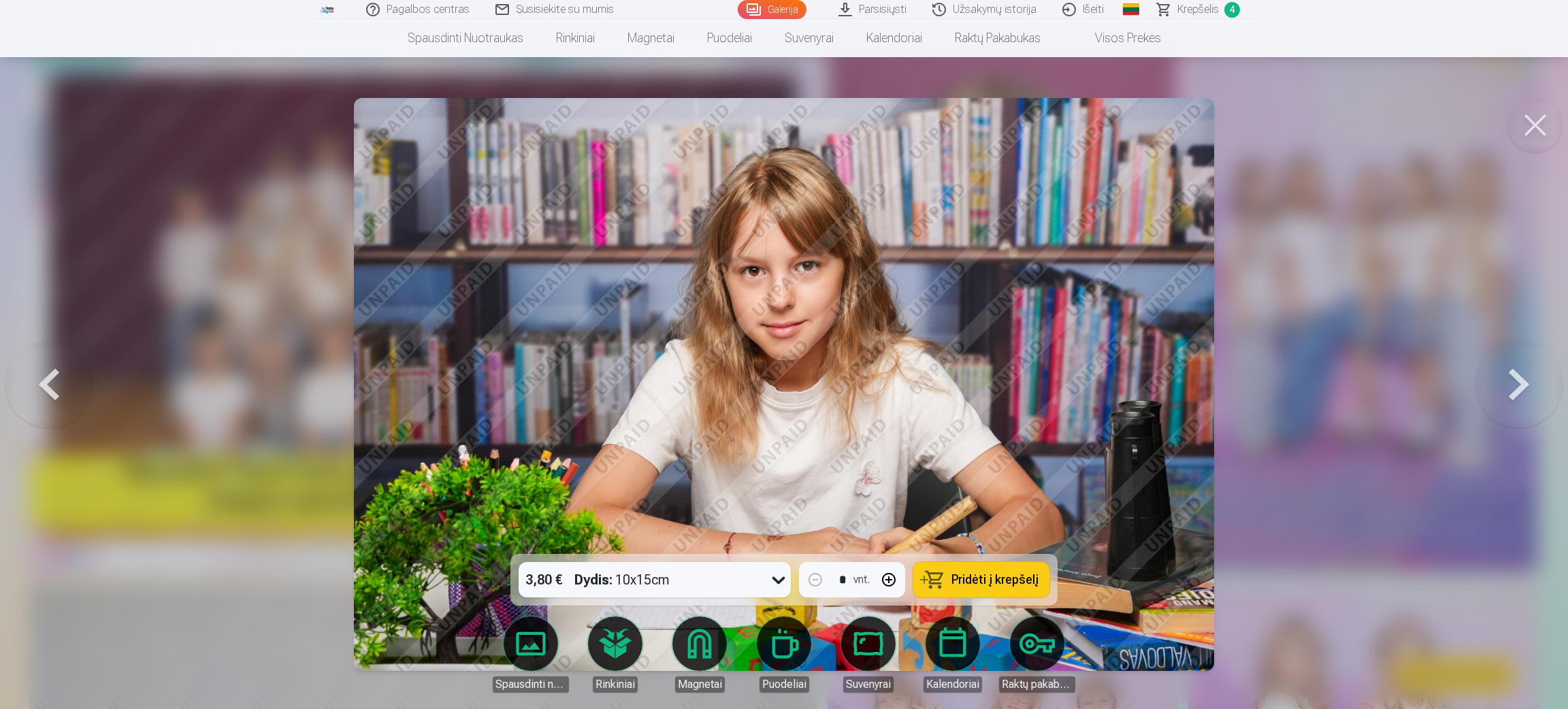
click at [1042, 378] on button at bounding box center [1519, 384] width 87 height 311
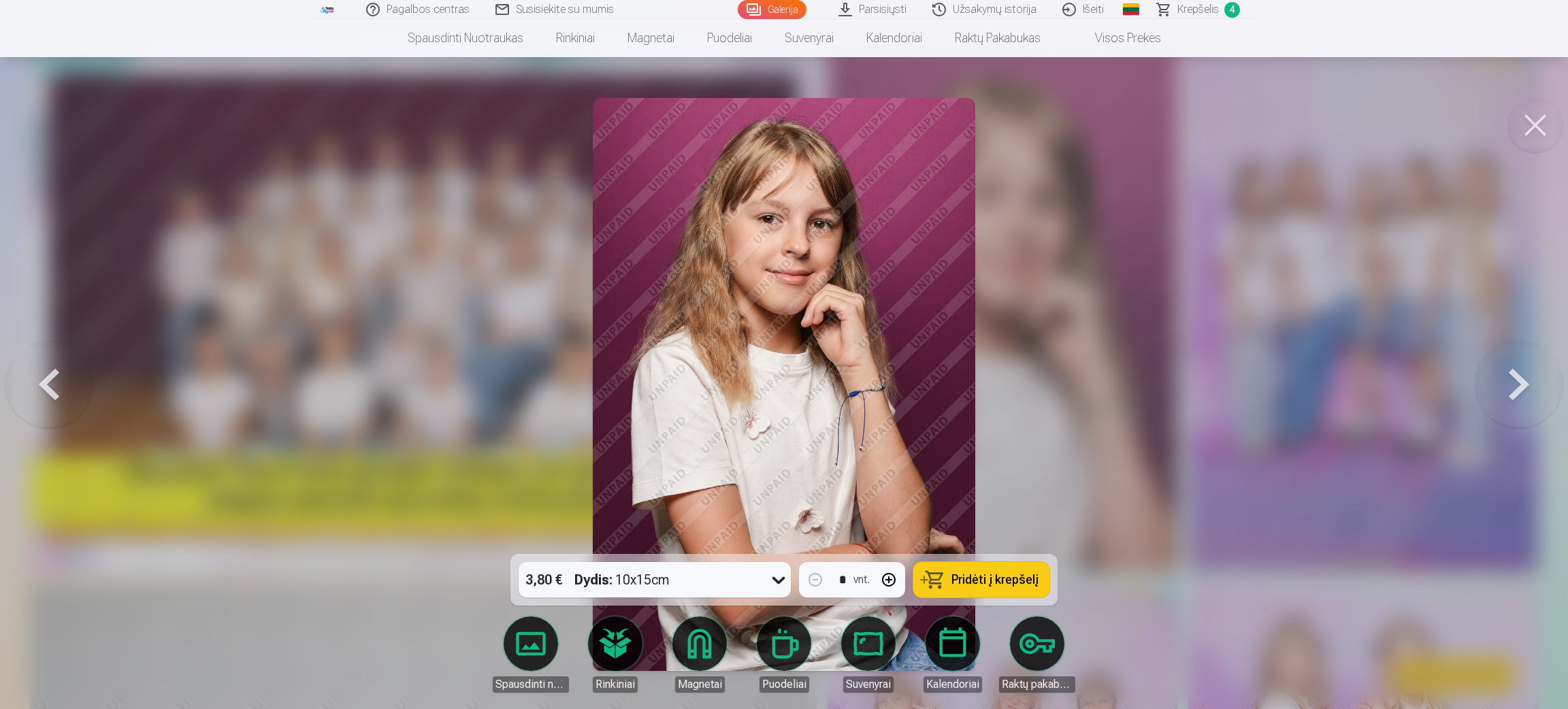
click at [1042, 378] on button at bounding box center [1519, 384] width 87 height 311
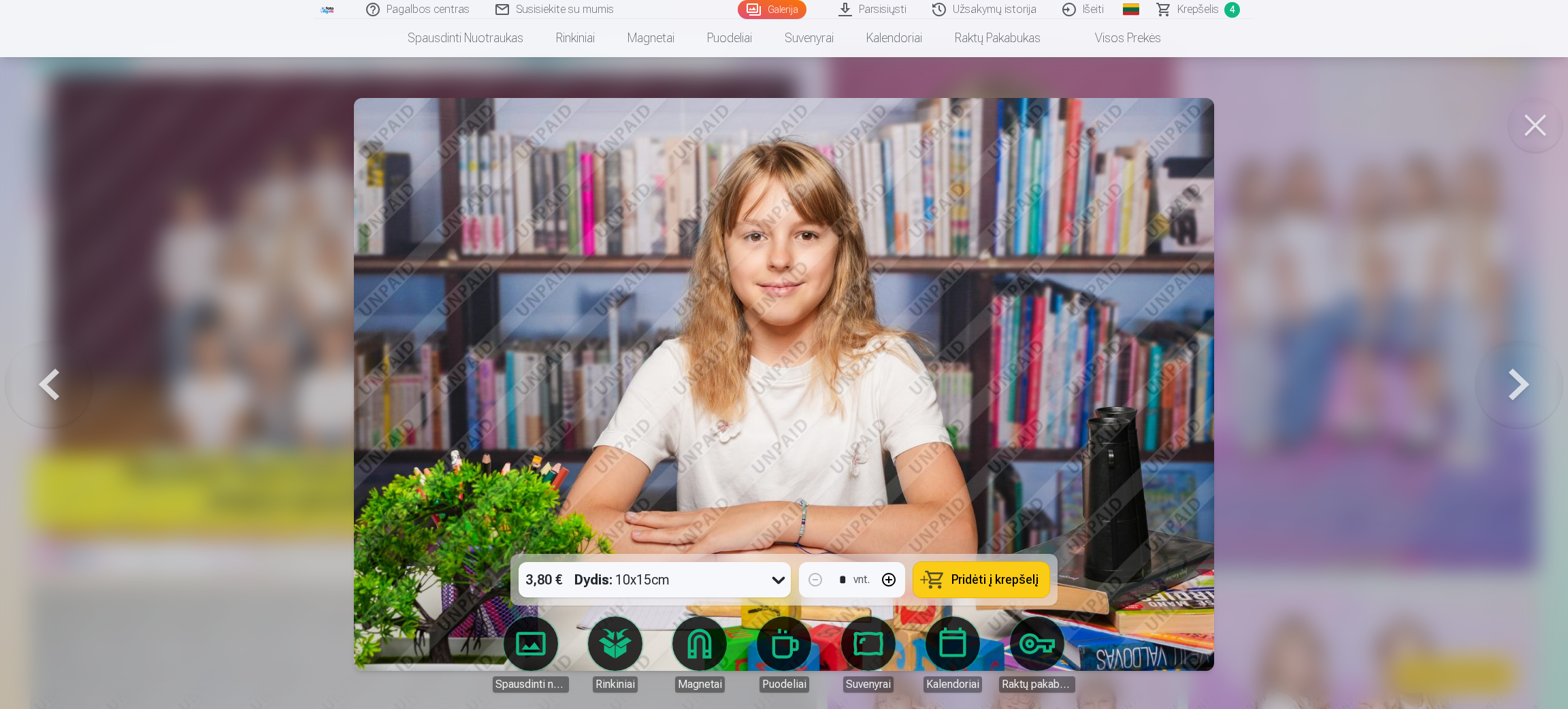
click at [1042, 378] on button at bounding box center [1519, 384] width 87 height 311
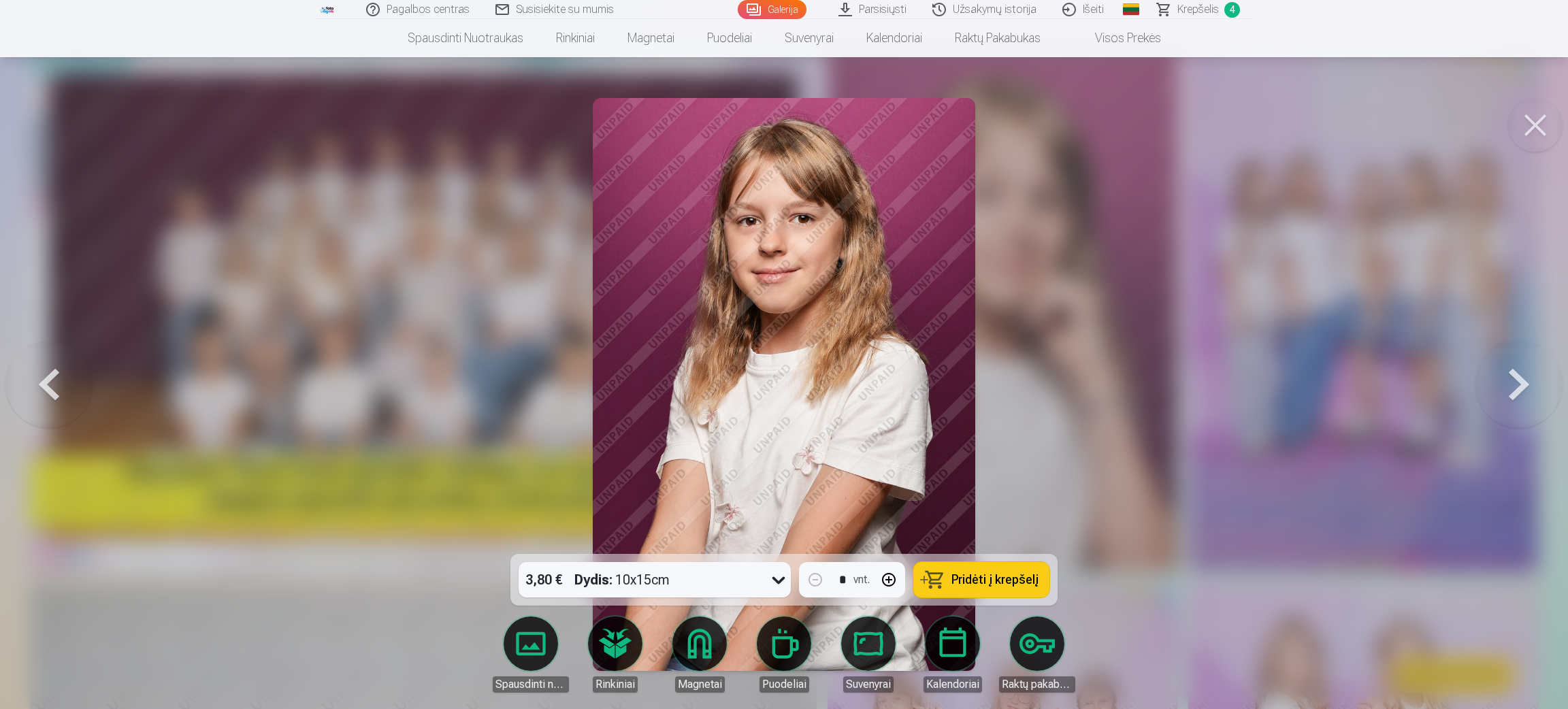
click at [1042, 378] on button at bounding box center [1519, 384] width 87 height 311
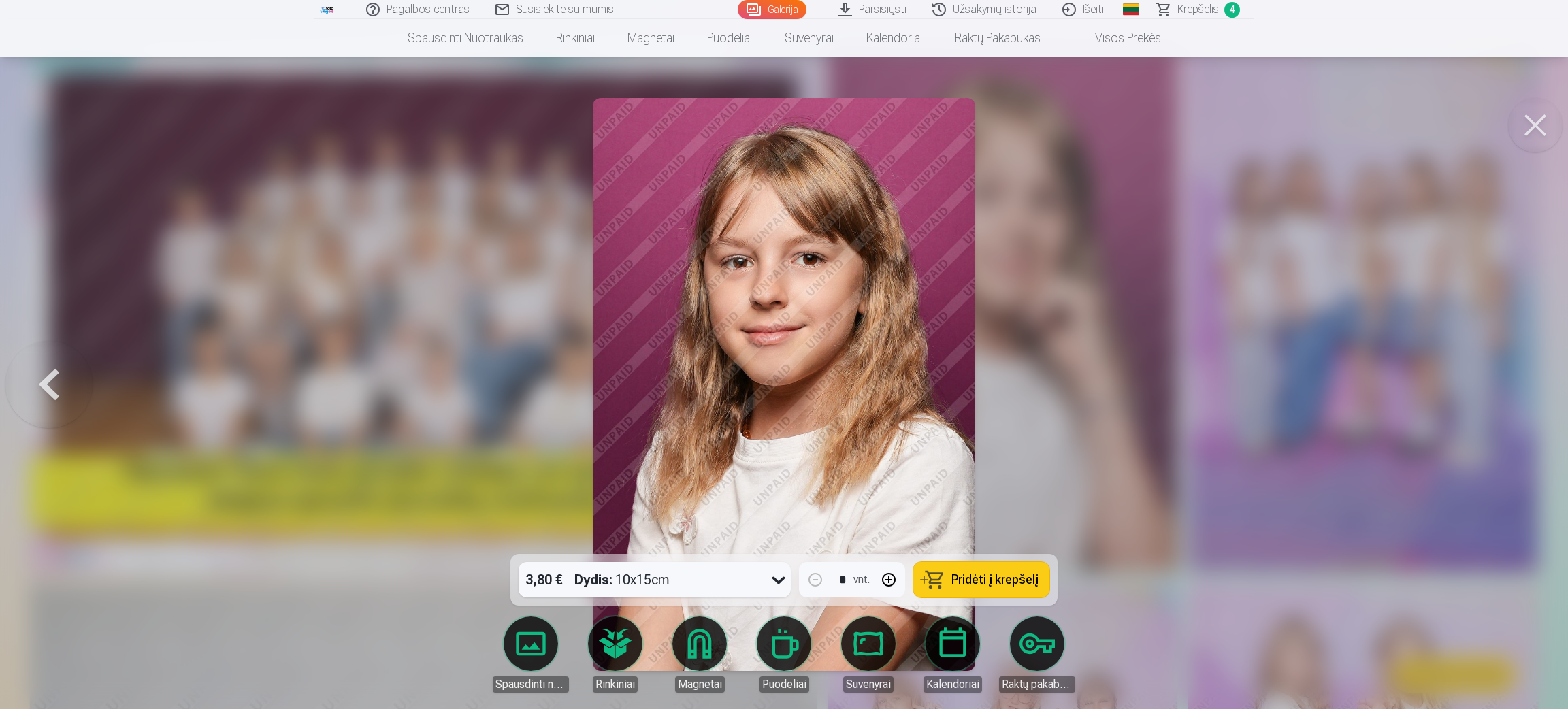
click at [1042, 378] on div at bounding box center [784, 354] width 1568 height 709
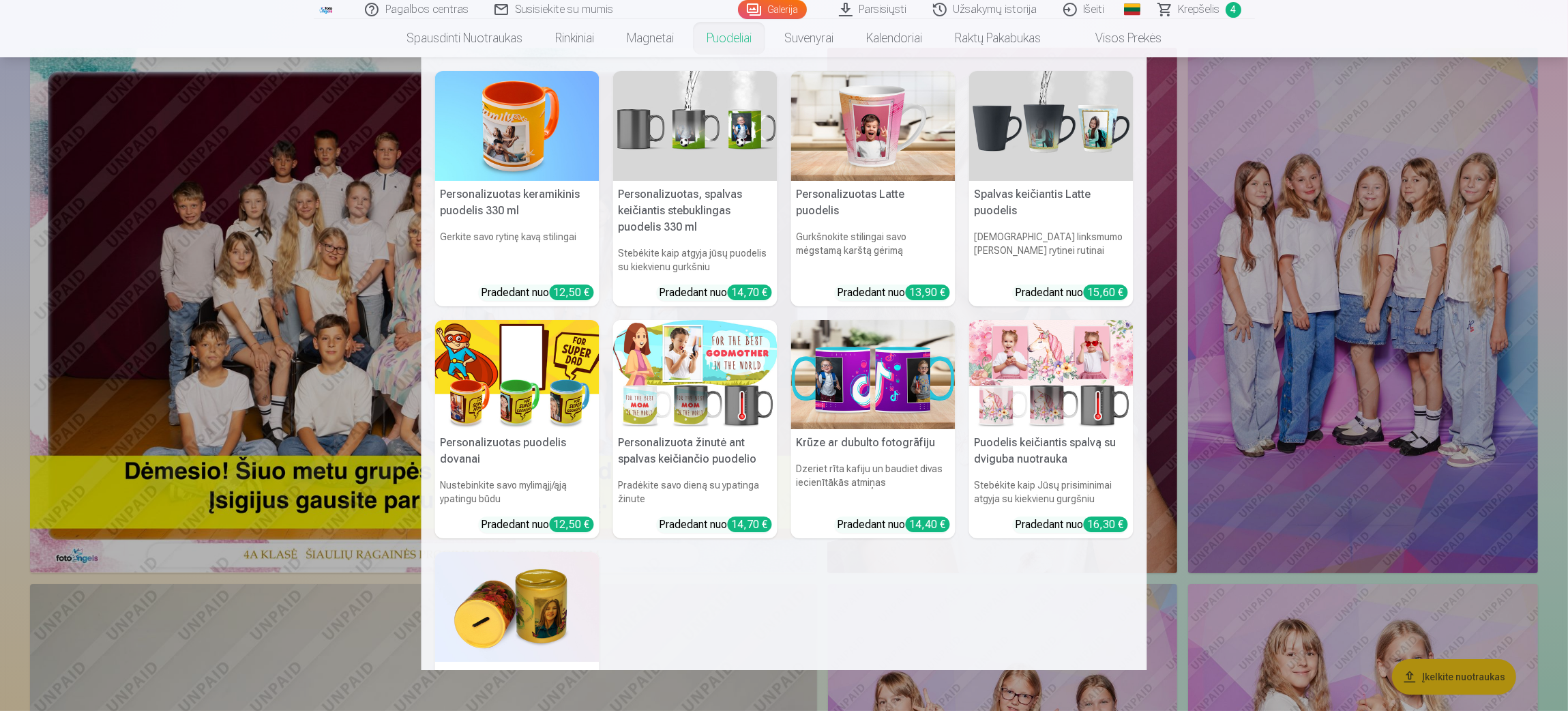
click at [727, 38] on link "Puodeliai" at bounding box center [729, 38] width 78 height 38
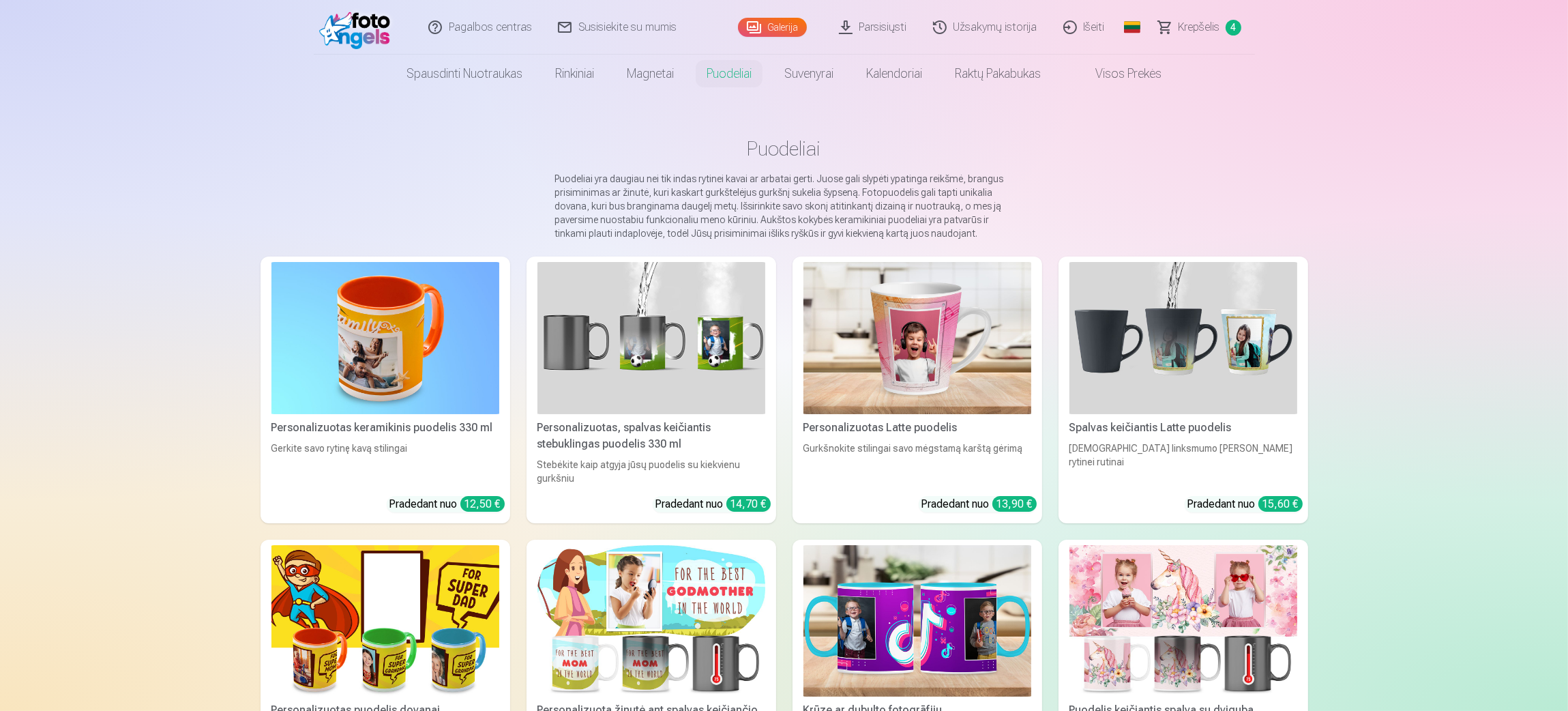
click at [298, 349] on img at bounding box center [385, 338] width 228 height 152
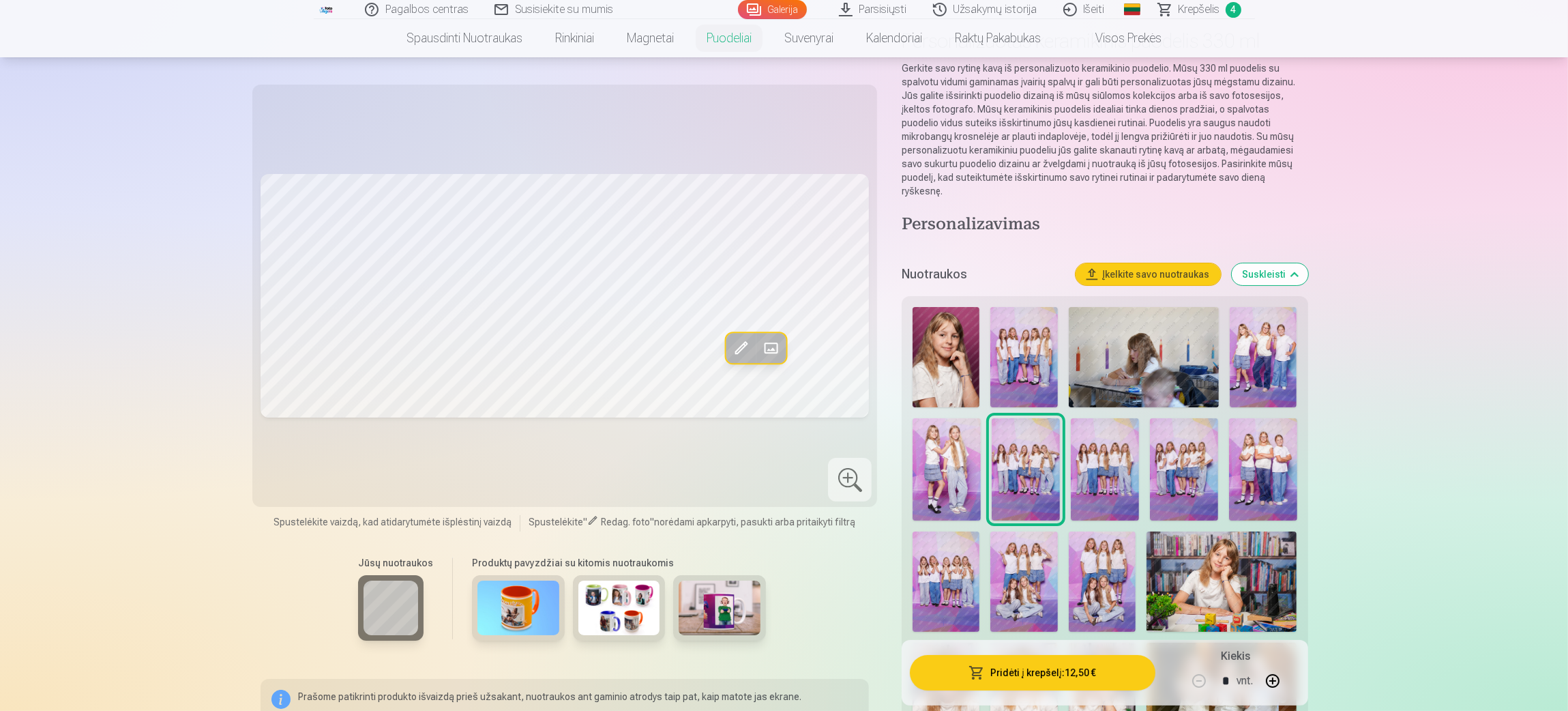
scroll to position [205, 0]
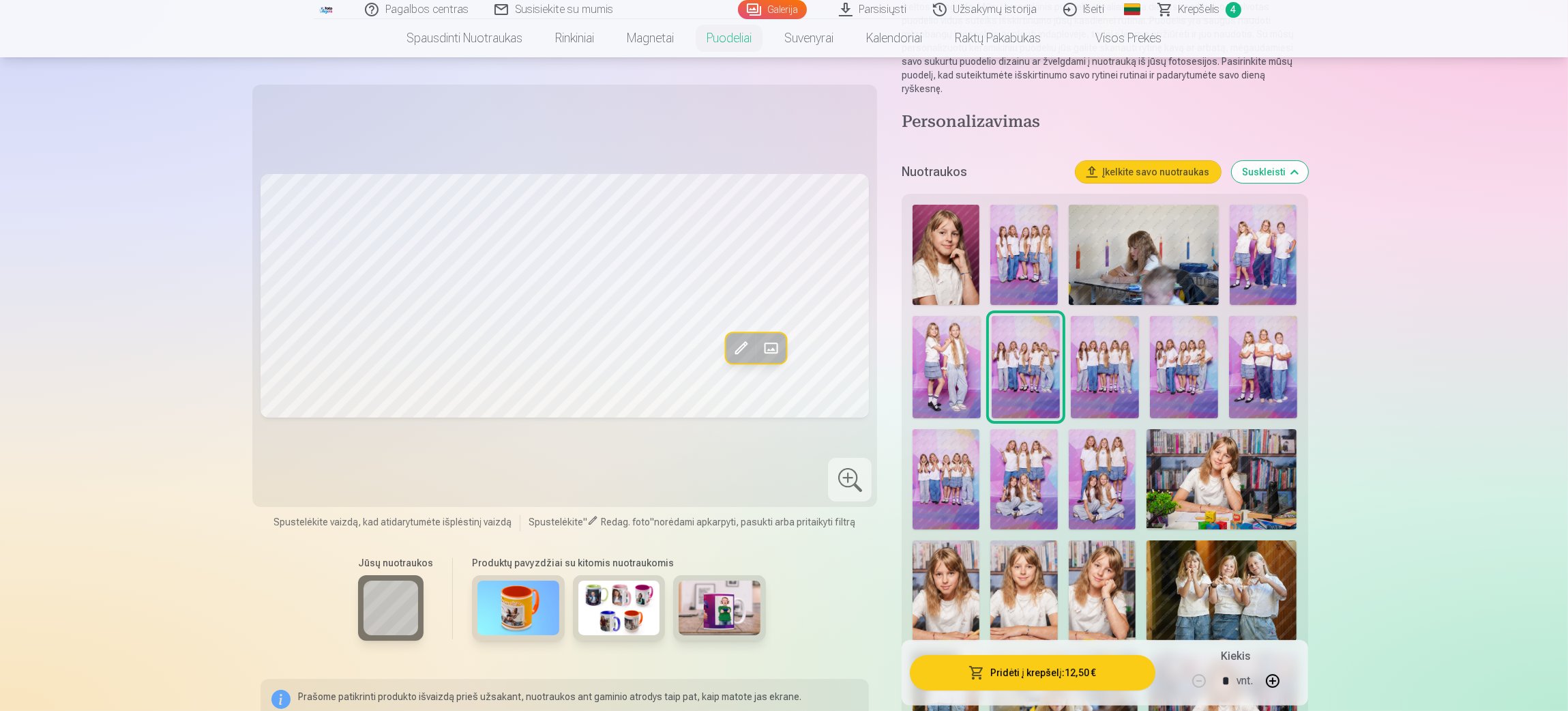
click at [1044, 474] on img at bounding box center [1102, 590] width 67 height 100
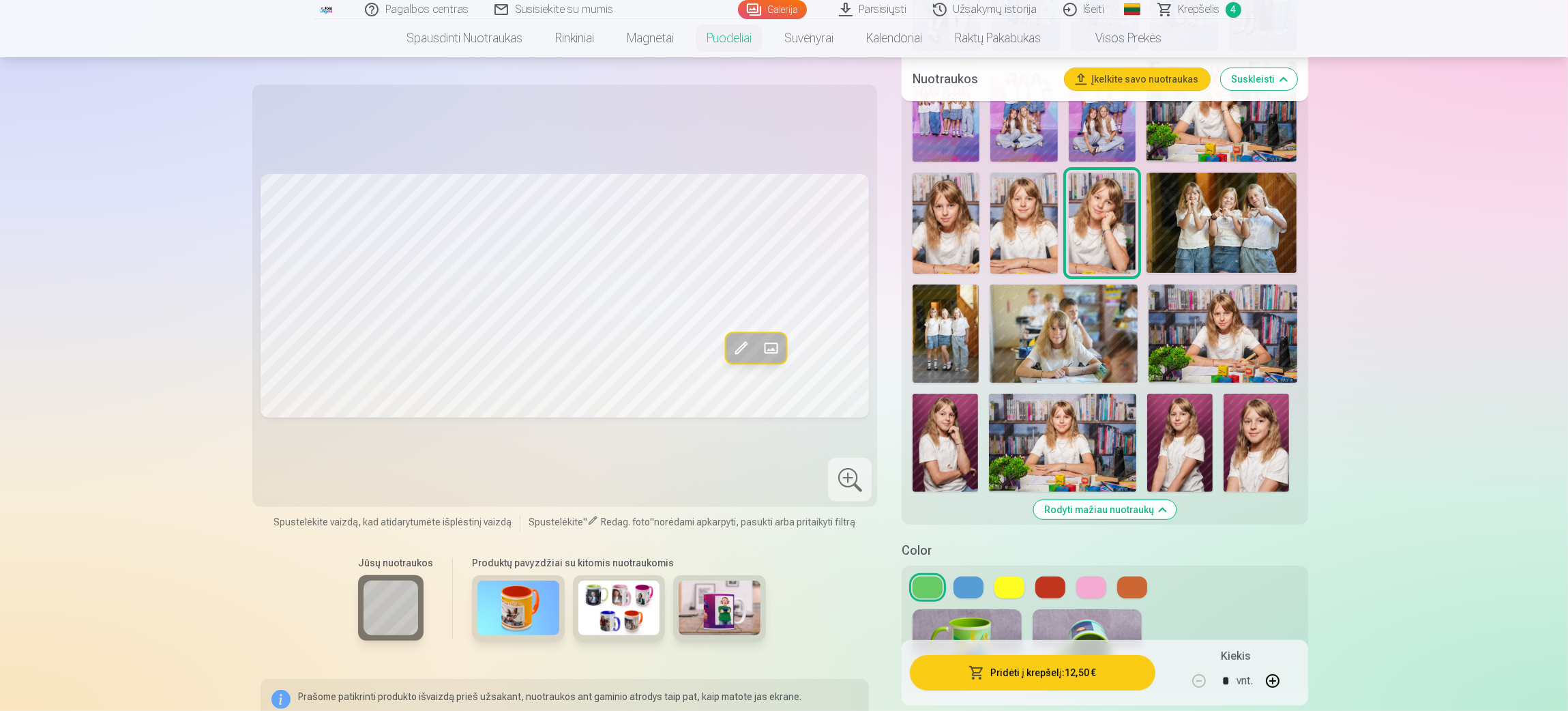
scroll to position [716, 0]
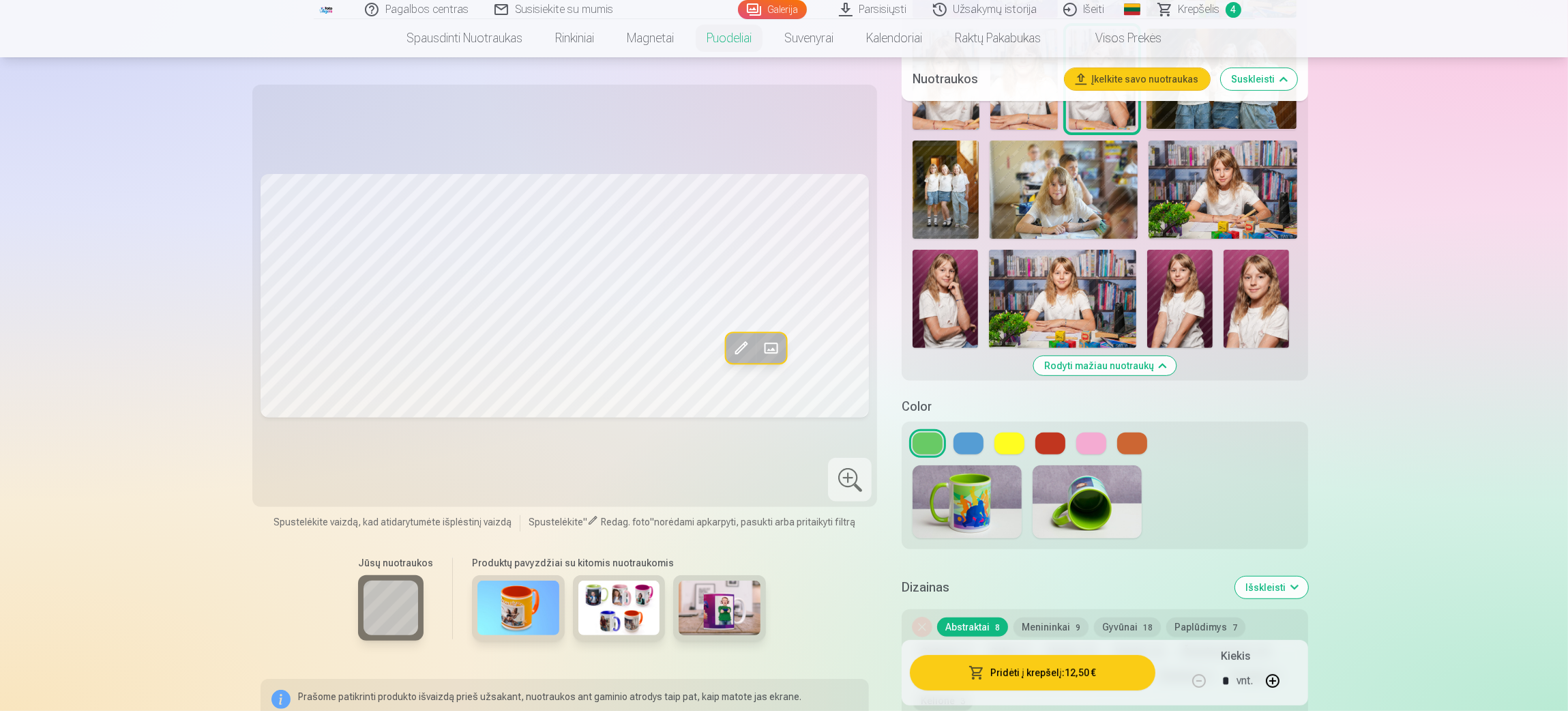
click at [1044, 432] on button at bounding box center [1092, 443] width 30 height 22
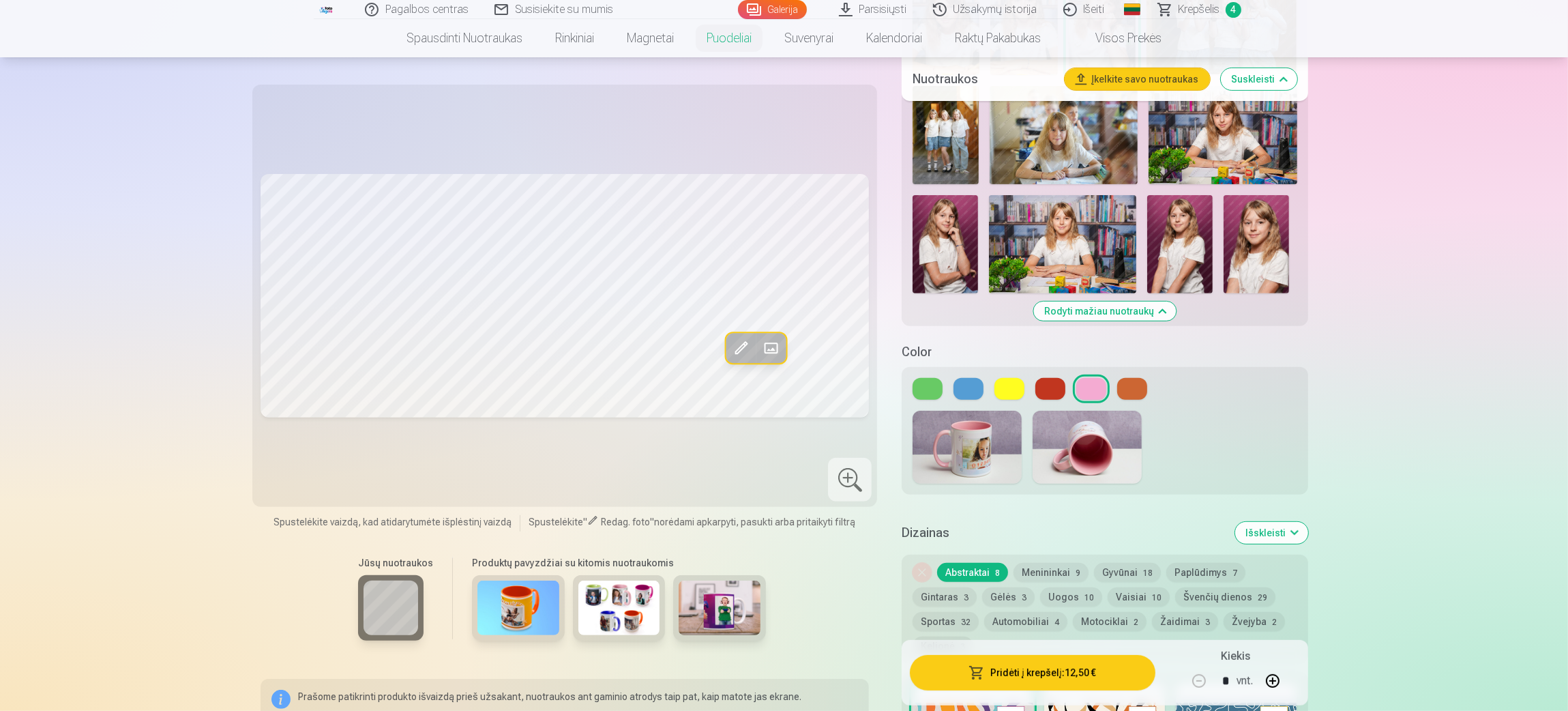
scroll to position [819, 0]
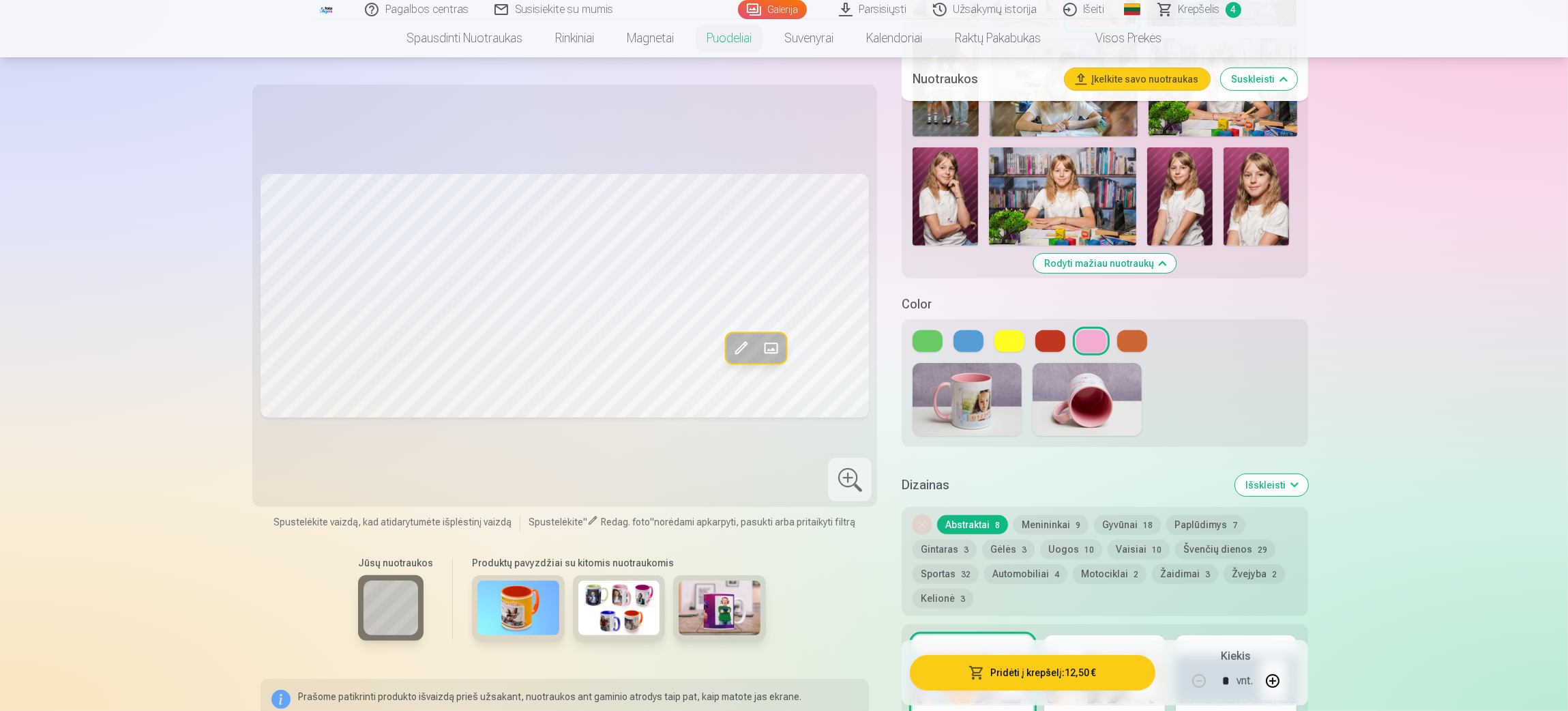
click at [1044, 474] on button "Gyvūnai 18" at bounding box center [1128, 525] width 67 height 19
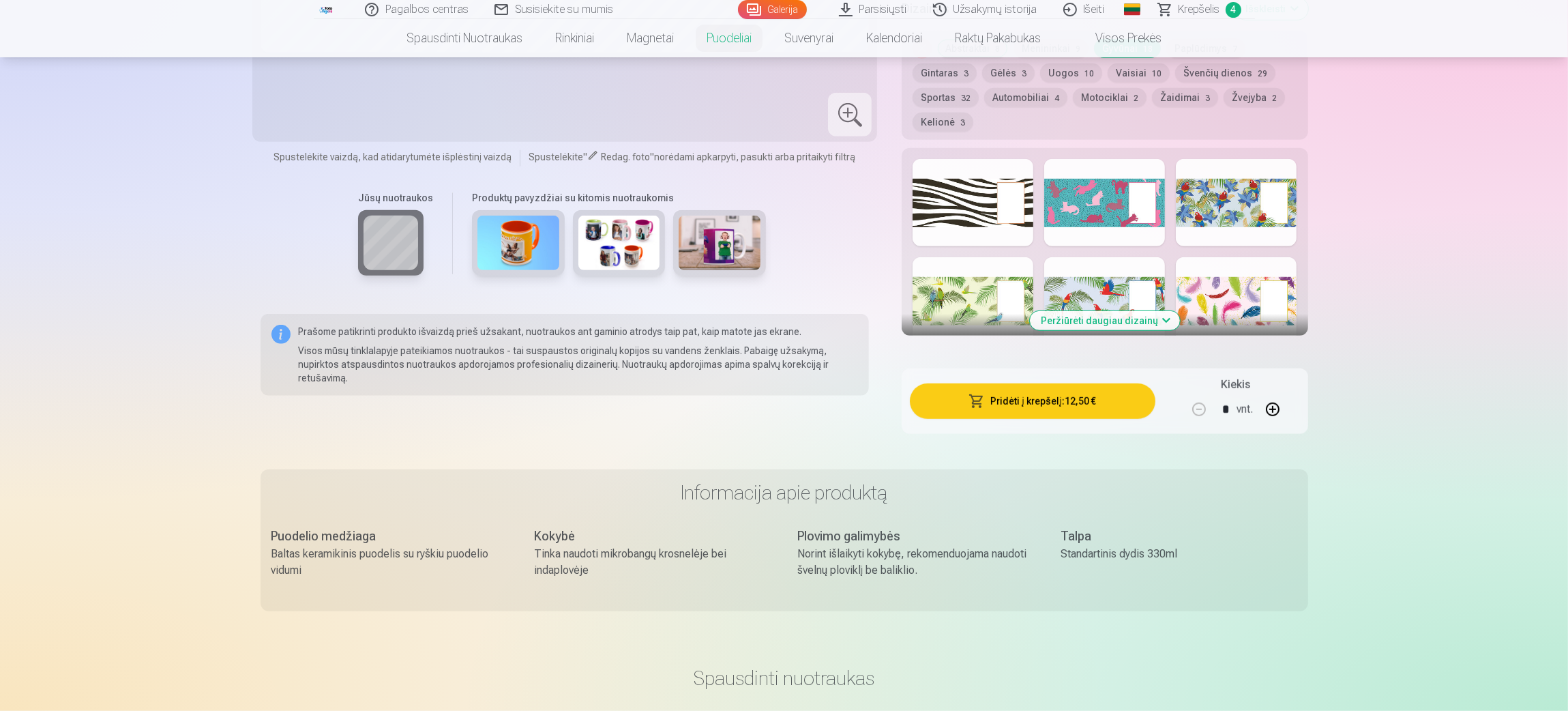
scroll to position [1330, 0]
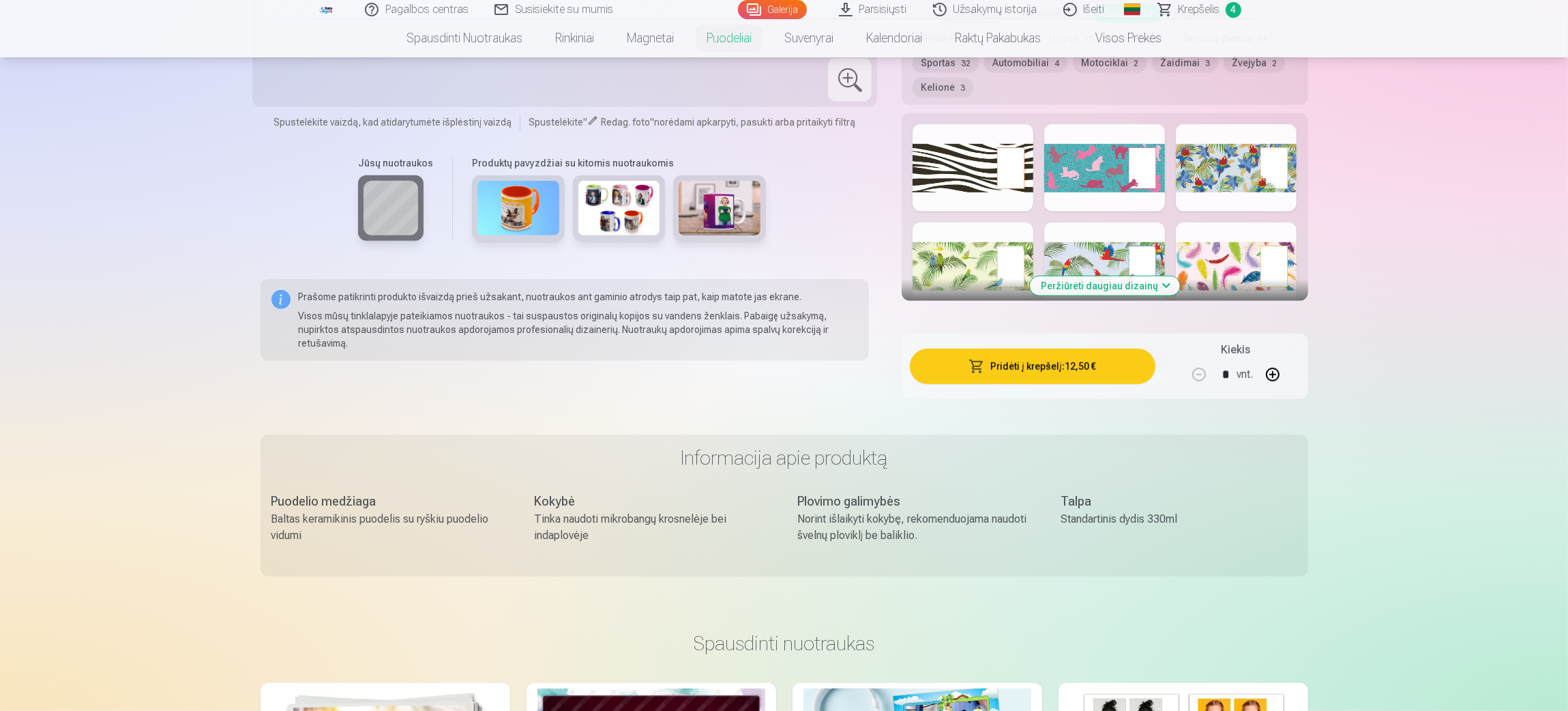
click at [1044, 277] on button "Peržiūrėti daugiau dizainų" at bounding box center [1105, 287] width 150 height 19
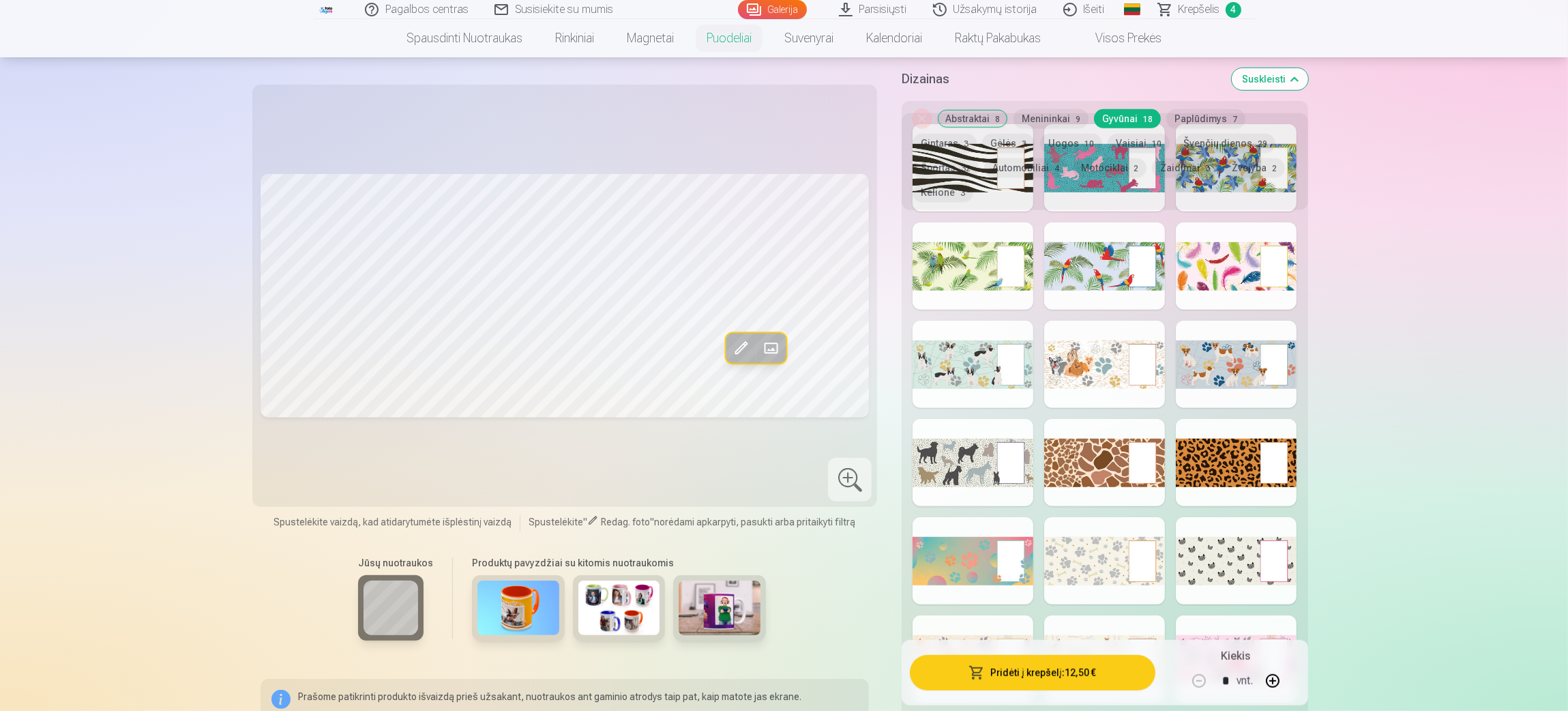
click at [1044, 347] on div at bounding box center [1105, 364] width 121 height 88
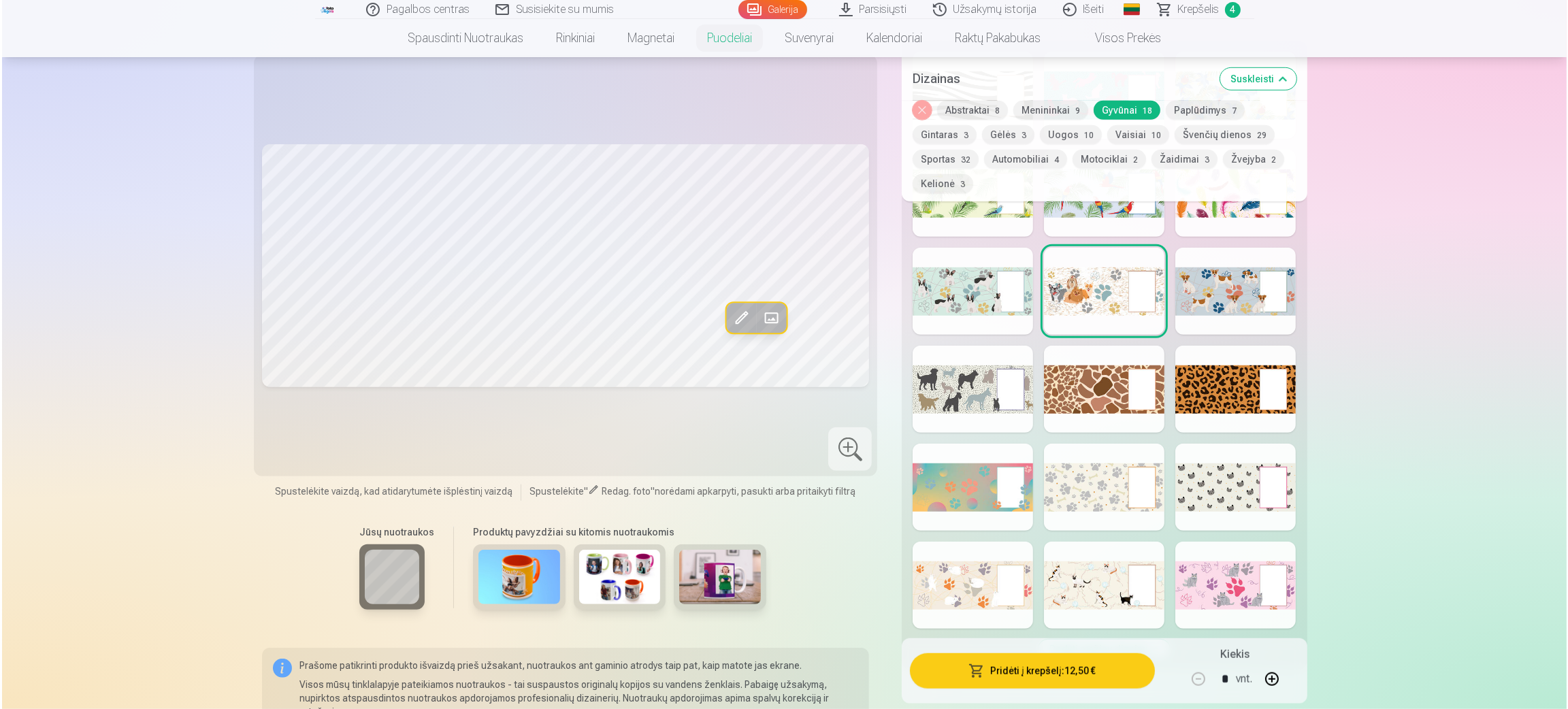
scroll to position [1224, 0]
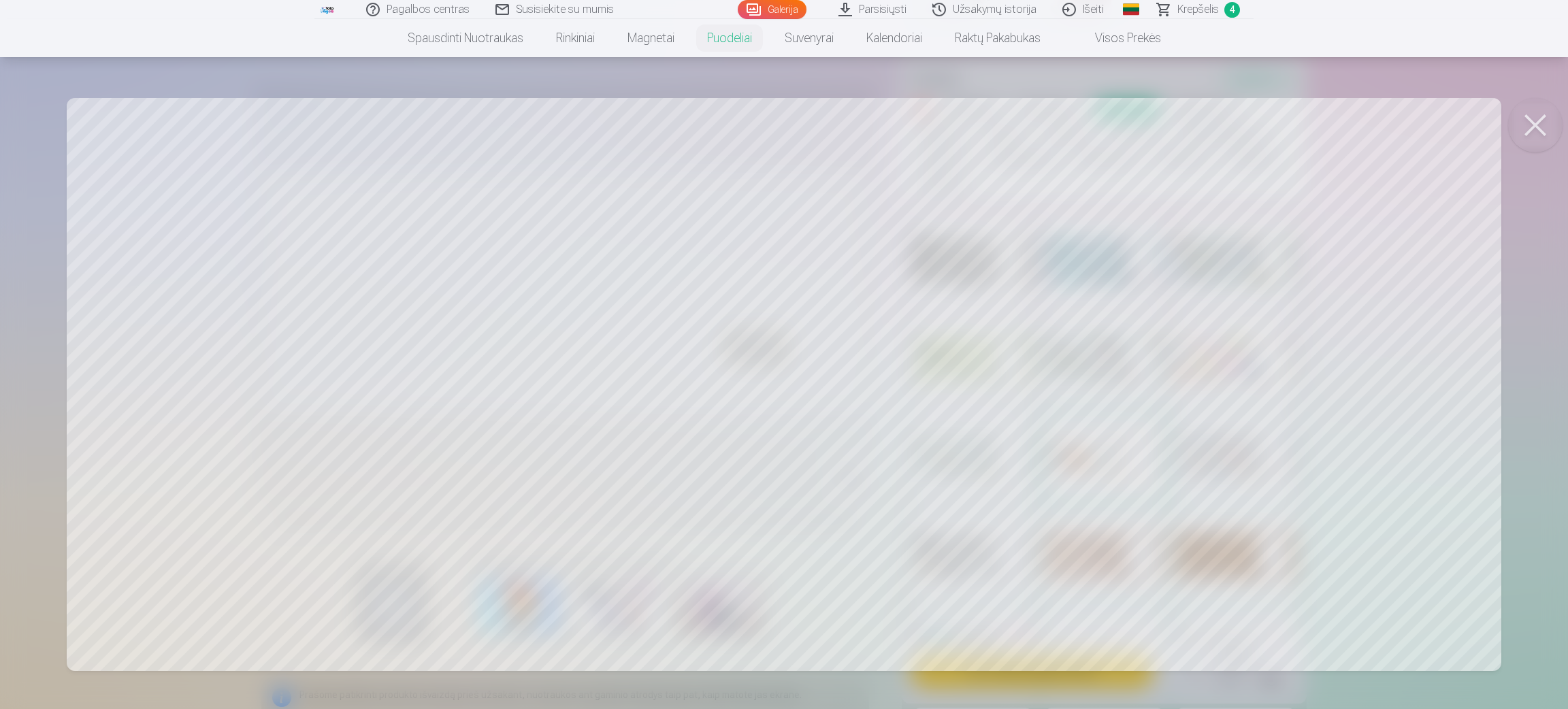
click at [1042, 120] on button at bounding box center [1535, 125] width 55 height 55
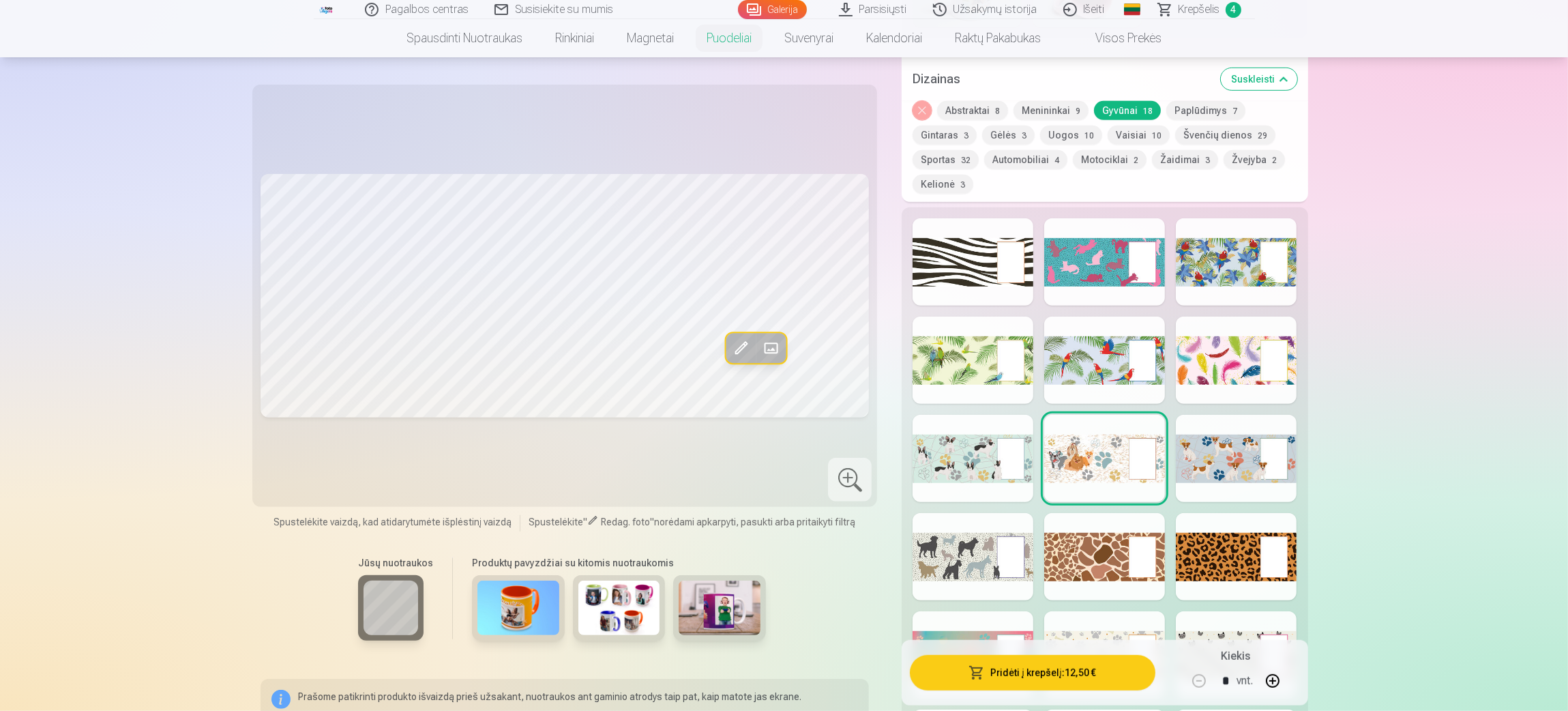
click at [1044, 474] on button "Pridėti į krepšelį : 12,50 €" at bounding box center [1032, 673] width 245 height 35
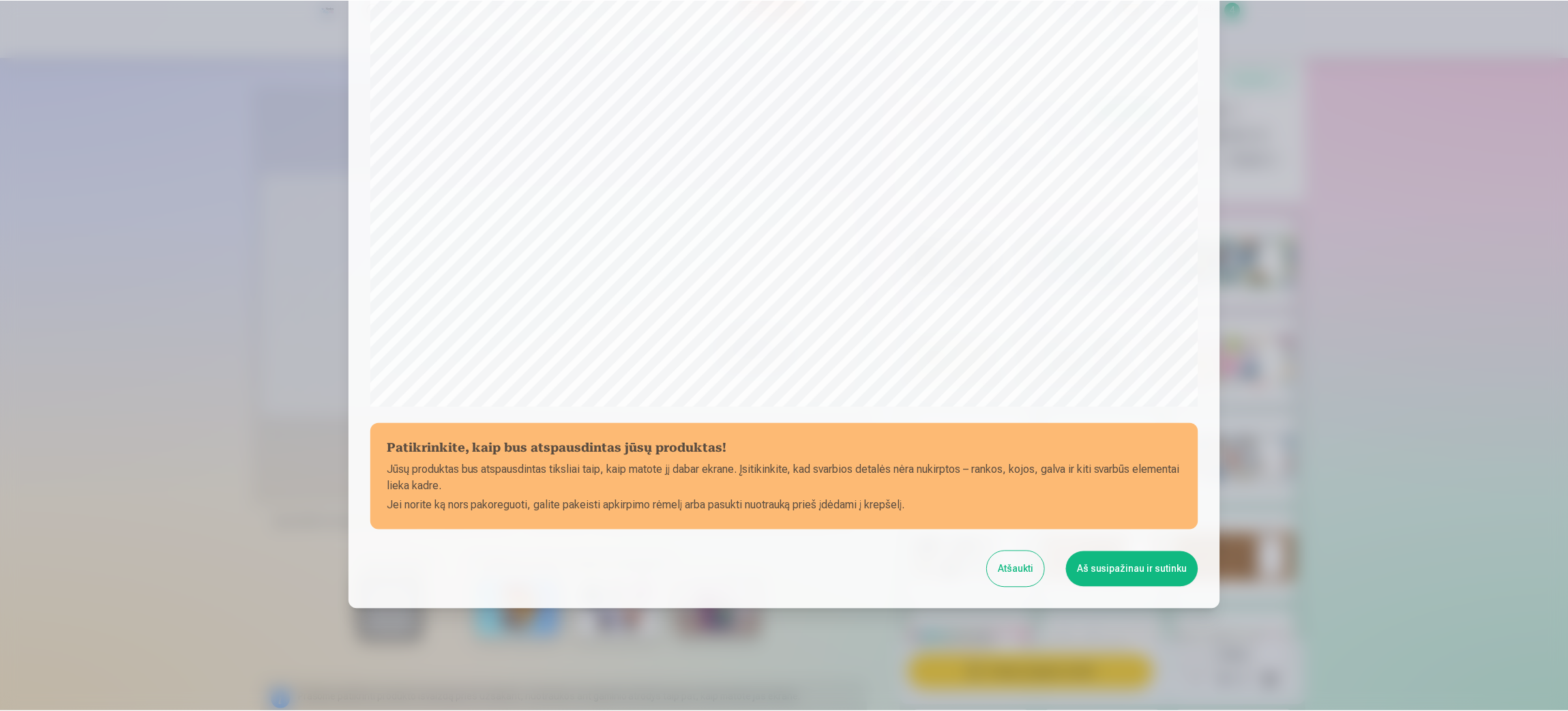
scroll to position [271, 0]
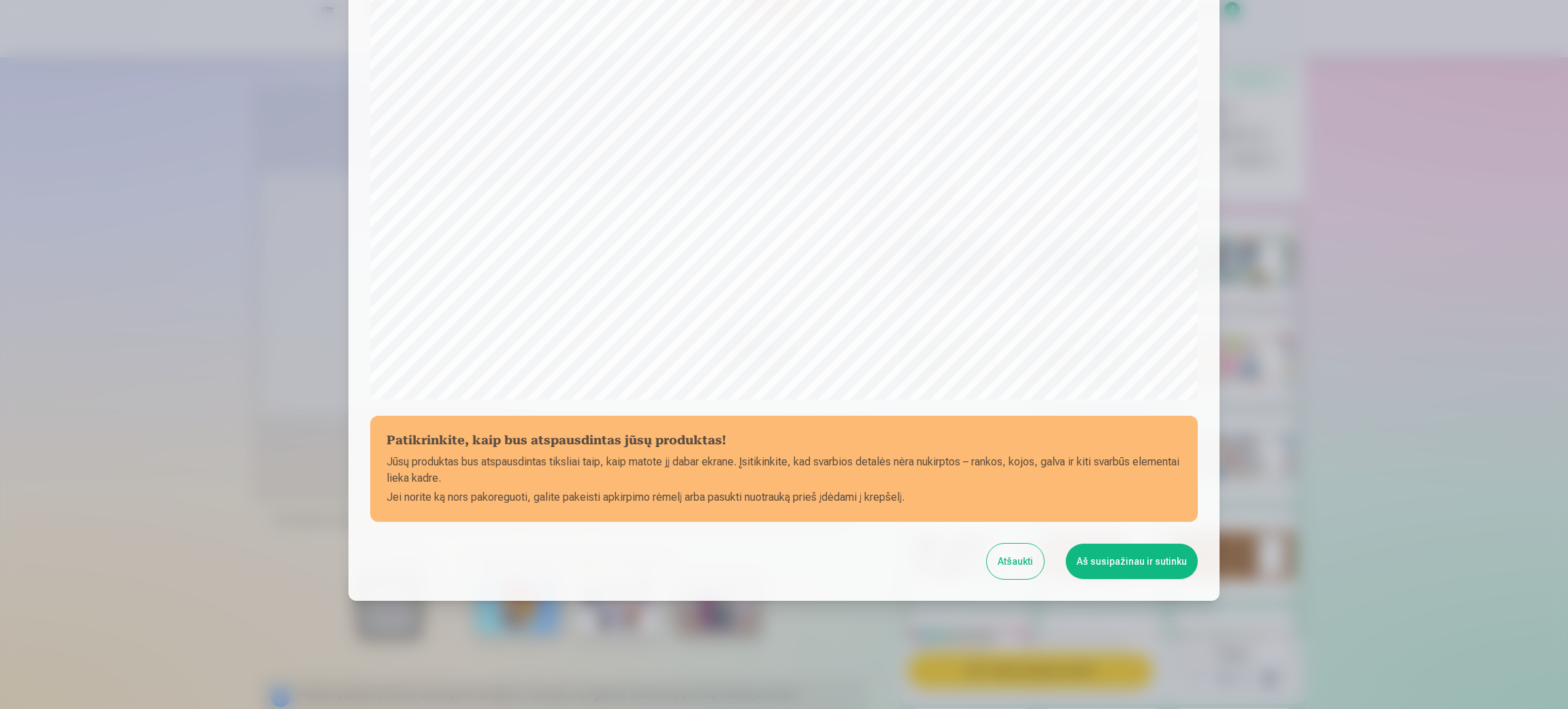
click at [1030, 473] on button "Atšaukti" at bounding box center [1015, 562] width 57 height 35
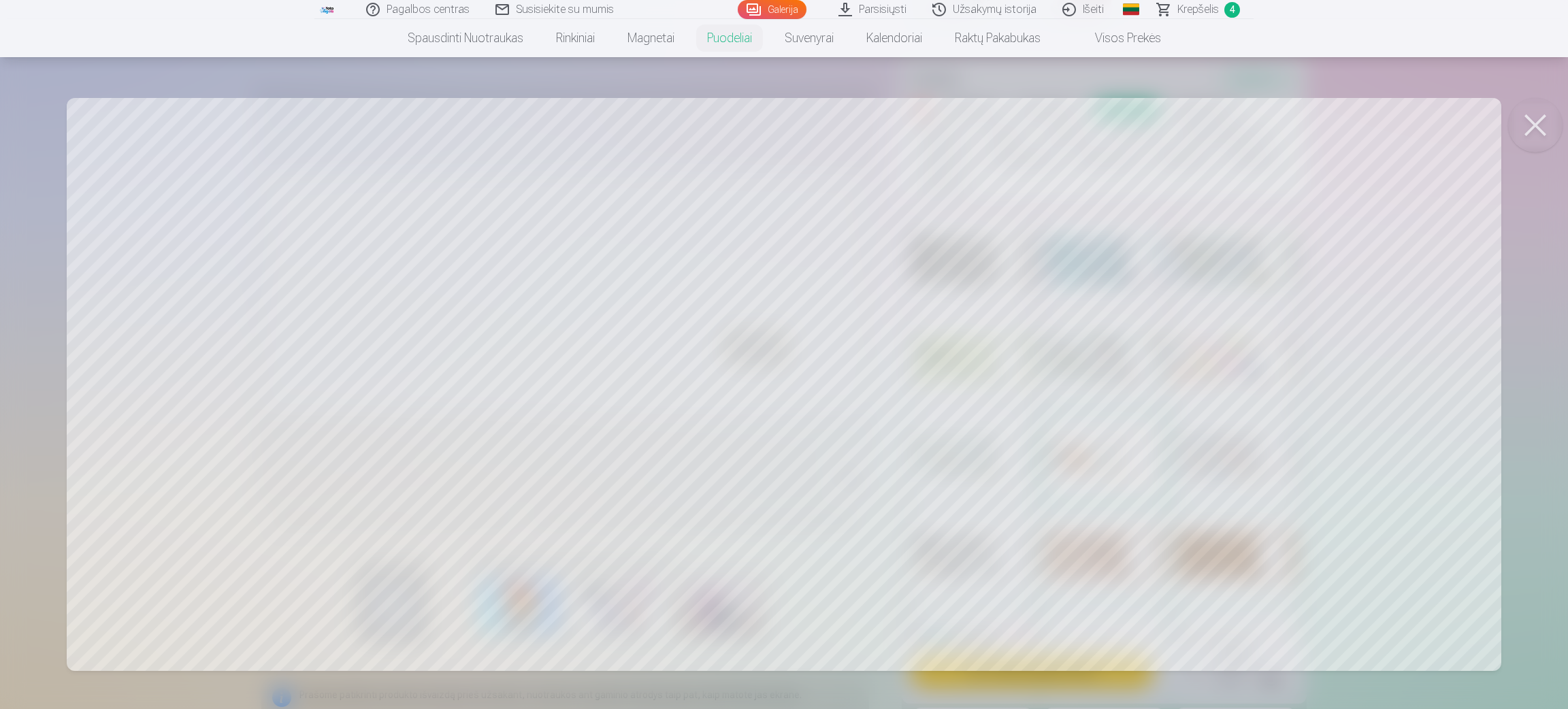
click at [1042, 113] on button at bounding box center [1535, 125] width 55 height 55
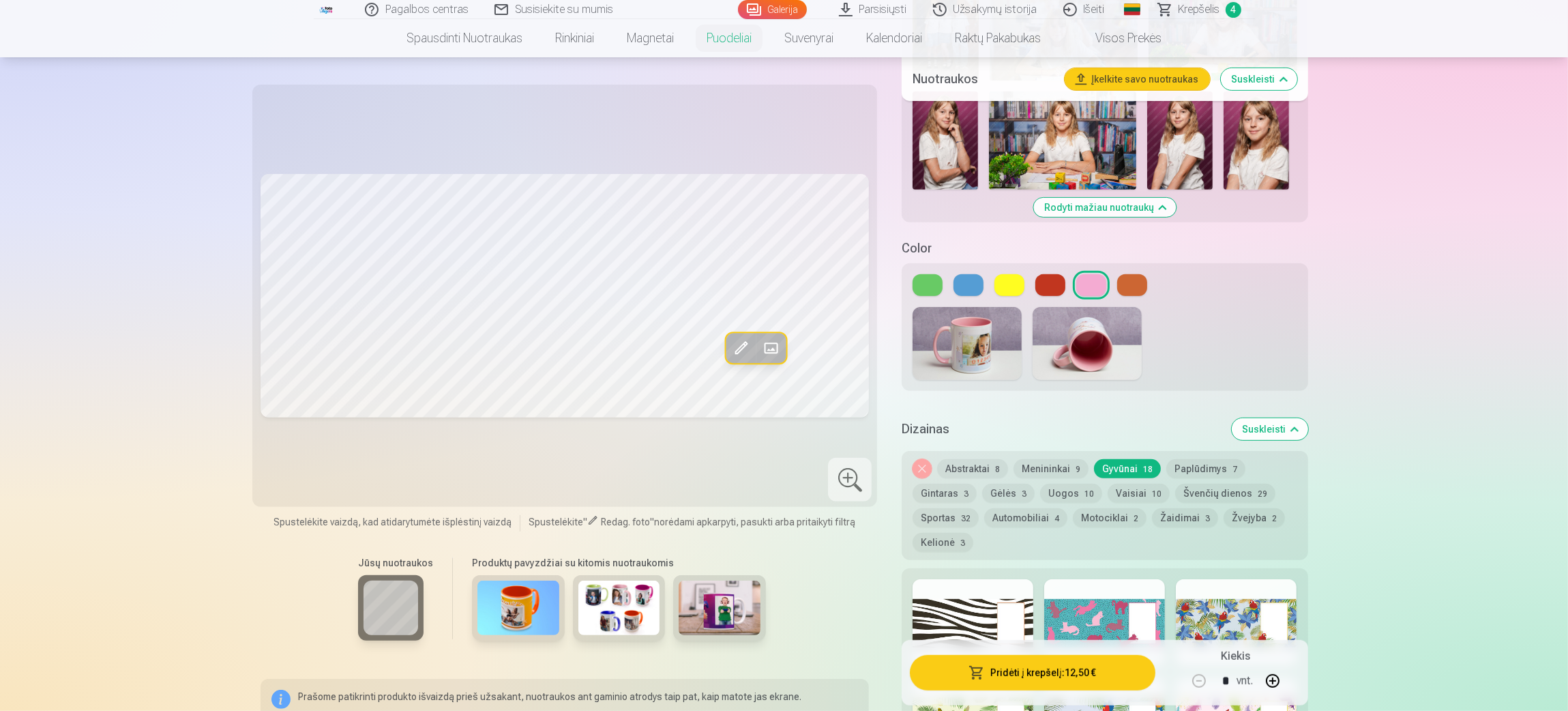
scroll to position [819, 0]
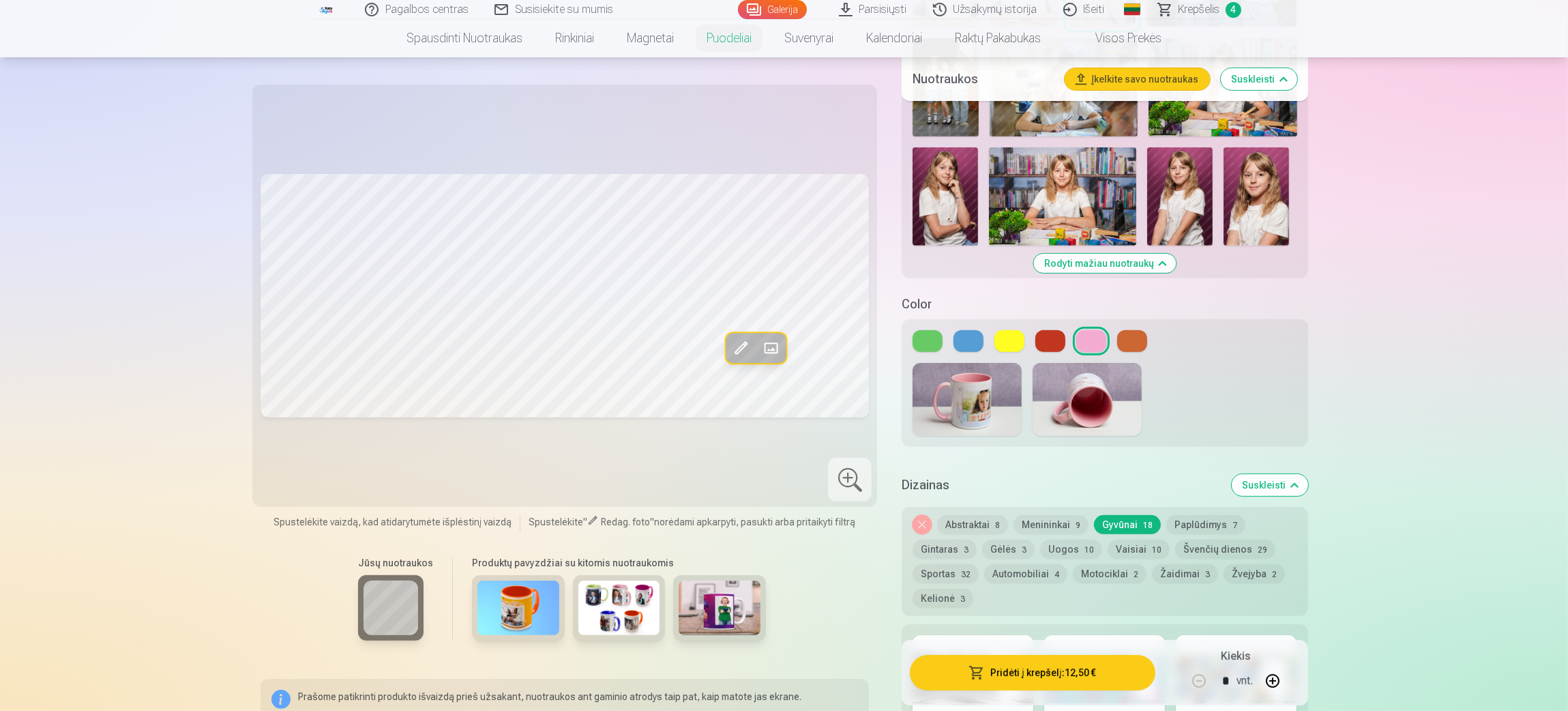
click at [1044, 200] on img at bounding box center [1062, 196] width 148 height 98
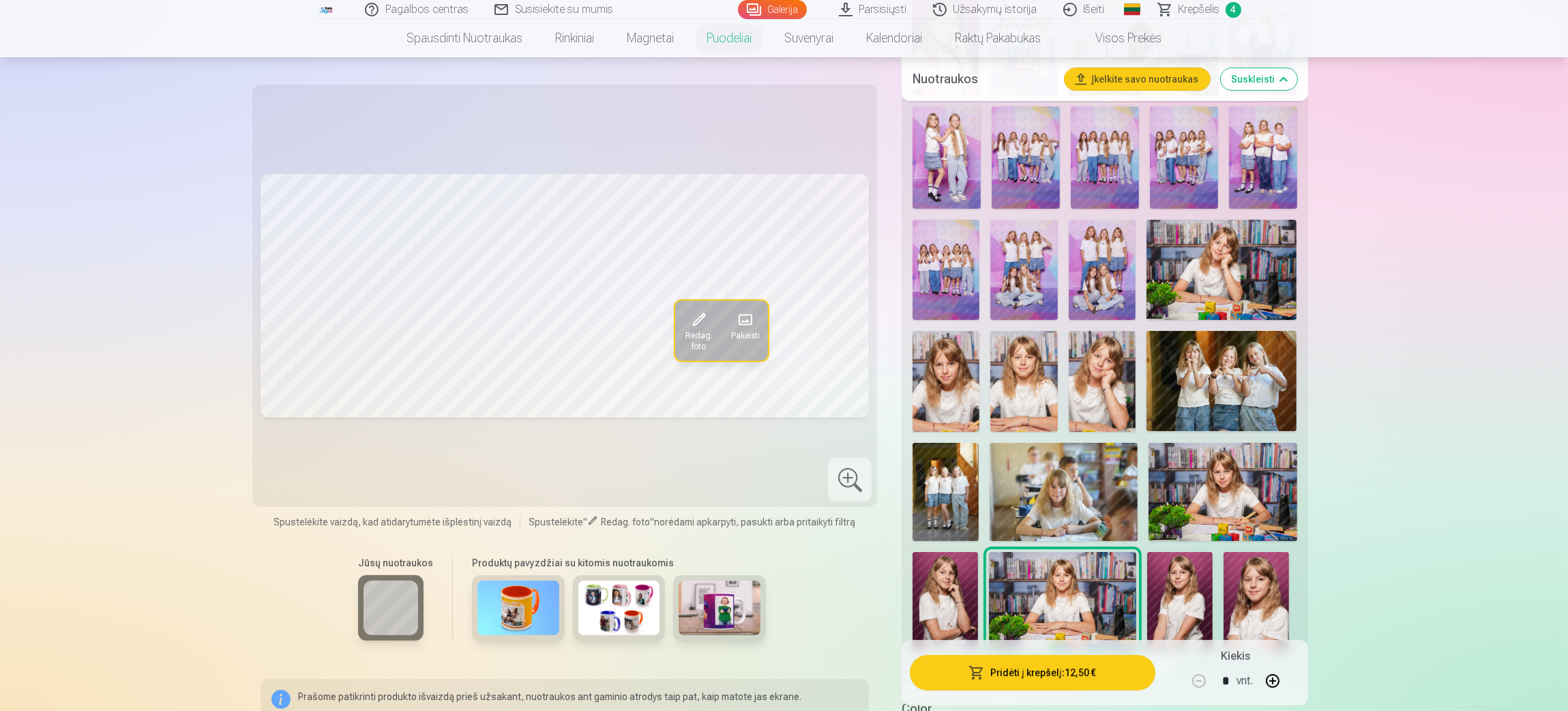
scroll to position [409, 0]
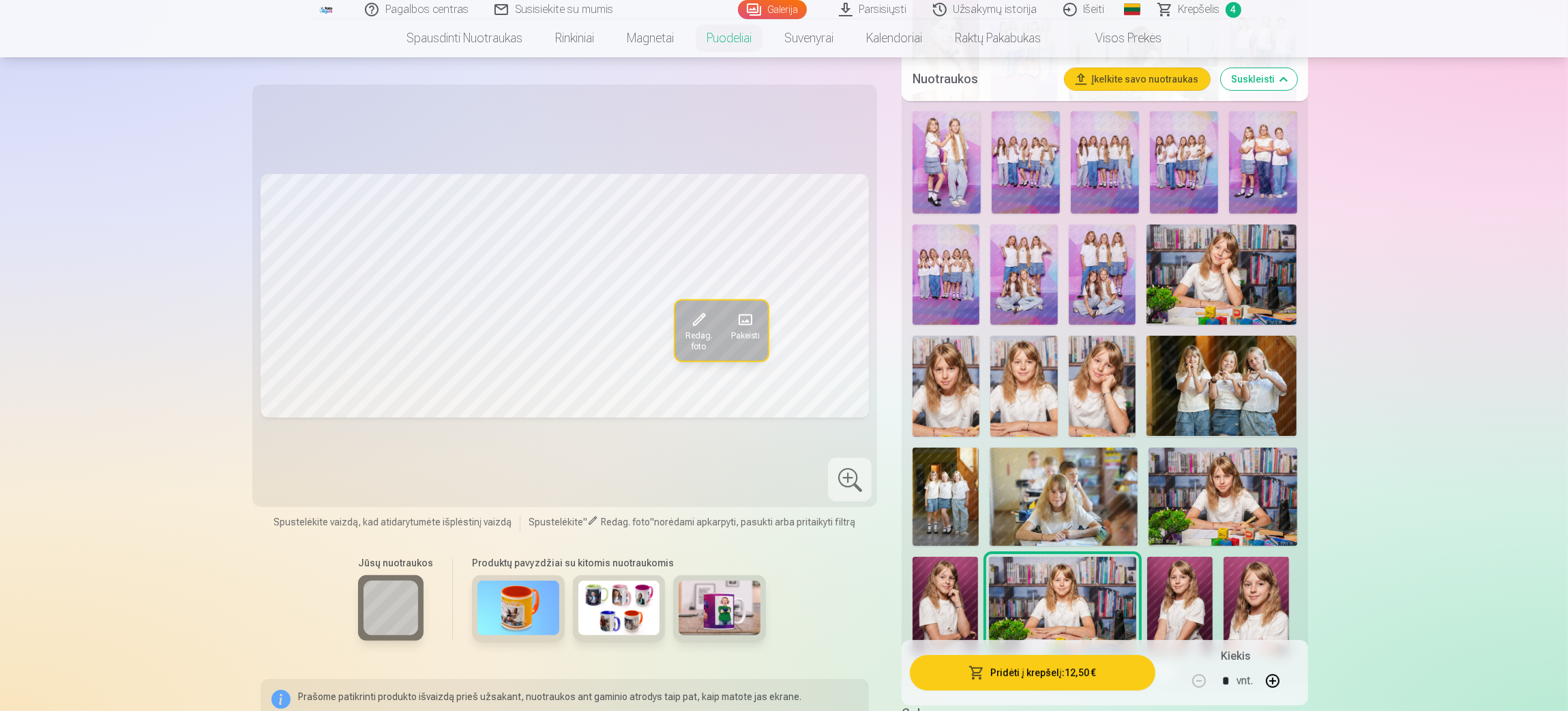
click at [1044, 256] on img at bounding box center [1222, 274] width 151 height 100
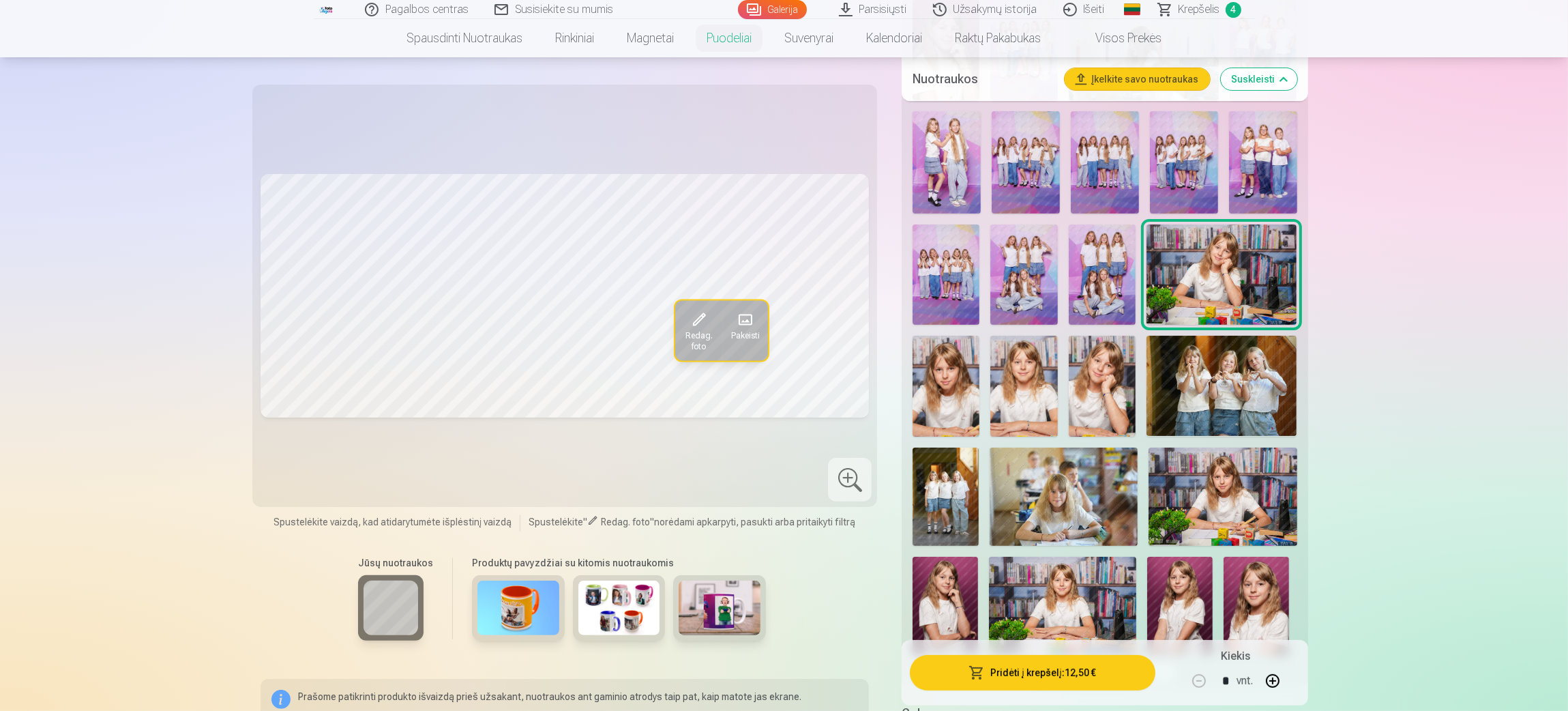
click at [1026, 360] on img at bounding box center [1024, 386] width 67 height 100
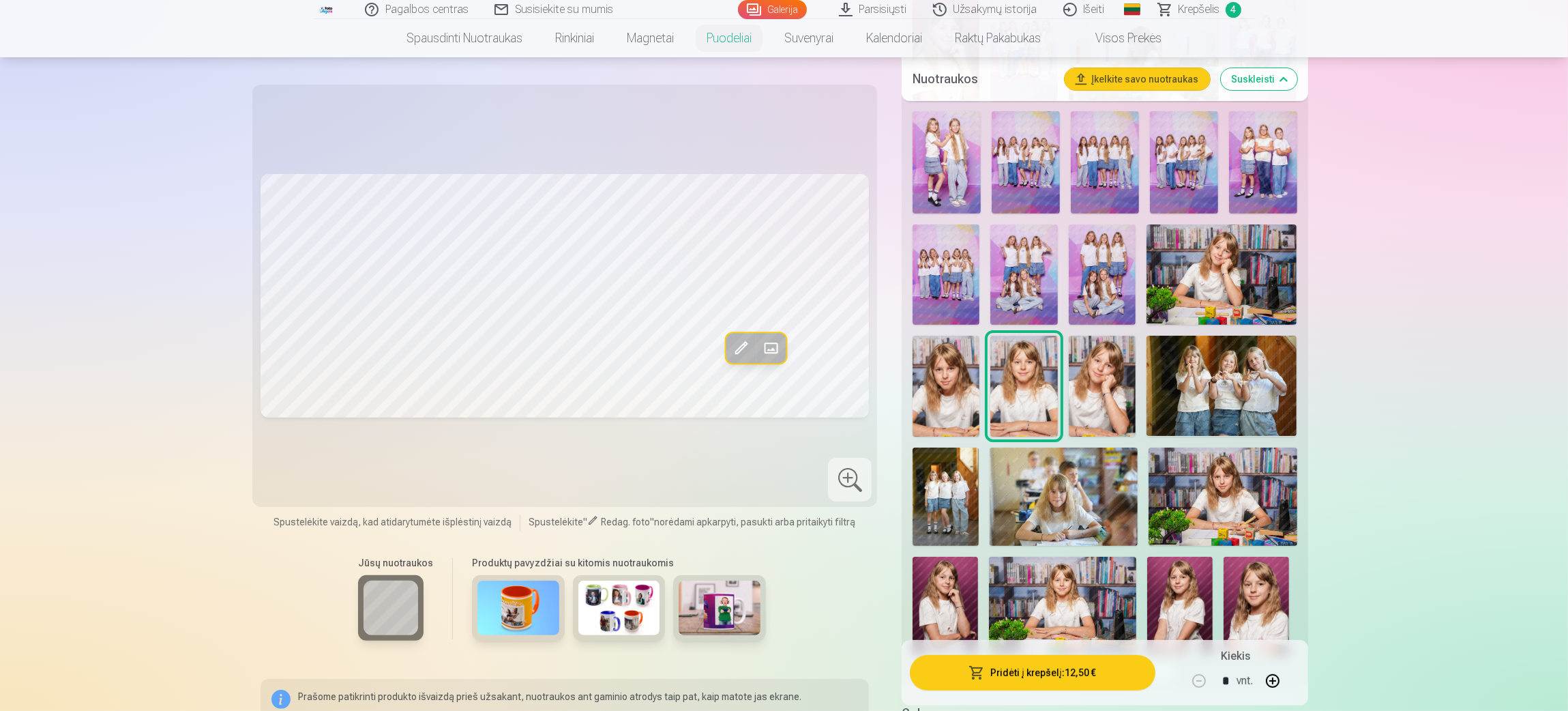
click at [957, 357] on img at bounding box center [947, 386] width 67 height 100
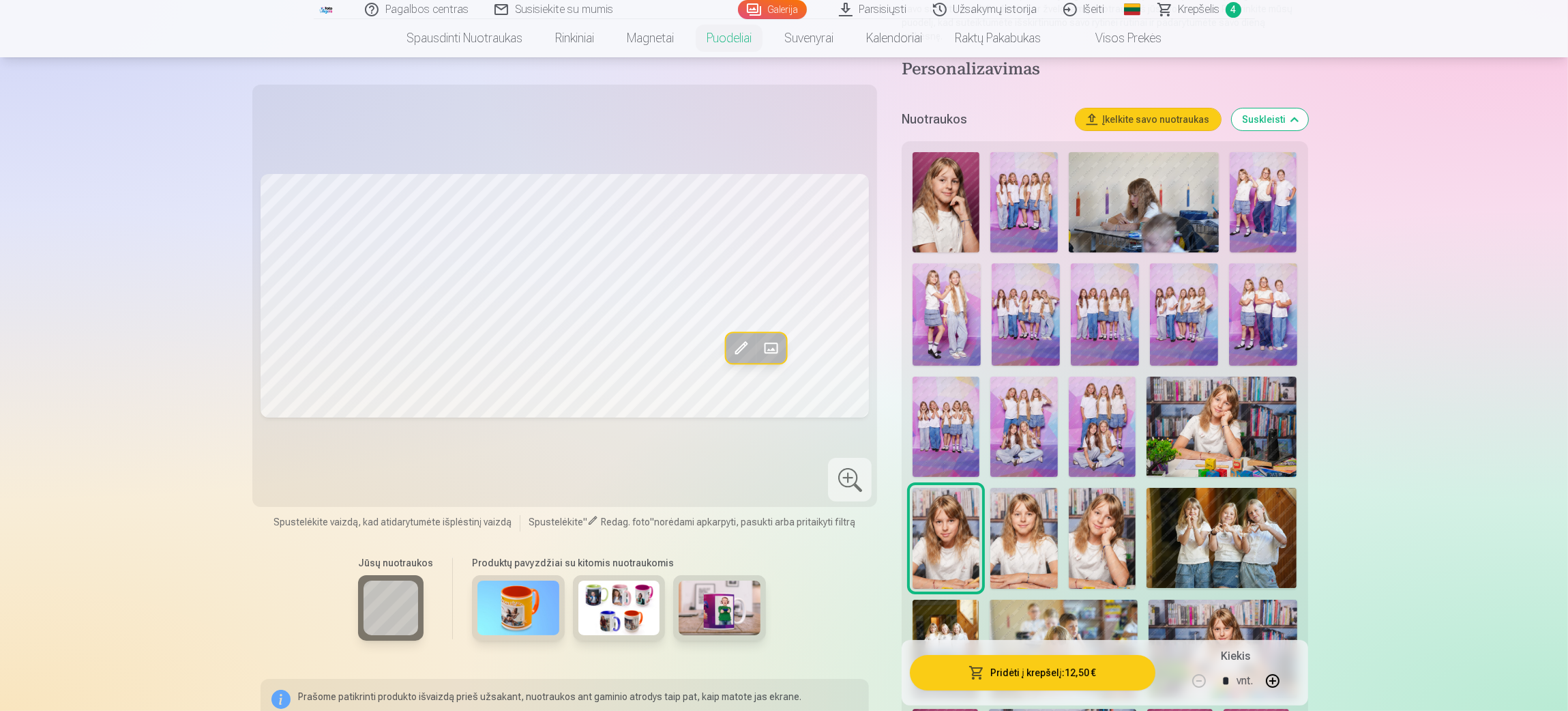
scroll to position [205, 0]
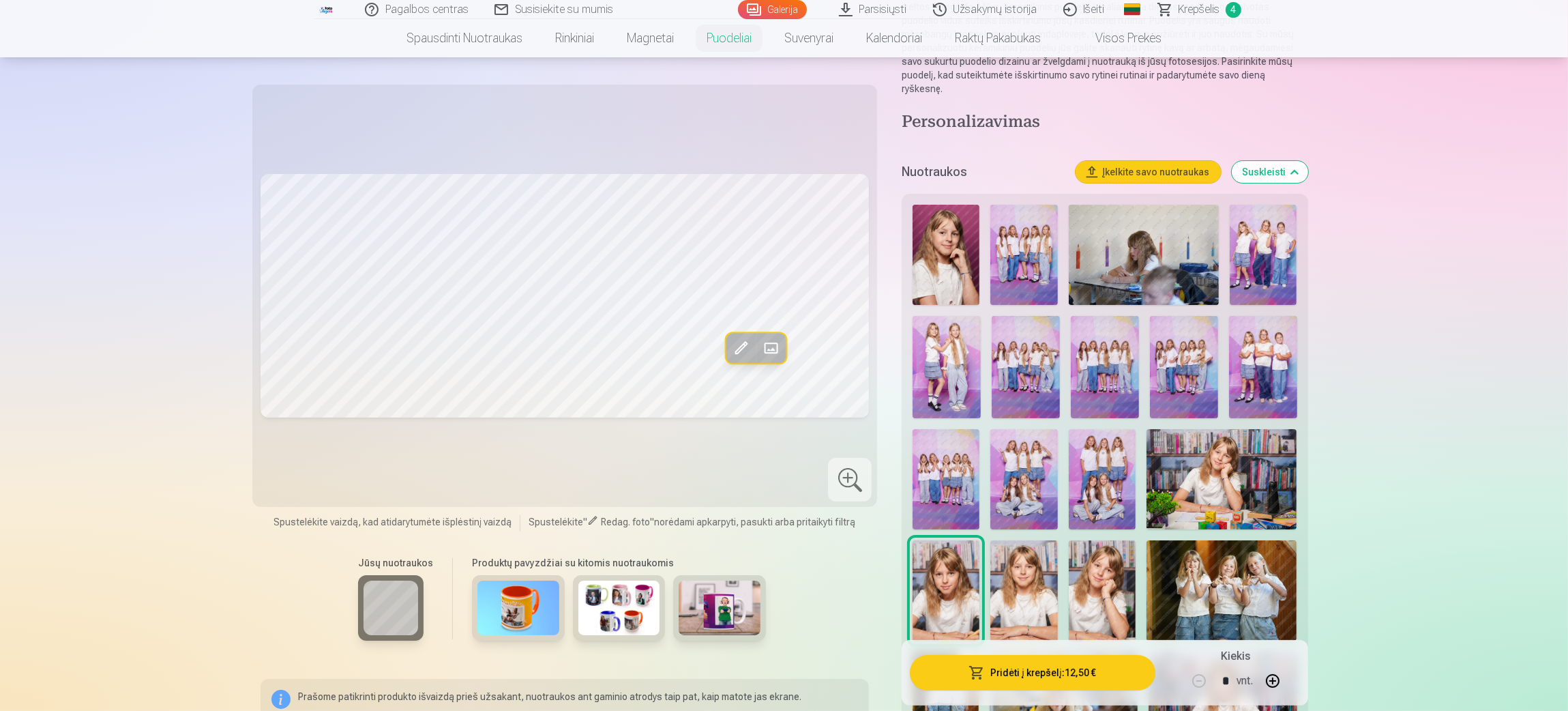
click at [922, 241] on img at bounding box center [947, 255] width 67 height 100
click at [967, 474] on img at bounding box center [947, 590] width 67 height 100
click at [1029, 474] on img at bounding box center [1024, 590] width 67 height 100
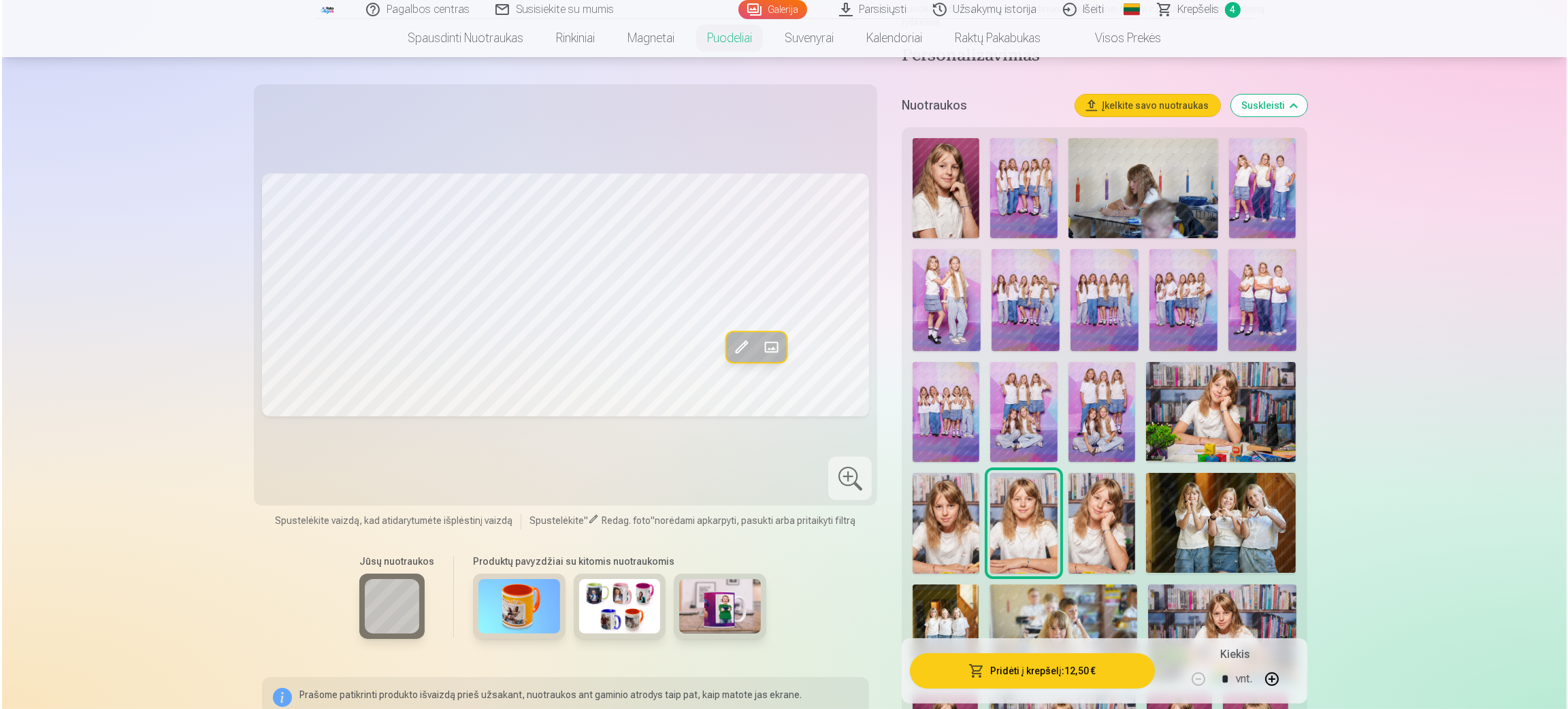
scroll to position [306, 0]
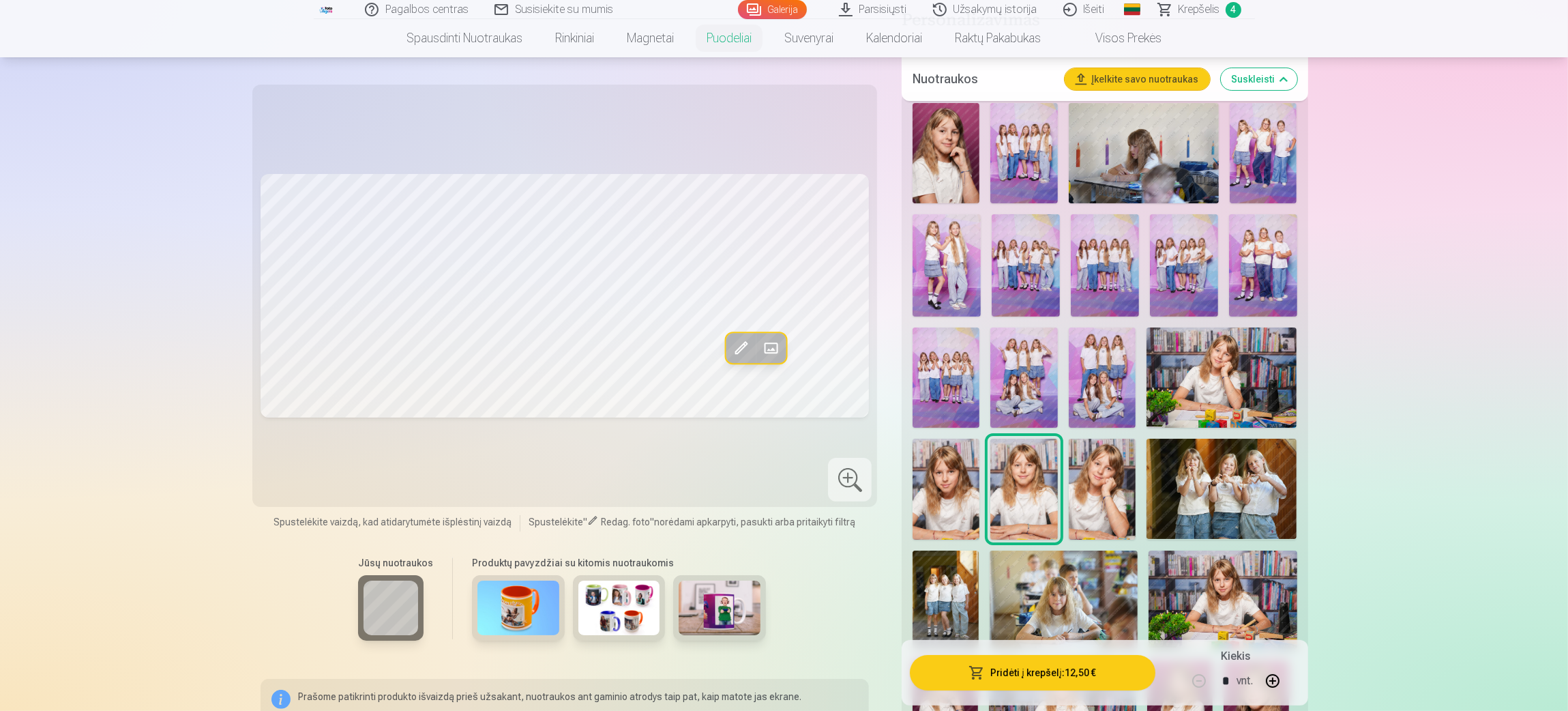
click at [1044, 474] on img at bounding box center [1222, 600] width 148 height 99
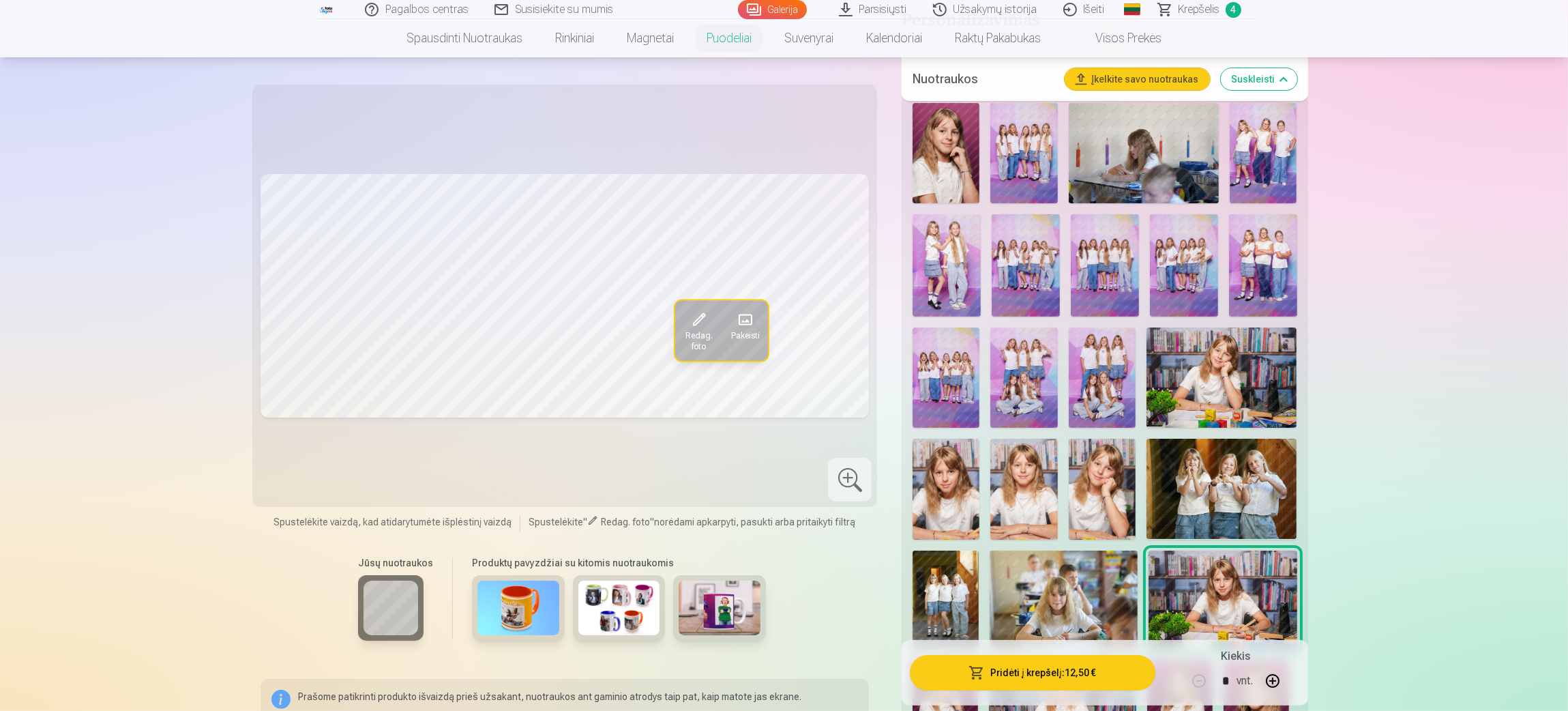
click at [1044, 362] on img at bounding box center [1222, 377] width 151 height 100
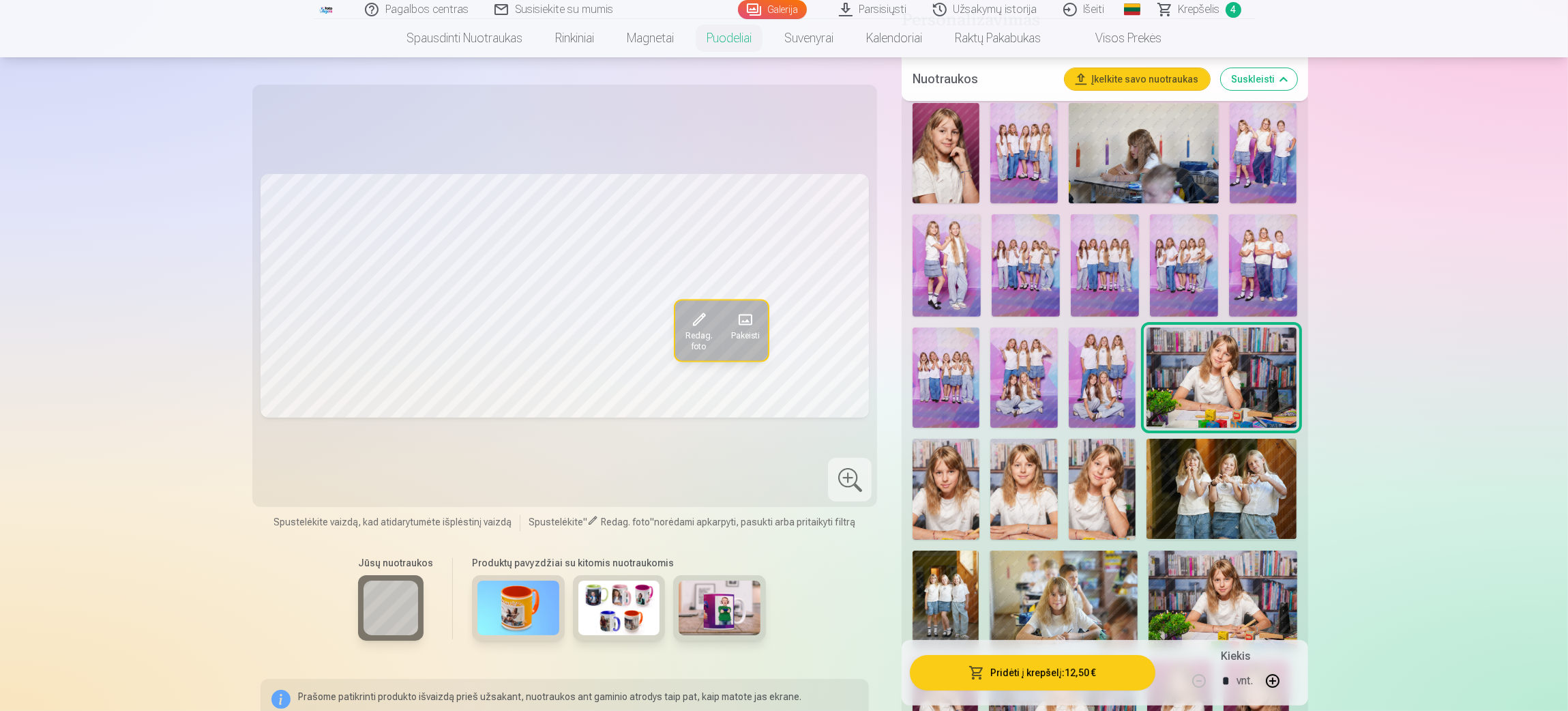
click at [1044, 462] on img at bounding box center [1102, 488] width 67 height 100
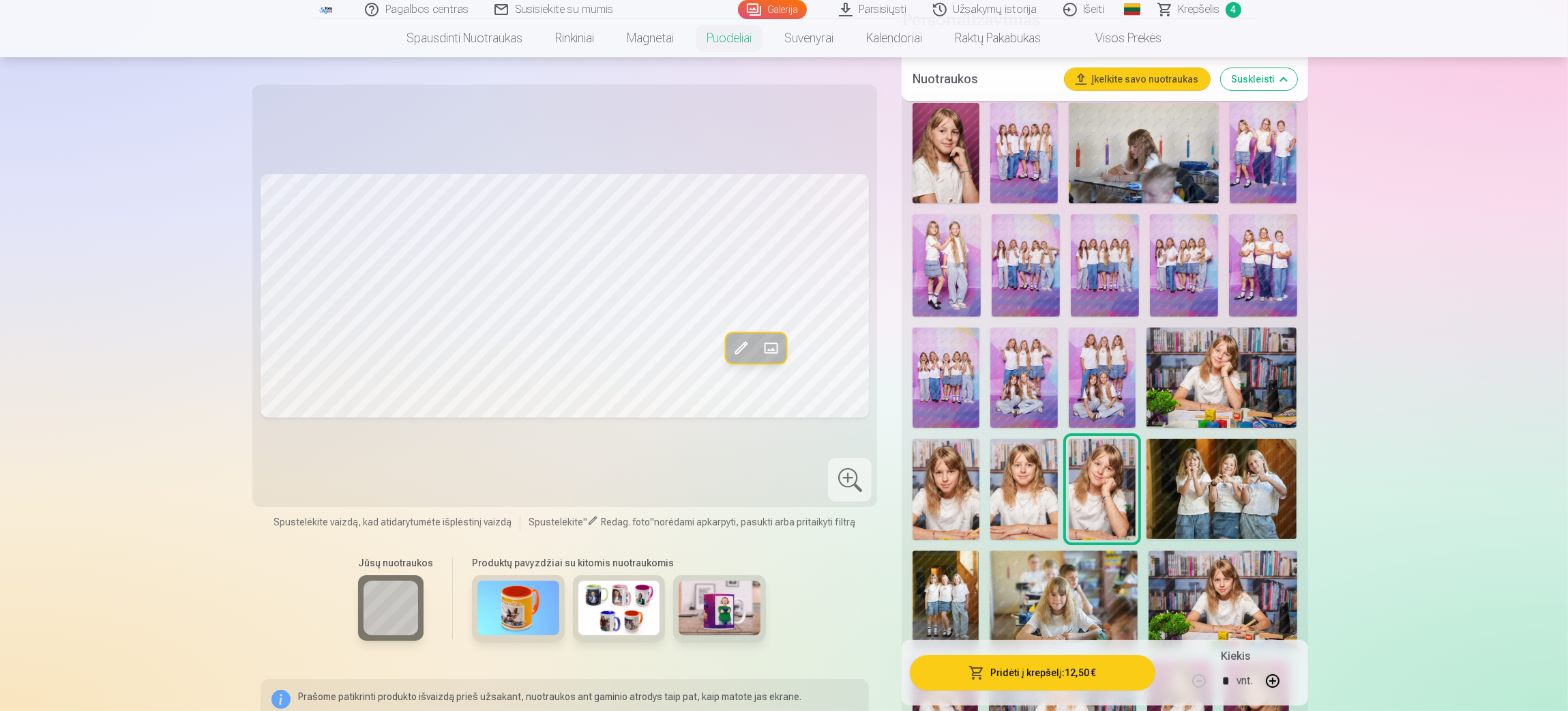
click at [1015, 474] on button "Pridėti į krepšelį : 12,50 €" at bounding box center [1032, 673] width 245 height 35
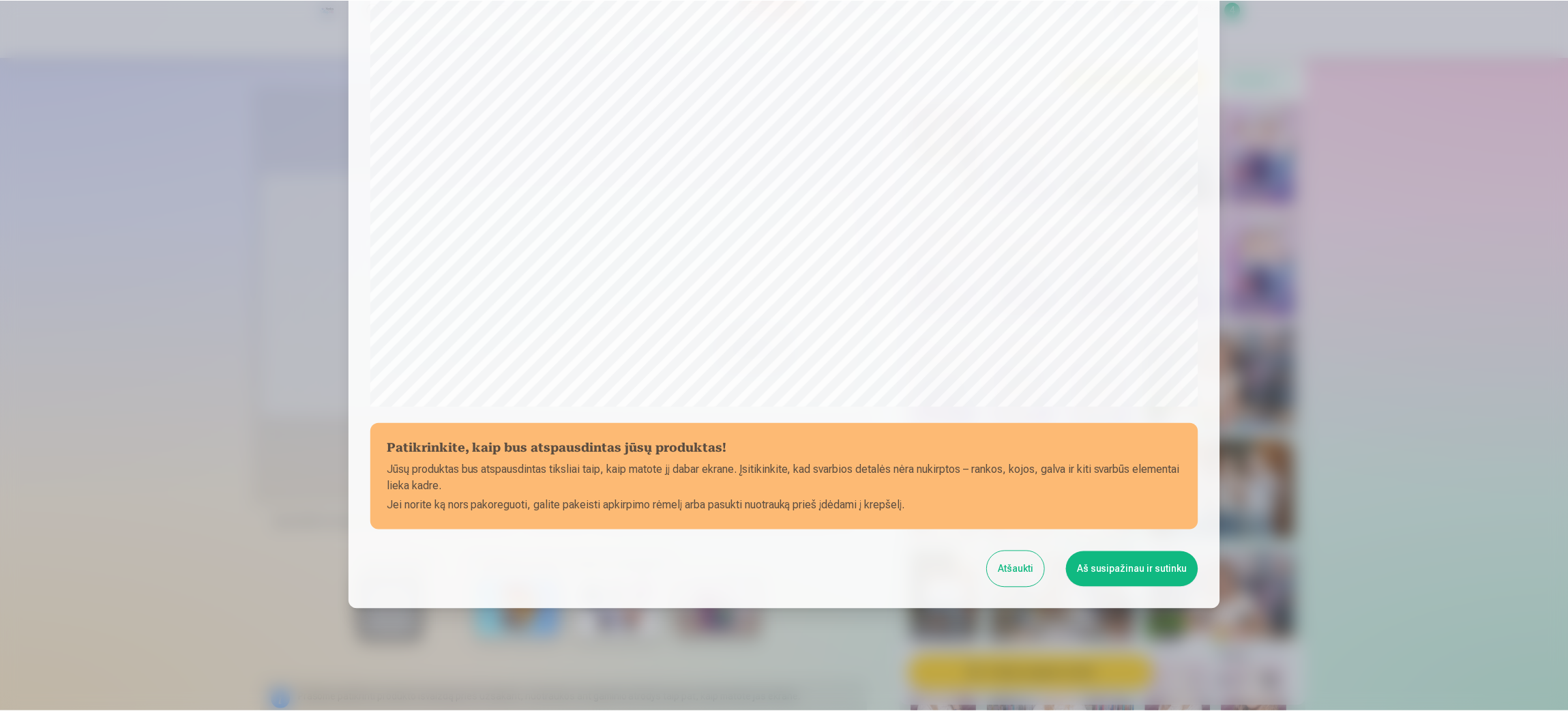
scroll to position [271, 0]
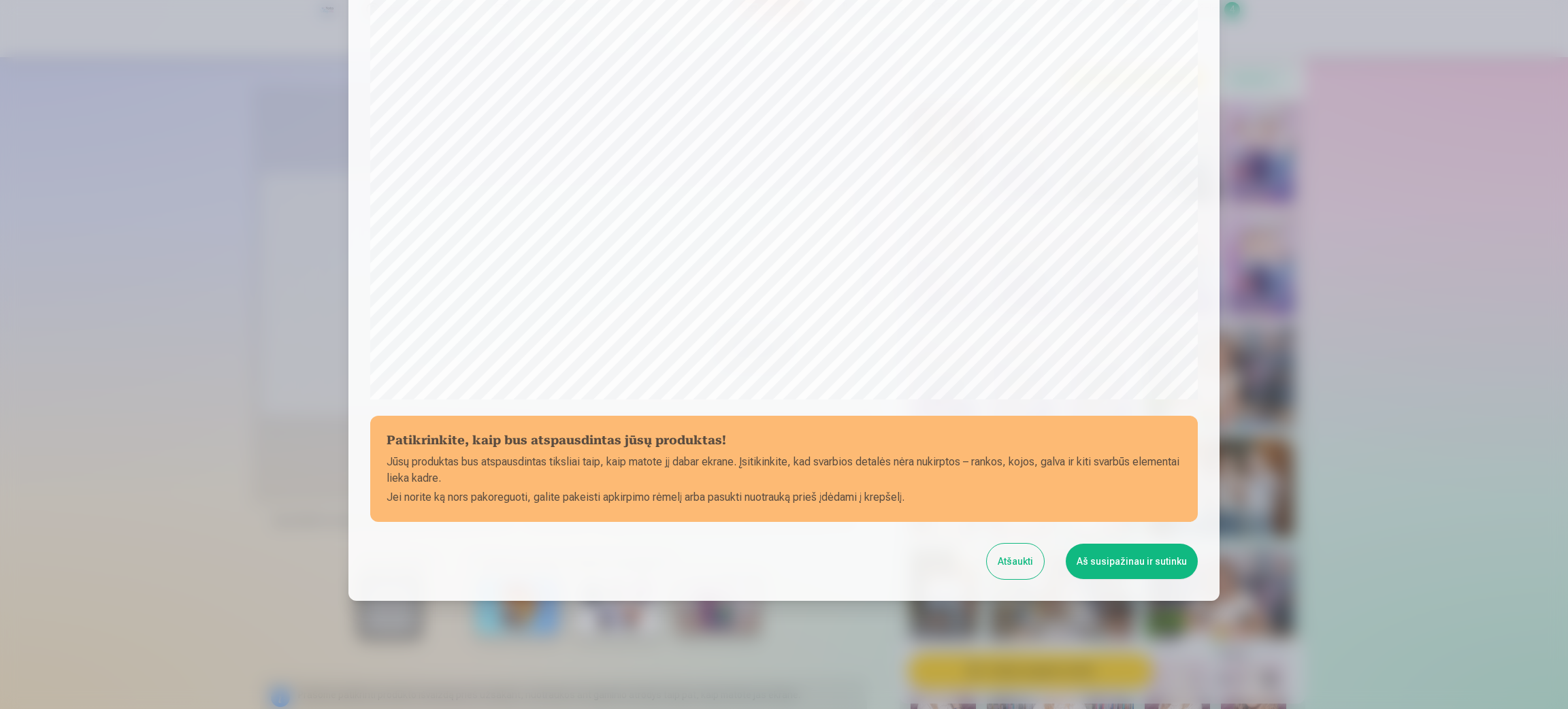
click at [997, 473] on button "Atšaukti" at bounding box center [1015, 562] width 57 height 35
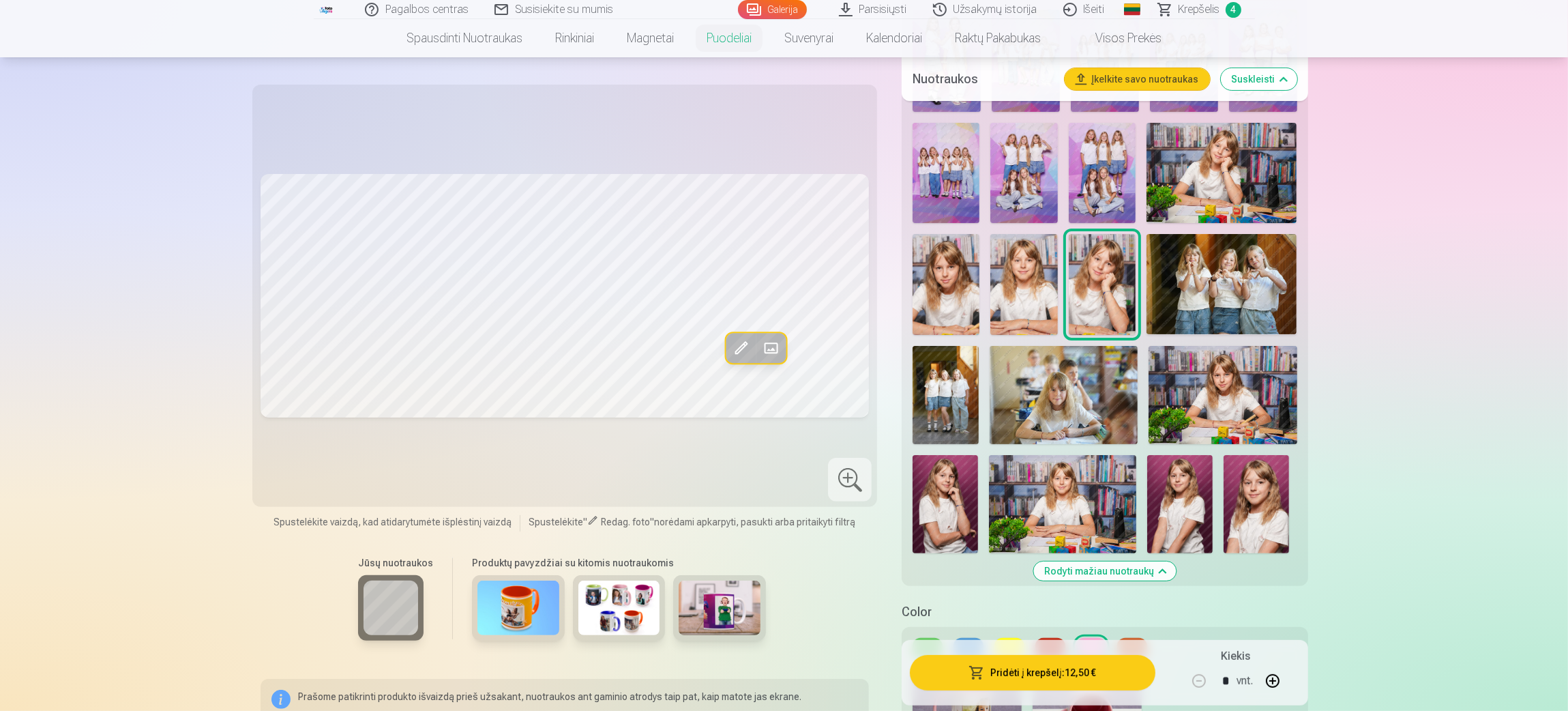
scroll to position [614, 0]
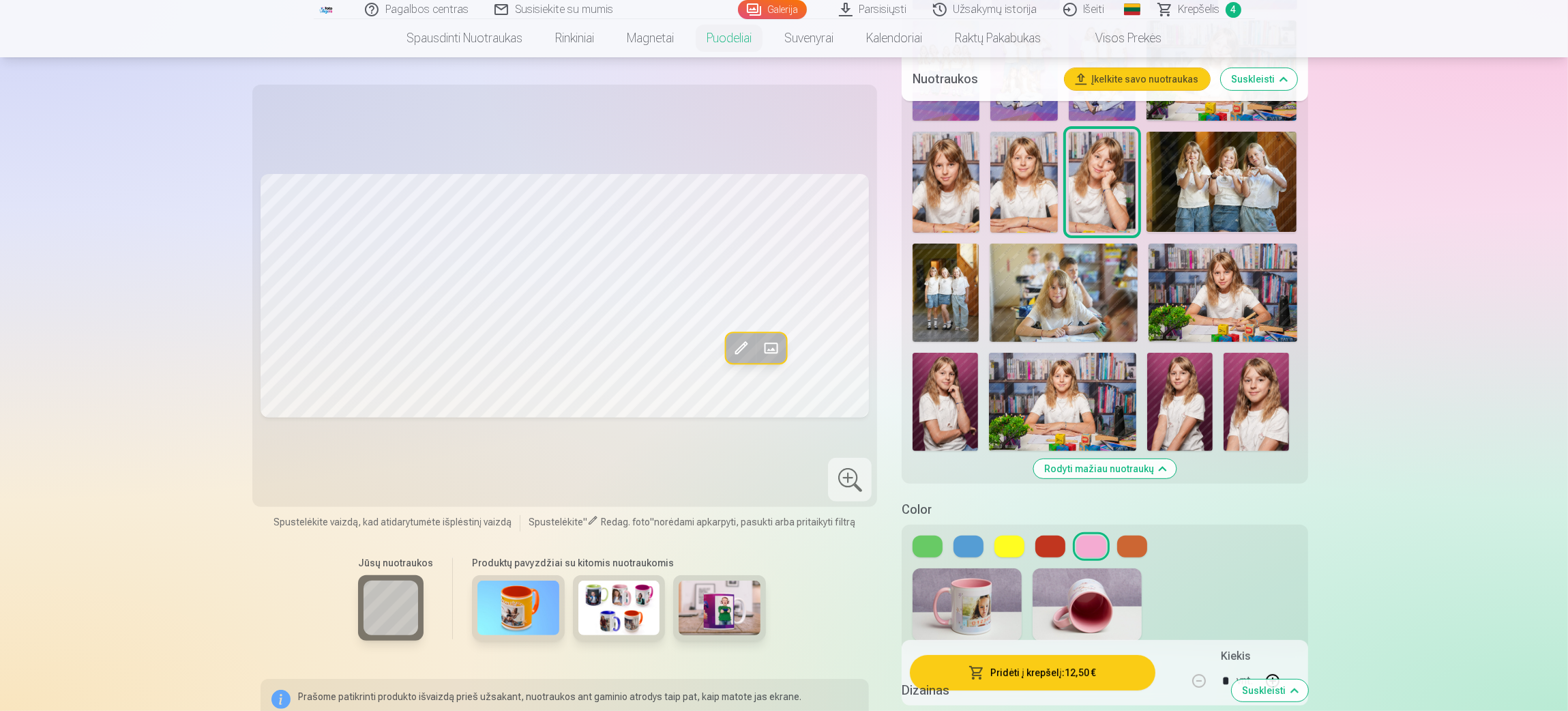
click at [1018, 474] on h5 "Dizainas" at bounding box center [1061, 691] width 318 height 19
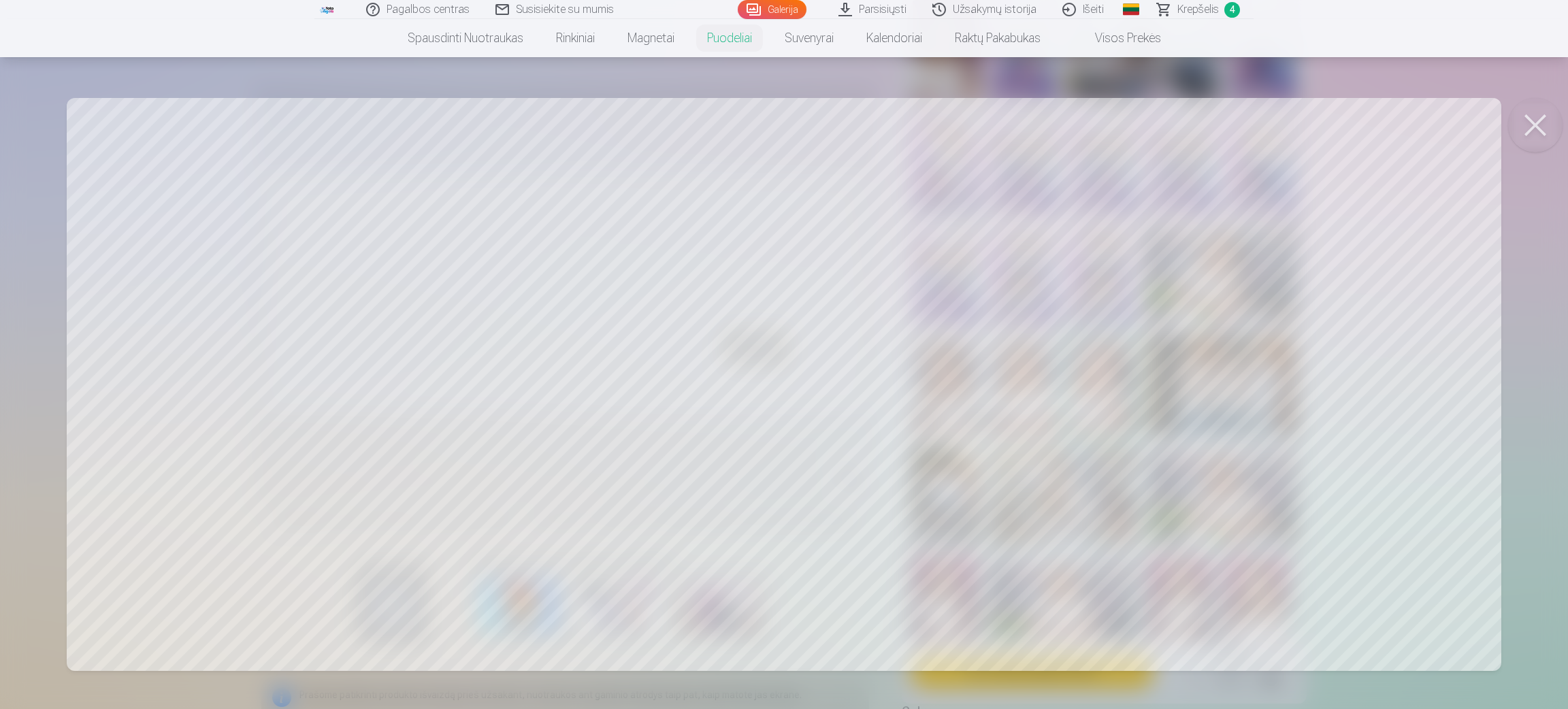
click at [1042, 121] on button at bounding box center [1535, 125] width 55 height 55
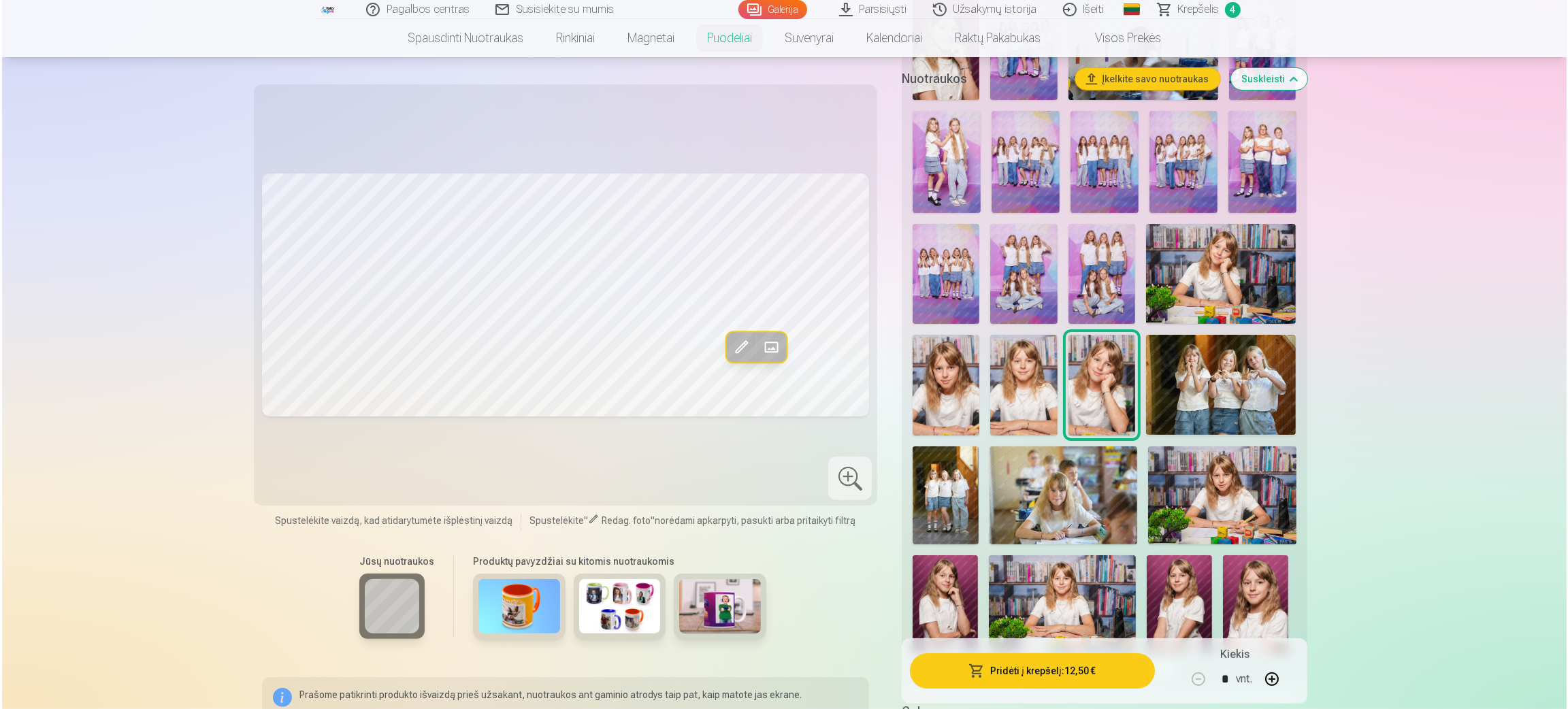
scroll to position [102, 0]
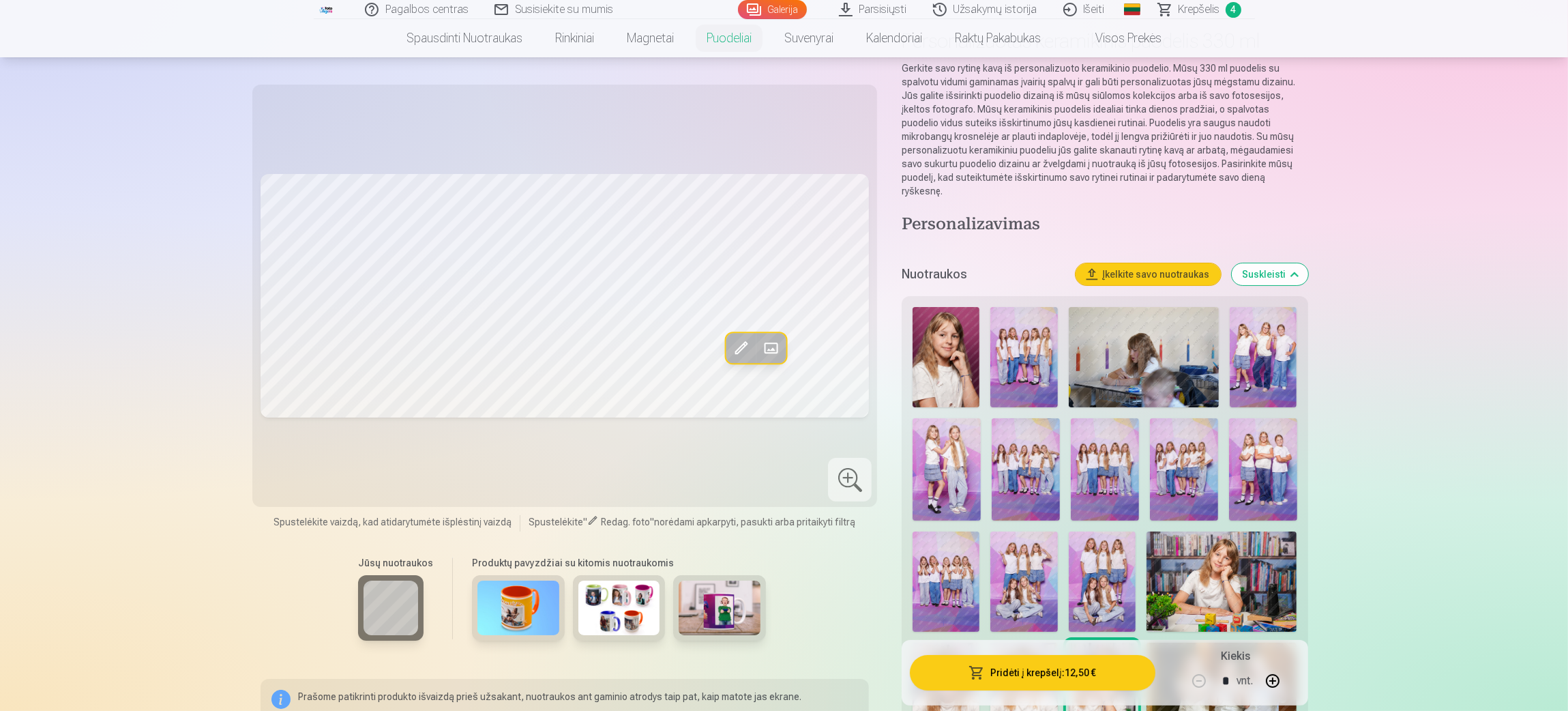
click at [1002, 474] on button "Pridėti į krepšelį : 12,50 €" at bounding box center [1032, 673] width 245 height 35
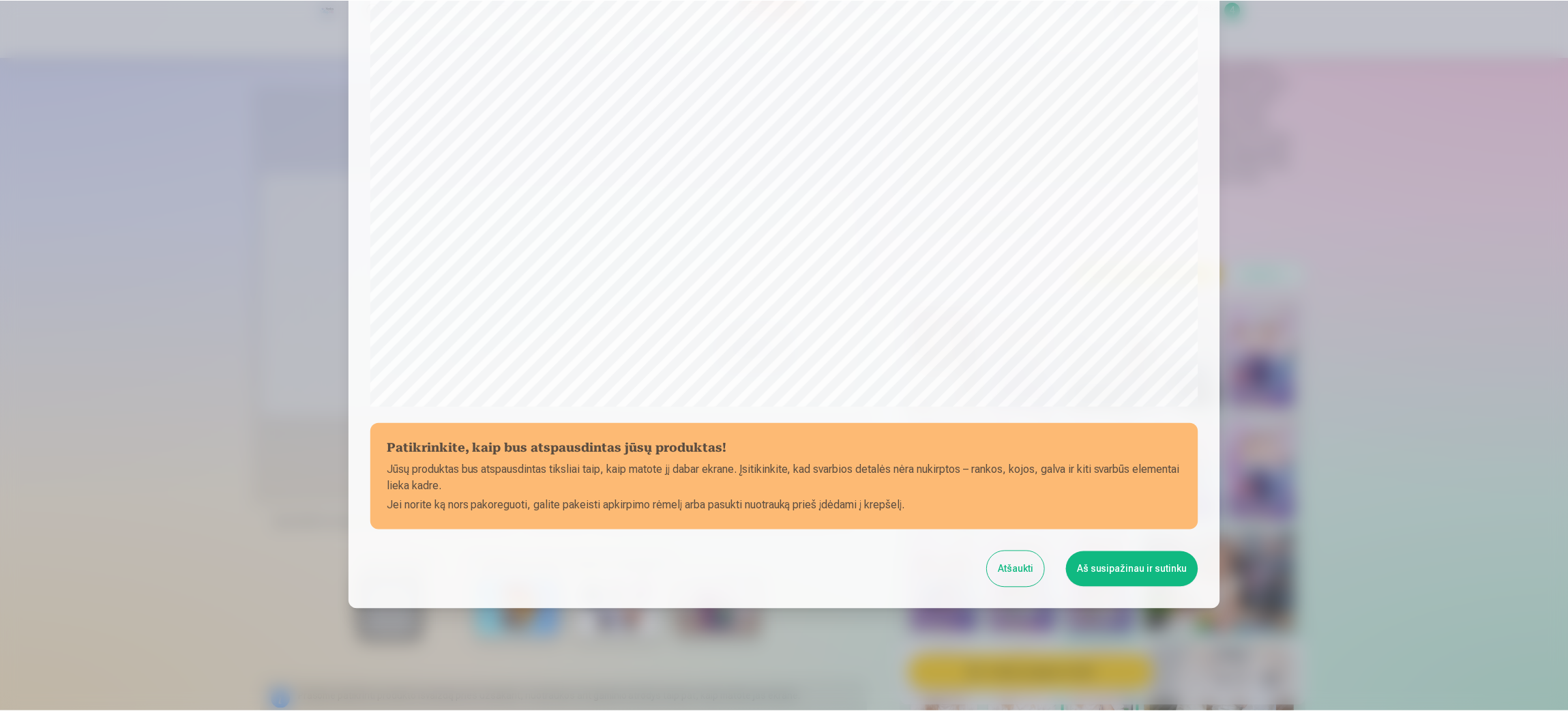
scroll to position [271, 0]
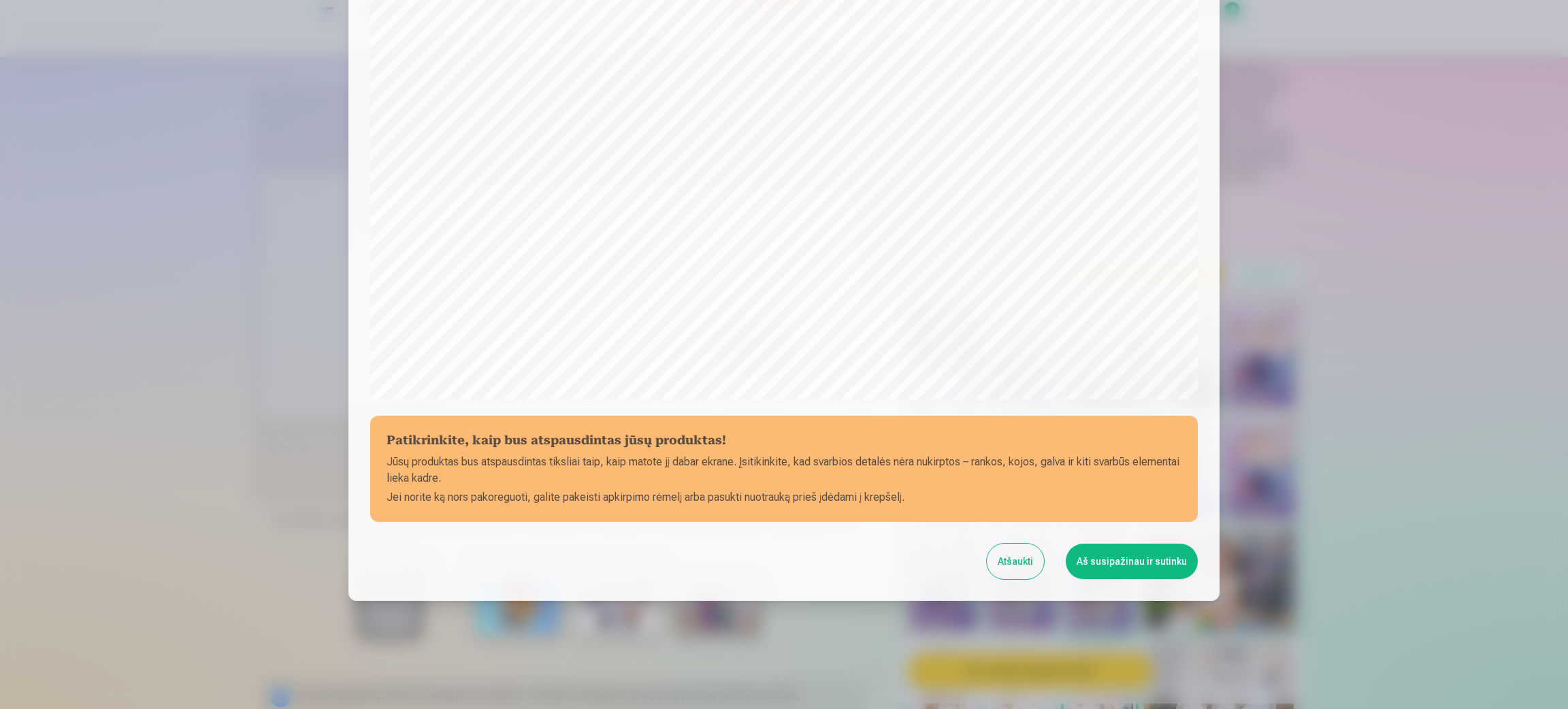
click at [1042, 473] on button "Aš susipažinau ir sutinku" at bounding box center [1132, 562] width 132 height 35
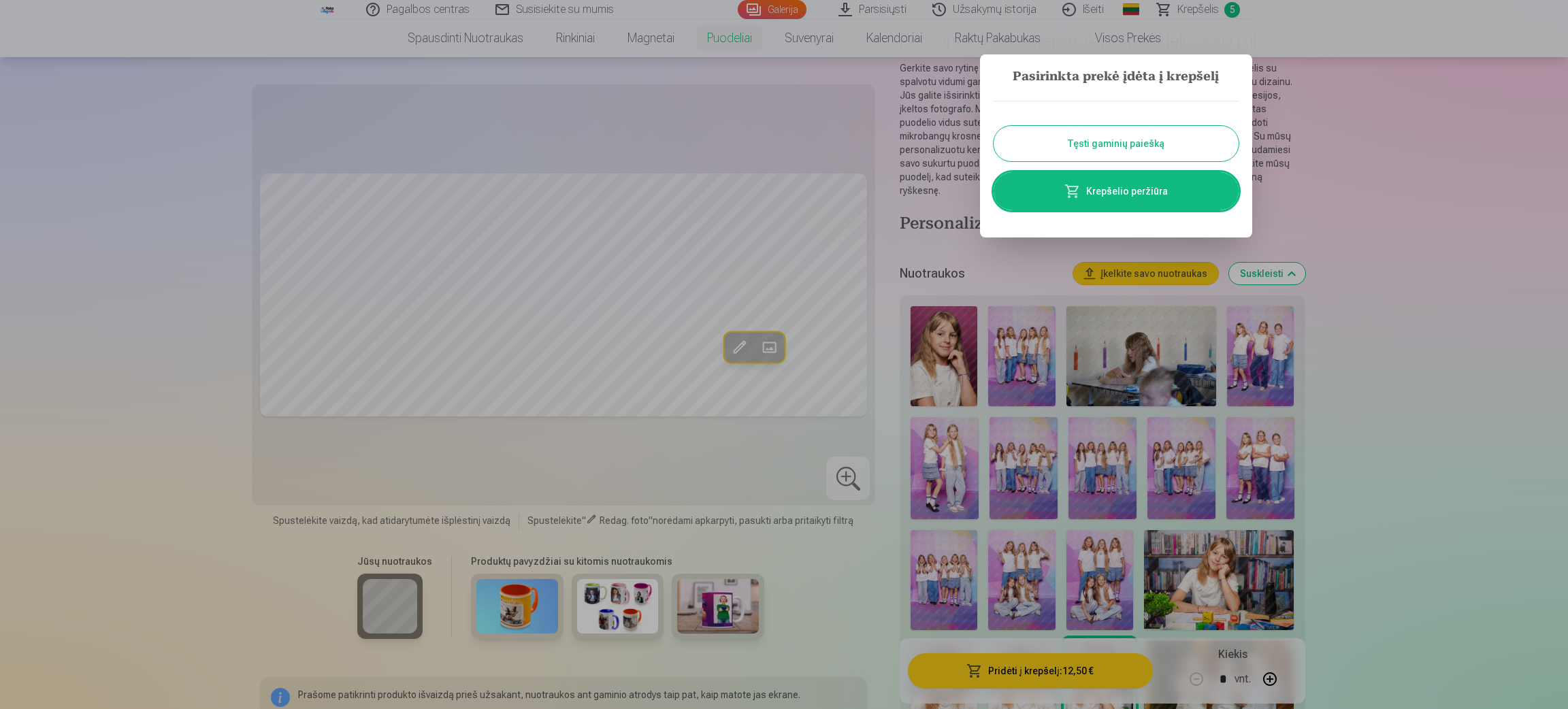
click at [1042, 178] on link "Krepšelio peržiūra" at bounding box center [1116, 190] width 245 height 38
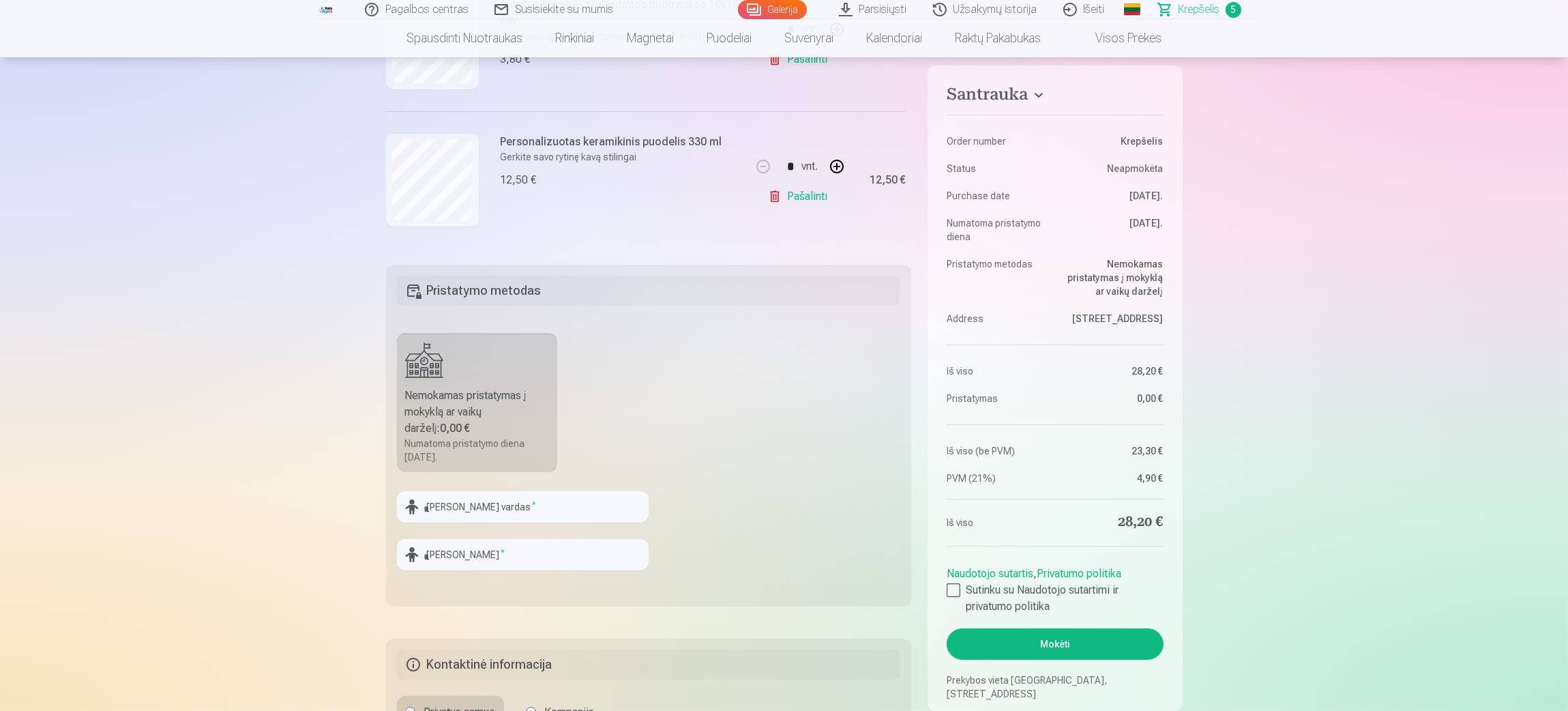
scroll to position [307, 0]
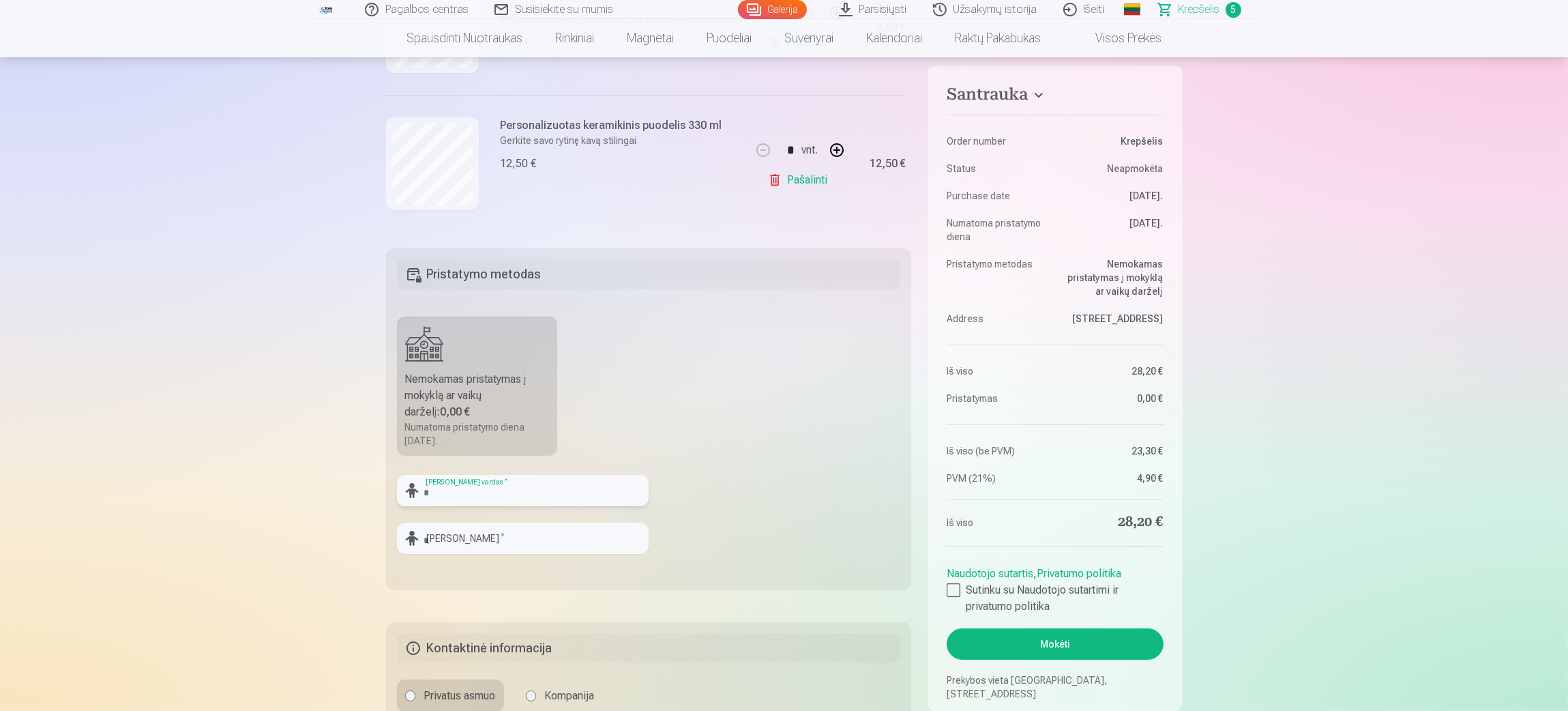
click at [539, 474] on input "text" at bounding box center [522, 491] width 252 height 32
type input "*"
type input "*****"
click at [530, 474] on input "text" at bounding box center [522, 539] width 252 height 32
type input "**********"
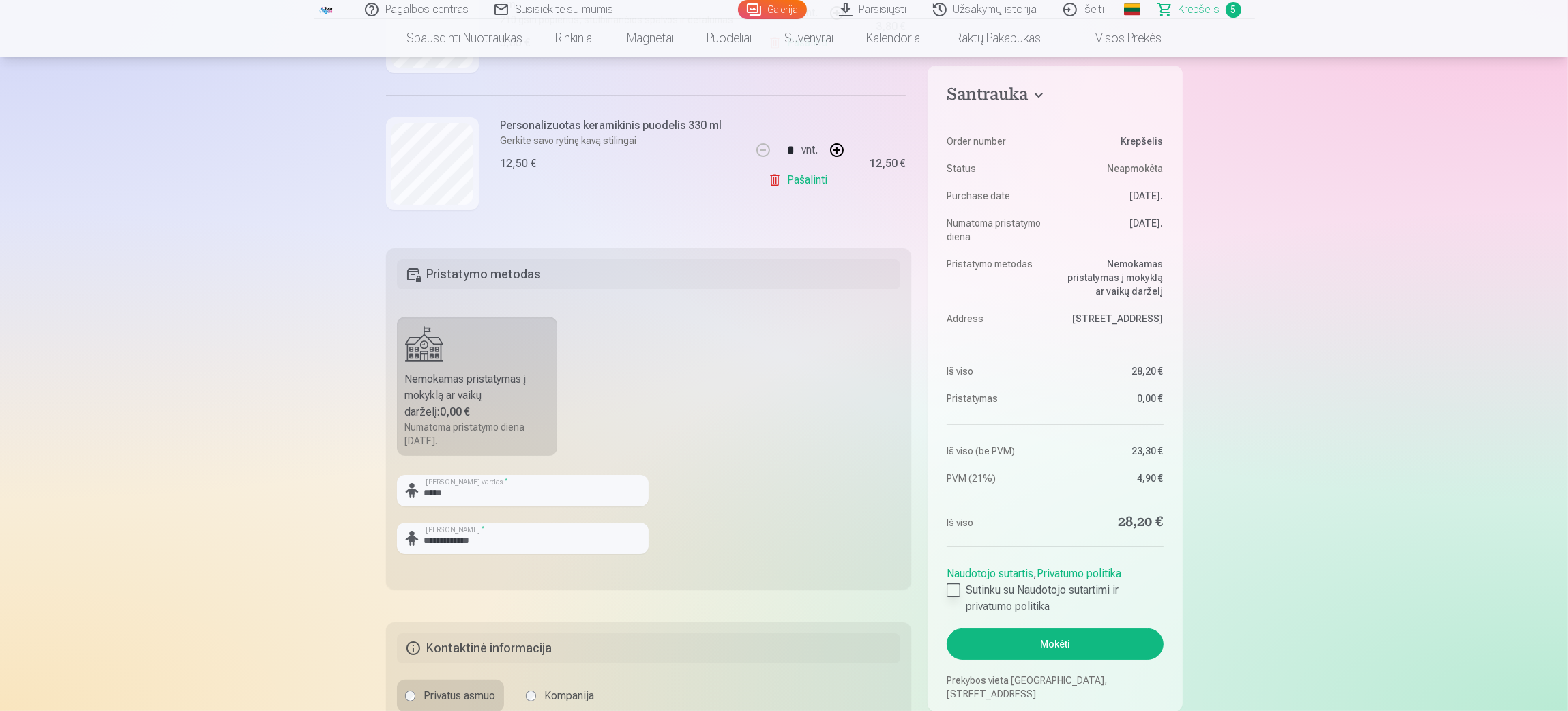
click at [955, 474] on div at bounding box center [953, 590] width 13 height 13
click at [1044, 474] on button "Mokėti" at bounding box center [1054, 645] width 217 height 32
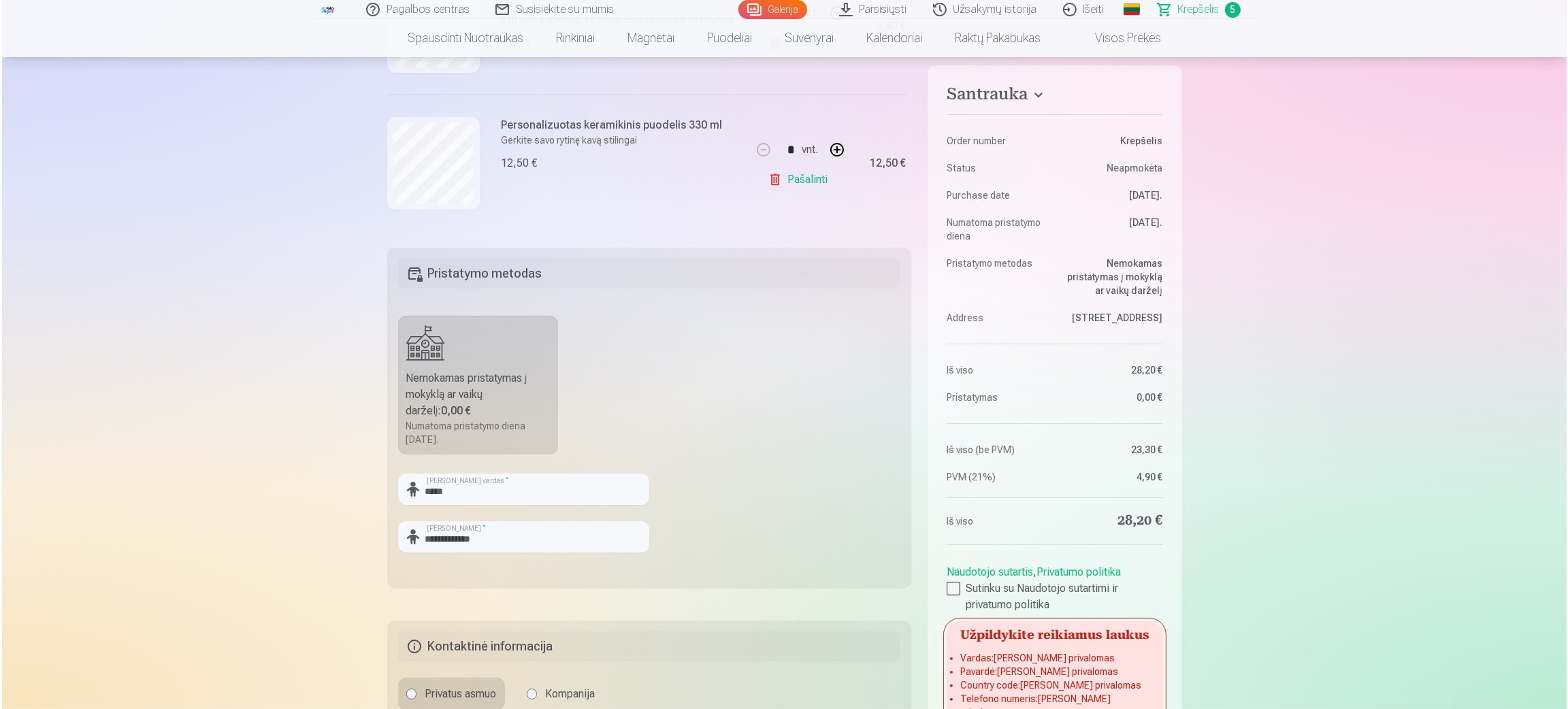
scroll to position [690, 0]
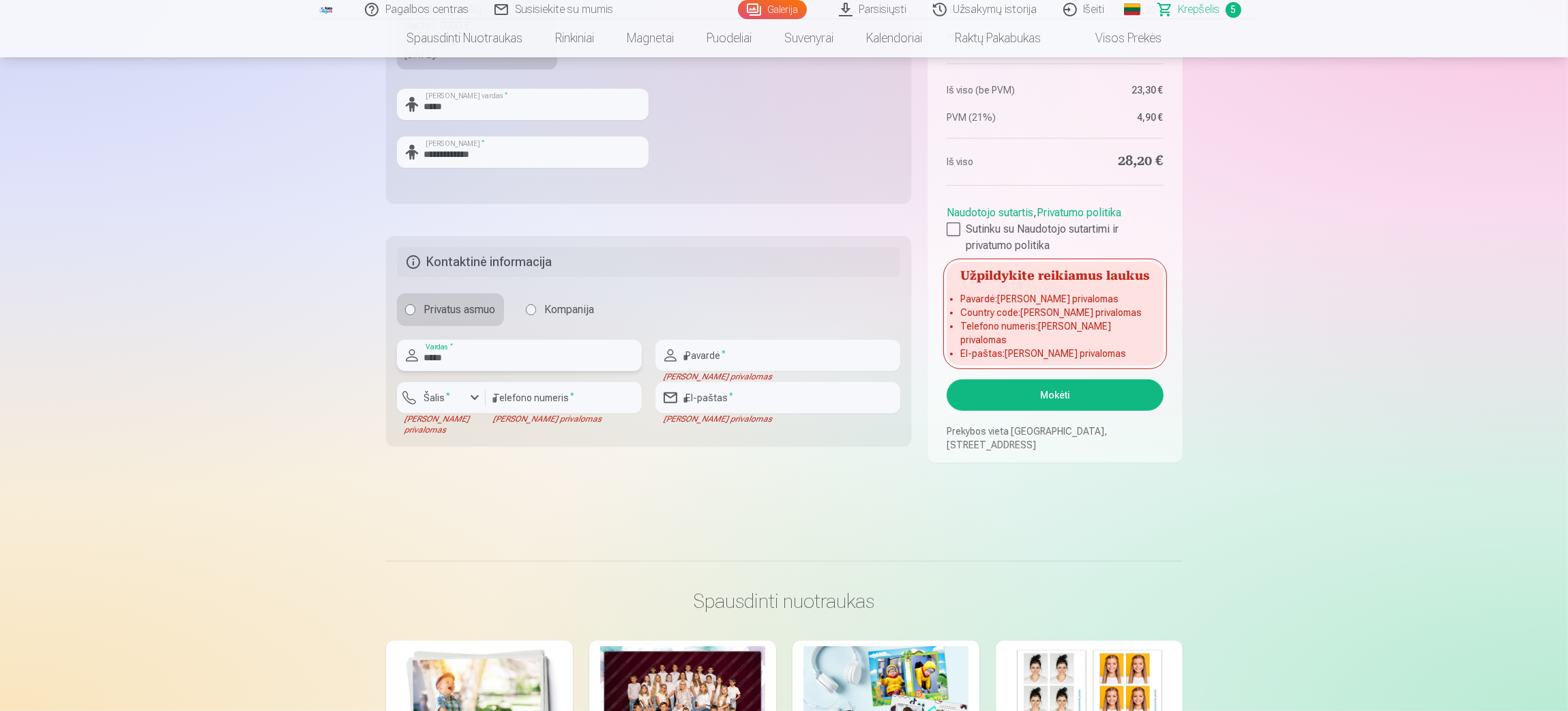
type input "*****"
click at [865, 360] on input "text" at bounding box center [778, 356] width 245 height 32
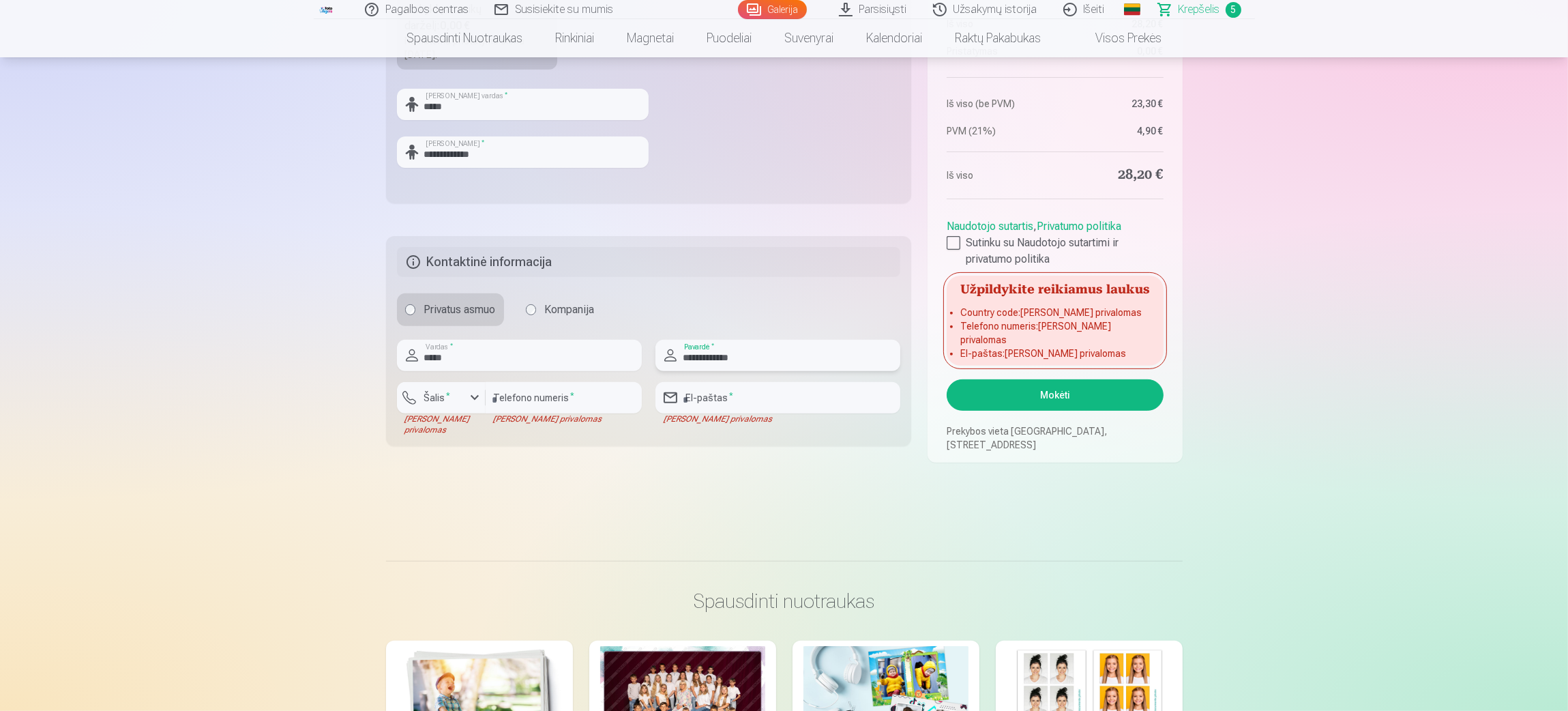
type input "**********"
click at [590, 404] on input "number" at bounding box center [564, 398] width 156 height 32
click at [480, 399] on div "button" at bounding box center [475, 398] width 17 height 17
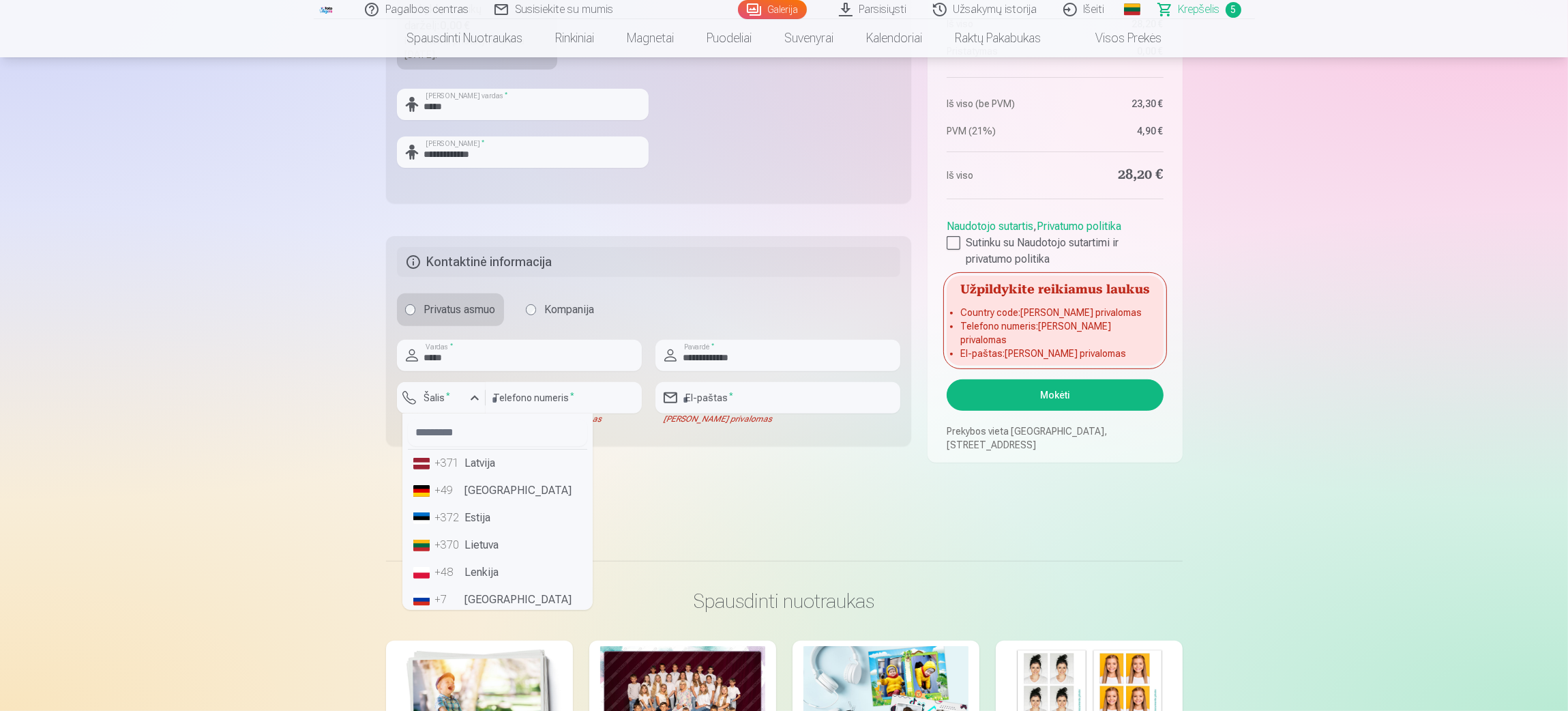
click at [464, 474] on li "+370 Lietuva" at bounding box center [498, 545] width 179 height 27
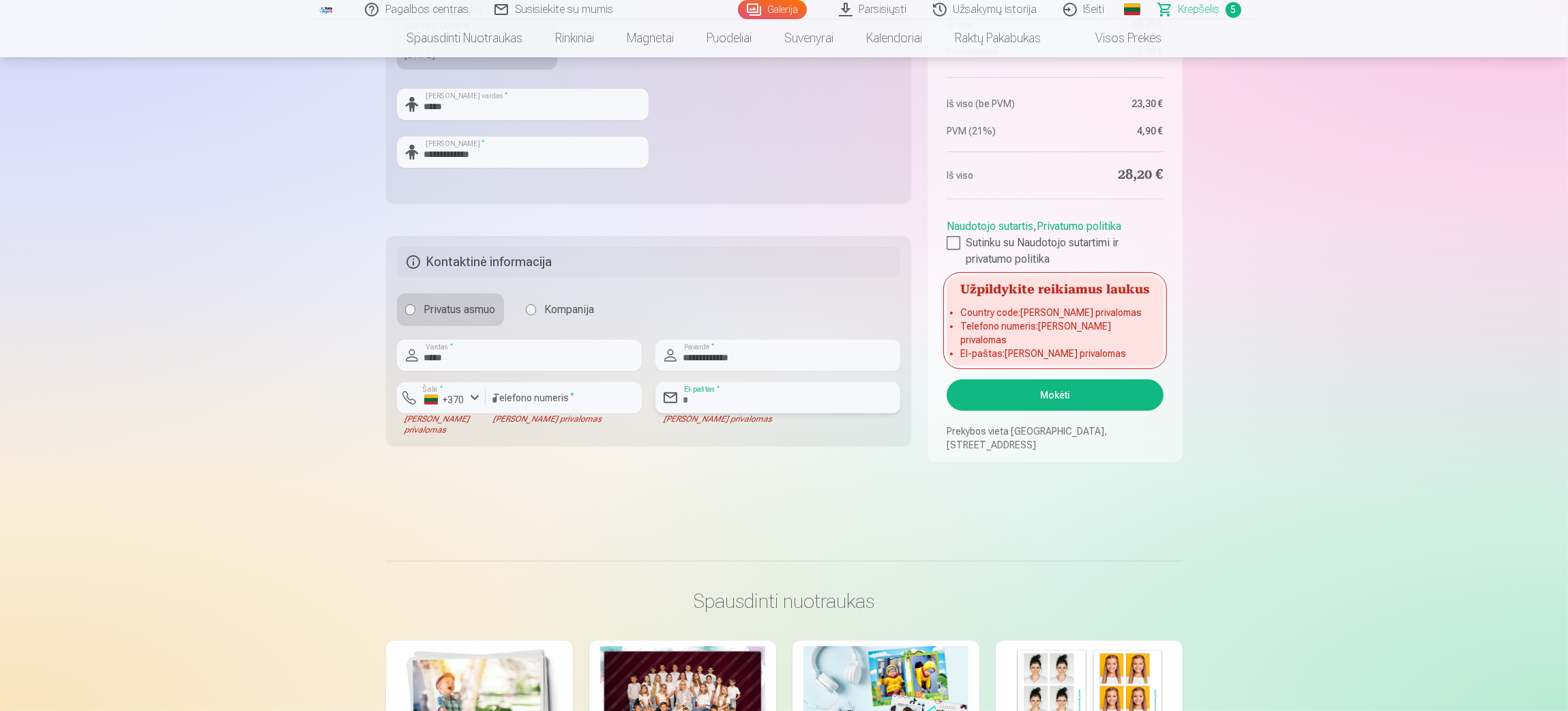
click at [679, 391] on input "email" at bounding box center [778, 398] width 245 height 32
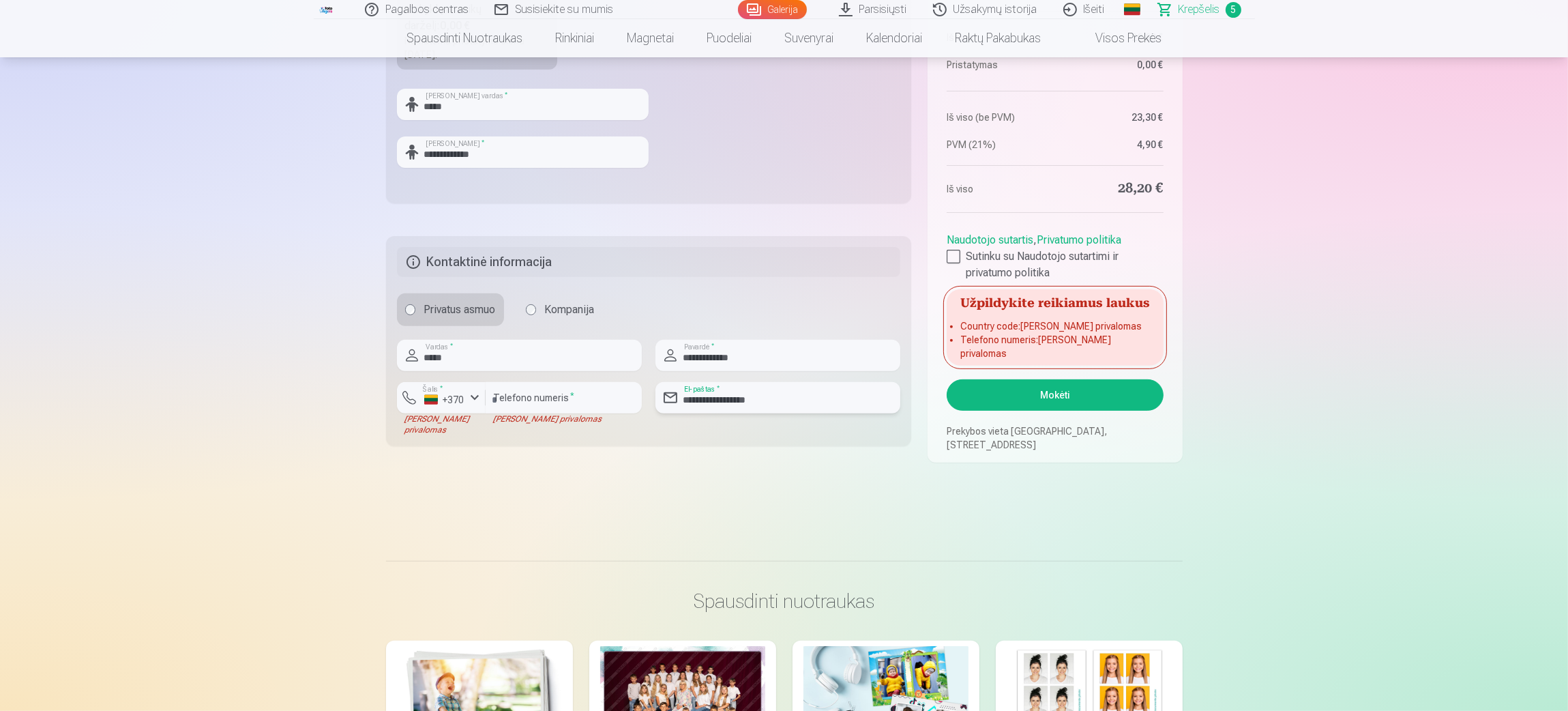
type input "**********"
click at [1044, 389] on button "Mokėti" at bounding box center [1054, 395] width 217 height 32
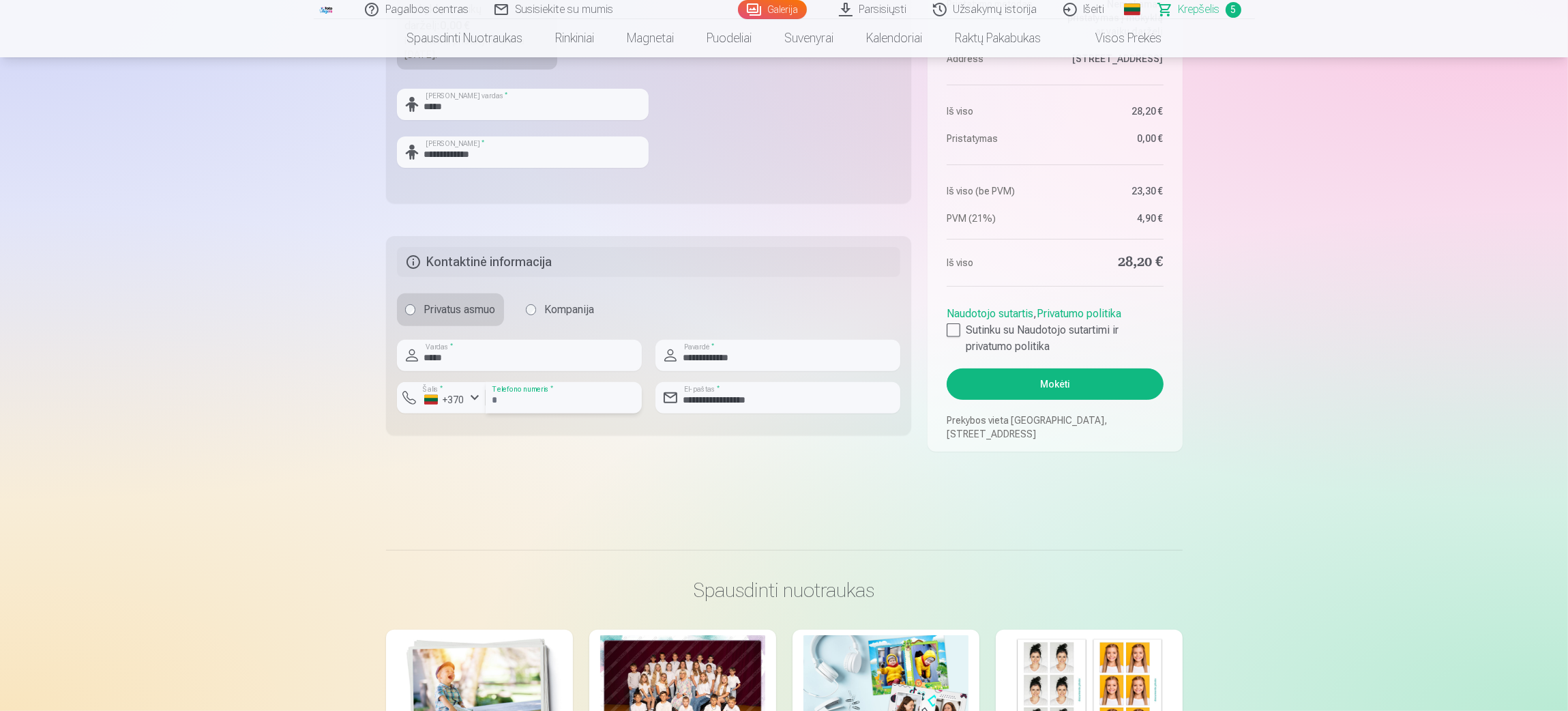
type input "********"
click at [991, 388] on button "Mokėti" at bounding box center [1054, 385] width 217 height 32
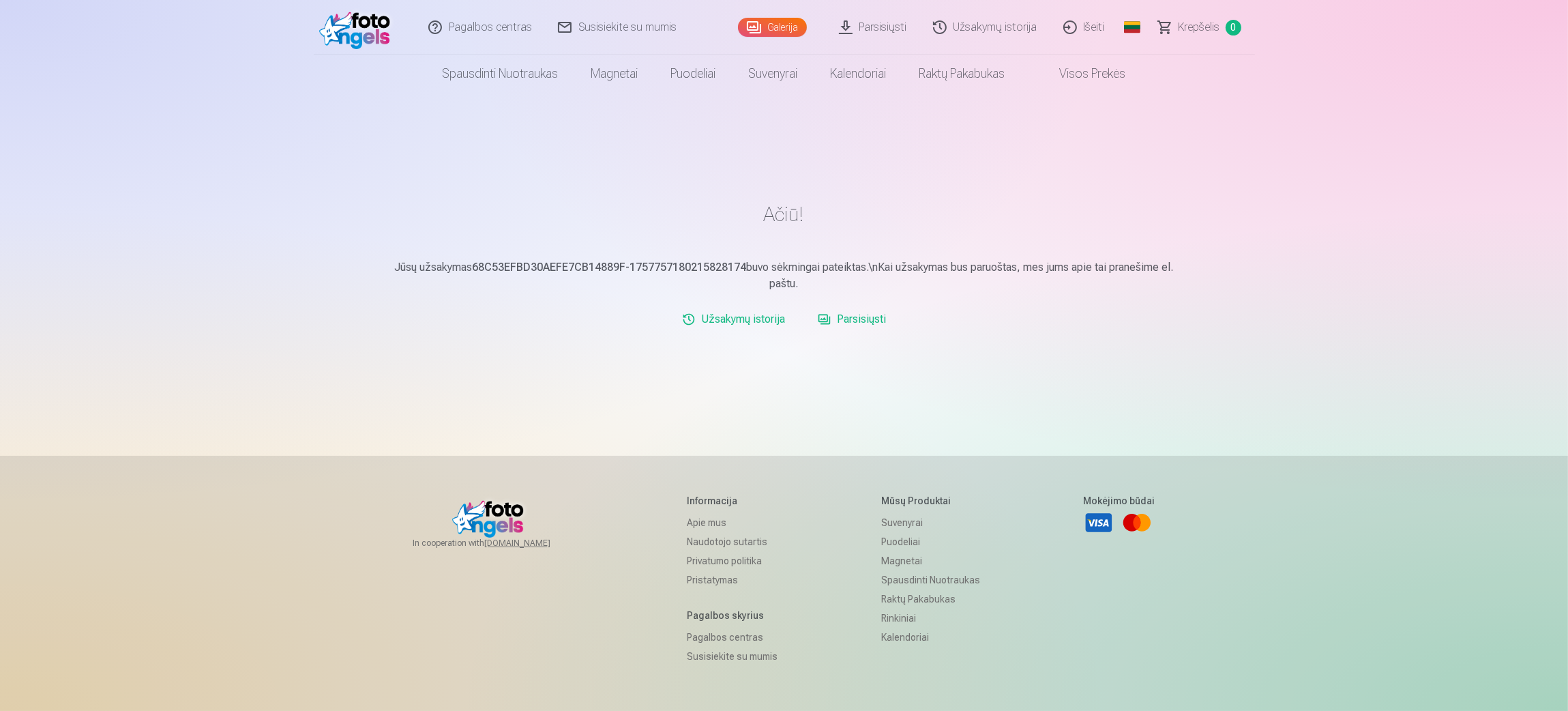
click at [1086, 28] on link "Išeiti" at bounding box center [1085, 27] width 67 height 55
